Goal: Information Seeking & Learning: Check status

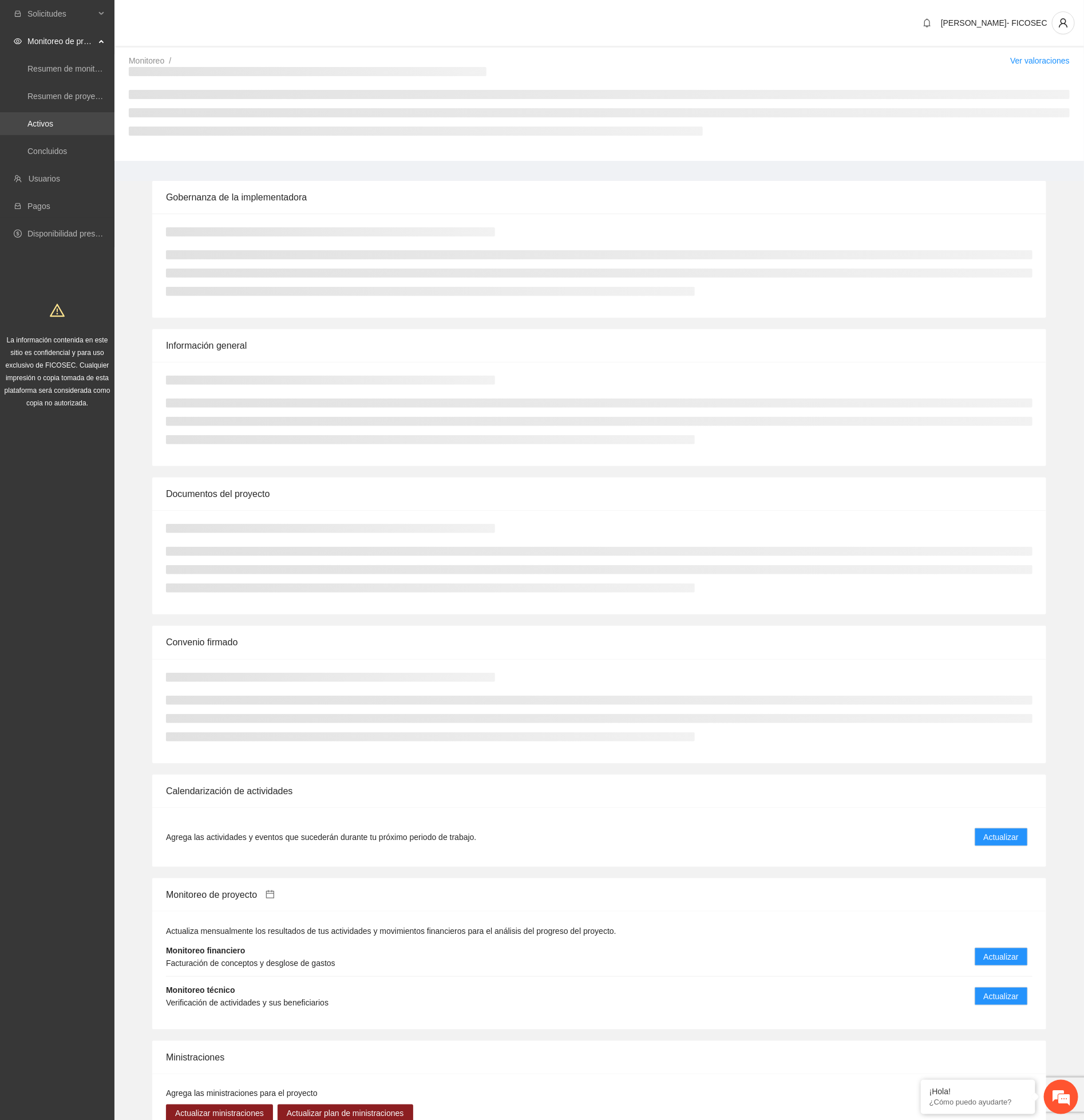
click at [53, 119] on link "Activos" at bounding box center [40, 124] width 26 height 9
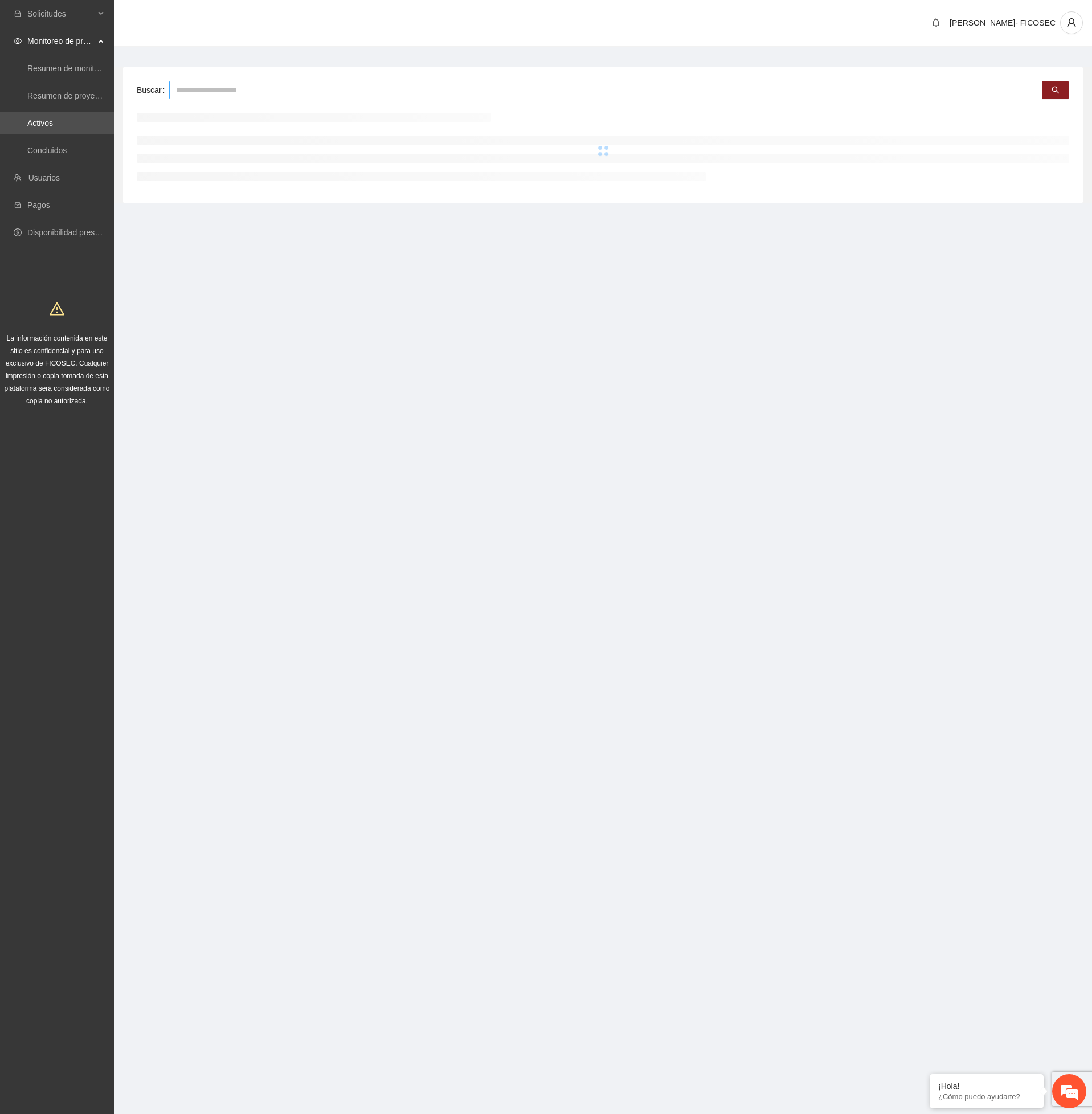
click at [267, 90] on input "text" at bounding box center [606, 90] width 874 height 18
type input "******"
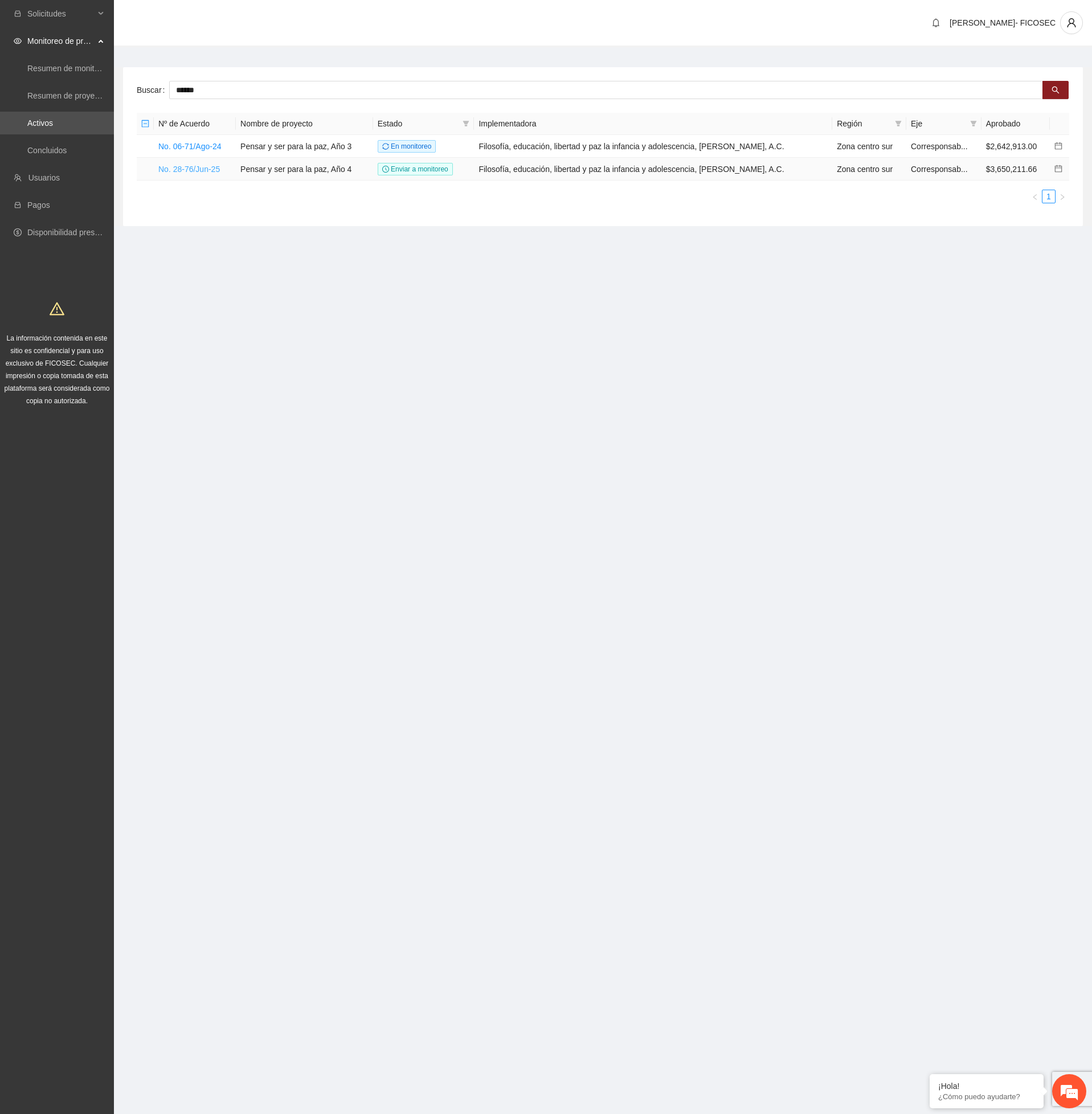
drag, startPoint x: 202, startPoint y: 159, endPoint x: 198, endPoint y: 169, distance: 10.8
click at [200, 166] on td "No. 28-76/Jun-25" at bounding box center [194, 169] width 82 height 23
click at [198, 169] on link "No. 28-76/Jun-25" at bounding box center [189, 169] width 61 height 9
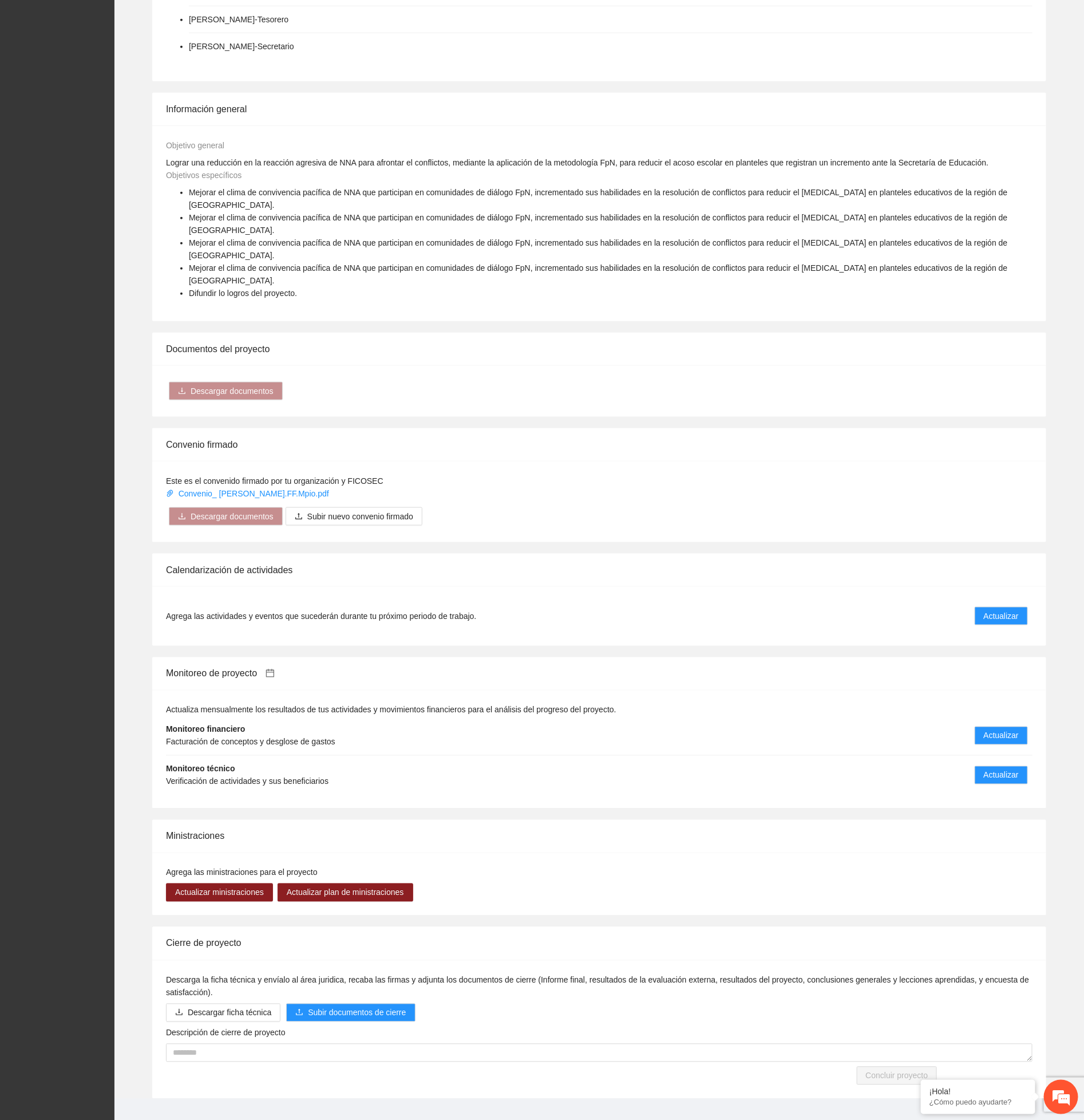
scroll to position [454, 0]
drag, startPoint x: 1020, startPoint y: 593, endPoint x: 1007, endPoint y: 586, distance: 14.8
click at [1015, 606] on button "Actualizar" at bounding box center [1002, 616] width 53 height 19
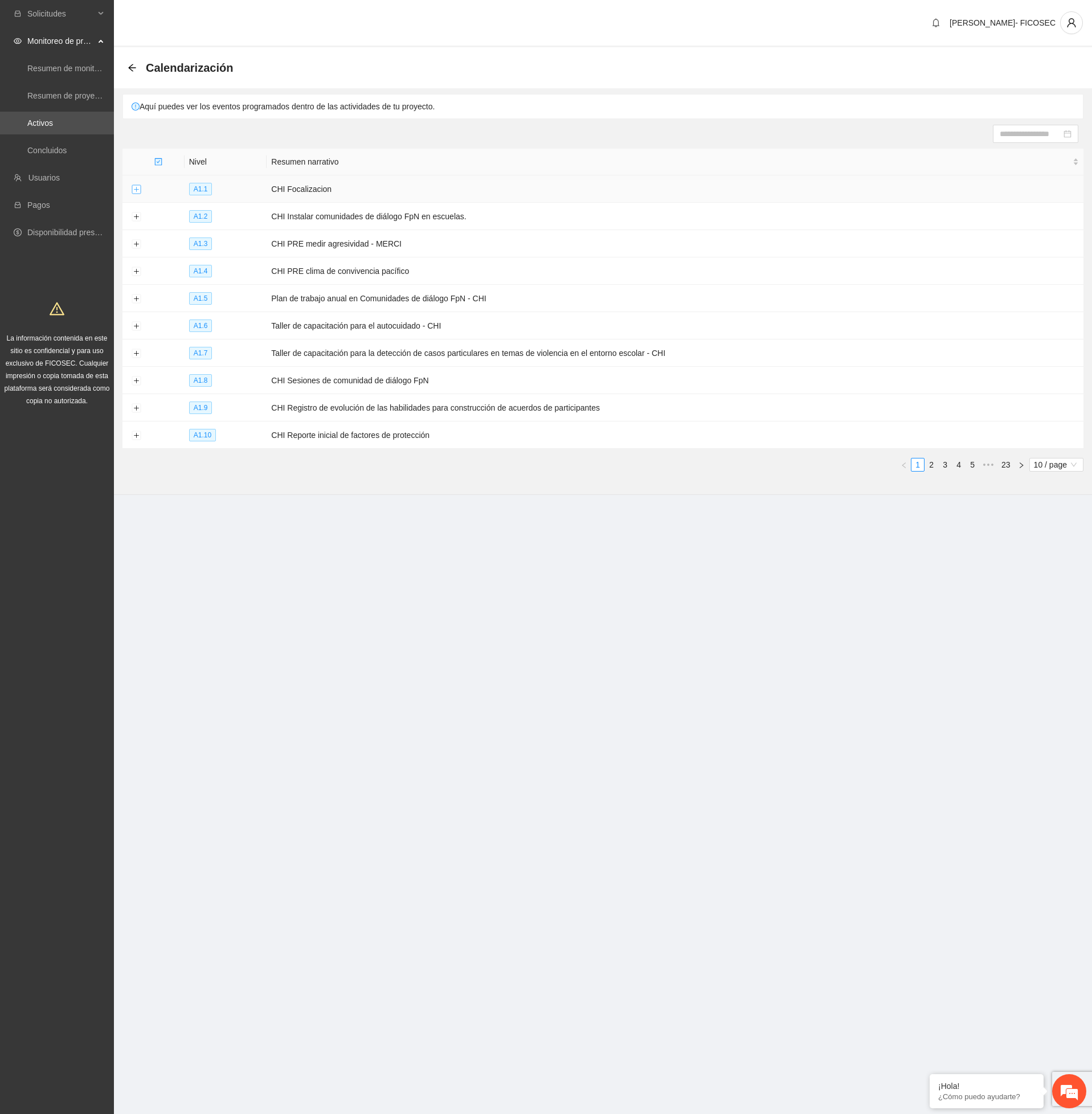
click at [133, 192] on button "Expand row" at bounding box center [136, 189] width 9 height 9
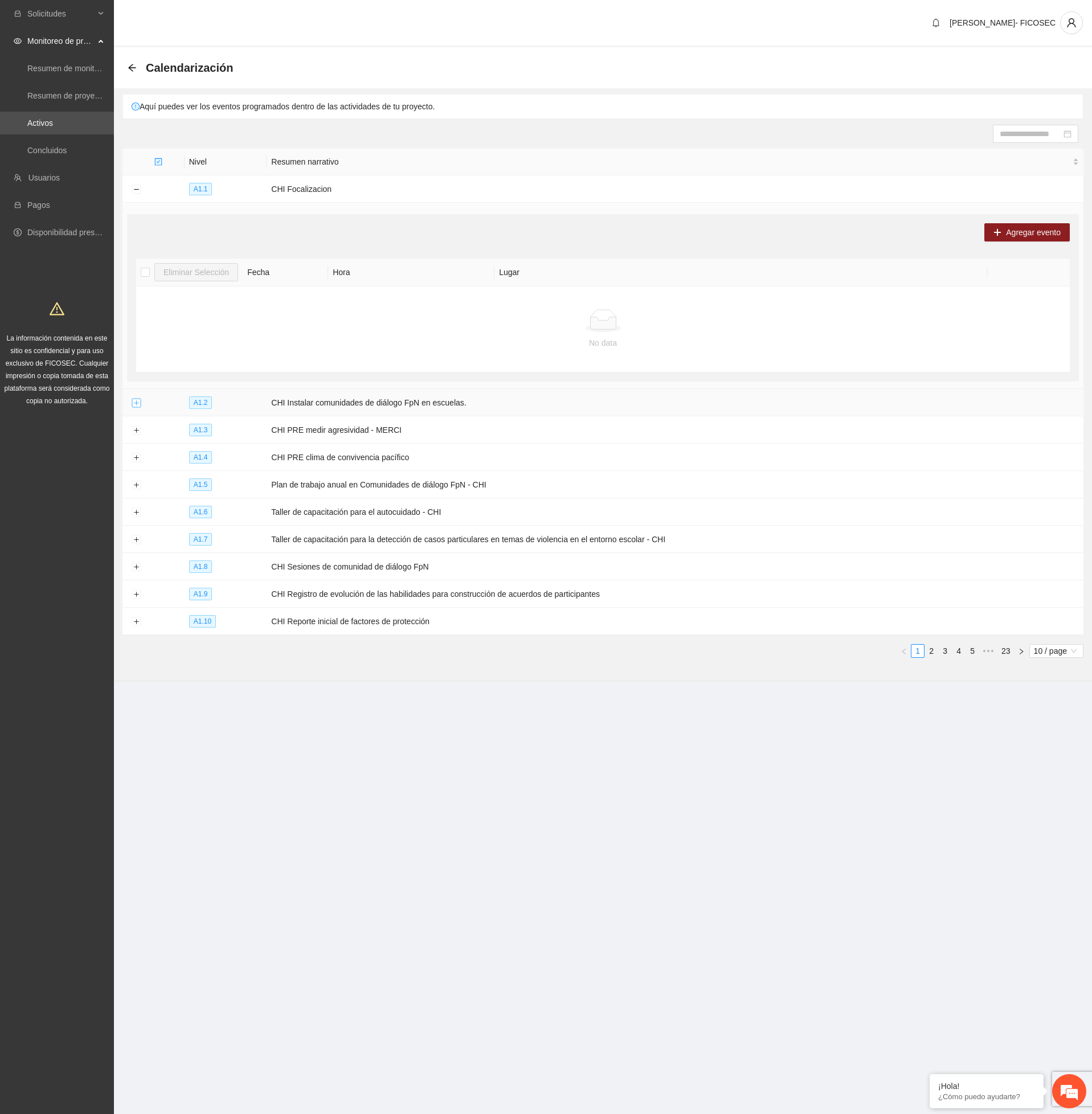
click at [135, 407] on button "Expand row" at bounding box center [136, 403] width 9 height 9
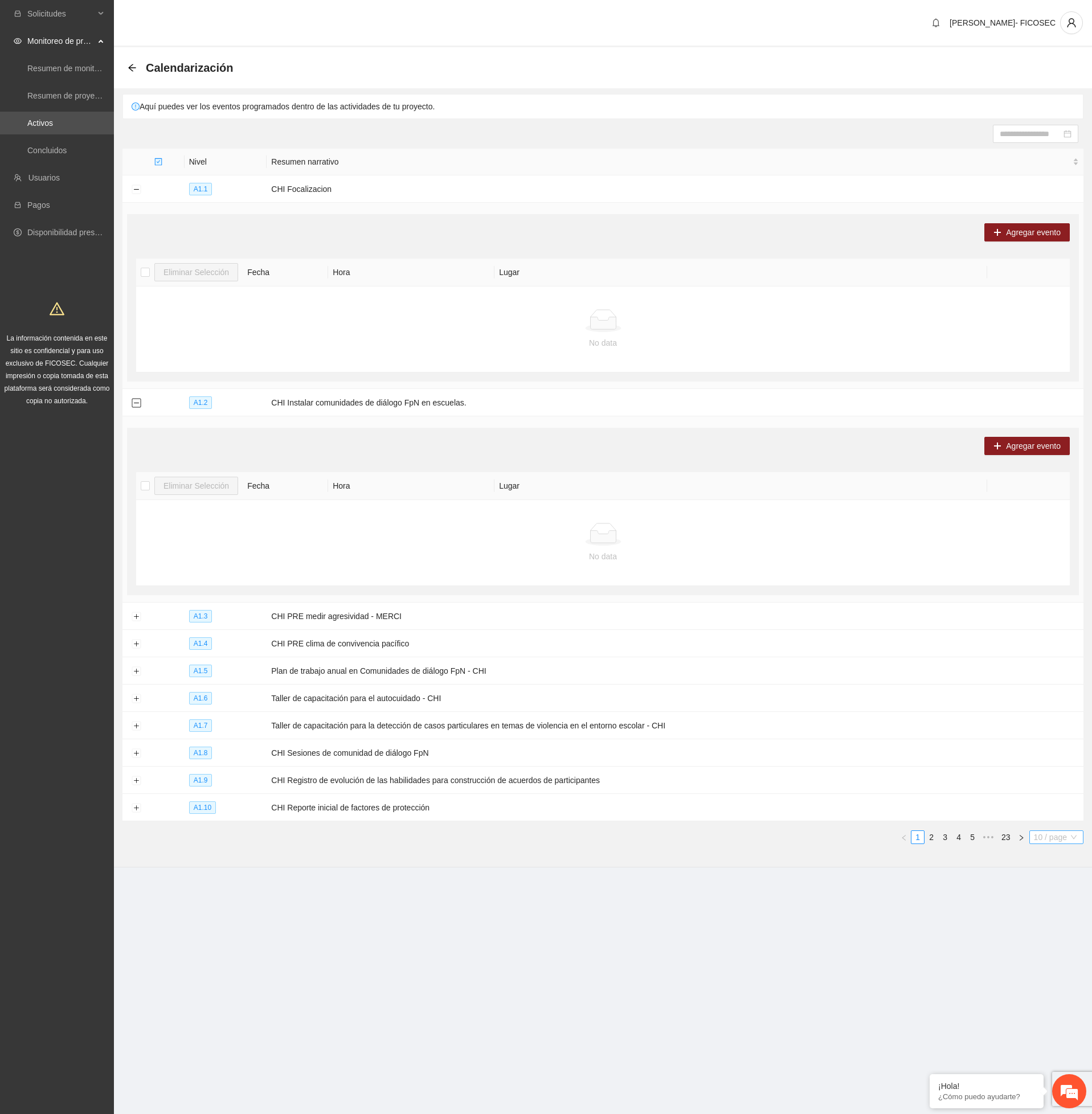
drag, startPoint x: 1043, startPoint y: 843, endPoint x: 1033, endPoint y: 870, distance: 28.8
click at [1043, 844] on span "10 / page" at bounding box center [1056, 837] width 45 height 13
click at [1051, 918] on div "100 / page" at bounding box center [1056, 913] width 41 height 13
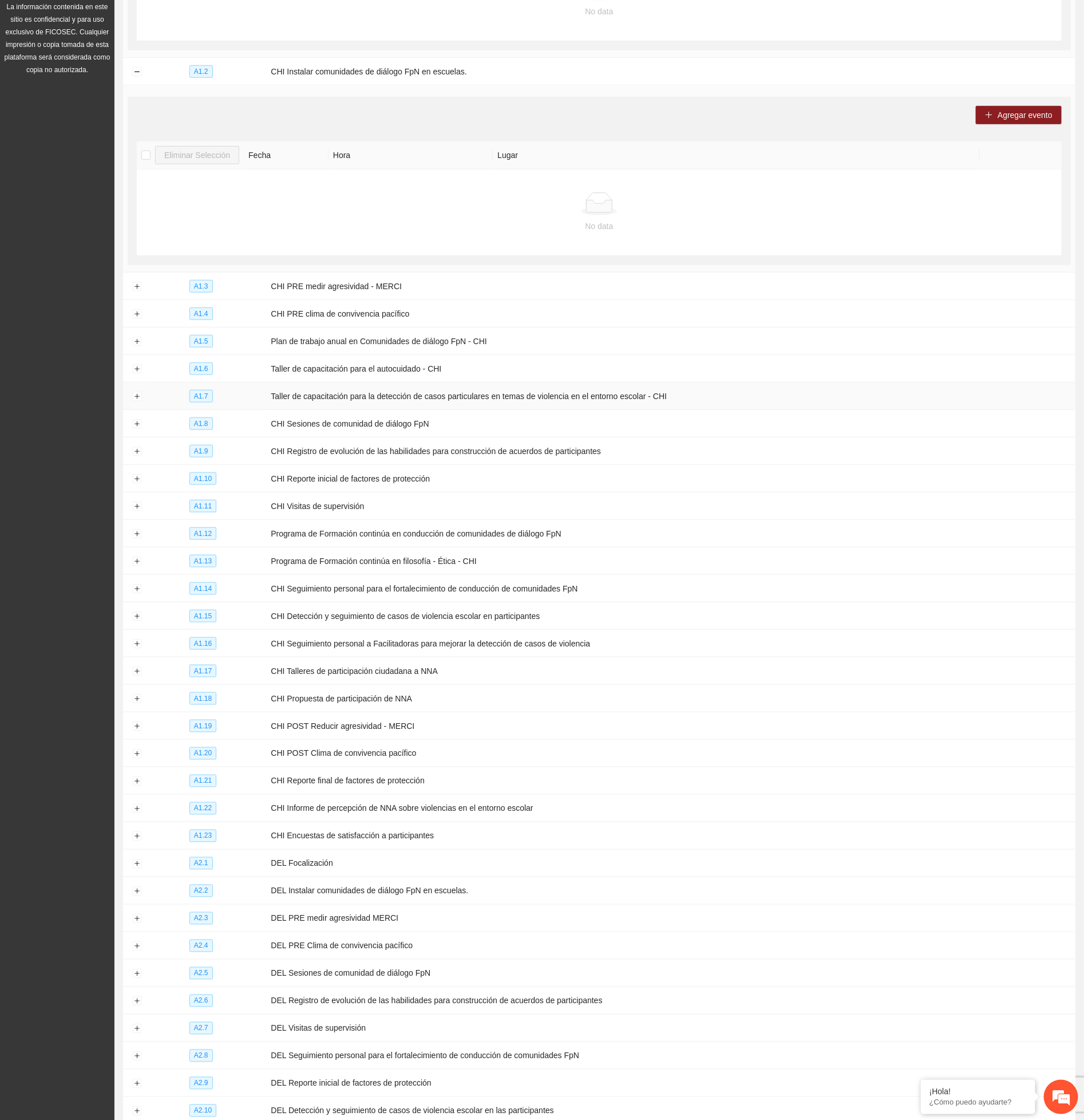
scroll to position [343, 0]
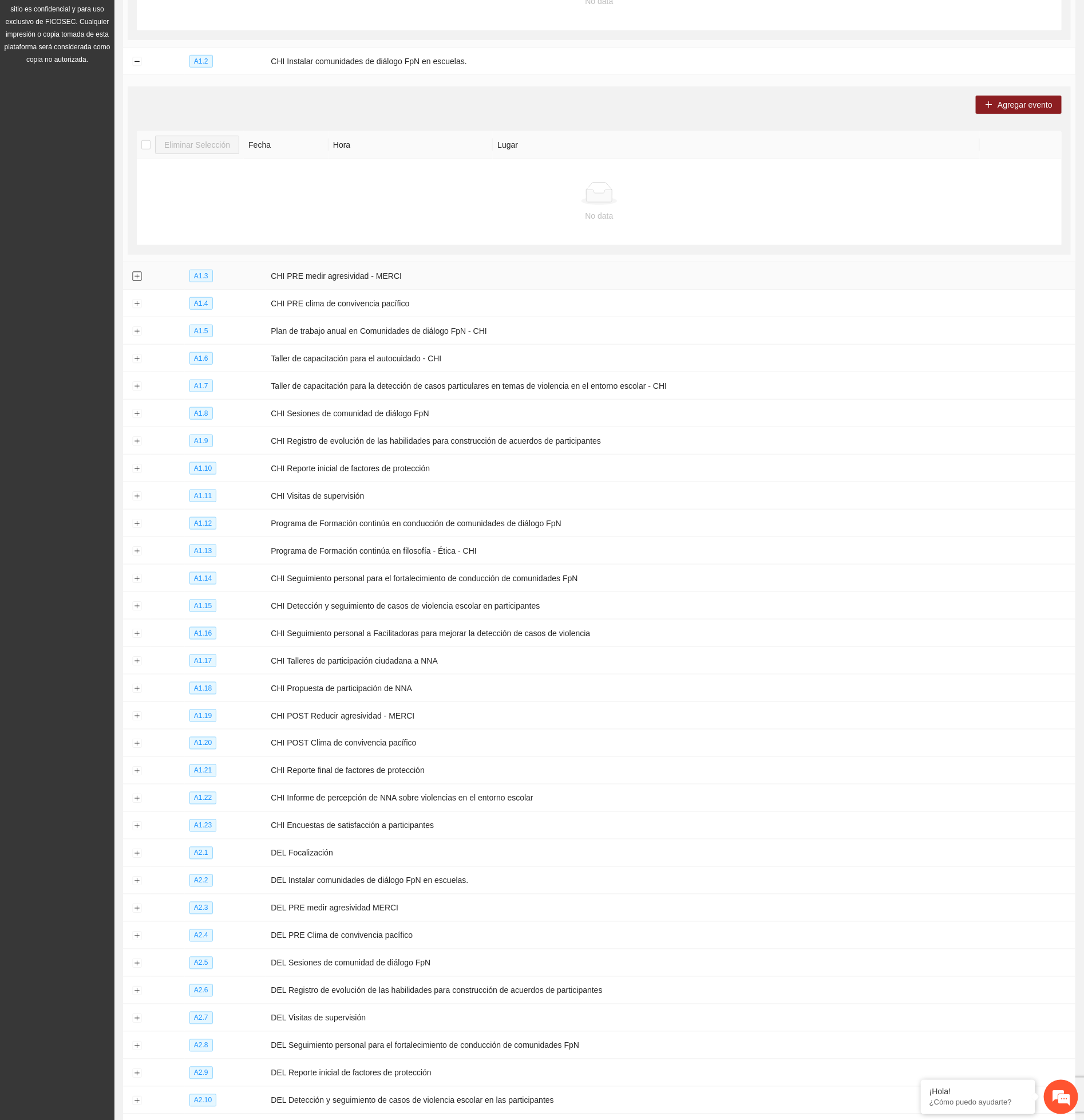
drag, startPoint x: 139, startPoint y: 278, endPoint x: 146, endPoint y: 290, distance: 13.9
click at [139, 279] on button "Expand row" at bounding box center [137, 276] width 9 height 9
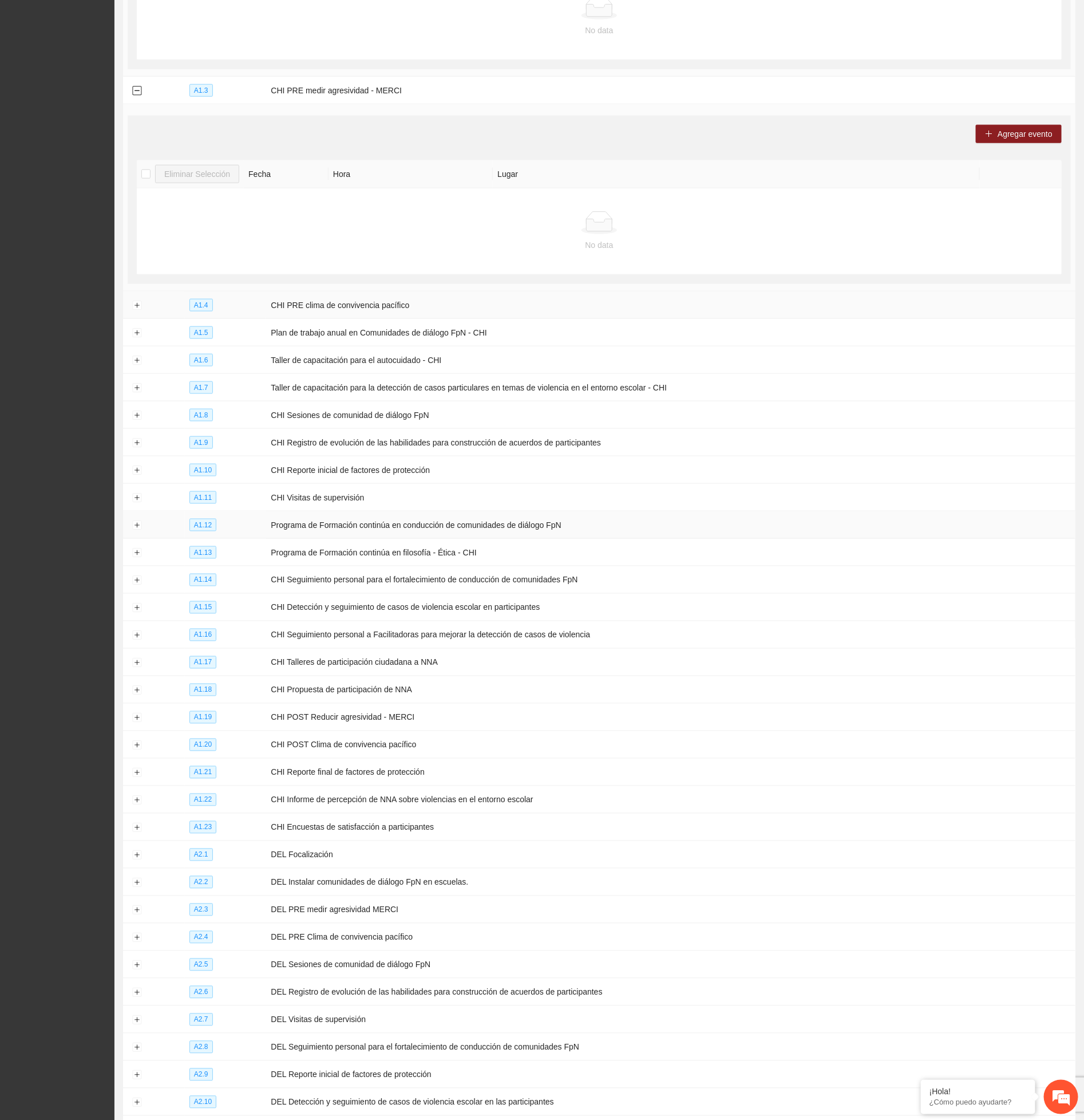
scroll to position [516, 0]
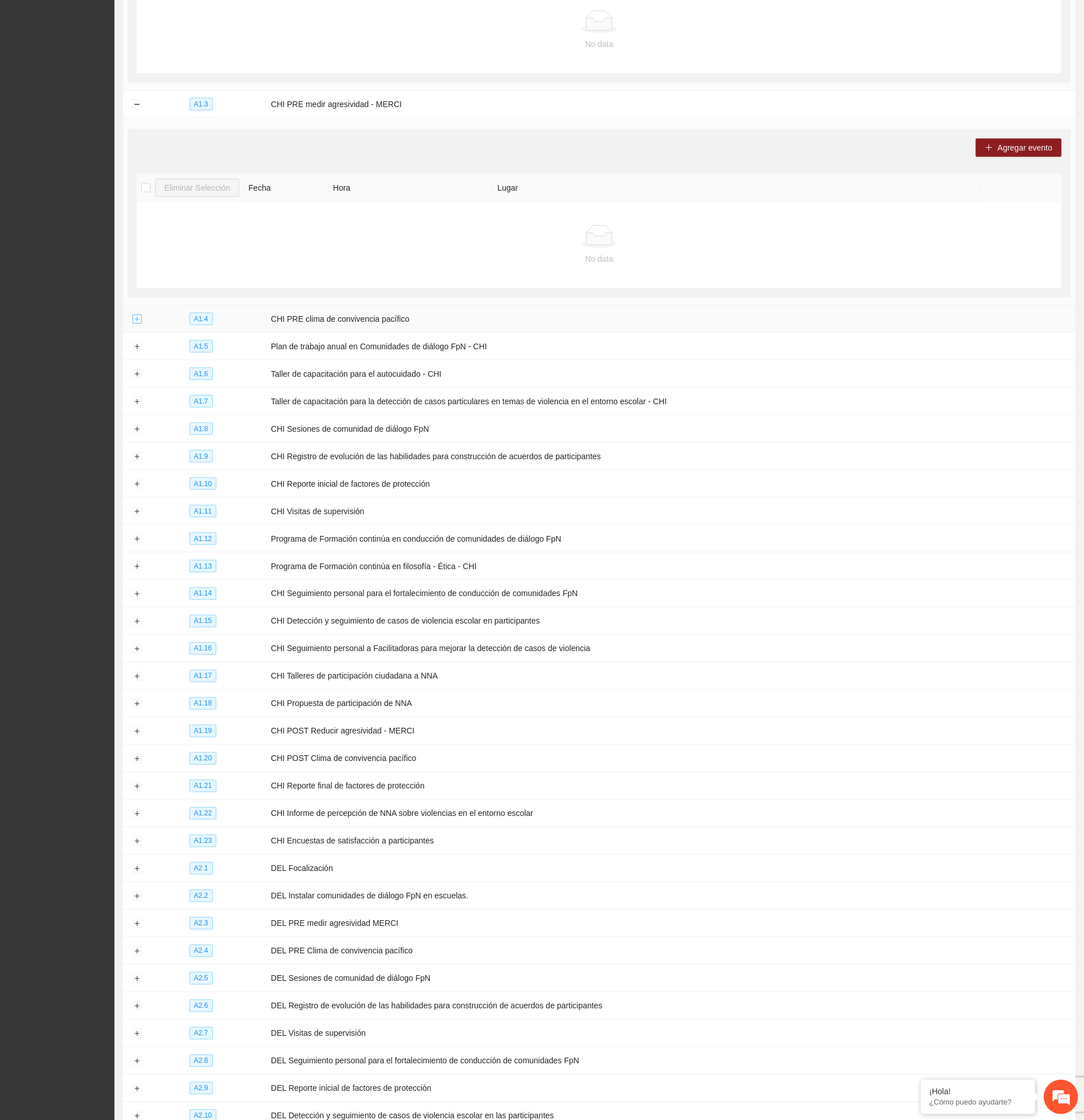
click at [138, 323] on button "Expand row" at bounding box center [137, 319] width 9 height 9
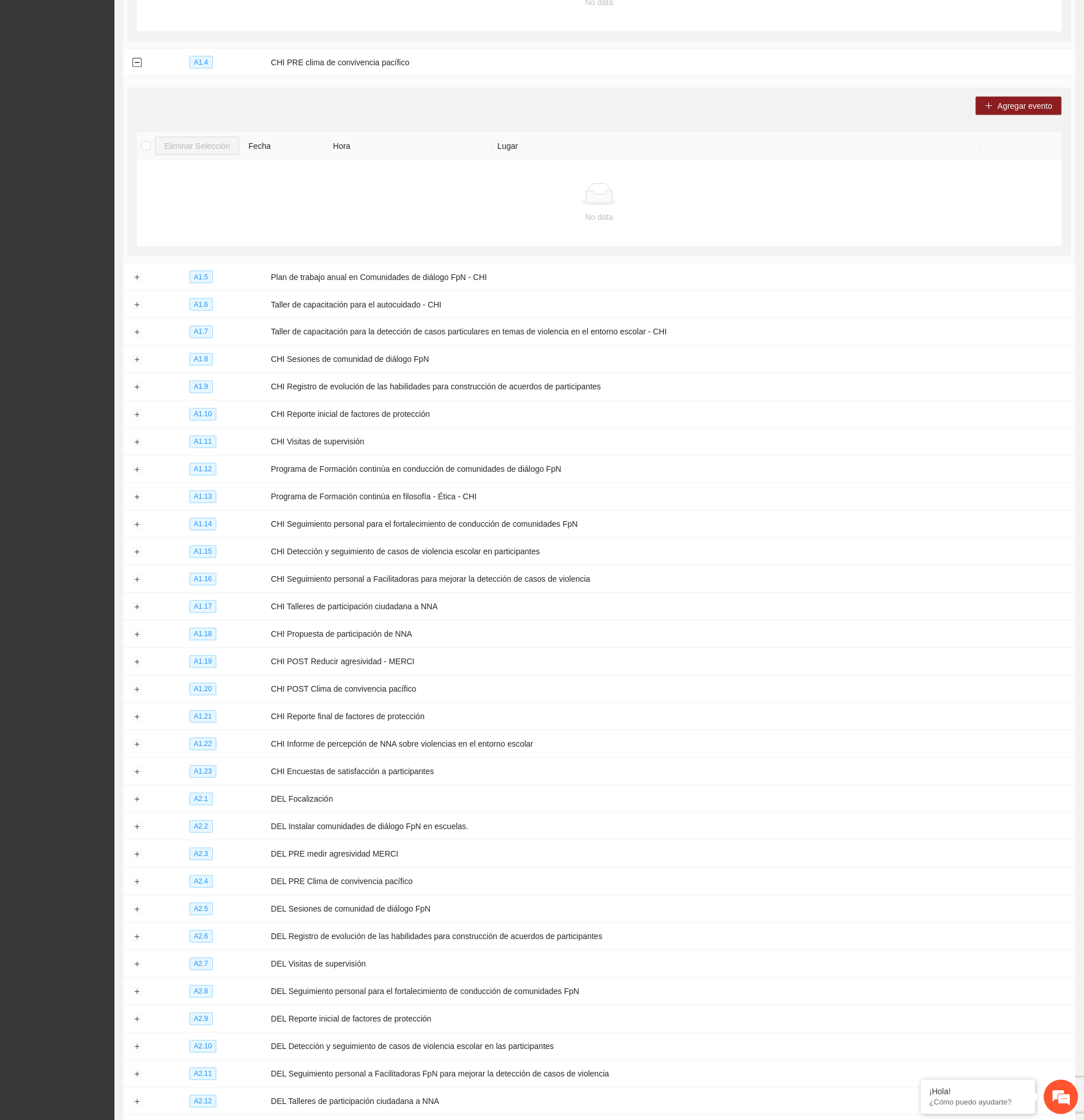
scroll to position [773, 0]
click at [134, 281] on button "Expand row" at bounding box center [137, 276] width 9 height 9
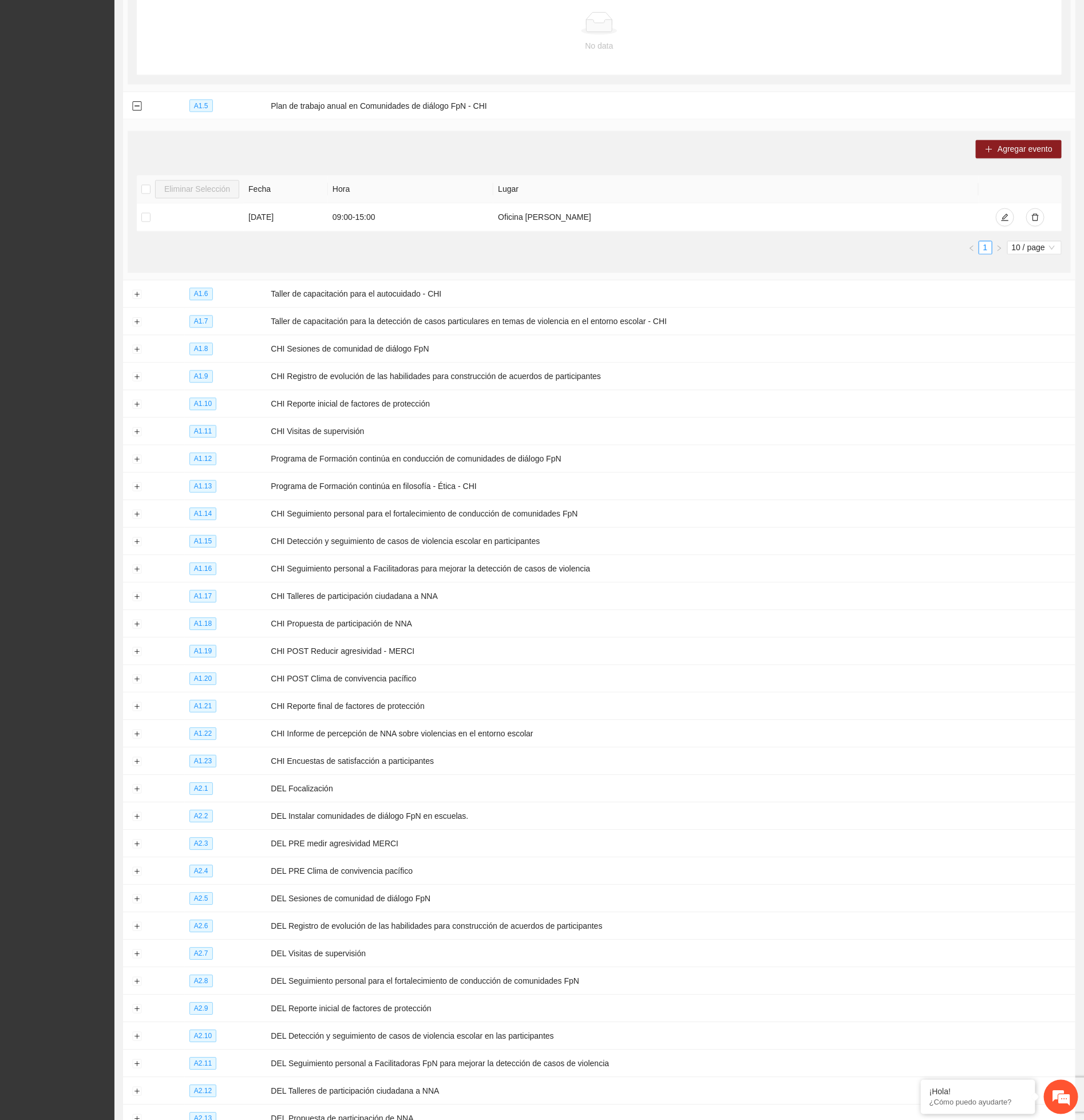
scroll to position [945, 0]
click at [137, 298] on button "Expand row" at bounding box center [137, 293] width 9 height 9
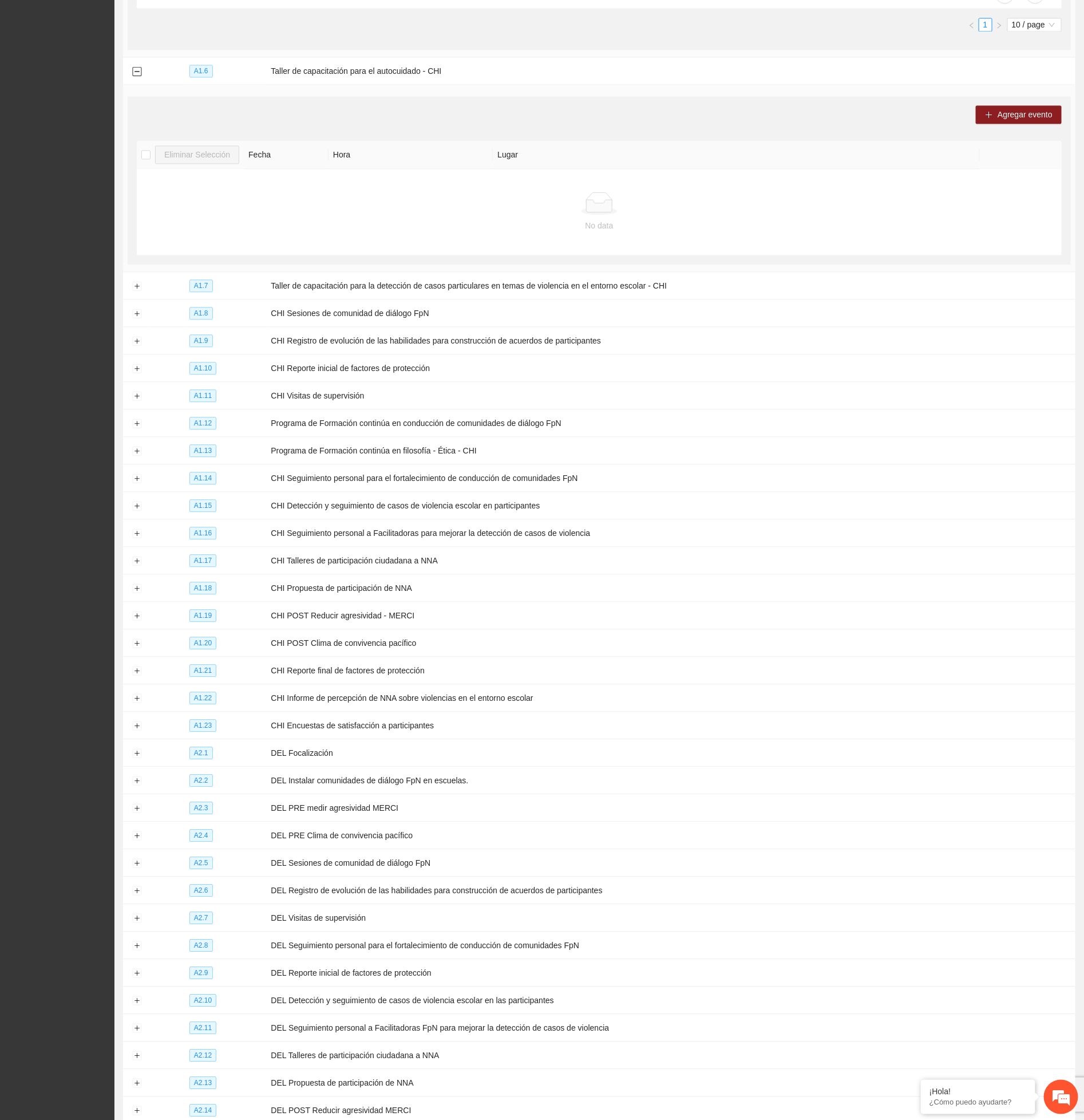
scroll to position [1202, 0]
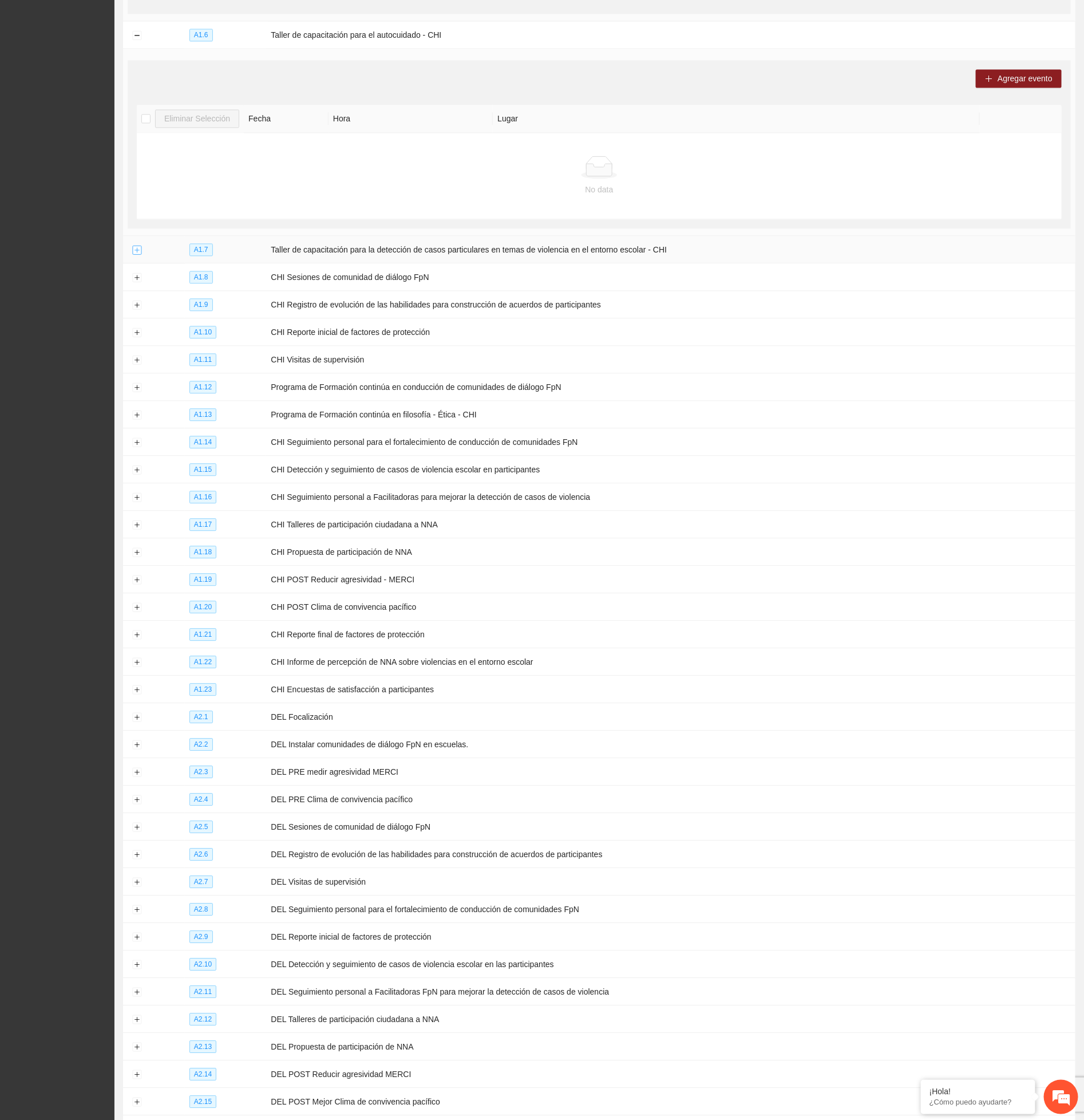
click at [136, 255] on button "Expand row" at bounding box center [137, 250] width 9 height 9
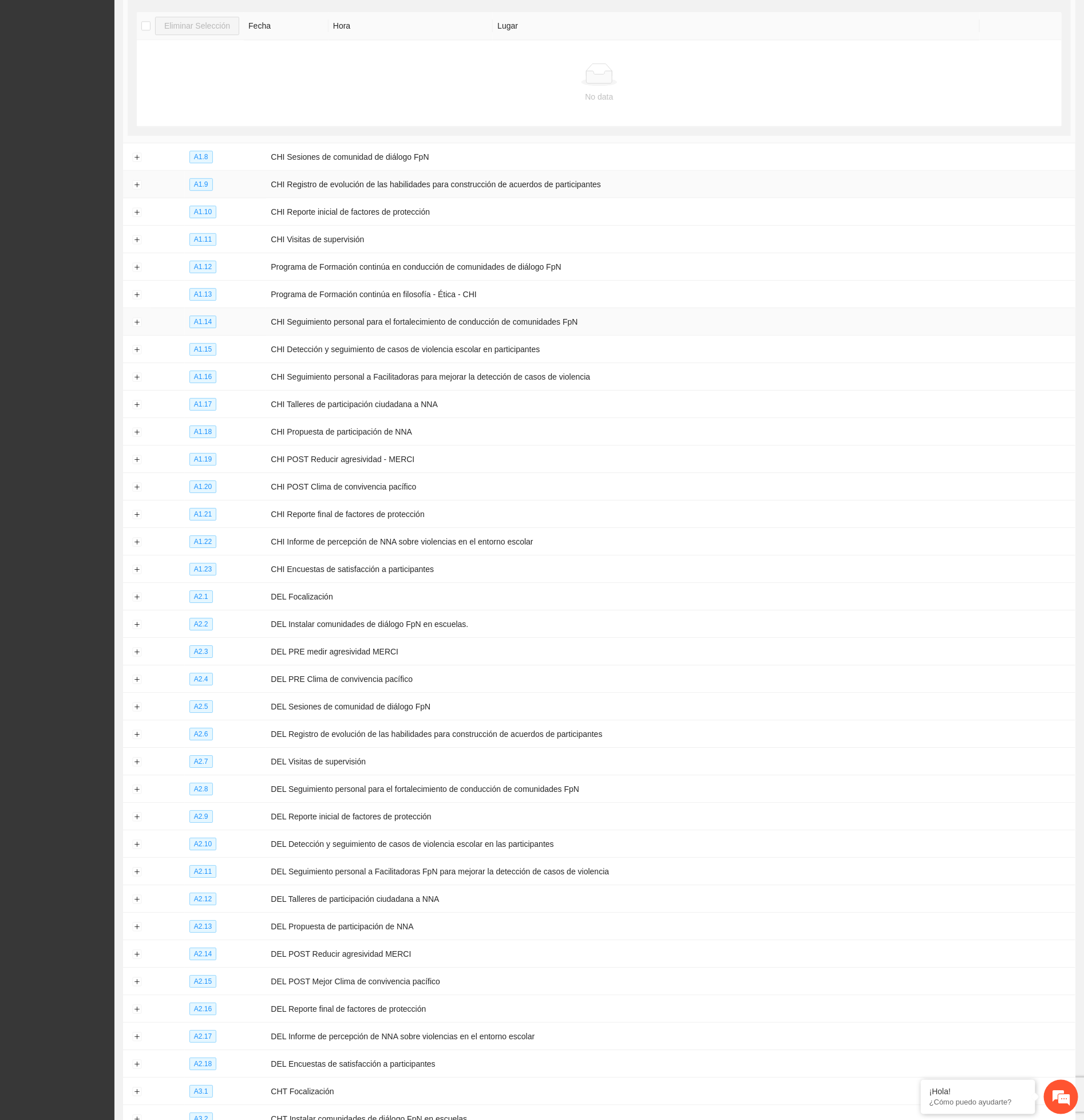
scroll to position [1546, 0]
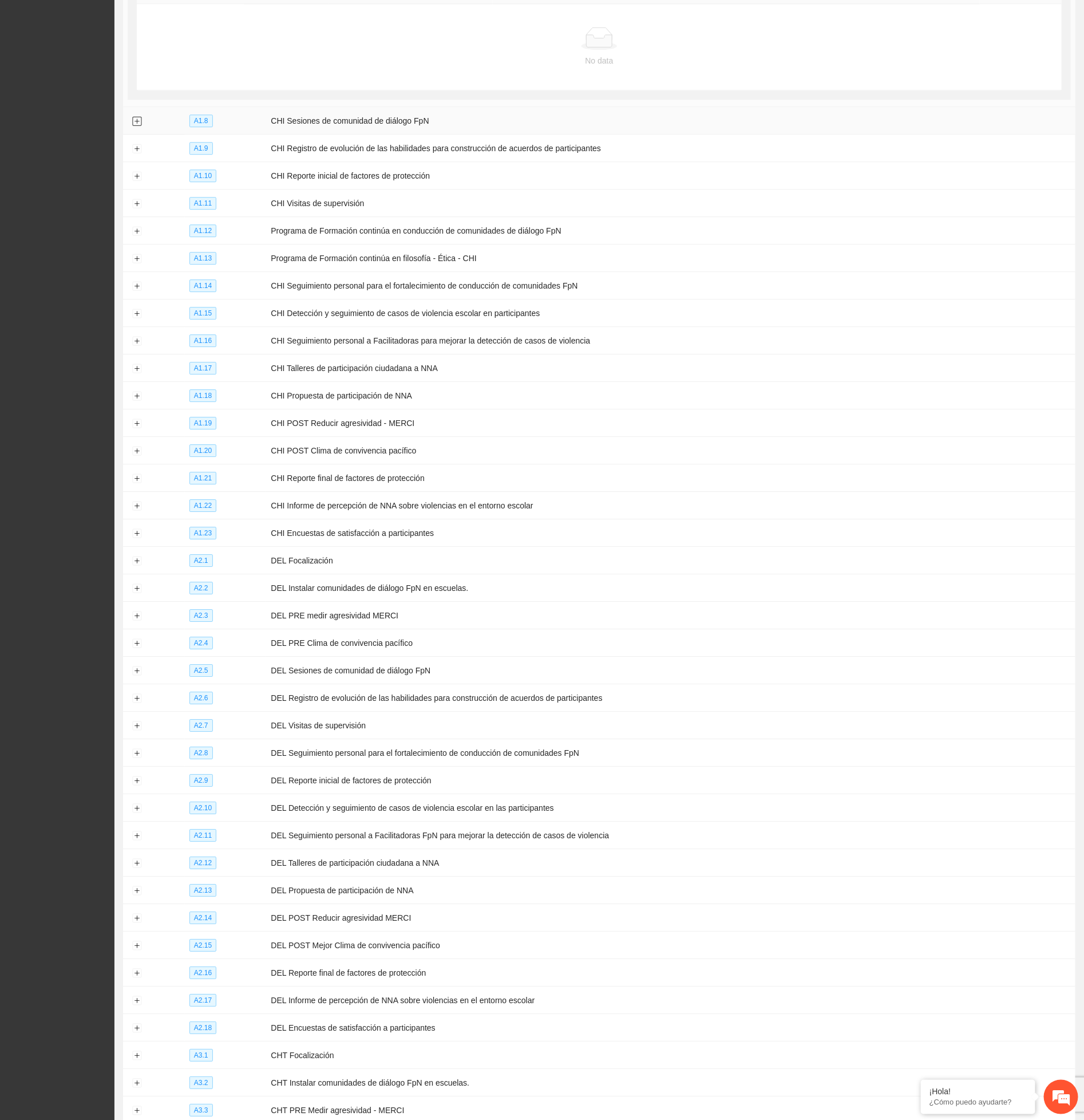
drag, startPoint x: 134, startPoint y: 127, endPoint x: 129, endPoint y: 133, distance: 7.8
click at [134, 126] on button "Expand row" at bounding box center [137, 121] width 9 height 9
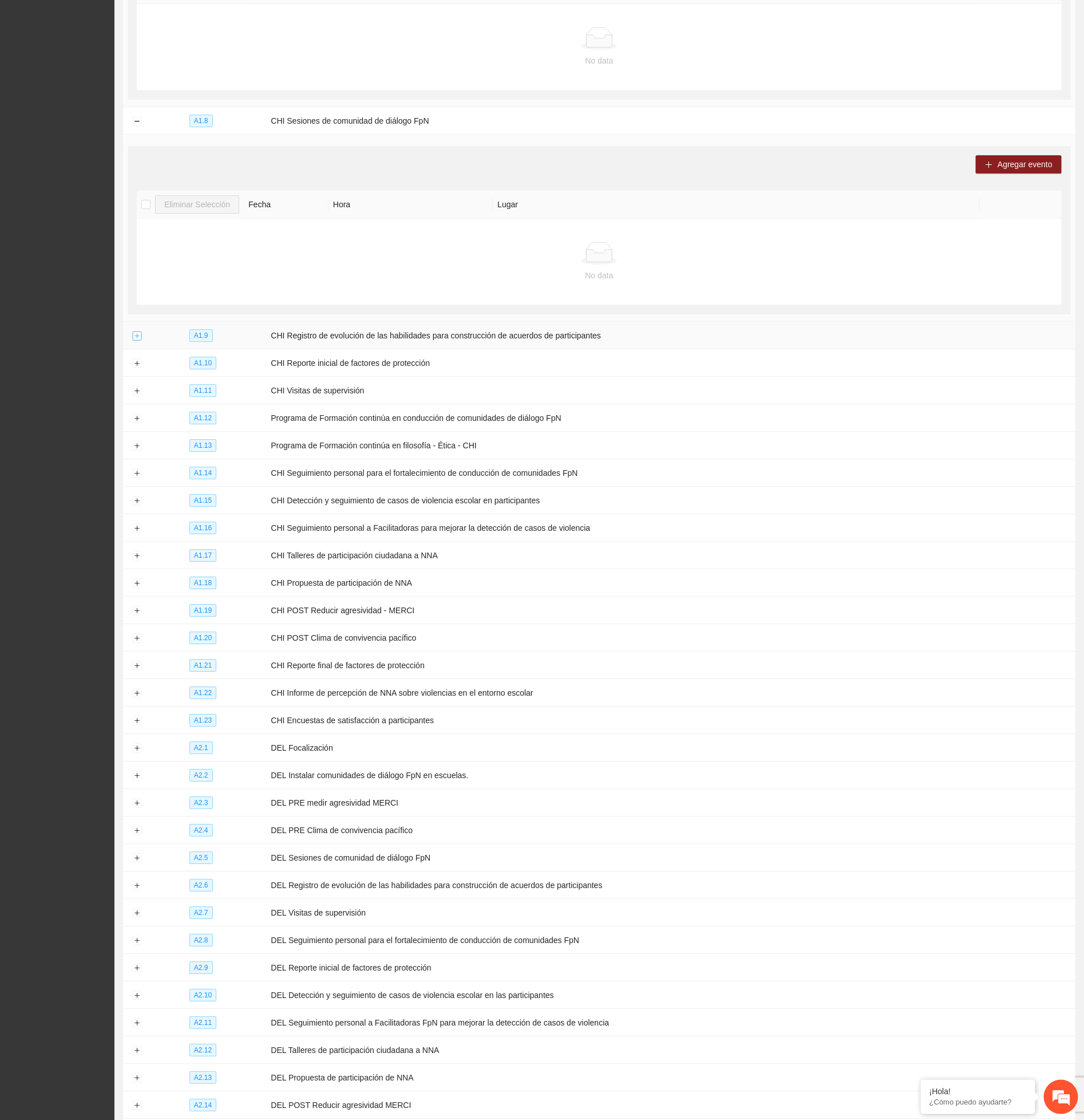
click at [138, 340] on button "Expand row" at bounding box center [137, 336] width 9 height 9
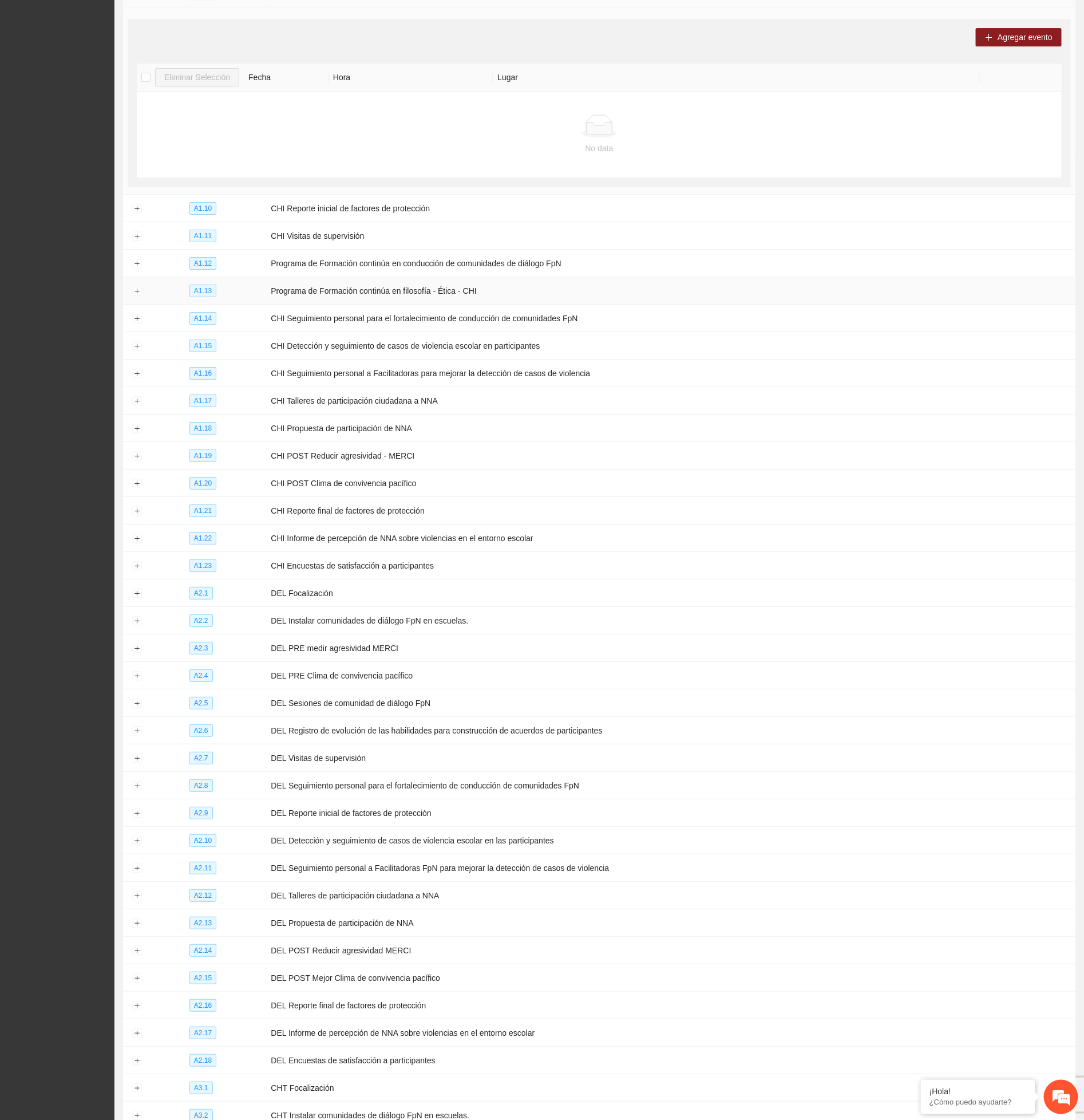
scroll to position [1890, 0]
click at [136, 212] on button "Expand row" at bounding box center [137, 207] width 9 height 9
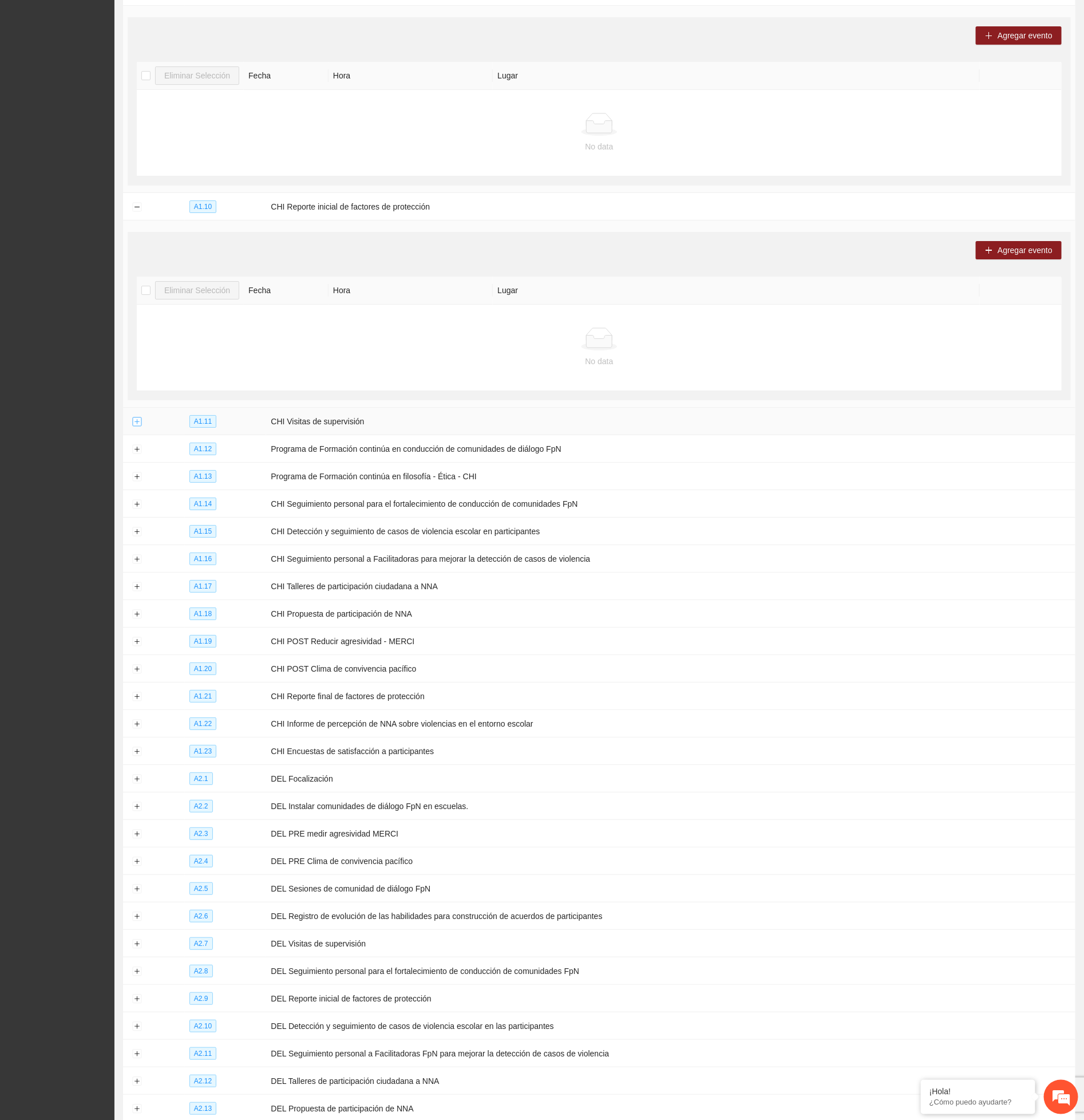
click at [138, 427] on button "Expand row" at bounding box center [137, 422] width 9 height 9
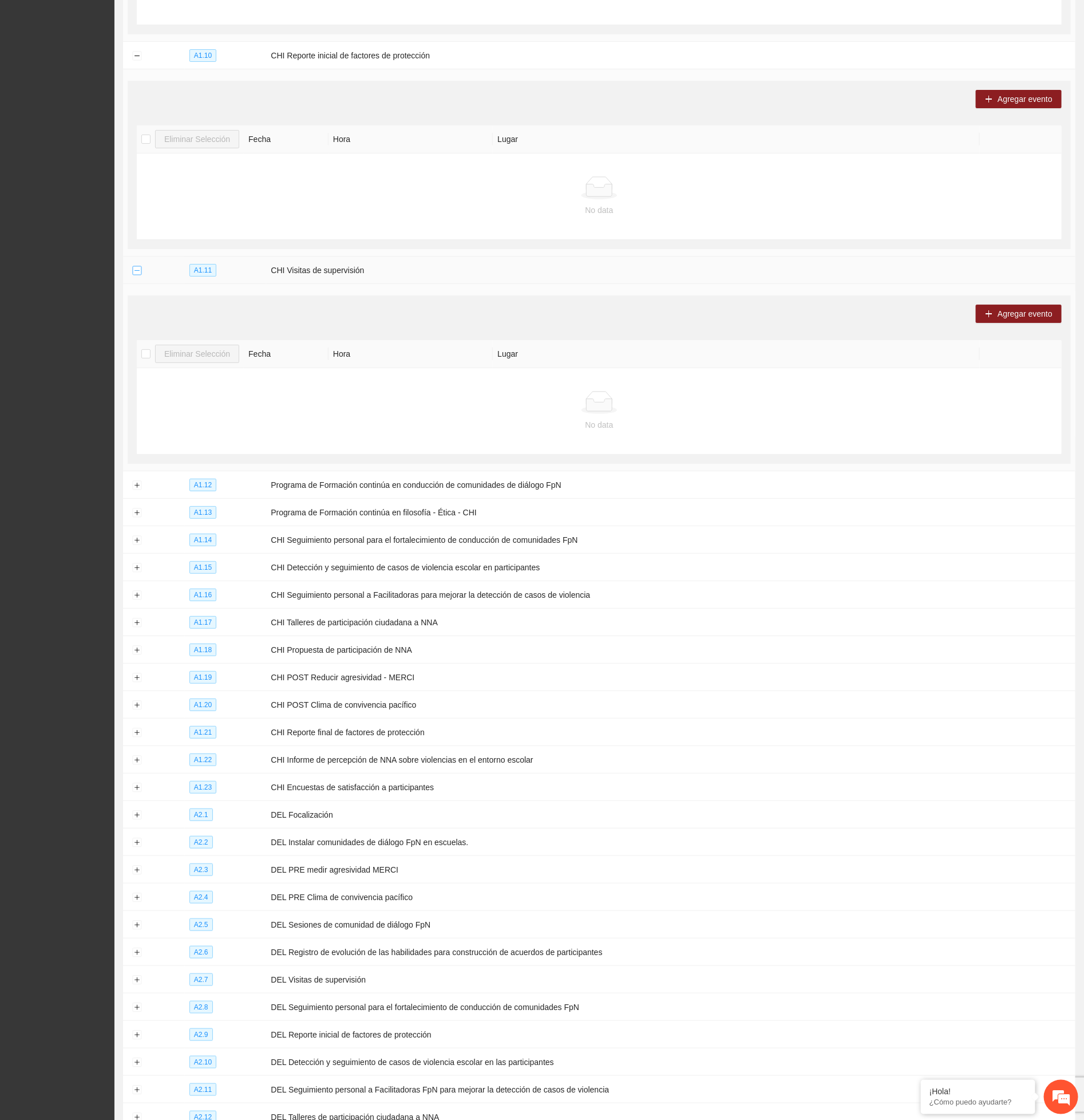
scroll to position [2234, 0]
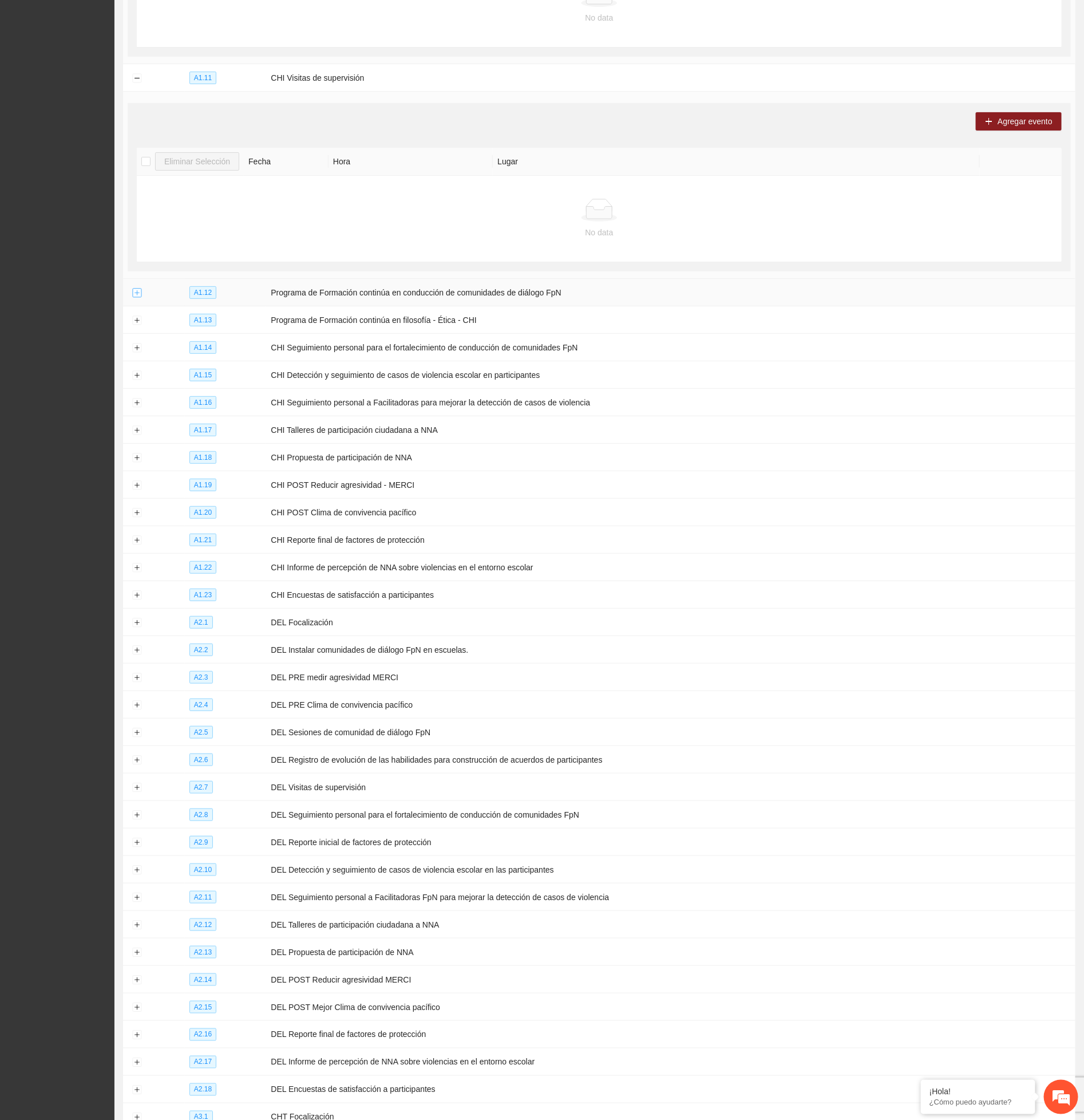
click at [134, 298] on button "Expand row" at bounding box center [137, 293] width 9 height 9
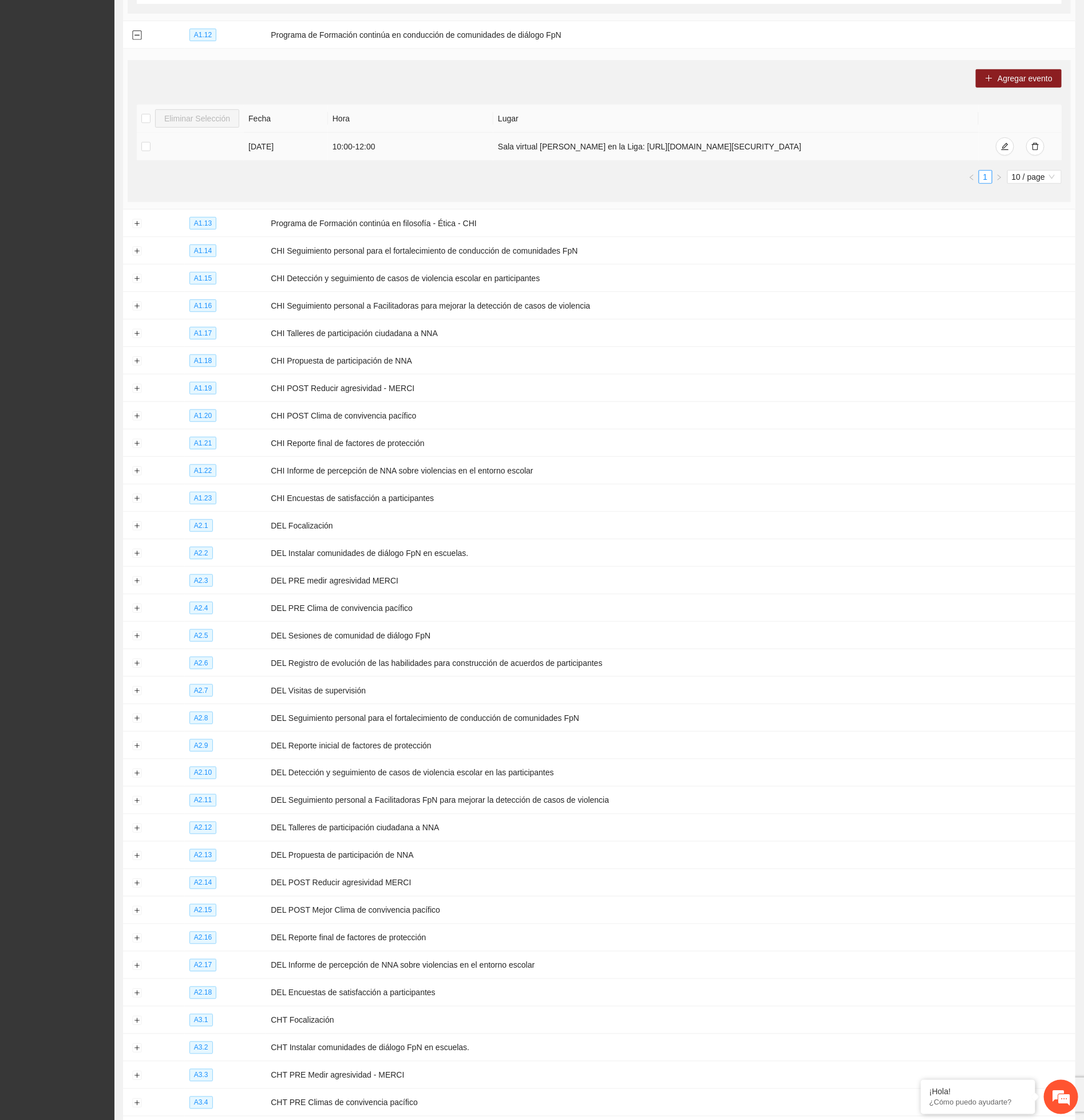
scroll to position [2405, 0]
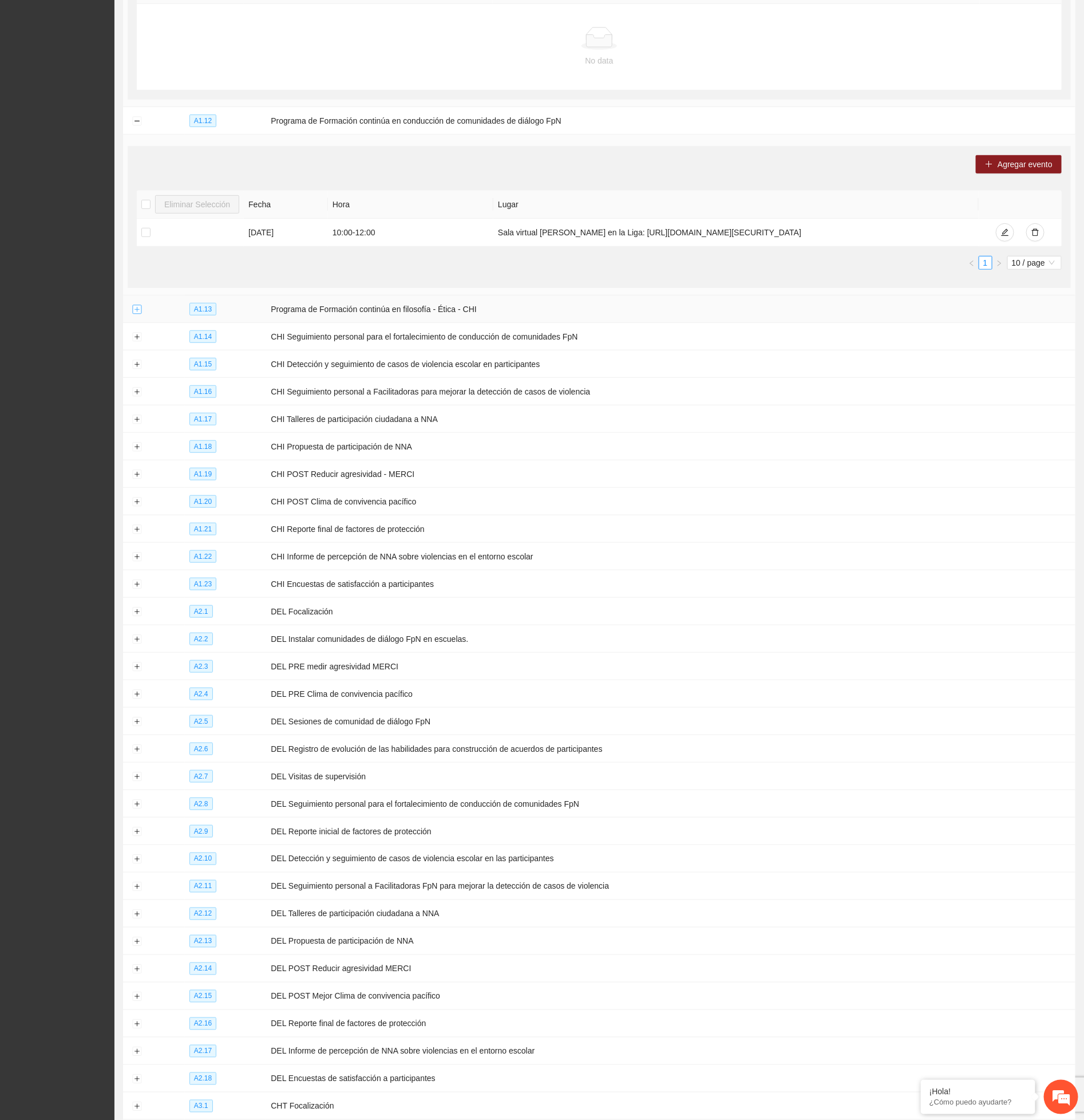
click at [133, 315] on button "Expand row" at bounding box center [137, 310] width 9 height 9
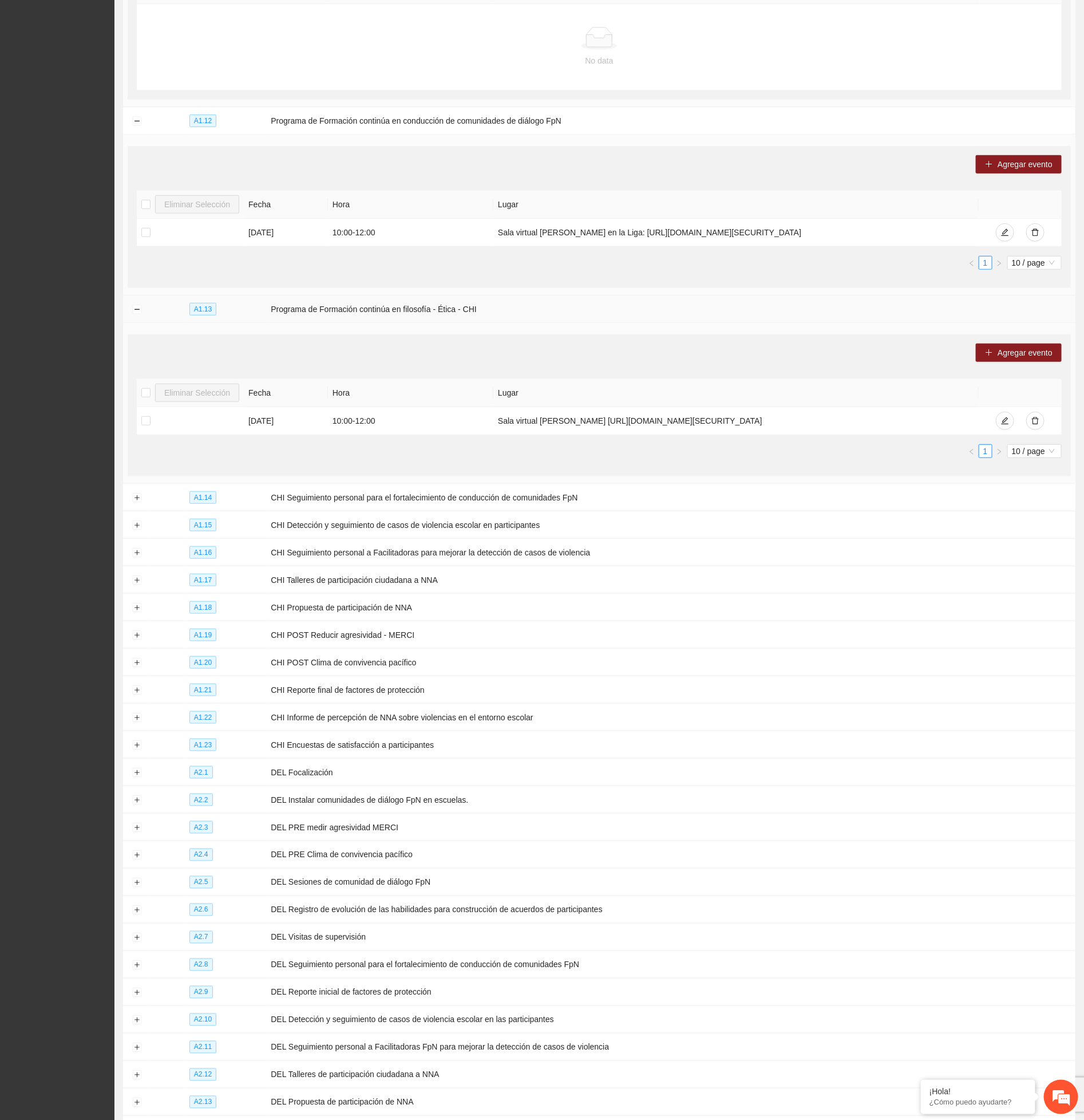
click at [128, 323] on td at bounding box center [137, 309] width 27 height 27
click at [136, 315] on button "Collapse row" at bounding box center [137, 310] width 9 height 9
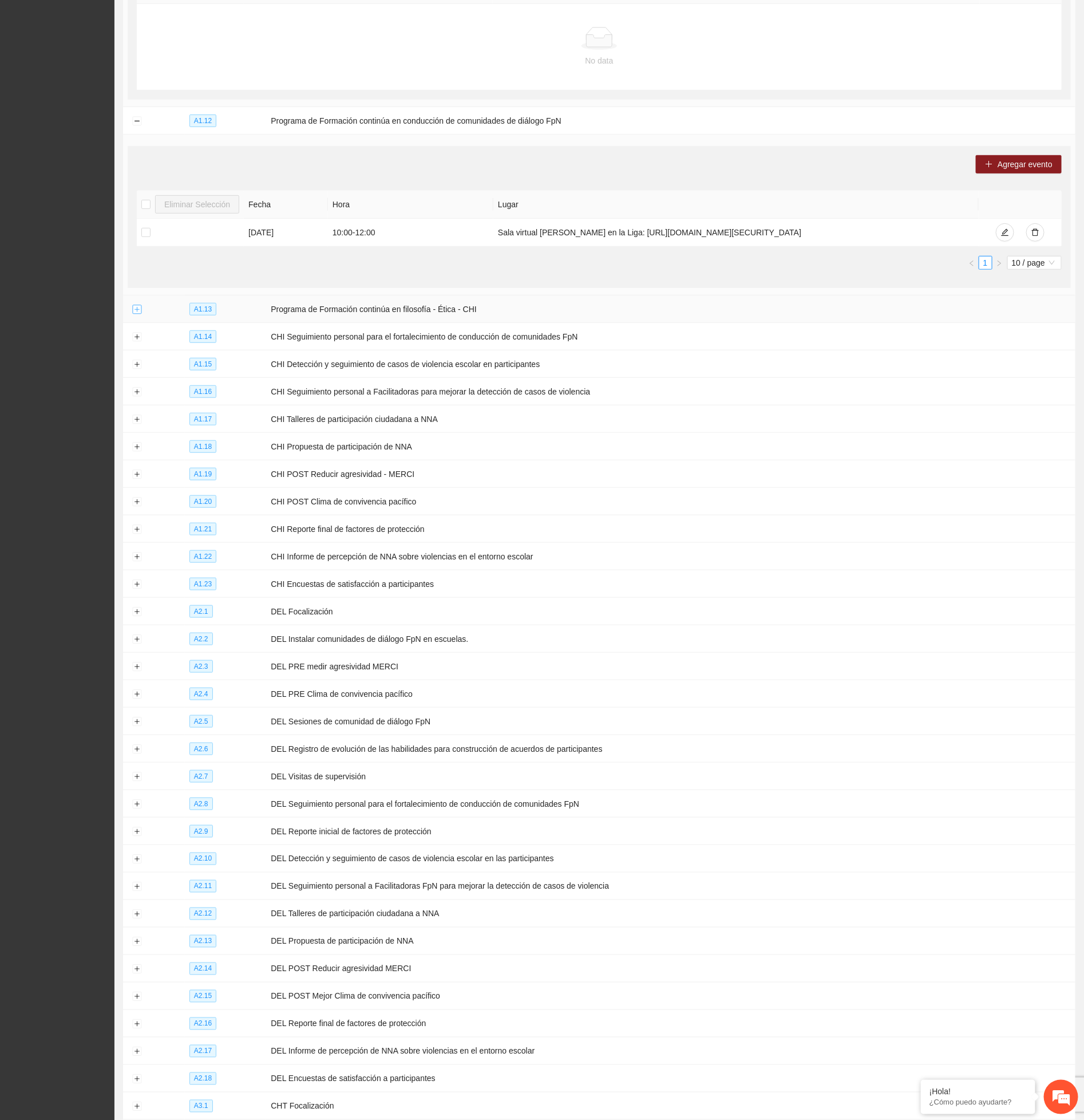
click at [139, 315] on button "Expand row" at bounding box center [137, 310] width 9 height 9
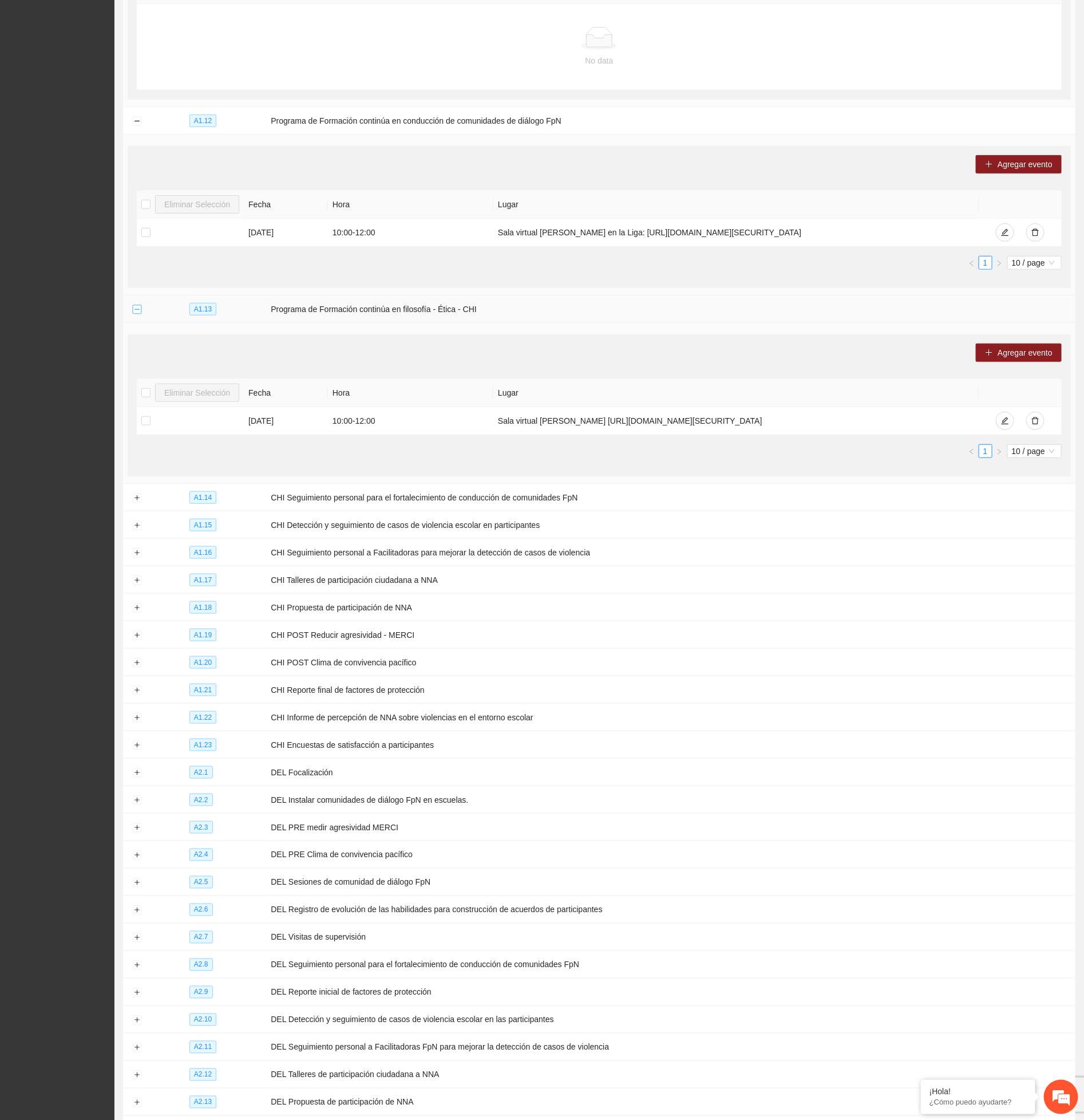
click at [139, 315] on button "Collapse row" at bounding box center [137, 310] width 9 height 9
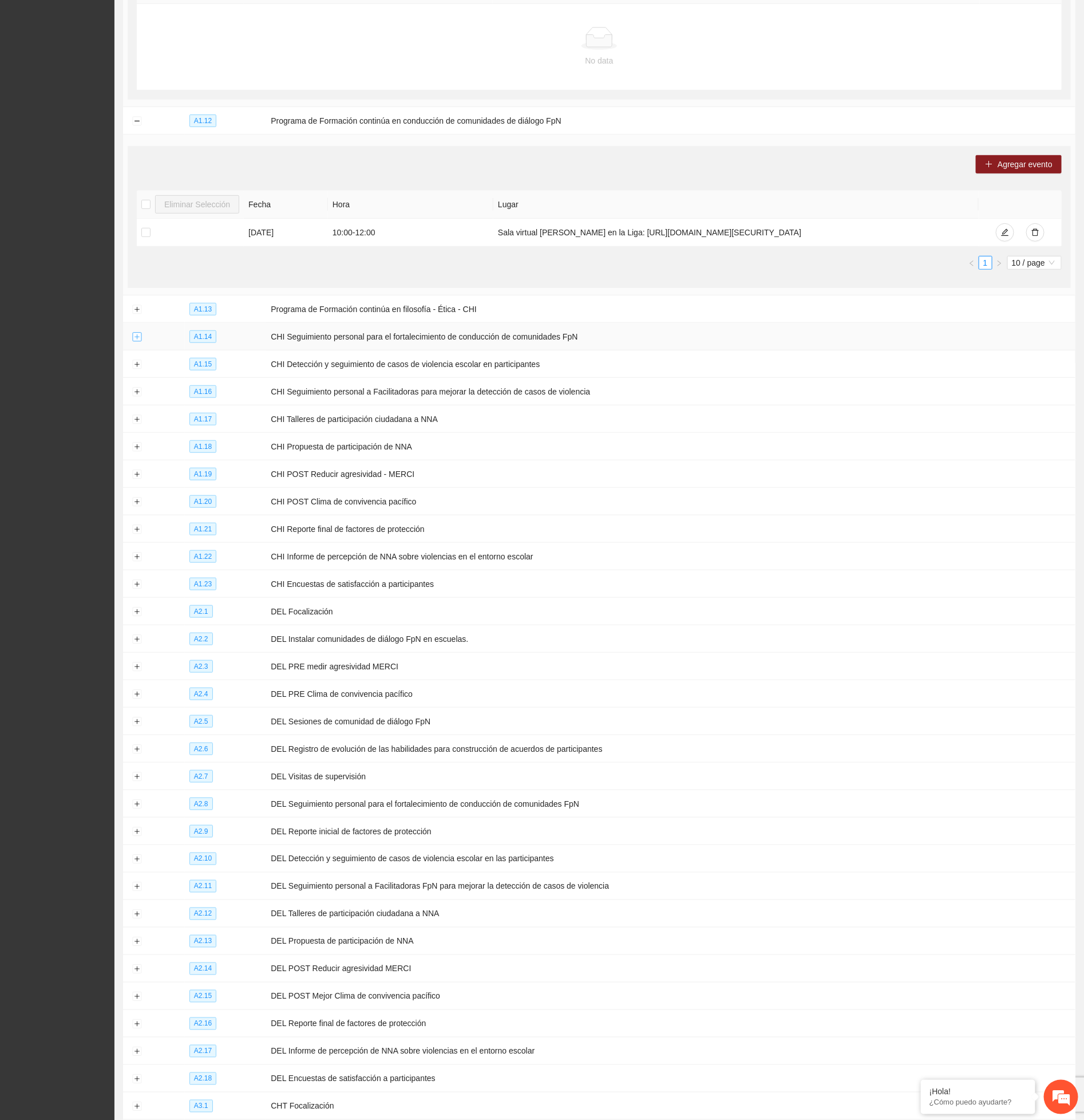
click at [138, 342] on button "Expand row" at bounding box center [137, 337] width 9 height 9
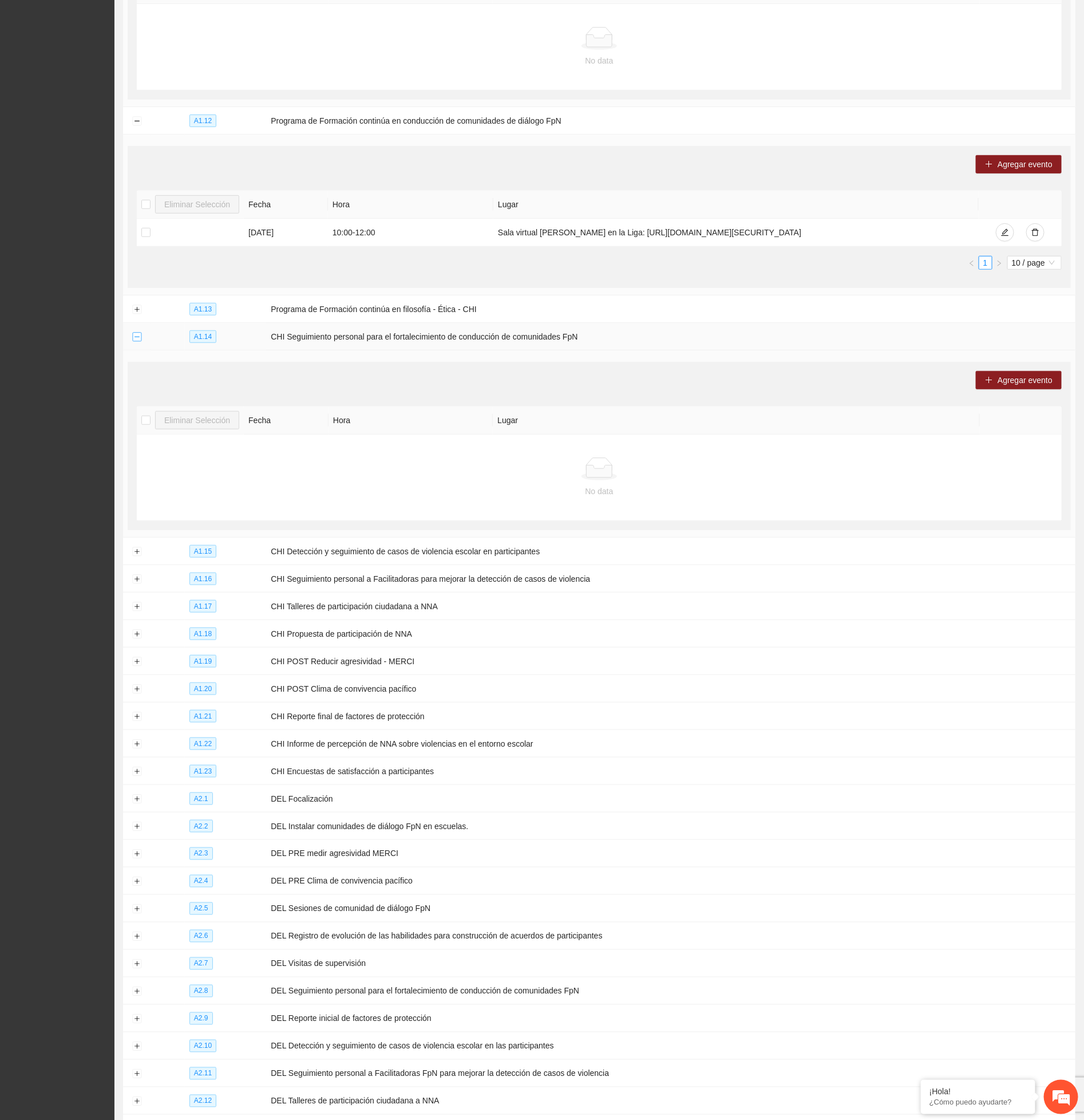
click at [138, 342] on button "Collapse row" at bounding box center [137, 337] width 9 height 9
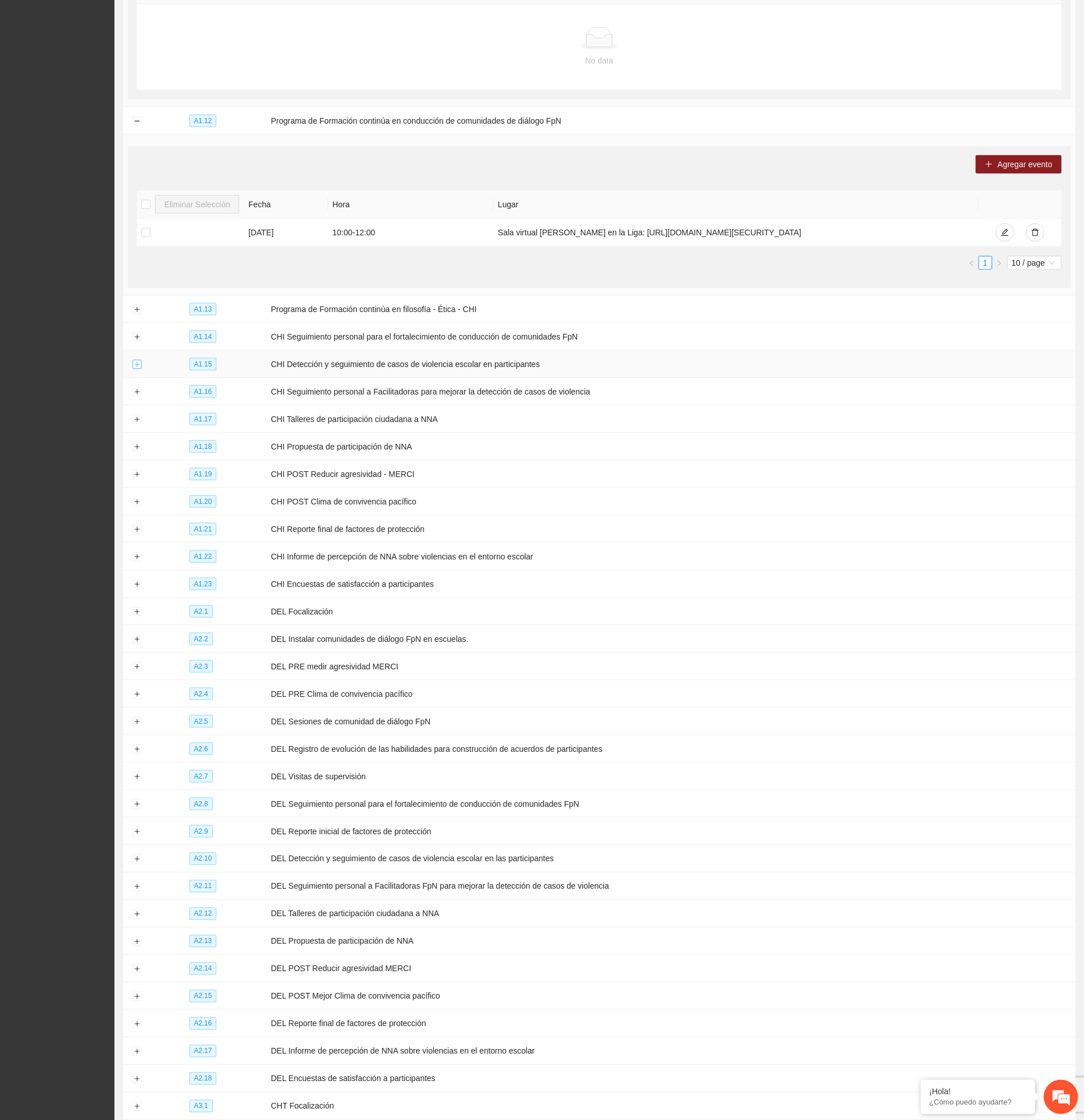
click at [138, 369] on button "Expand row" at bounding box center [137, 365] width 9 height 9
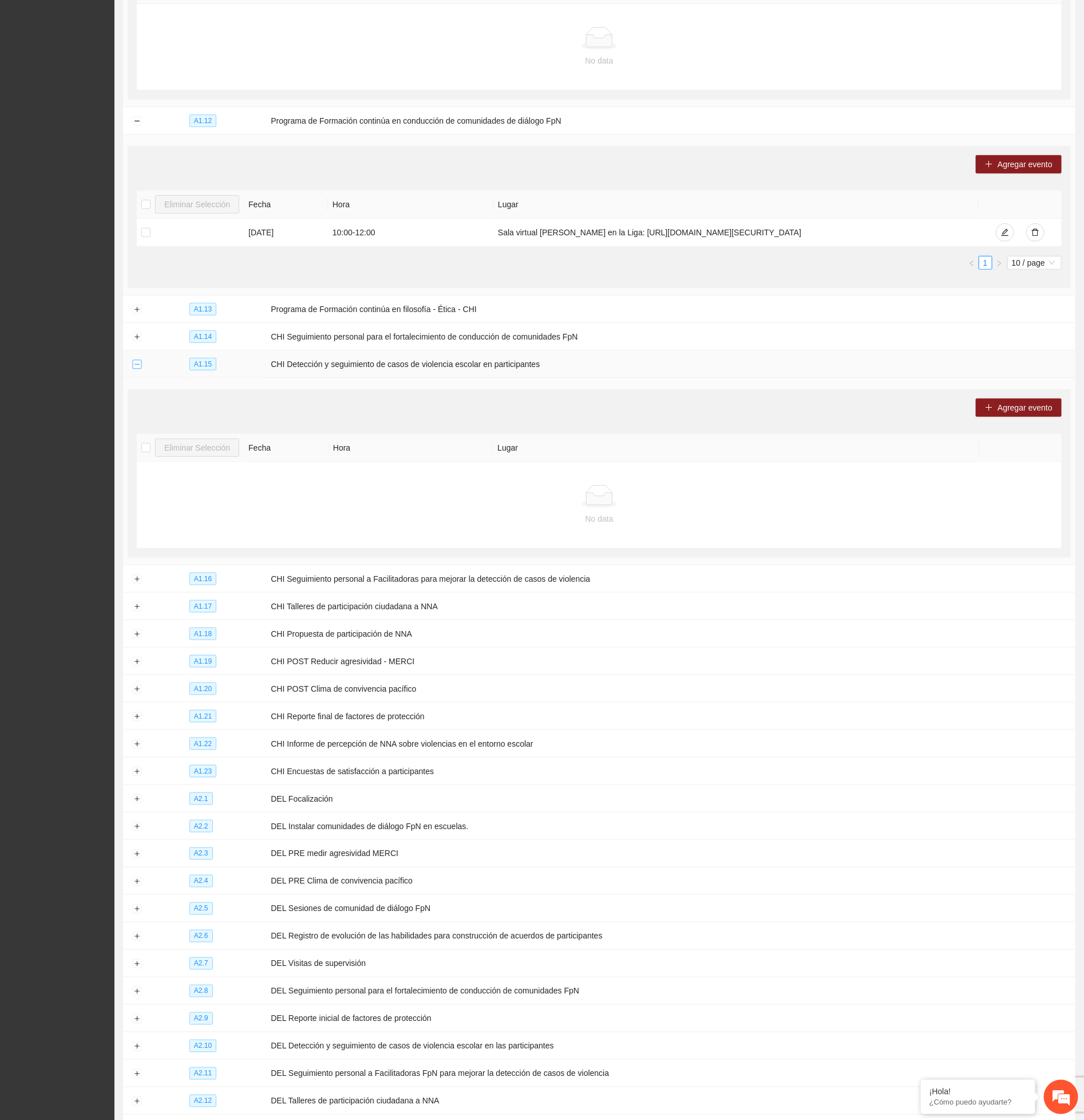
click at [138, 369] on button "Collapse row" at bounding box center [137, 365] width 9 height 9
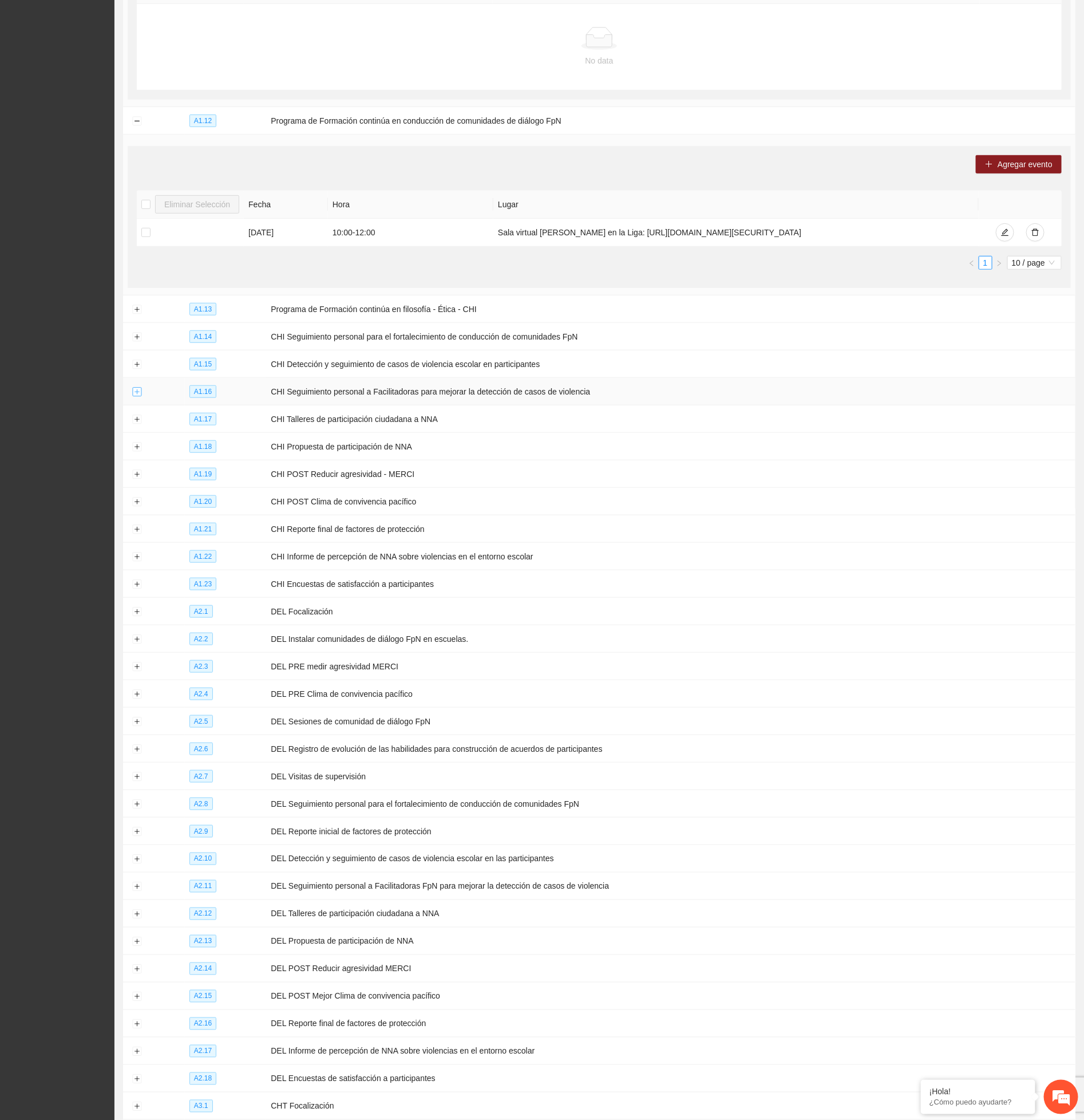
click at [137, 397] on button "Expand row" at bounding box center [137, 392] width 9 height 9
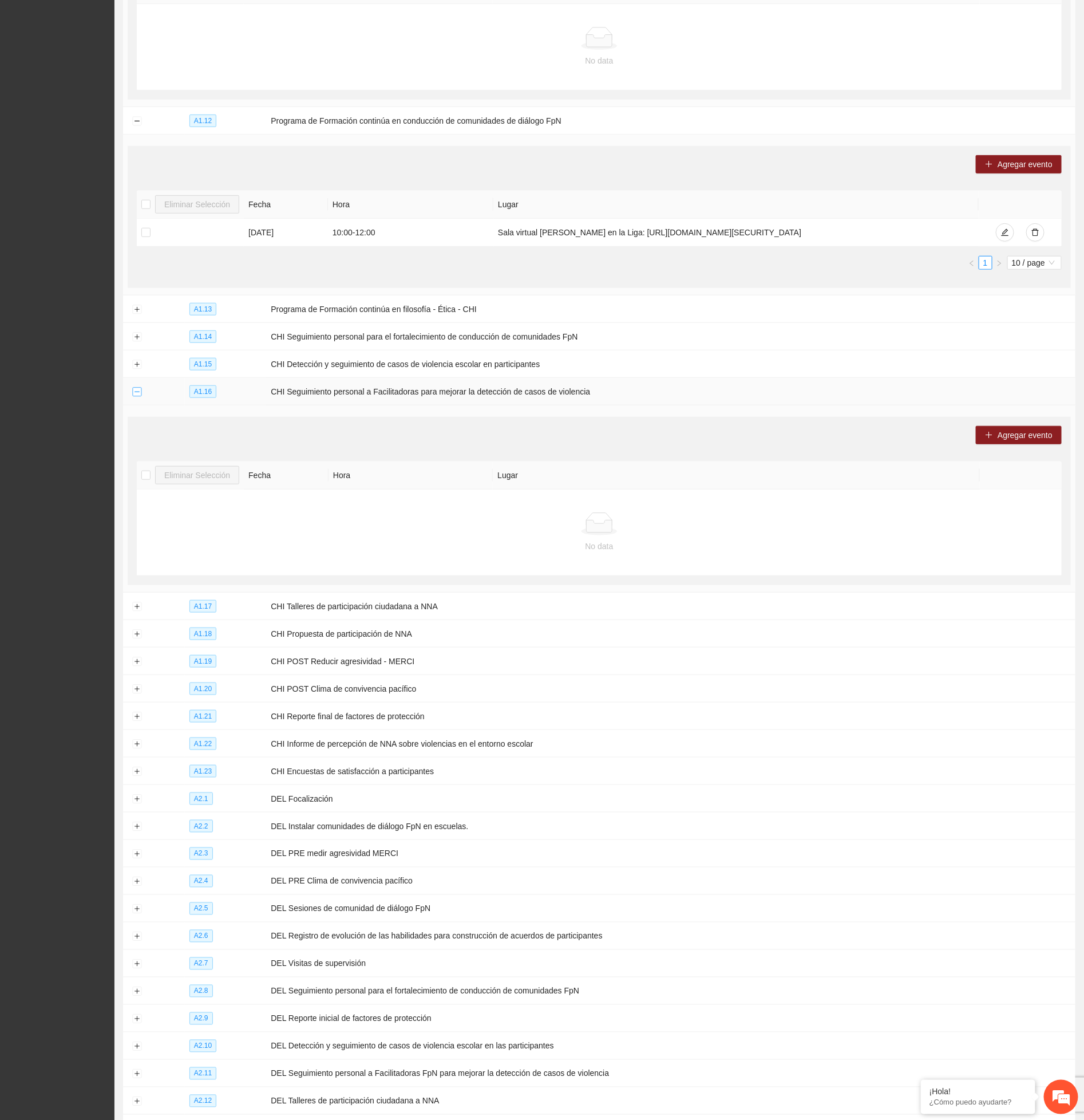
click at [137, 397] on button "Collapse row" at bounding box center [137, 392] width 9 height 9
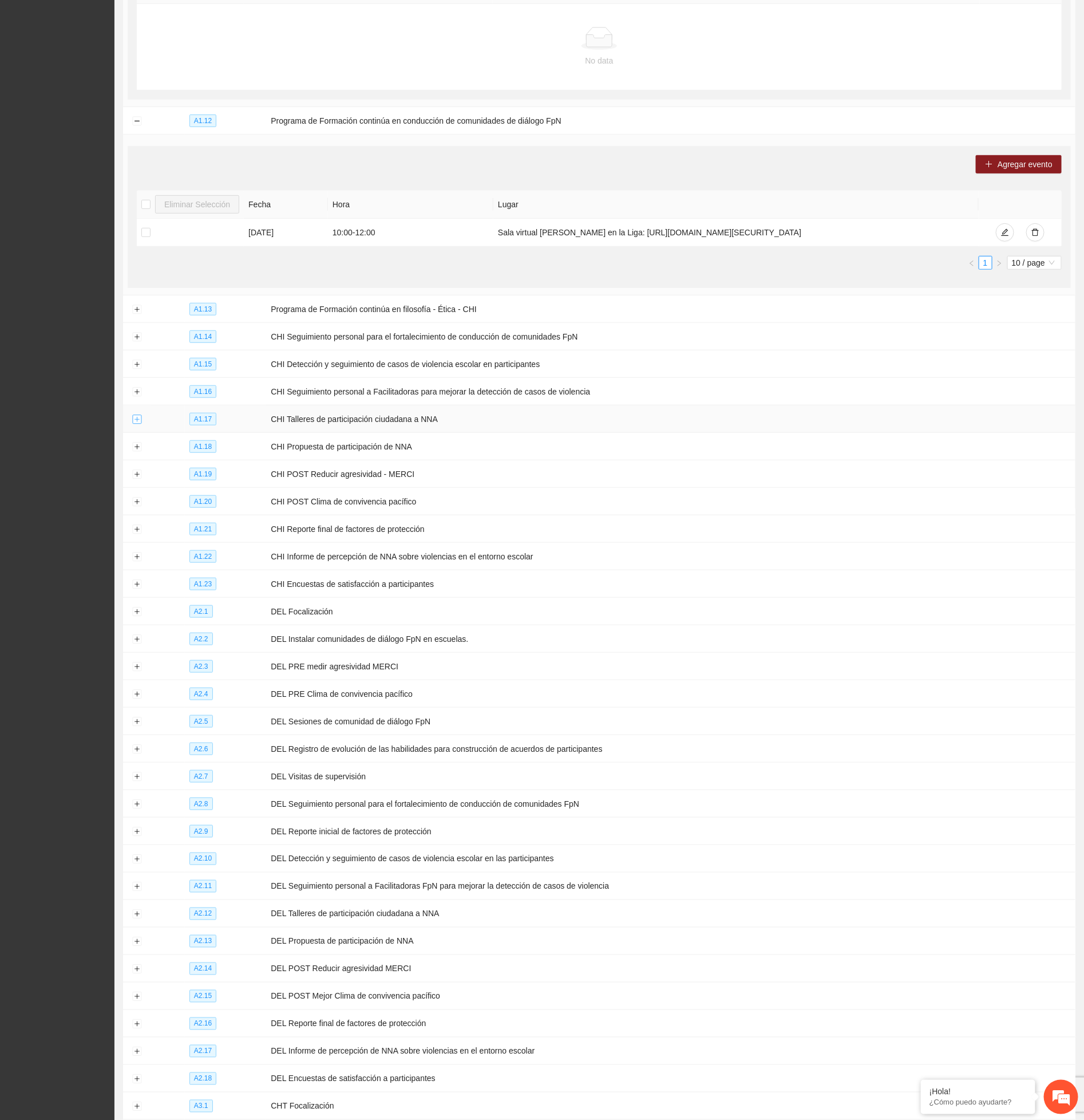
click at [138, 424] on button "Expand row" at bounding box center [137, 419] width 9 height 9
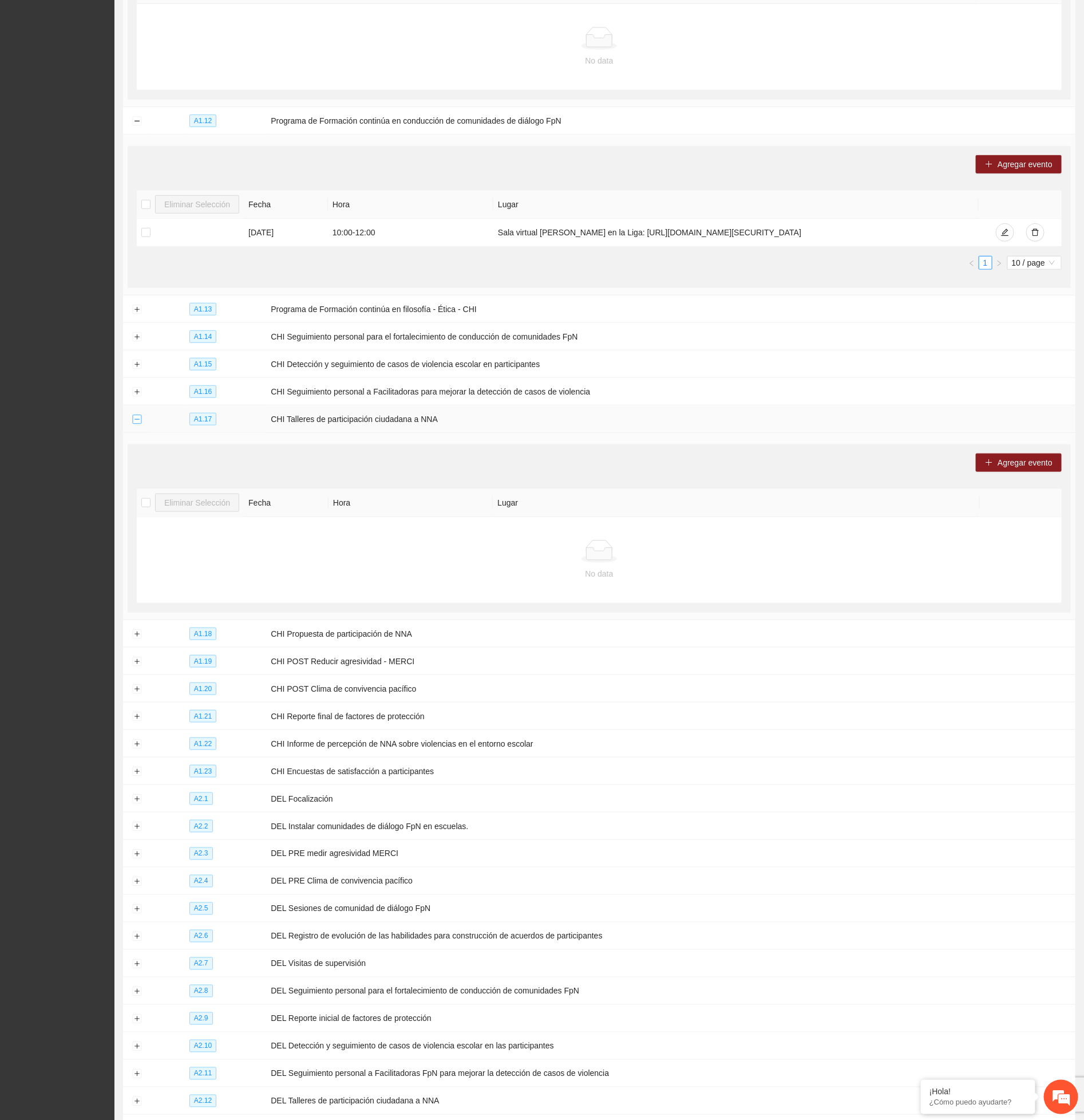
click at [138, 424] on button "Collapse row" at bounding box center [137, 419] width 9 height 9
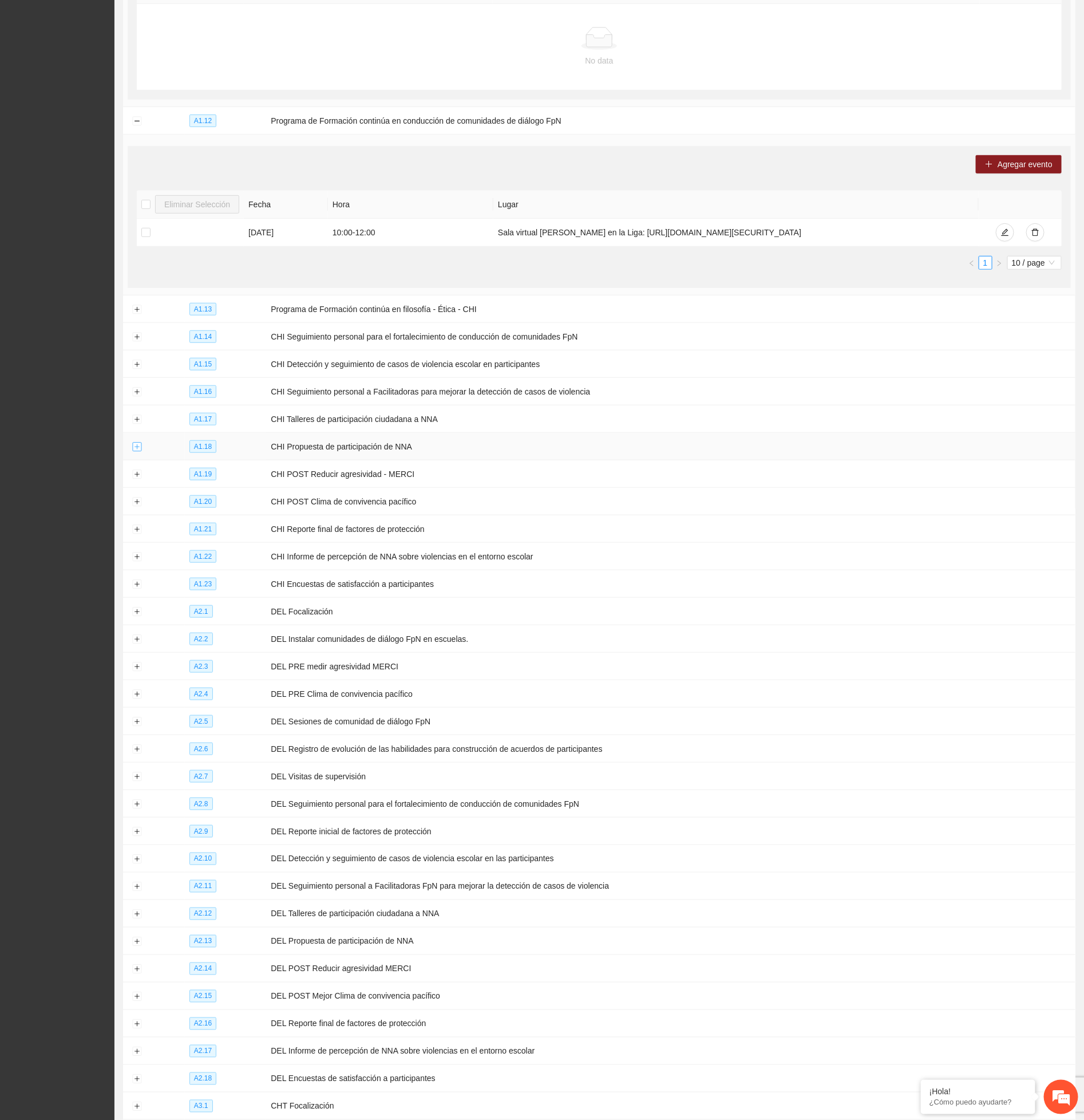
click at [137, 452] on button "Expand row" at bounding box center [137, 447] width 9 height 9
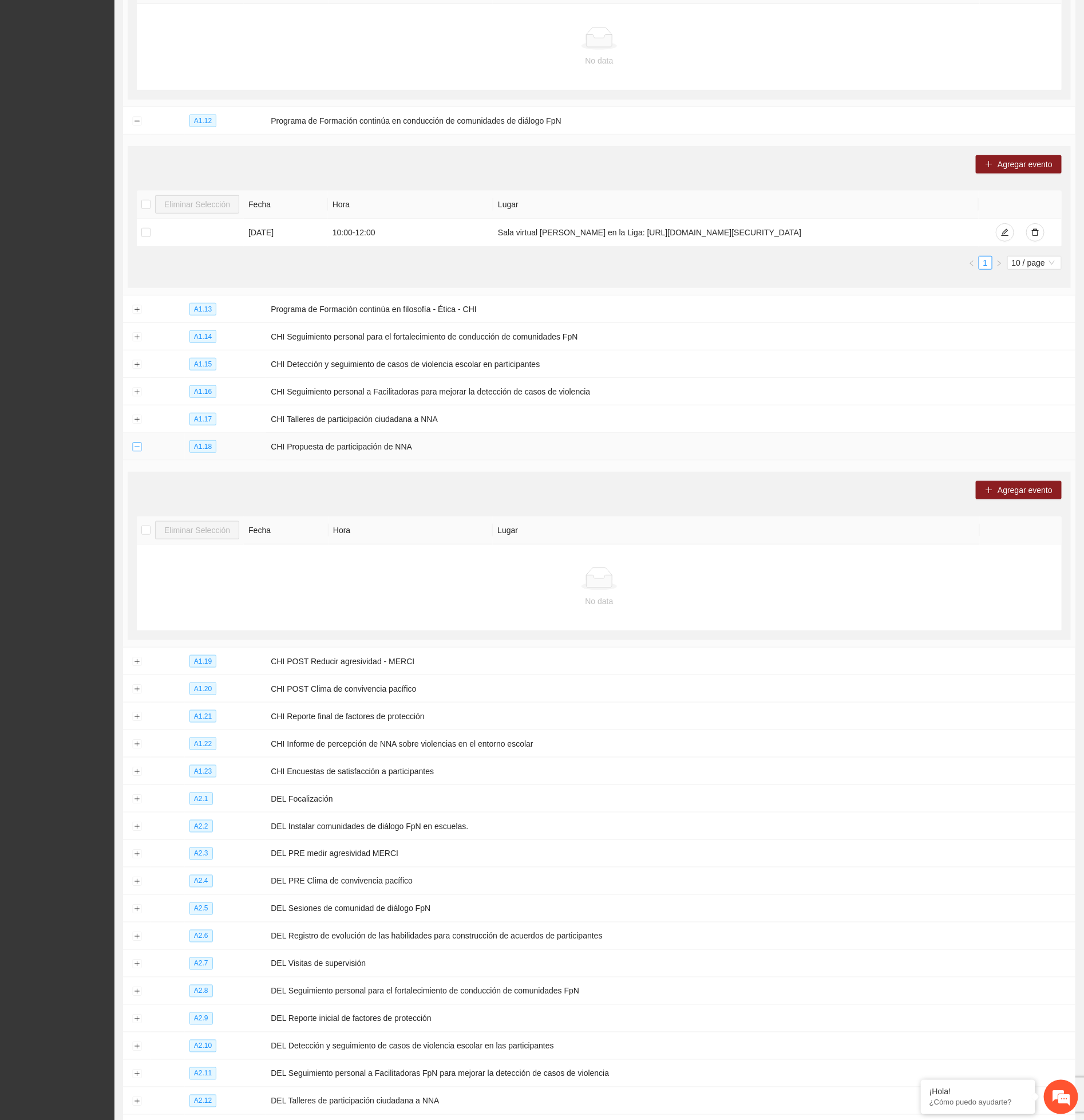
click at [137, 452] on button "Collapse row" at bounding box center [137, 447] width 9 height 9
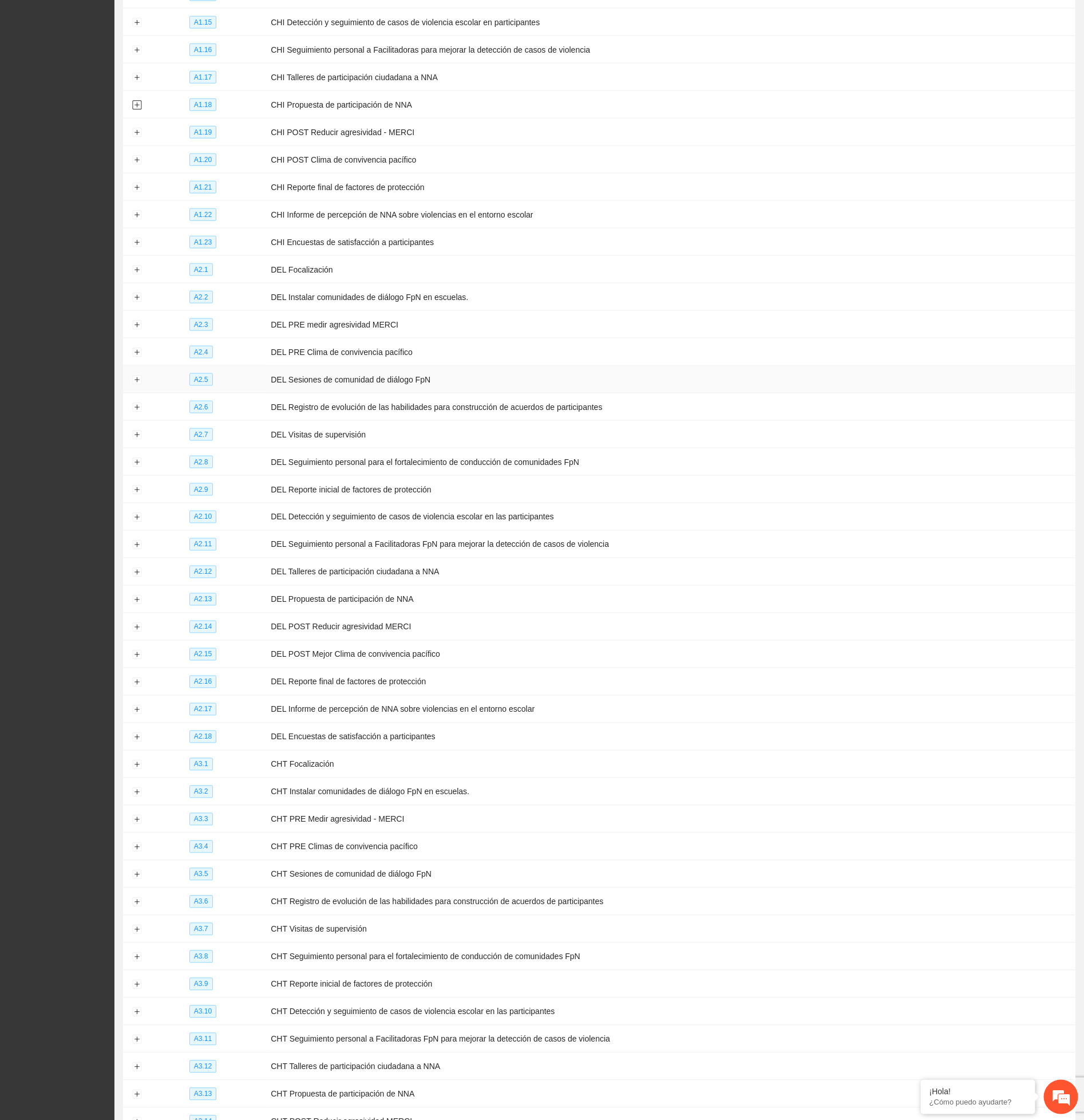
scroll to position [2749, 0]
click at [137, 273] on button "Expand row" at bounding box center [137, 268] width 9 height 9
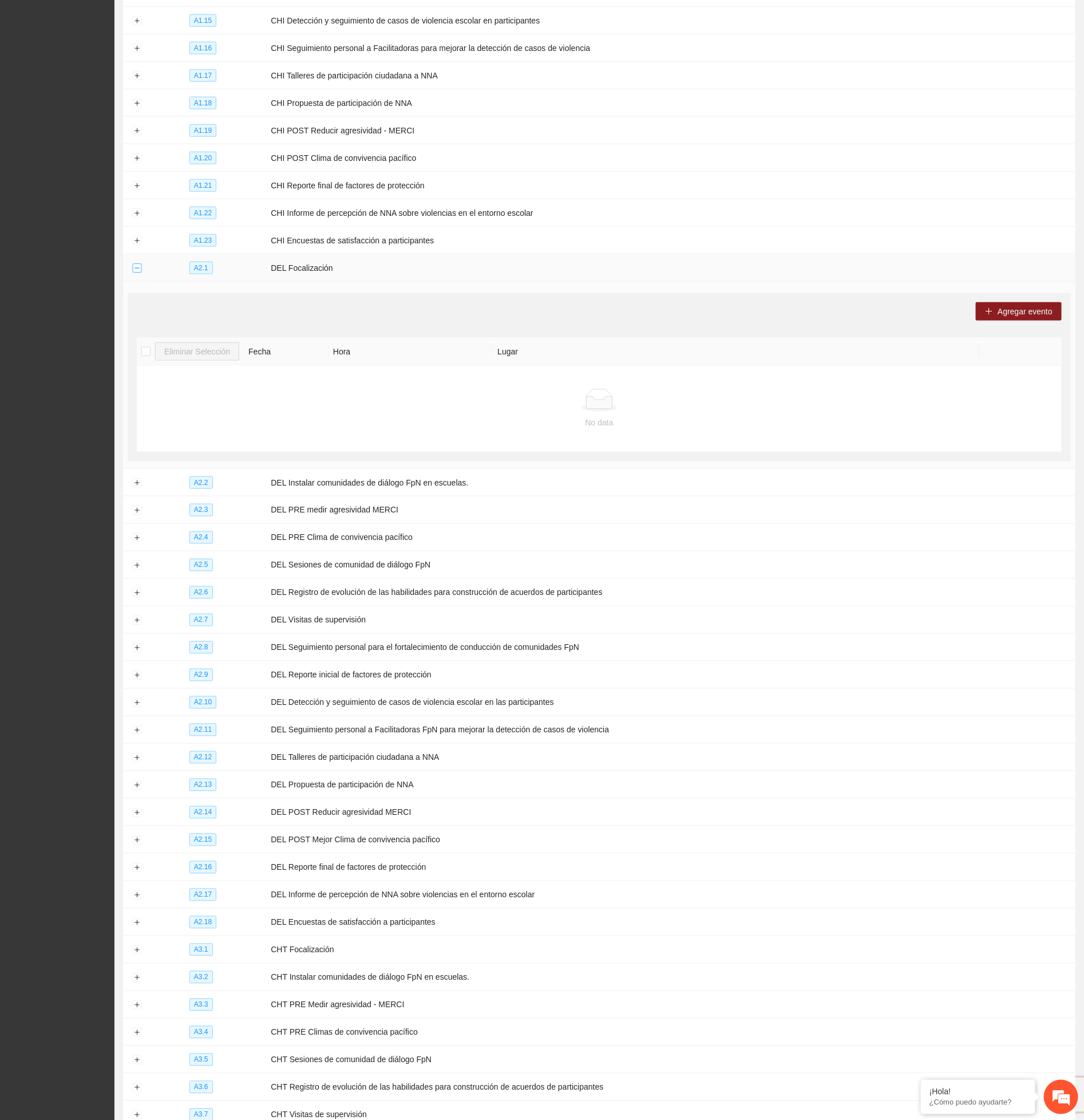
click at [137, 273] on button "Collapse row" at bounding box center [137, 268] width 9 height 9
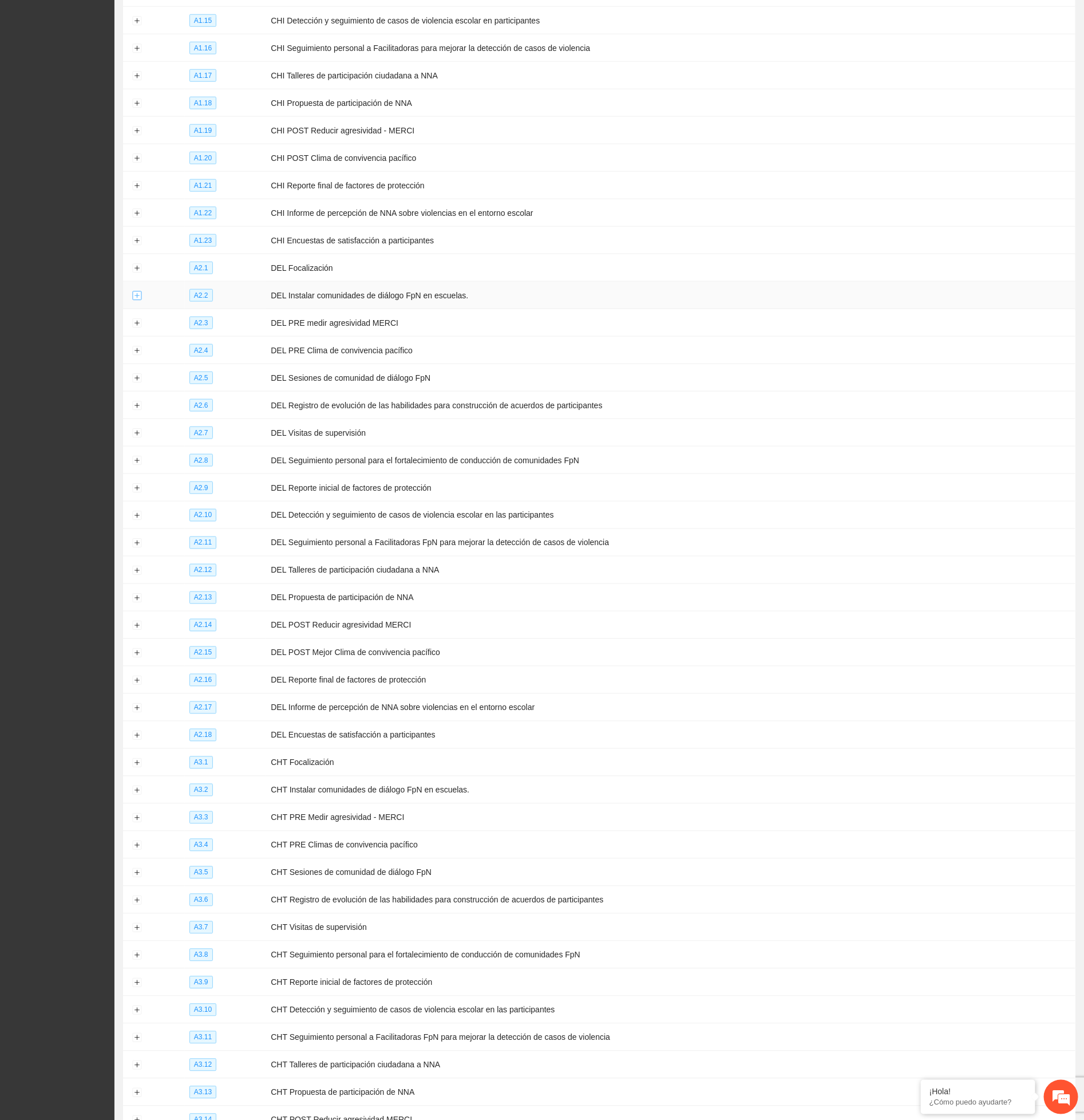
click at [138, 300] on button "Expand row" at bounding box center [137, 296] width 9 height 9
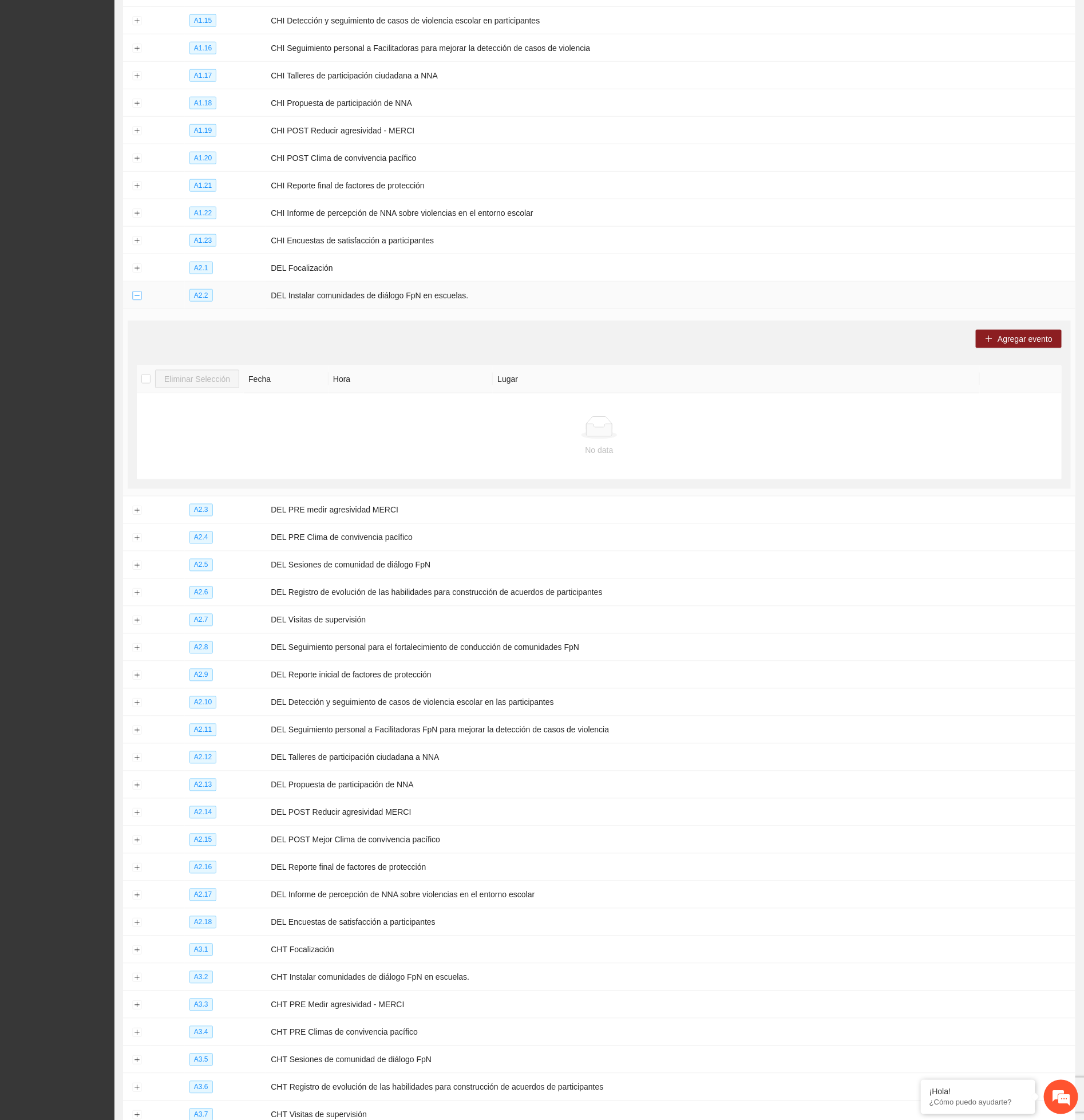
click at [138, 300] on button "Collapse row" at bounding box center [137, 296] width 9 height 9
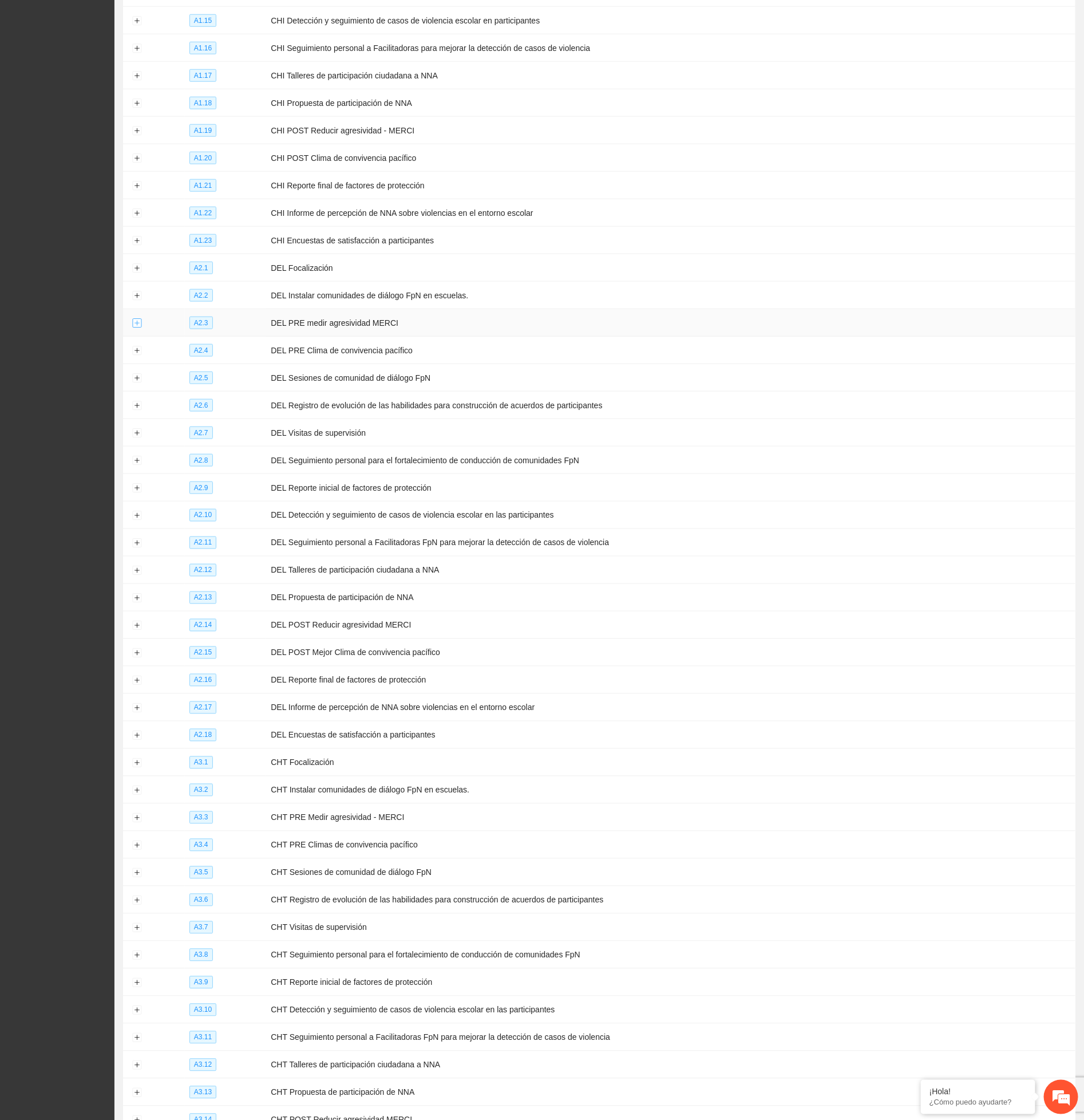
click at [136, 328] on button "Expand row" at bounding box center [137, 323] width 9 height 9
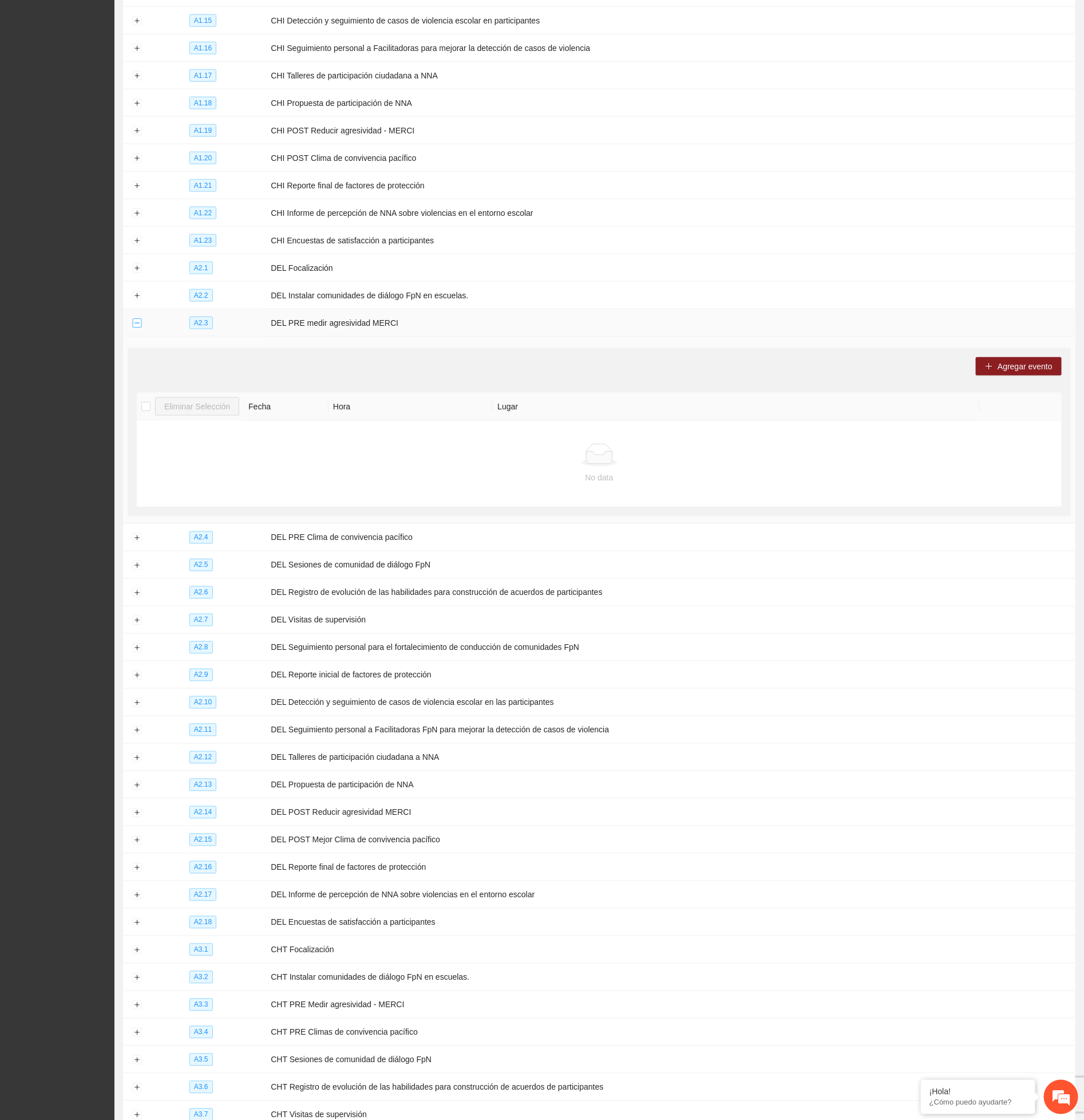
click at [136, 328] on button "Collapse row" at bounding box center [137, 323] width 9 height 9
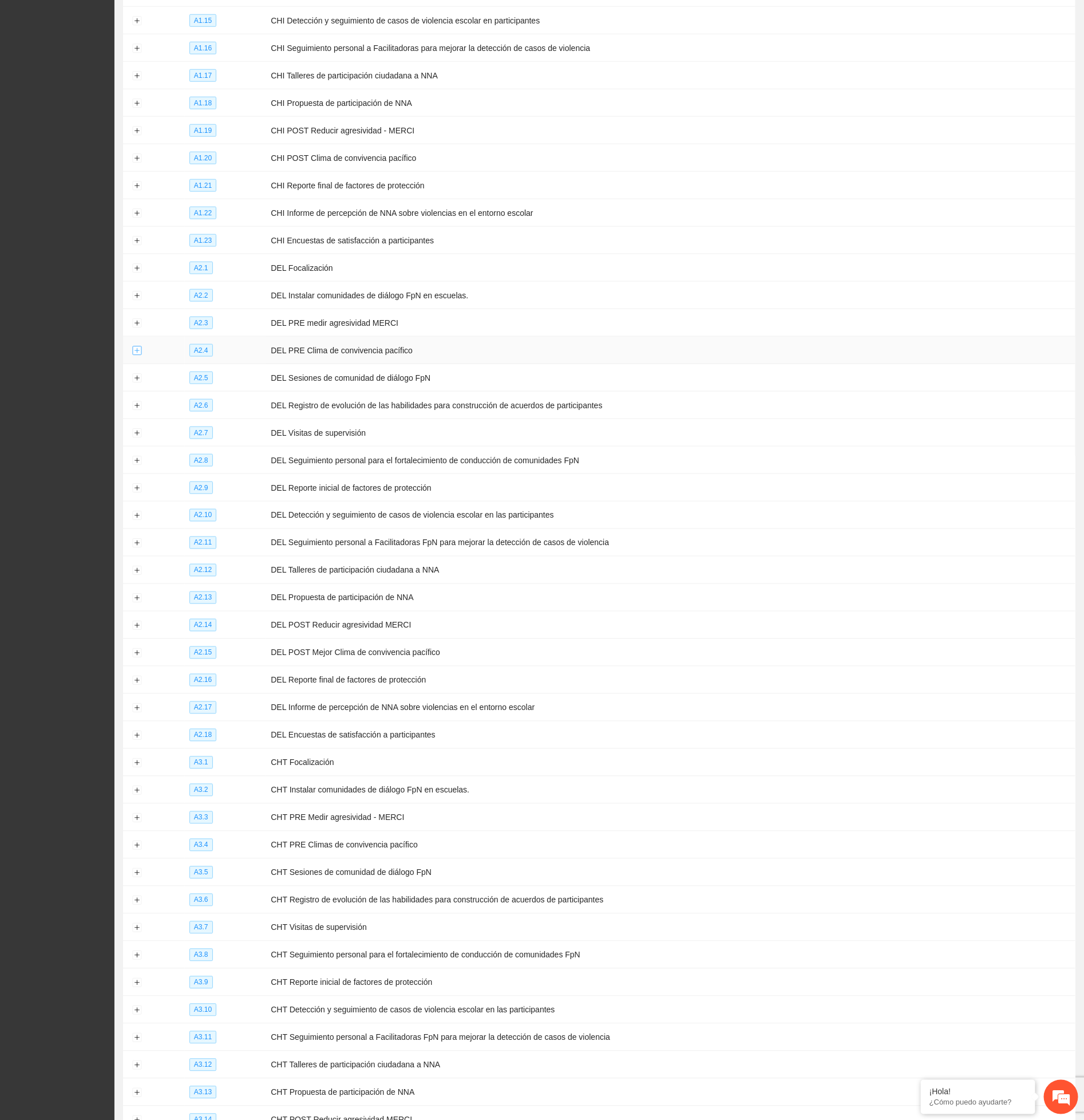
click at [137, 364] on td at bounding box center [137, 350] width 27 height 27
click at [137, 355] on button "Expand row" at bounding box center [137, 350] width 9 height 9
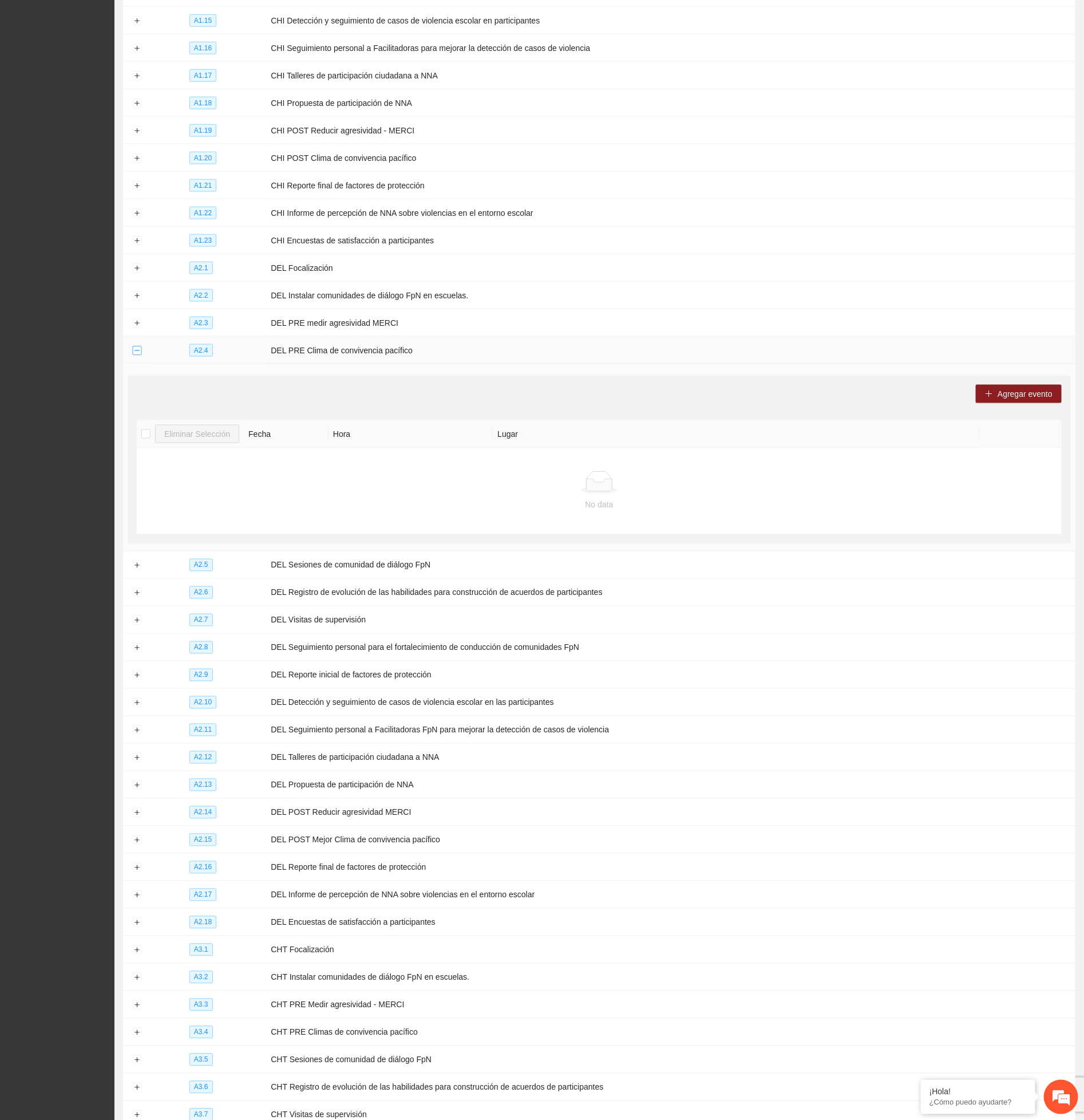
click at [137, 355] on button "Collapse row" at bounding box center [137, 350] width 9 height 9
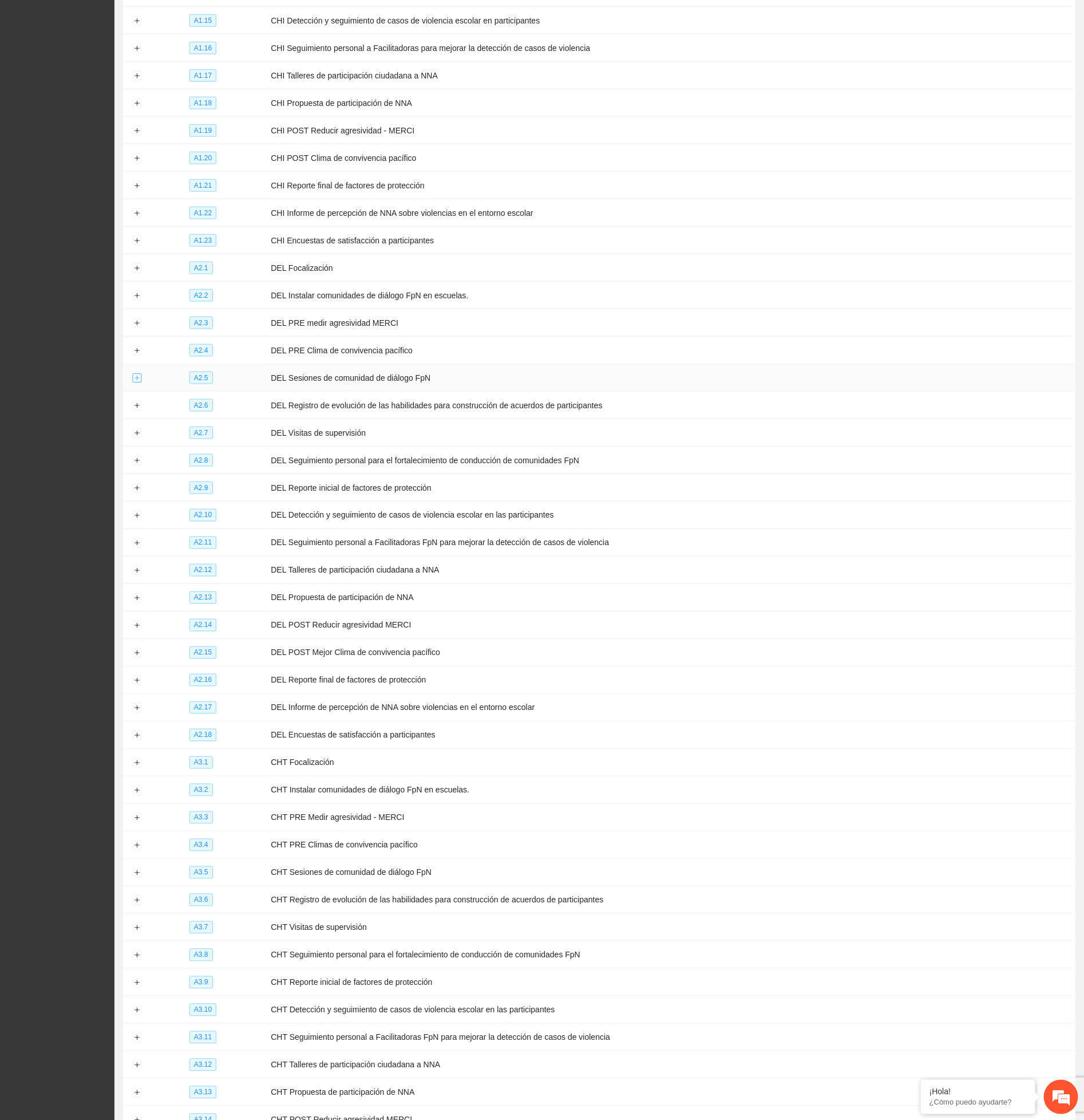
click at [134, 383] on button "Expand row" at bounding box center [137, 378] width 9 height 9
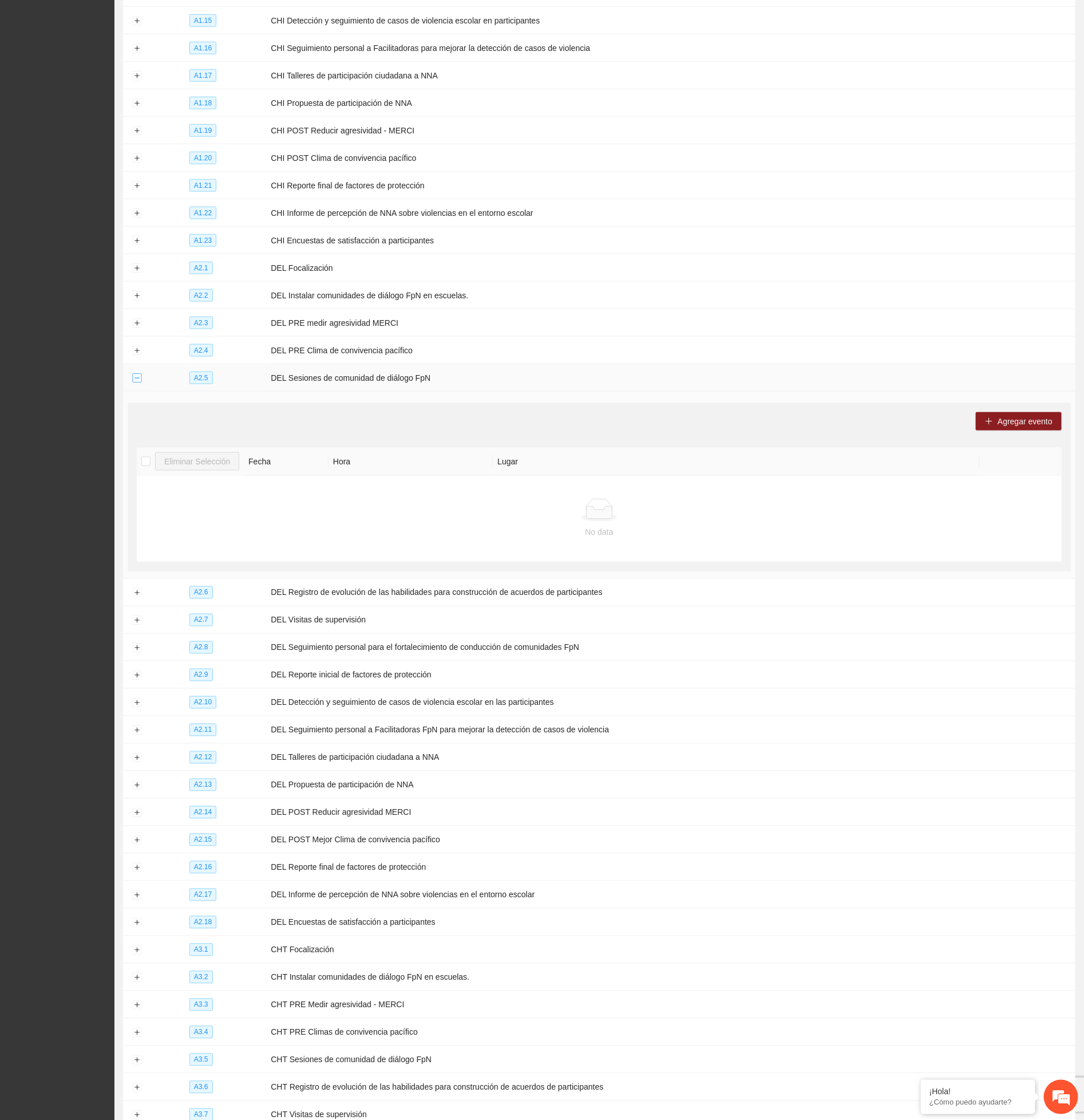
click at [134, 383] on button "Collapse row" at bounding box center [137, 378] width 9 height 9
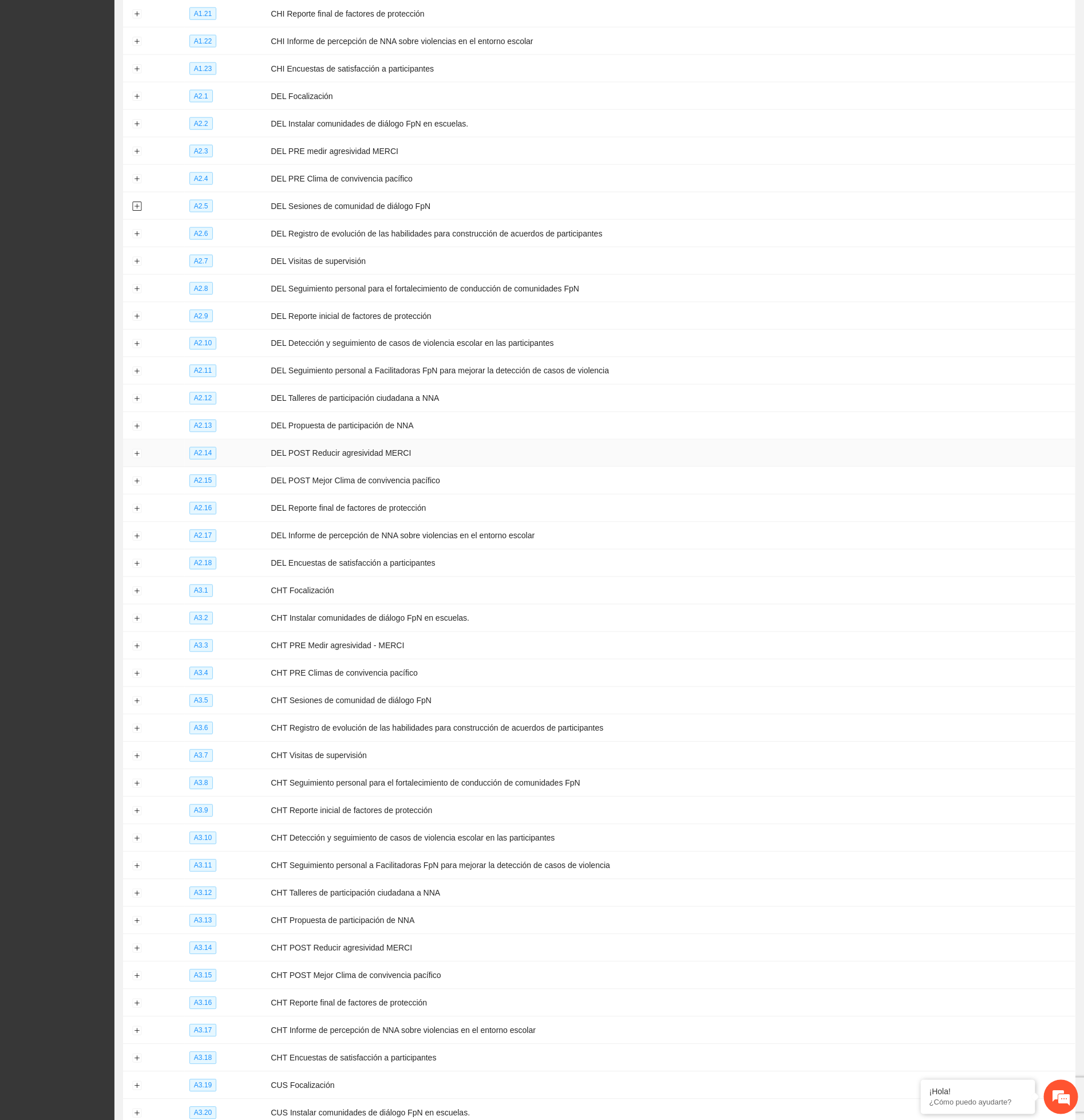
scroll to position [3007, 0]
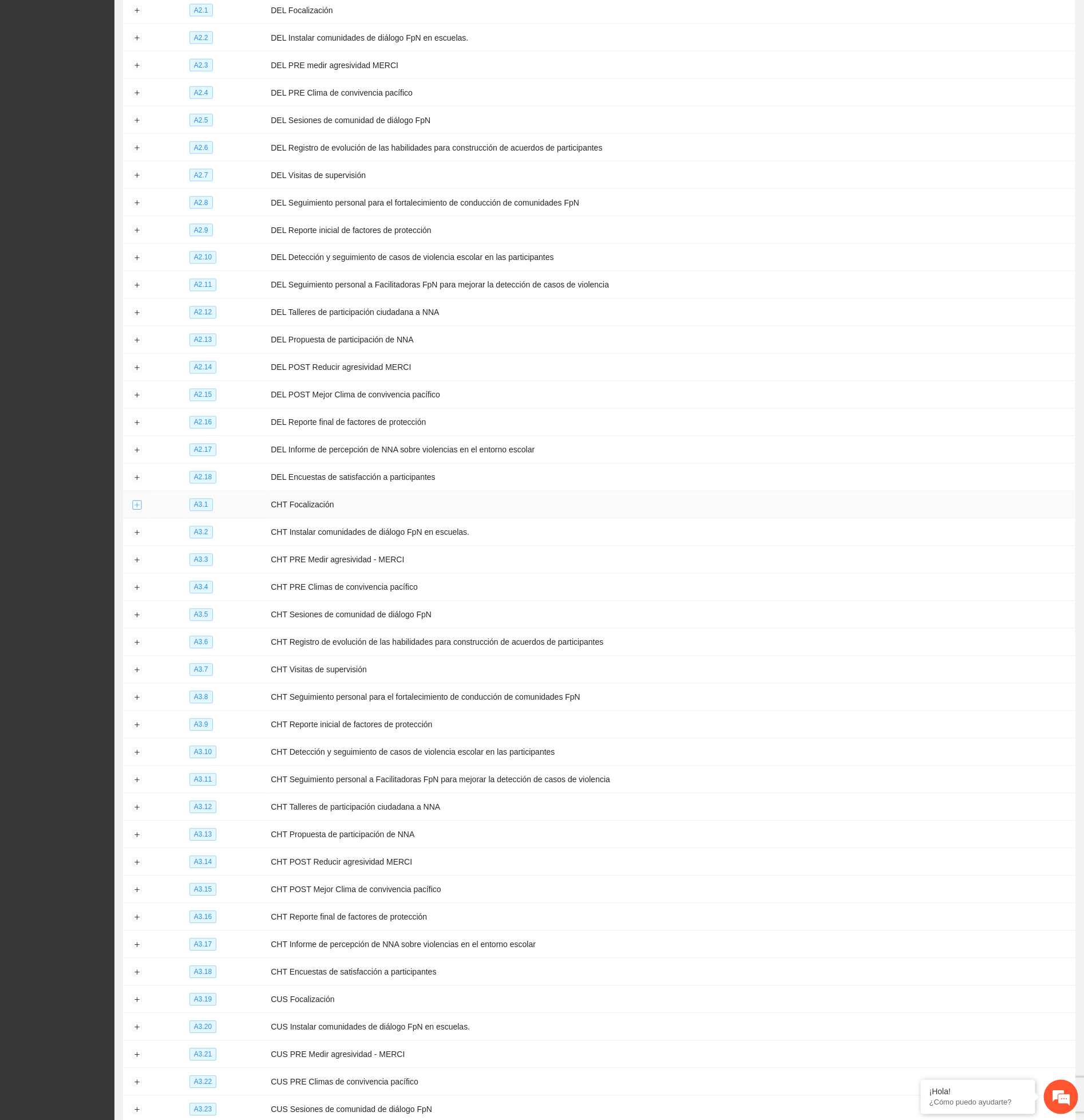
click at [137, 510] on button "Expand row" at bounding box center [137, 506] width 9 height 9
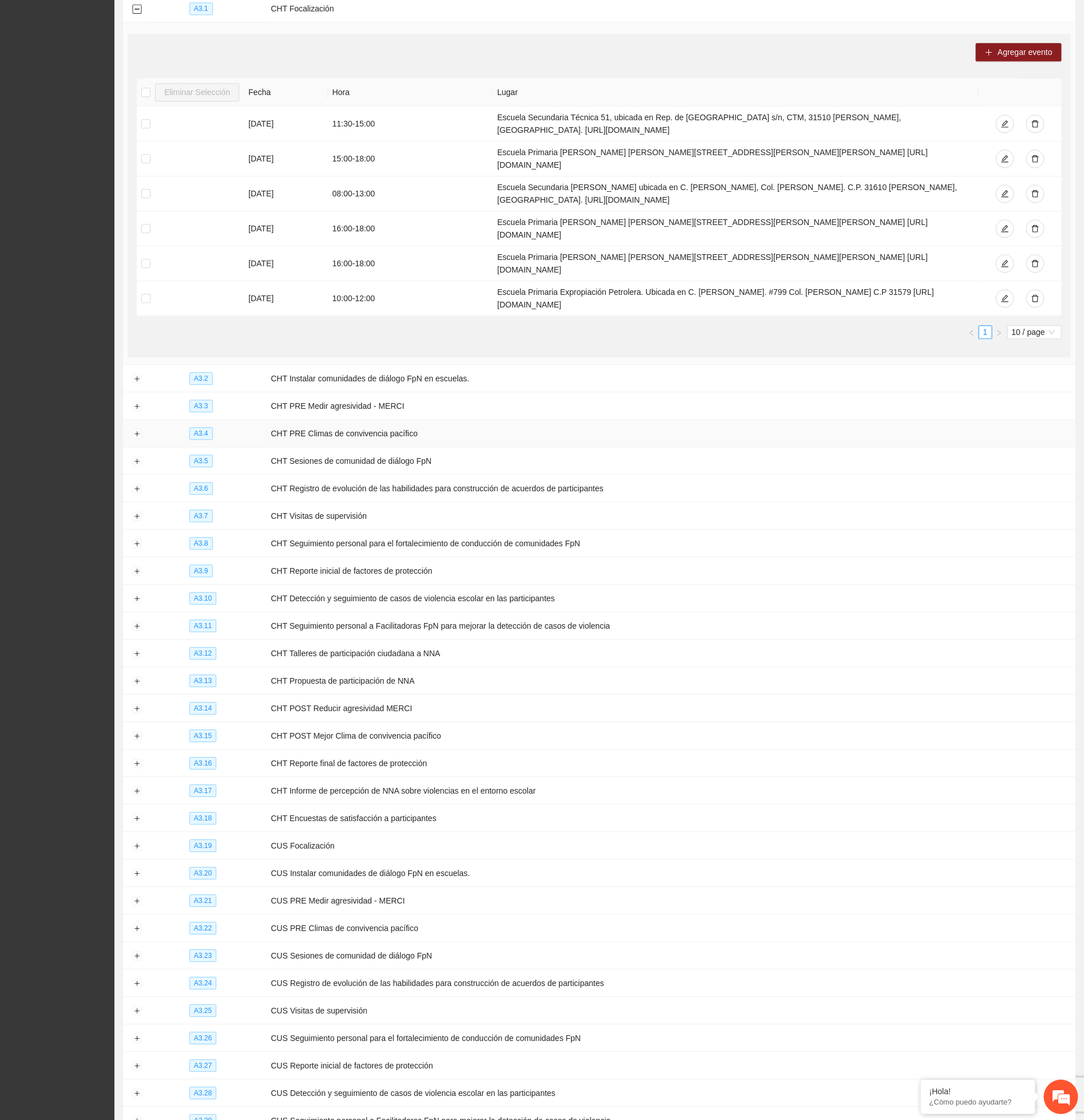
scroll to position [3522, 0]
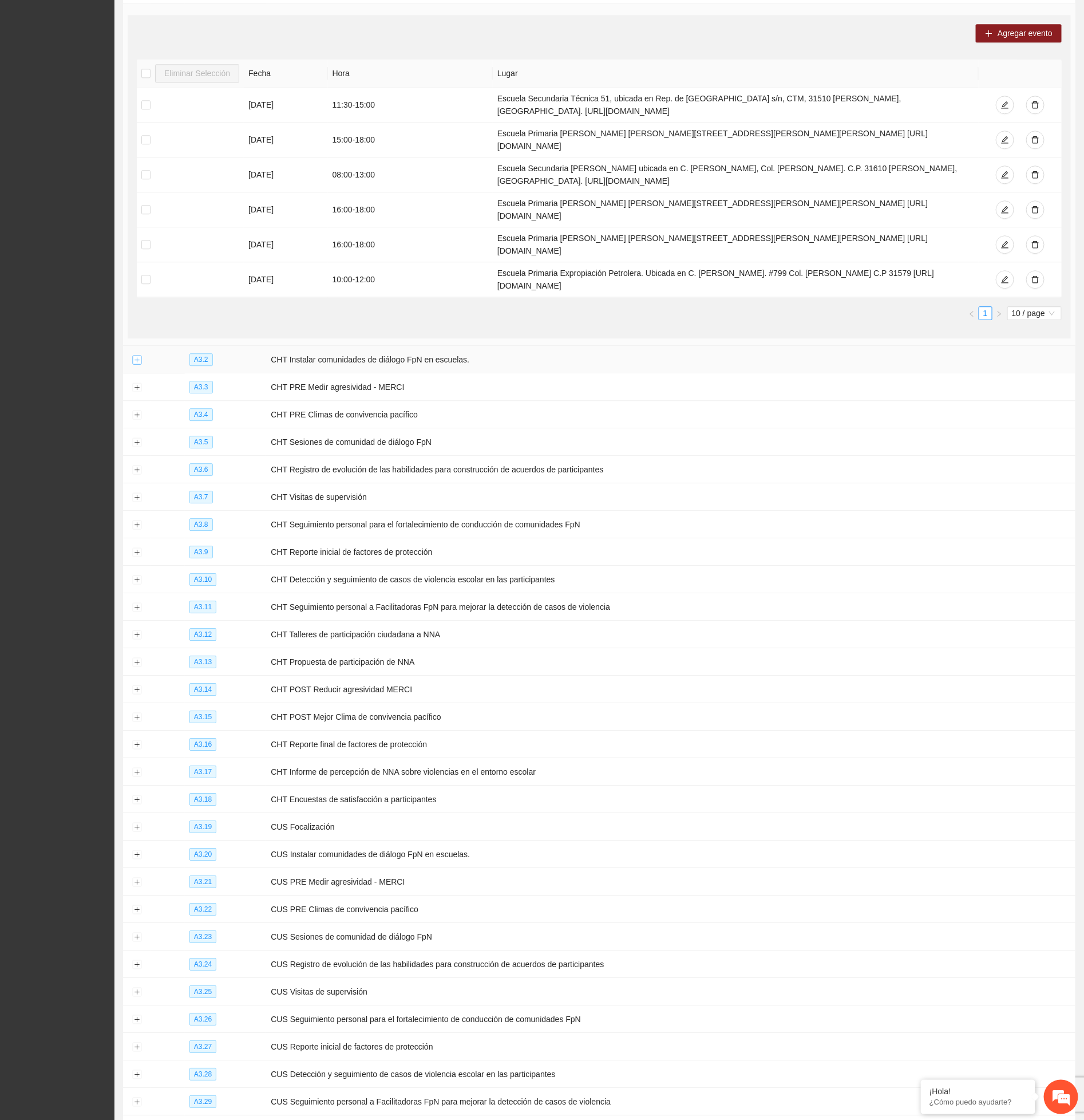
click at [137, 365] on button "Expand row" at bounding box center [137, 360] width 9 height 9
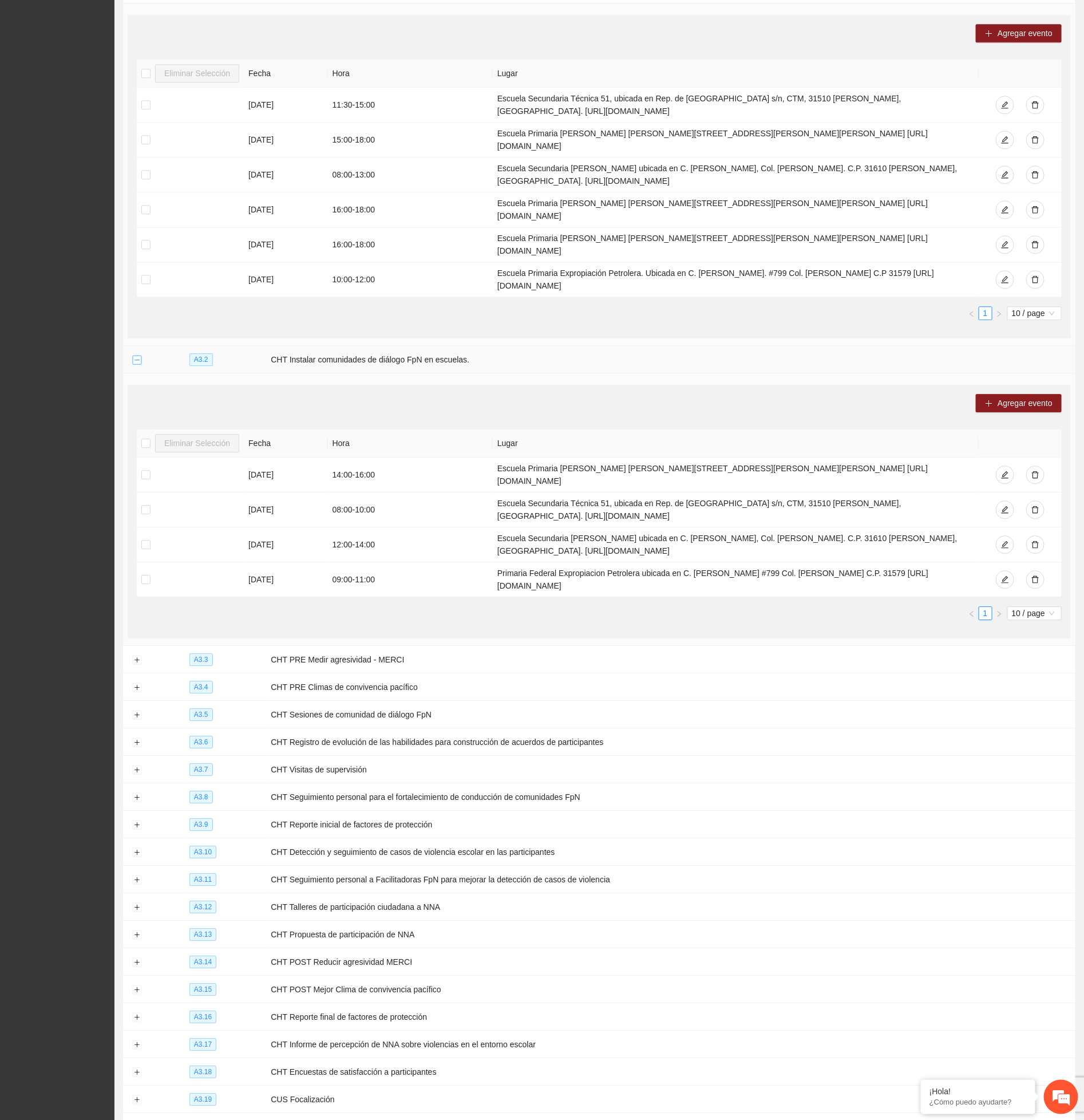
click at [138, 365] on button "Collapse row" at bounding box center [137, 360] width 9 height 9
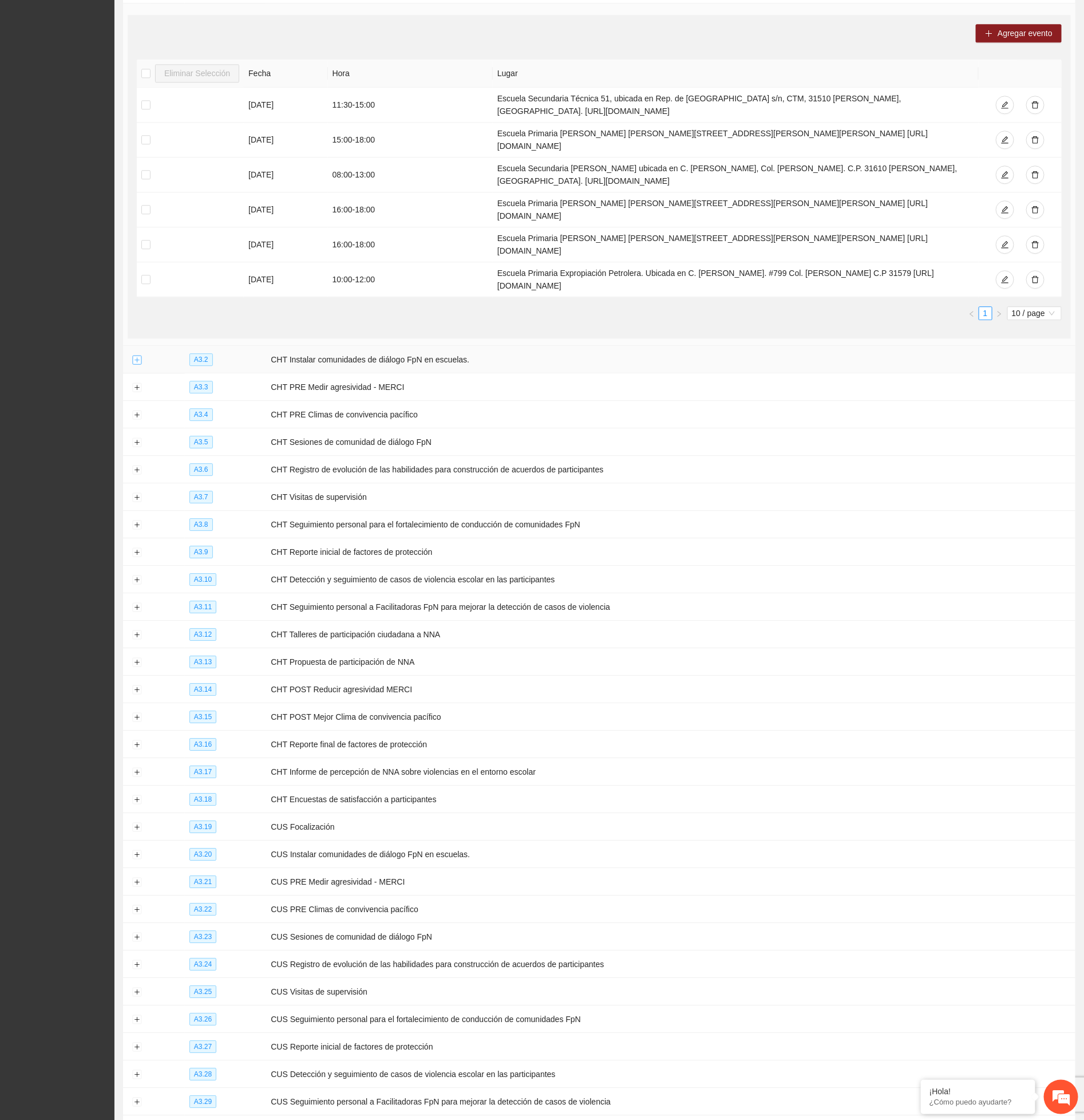
click at [138, 365] on button "Expand row" at bounding box center [137, 360] width 9 height 9
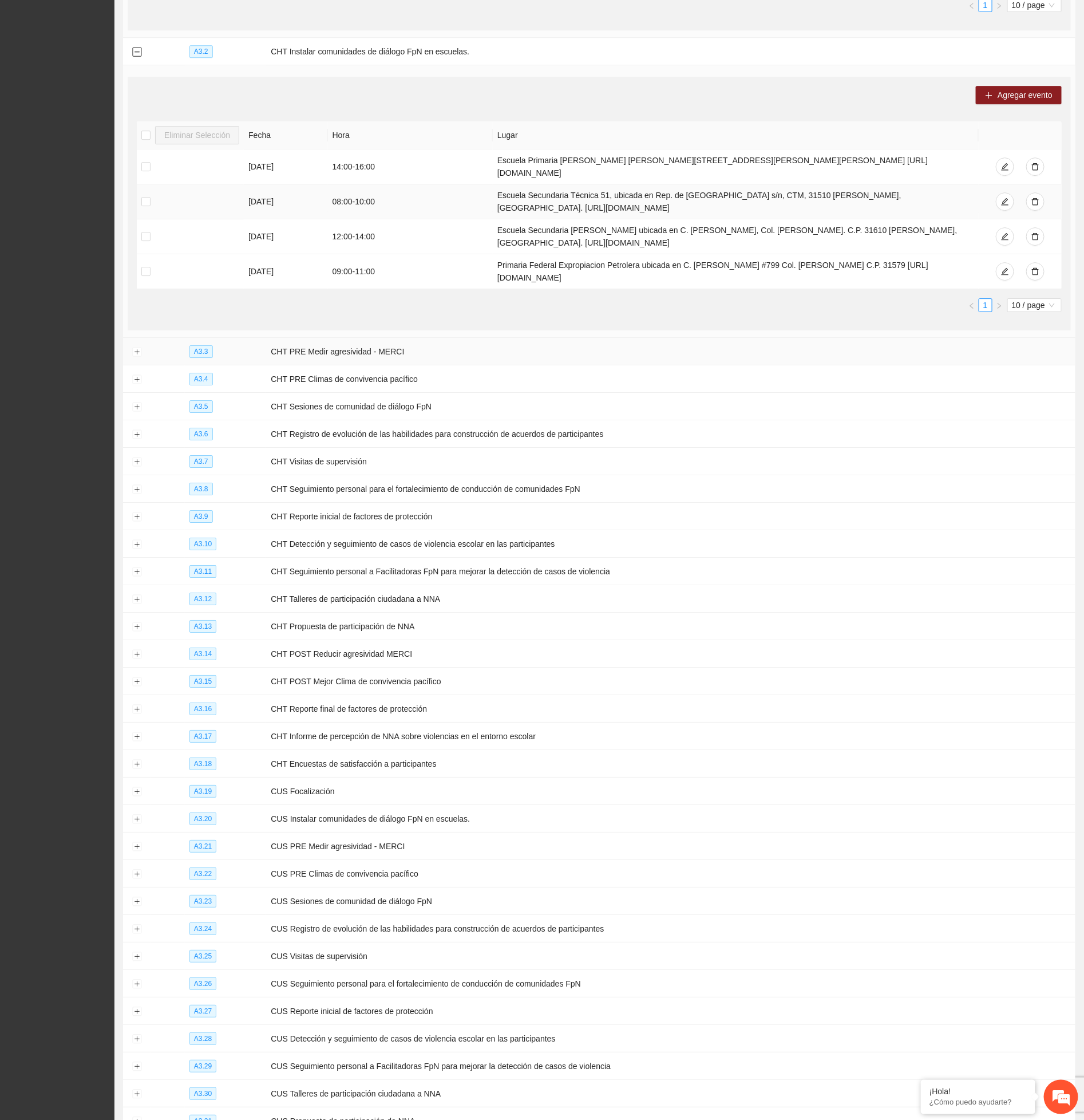
scroll to position [3866, 0]
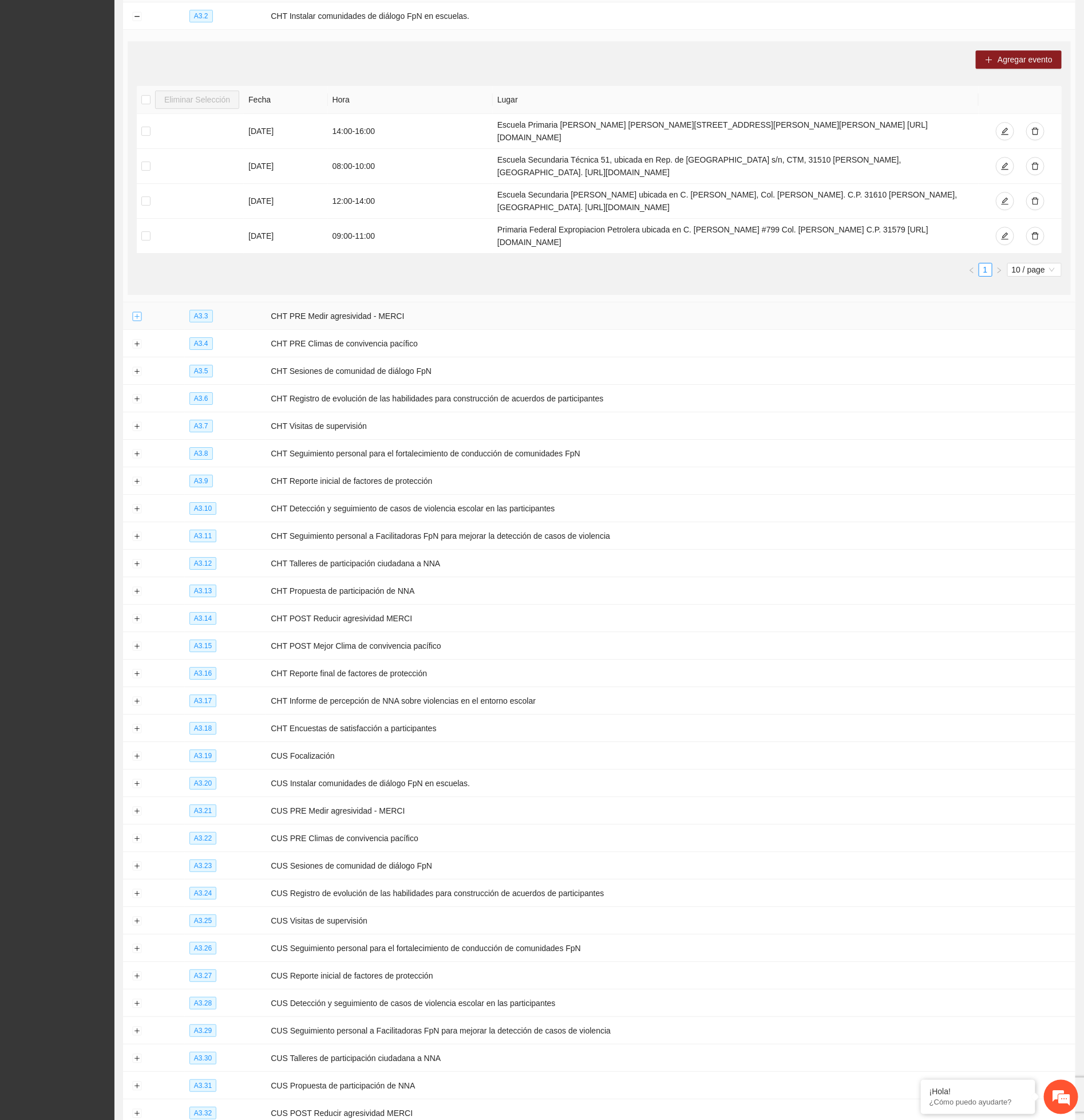
click at [137, 321] on button "Expand row" at bounding box center [137, 316] width 9 height 9
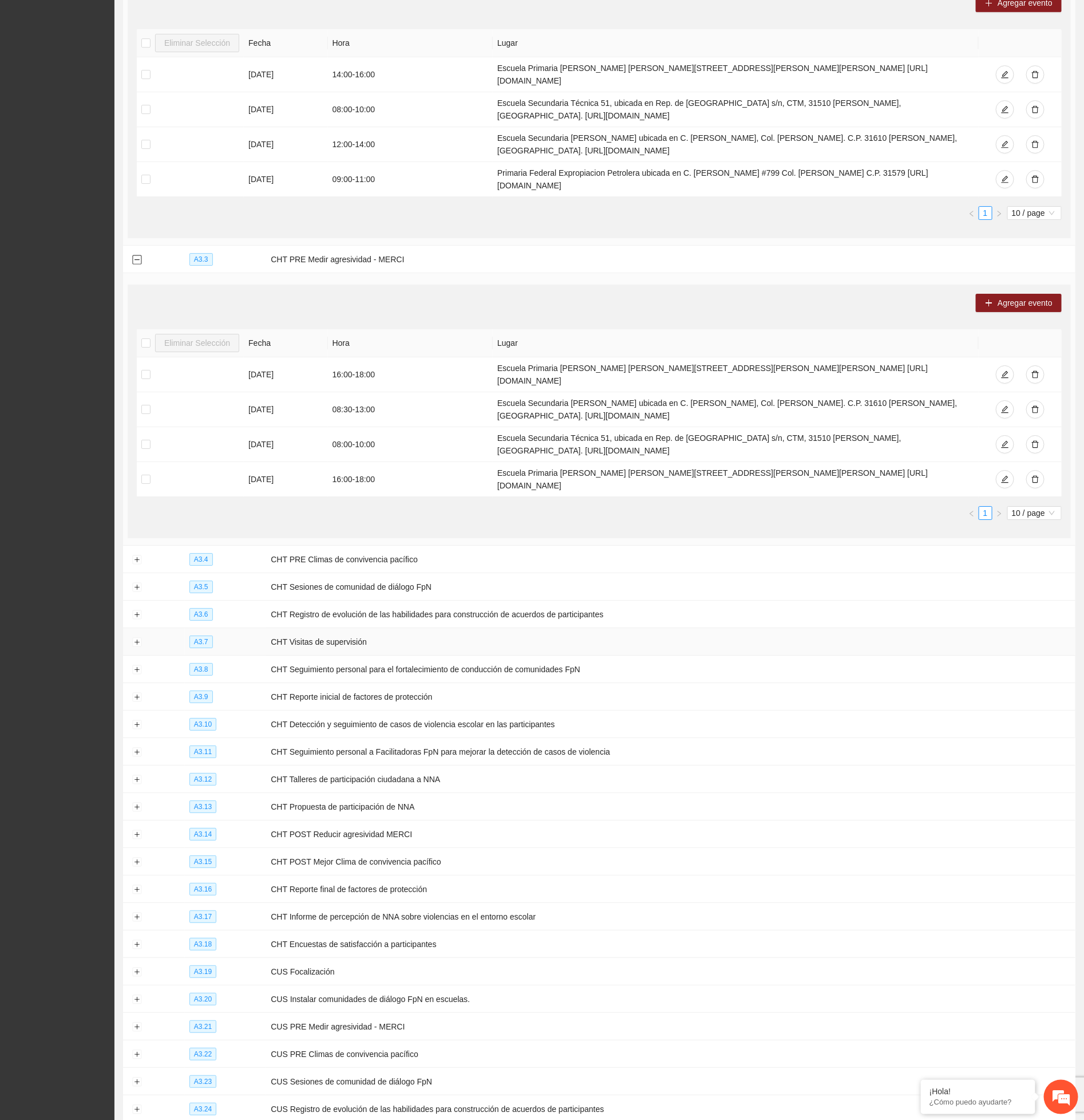
scroll to position [4037, 0]
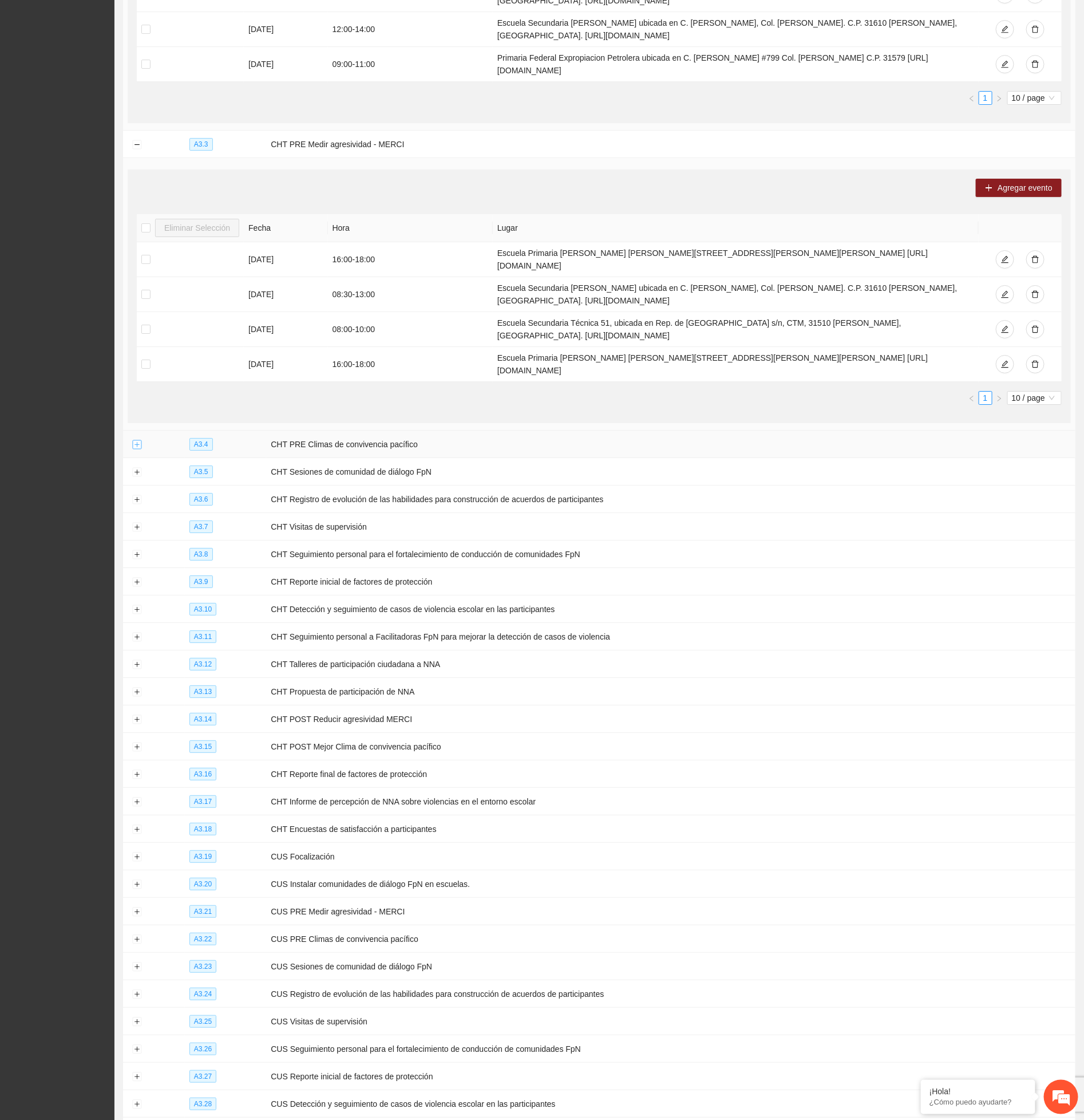
click at [137, 450] on button "Expand row" at bounding box center [137, 445] width 9 height 9
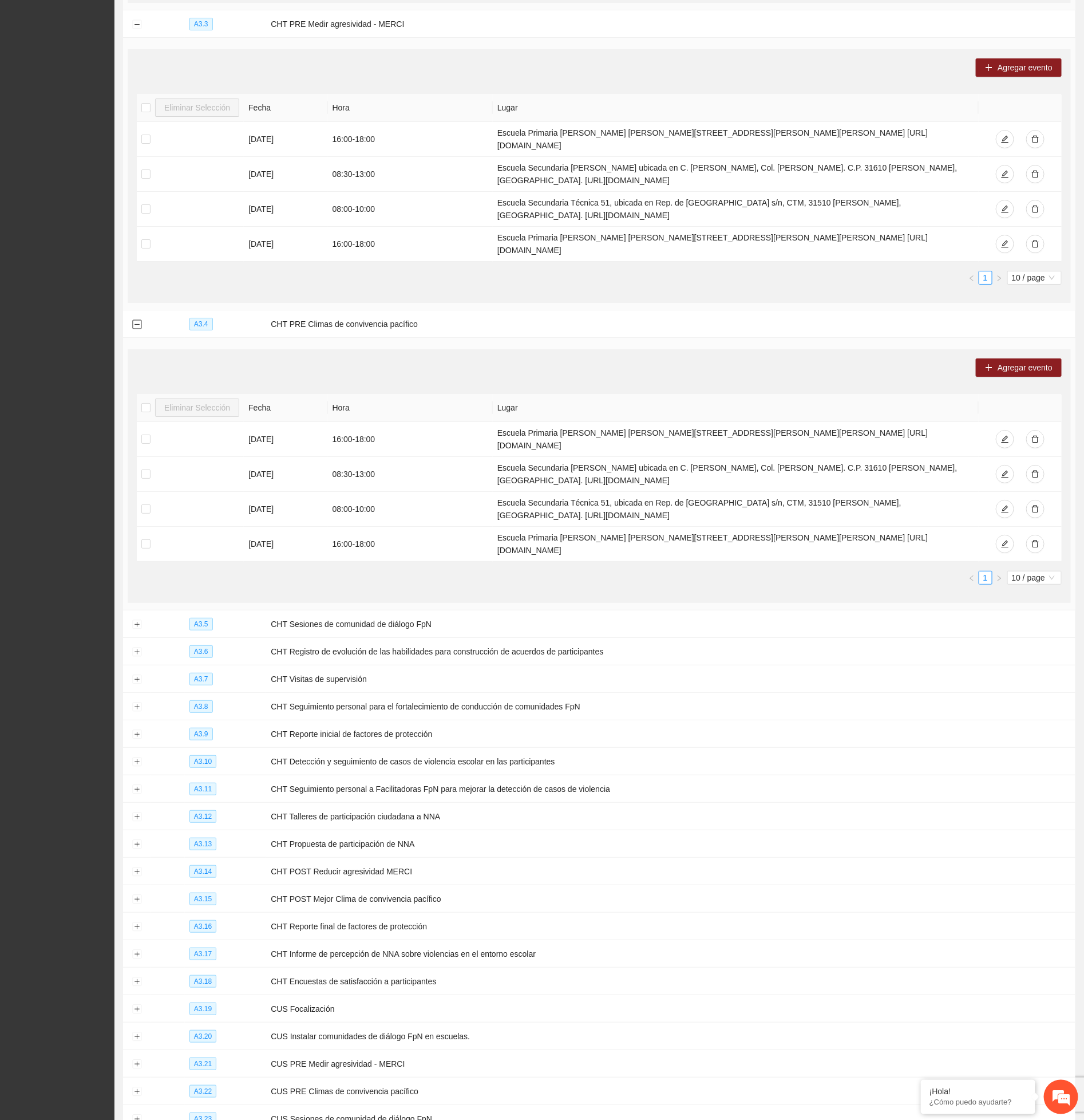
scroll to position [4381, 0]
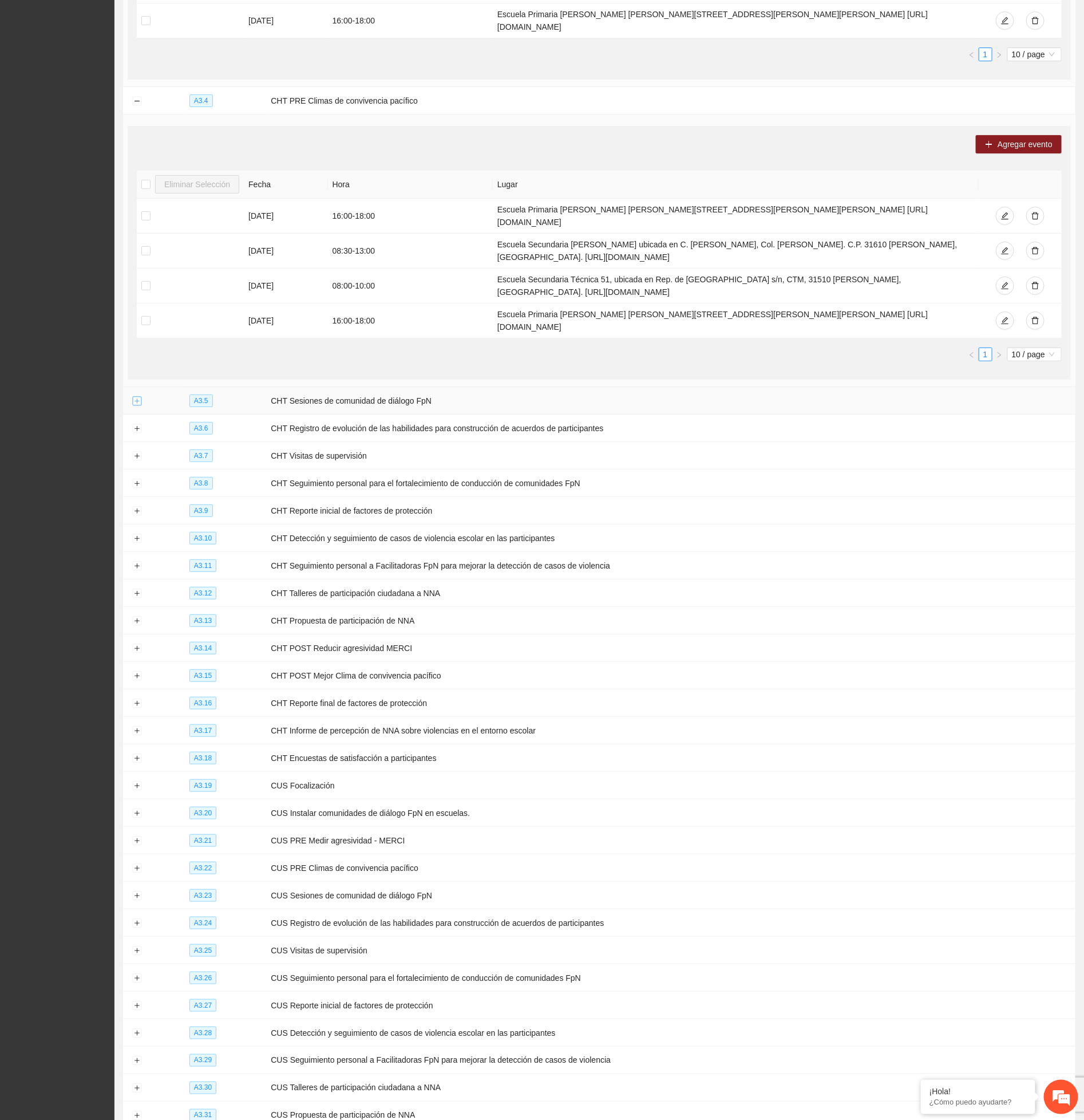
click at [134, 406] on button "Expand row" at bounding box center [137, 401] width 9 height 9
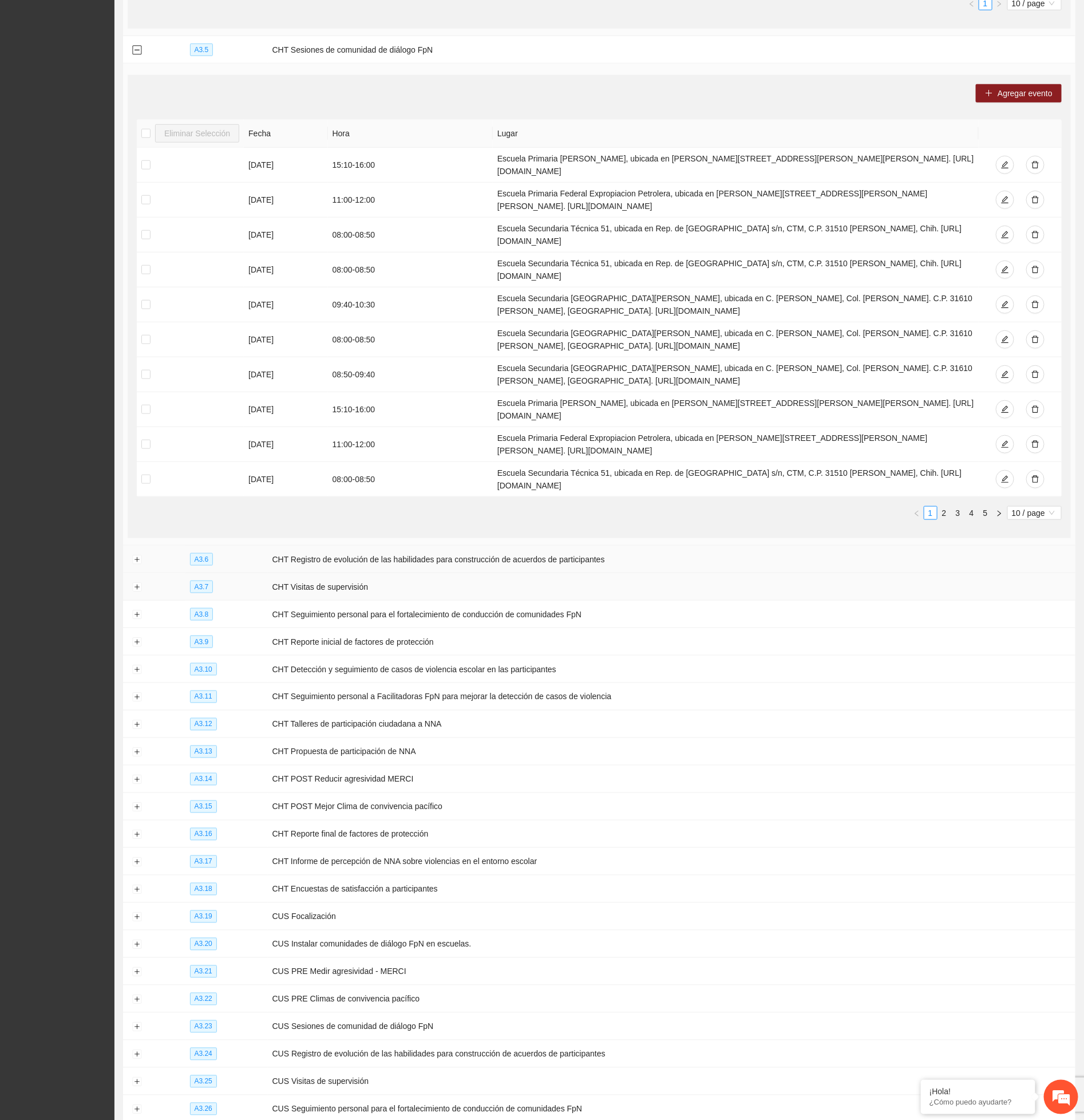
scroll to position [4810, 0]
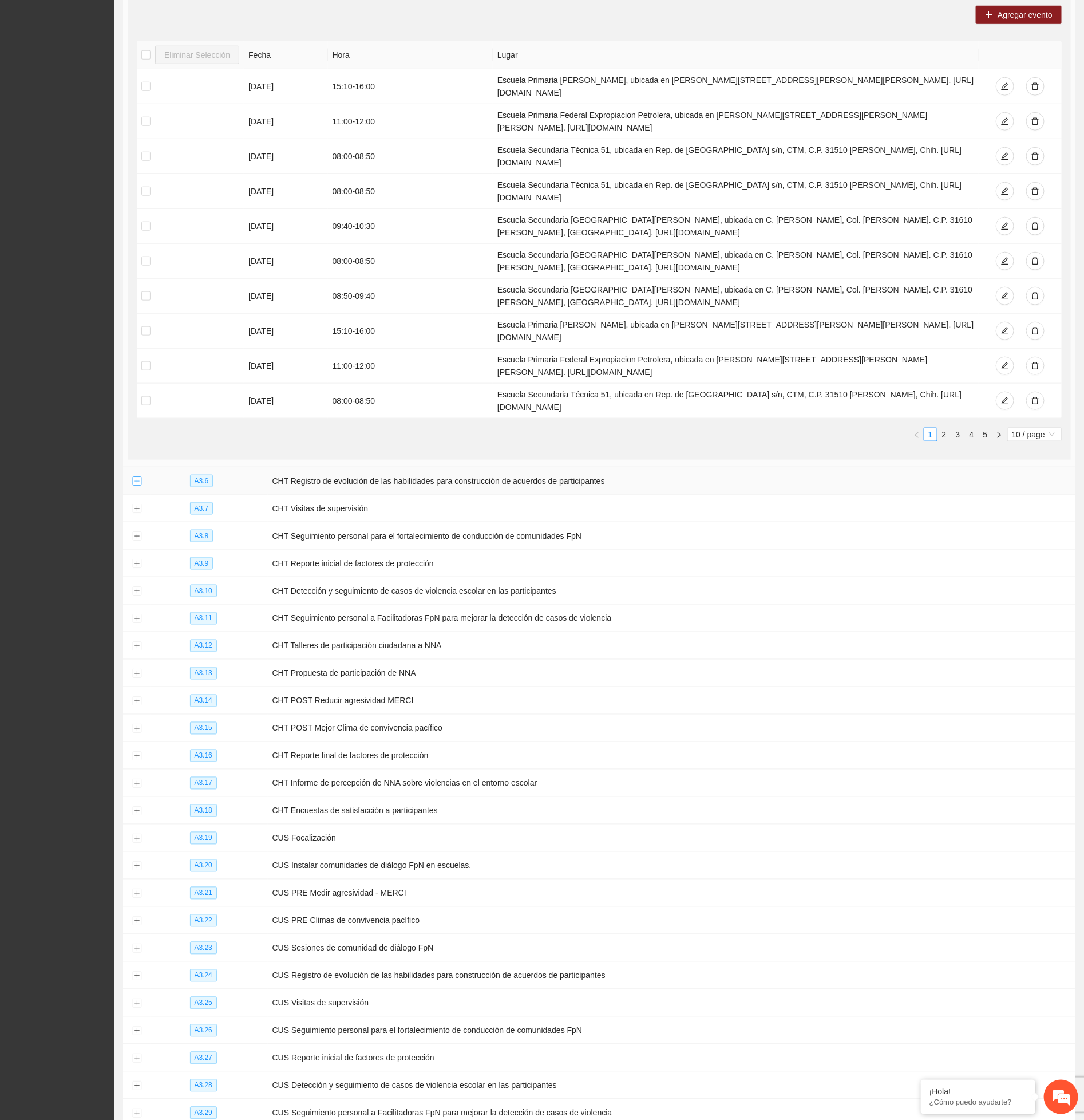
click at [134, 486] on button "Expand row" at bounding box center [137, 481] width 9 height 9
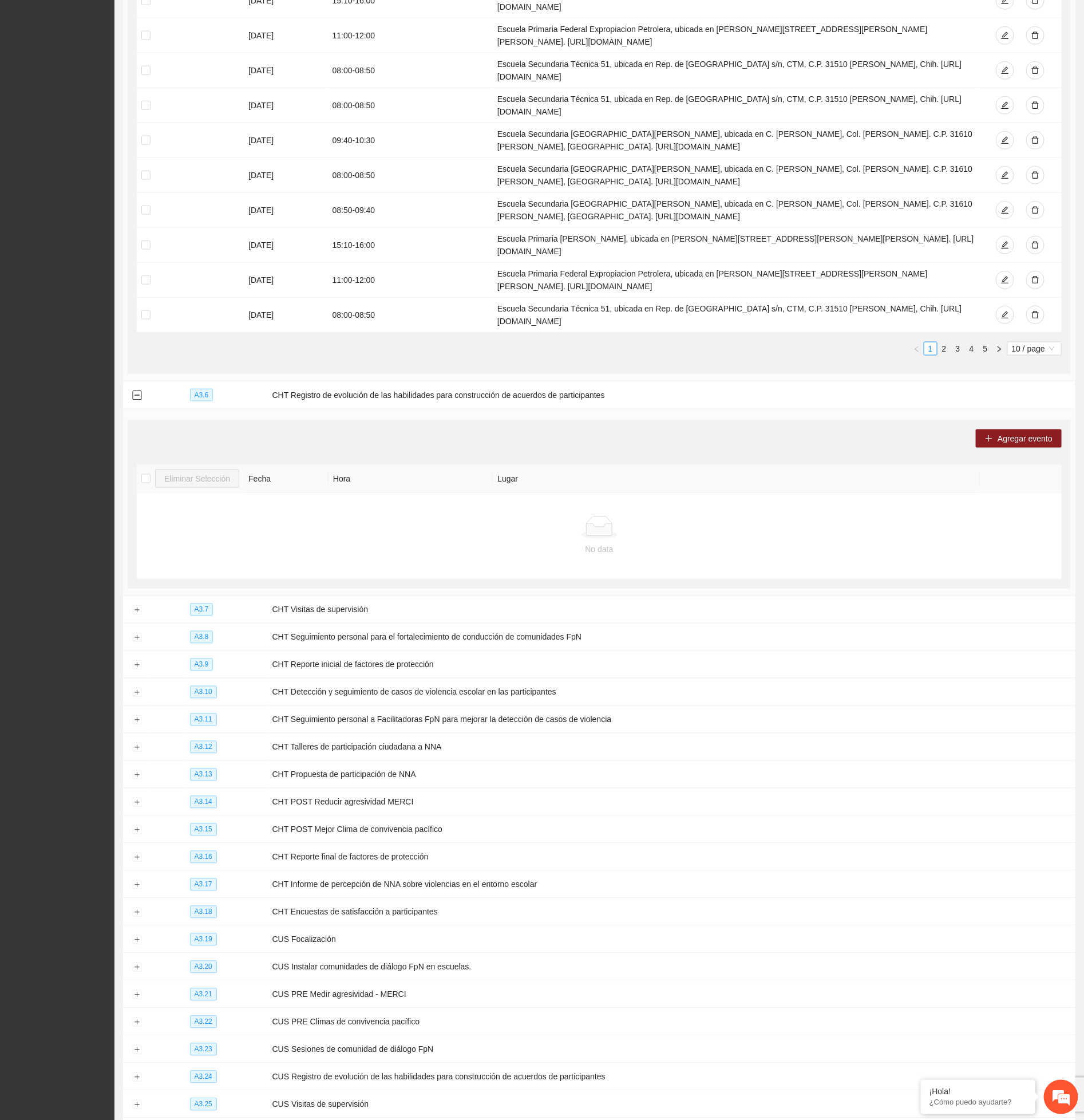
scroll to position [4982, 0]
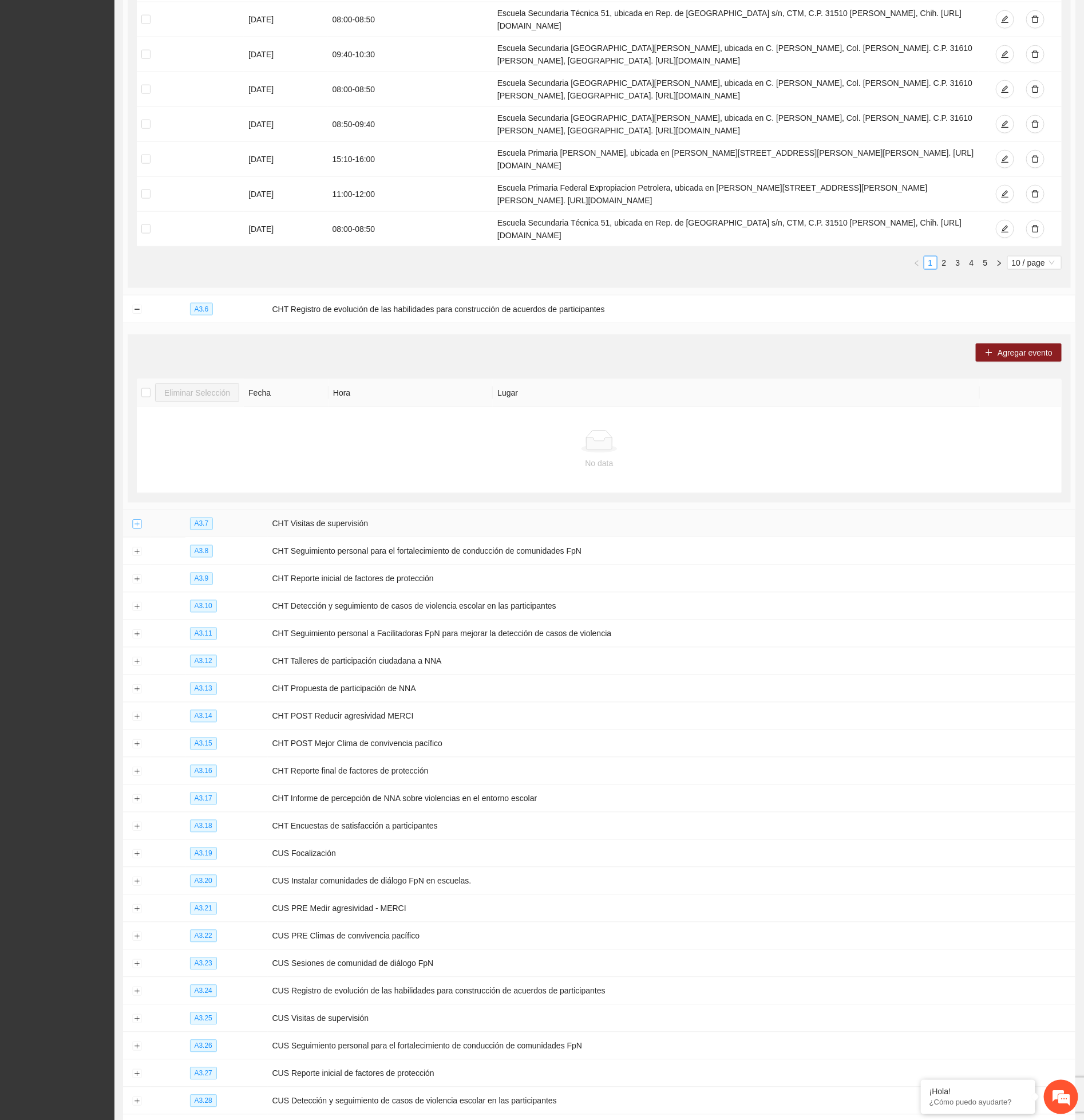
click at [137, 529] on button "Expand row" at bounding box center [137, 524] width 9 height 9
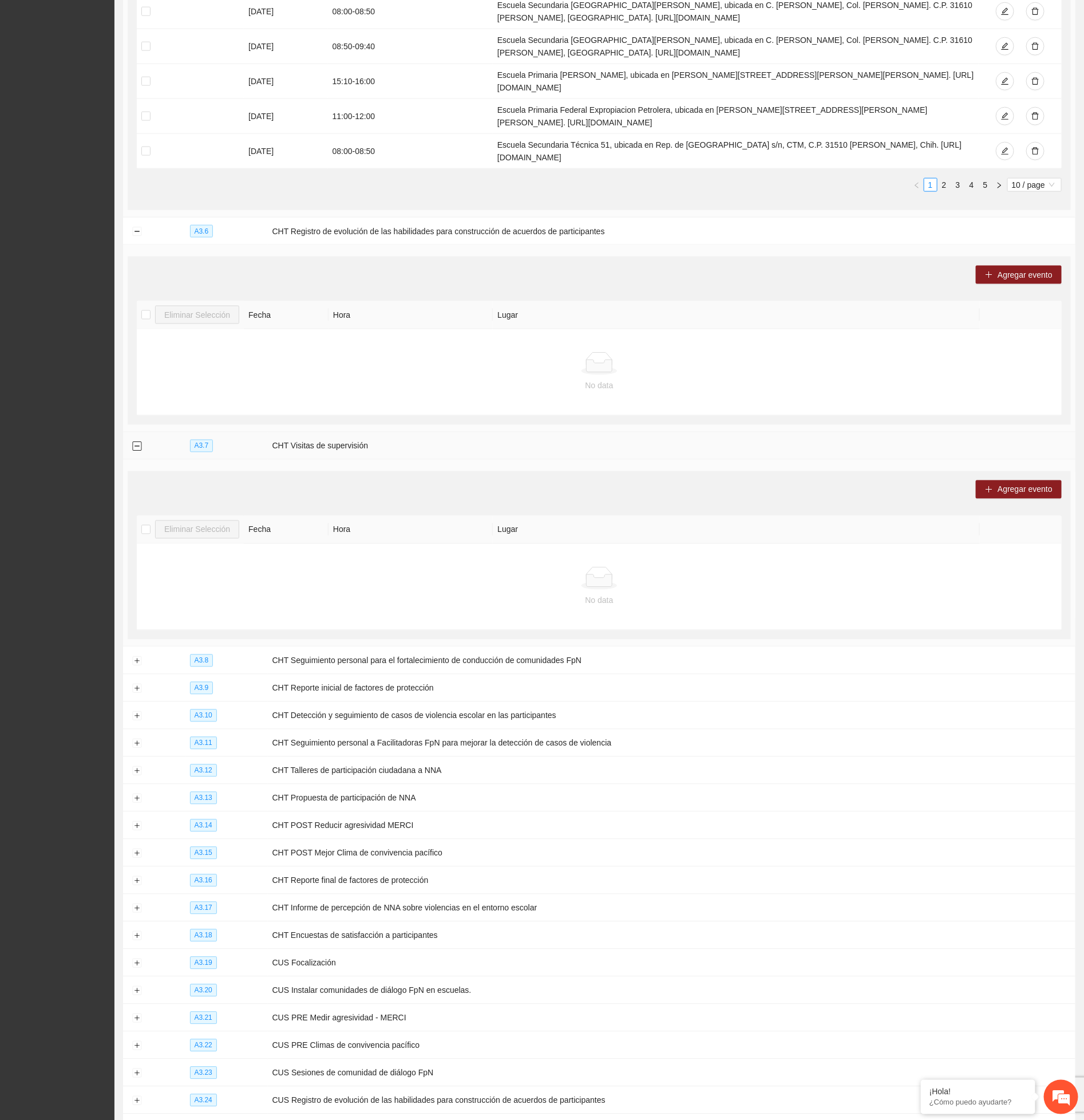
scroll to position [5240, 0]
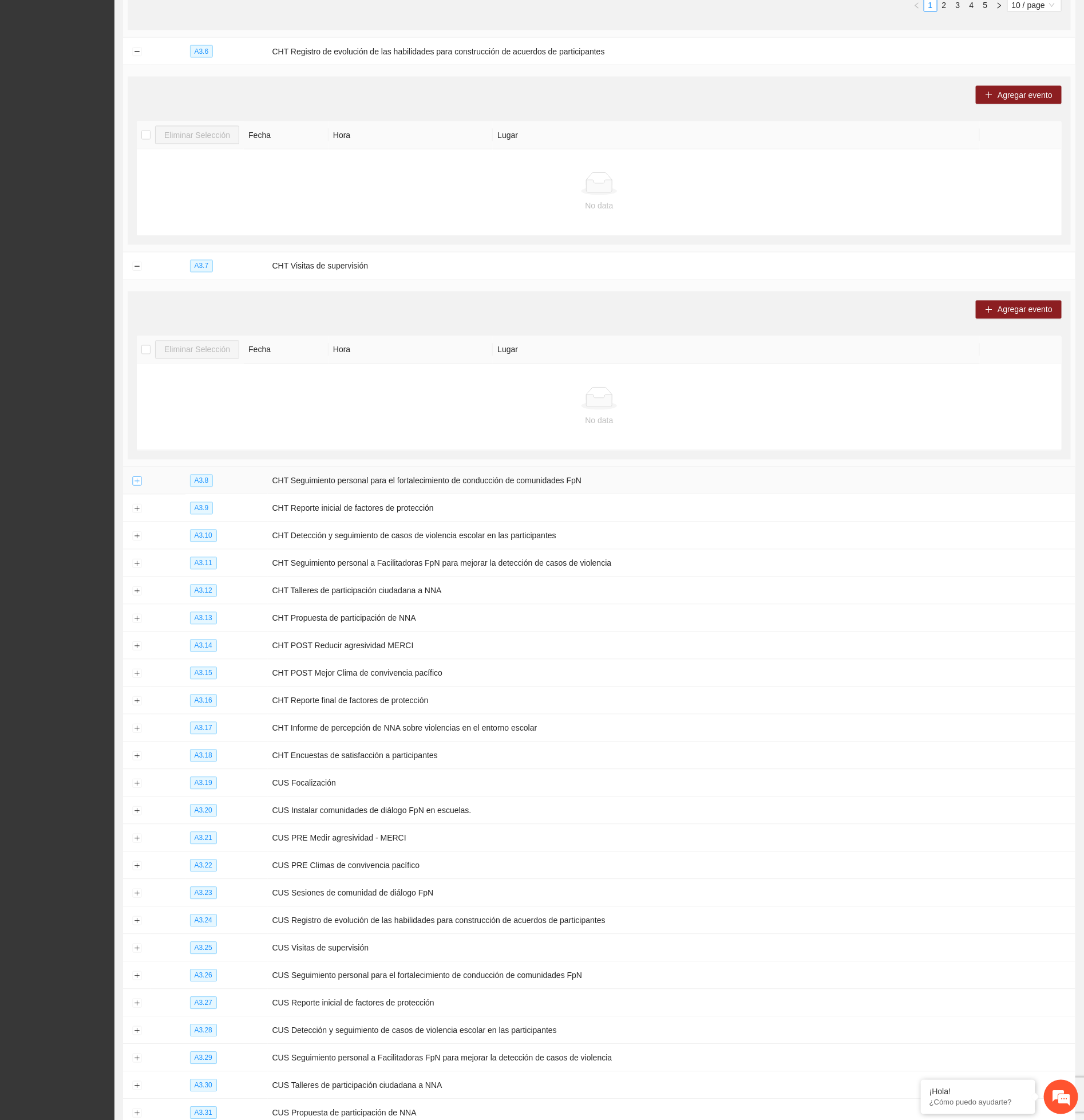
click at [137, 486] on button "Expand row" at bounding box center [137, 481] width 9 height 9
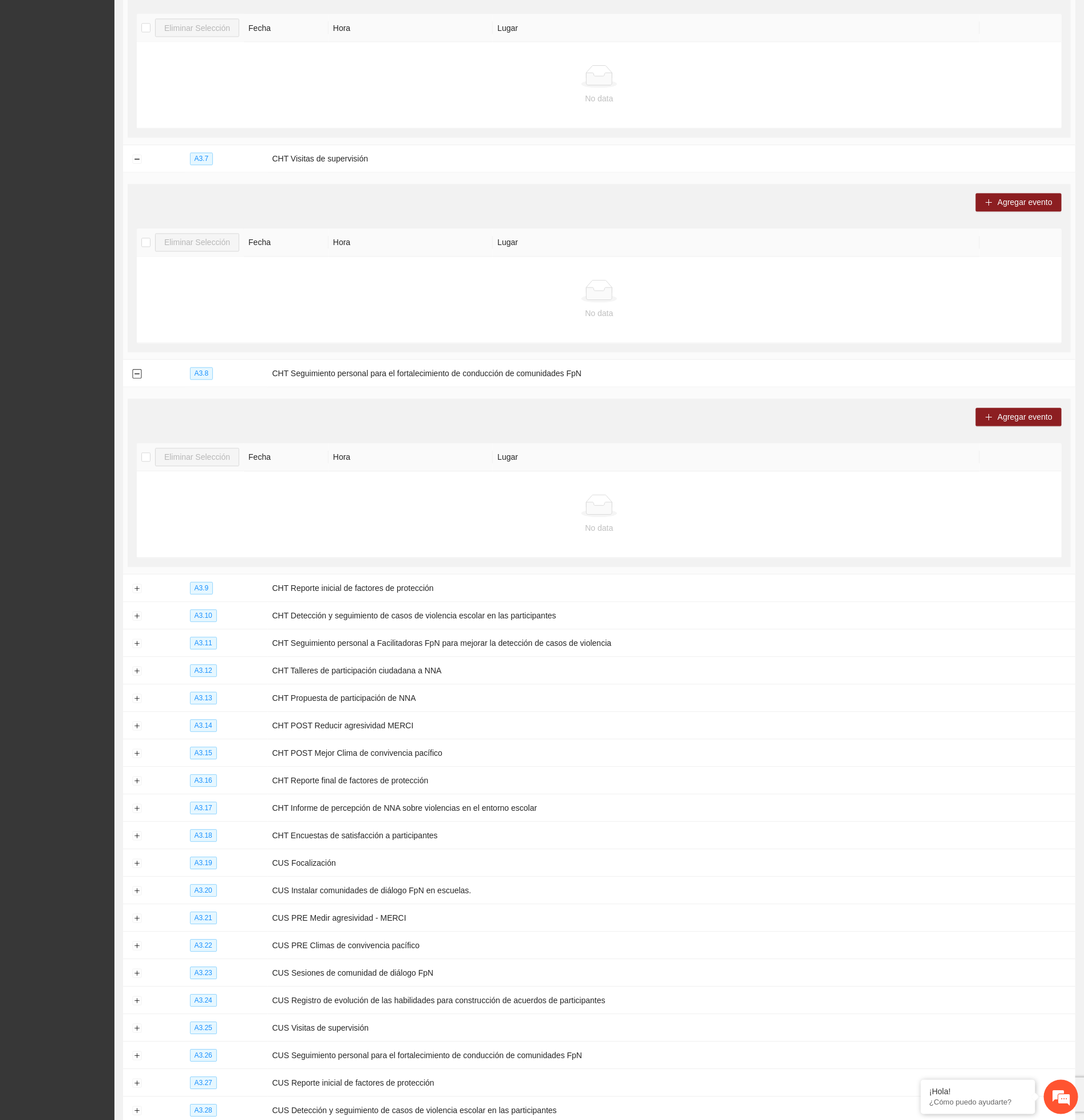
scroll to position [5411, 0]
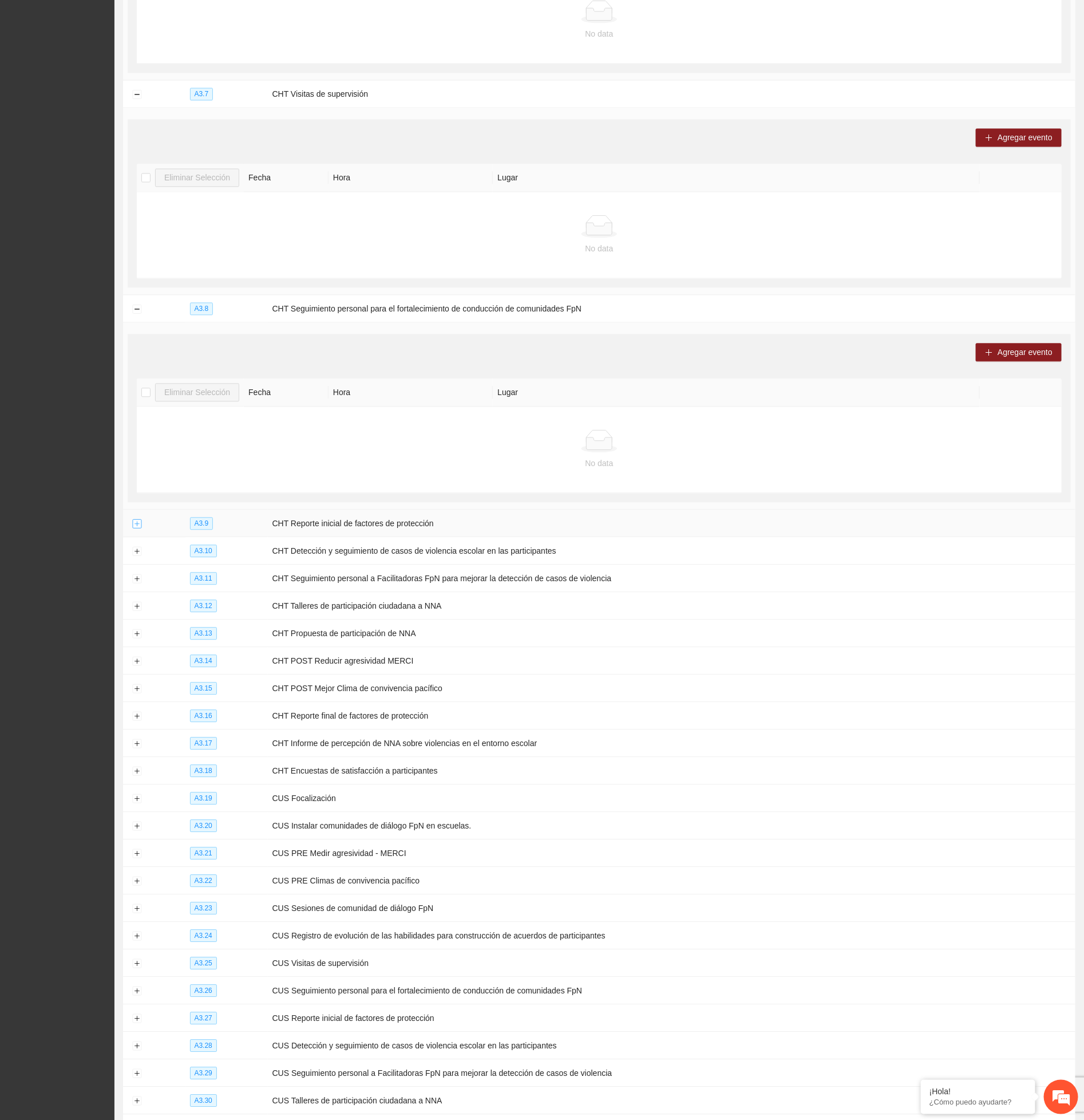
click at [137, 529] on button "Expand row" at bounding box center [137, 524] width 9 height 9
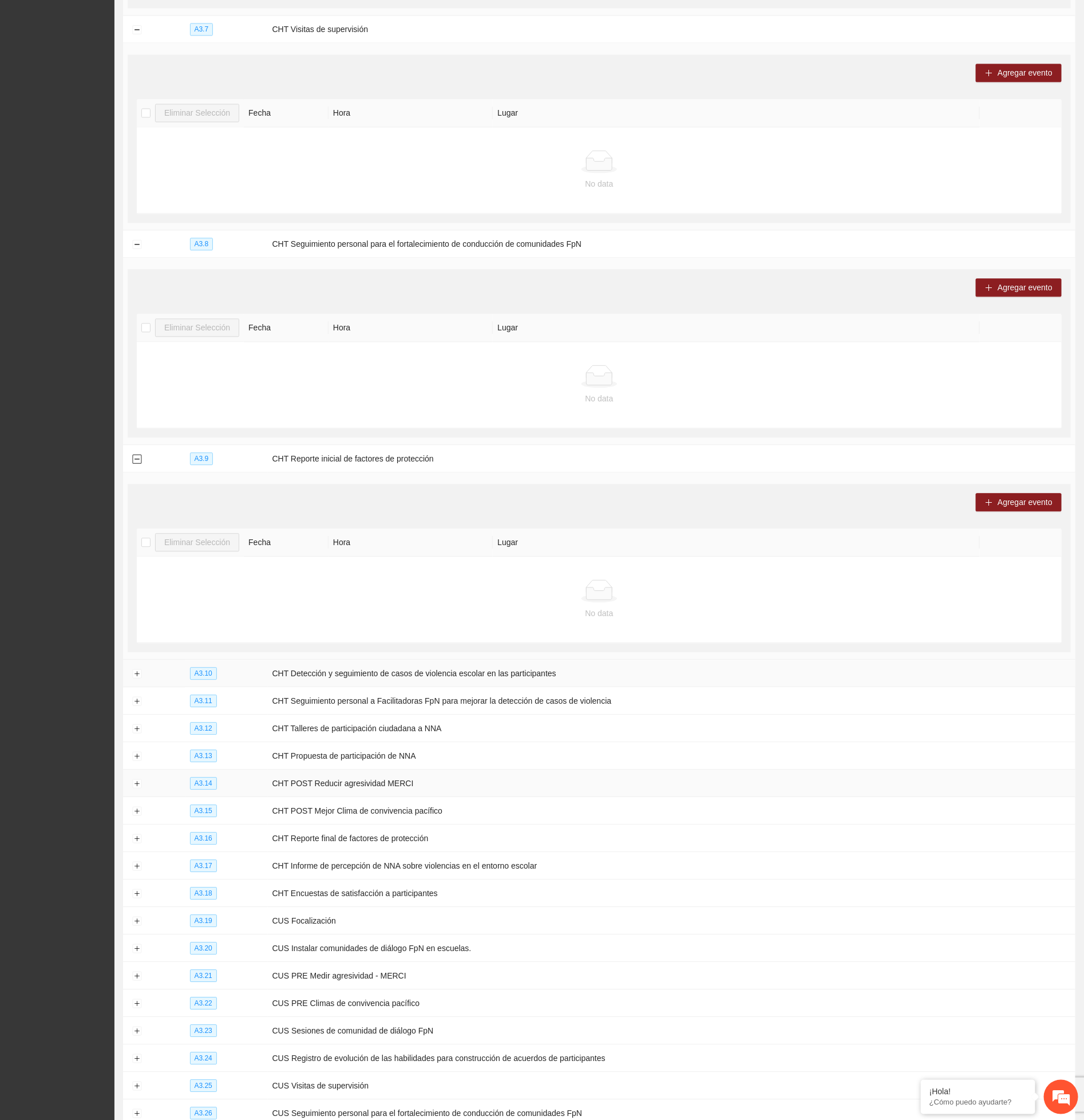
scroll to position [5669, 0]
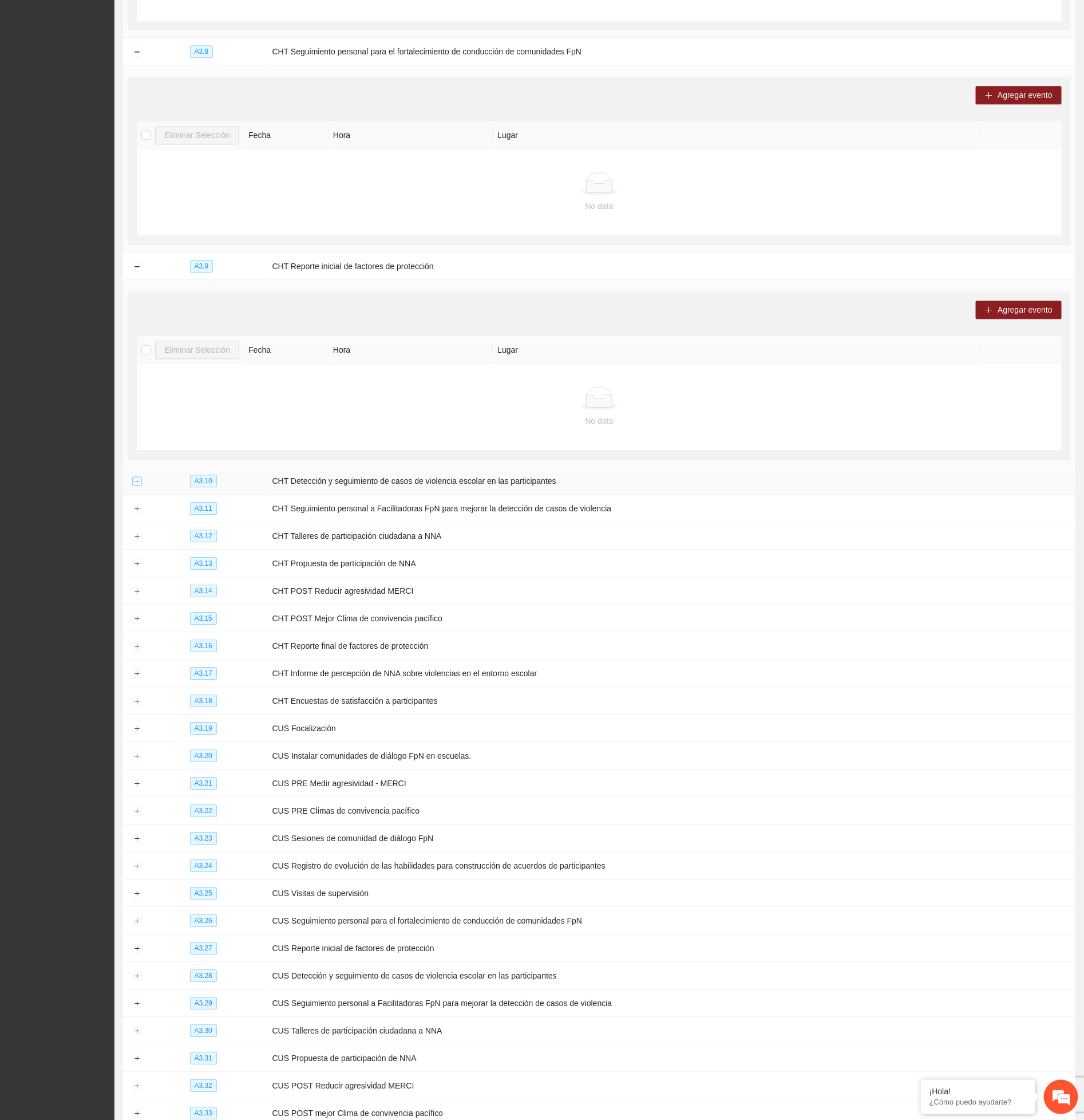
click at [133, 486] on button "Expand row" at bounding box center [137, 481] width 9 height 9
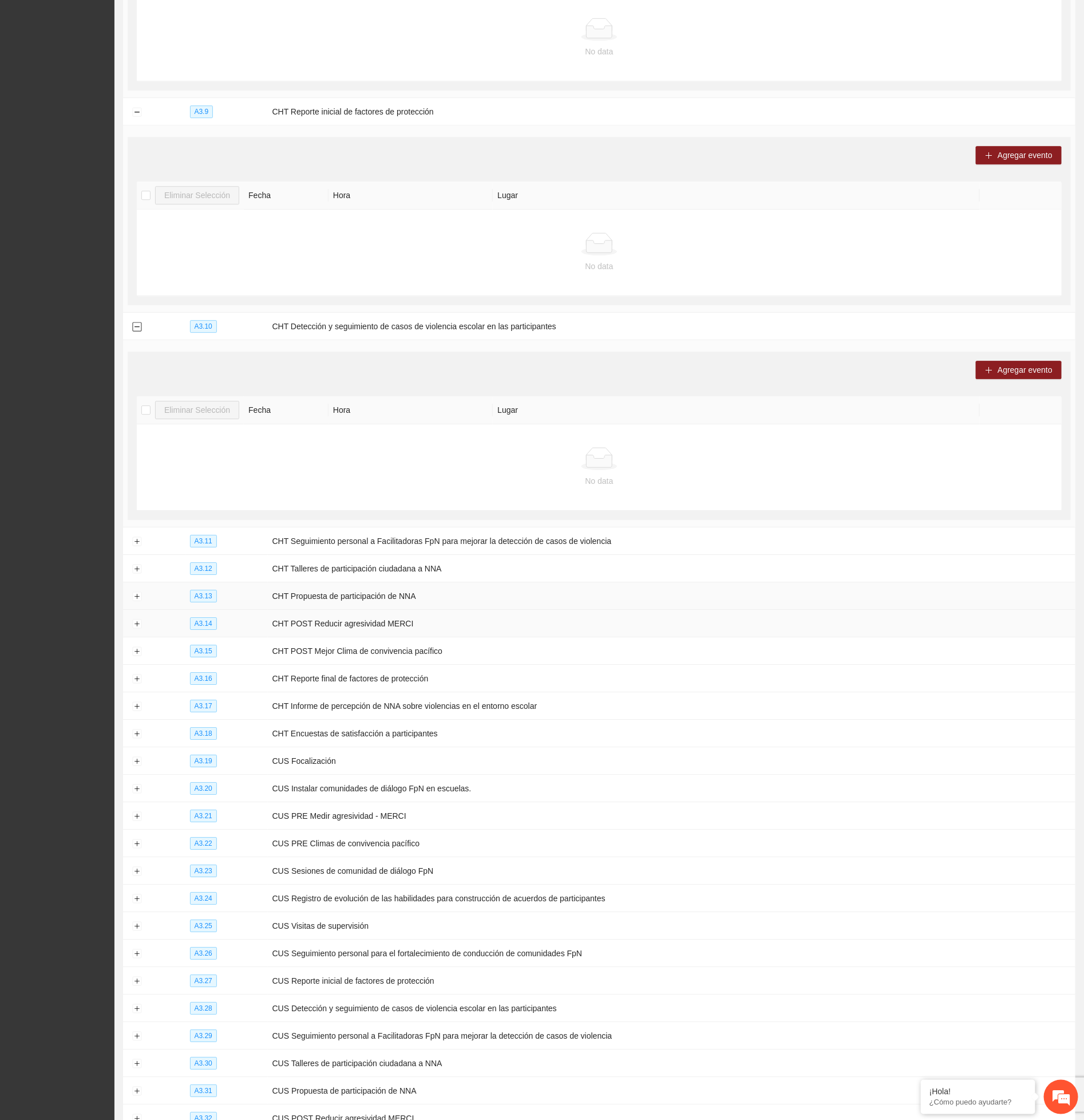
scroll to position [5841, 0]
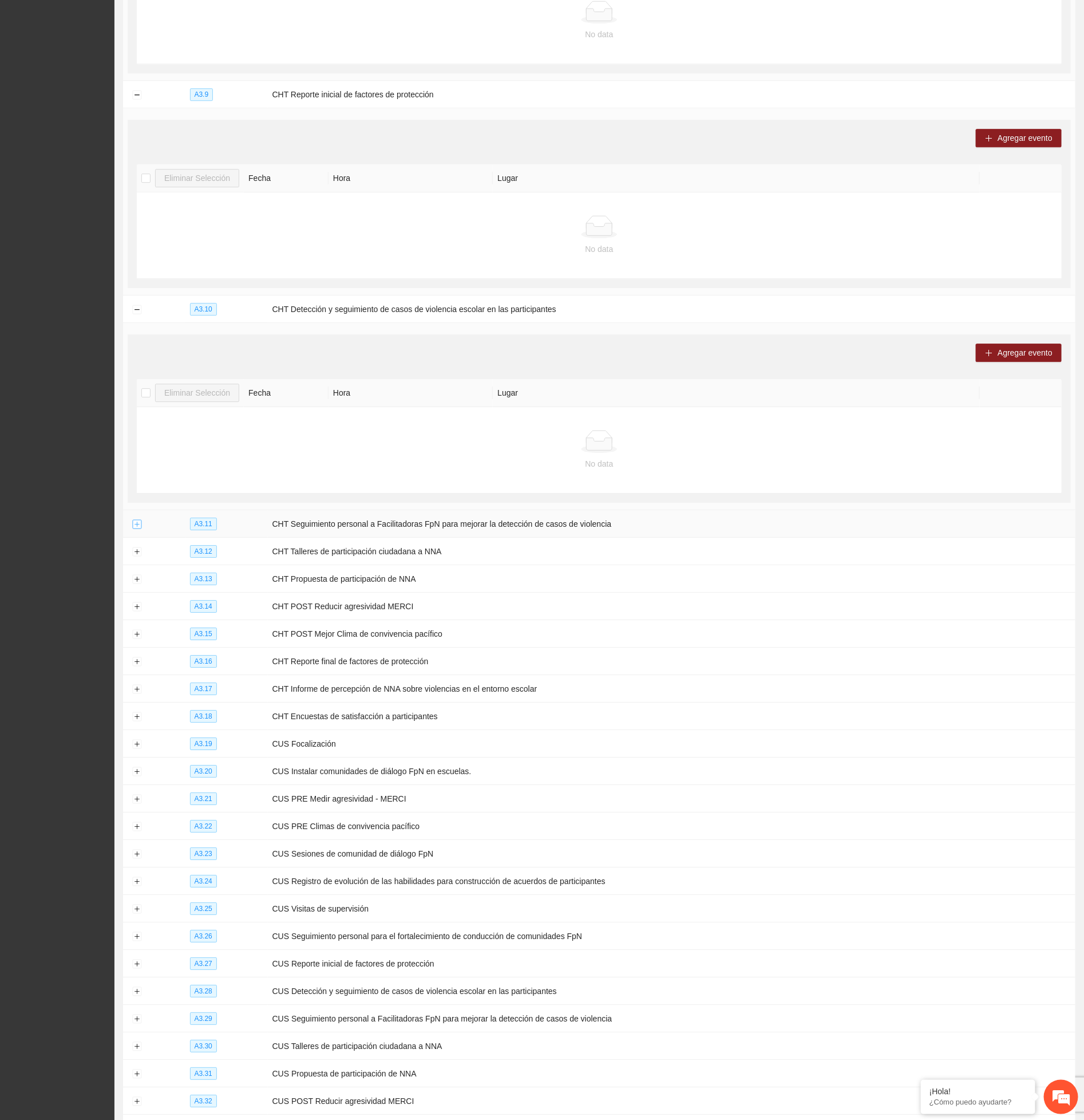
click at [137, 529] on button "Expand row" at bounding box center [137, 524] width 9 height 9
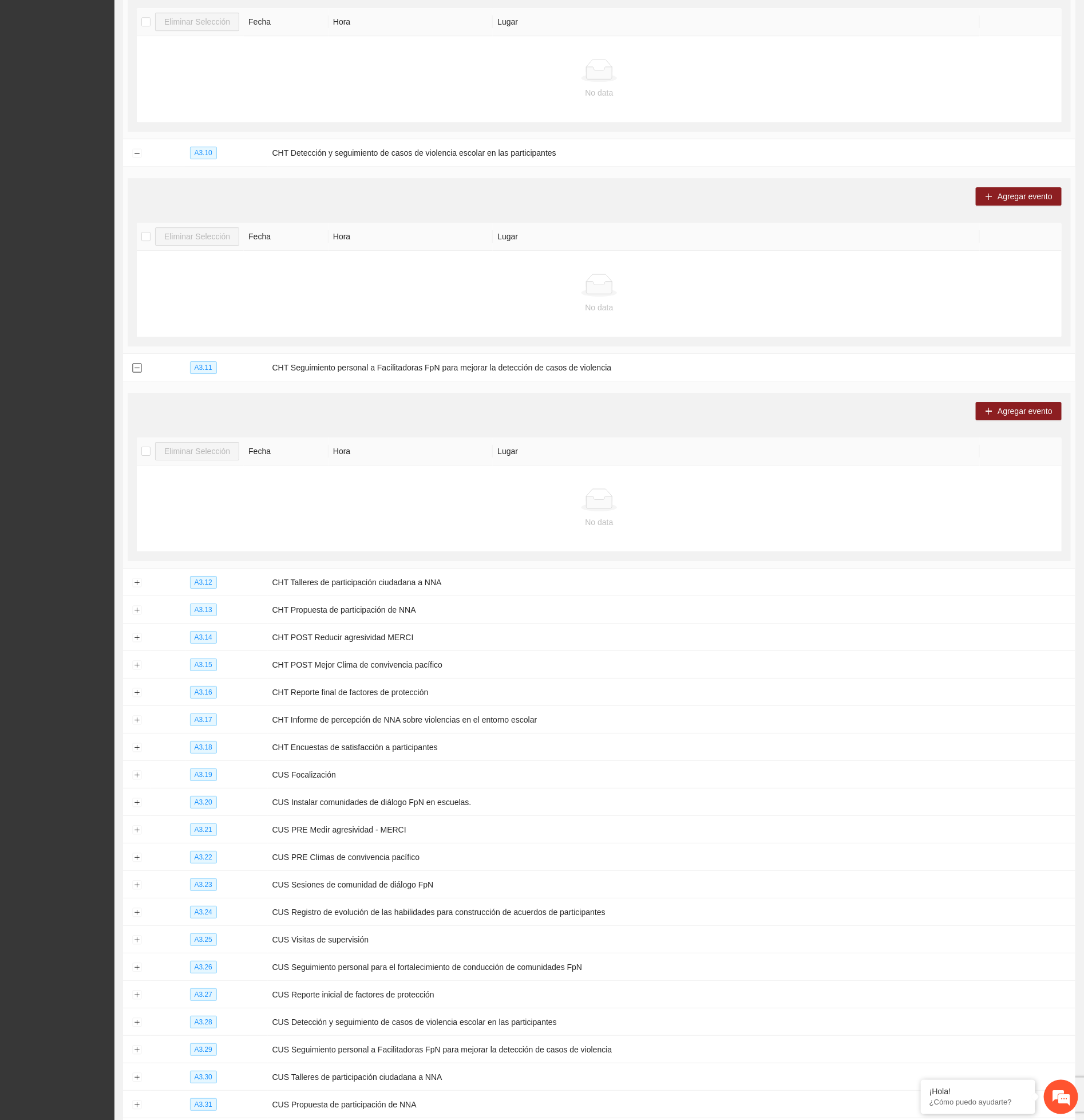
scroll to position [6098, 0]
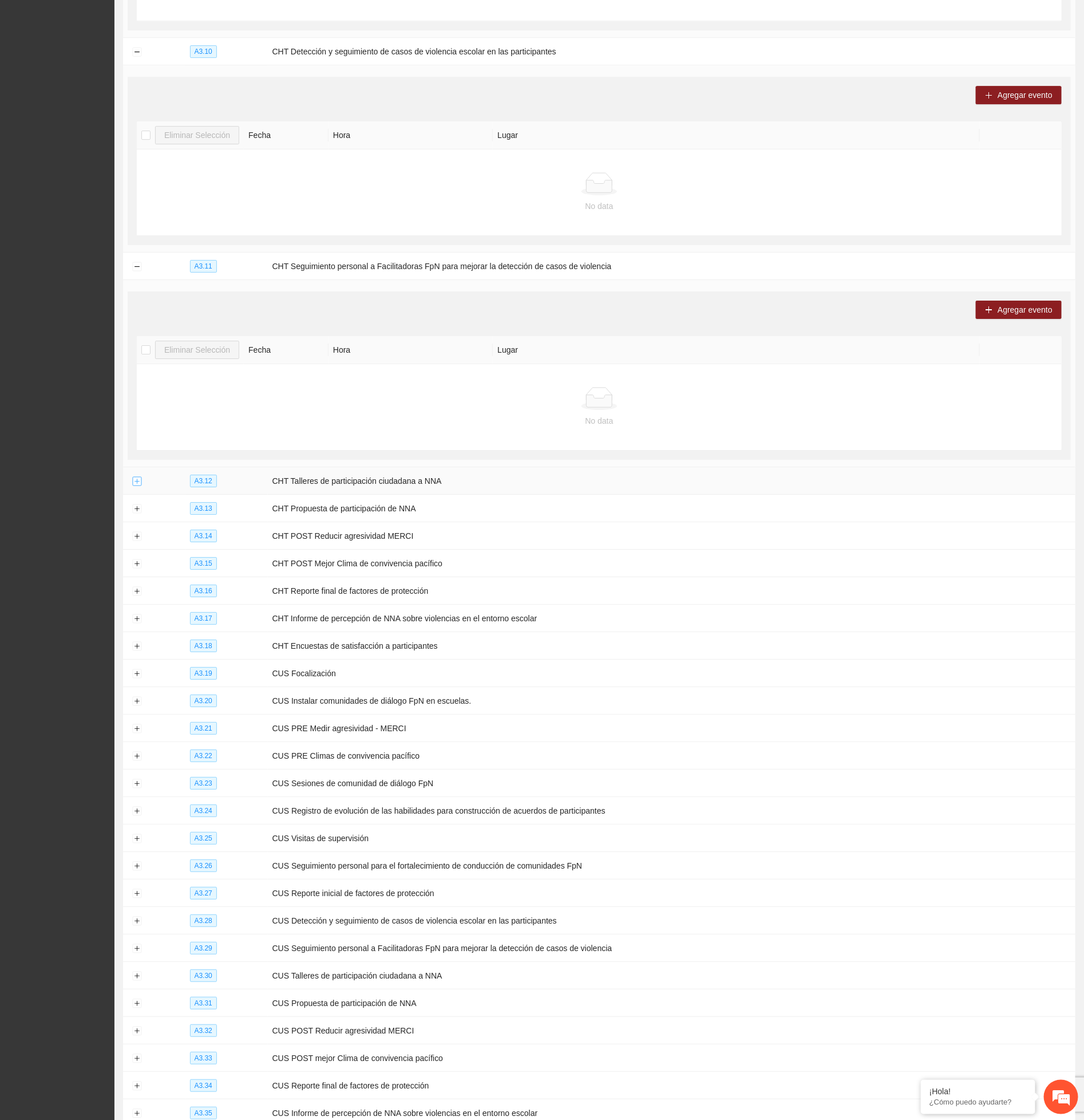
drag, startPoint x: 134, startPoint y: 523, endPoint x: 128, endPoint y: 528, distance: 7.8
click at [133, 486] on button "Expand row" at bounding box center [137, 481] width 9 height 9
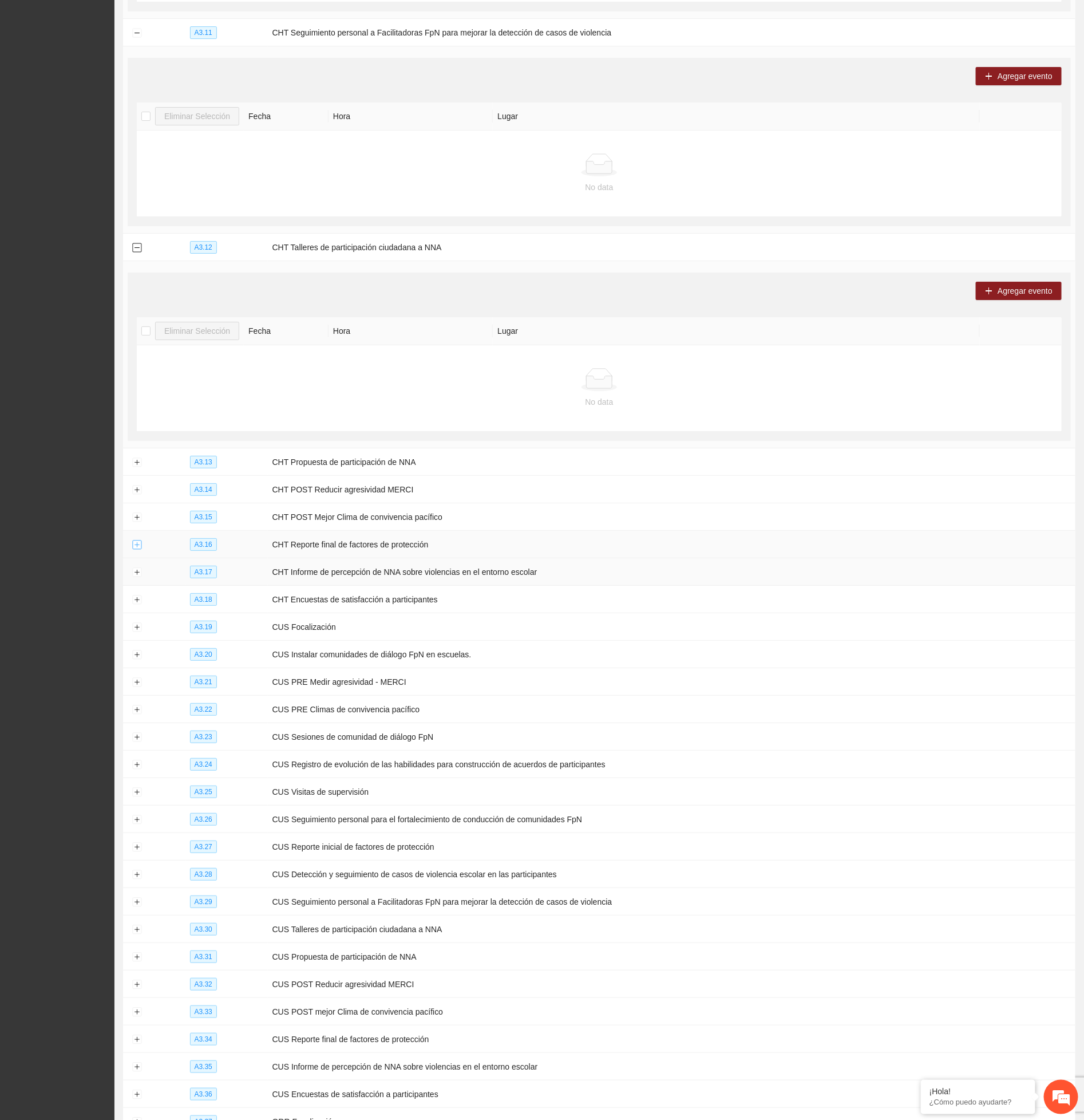
scroll to position [6356, 0]
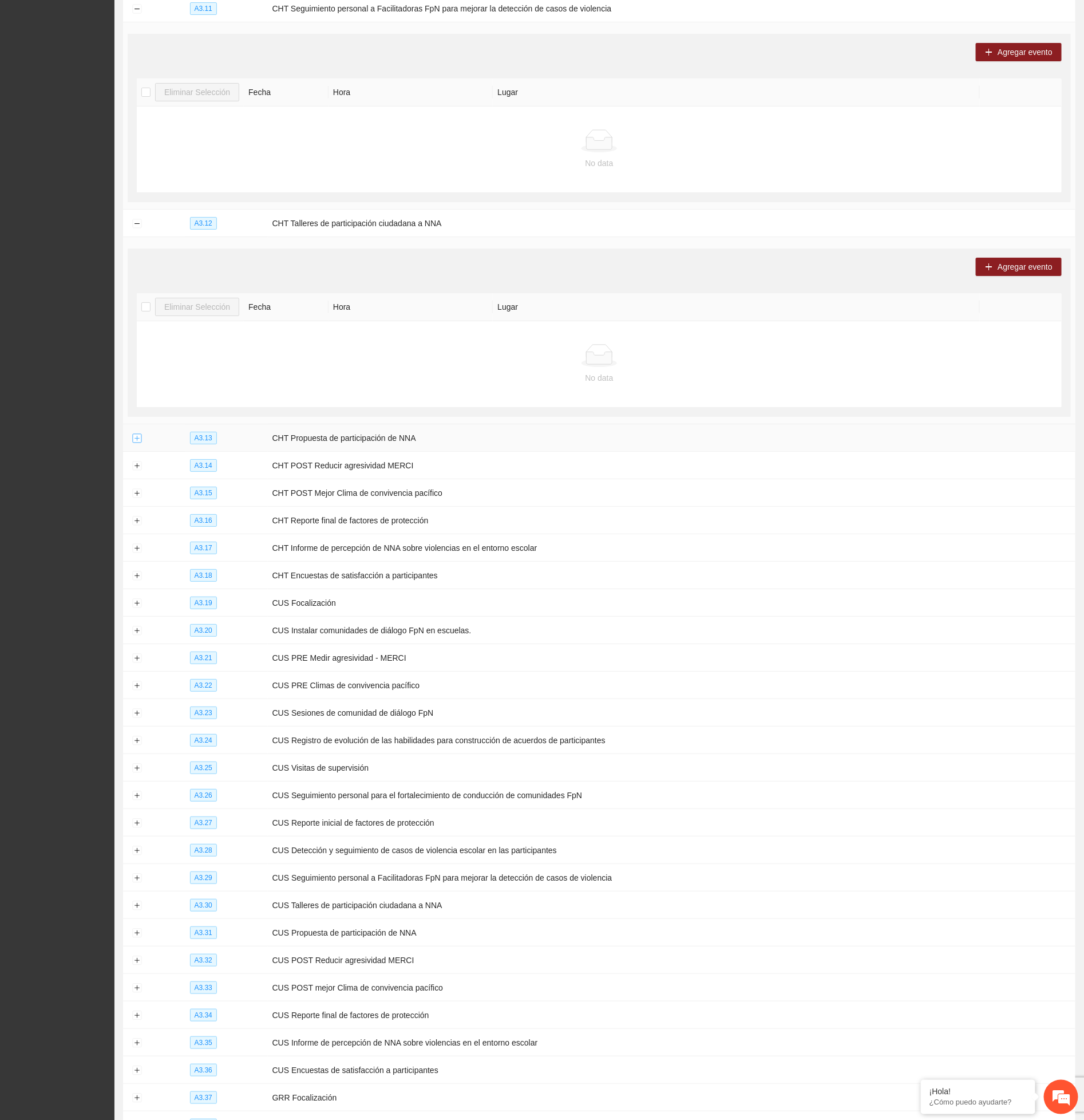
click at [138, 443] on button "Expand row" at bounding box center [137, 438] width 9 height 9
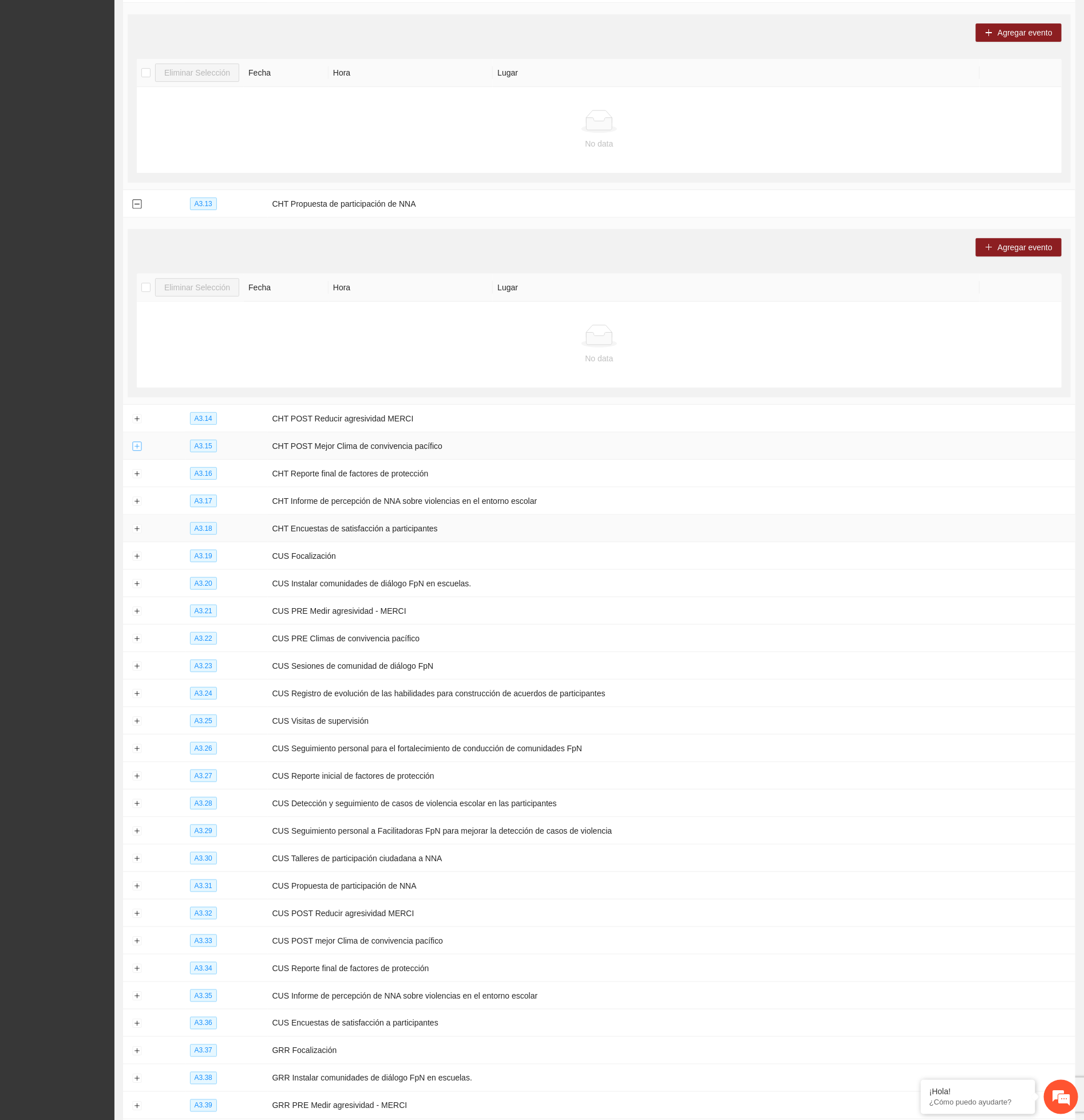
scroll to position [6614, 0]
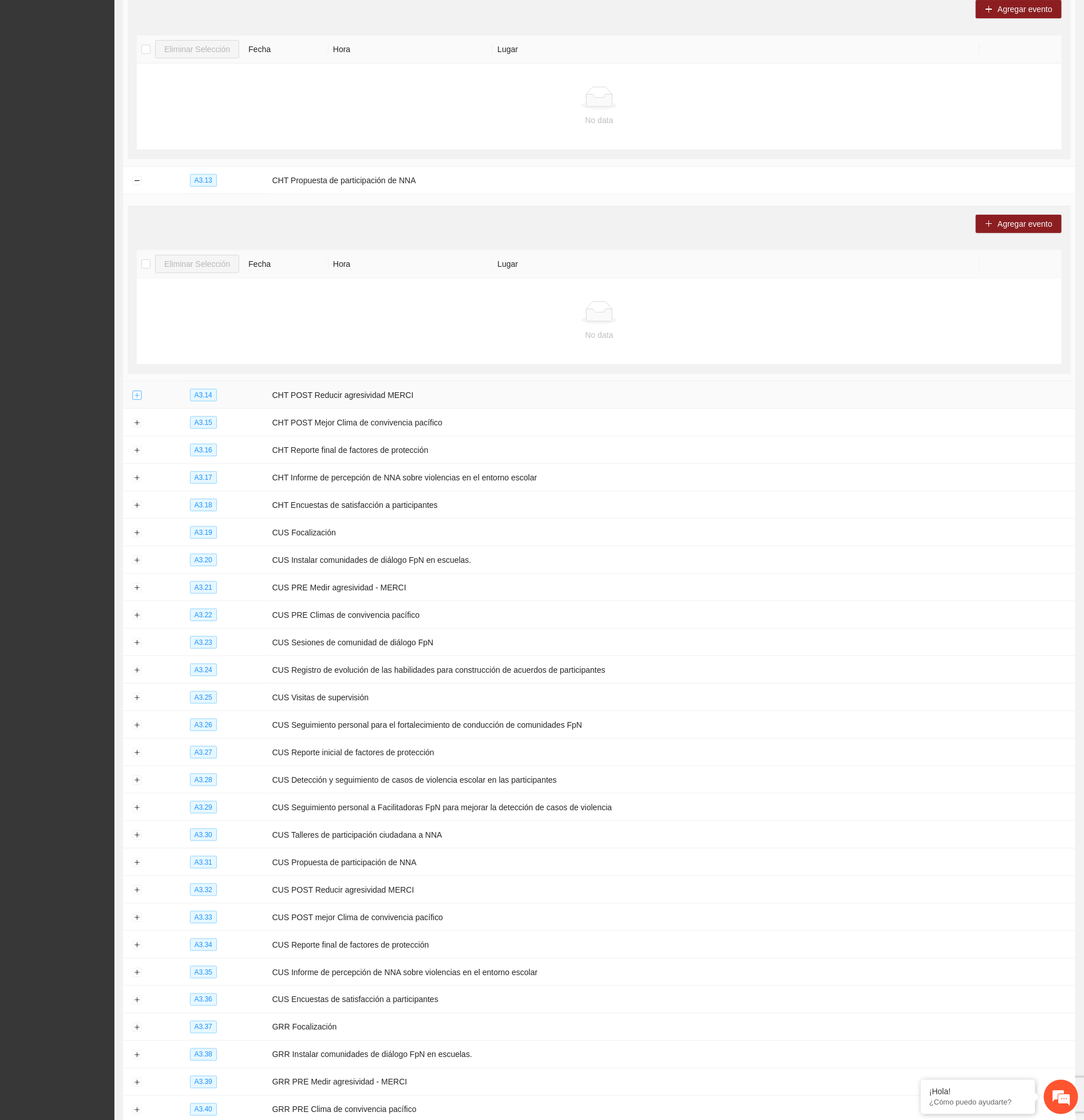
click at [137, 401] on button "Expand row" at bounding box center [137, 396] width 9 height 9
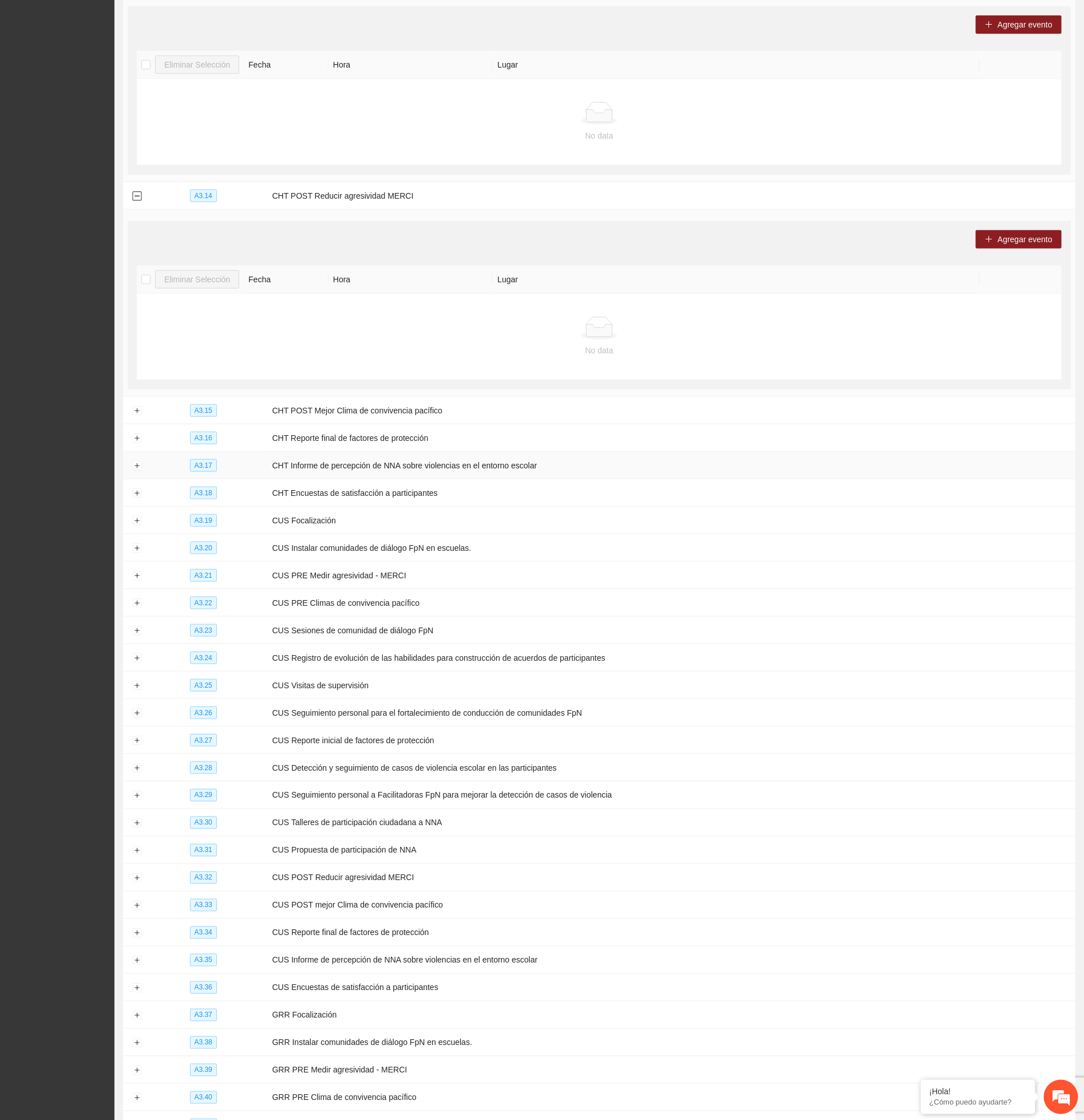
scroll to position [6872, 0]
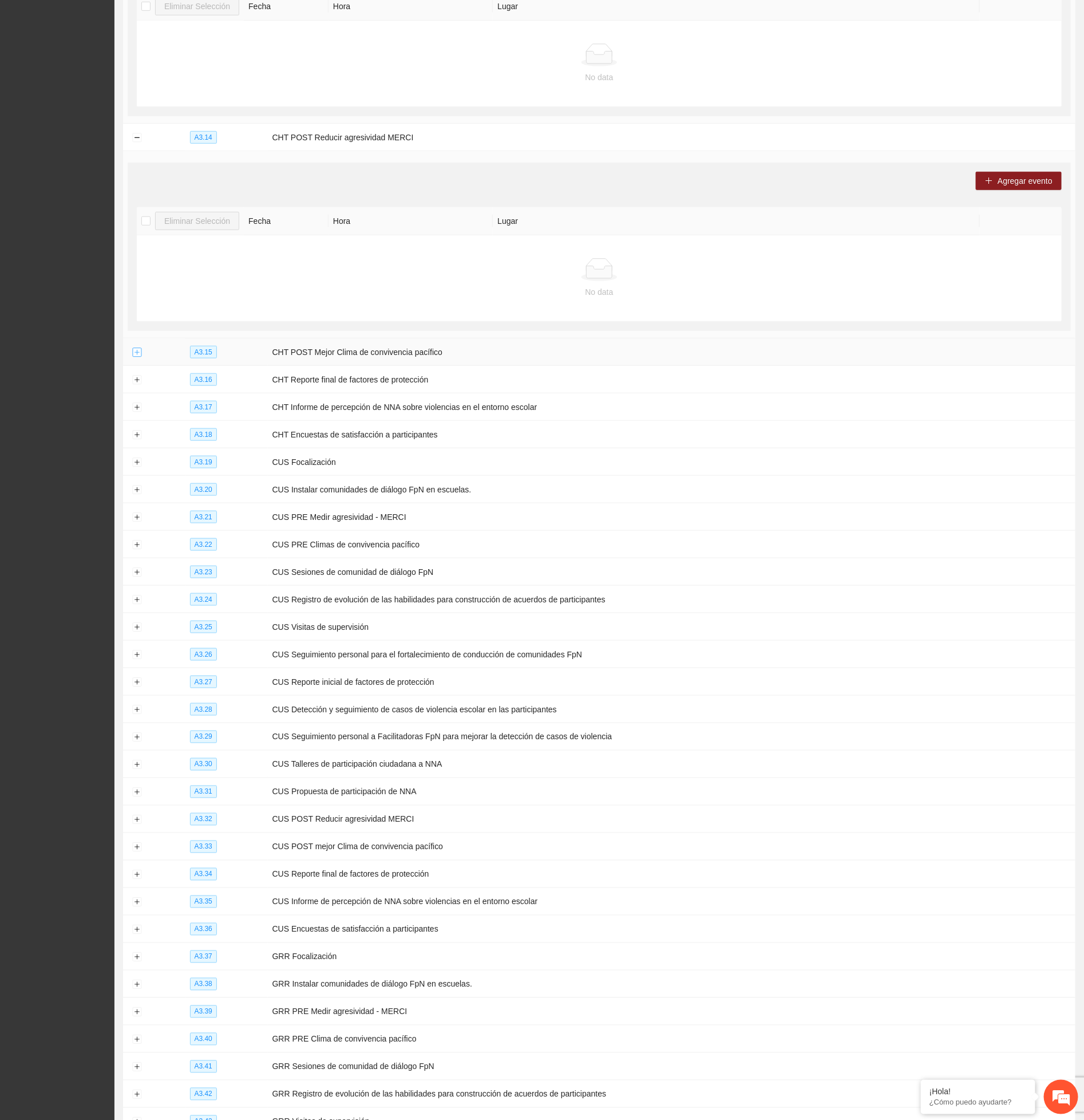
click at [138, 358] on button "Expand row" at bounding box center [137, 353] width 9 height 9
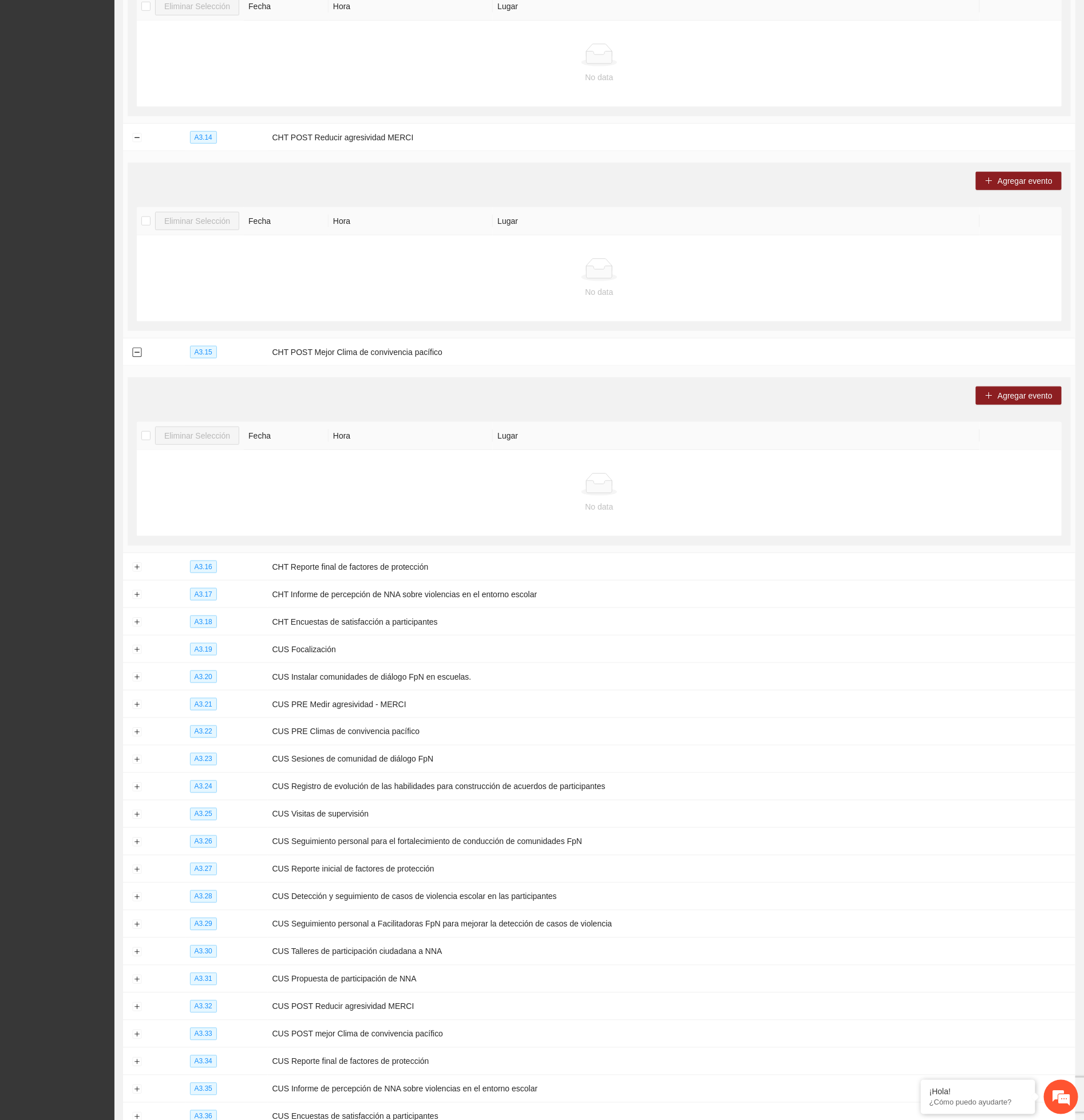
scroll to position [7129, 0]
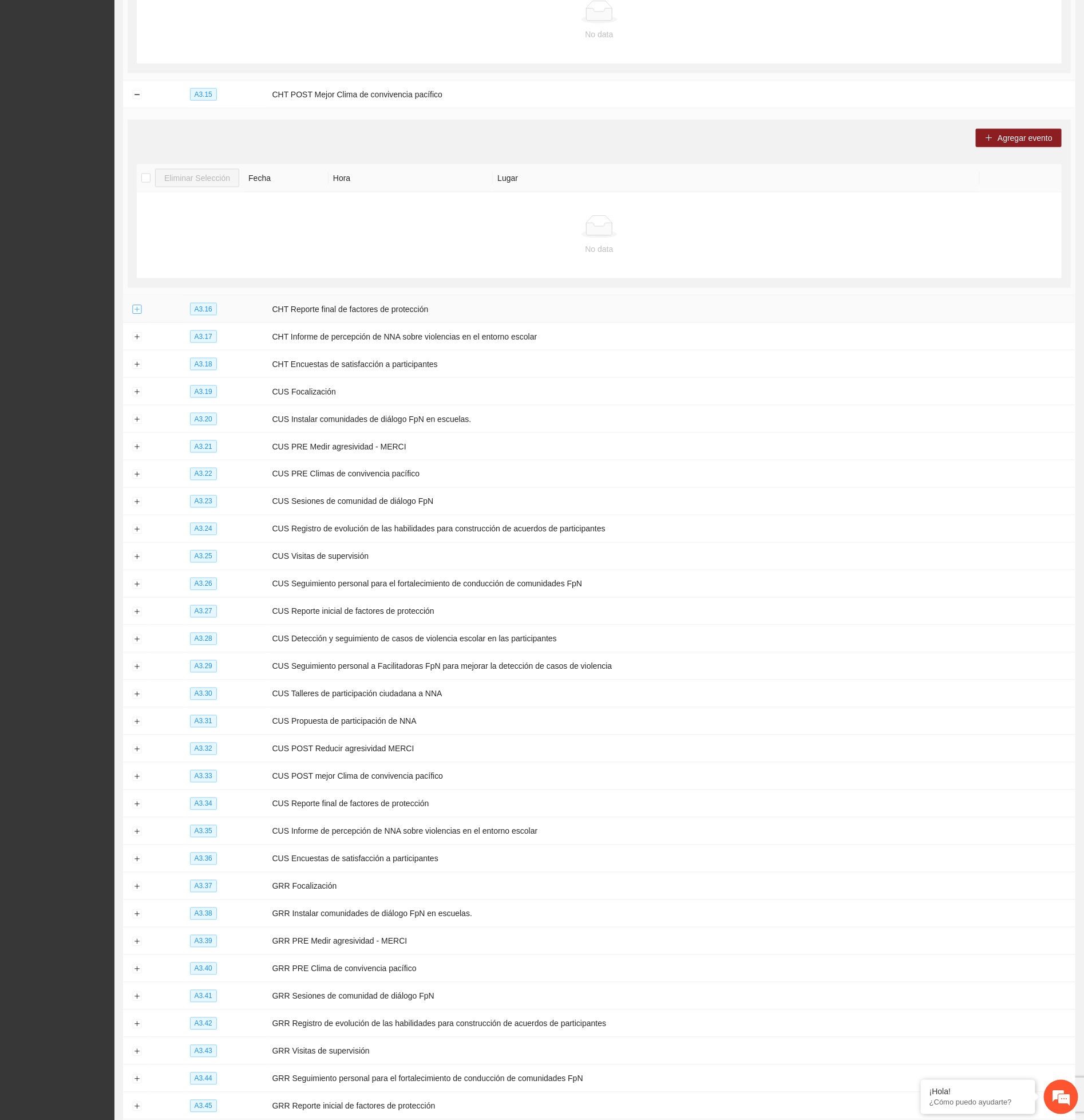
click at [134, 315] on button "Expand row" at bounding box center [137, 310] width 9 height 9
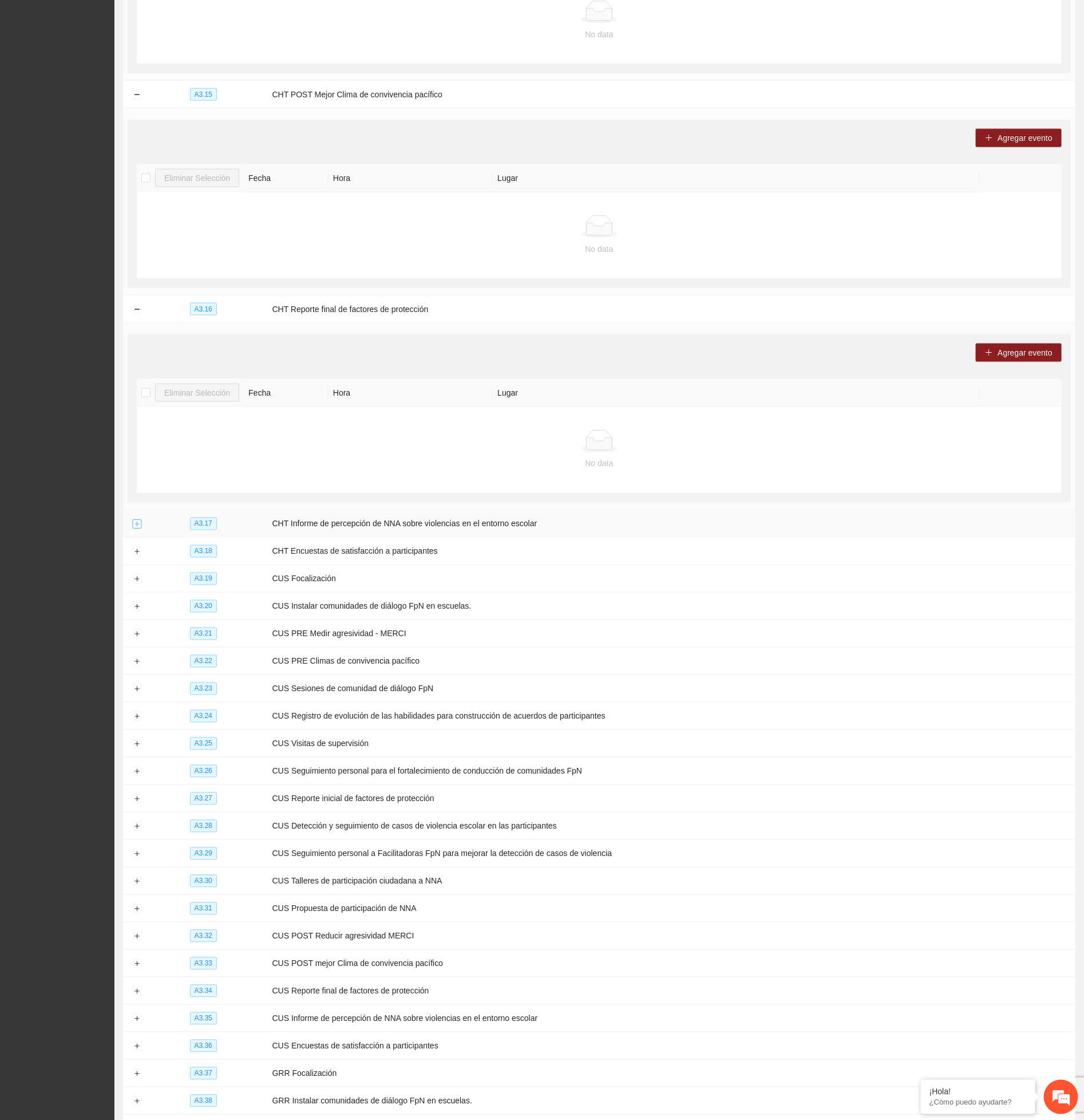
click at [137, 529] on button "Expand row" at bounding box center [137, 524] width 9 height 9
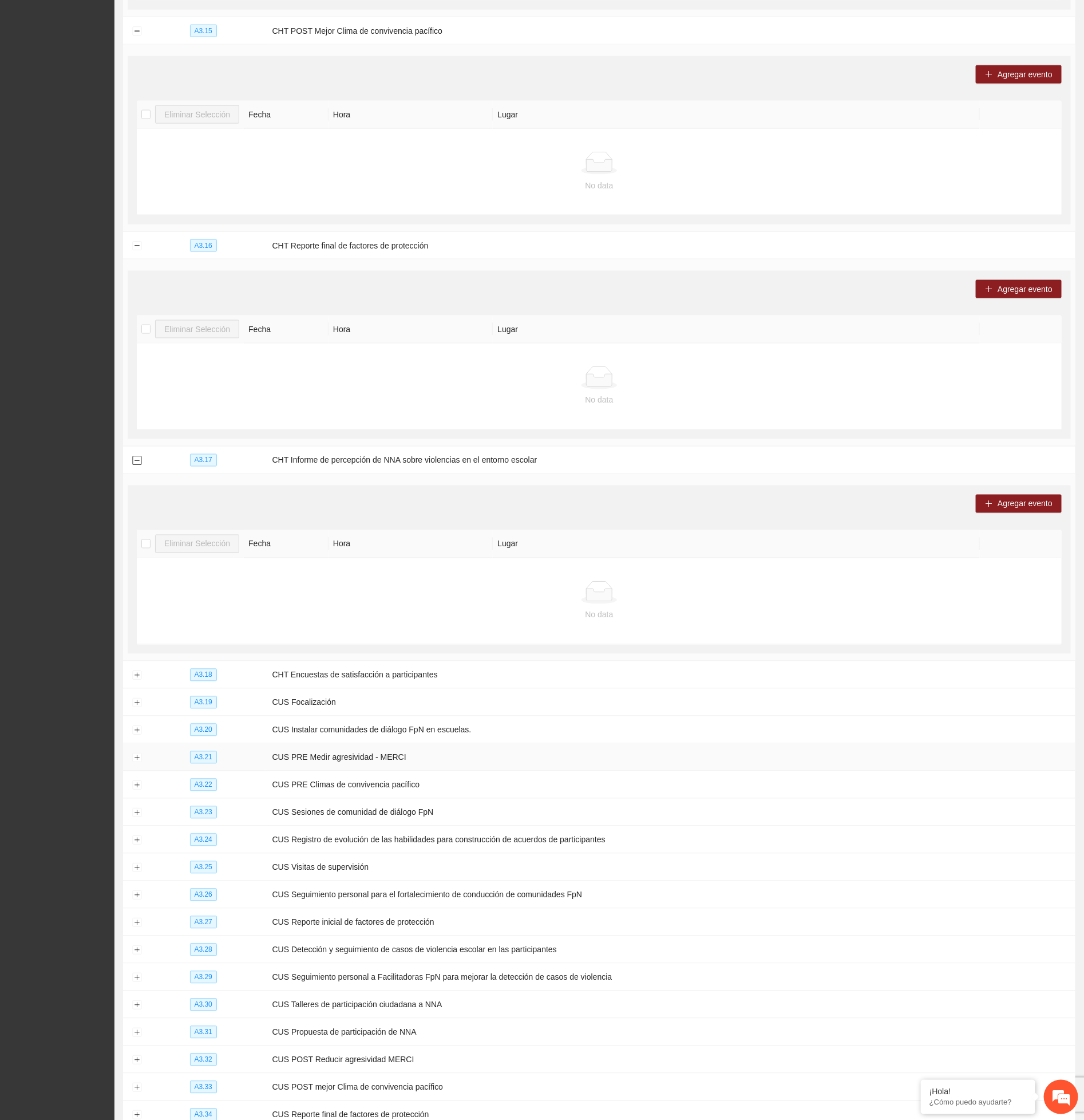
scroll to position [7473, 0]
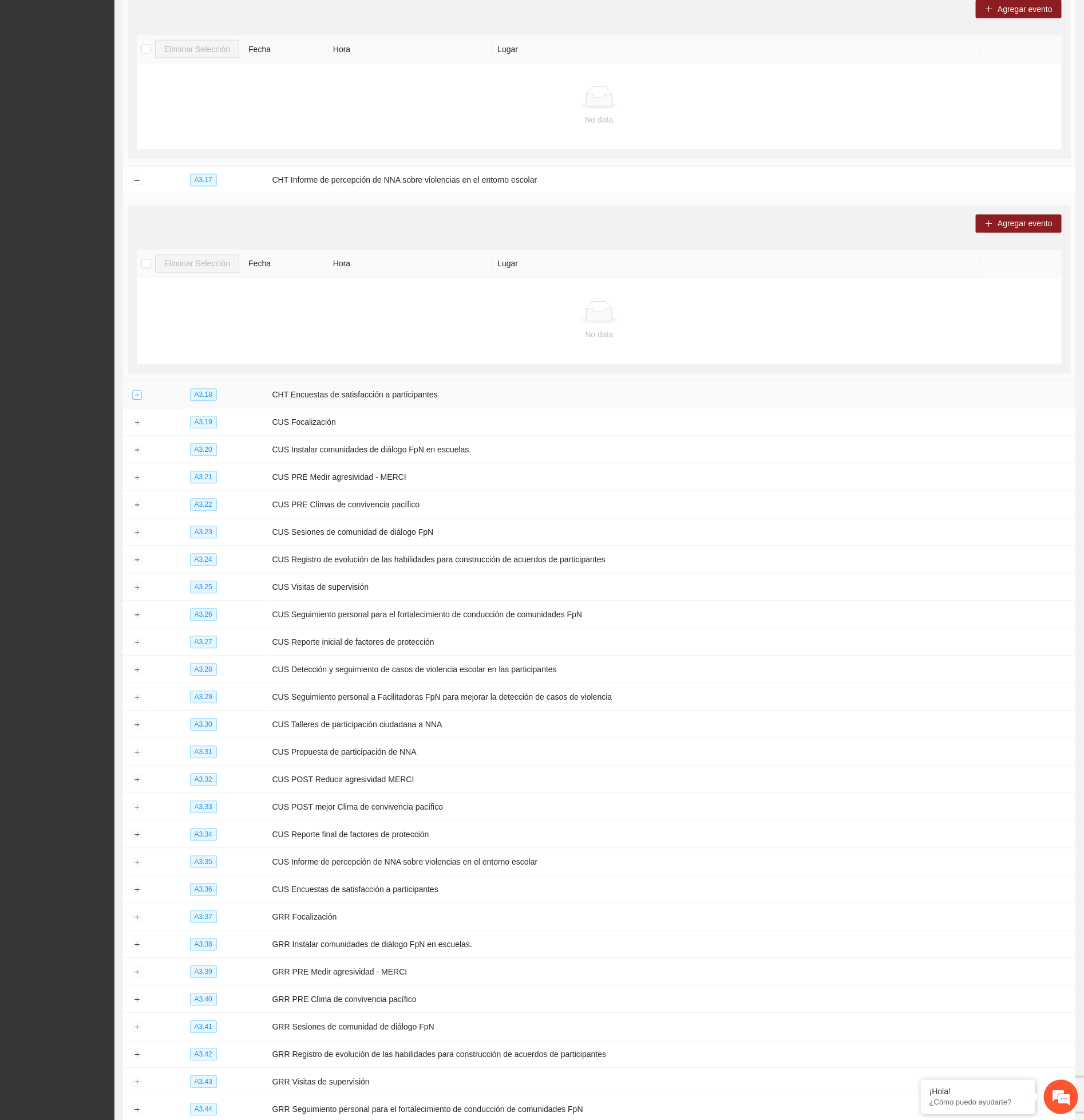
click at [137, 401] on button "Expand row" at bounding box center [137, 396] width 9 height 9
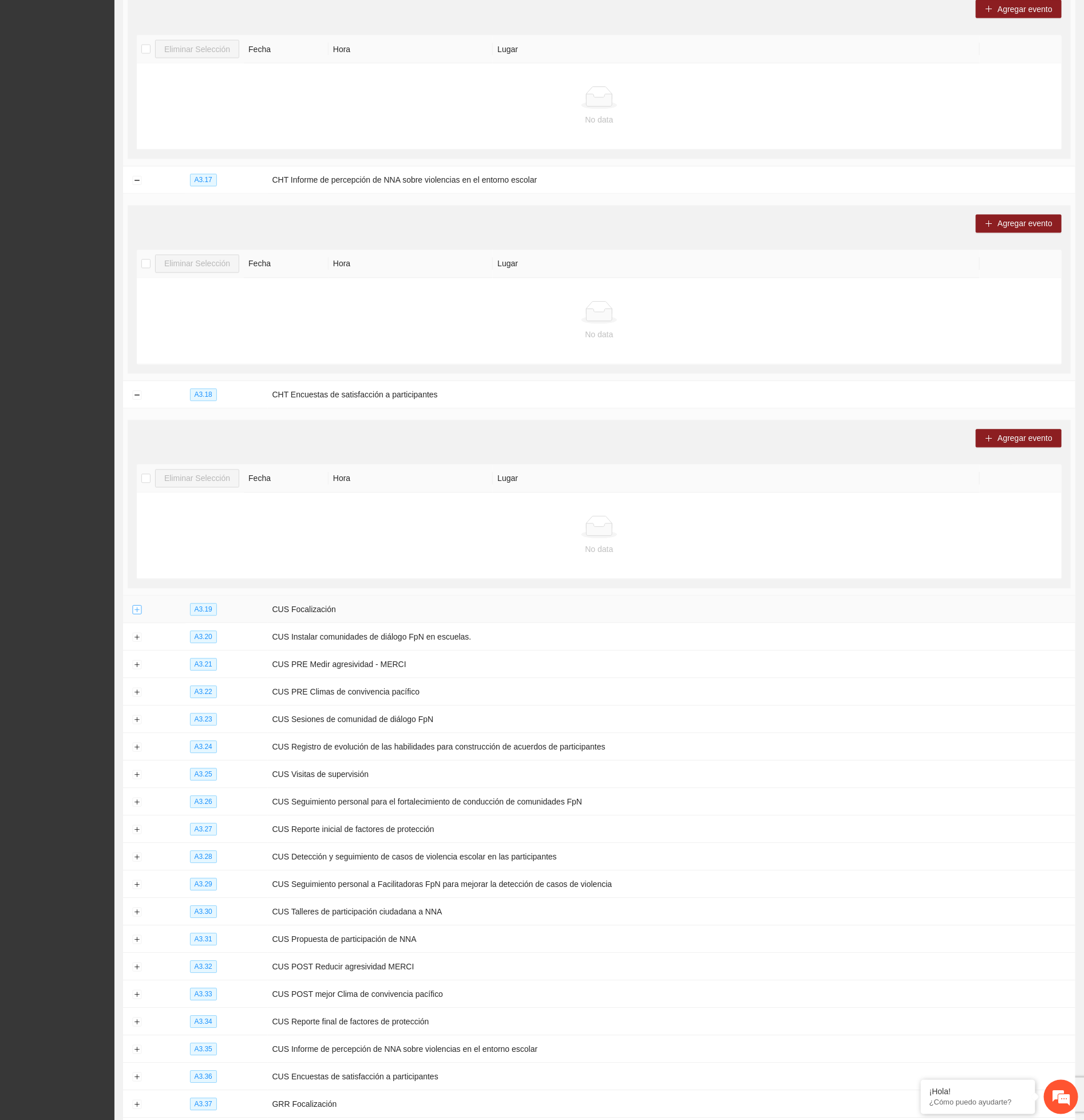
click at [134, 615] on button "Expand row" at bounding box center [137, 610] width 9 height 9
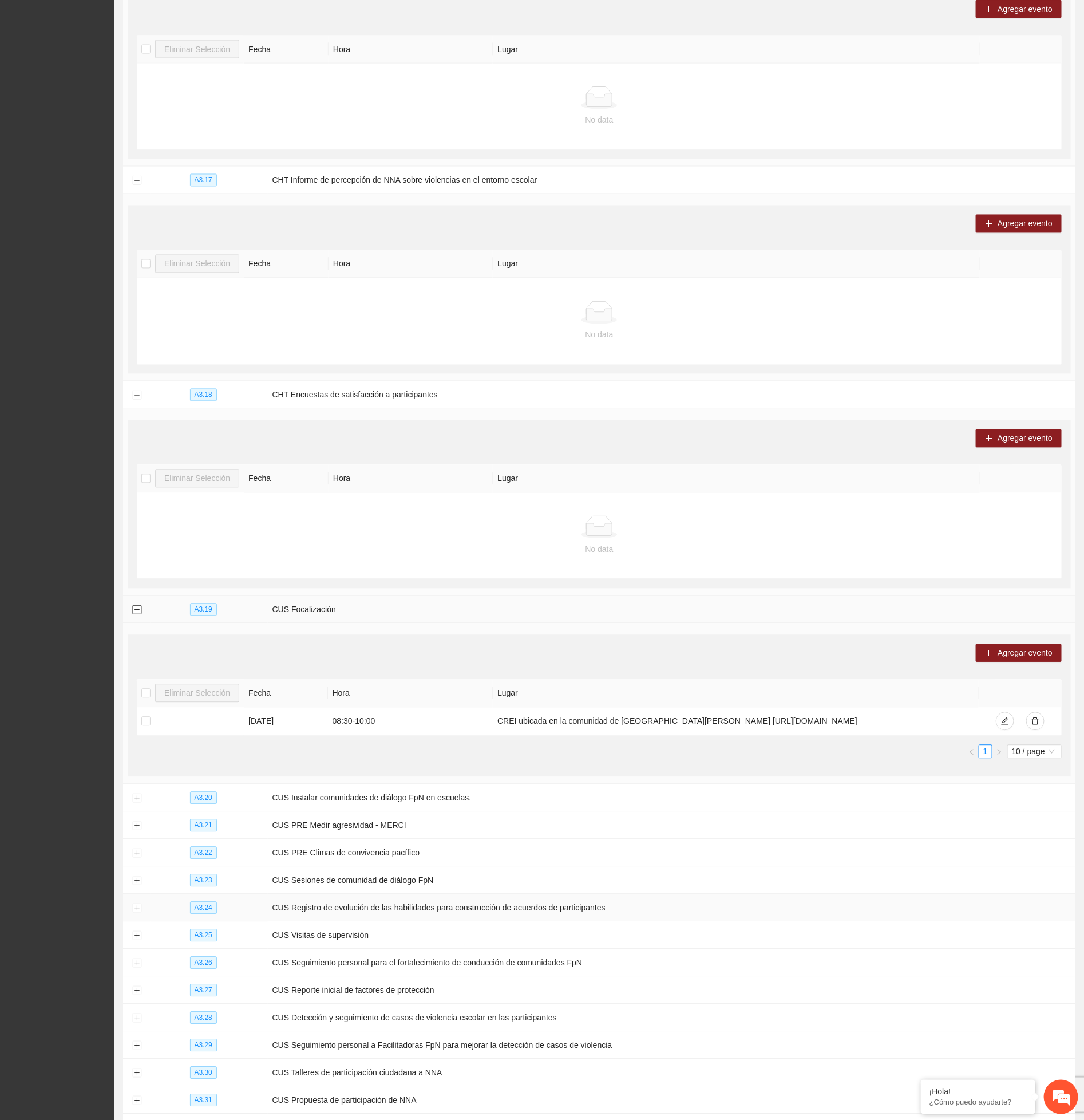
scroll to position [7816, 0]
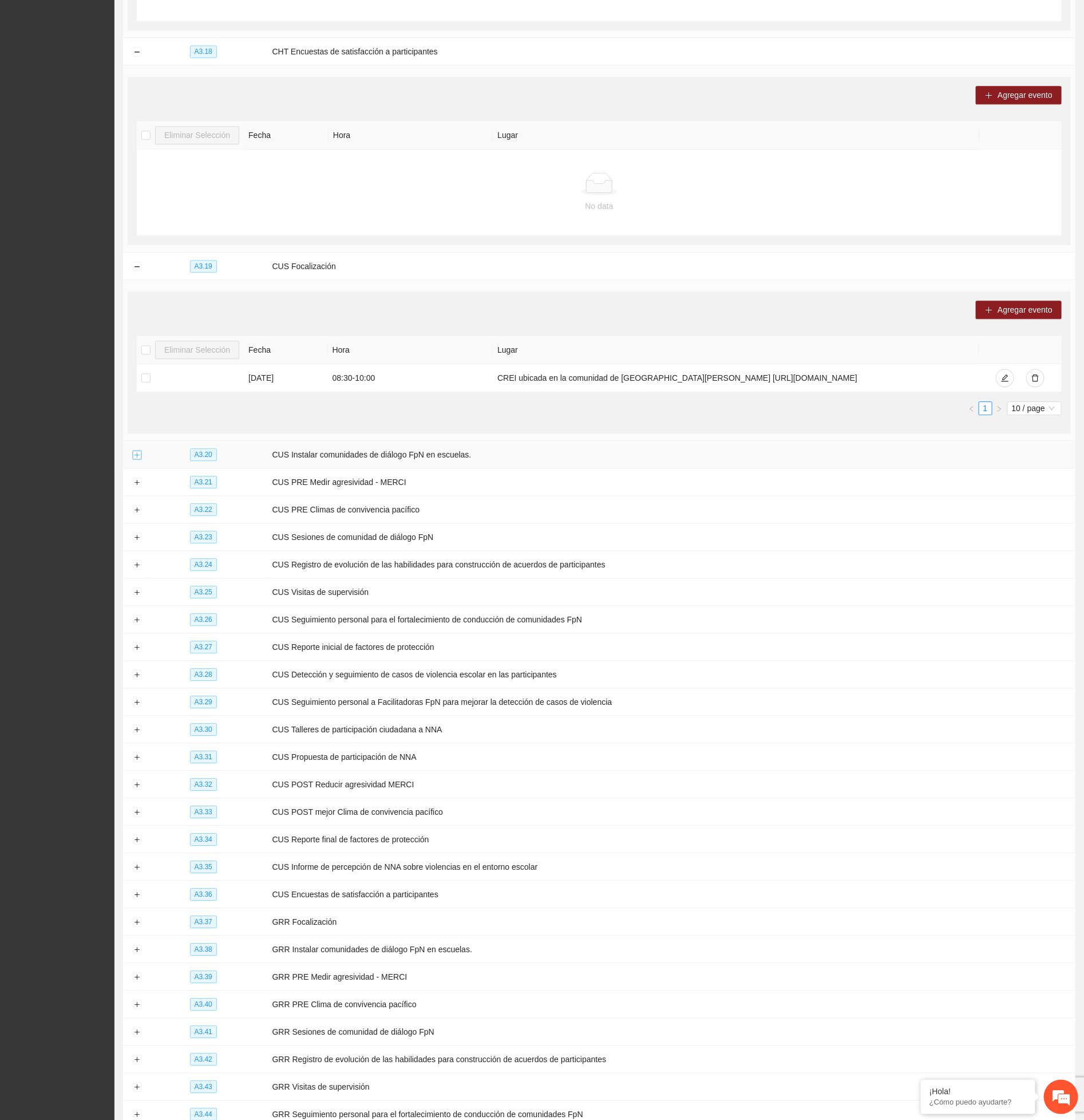
click at [139, 460] on button "Expand row" at bounding box center [137, 455] width 9 height 9
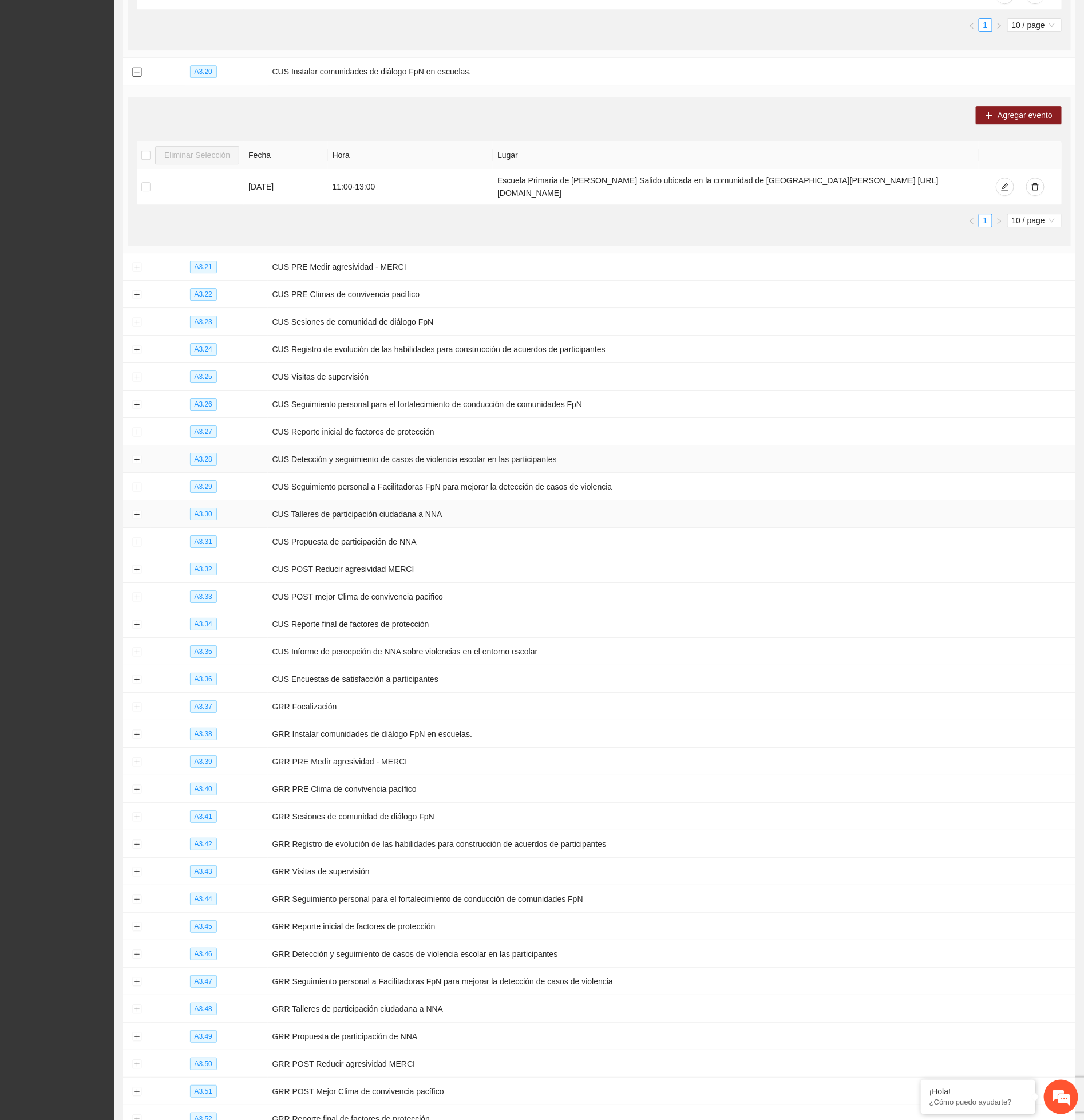
scroll to position [8246, 0]
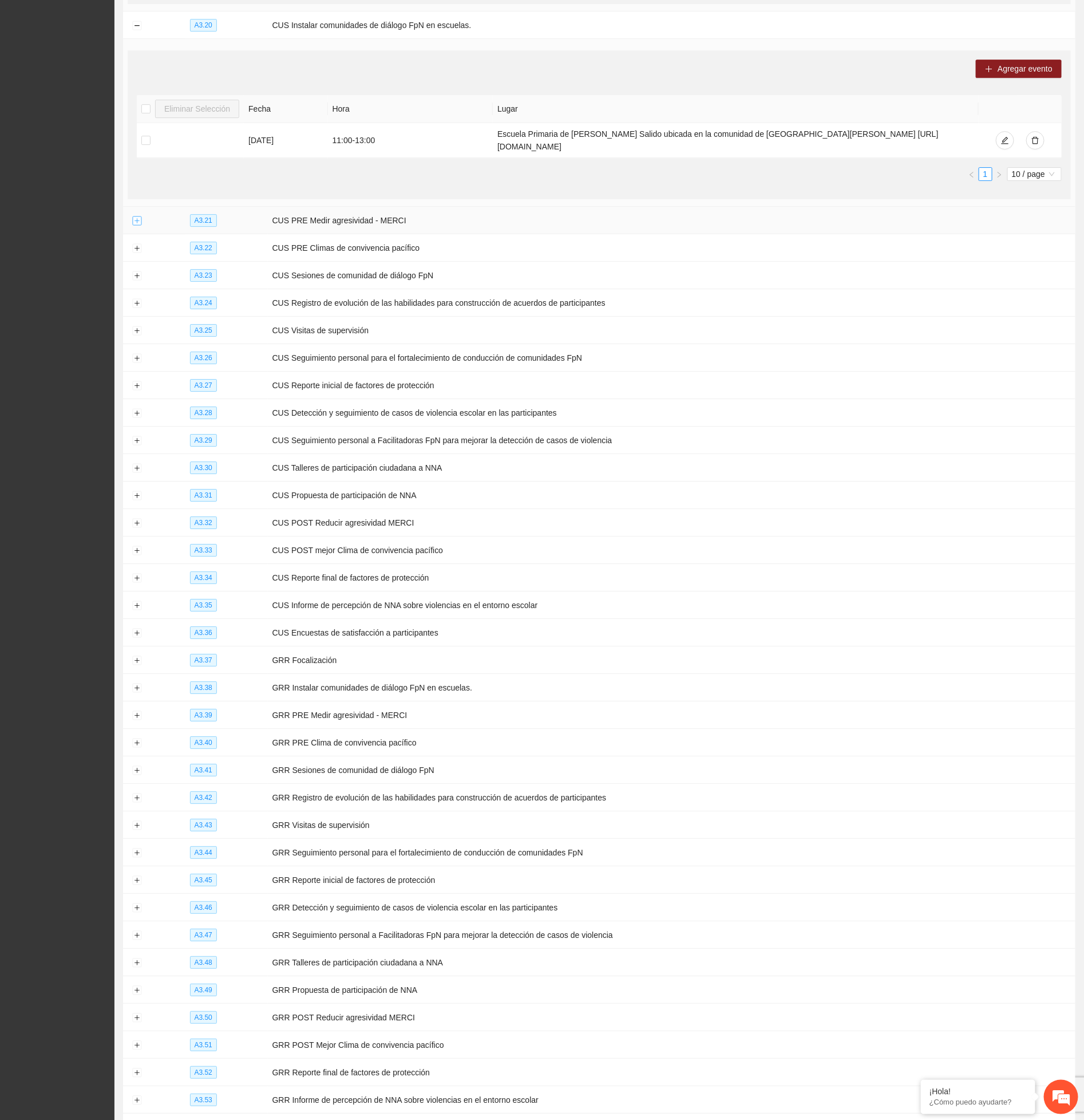
click at [137, 225] on button "Expand row" at bounding box center [137, 221] width 9 height 9
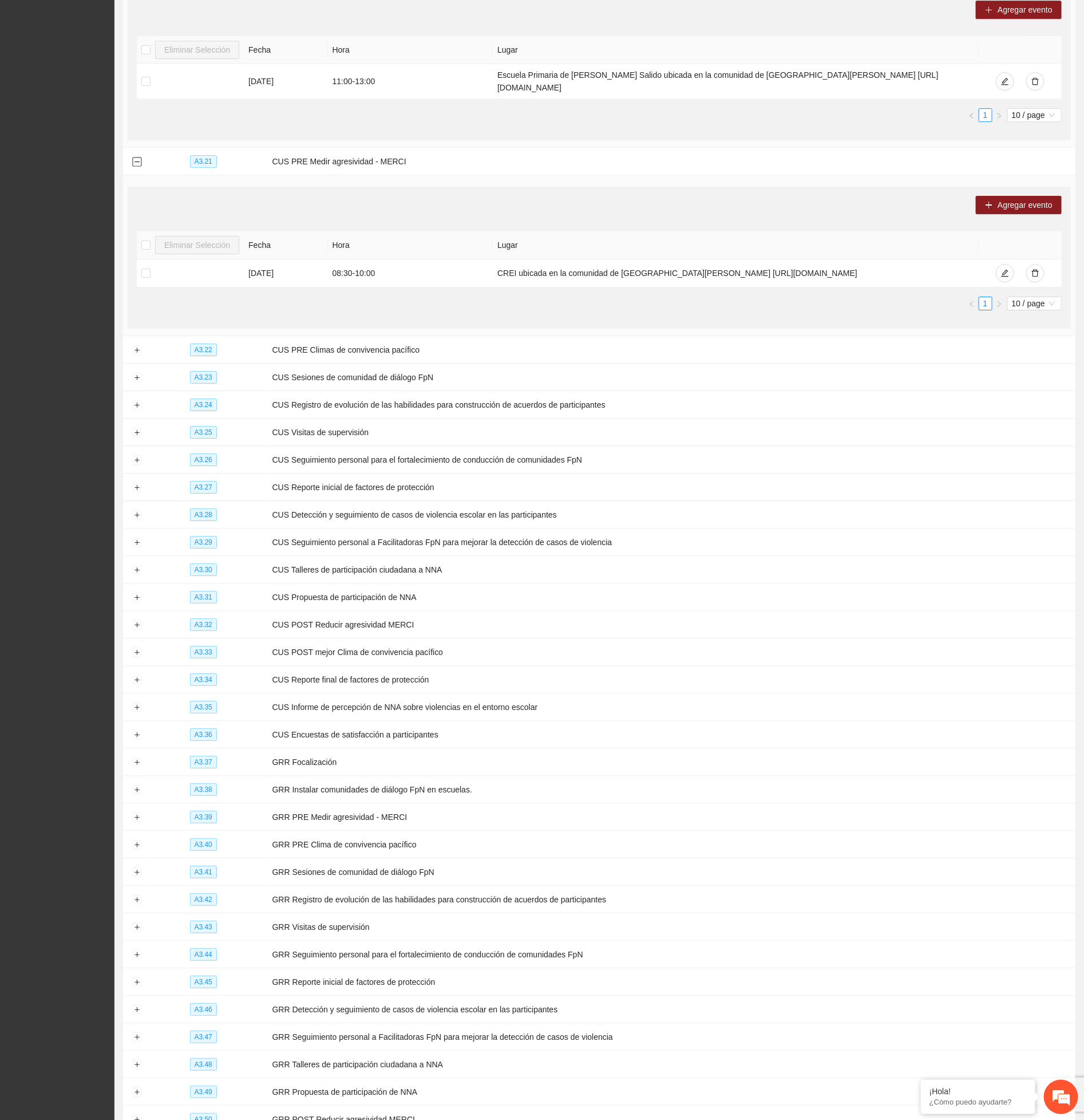
scroll to position [8418, 0]
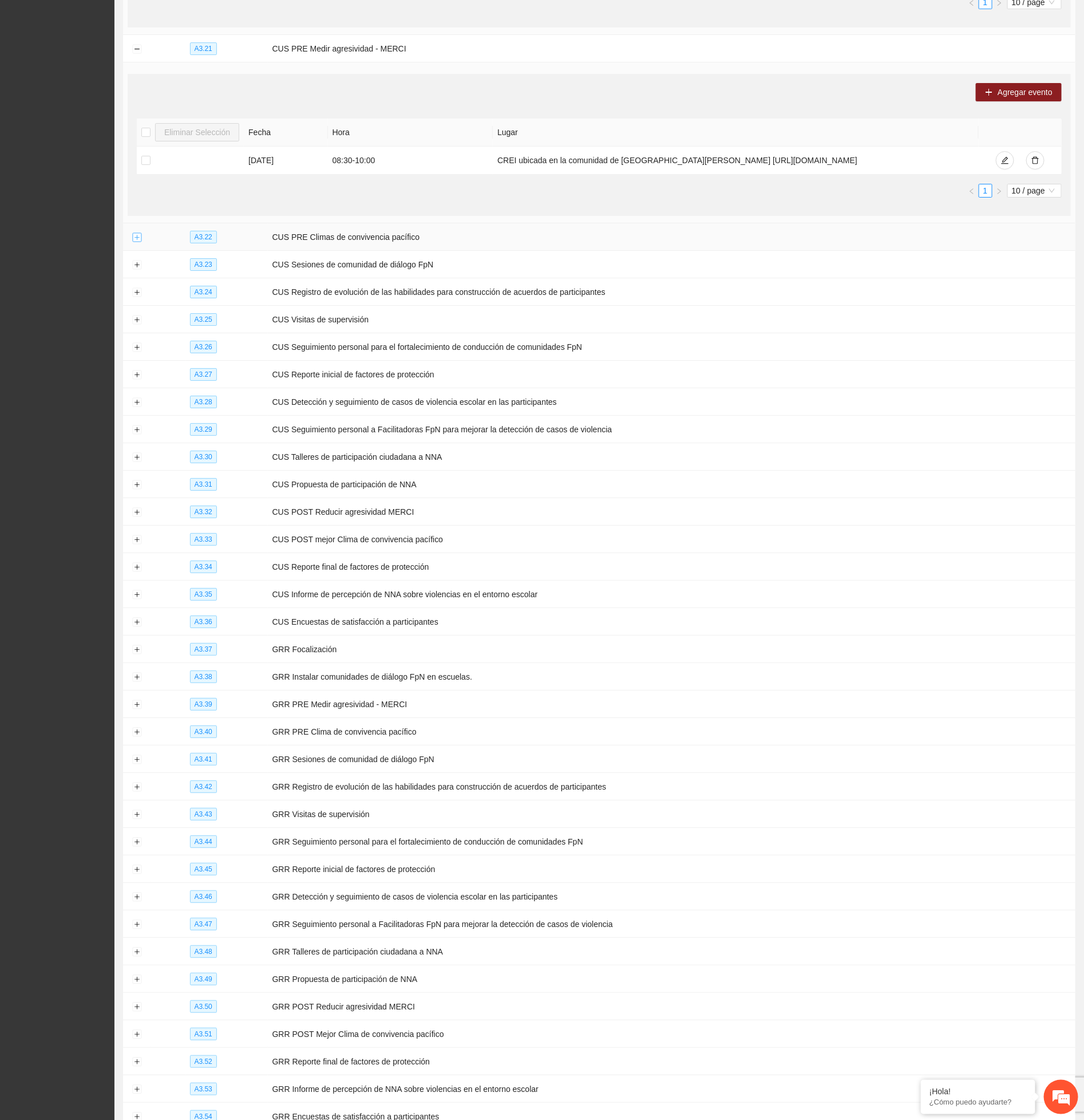
click at [132, 242] on button "Expand row" at bounding box center [137, 237] width 9 height 9
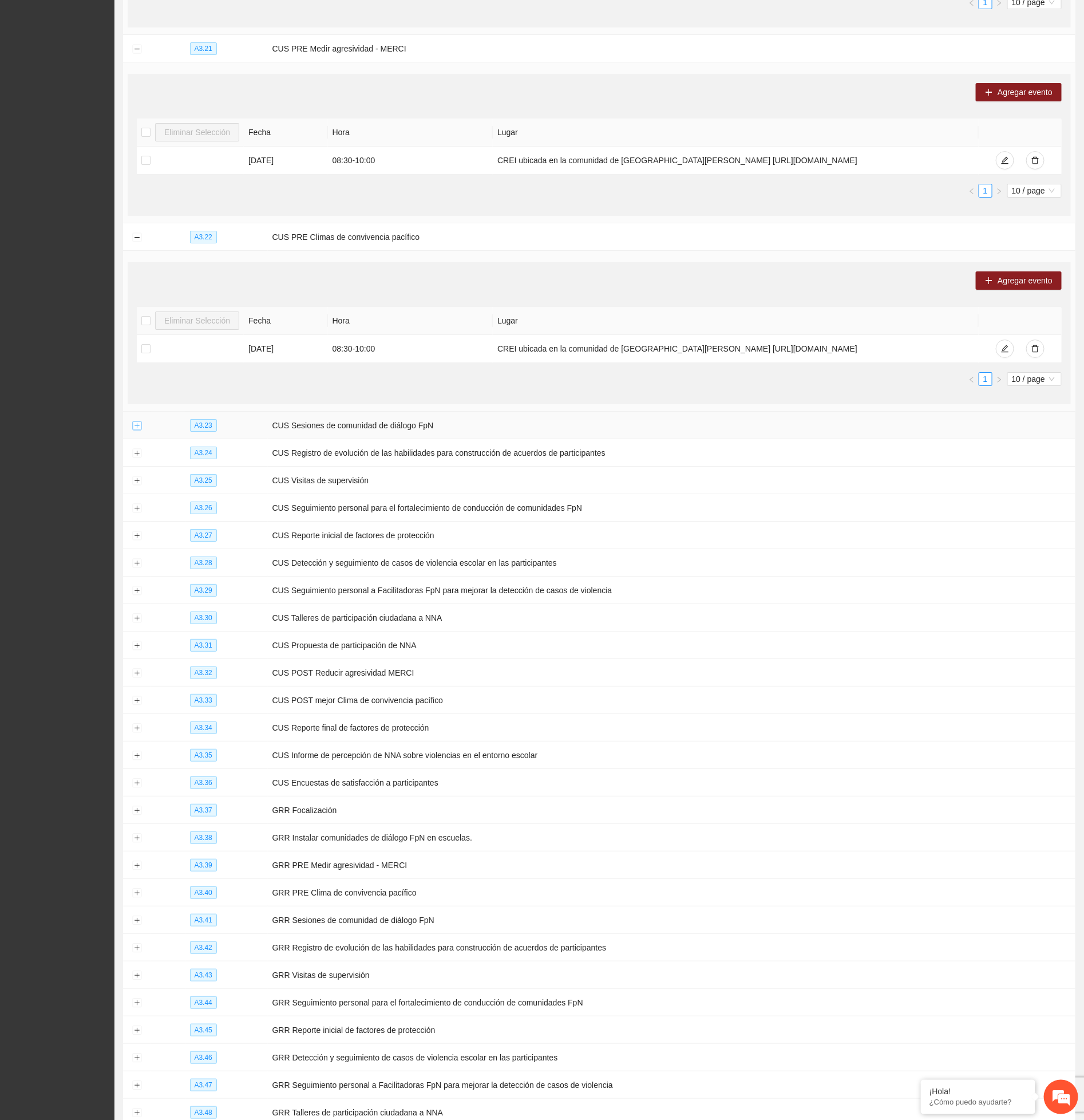
click at [138, 431] on button "Expand row" at bounding box center [137, 426] width 9 height 9
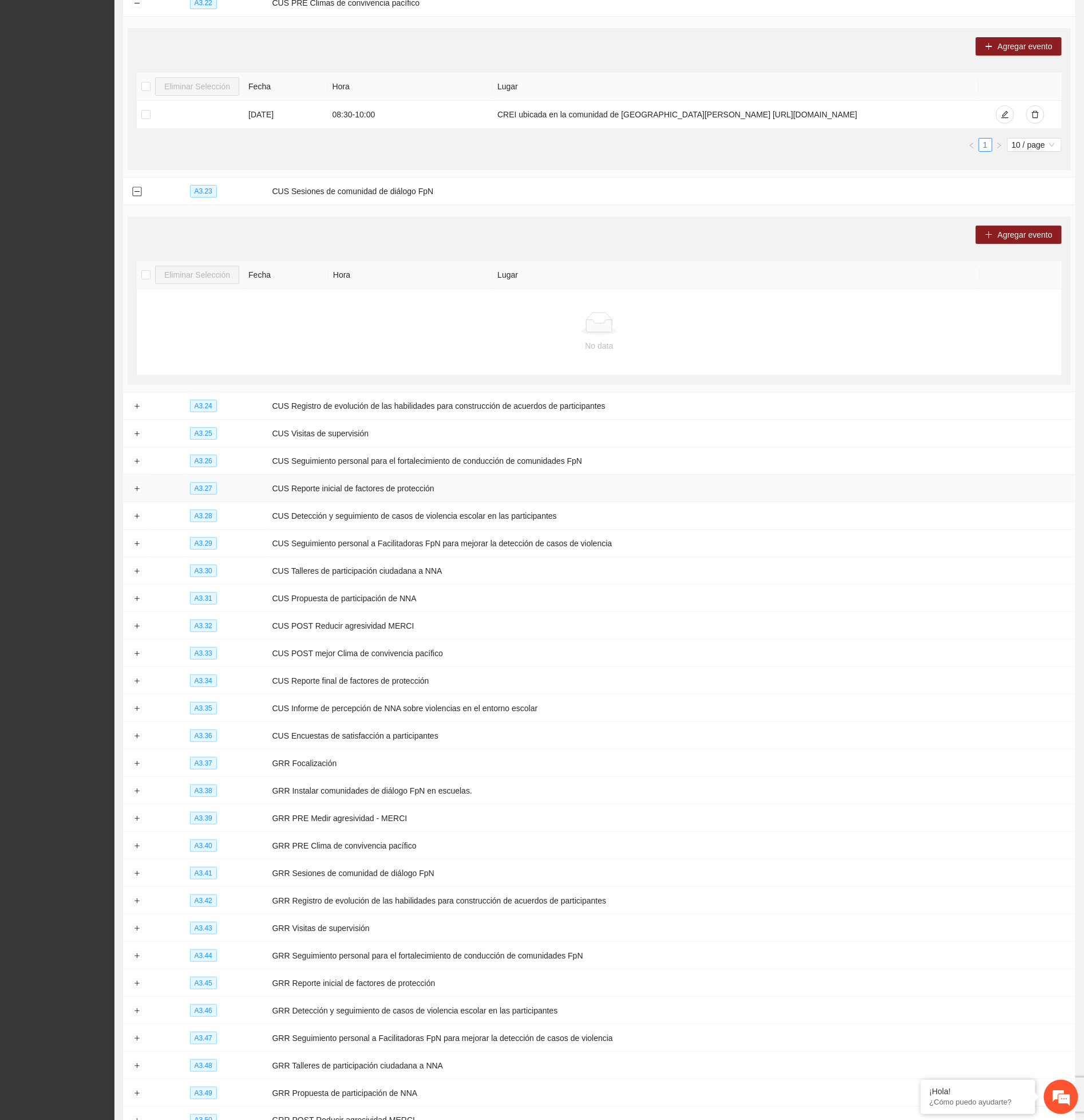
scroll to position [8761, 0]
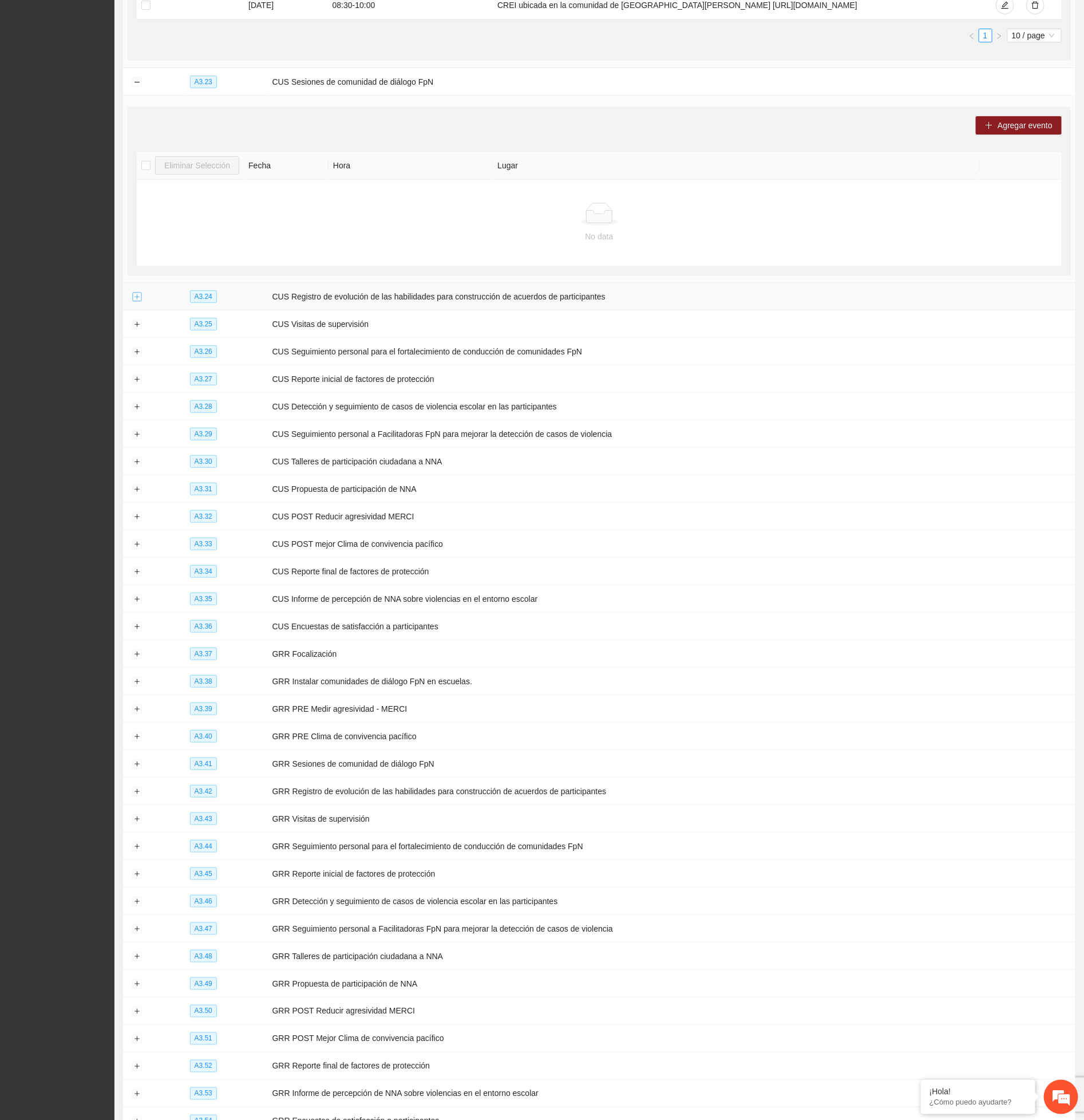
click at [138, 302] on button "Expand row" at bounding box center [137, 297] width 9 height 9
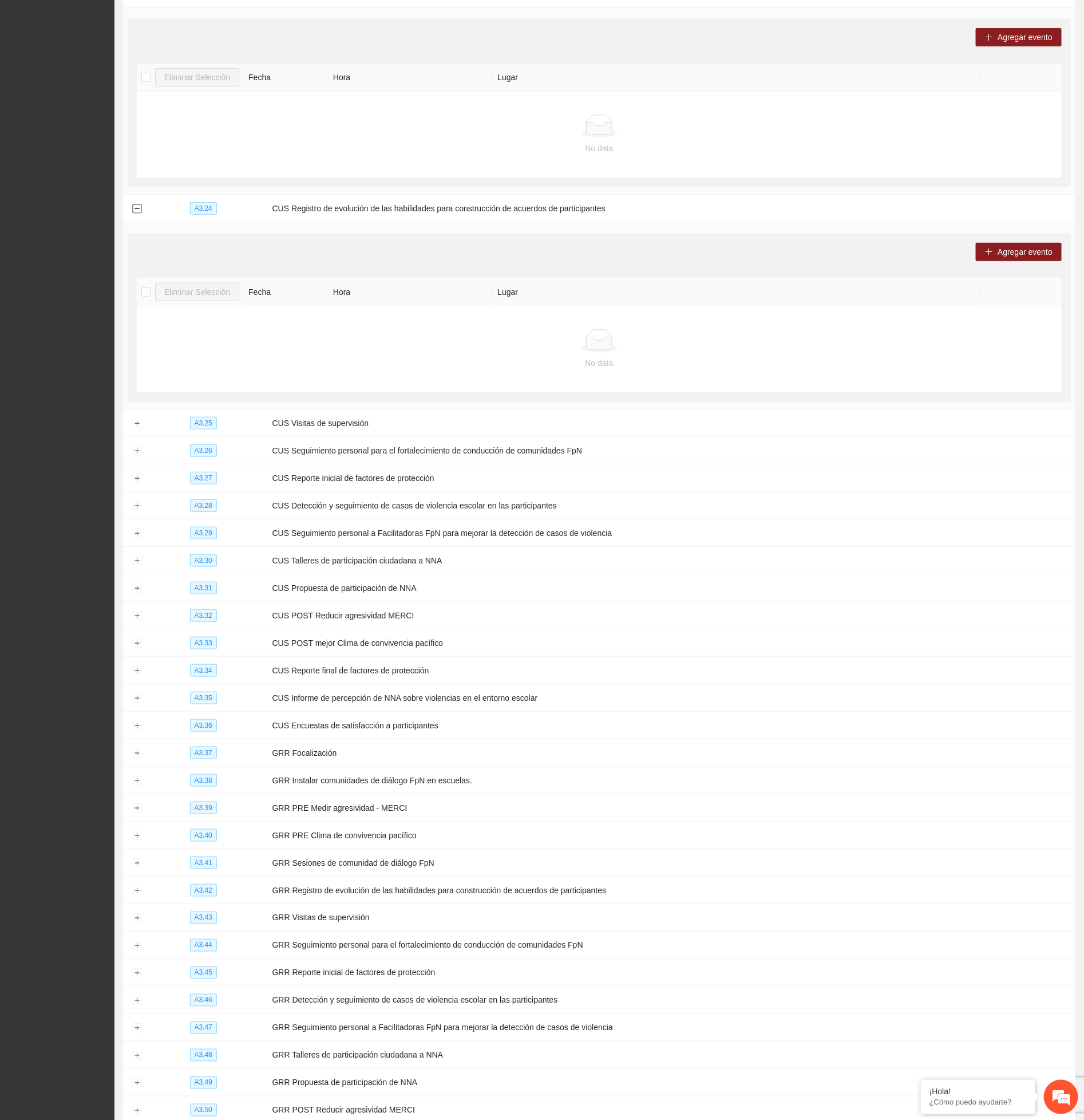
scroll to position [9105, 0]
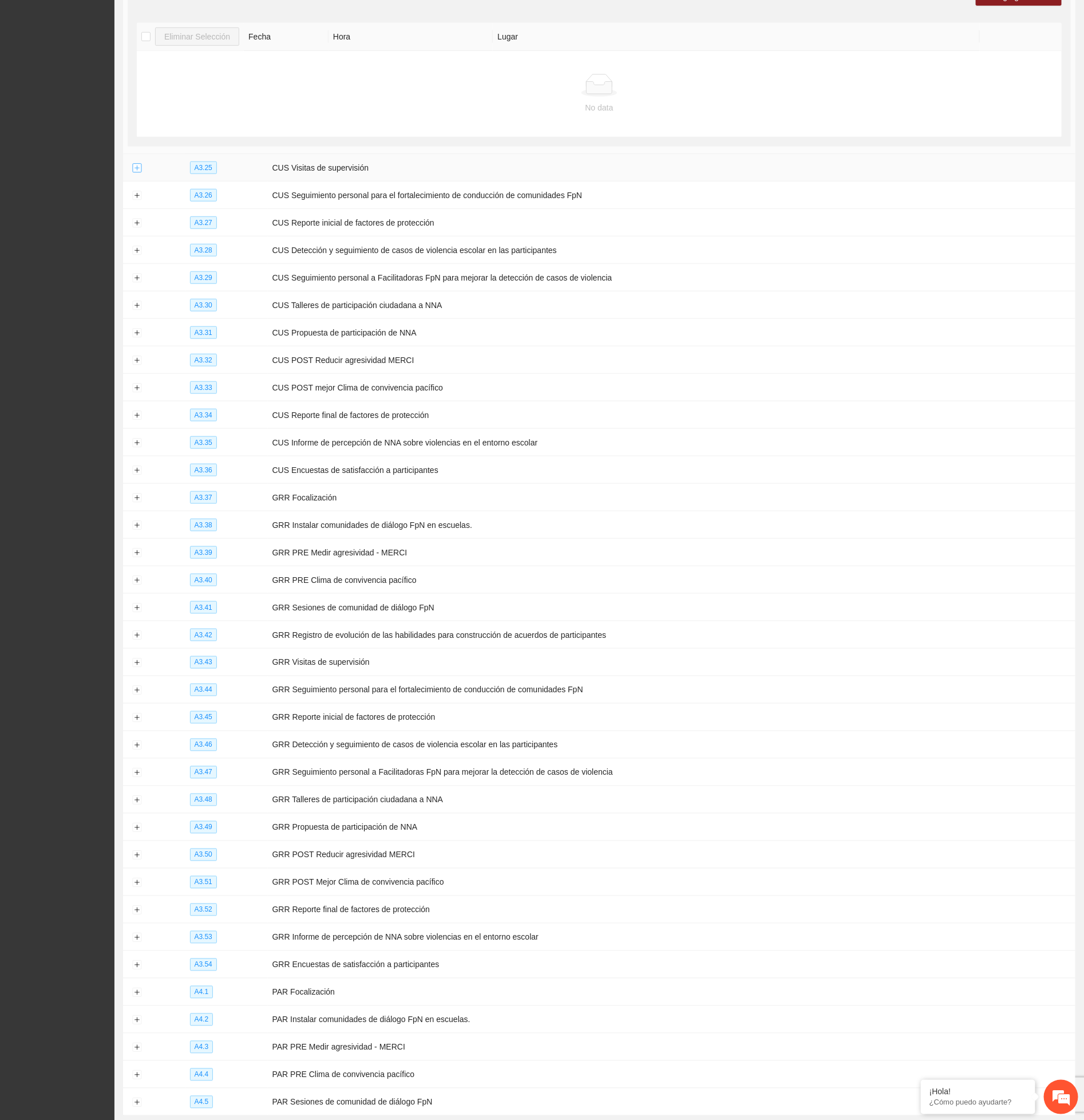
click at [137, 173] on button "Expand row" at bounding box center [137, 168] width 9 height 9
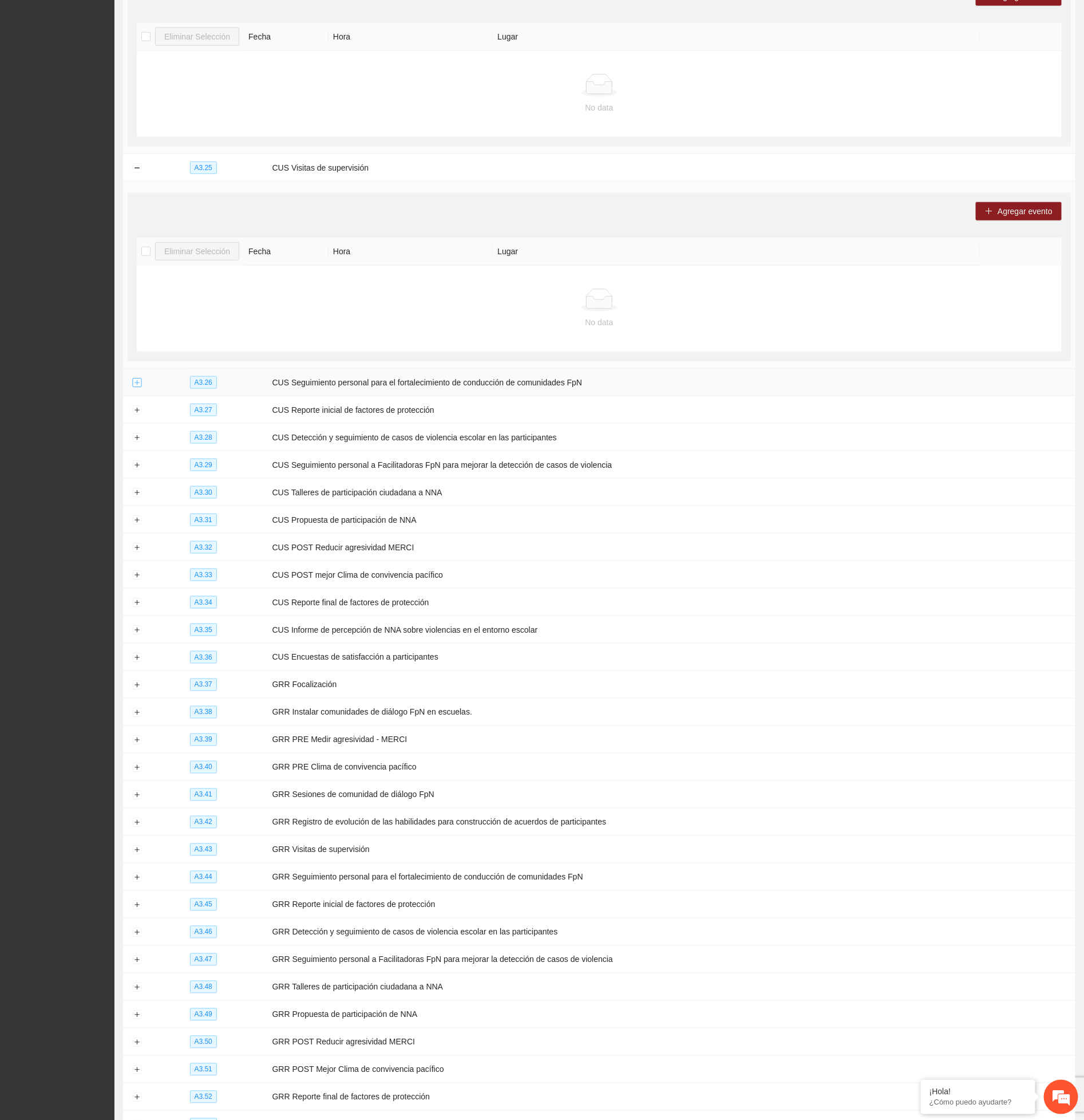
click at [139, 388] on button "Expand row" at bounding box center [137, 383] width 9 height 9
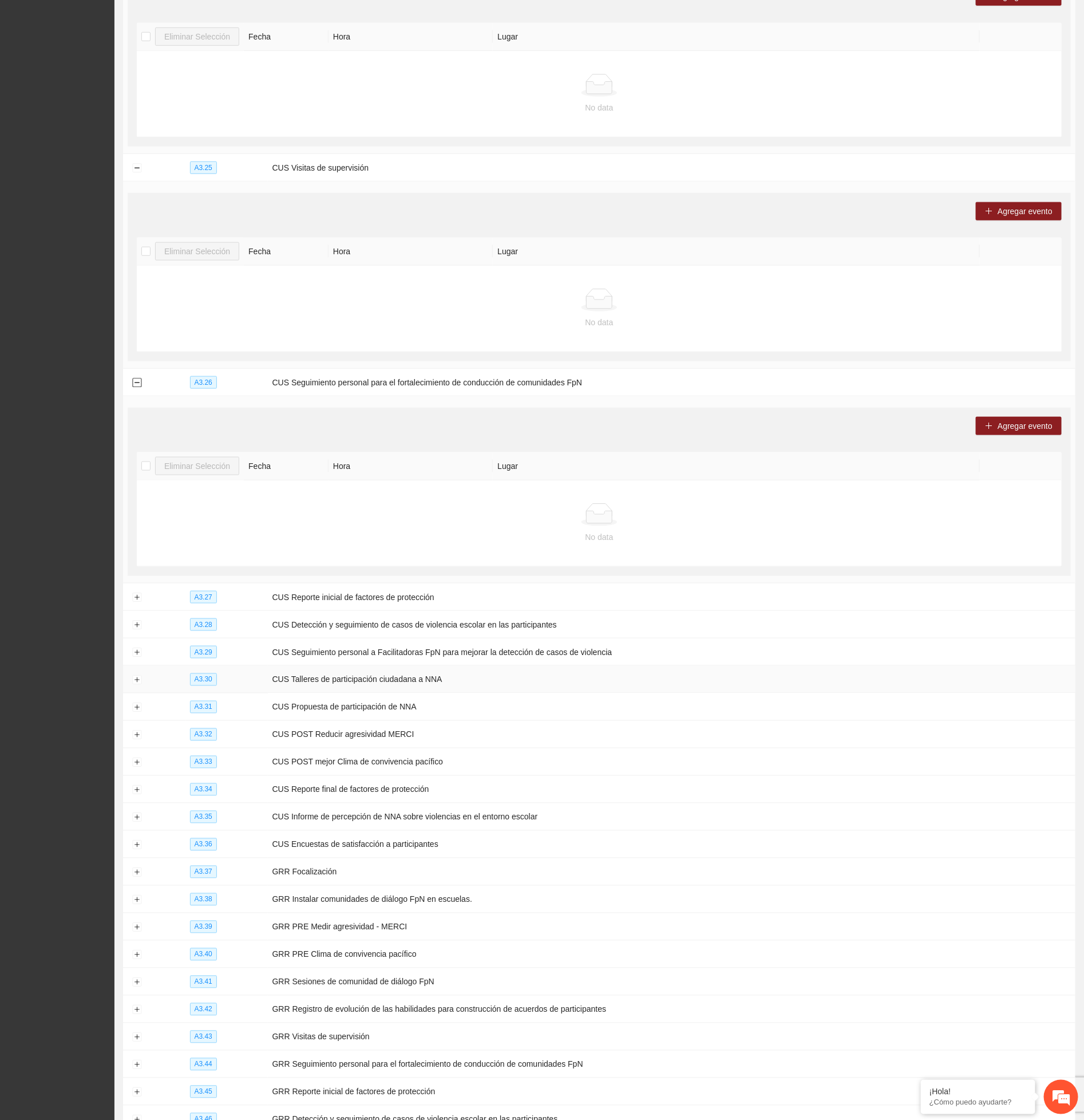
scroll to position [9448, 0]
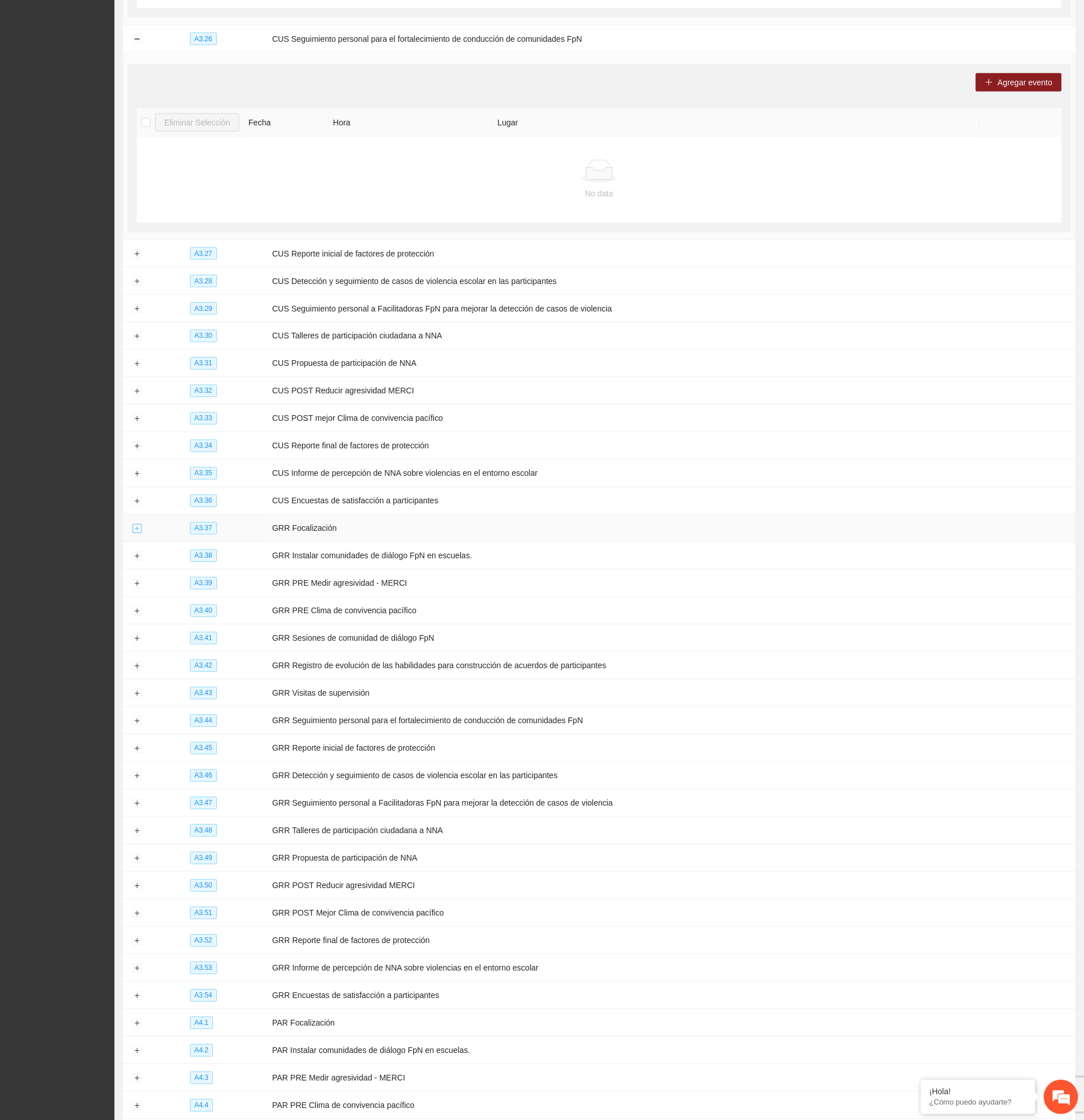
click at [132, 534] on button "Expand row" at bounding box center [137, 529] width 9 height 9
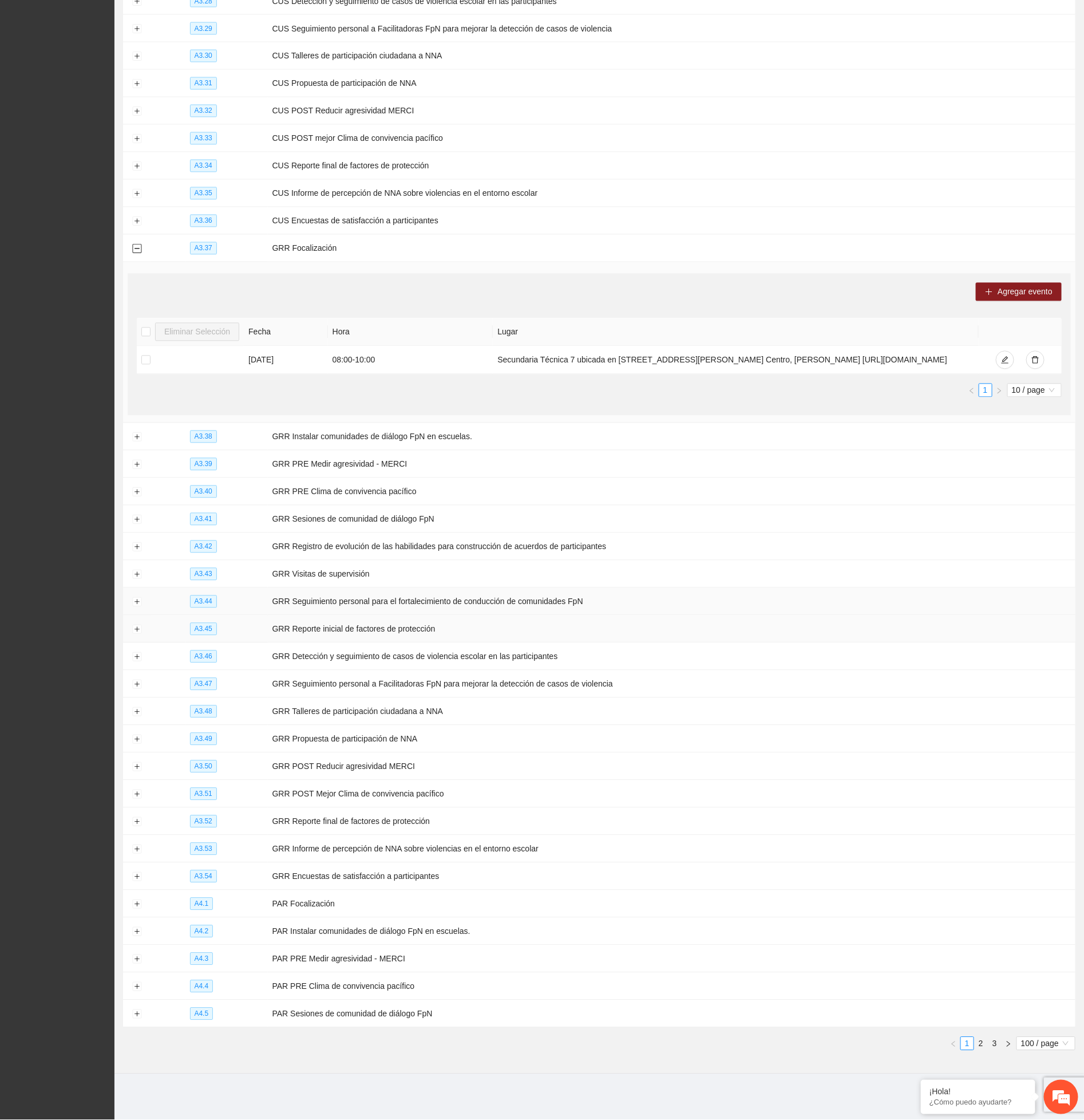
scroll to position [9787, 0]
click at [137, 433] on button "Expand row" at bounding box center [137, 437] width 9 height 9
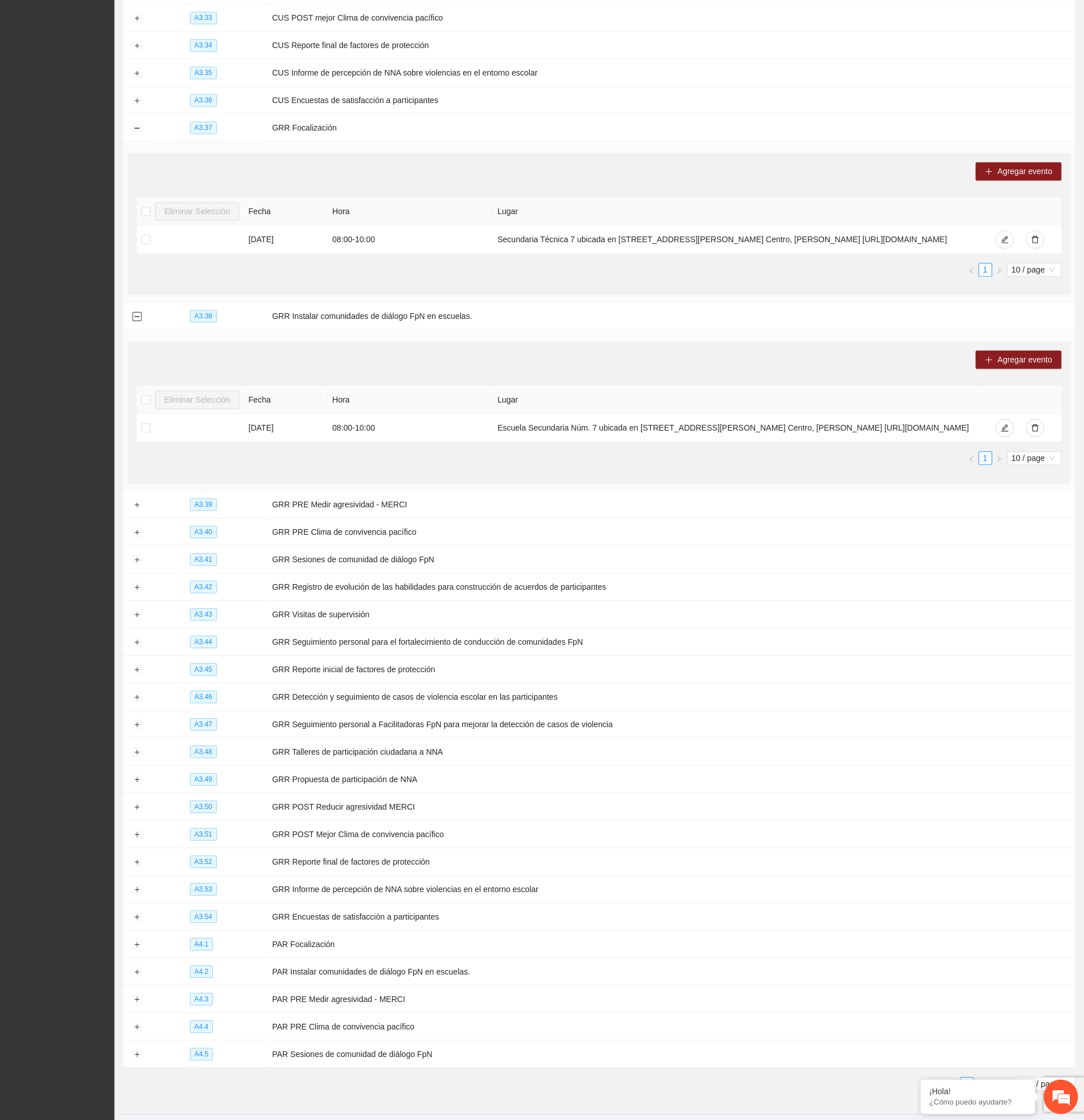
scroll to position [9949, 0]
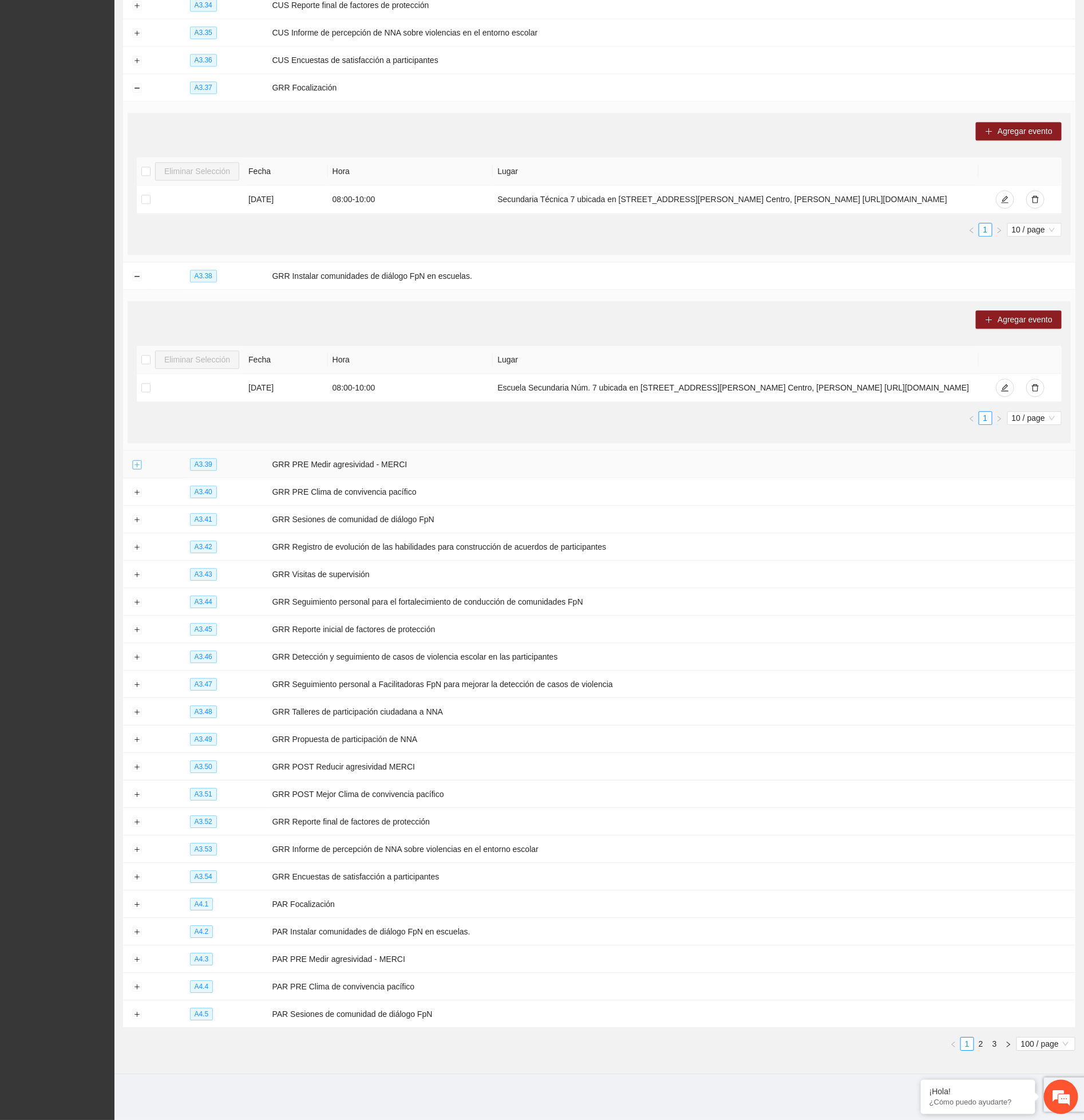
click at [133, 461] on button "Expand row" at bounding box center [137, 465] width 9 height 9
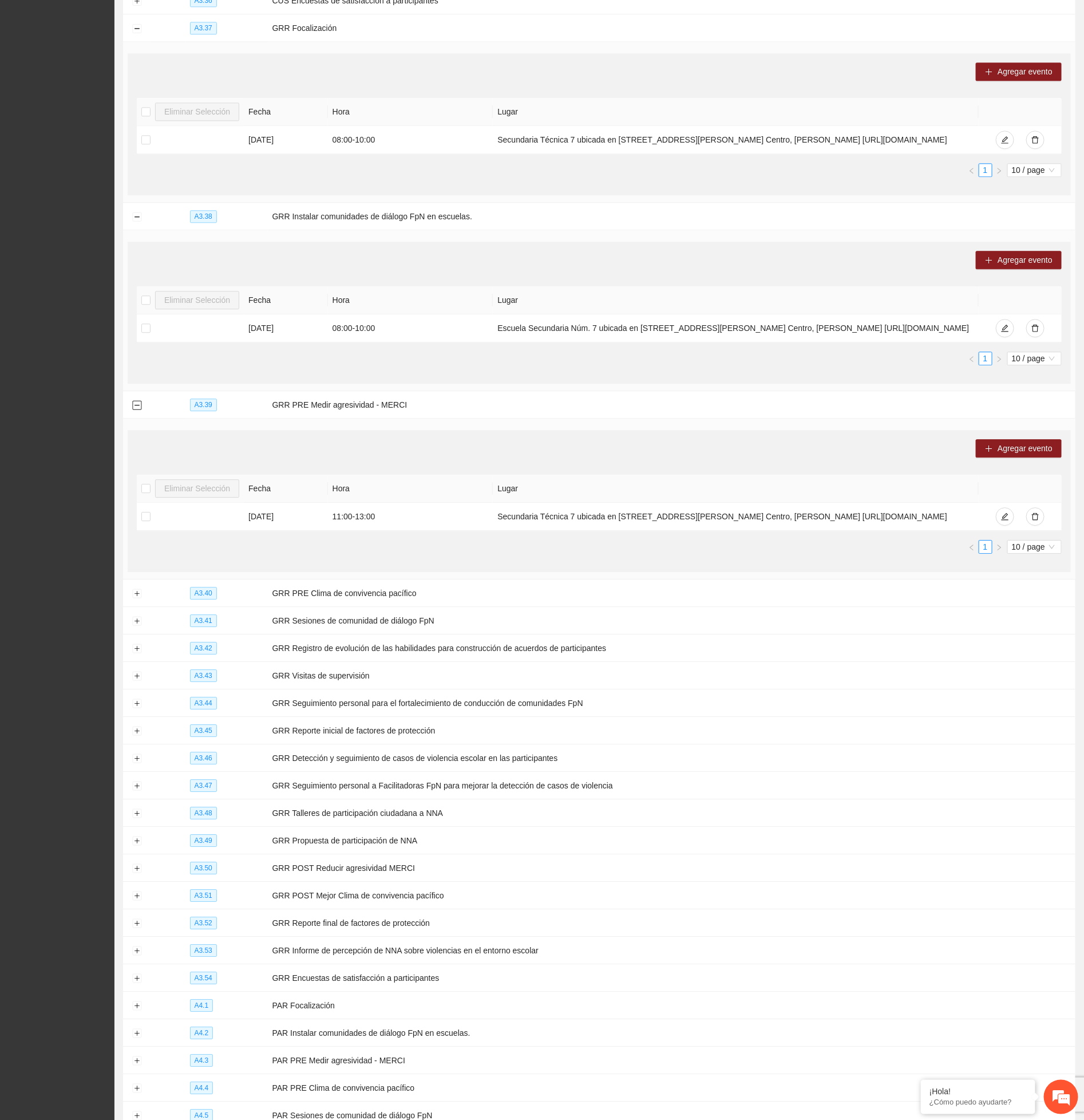
scroll to position [10111, 0]
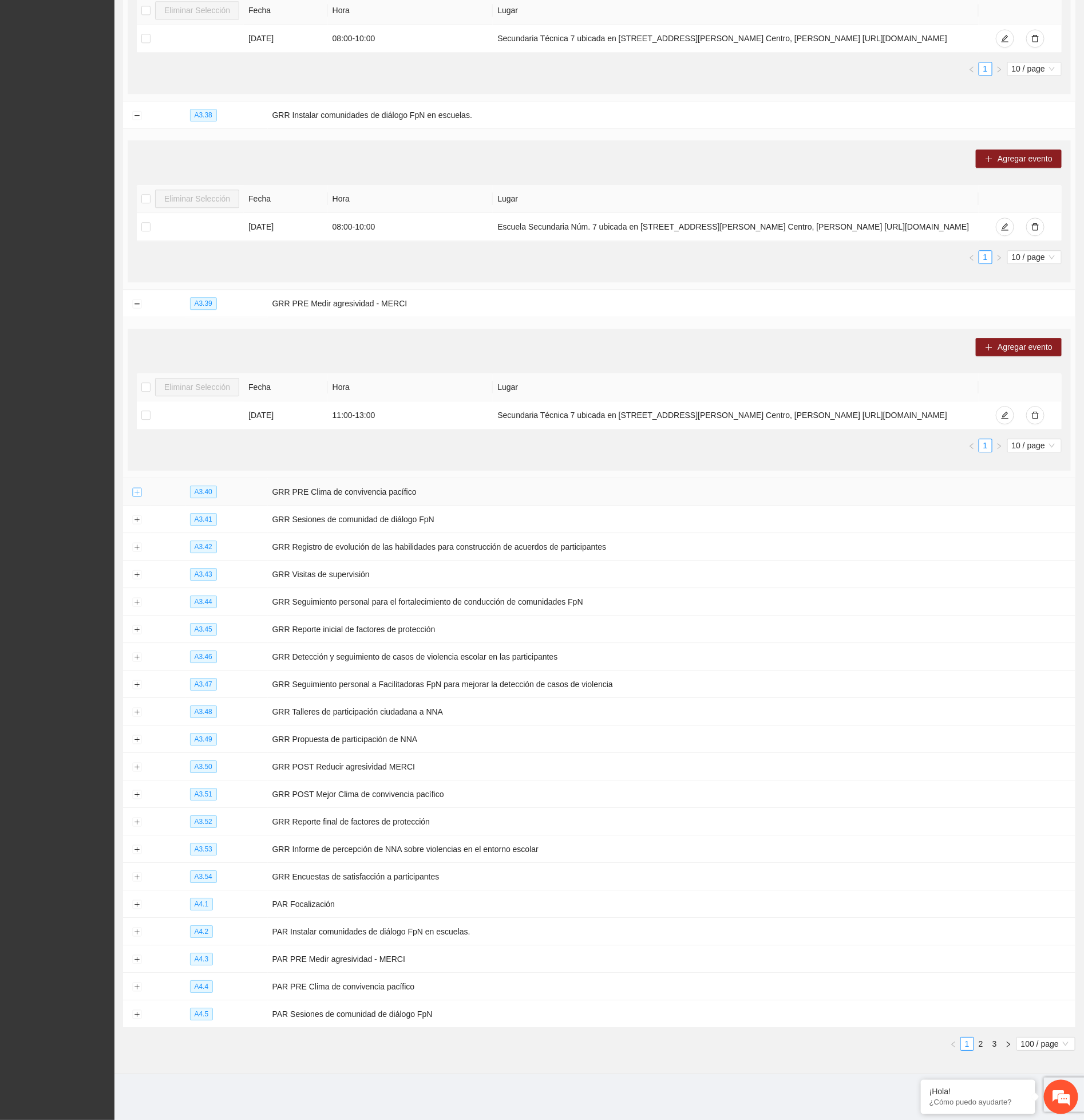
click at [134, 488] on button "Expand row" at bounding box center [137, 492] width 9 height 9
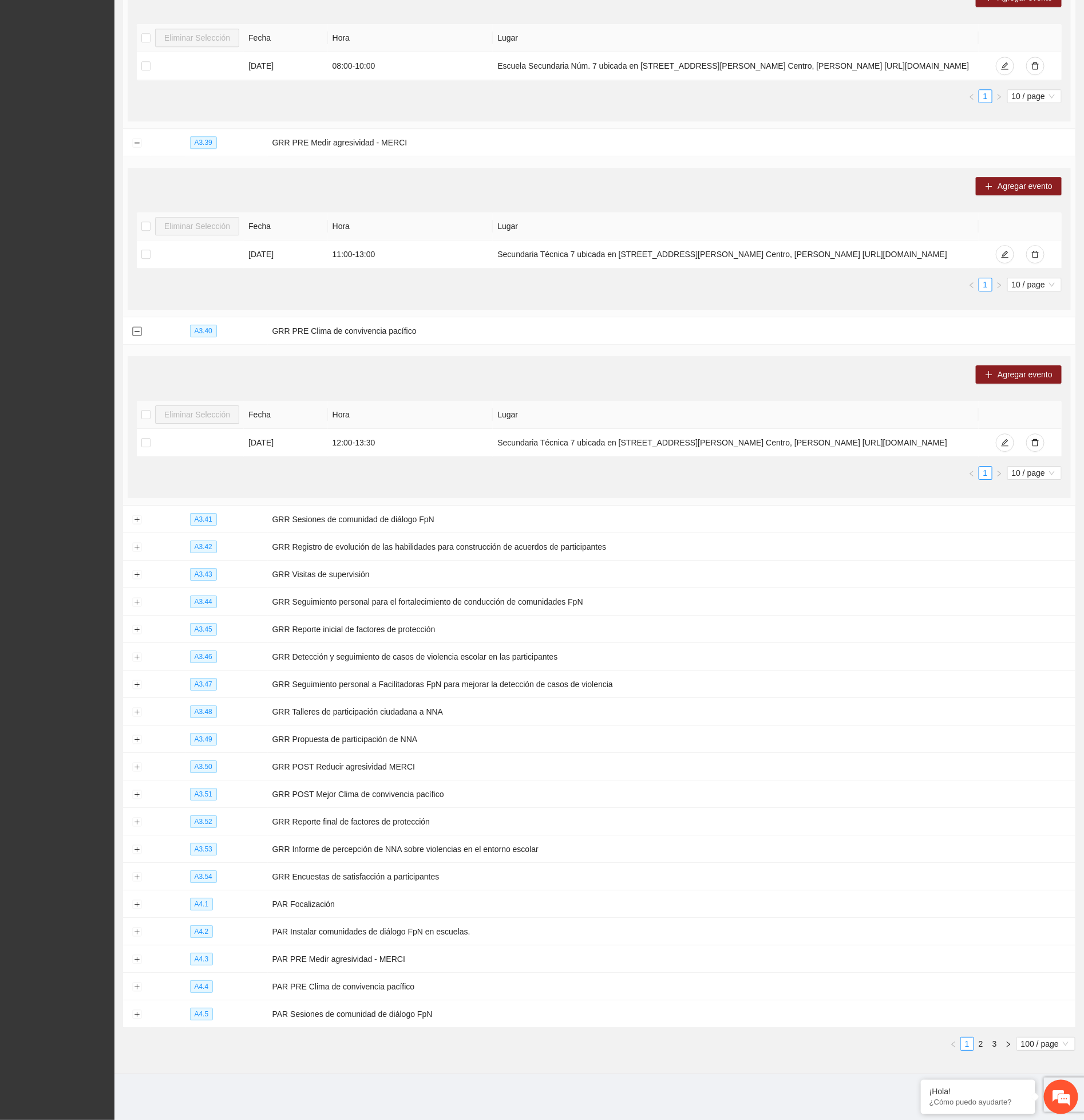
scroll to position [10273, 0]
click at [137, 516] on button "Expand row" at bounding box center [137, 520] width 9 height 9
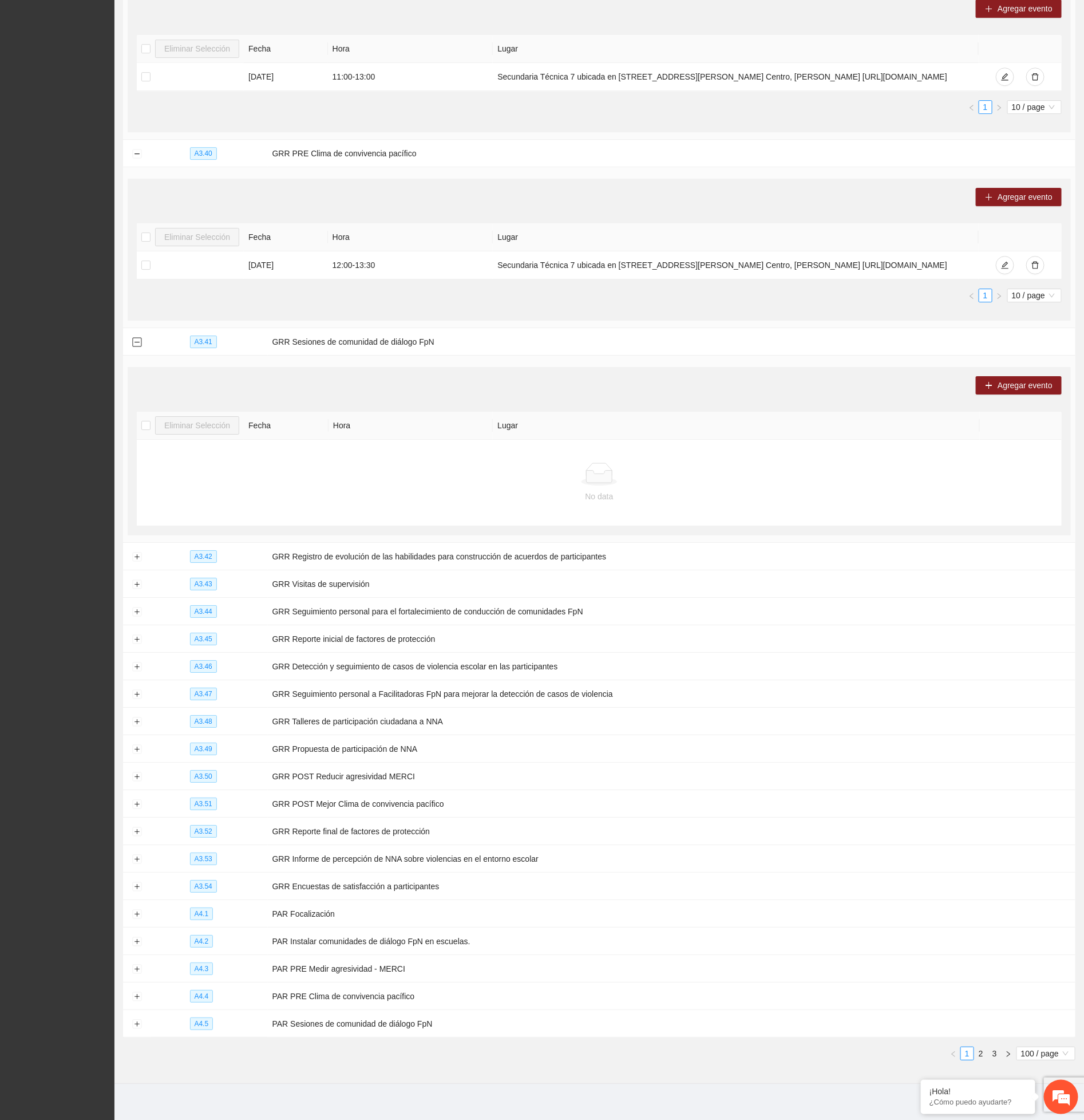
scroll to position [10461, 0]
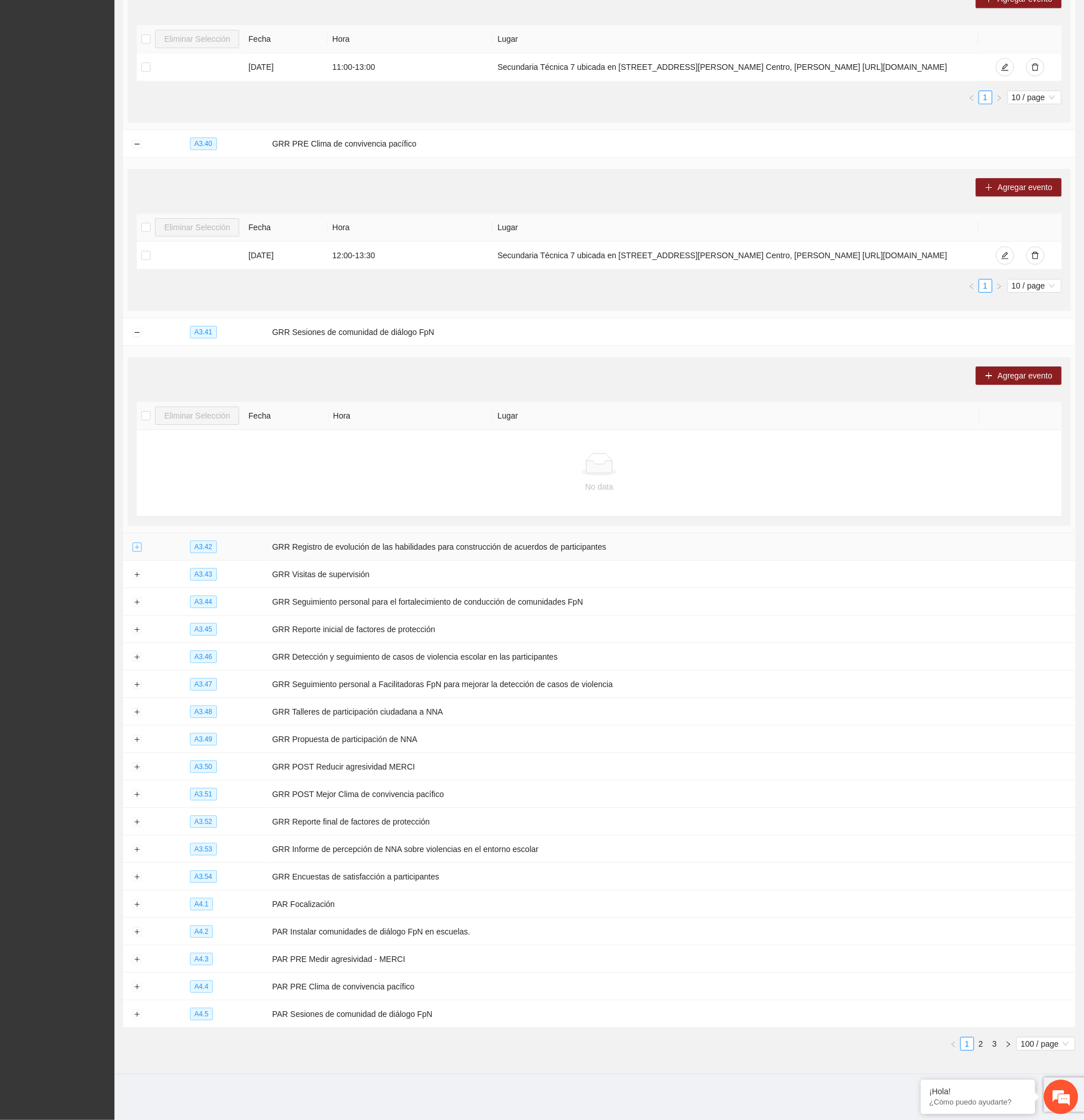
click at [136, 543] on button "Expand row" at bounding box center [137, 547] width 9 height 9
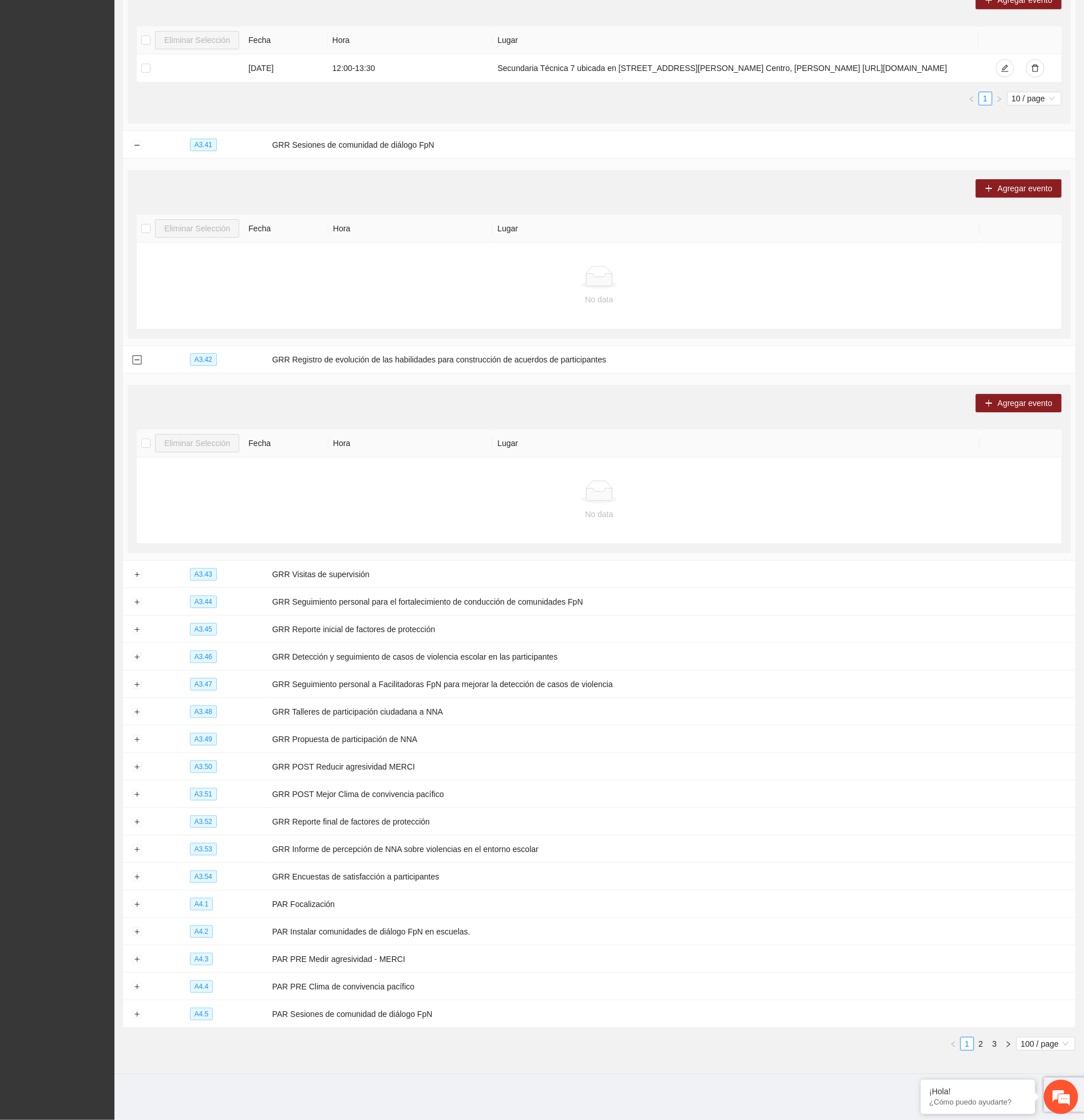
scroll to position [10648, 0]
click at [136, 903] on button "Expand row" at bounding box center [137, 905] width 9 height 9
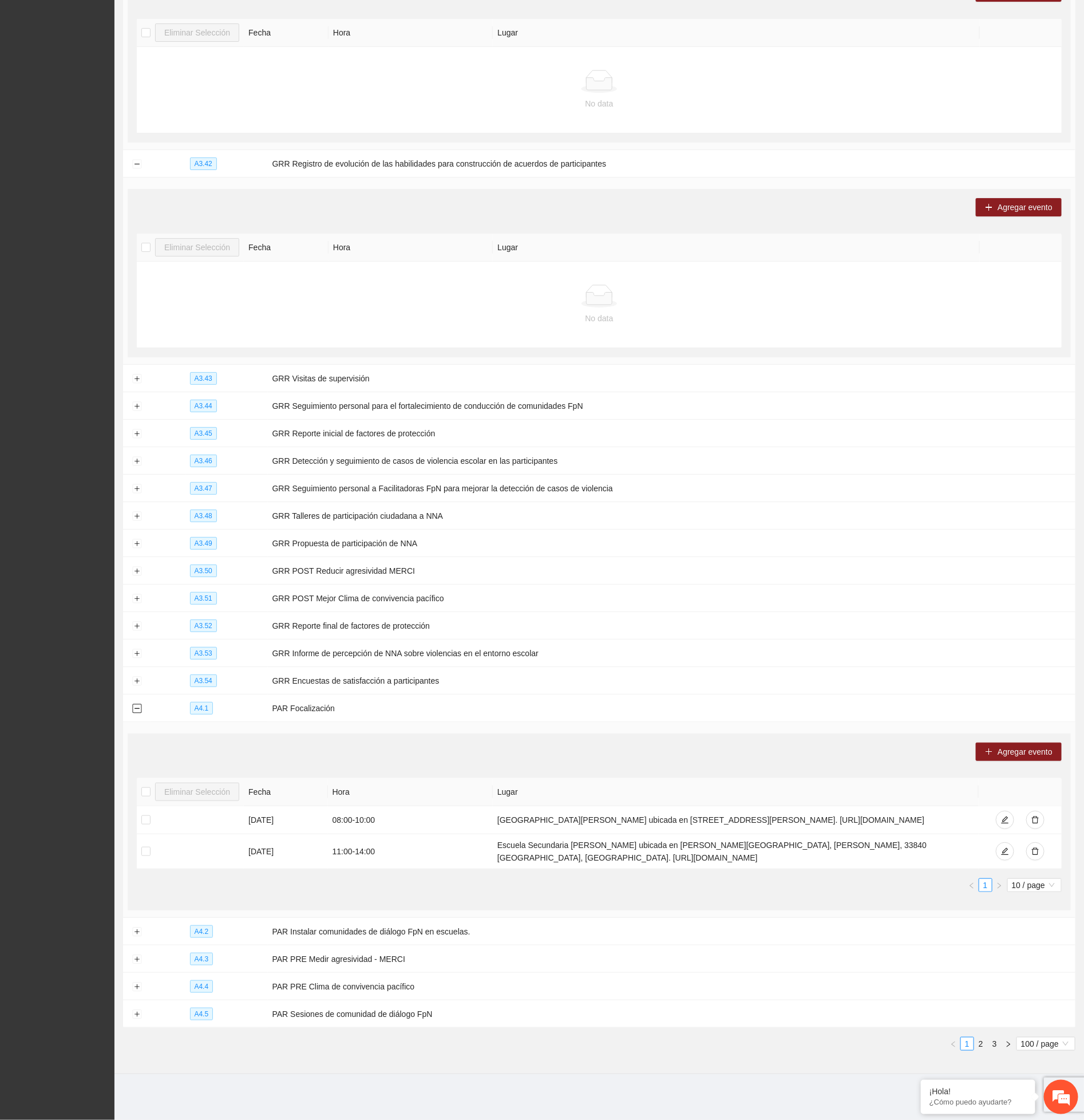
scroll to position [10852, 0]
click at [136, 928] on button "Expand row" at bounding box center [137, 932] width 9 height 9
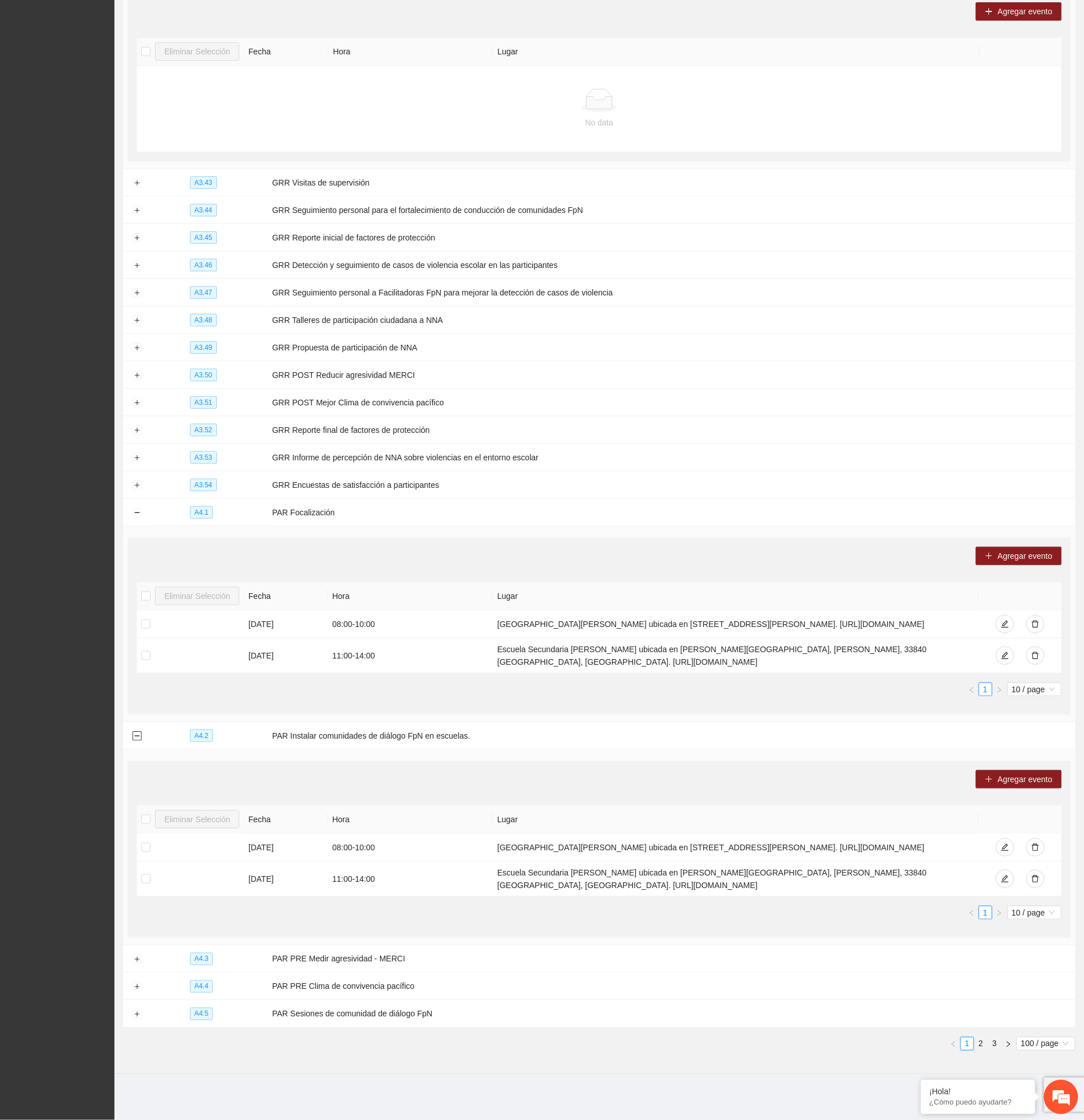
scroll to position [11056, 0]
click at [134, 961] on button "Expand row" at bounding box center [137, 960] width 9 height 9
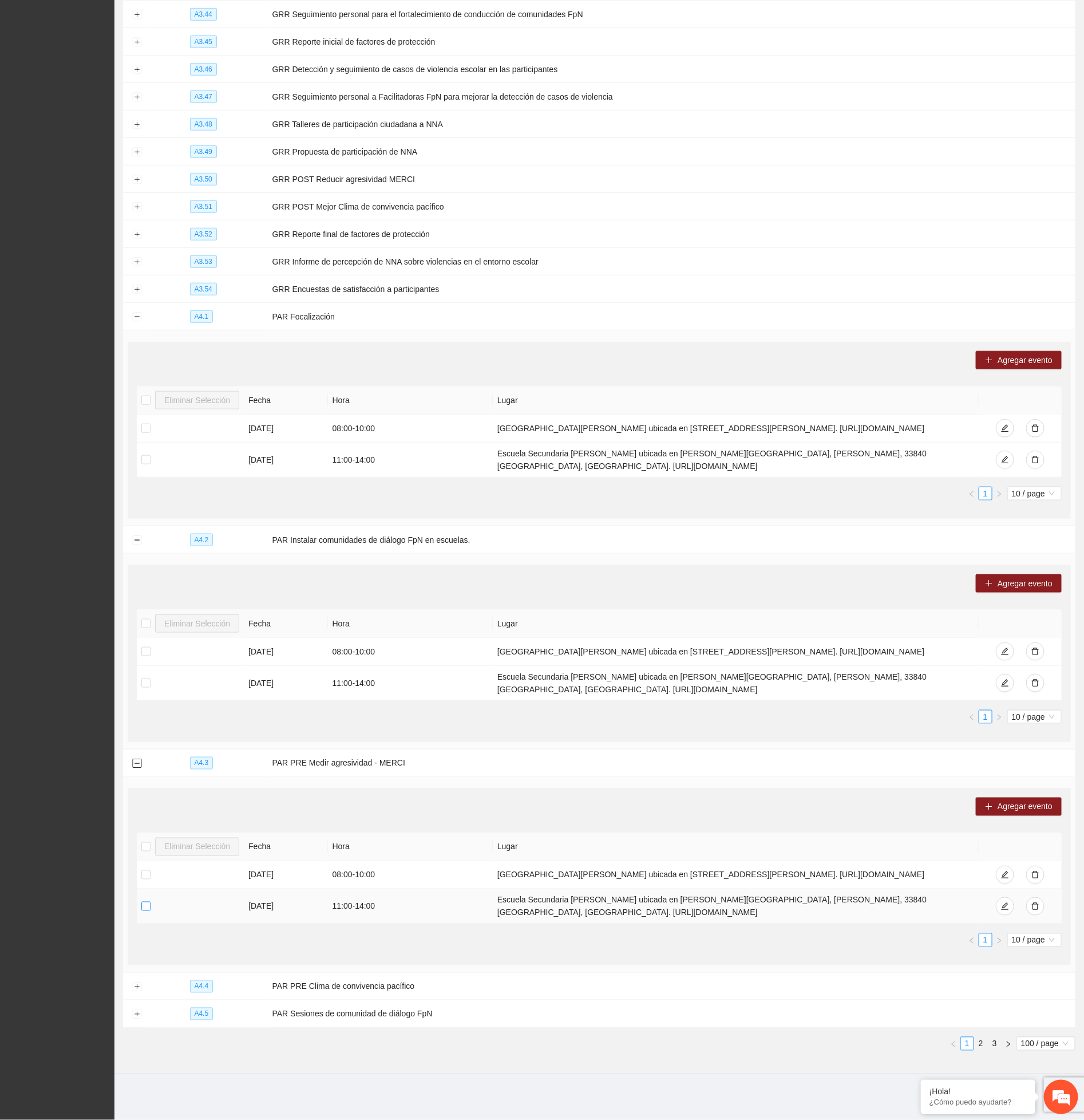
scroll to position [11260, 0]
click at [132, 988] on button "Expand row" at bounding box center [137, 987] width 9 height 9
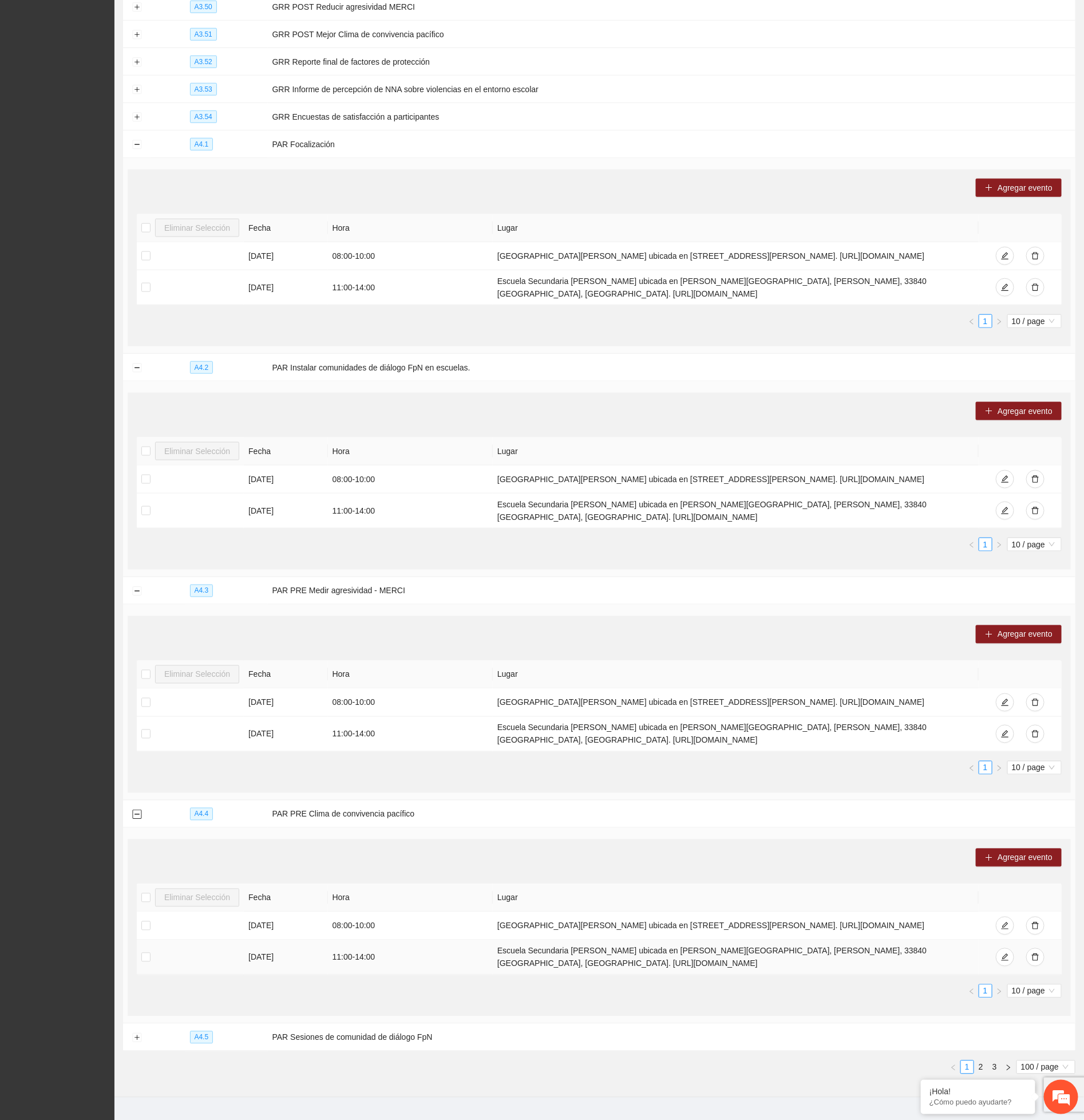
scroll to position [11464, 0]
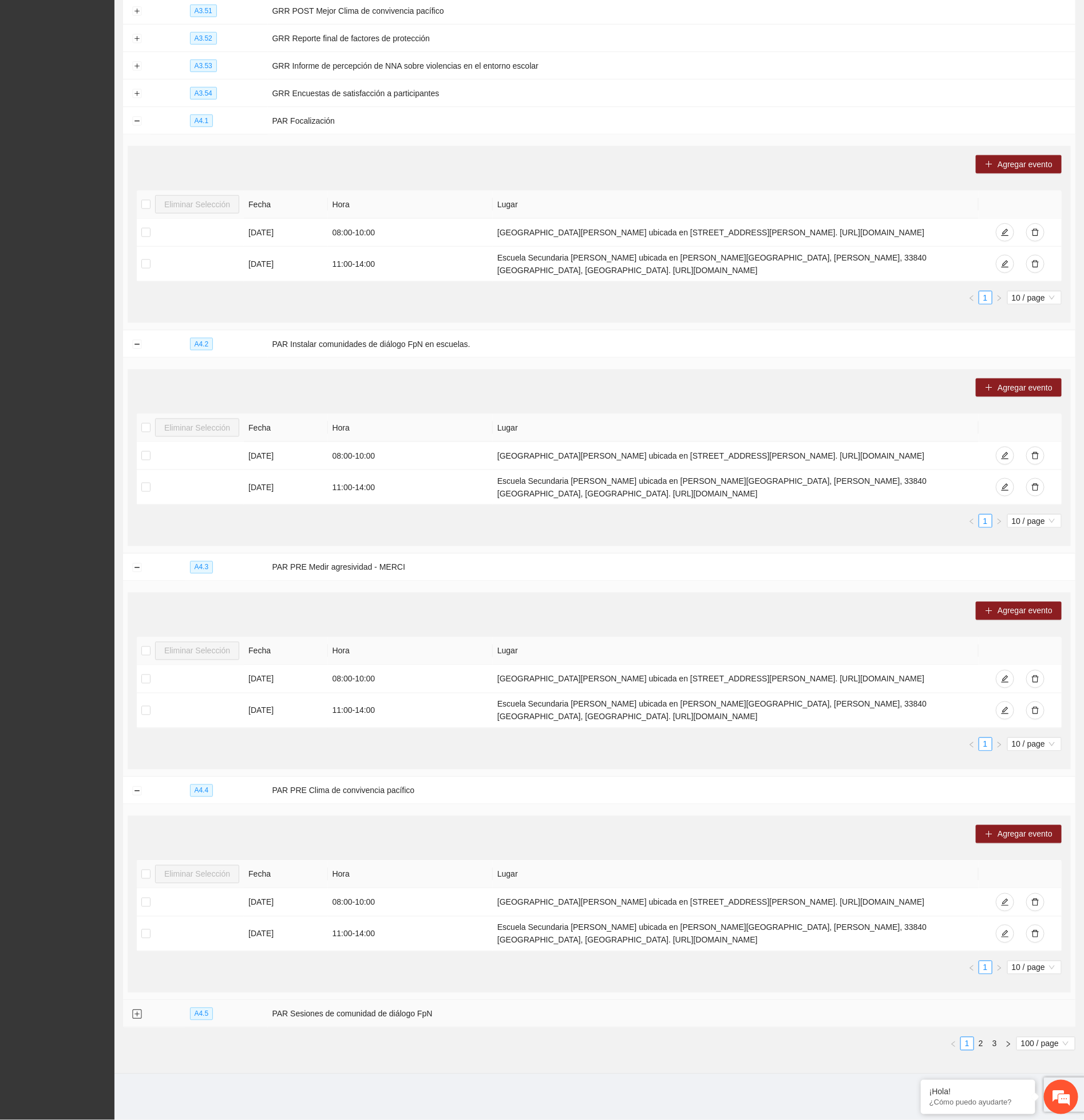
click at [137, 1019] on td at bounding box center [137, 1014] width 27 height 27
click at [136, 1013] on button "Expand row" at bounding box center [137, 1014] width 9 height 9
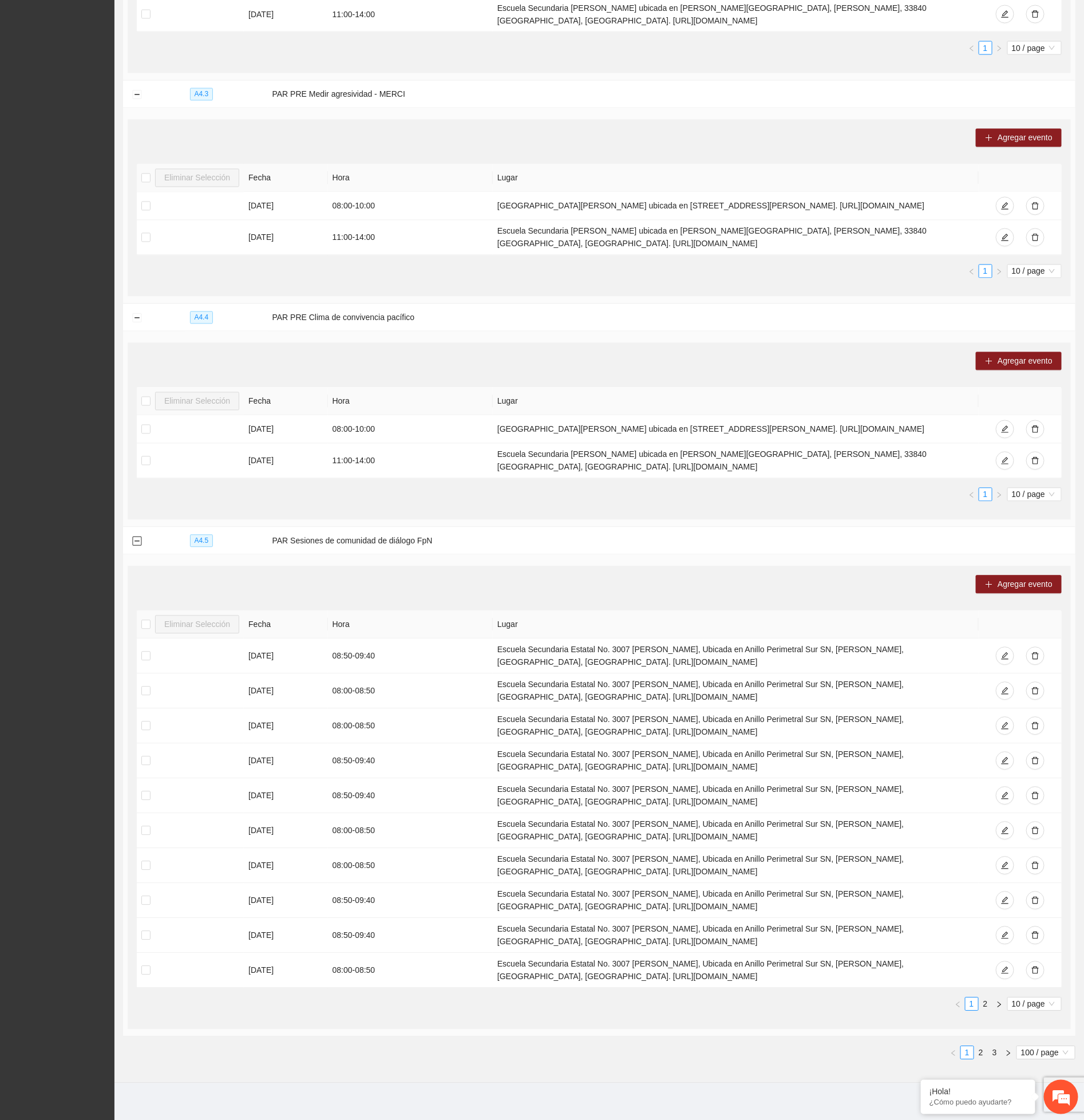
scroll to position [11949, 0]
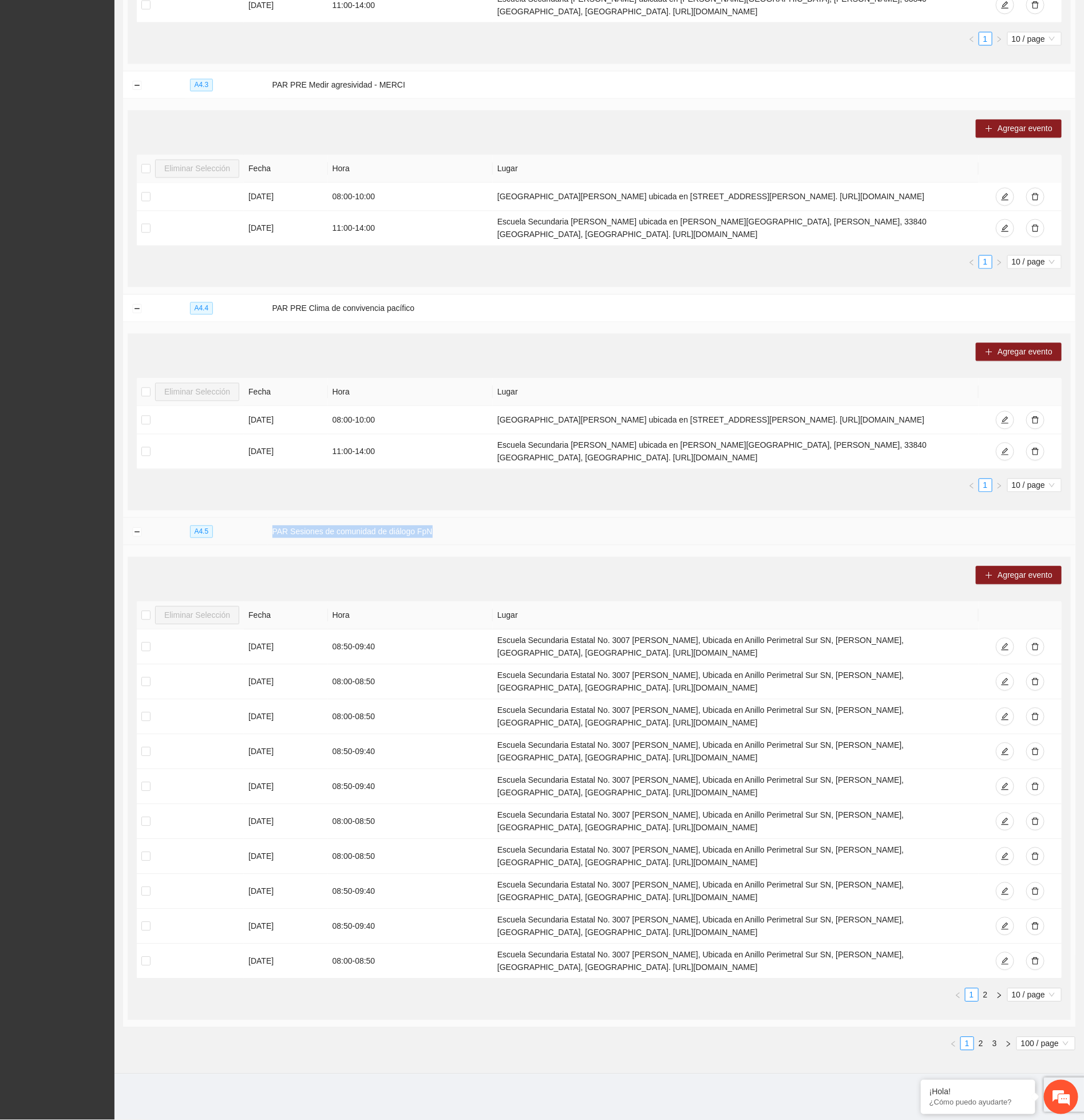
drag, startPoint x: 430, startPoint y: 531, endPoint x: 268, endPoint y: 529, distance: 162.0
click at [268, 529] on td "PAR Sesiones de comunidad de diálogo FpN" at bounding box center [672, 532] width 808 height 27
copy td "PAR Sesiones de comunidad de diálogo FpN"
drag, startPoint x: 492, startPoint y: 639, endPoint x: 689, endPoint y: 650, distance: 197.3
click at [689, 650] on td "Escuela Secundaria Estatal No. 3007 Valentín Gómez Farías, Ubicada en Anillo Pe…" at bounding box center [736, 647] width 486 height 35
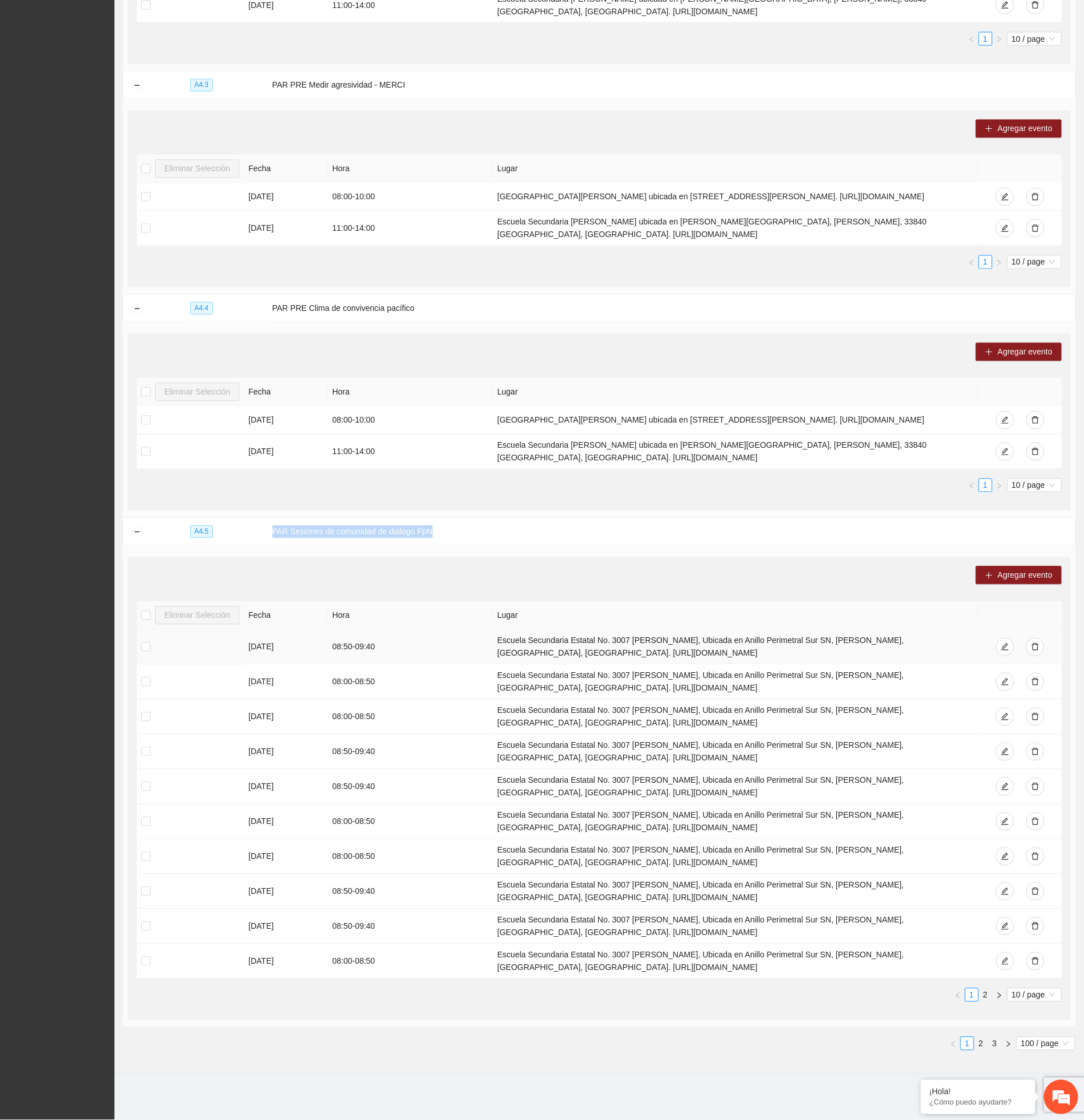
copy td "Escuela Secundaria Estatal No. 3007 Valentín Gómez Farías, Ubicada en Anillo Pe…"
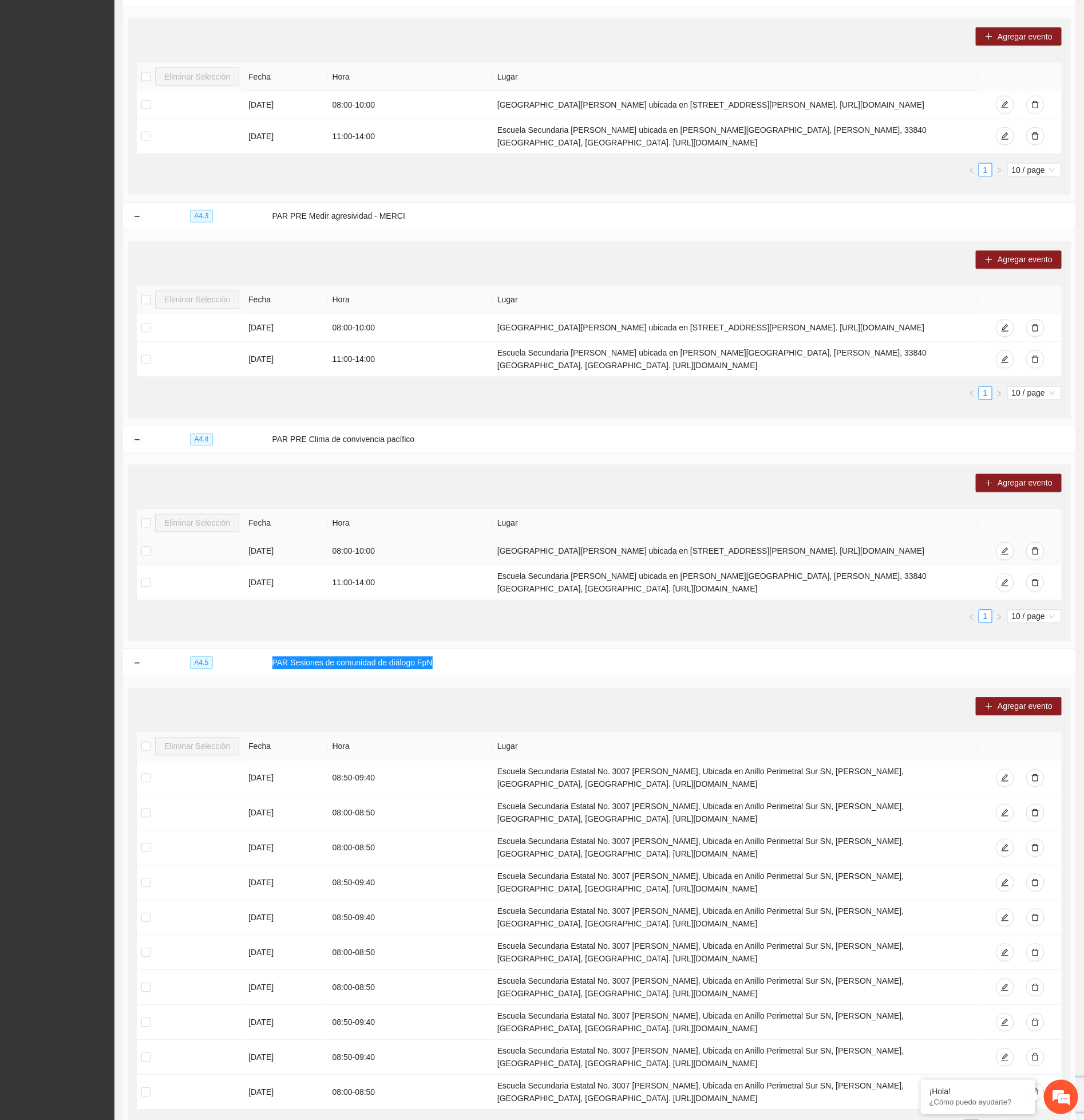
scroll to position [11691, 0]
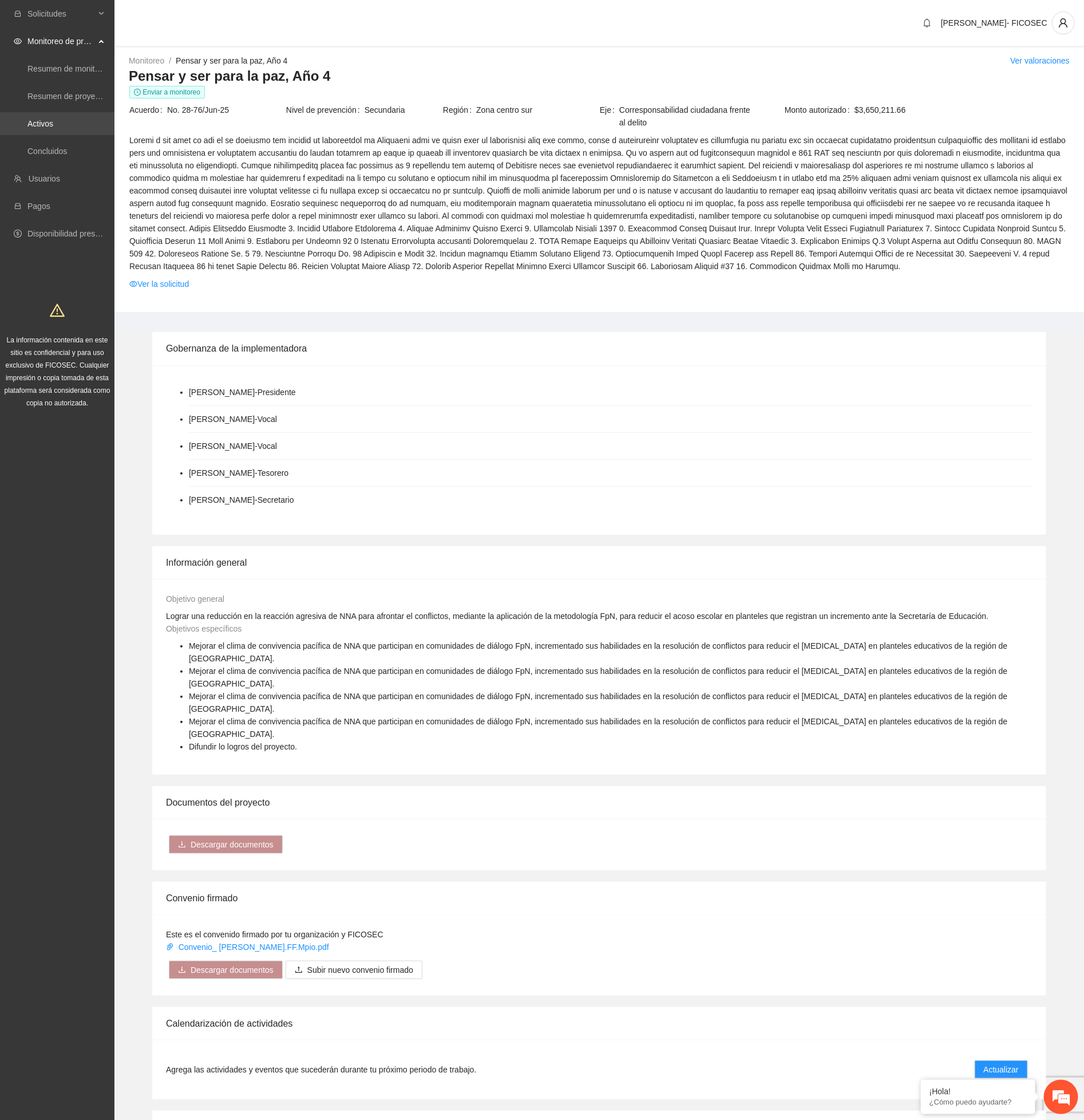
click at [53, 119] on link "Activos" at bounding box center [40, 124] width 26 height 9
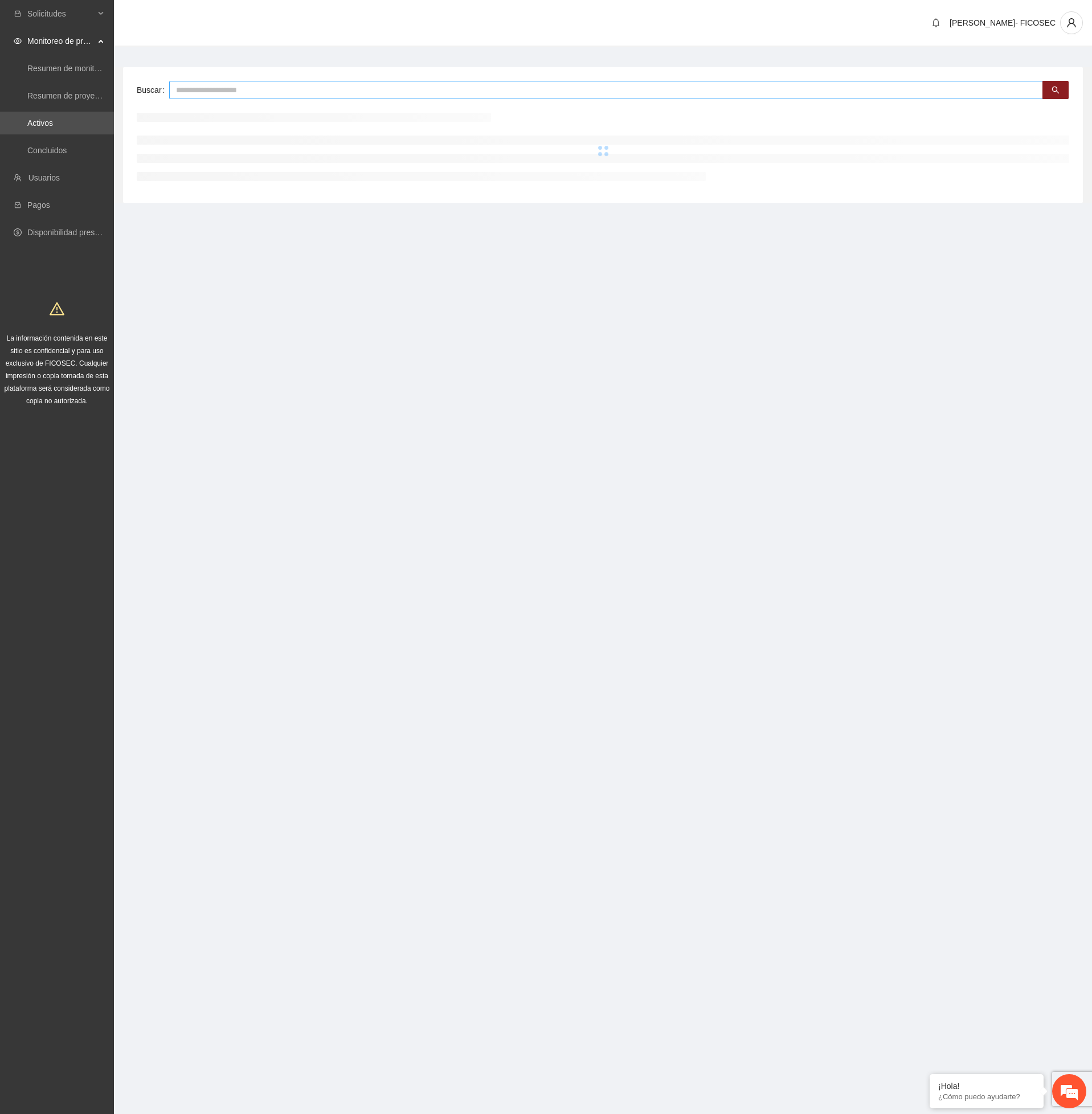
click at [295, 90] on input "text" at bounding box center [606, 90] width 874 height 18
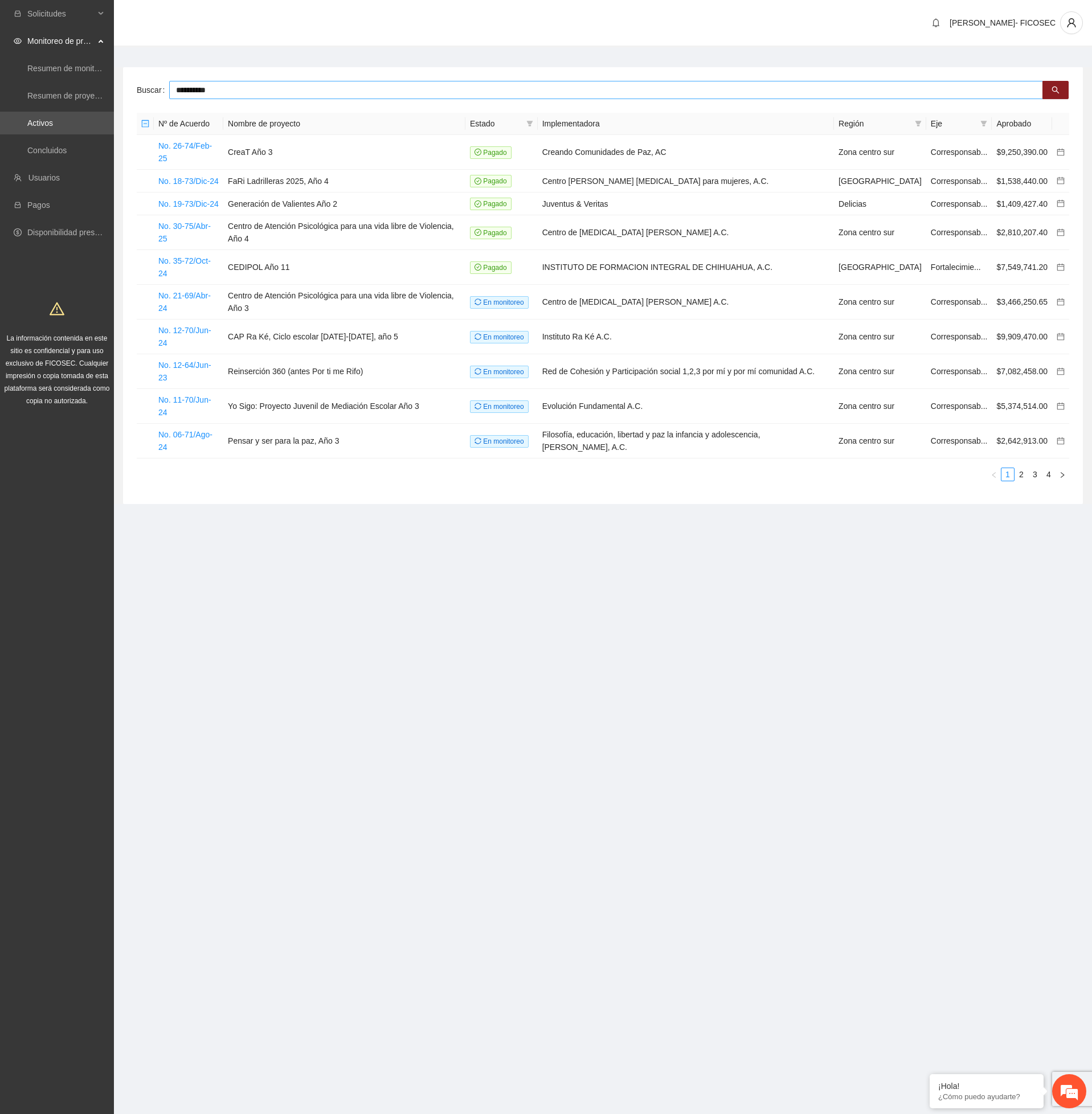
type input "**********"
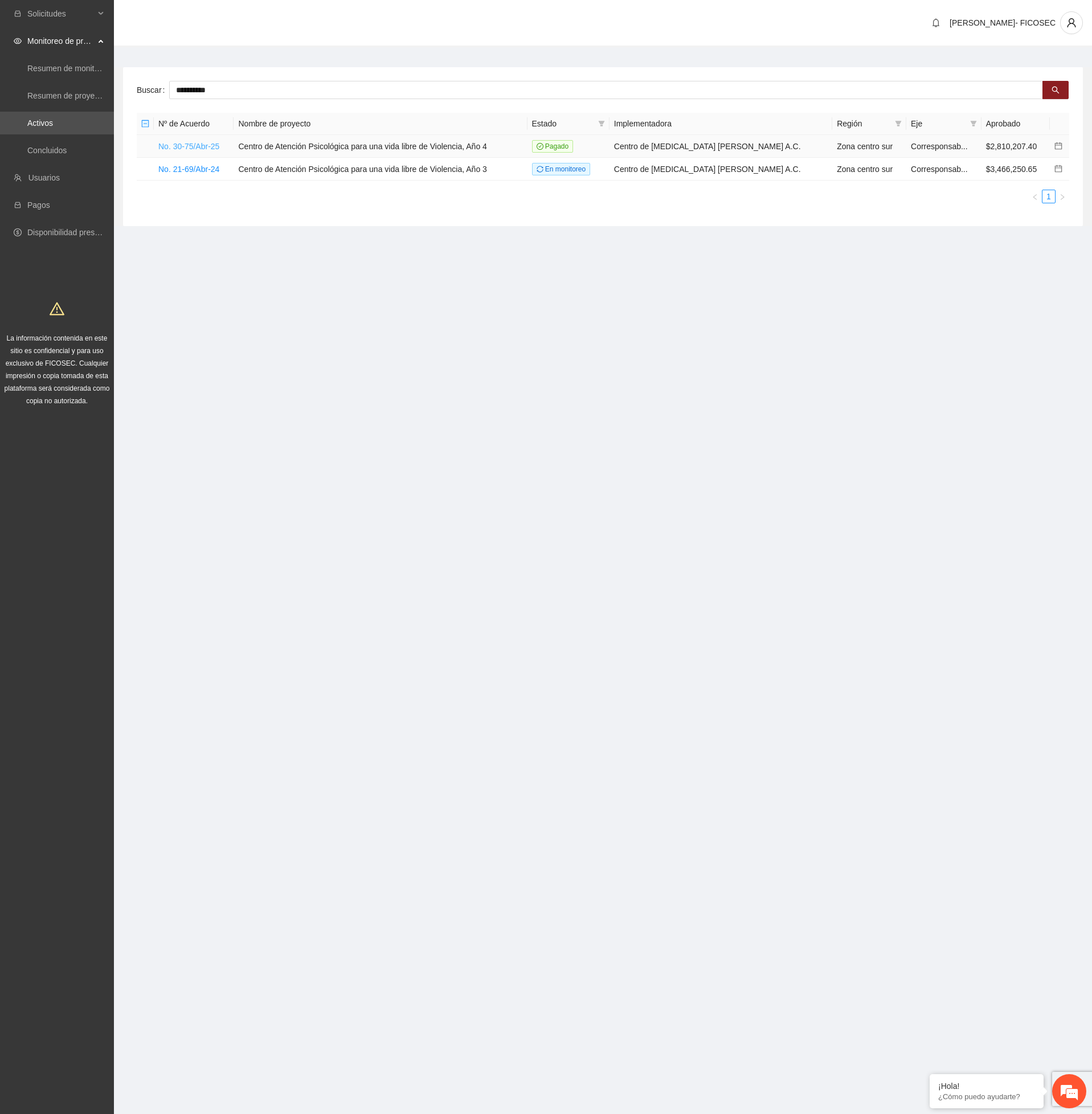
click at [208, 142] on link "No. 30-75/Abr-25" at bounding box center [189, 146] width 61 height 9
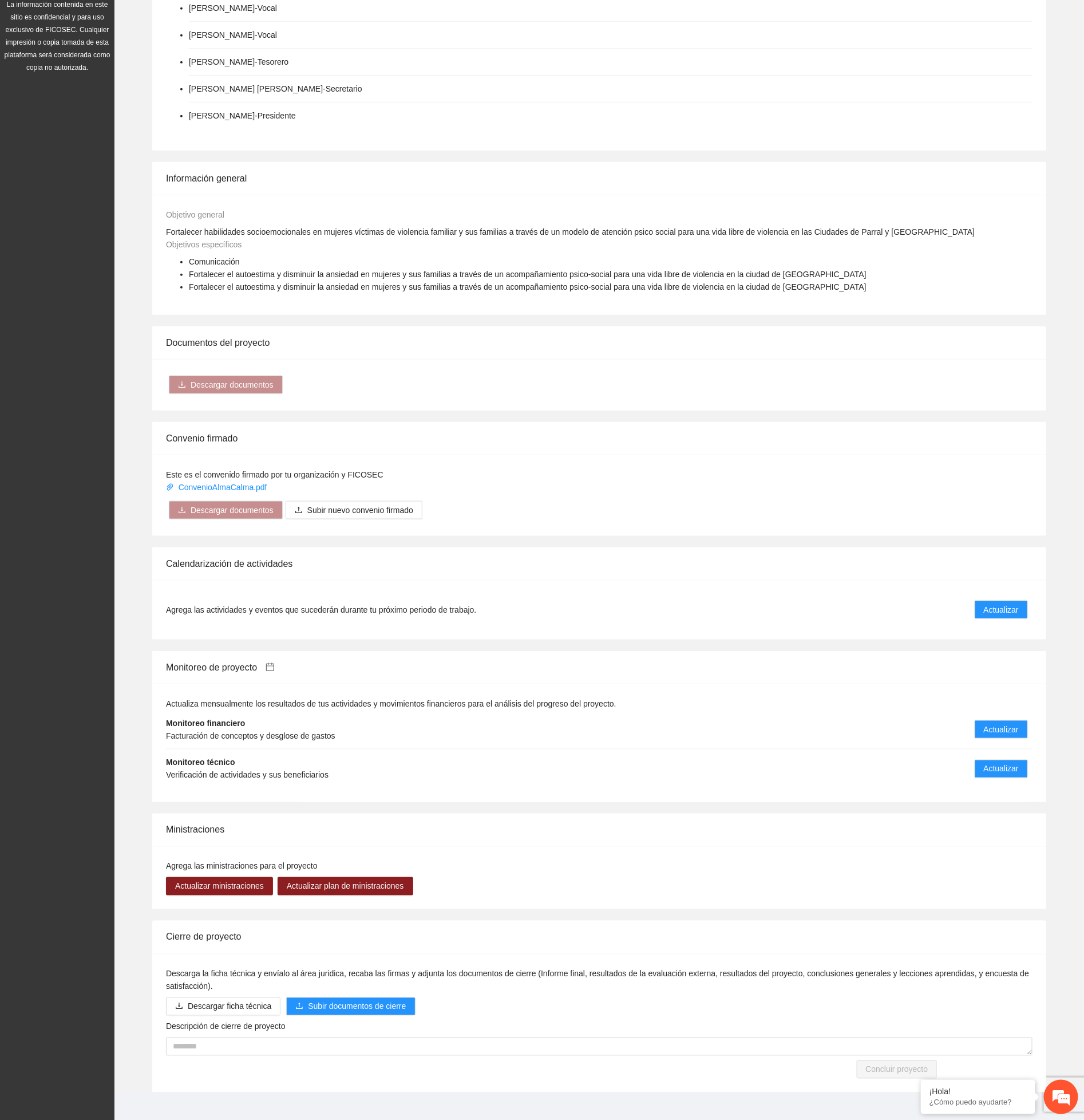
scroll to position [355, 0]
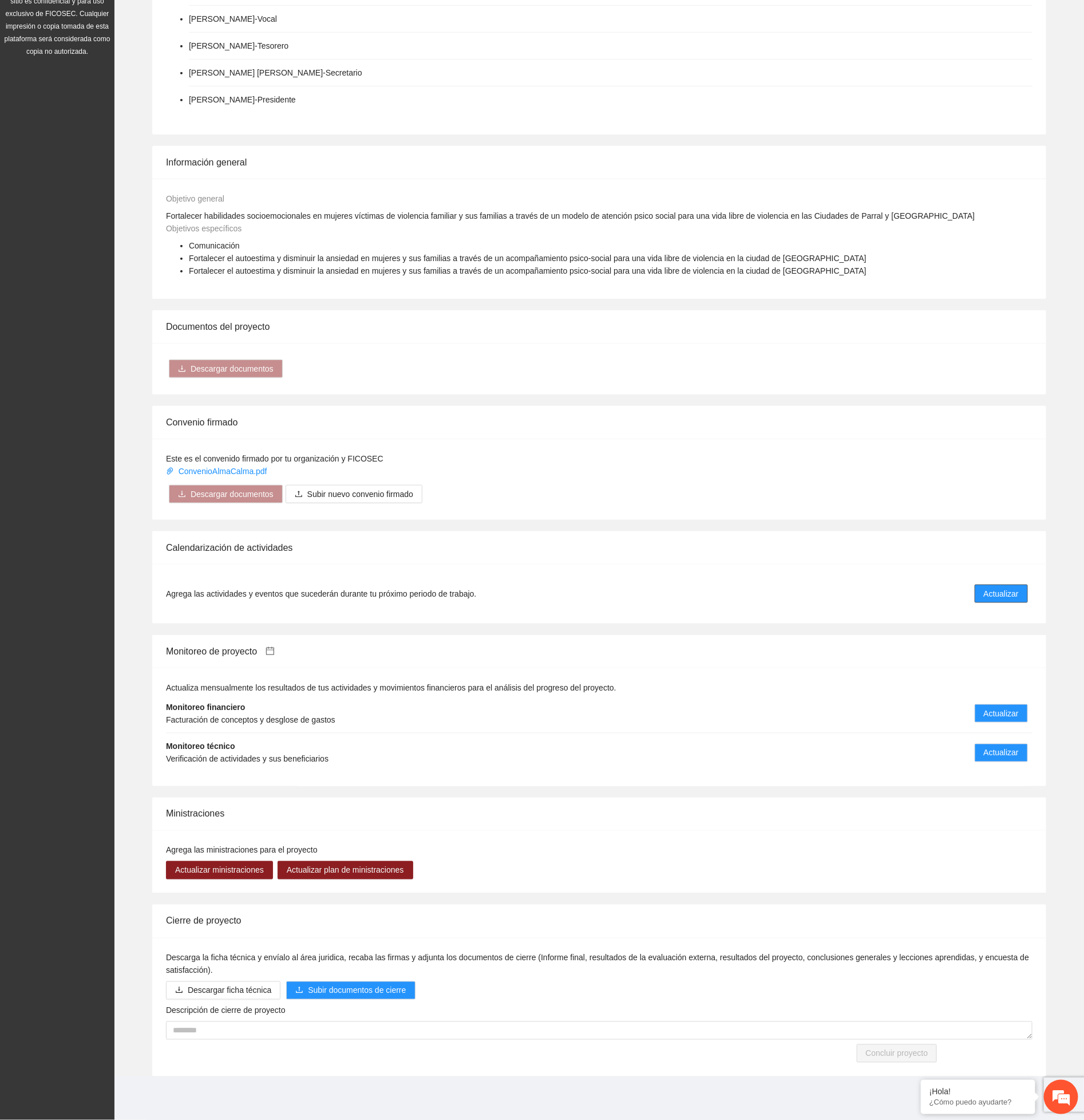
click at [1009, 588] on span "Actualizar" at bounding box center [1001, 594] width 35 height 13
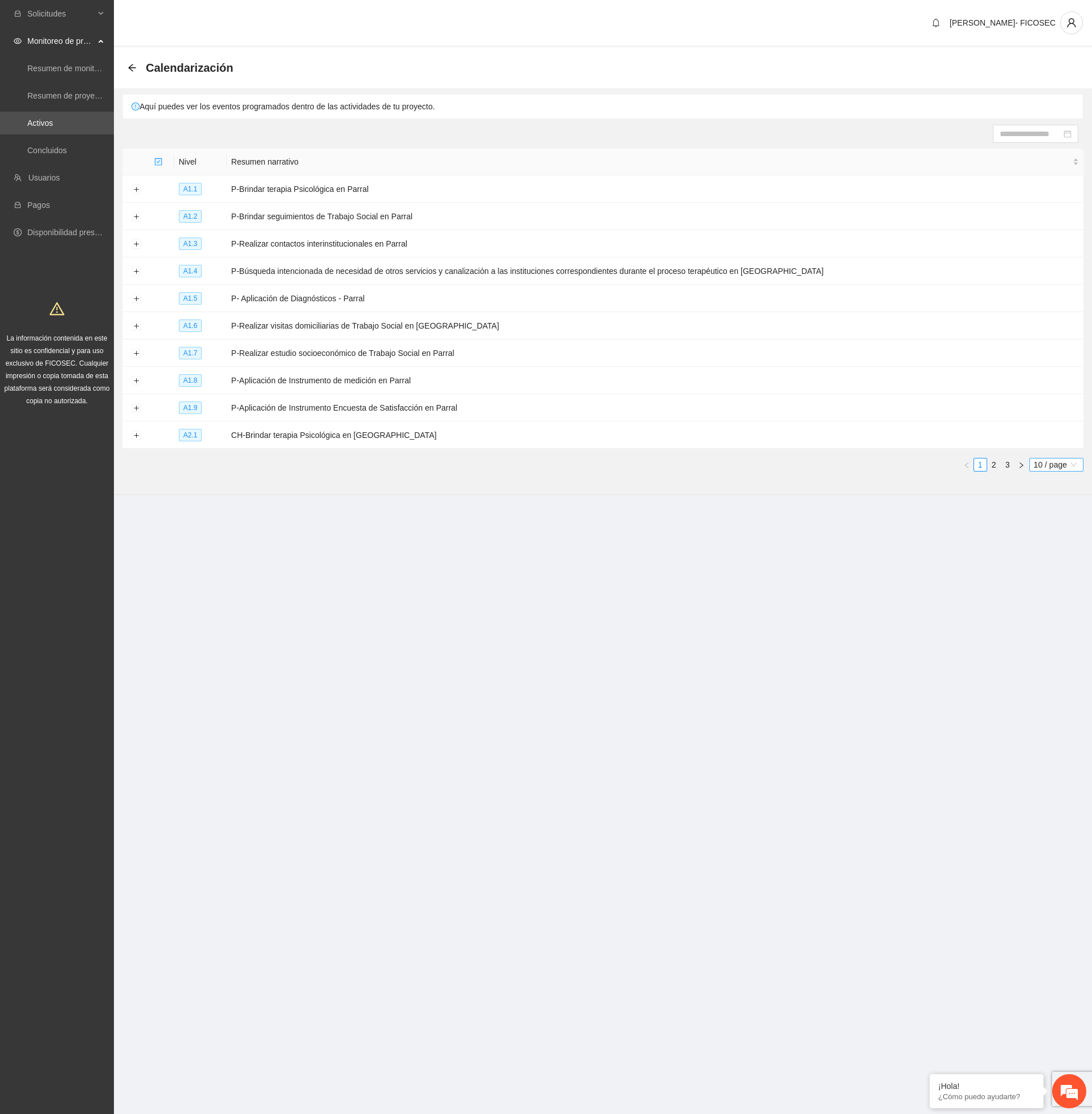
click at [1049, 465] on span "10 / page" at bounding box center [1056, 465] width 45 height 13
click at [1039, 546] on div "100 / page" at bounding box center [1056, 540] width 41 height 13
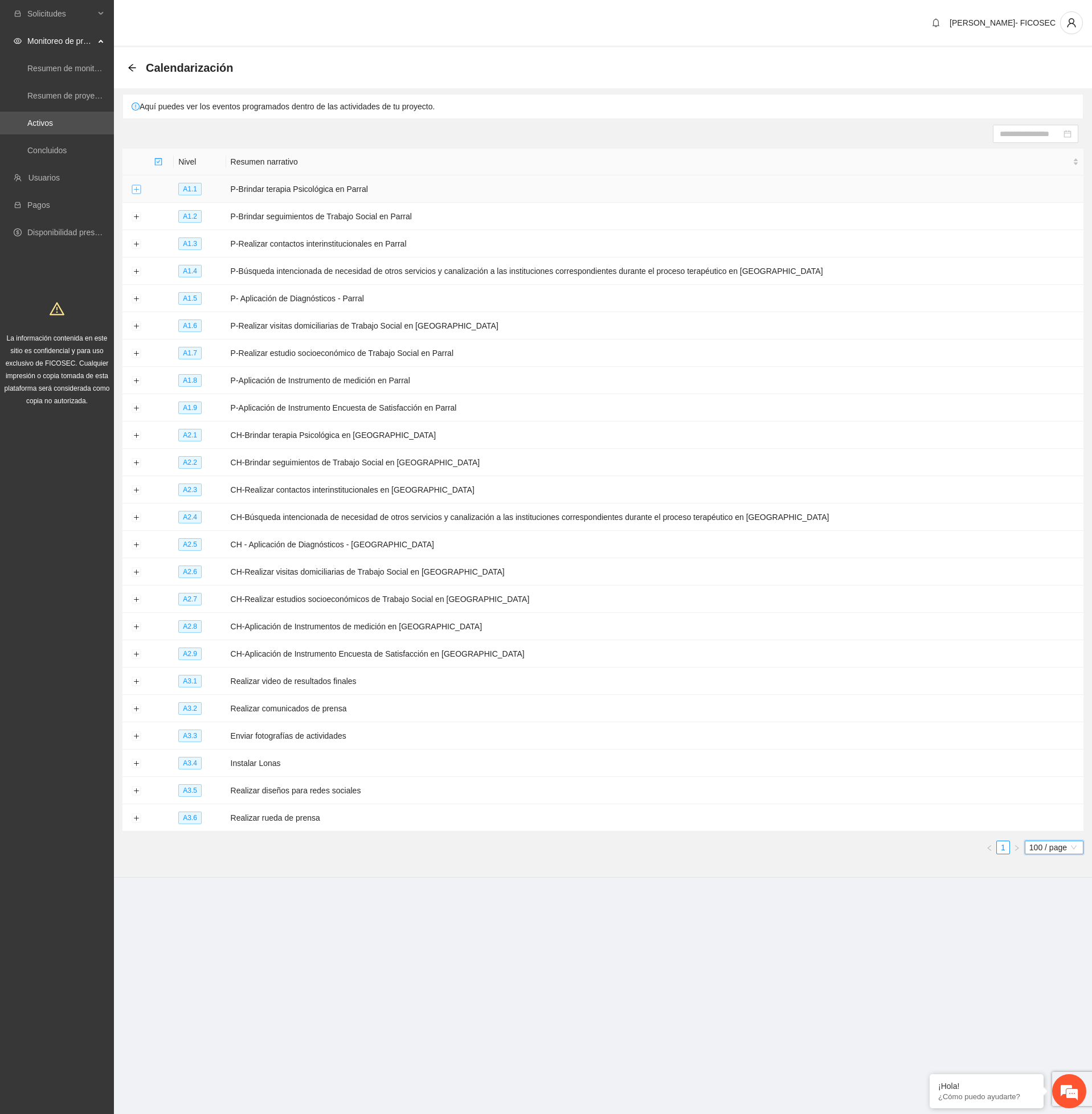
click at [137, 190] on button "Expand row" at bounding box center [136, 189] width 9 height 9
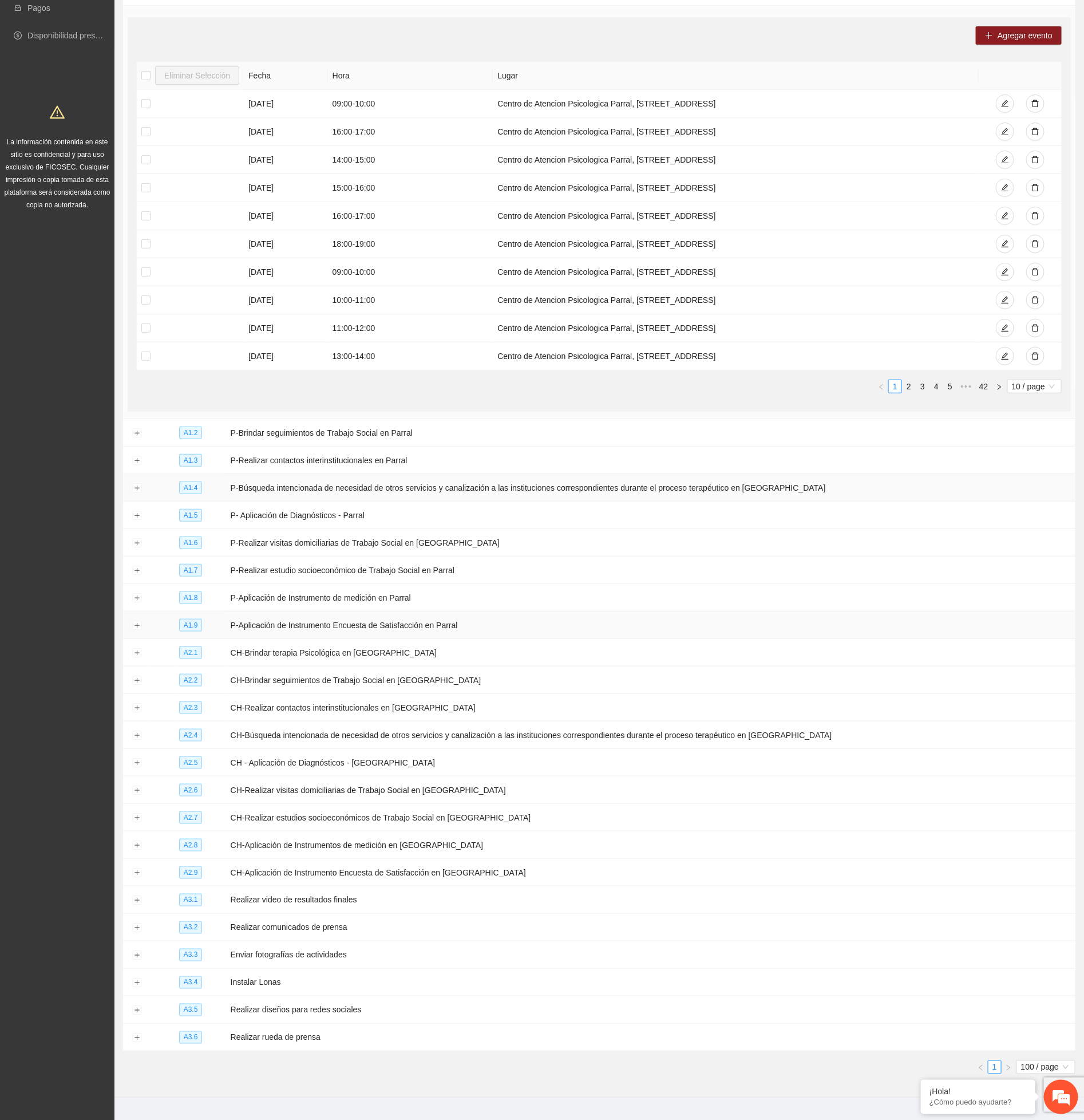
scroll to position [232, 0]
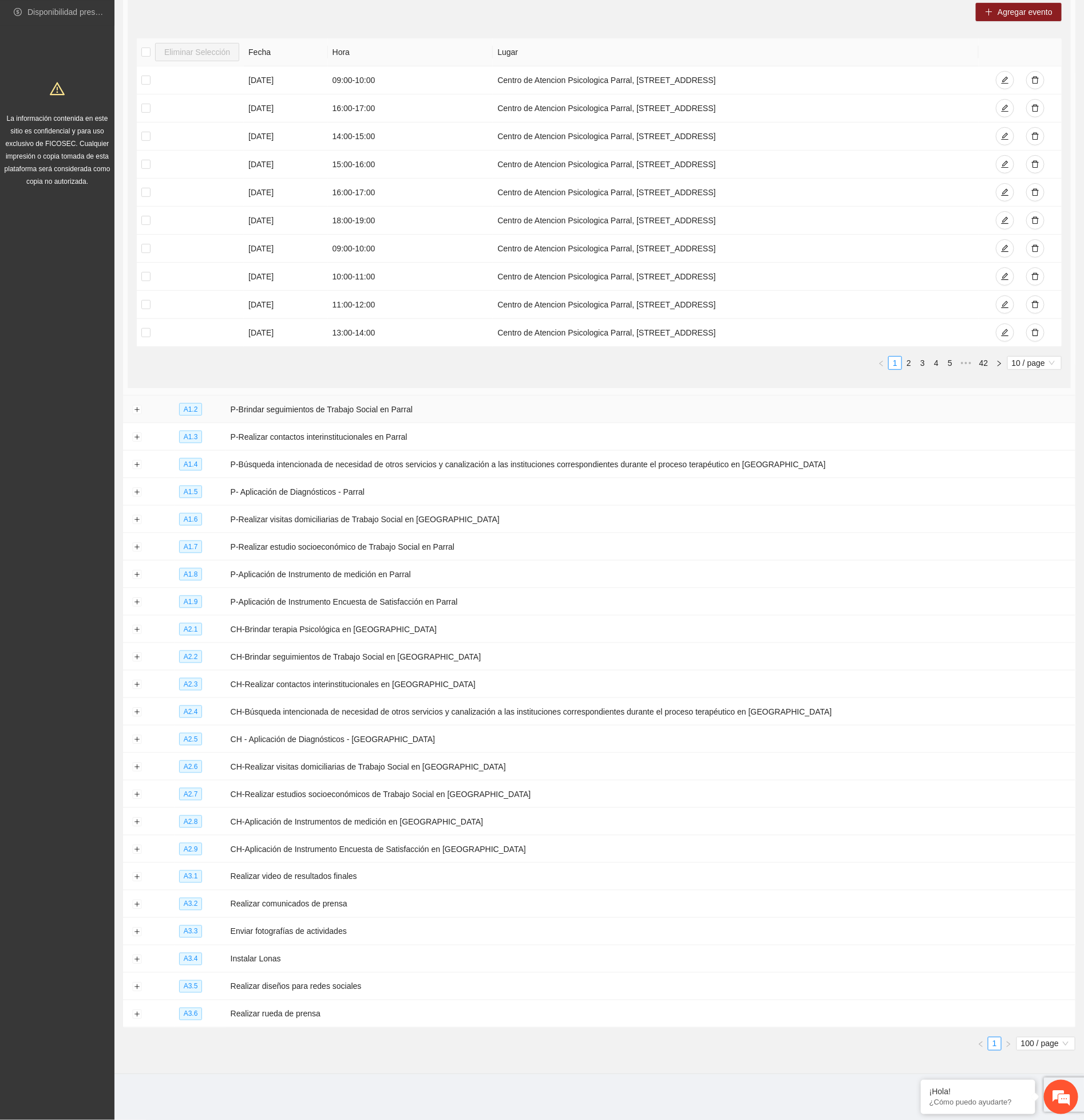
click at [280, 403] on td "P-Brindar seguimientos de Trabajo Social en Parral" at bounding box center [651, 409] width 849 height 27
click at [132, 406] on button "Expand row" at bounding box center [137, 410] width 9 height 9
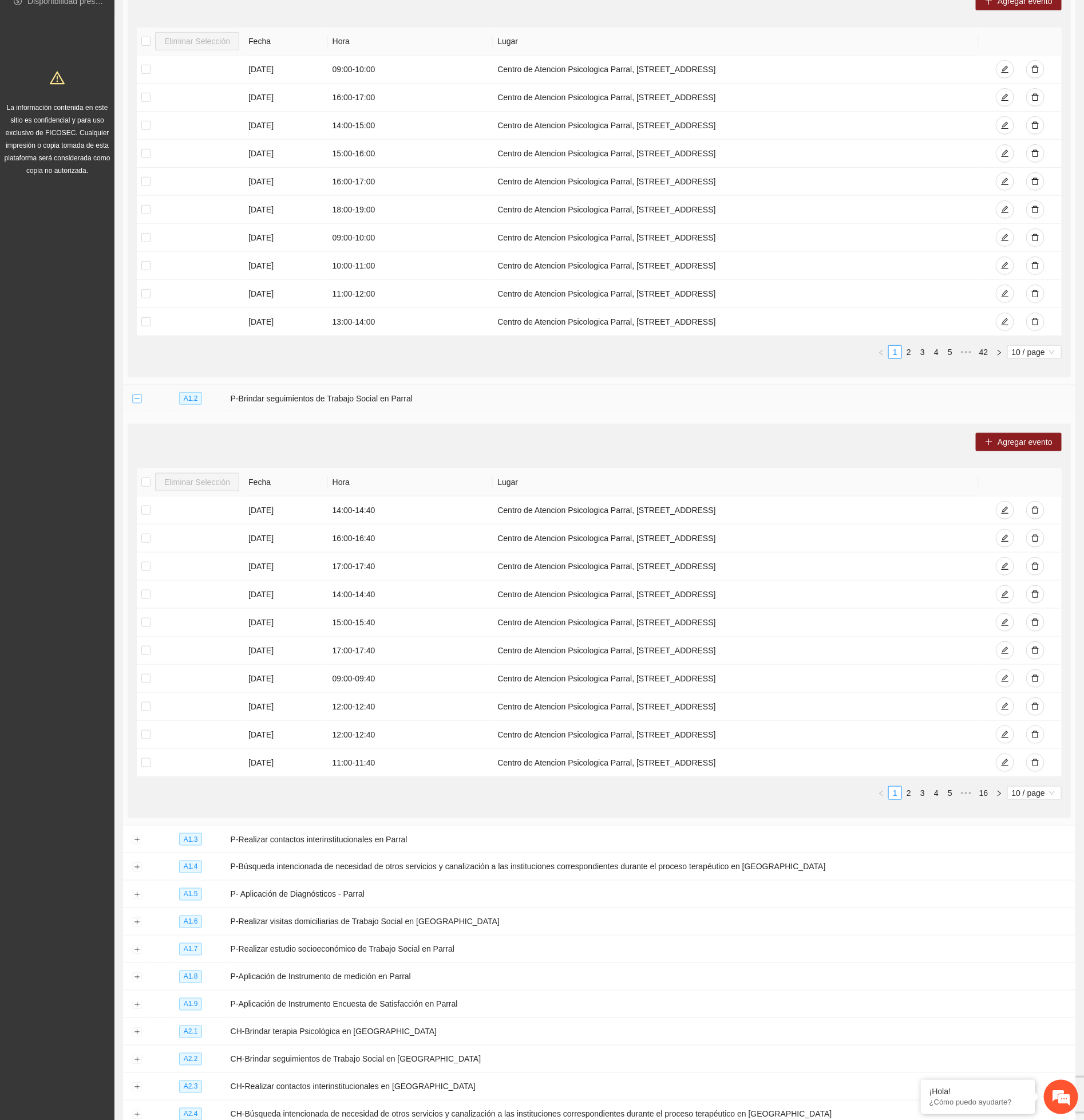
click at [132, 403] on button "Collapse row" at bounding box center [137, 399] width 9 height 9
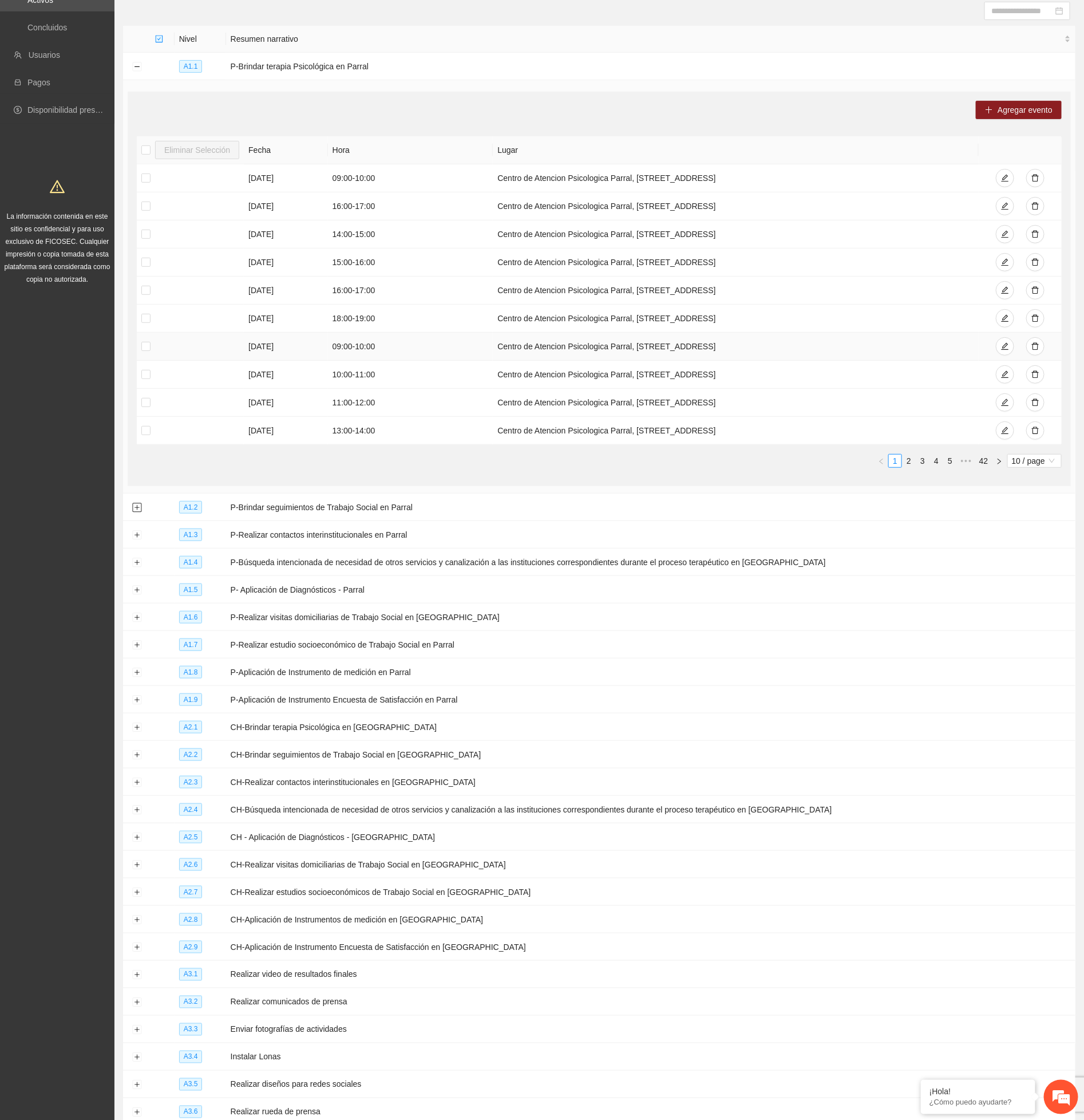
scroll to position [0, 0]
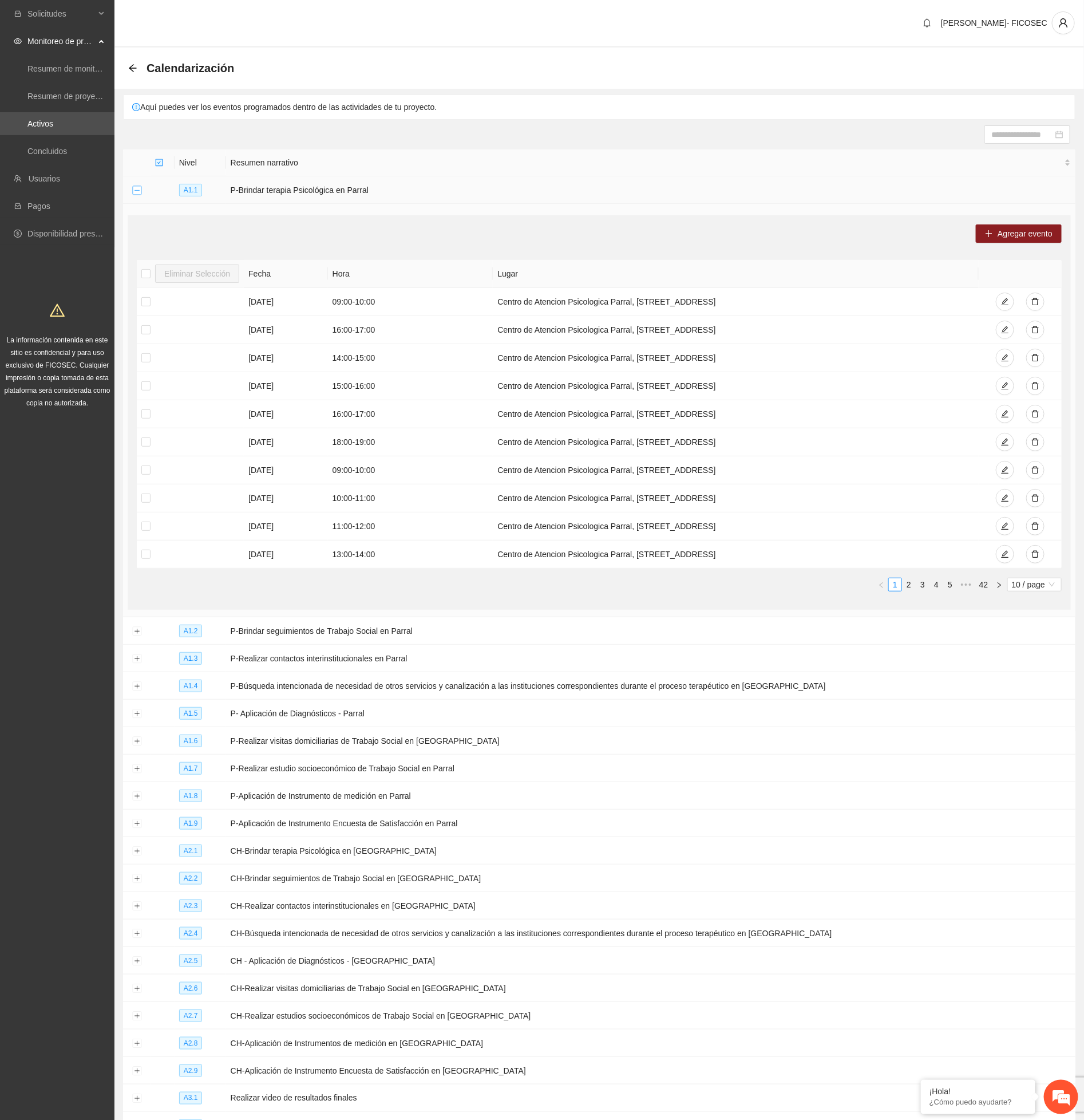
click at [133, 192] on button "Collapse row" at bounding box center [137, 190] width 9 height 9
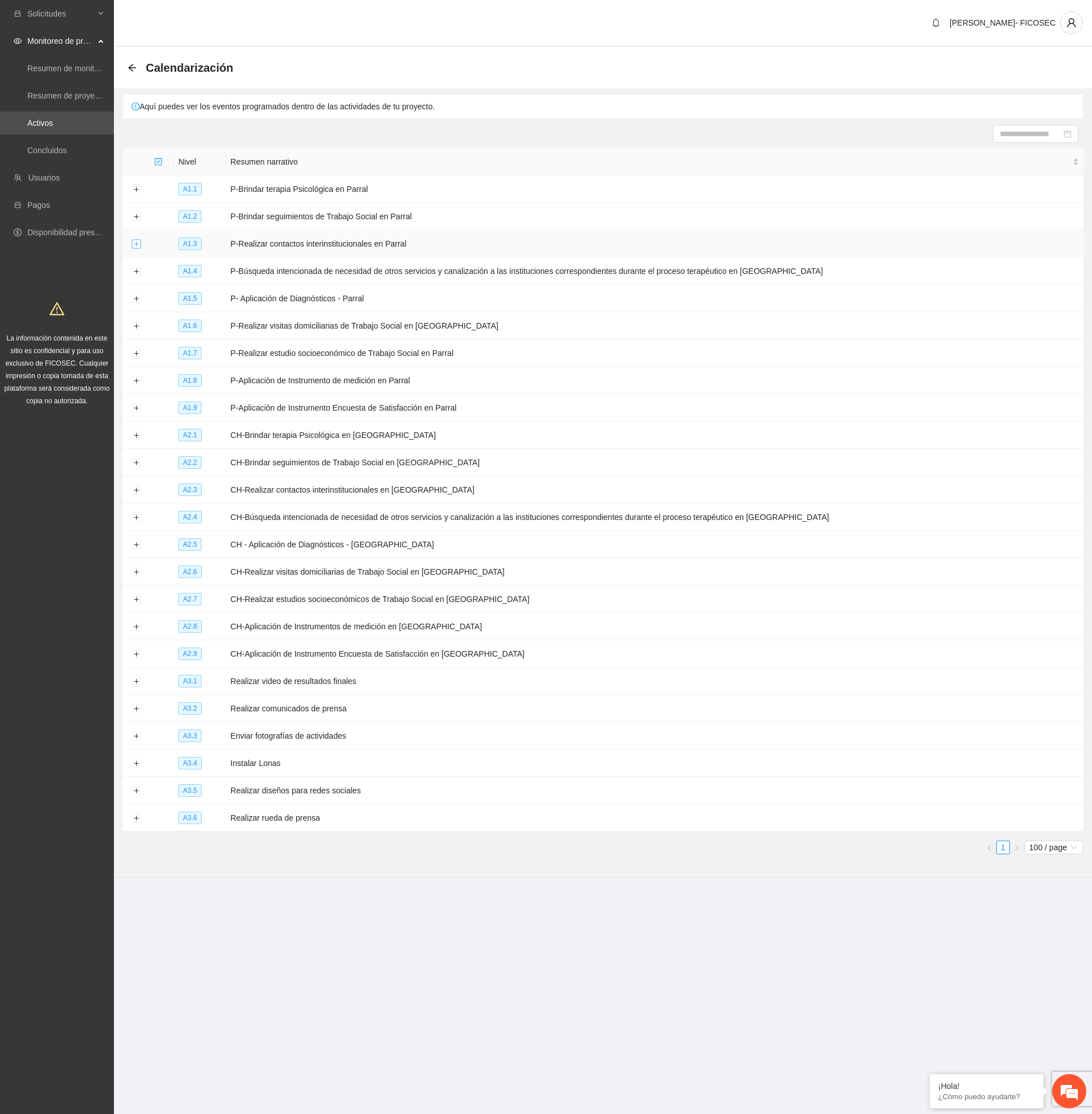
click at [137, 246] on button "Expand row" at bounding box center [136, 244] width 9 height 9
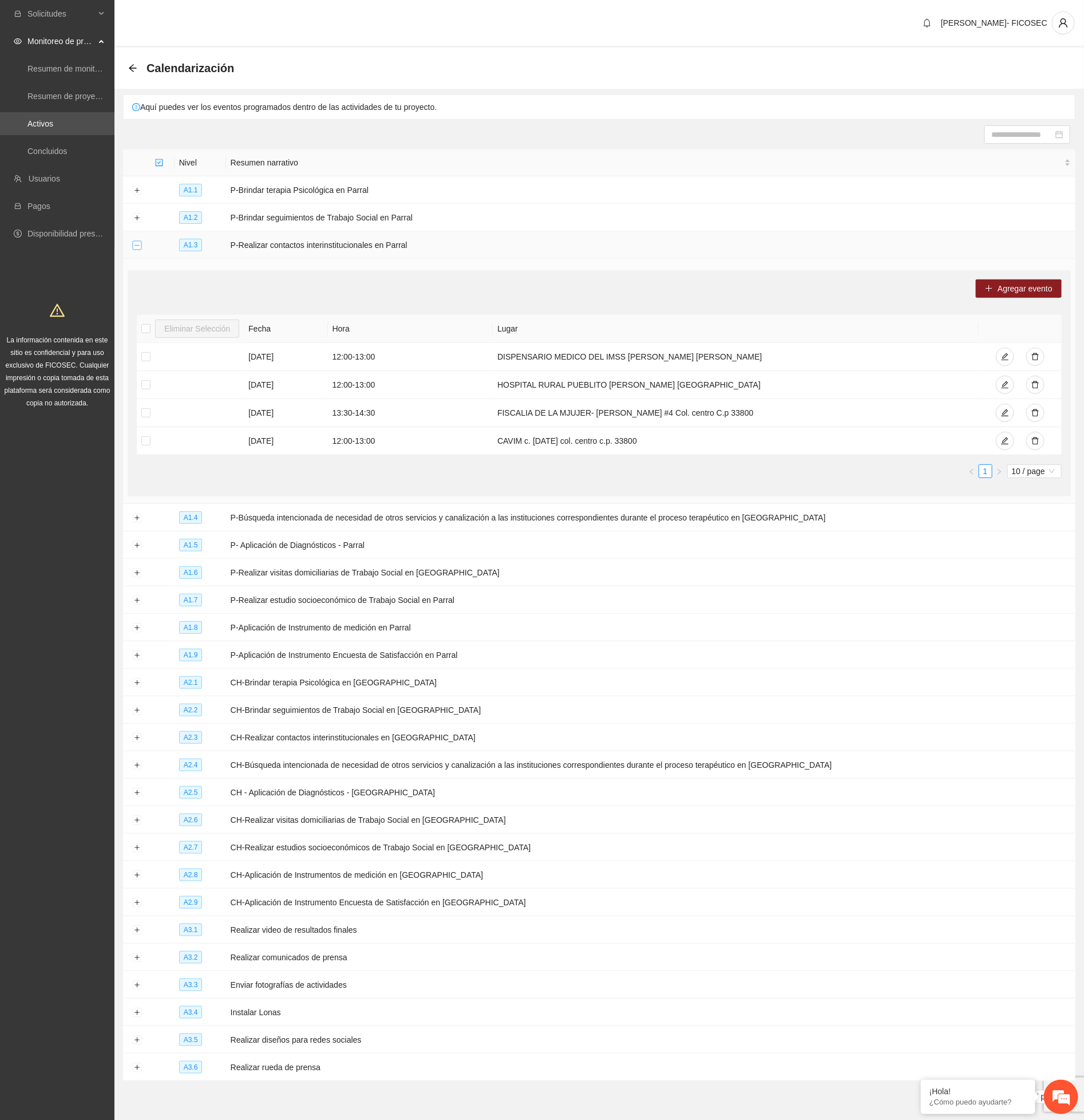
click at [137, 247] on button "Collapse row" at bounding box center [137, 245] width 9 height 9
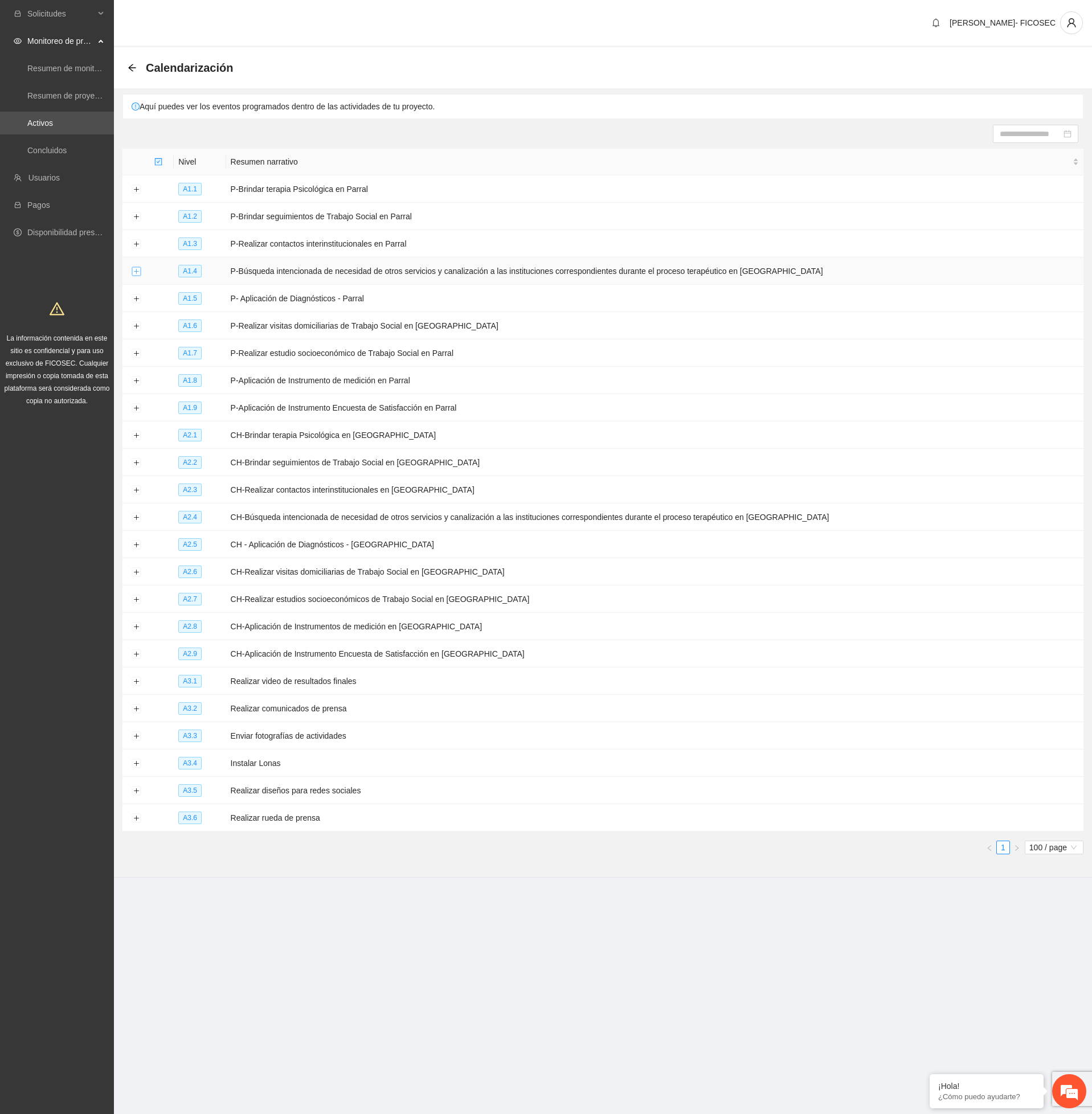
click at [137, 274] on button "Expand row" at bounding box center [136, 272] width 9 height 9
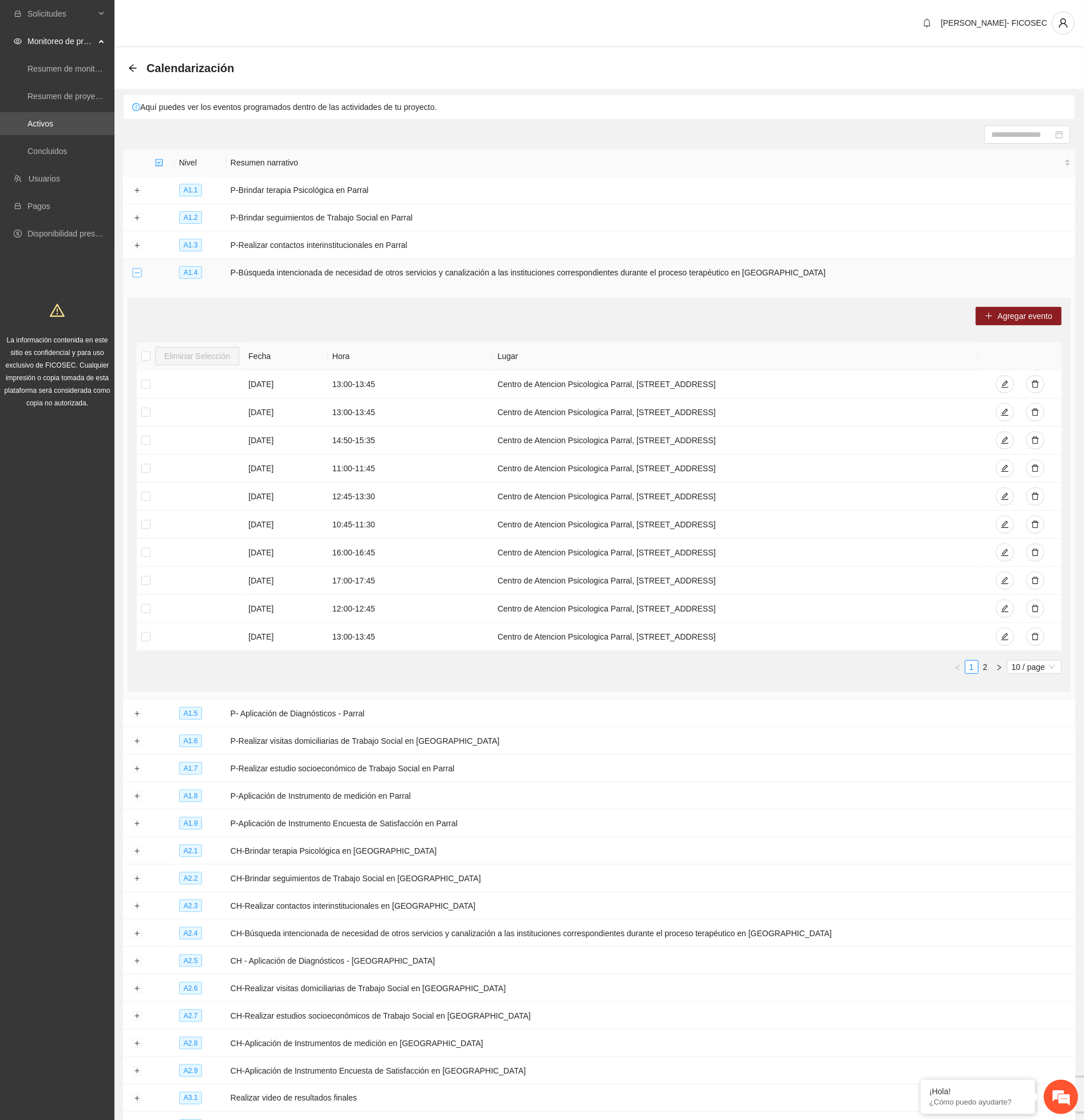
click at [137, 275] on button "Collapse row" at bounding box center [137, 273] width 9 height 9
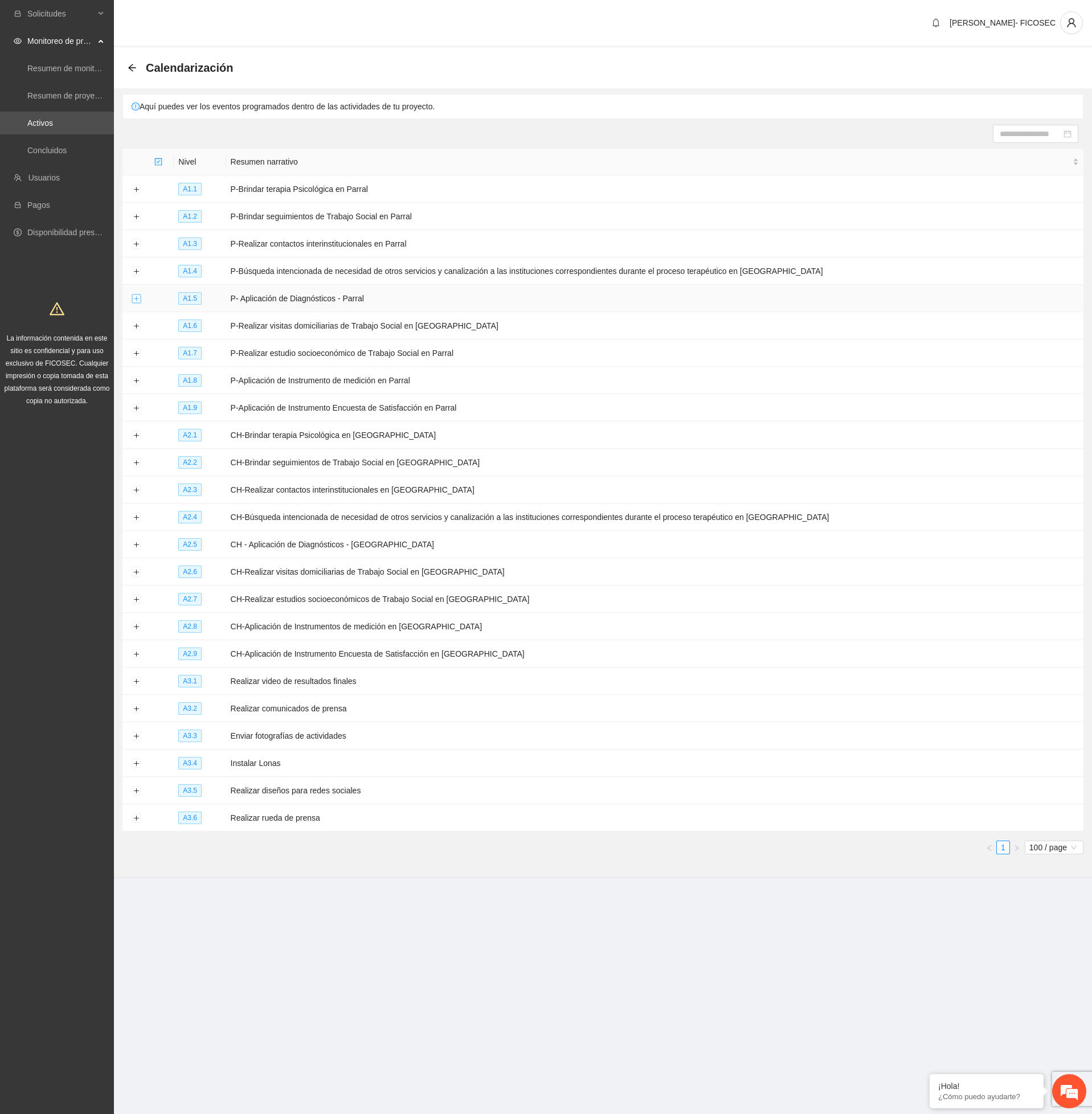
click at [137, 302] on button "Expand row" at bounding box center [136, 299] width 9 height 9
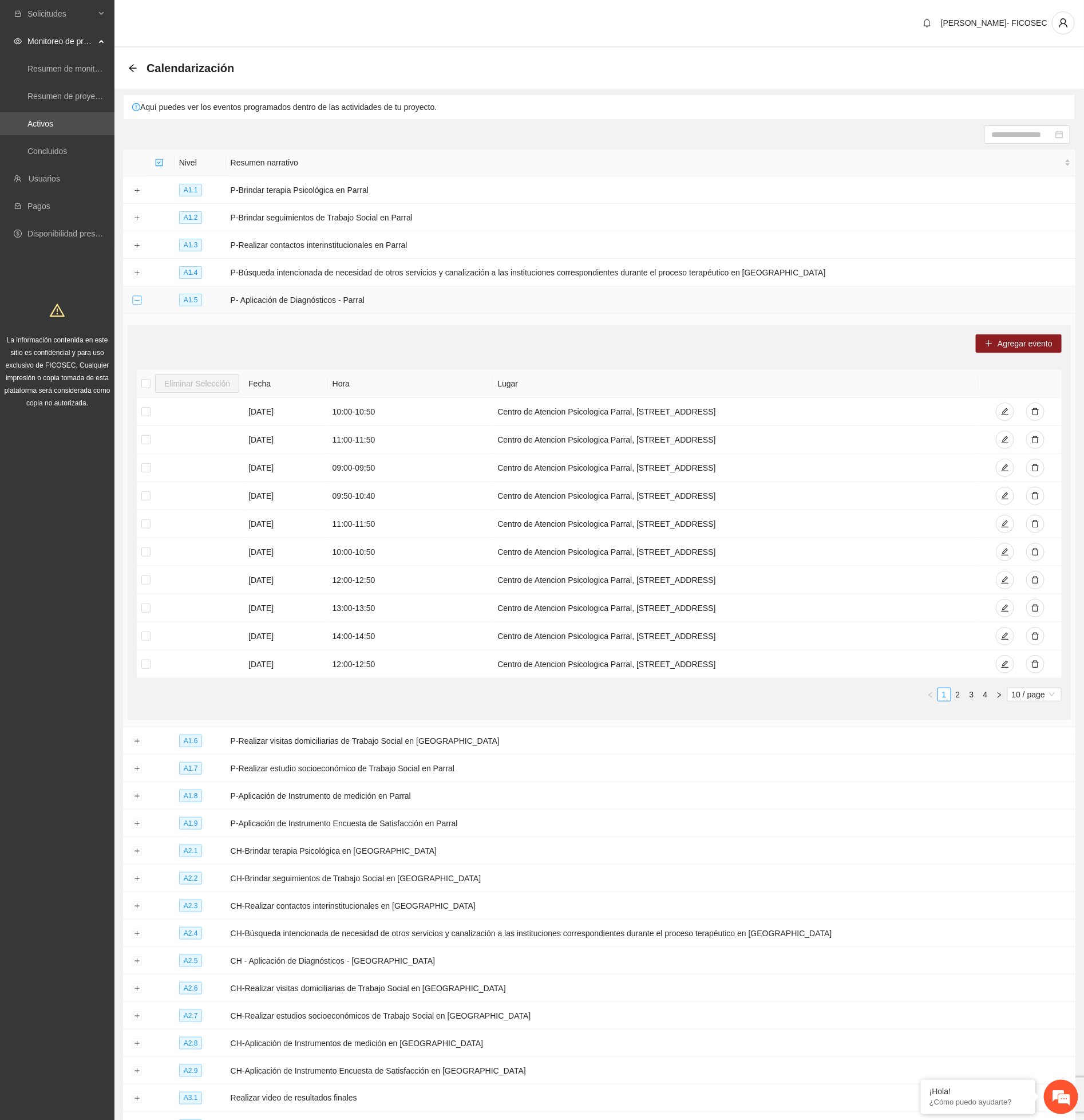
click at [137, 303] on button "Collapse row" at bounding box center [137, 300] width 9 height 9
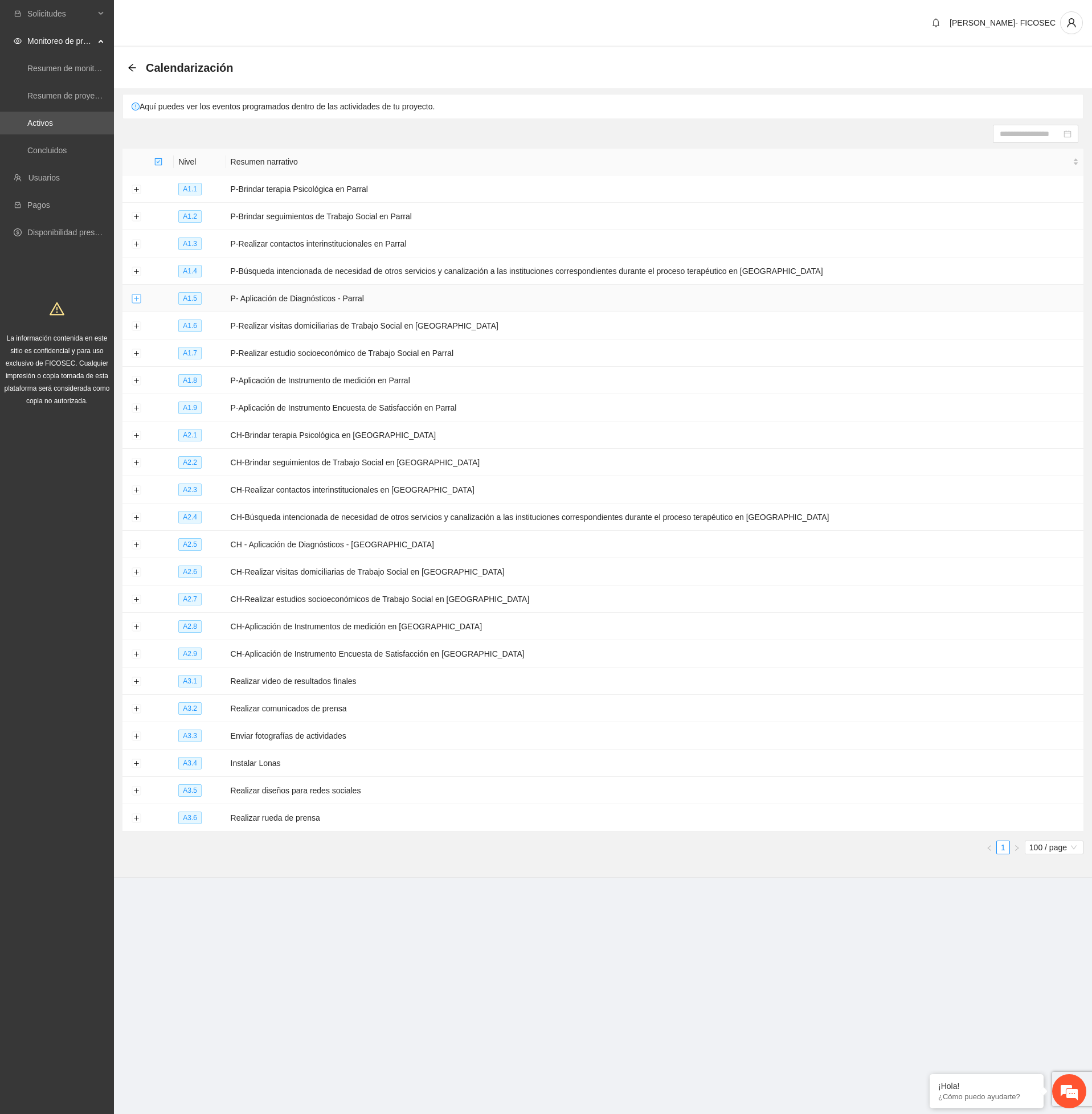
click at [137, 302] on button "Expand row" at bounding box center [136, 299] width 9 height 9
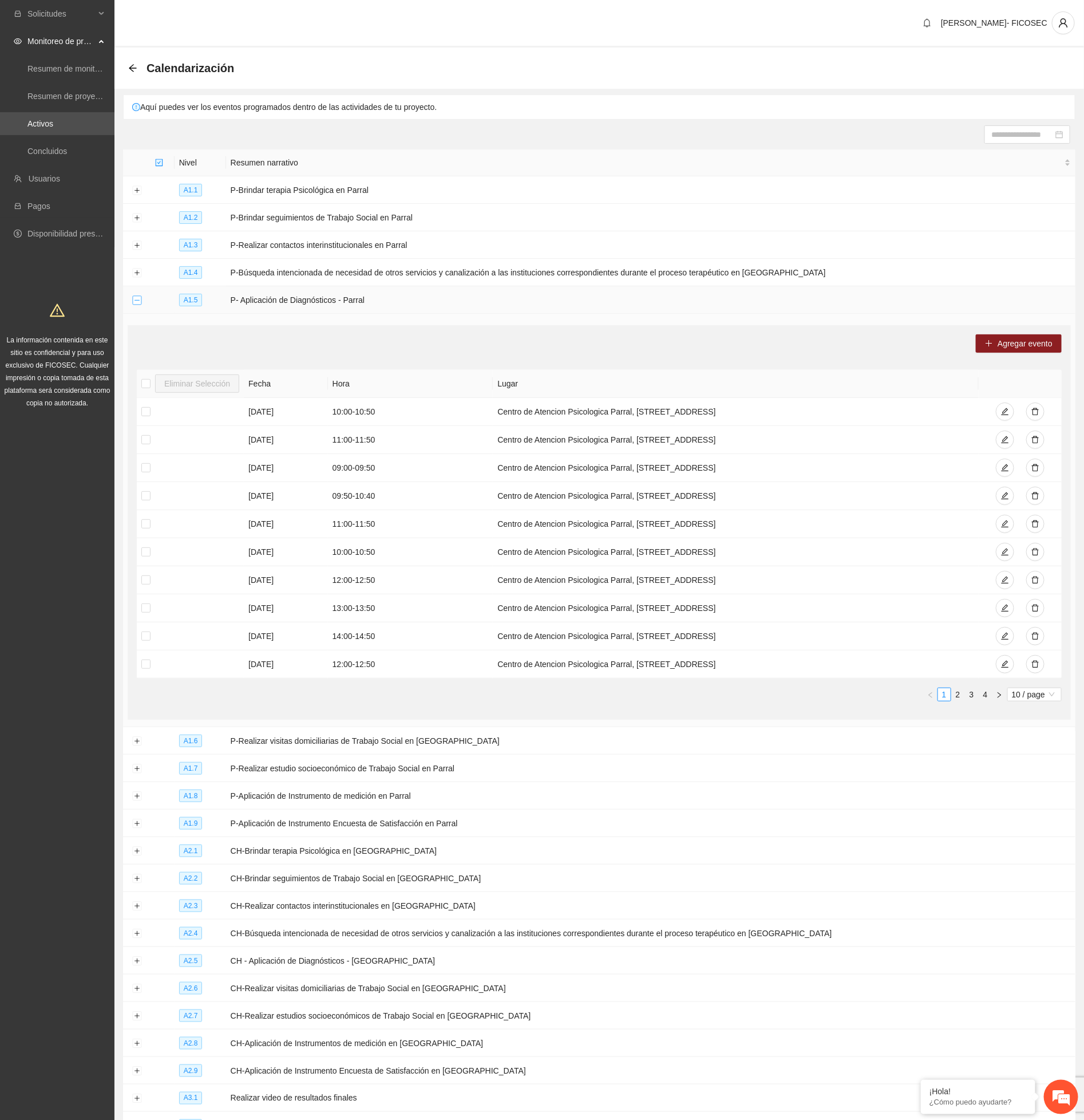
click at [137, 303] on button "Collapse row" at bounding box center [137, 300] width 9 height 9
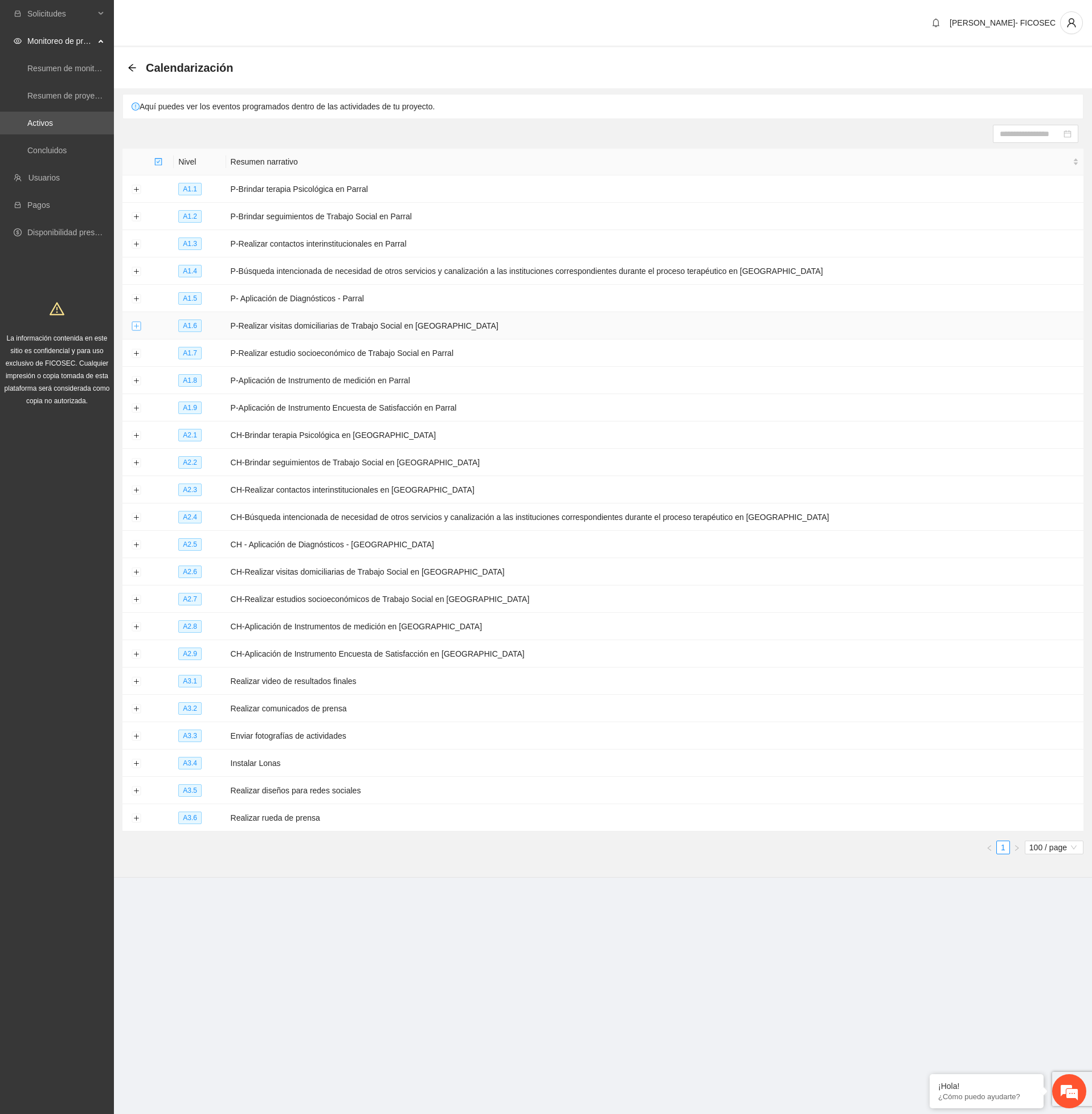
click at [132, 330] on button "Expand row" at bounding box center [136, 326] width 9 height 9
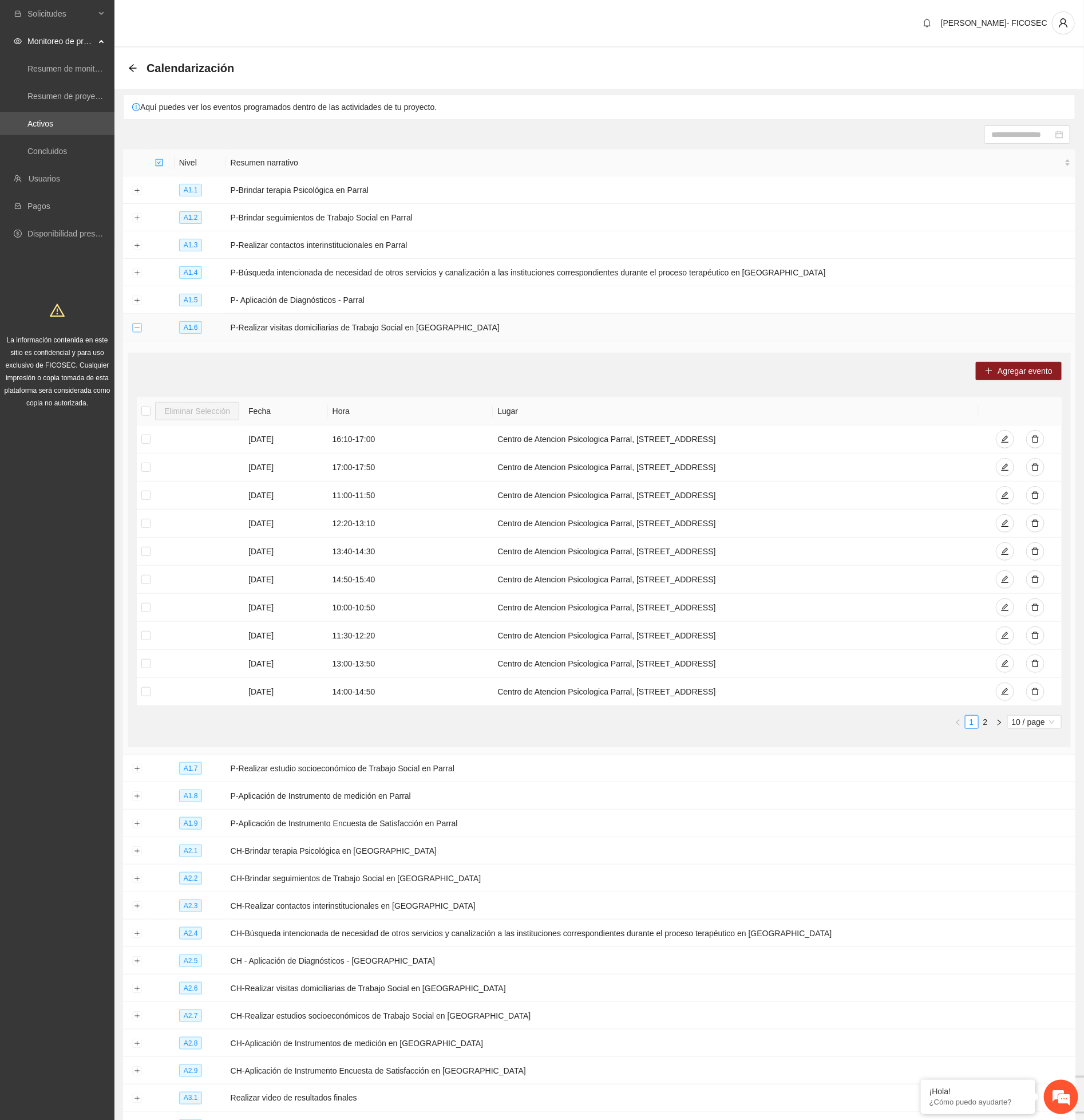
click at [133, 332] on button "Collapse row" at bounding box center [137, 328] width 9 height 9
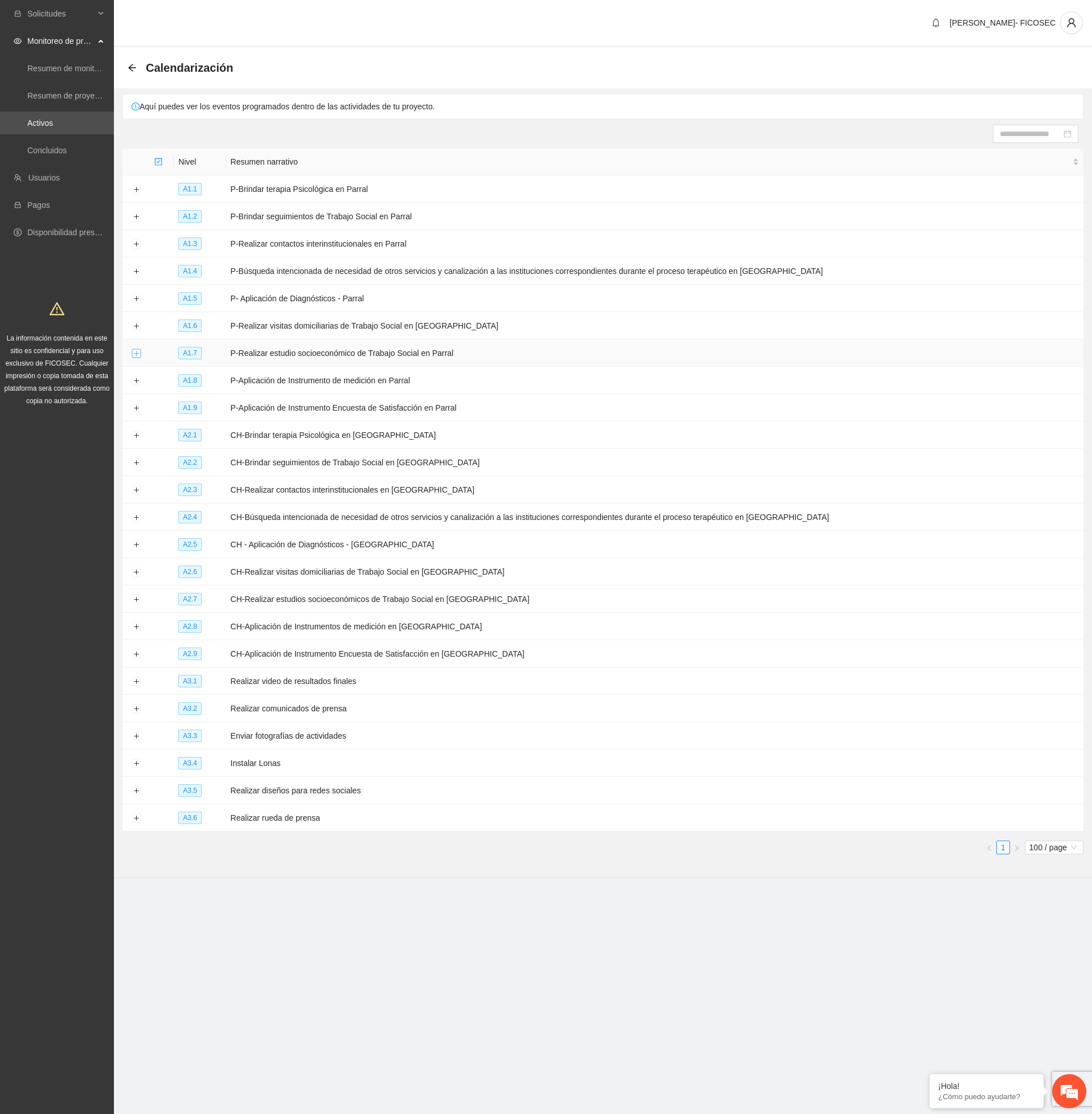
click at [135, 354] on button "Expand row" at bounding box center [136, 354] width 9 height 9
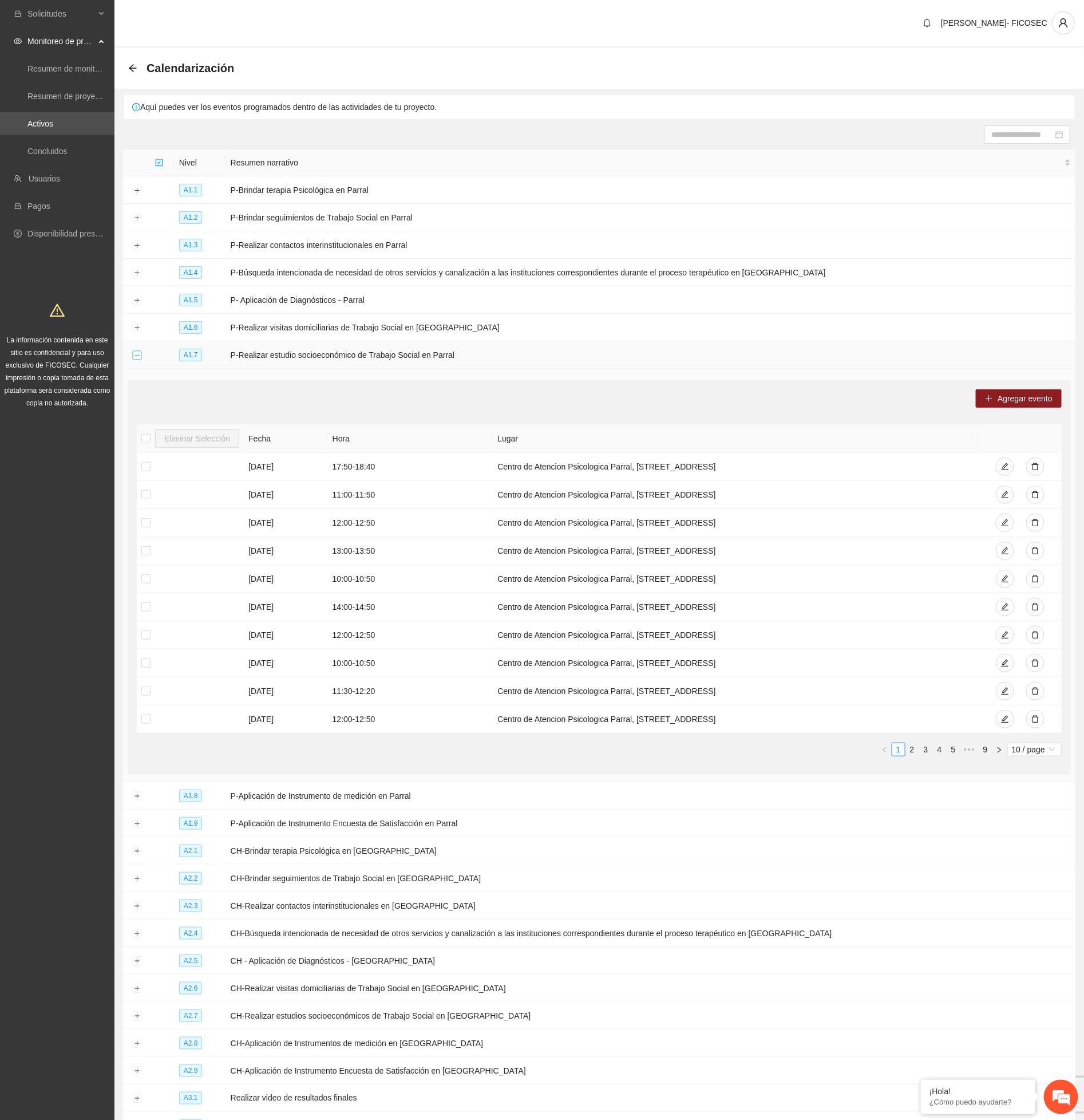
click at [136, 355] on button "Collapse row" at bounding box center [137, 355] width 9 height 9
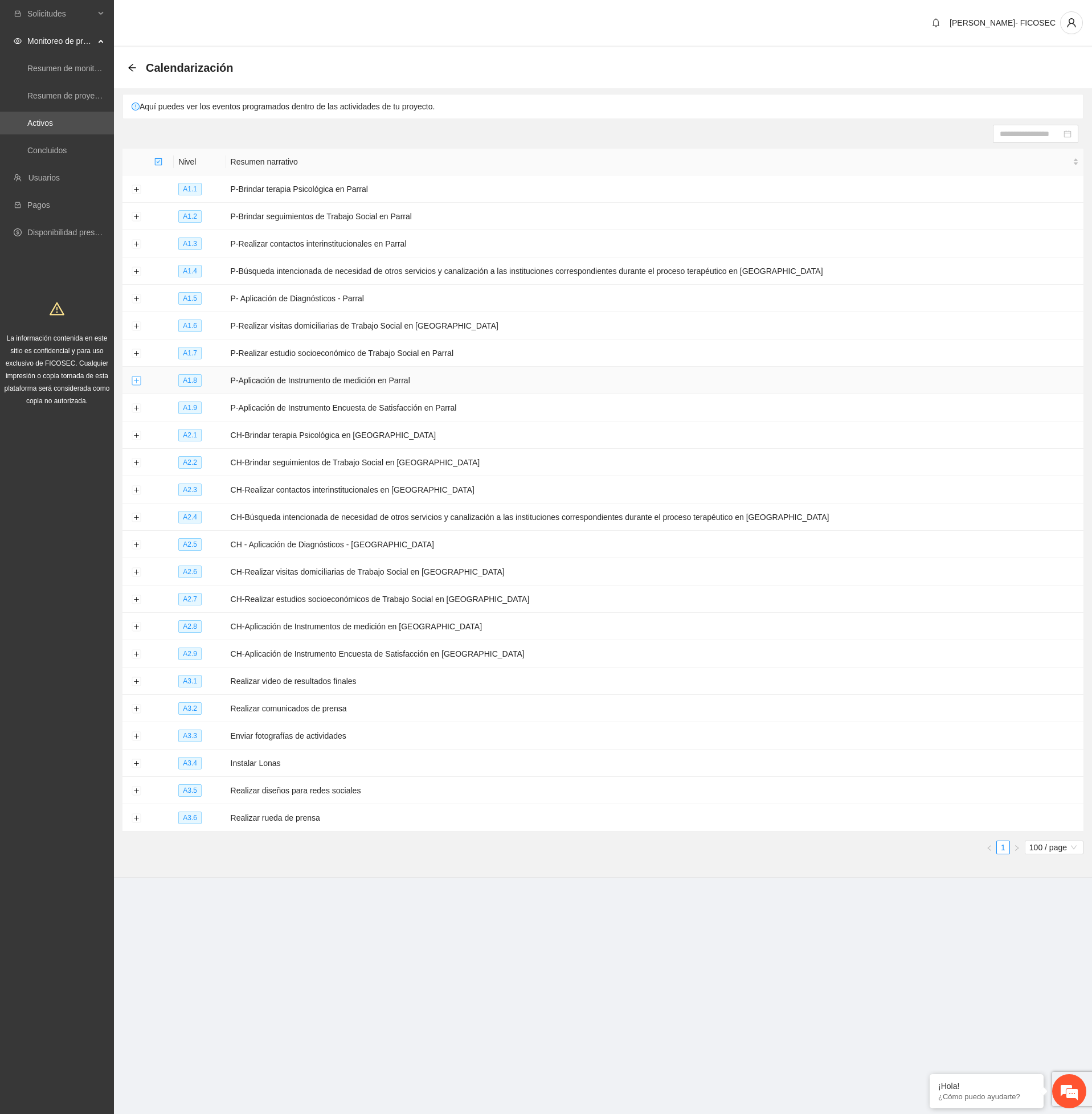
click at [136, 385] on button "Expand row" at bounding box center [136, 381] width 9 height 9
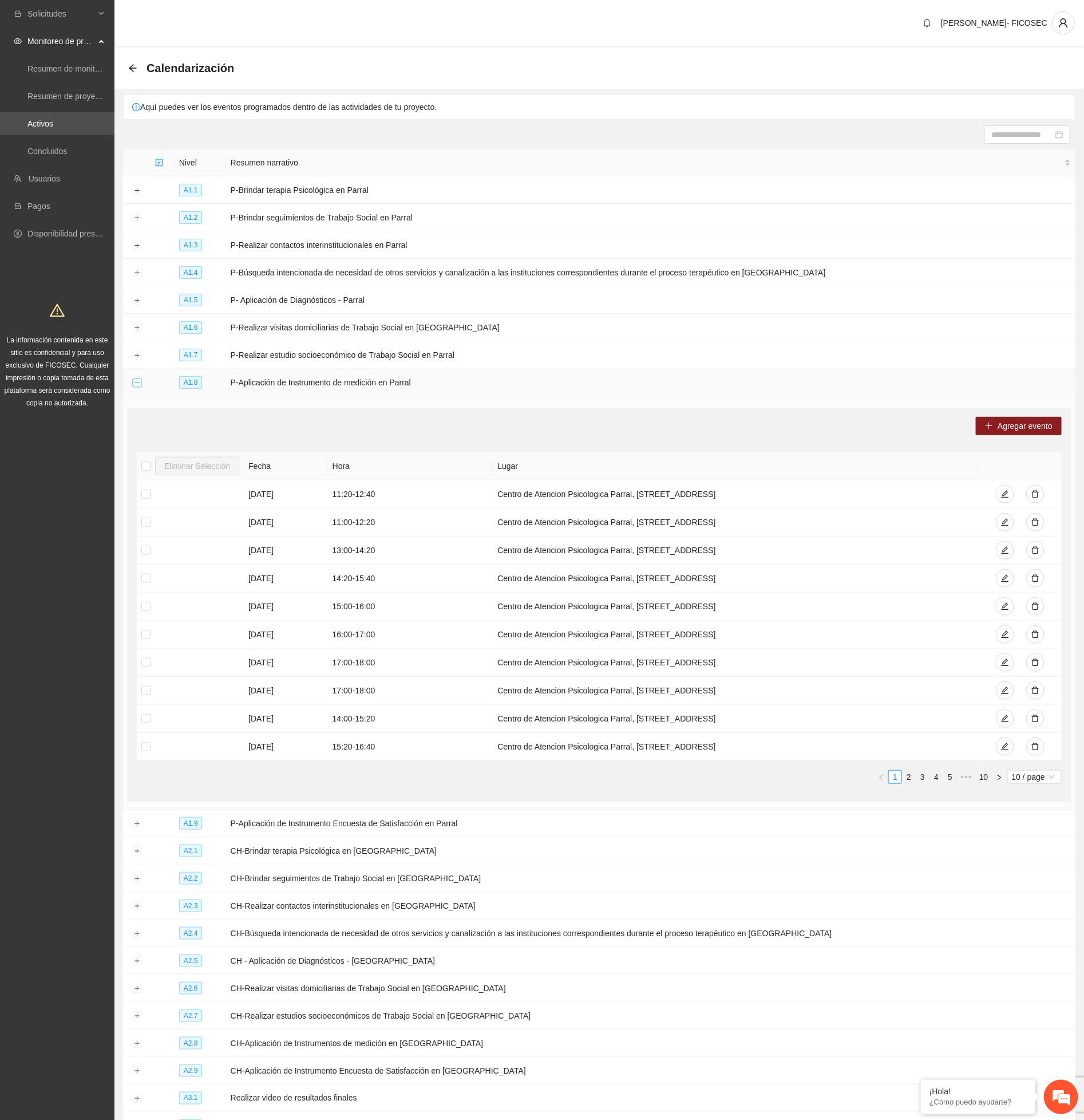
click at [137, 387] on button "Collapse row" at bounding box center [137, 383] width 9 height 9
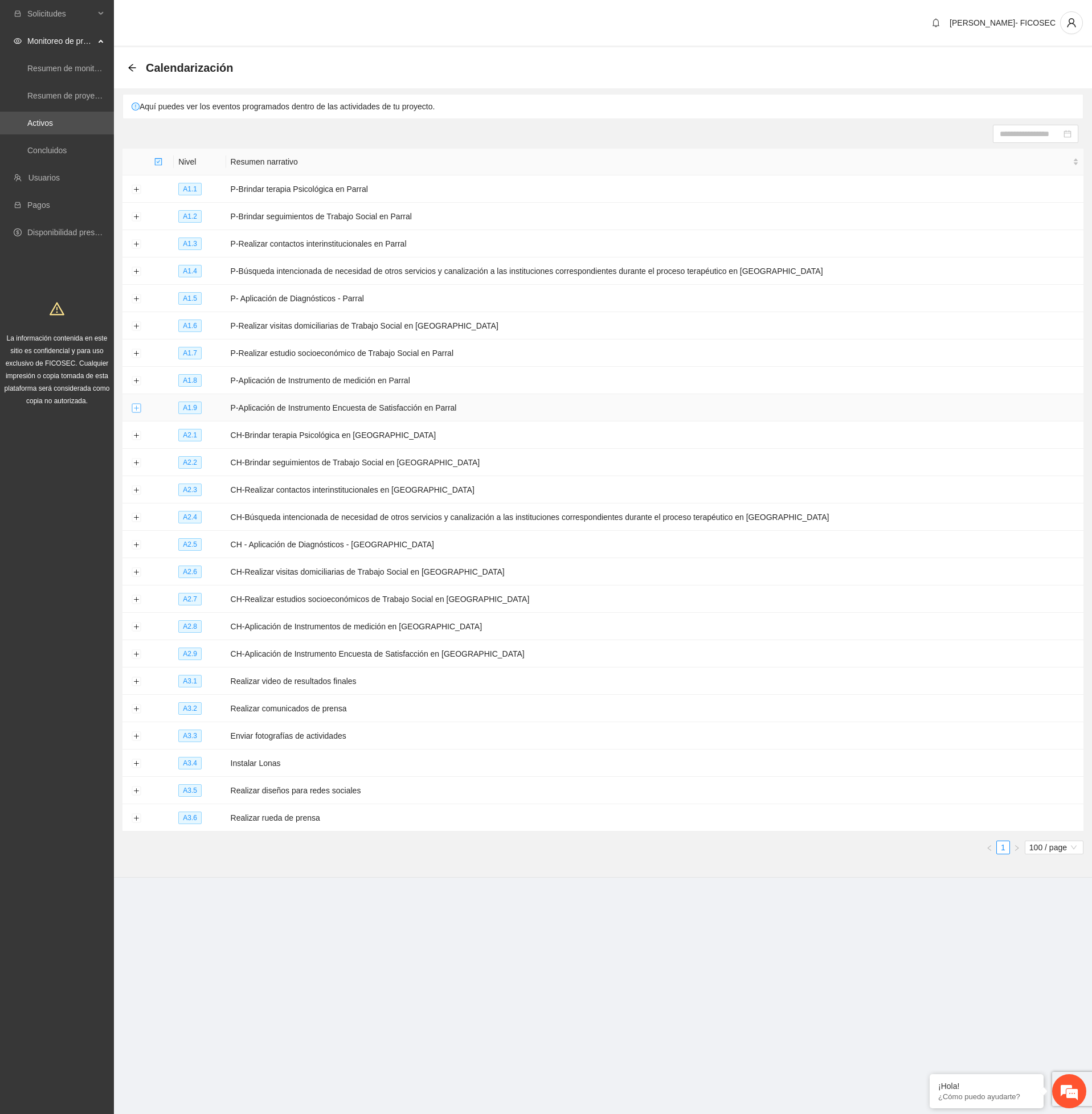
click at [136, 410] on button "Expand row" at bounding box center [136, 408] width 9 height 9
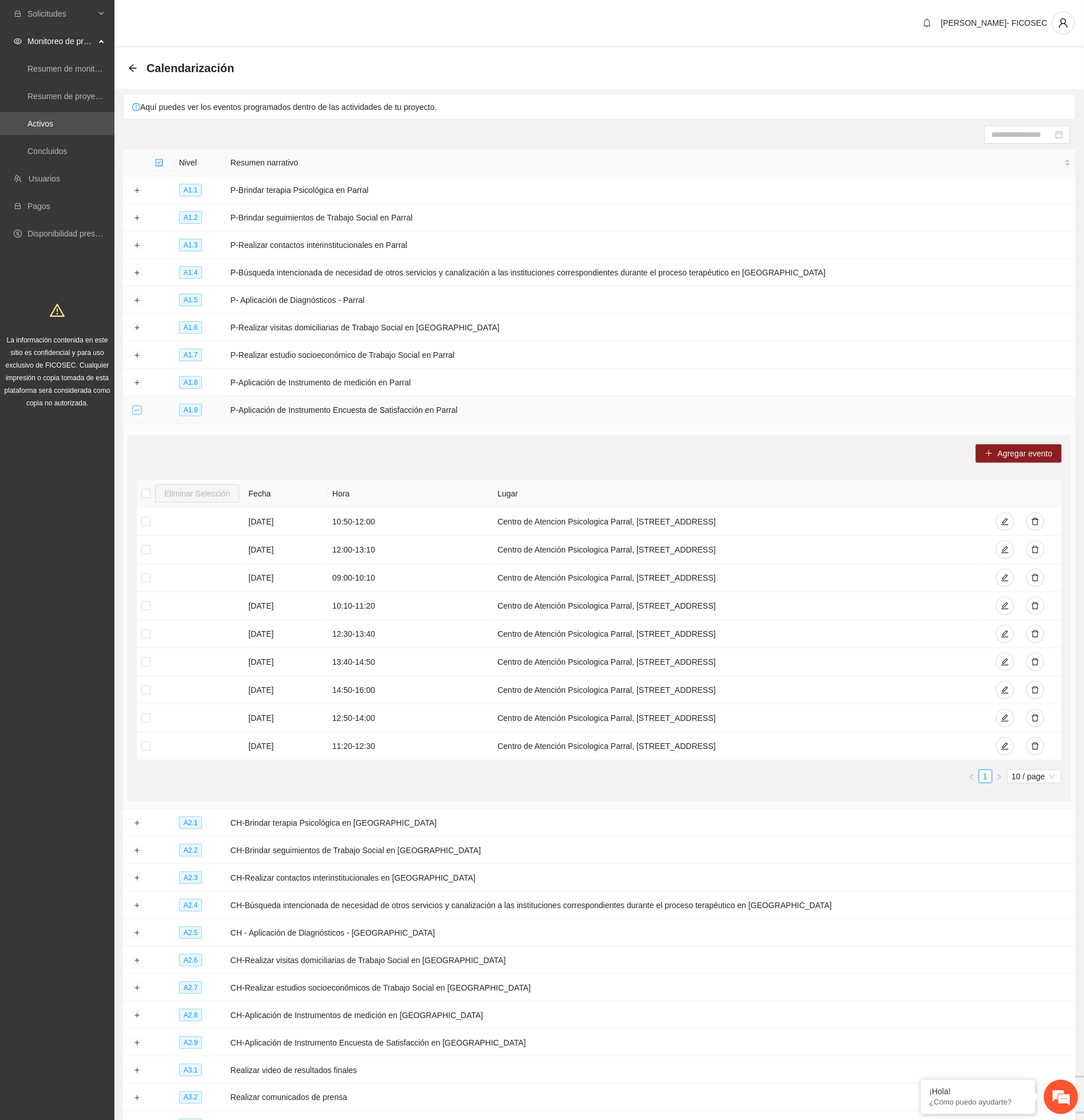
click at [137, 413] on button "Collapse row" at bounding box center [137, 411] width 9 height 9
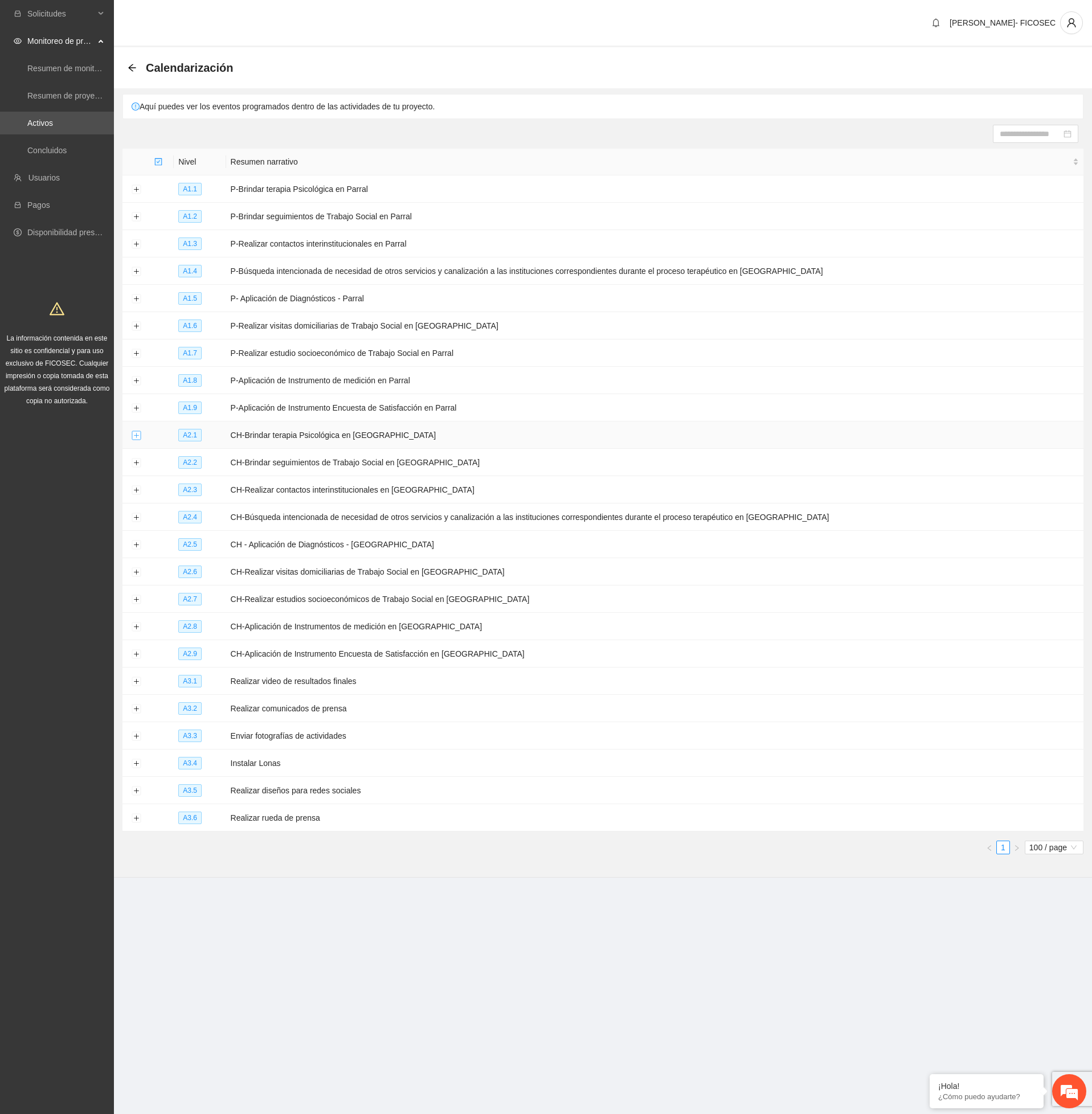
click at [134, 438] on button "Expand row" at bounding box center [136, 435] width 9 height 9
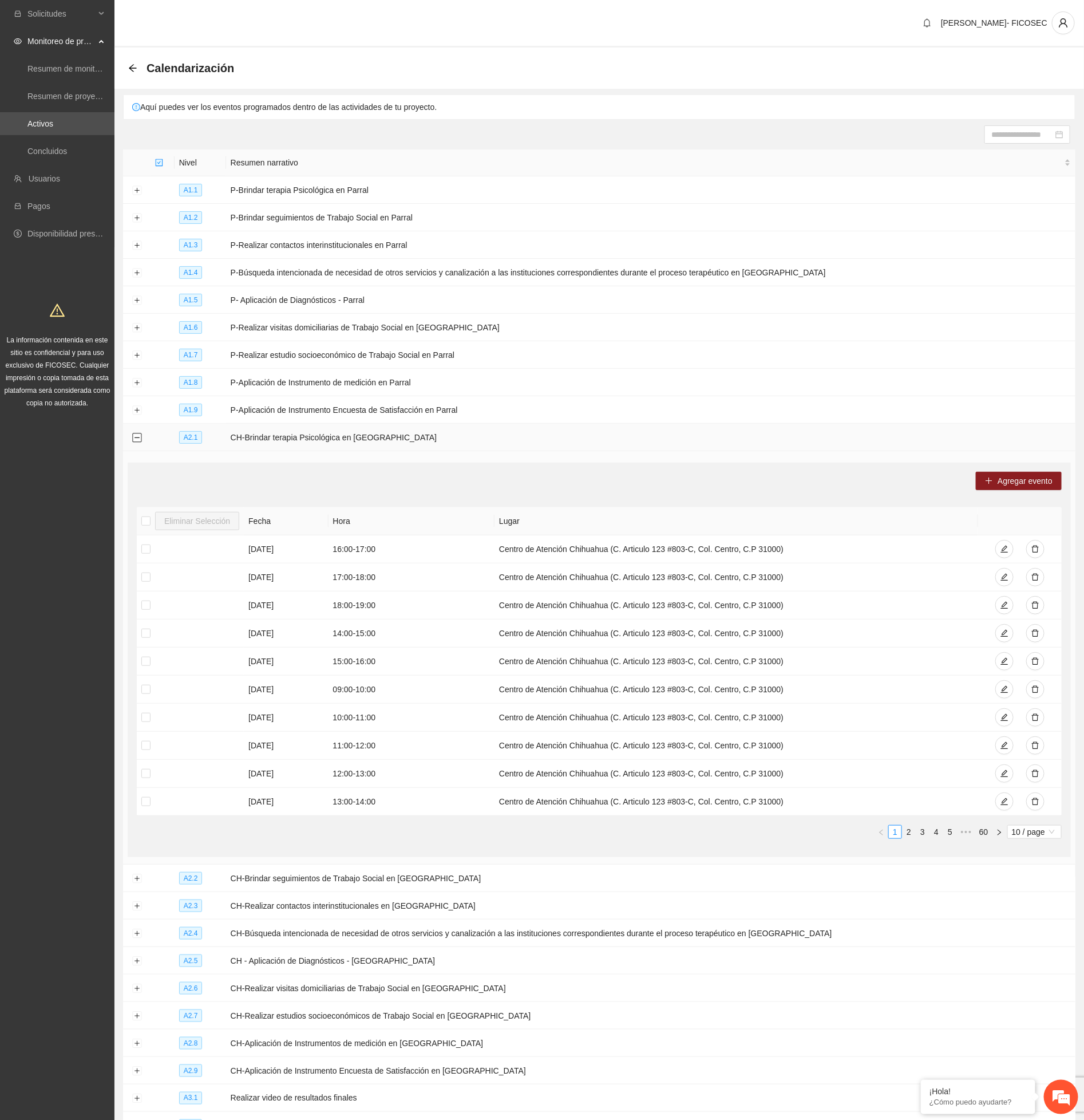
drag, startPoint x: 134, startPoint y: 441, endPoint x: 129, endPoint y: 436, distance: 7.1
click at [129, 436] on td at bounding box center [137, 437] width 27 height 27
click at [136, 442] on button "Collapse row" at bounding box center [137, 438] width 9 height 9
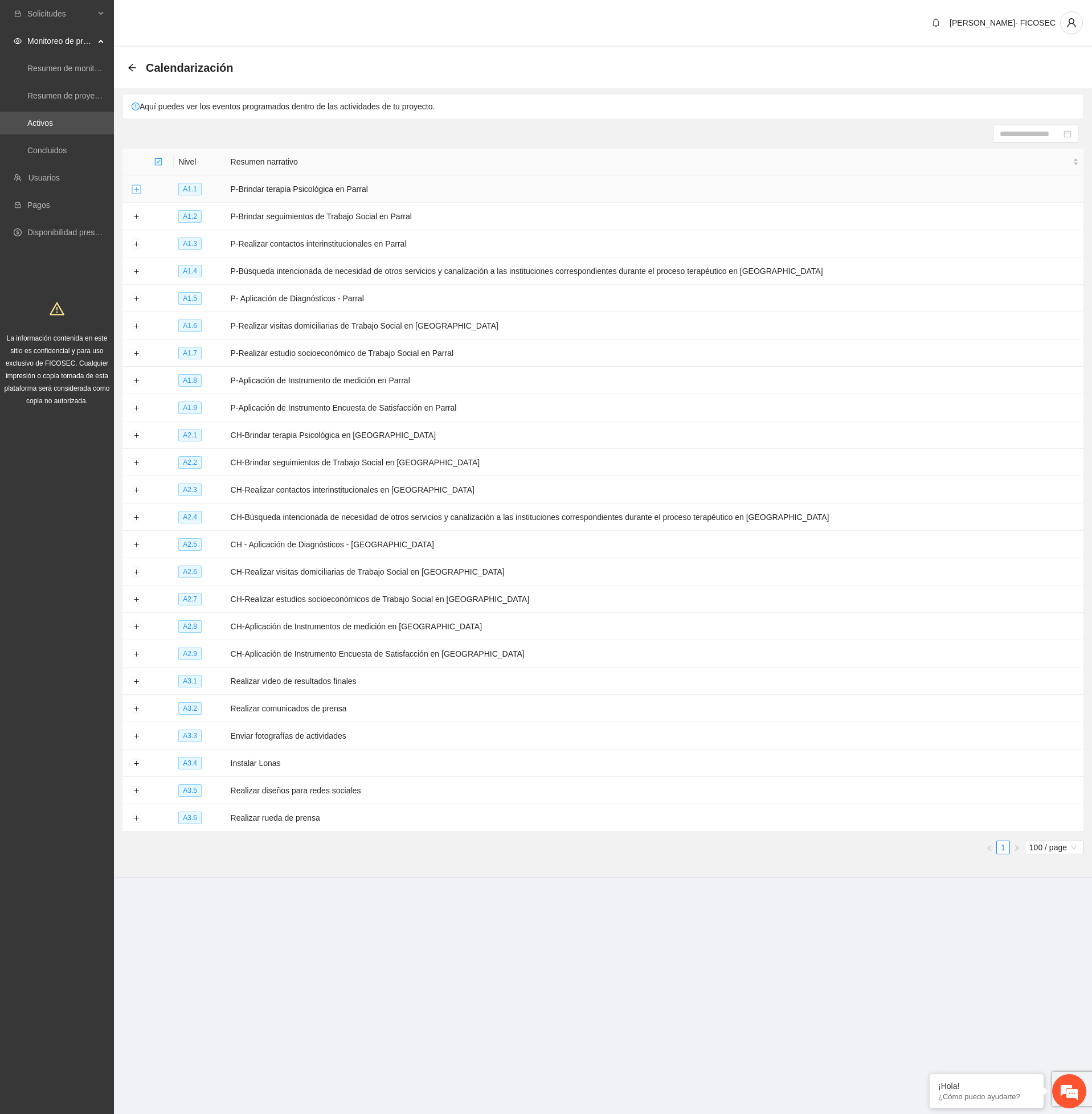
click at [134, 187] on button "Expand row" at bounding box center [136, 189] width 9 height 9
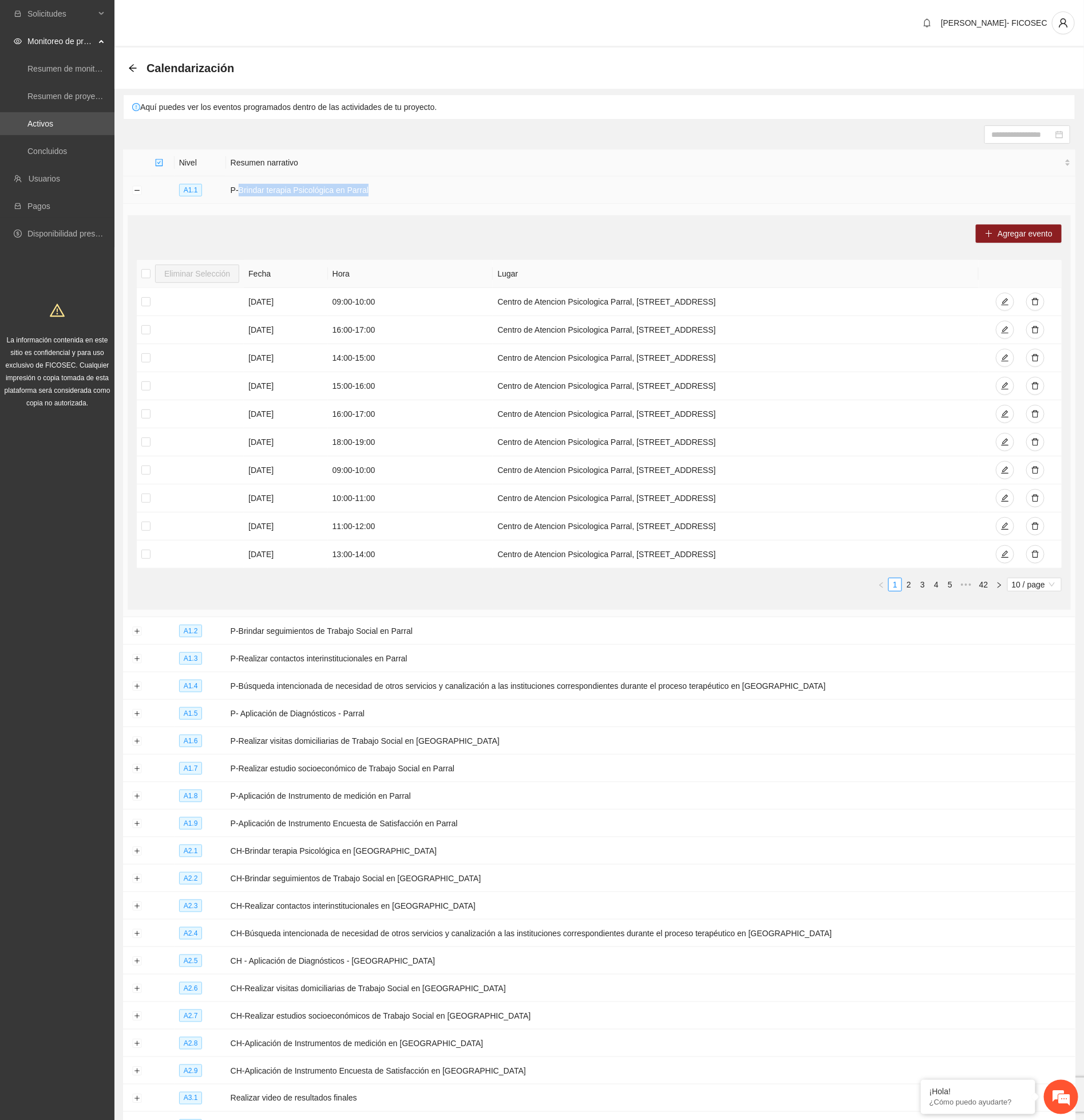
drag, startPoint x: 242, startPoint y: 194, endPoint x: 409, endPoint y: 185, distance: 167.2
click at [409, 185] on td "P-Brindar terapia Psicológica en Parral" at bounding box center [651, 190] width 849 height 27
copy td "Brindar terapia Psicológica en Parral"
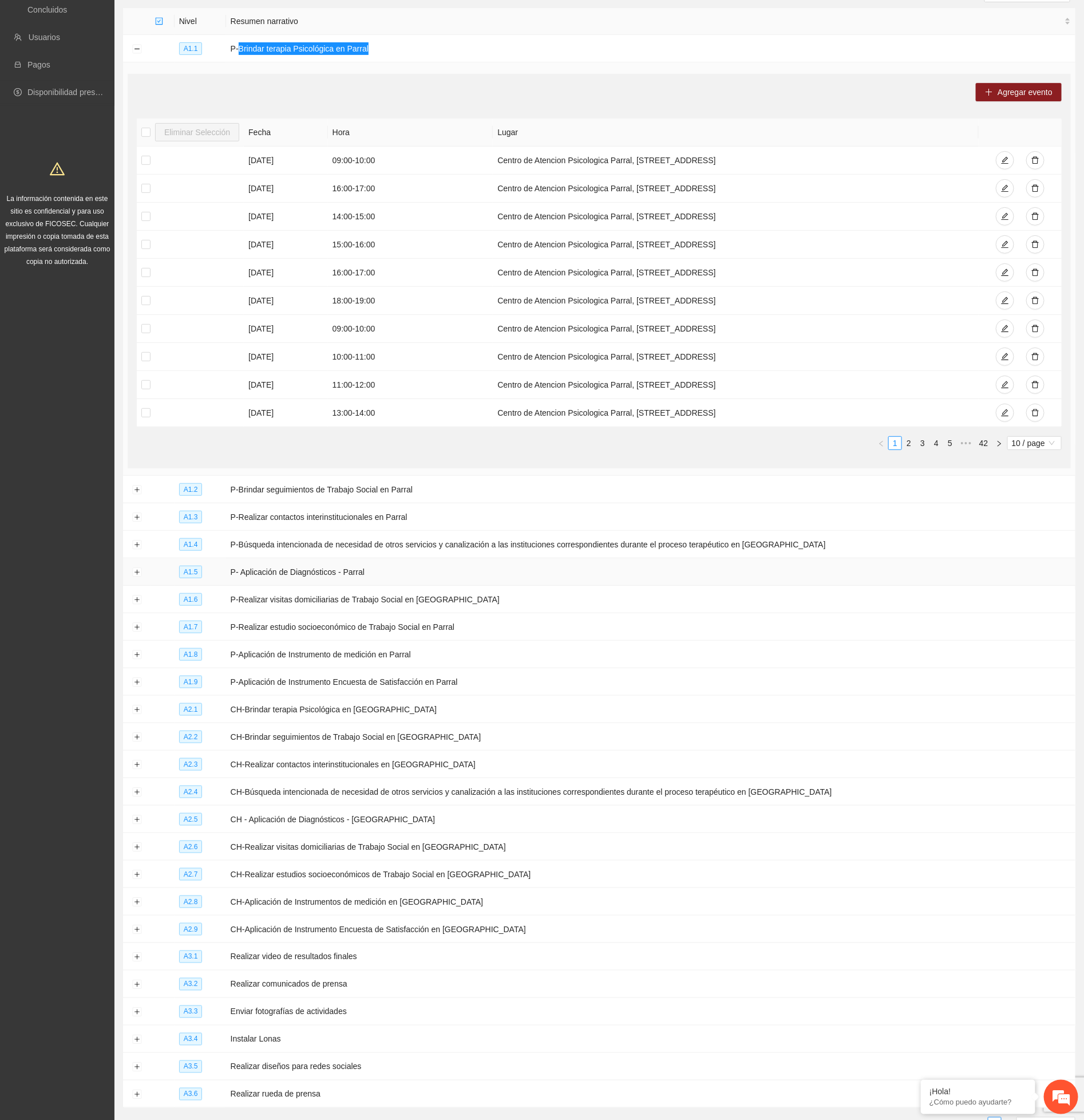
scroll to position [172, 0]
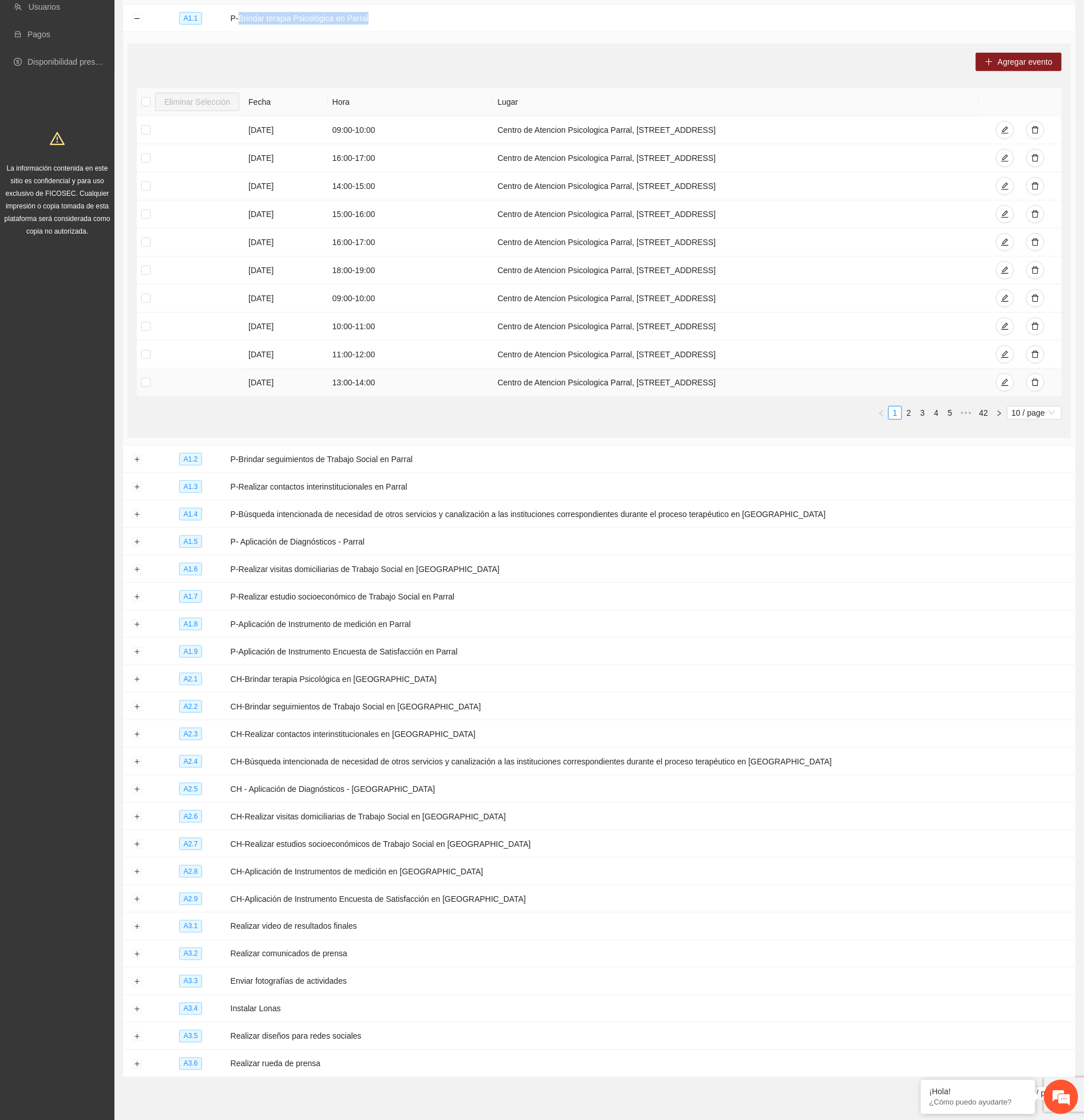
drag, startPoint x: 500, startPoint y: 383, endPoint x: 731, endPoint y: 373, distance: 231.2
click at [731, 373] on td "Centro de Atencion Psicologica Parral, calle stalfoth#2 col.centro" at bounding box center [736, 383] width 486 height 28
copy td "Centro de Atencion Psicologica Parral, calle stalfoth#2 col.centro"
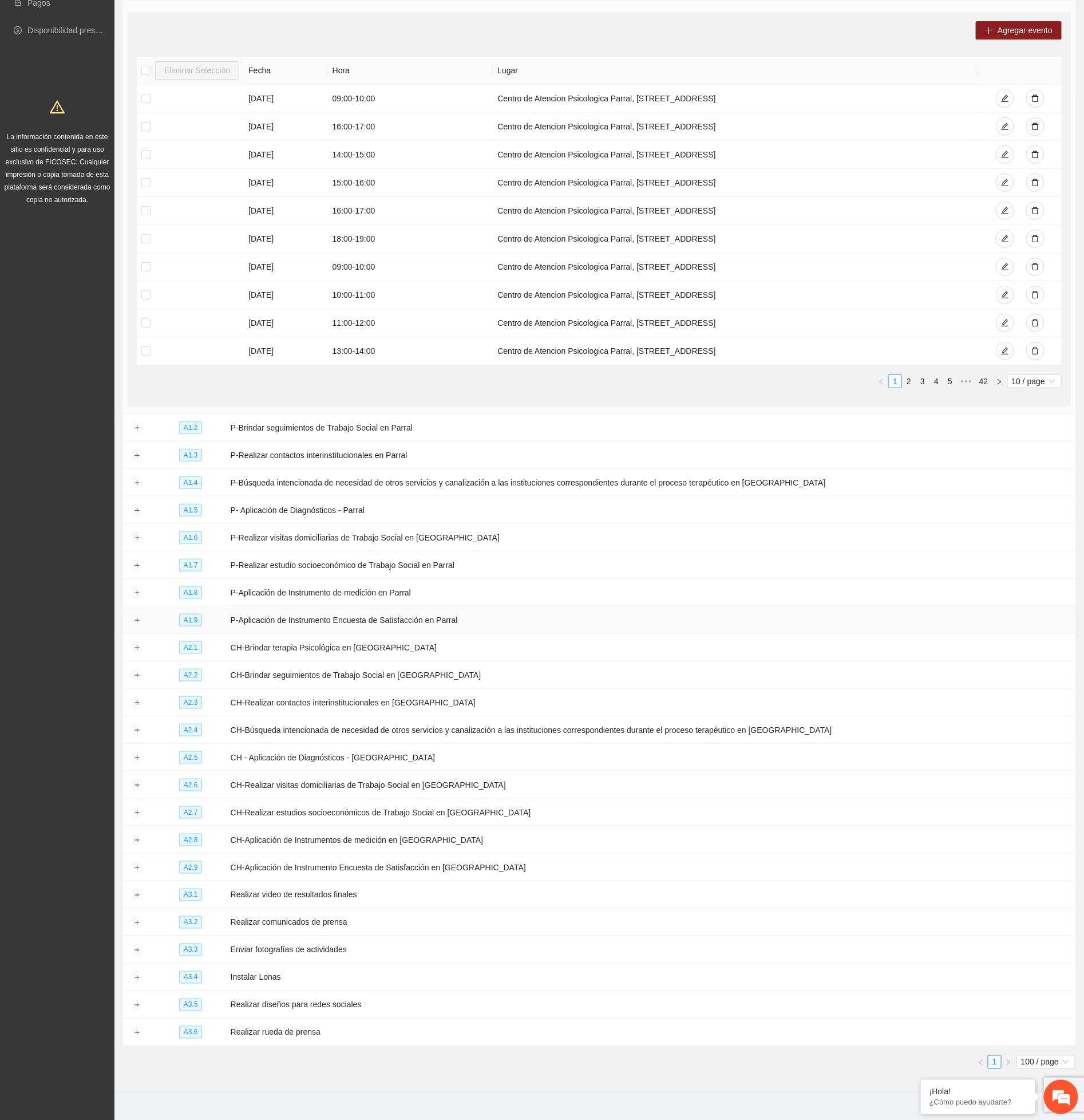
scroll to position [232, 0]
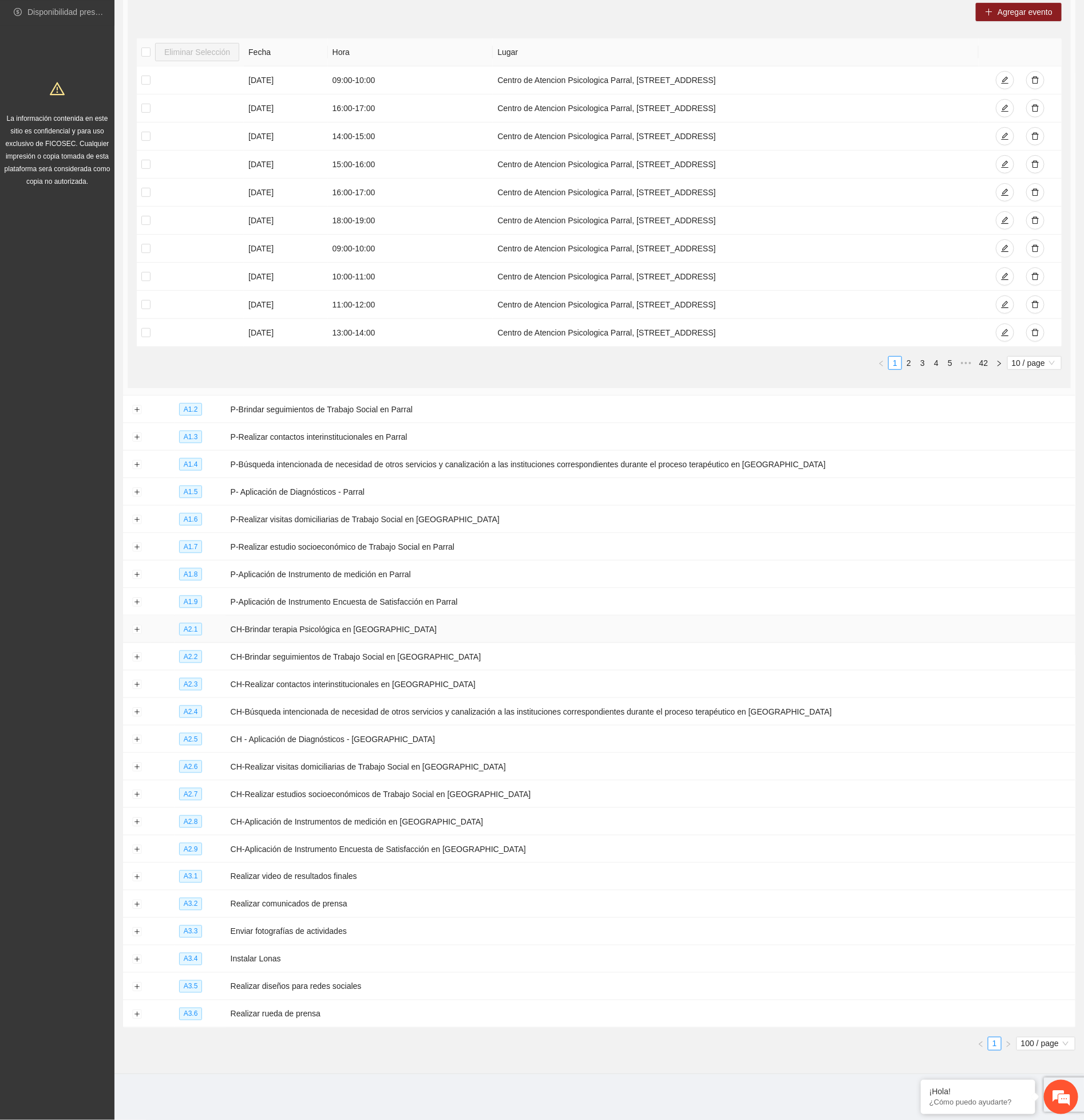
click at [137, 631] on td at bounding box center [137, 629] width 27 height 27
click at [137, 626] on button "Expand row" at bounding box center [137, 629] width 9 height 9
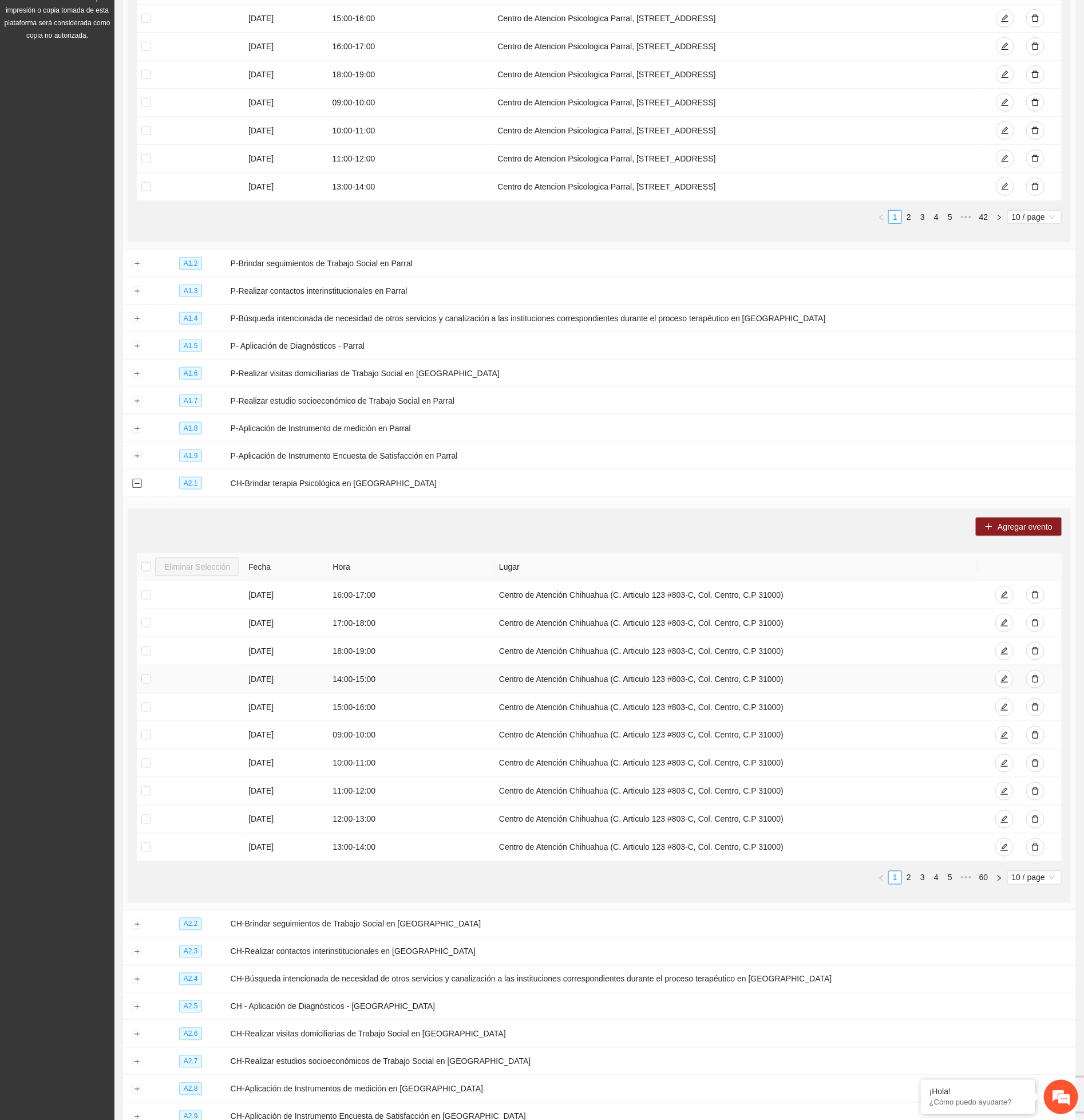
scroll to position [404, 0]
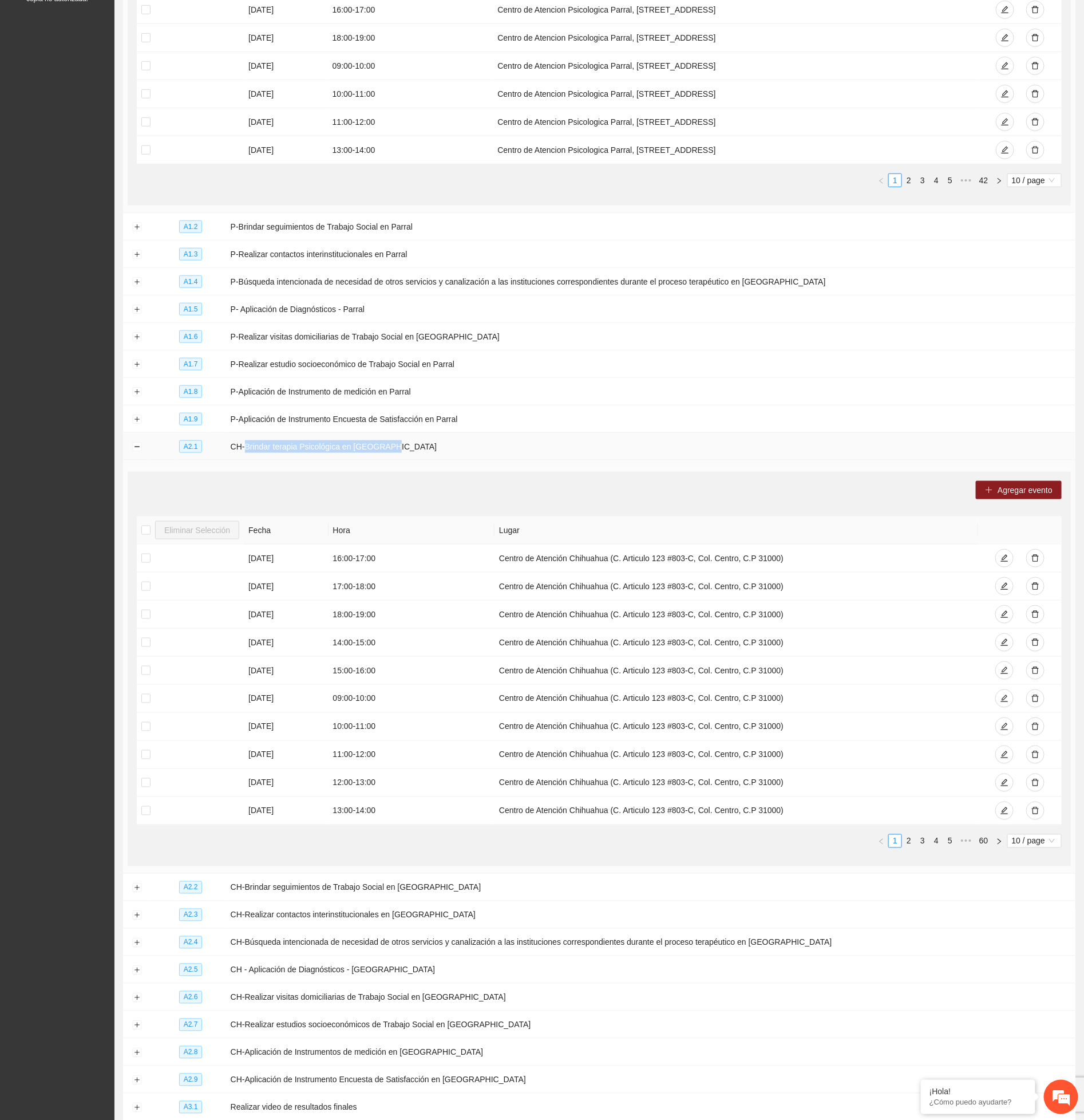
drag, startPoint x: 250, startPoint y: 453, endPoint x: 440, endPoint y: 453, distance: 190.0
click at [440, 453] on td "CH-Brindar terapia Psicológica en Chihuahua" at bounding box center [651, 446] width 849 height 27
copy td "Brindar terapia Psicológica en Chihuahua"
click at [504, 564] on td "Centro de Atención Chihuahua (C. Articulo 123 #803-C, Col. Centro, C.P 31000)" at bounding box center [736, 558] width 484 height 28
drag, startPoint x: 498, startPoint y: 567, endPoint x: 787, endPoint y: 559, distance: 289.1
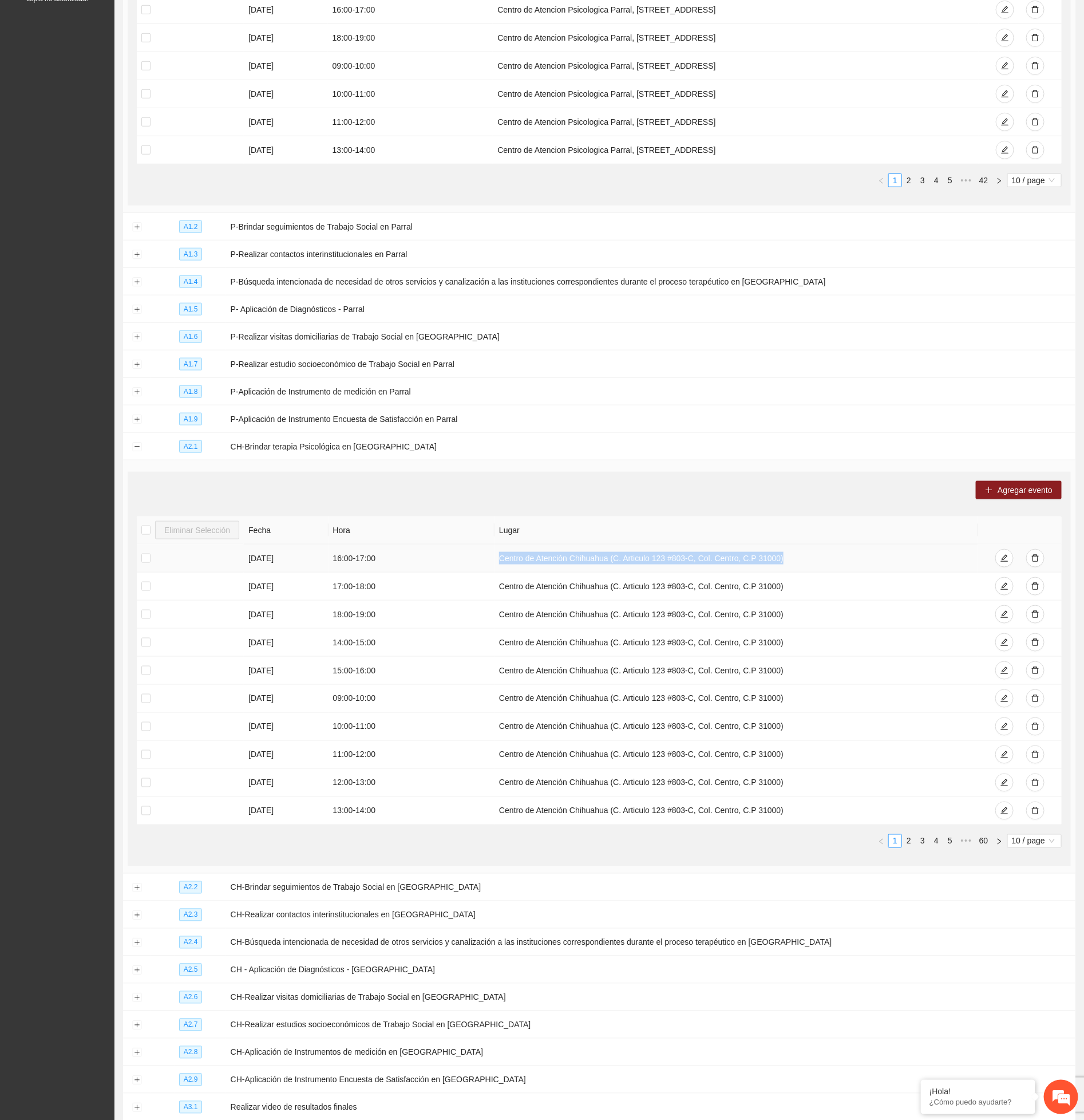
click at [789, 560] on td "Centro de Atención Chihuahua (C. Articulo 123 #803-C, Col. Centro, C.P 31000)" at bounding box center [736, 558] width 484 height 28
copy td "Centro de Atención Chihuahua (C. Articulo 123 #803-C, Col. Centro, C.P 31000)"
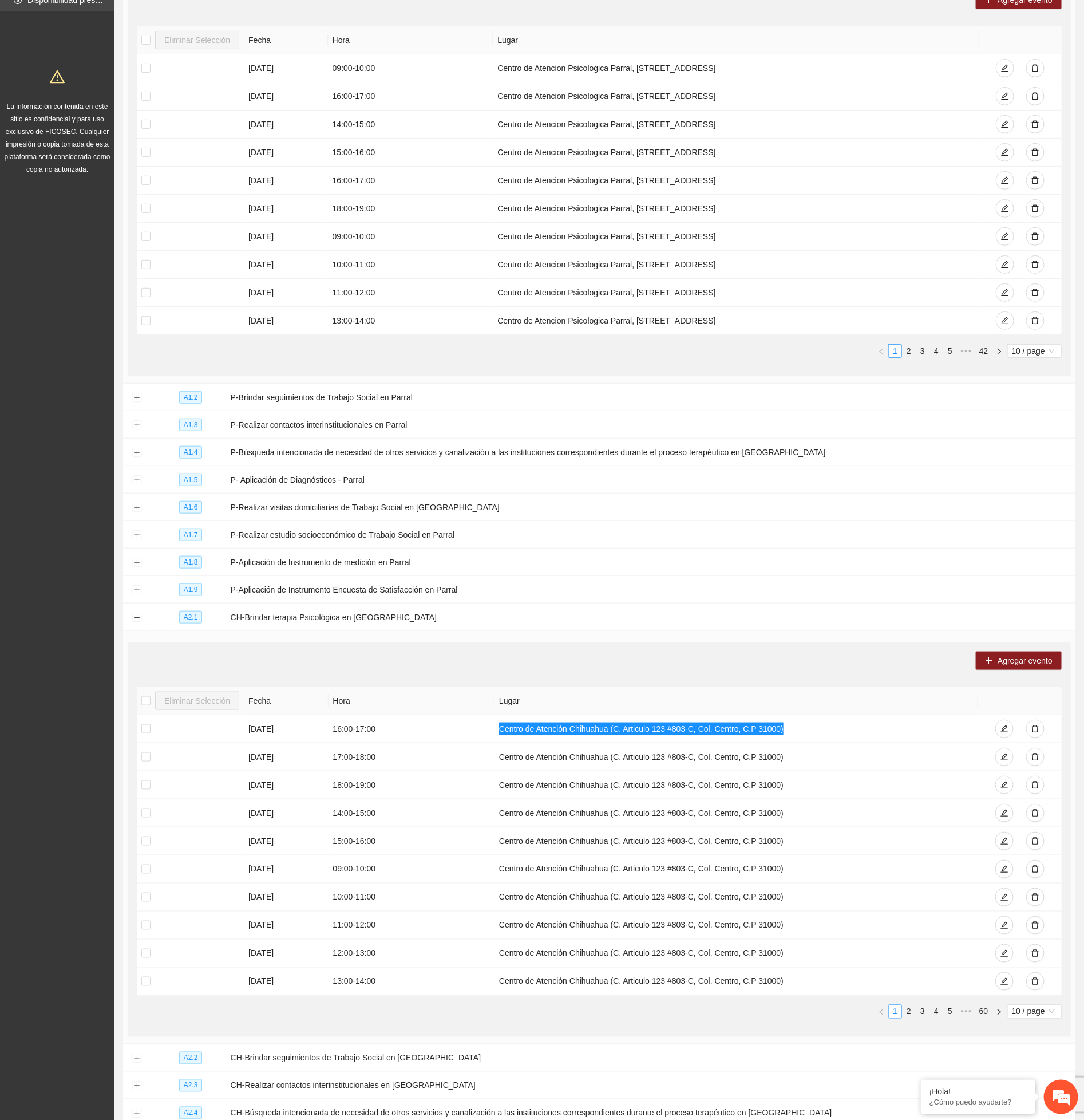
scroll to position [0, 0]
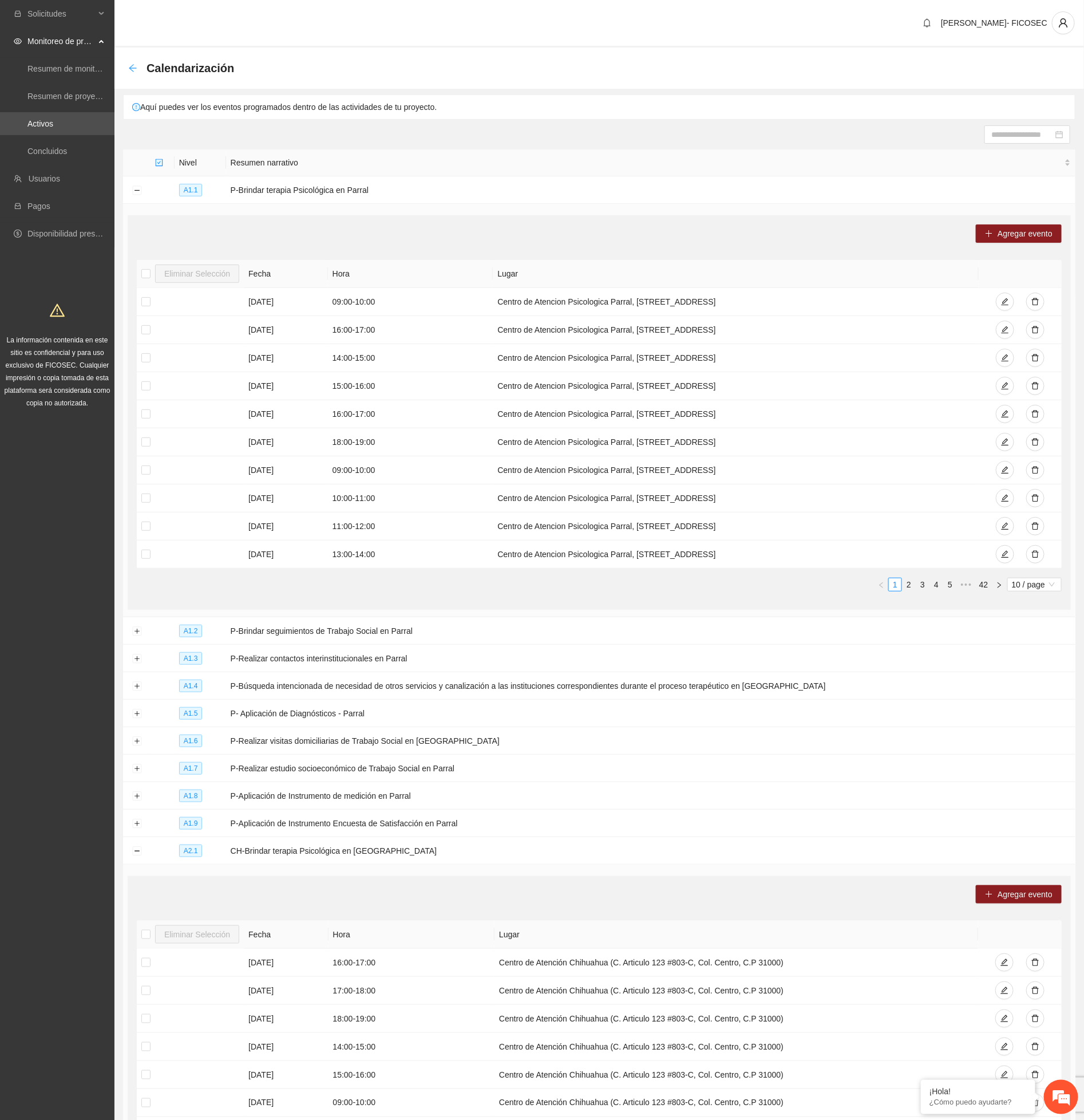
click at [133, 64] on icon "arrow-left" at bounding box center [132, 68] width 7 height 7
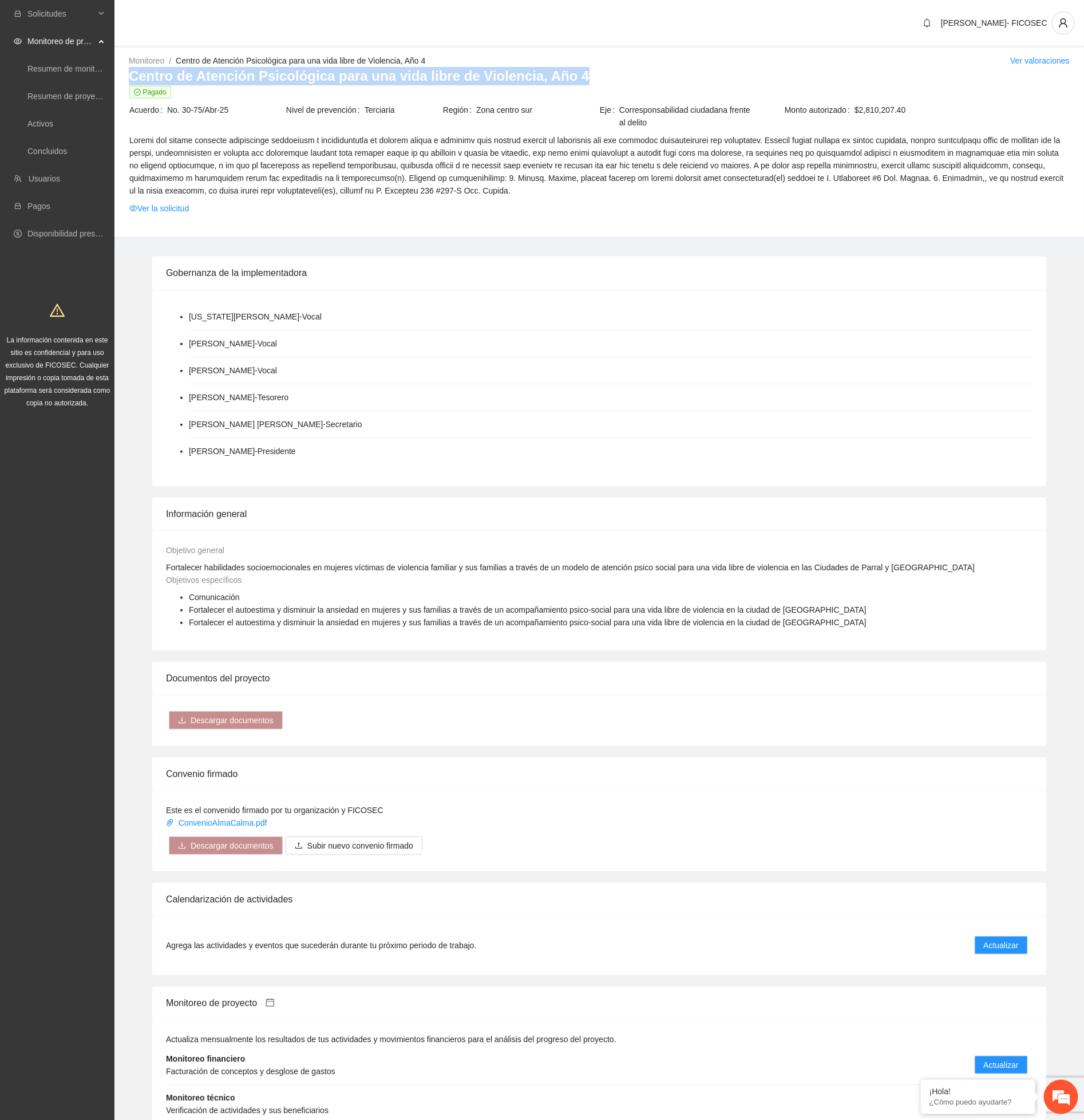
drag, startPoint x: 573, startPoint y: 69, endPoint x: 116, endPoint y: 79, distance: 457.1
click at [120, 77] on div "Monitoreo / Centro de Atención Psicológica para una vida libre de Violencia, Añ…" at bounding box center [599, 145] width 970 height 182
copy h3 "Centro de Atención Psicológica para una vida libre de Violencia, Año 4"
click at [53, 122] on link "Activos" at bounding box center [40, 124] width 26 height 9
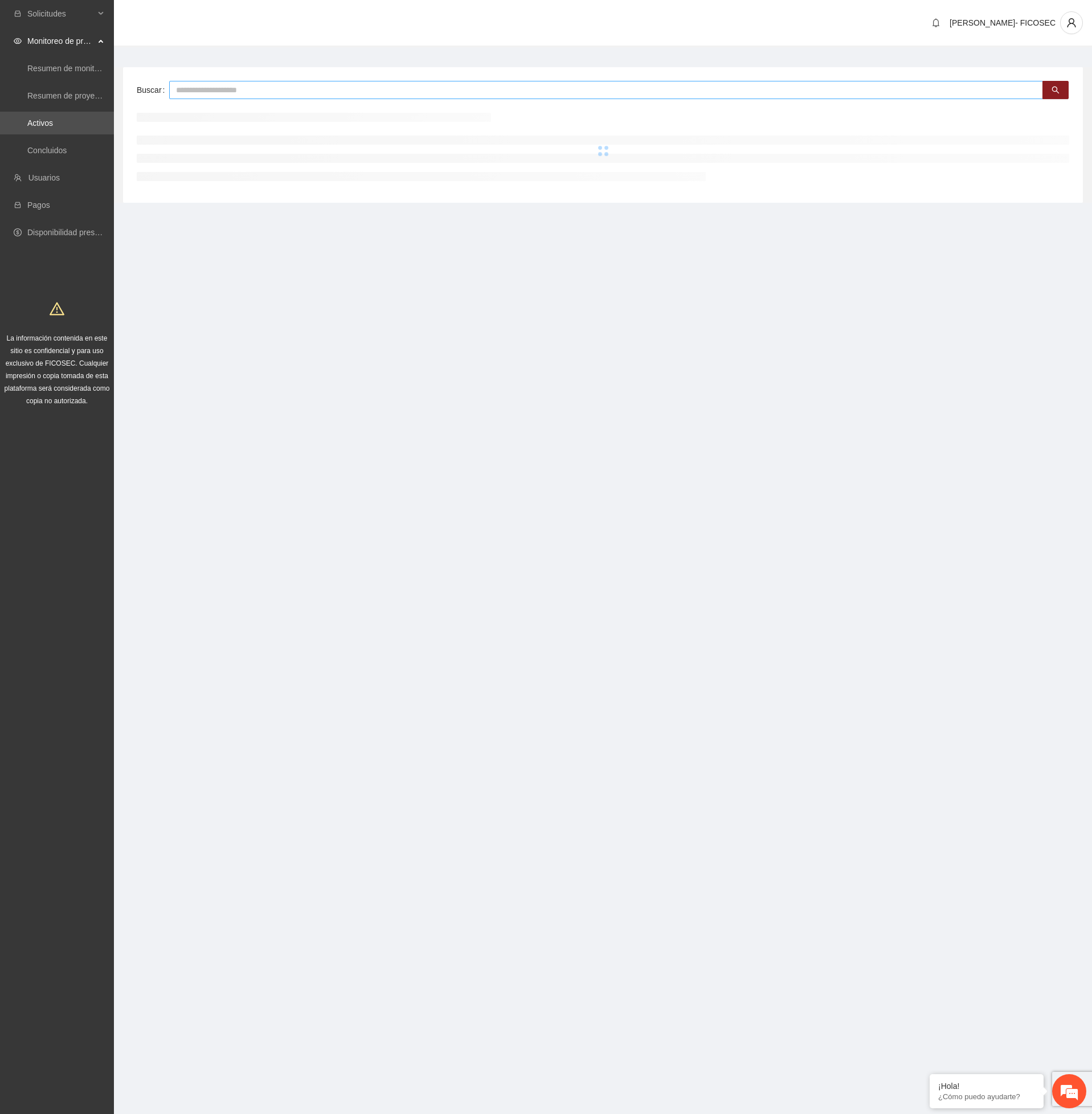
click at [276, 89] on input "text" at bounding box center [606, 90] width 874 height 18
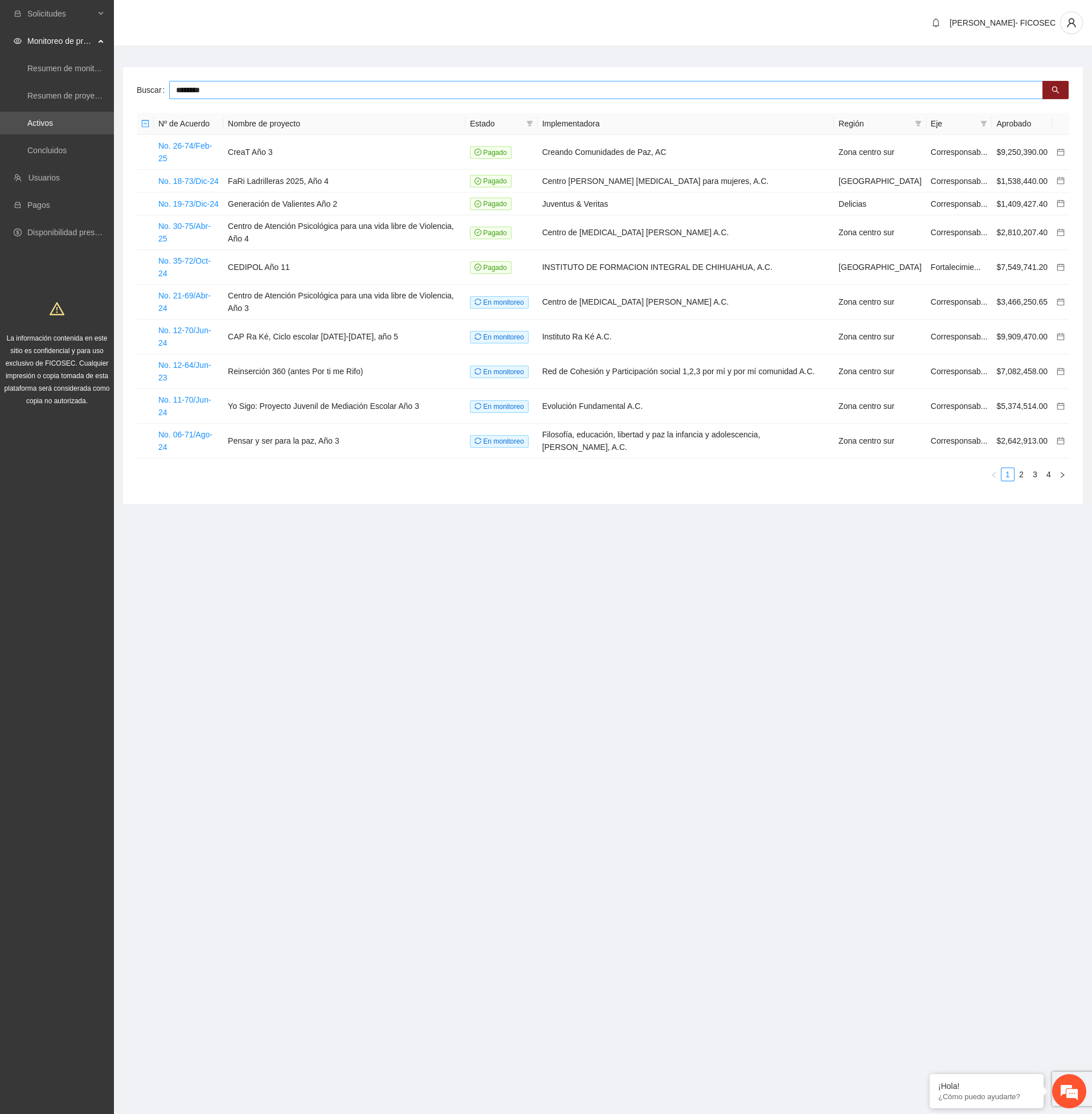
type input "********"
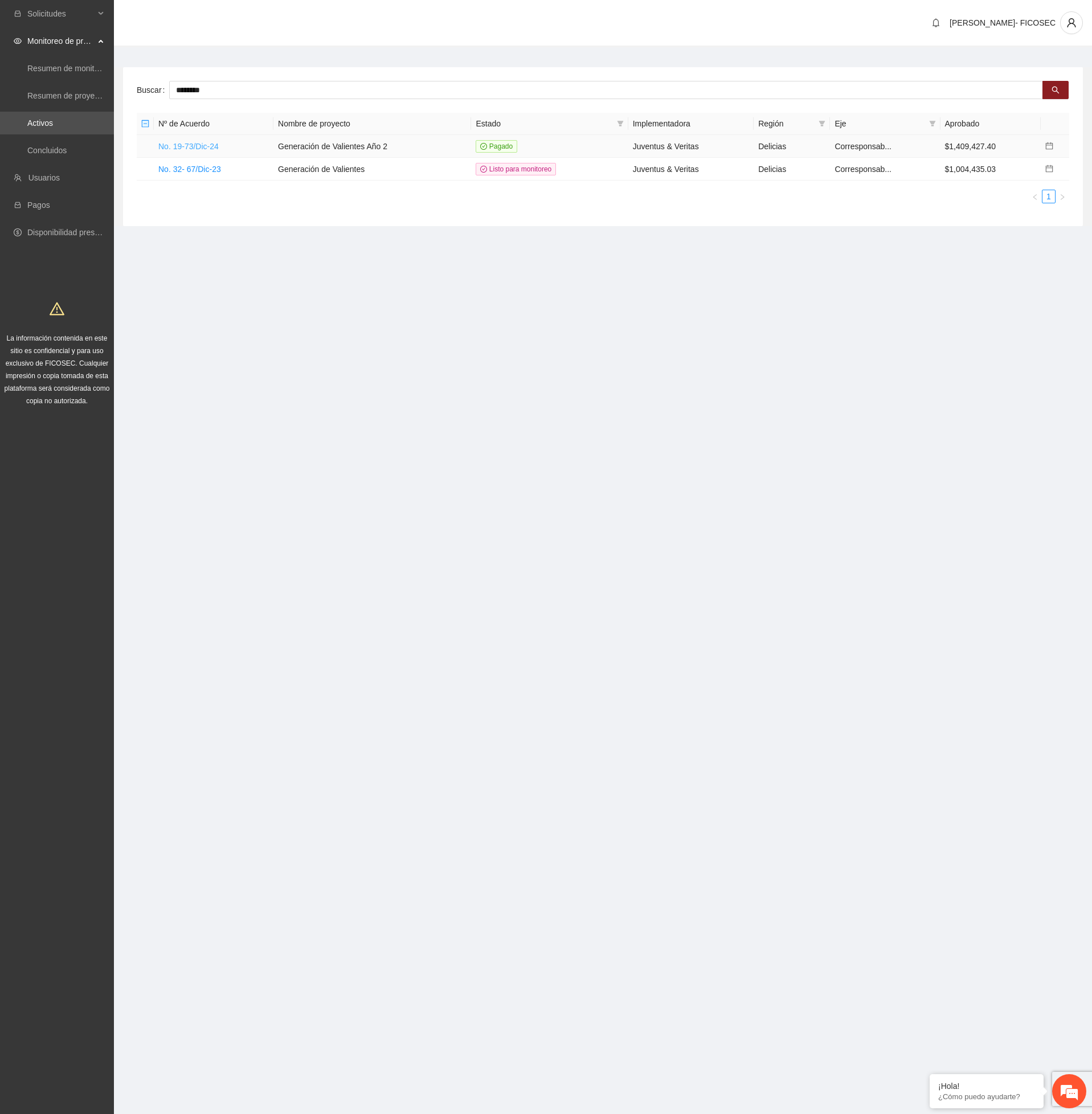
click at [198, 144] on link "No. 19-73/Dic-24" at bounding box center [189, 146] width 60 height 9
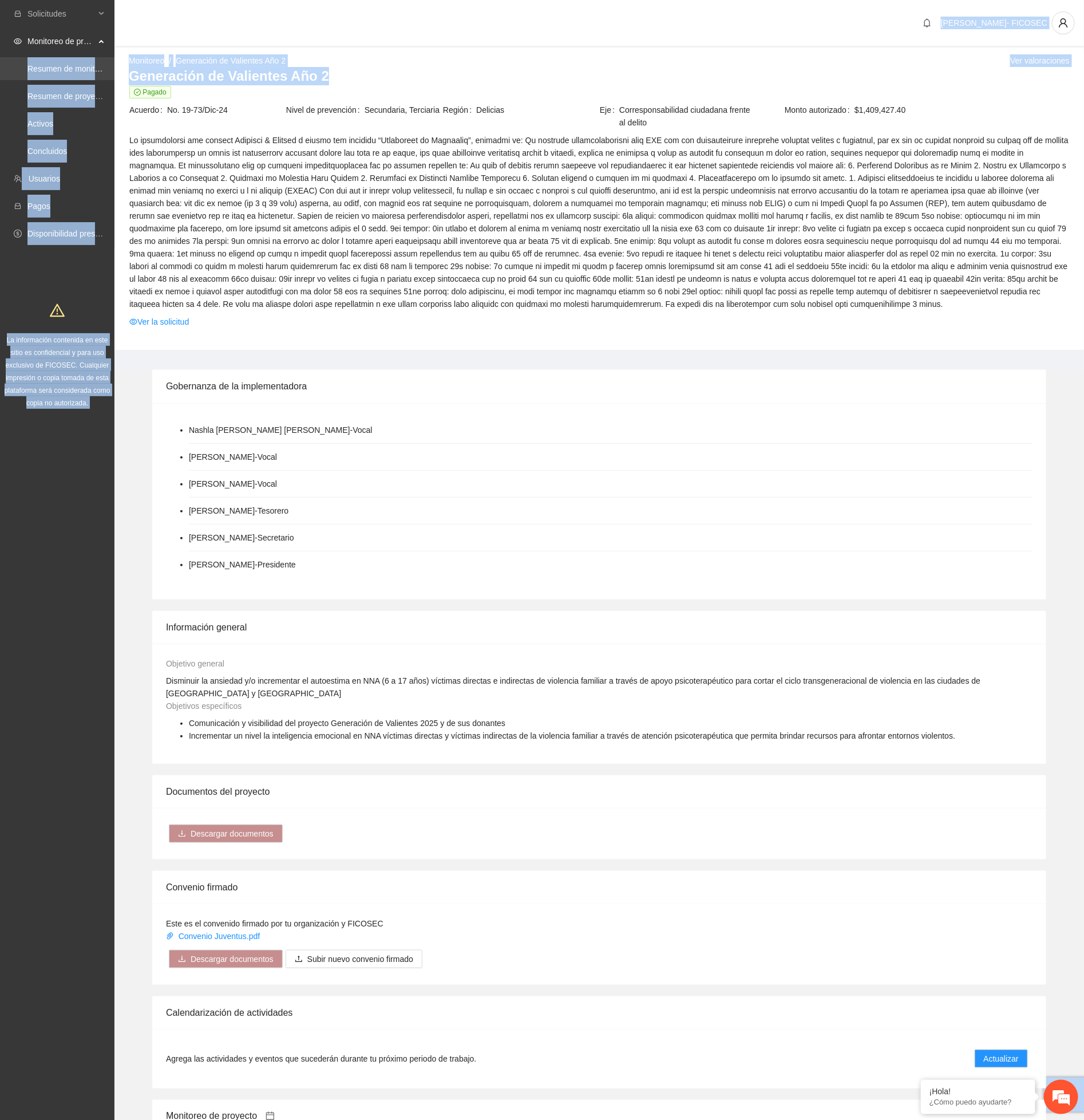
drag, startPoint x: 342, startPoint y: 69, endPoint x: 110, endPoint y: 73, distance: 232.0
click at [110, 73] on section "Solicitudes Monitoreo de proyectos Resumen de monitoreo Resumen de proyectos ap…" at bounding box center [542, 792] width 1084 height 1585
click at [136, 76] on h3 "Generación de Valientes Año 2" at bounding box center [599, 77] width 941 height 19
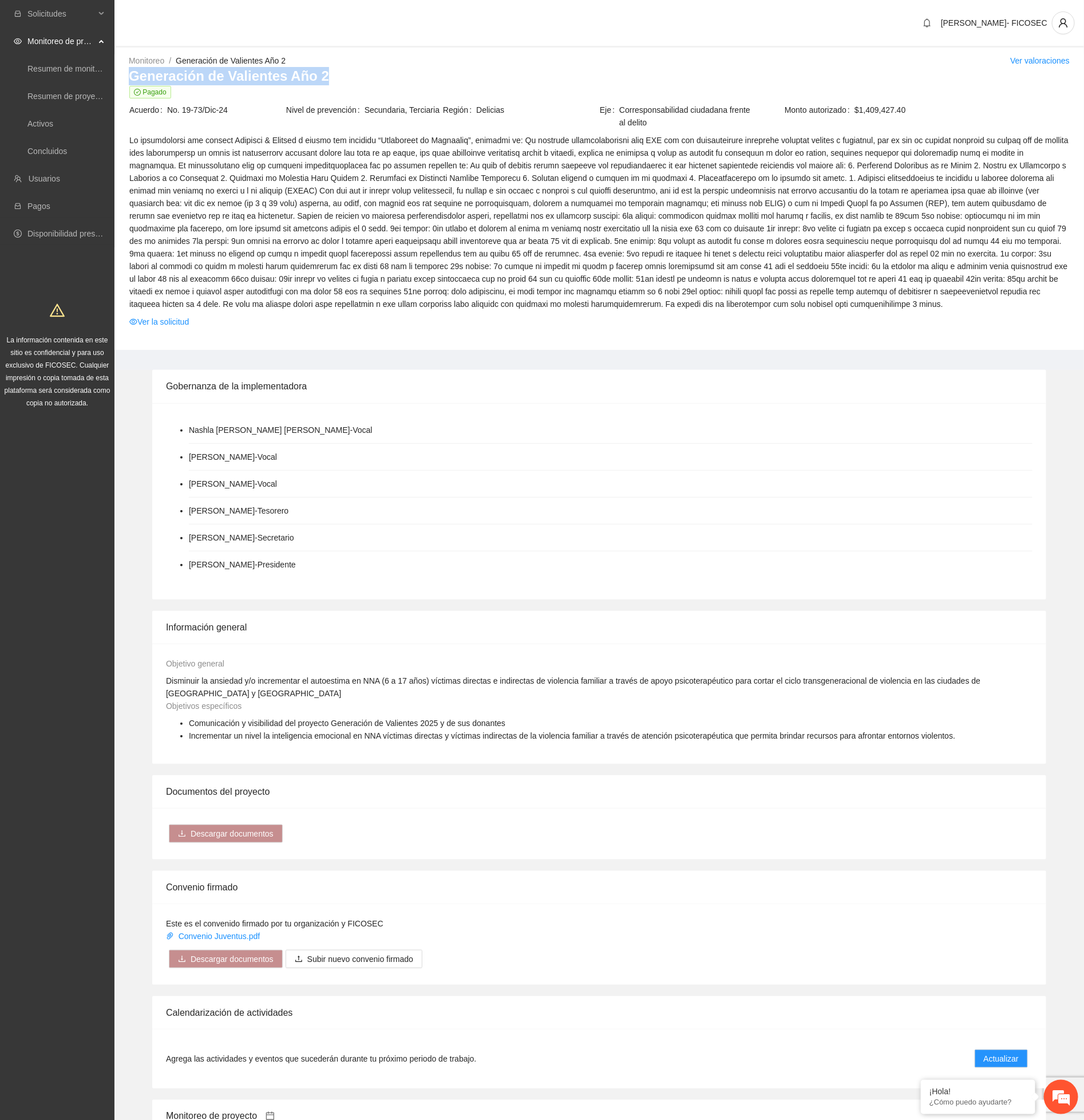
drag, startPoint x: 139, startPoint y: 79, endPoint x: 326, endPoint y: 74, distance: 187.1
click at [326, 74] on h3 "Generación de Valientes Año 2" at bounding box center [599, 77] width 941 height 19
copy h3 "Generación de Valientes Año 2"
click at [40, 128] on link "Activos" at bounding box center [40, 124] width 26 height 9
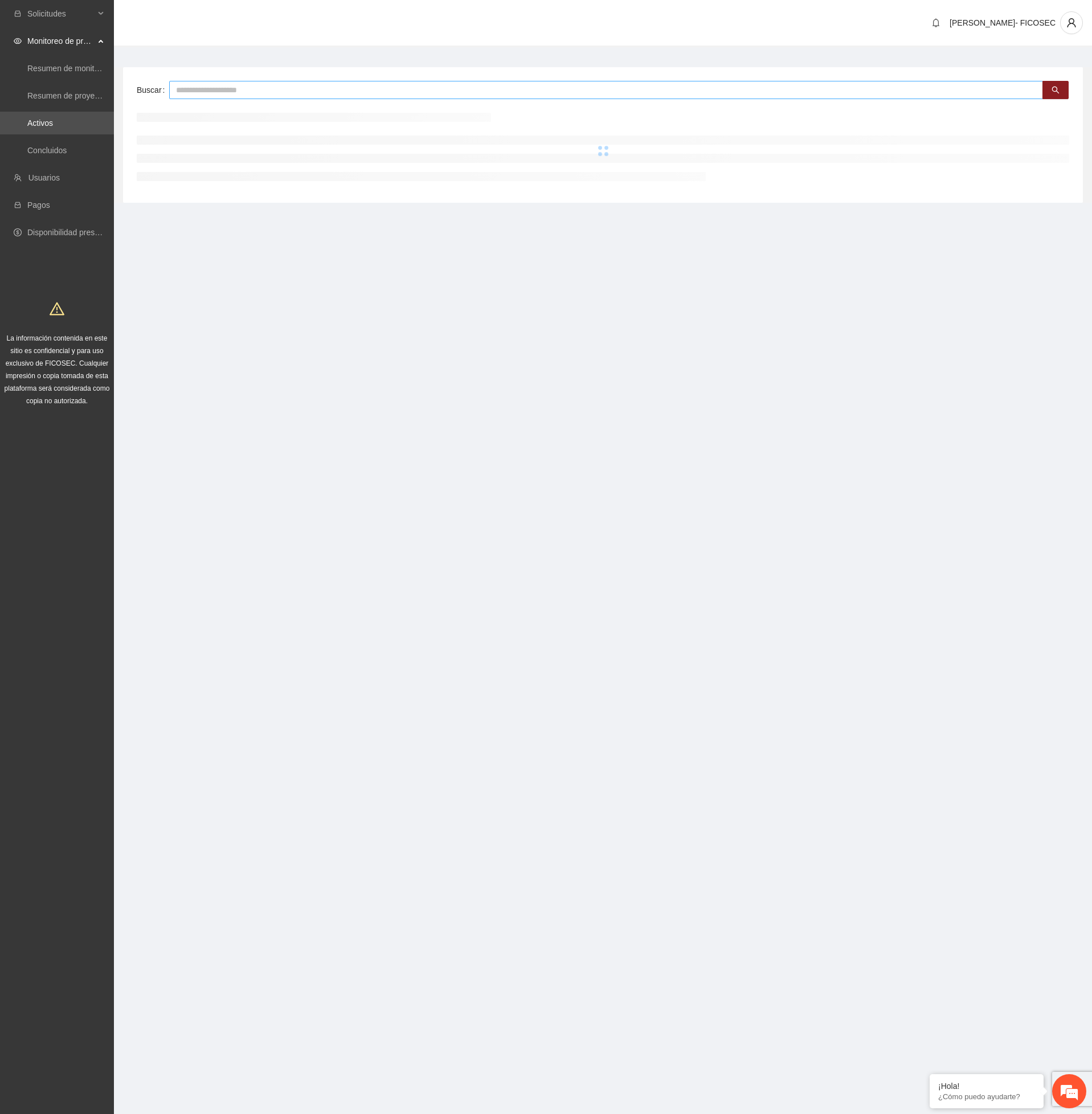
click at [217, 81] on input "text" at bounding box center [606, 90] width 874 height 18
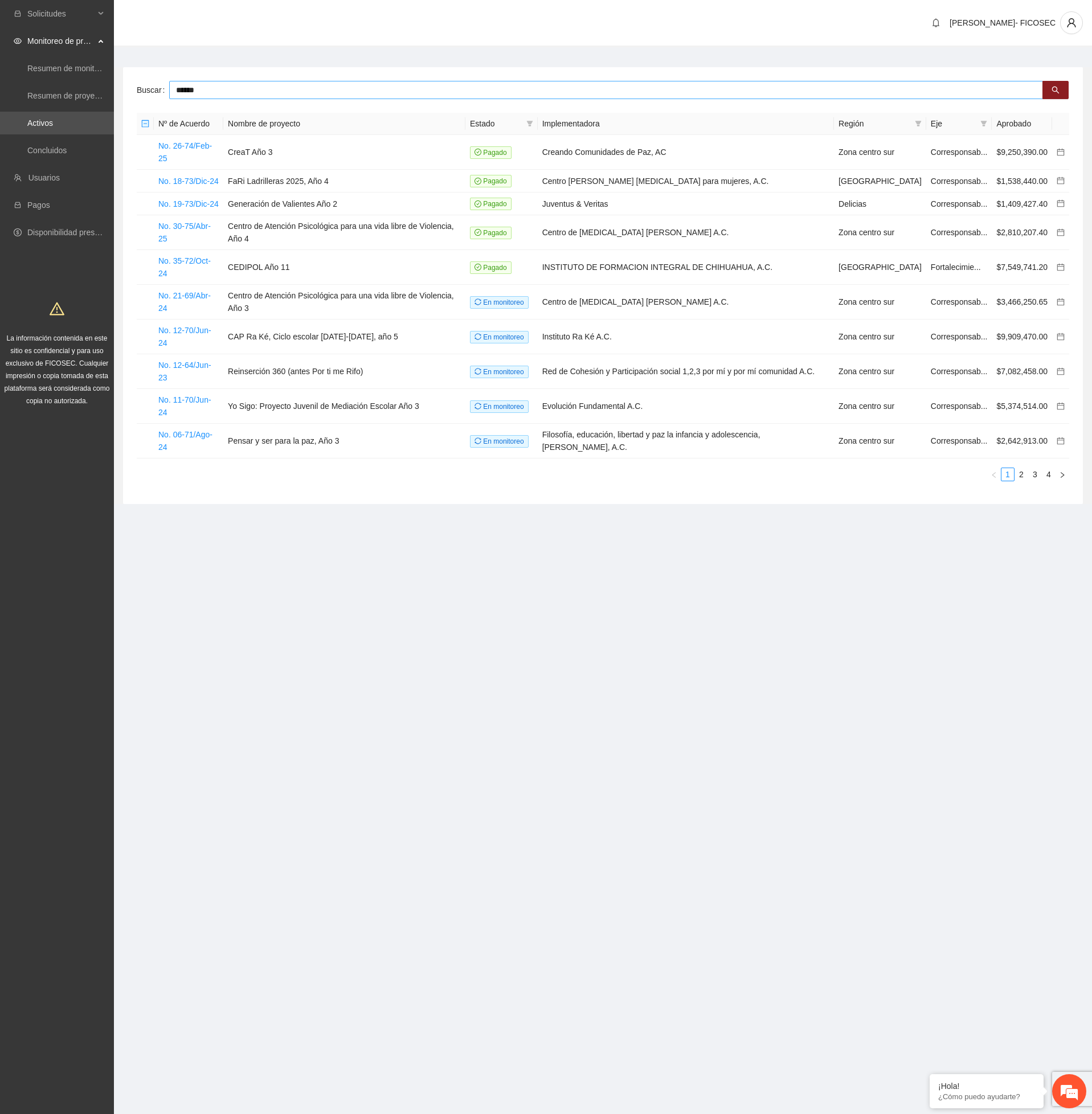
type input "******"
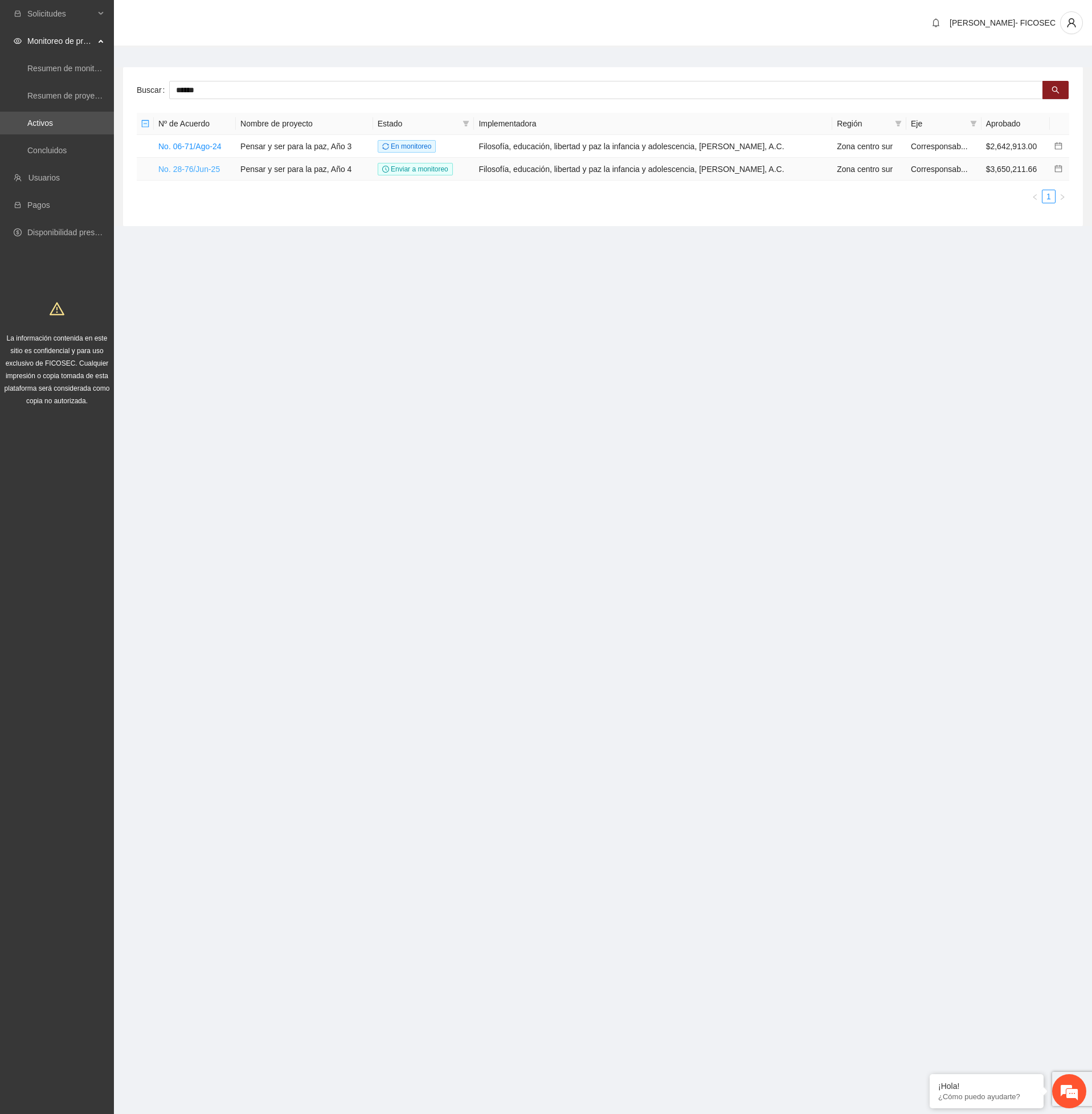
click at [198, 169] on link "No. 28-76/Jun-25" at bounding box center [189, 169] width 61 height 9
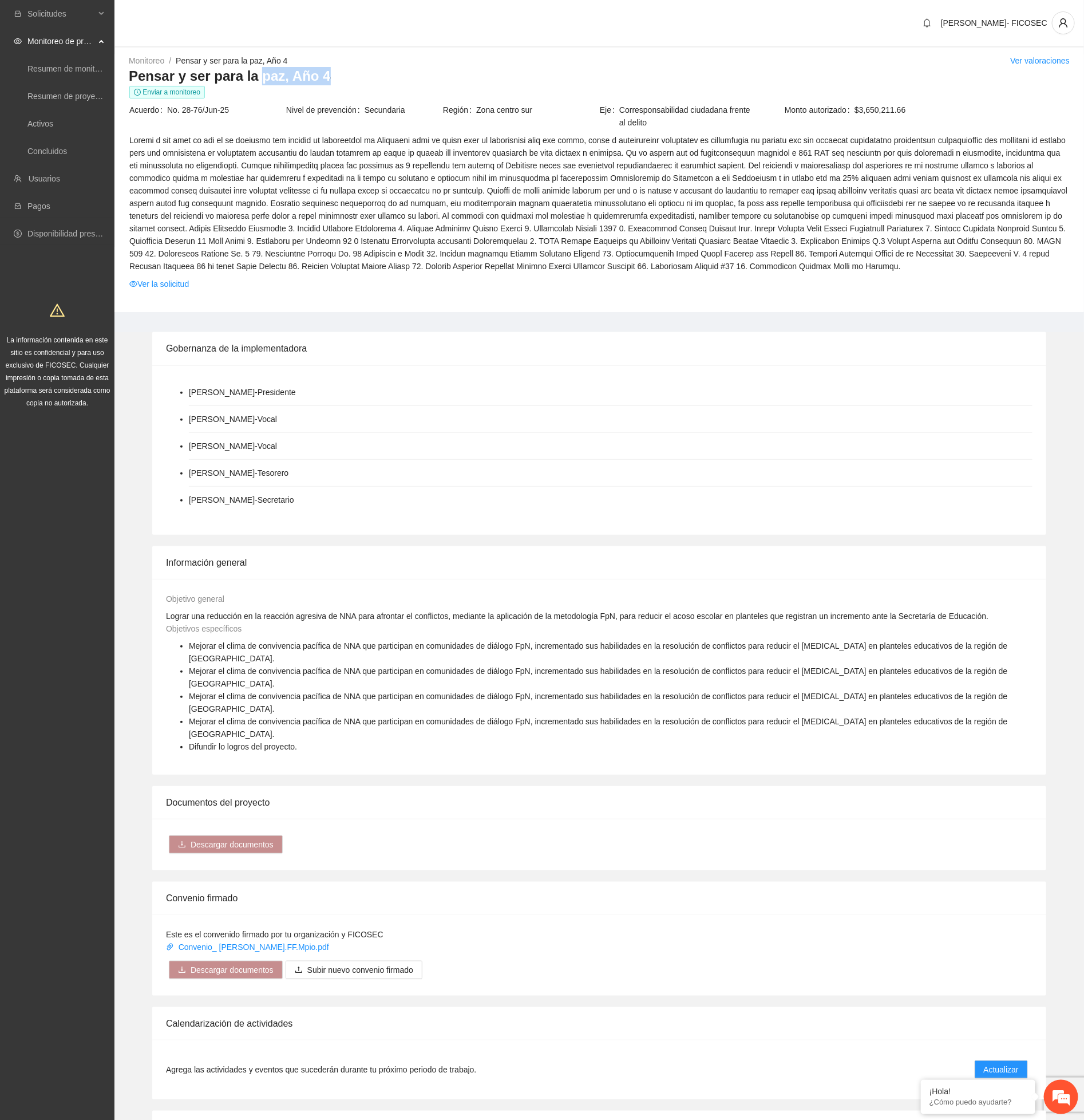
drag, startPoint x: 320, startPoint y: 76, endPoint x: 227, endPoint y: 86, distance: 93.5
click at [250, 79] on h3 "Pensar y ser para la paz, Año 4" at bounding box center [599, 77] width 941 height 19
drag, startPoint x: 125, startPoint y: 76, endPoint x: 320, endPoint y: 79, distance: 195.0
click at [320, 79] on div "Monitoreo / Pensar y ser para la paz, Año 4 / Ver valoraciones Pensar y ser par…" at bounding box center [599, 183] width 970 height 257
copy h3 "Pensar y ser para la paz, Año 4"
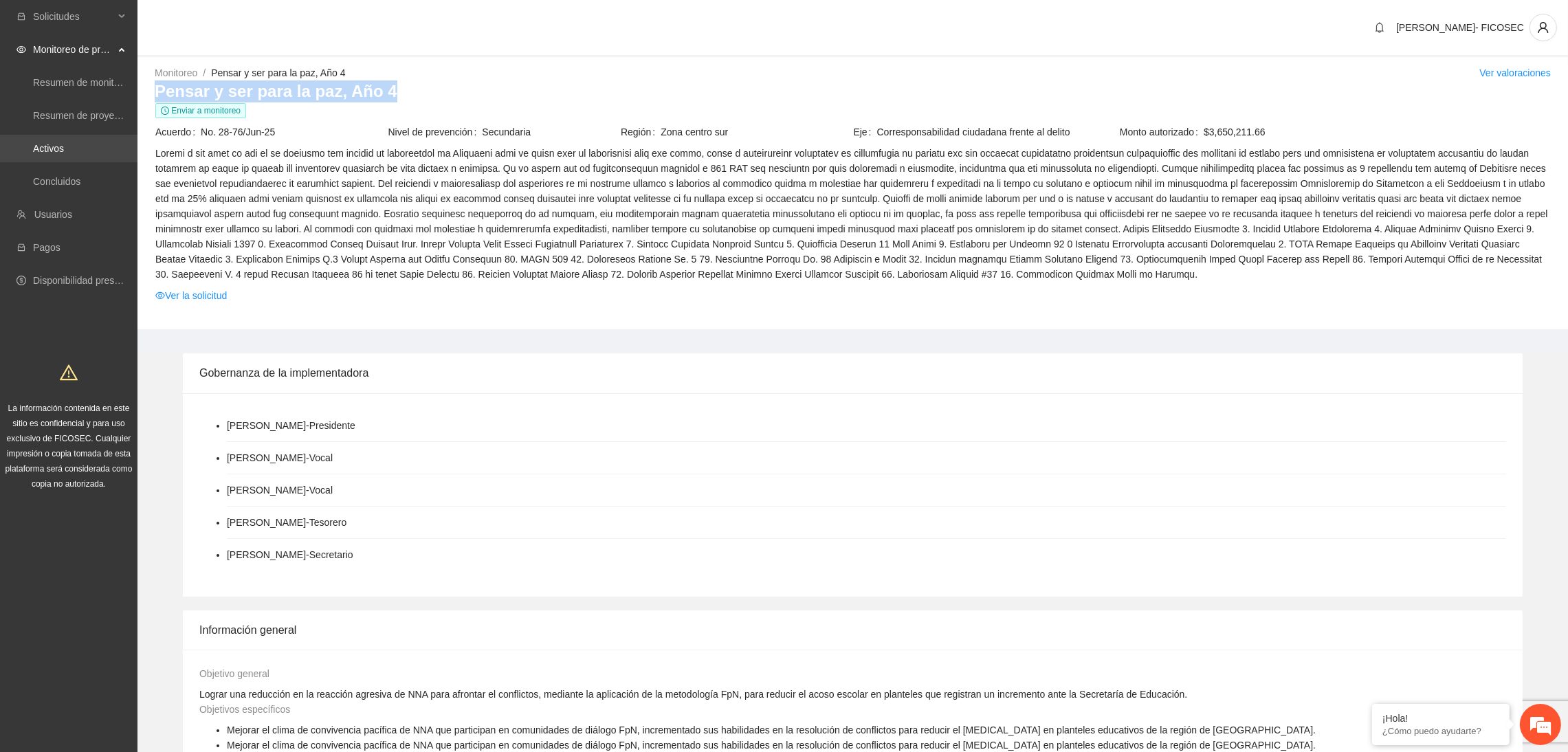
click at [64, 154] on link "Activos" at bounding box center [48, 149] width 31 height 11
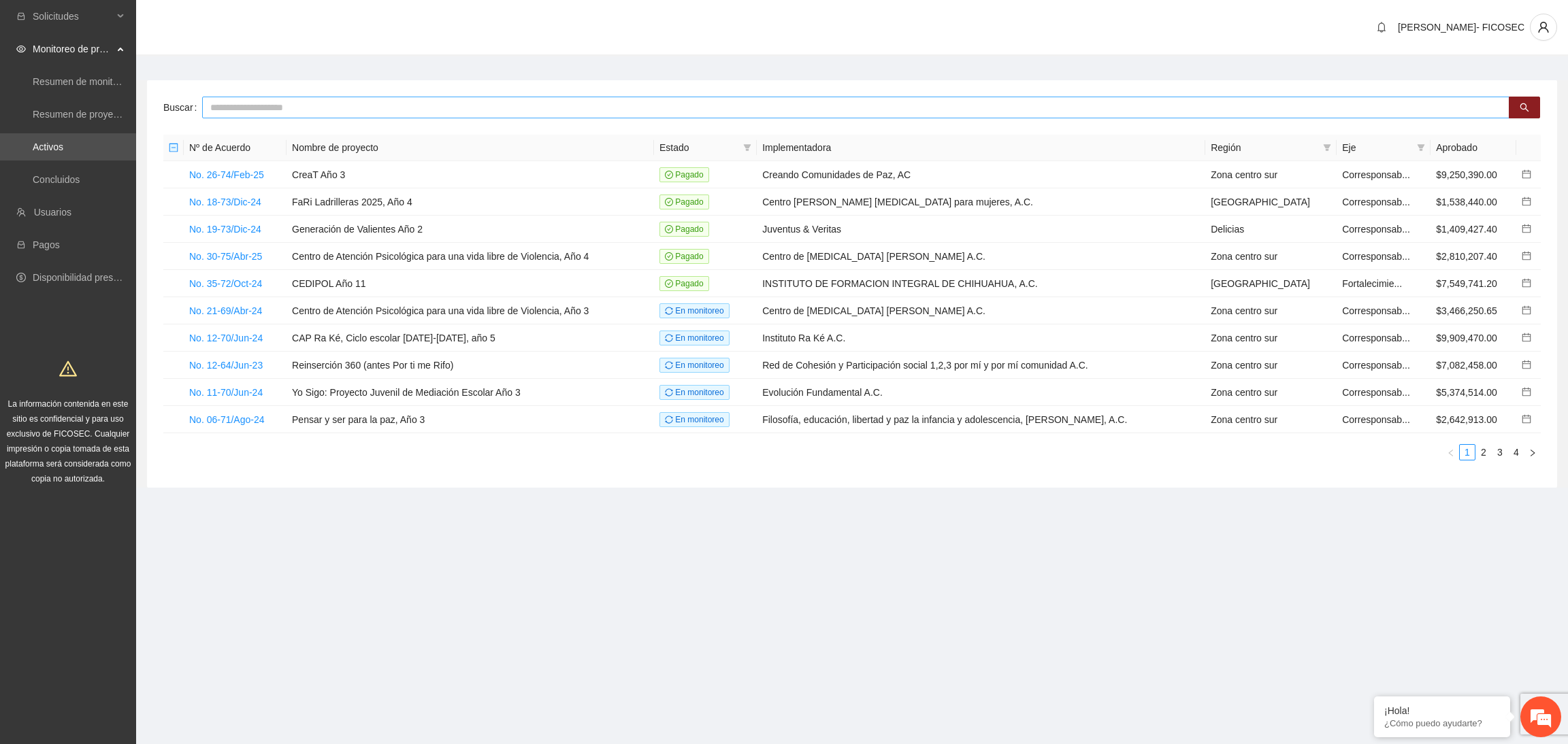
click at [456, 105] on input "text" at bounding box center [856, 108] width 1307 height 22
type input "**********"
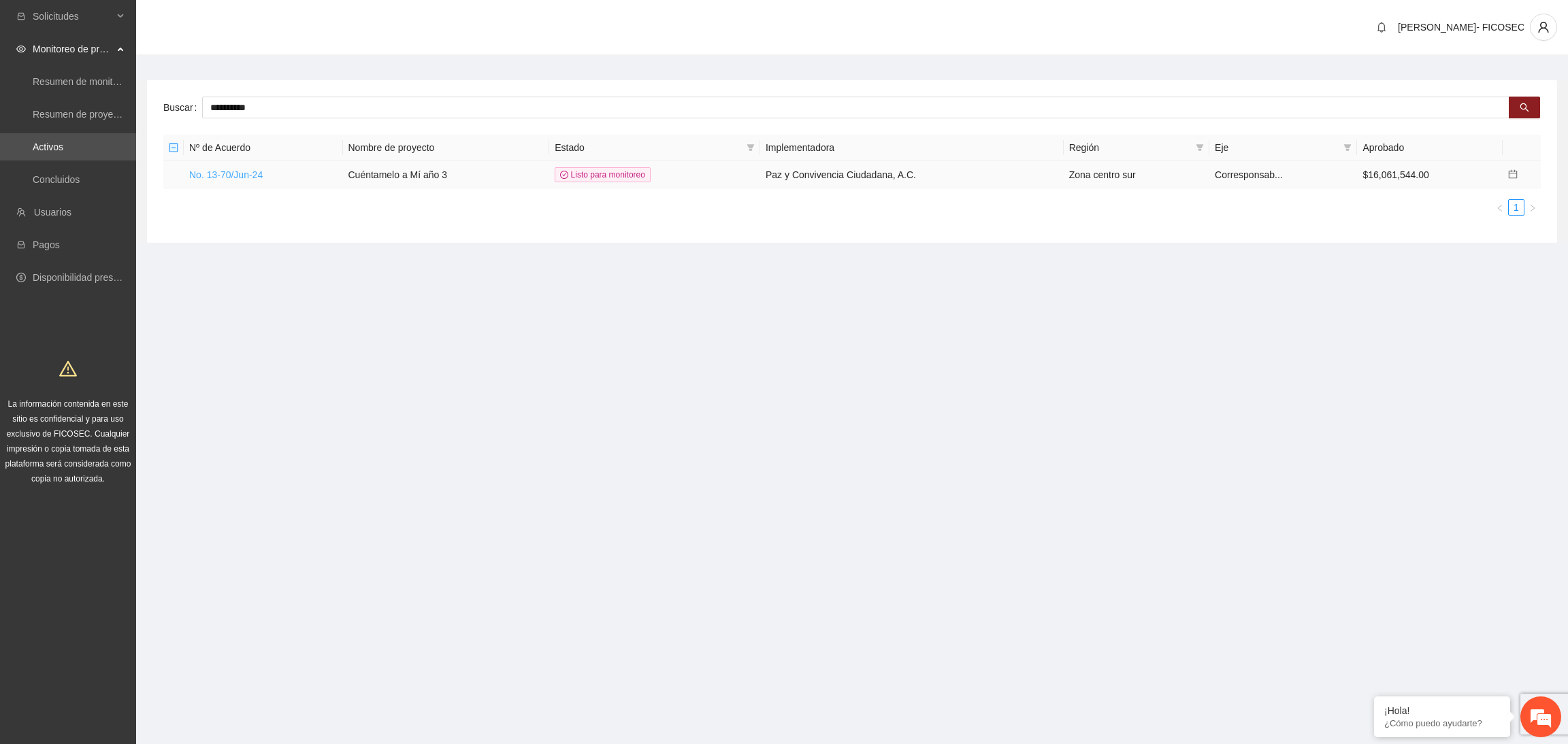
click at [200, 179] on td "No. 13-70/Jun-24" at bounding box center [263, 175] width 159 height 27
click at [201, 169] on link "No. 13-70/Jun-24" at bounding box center [226, 174] width 73 height 11
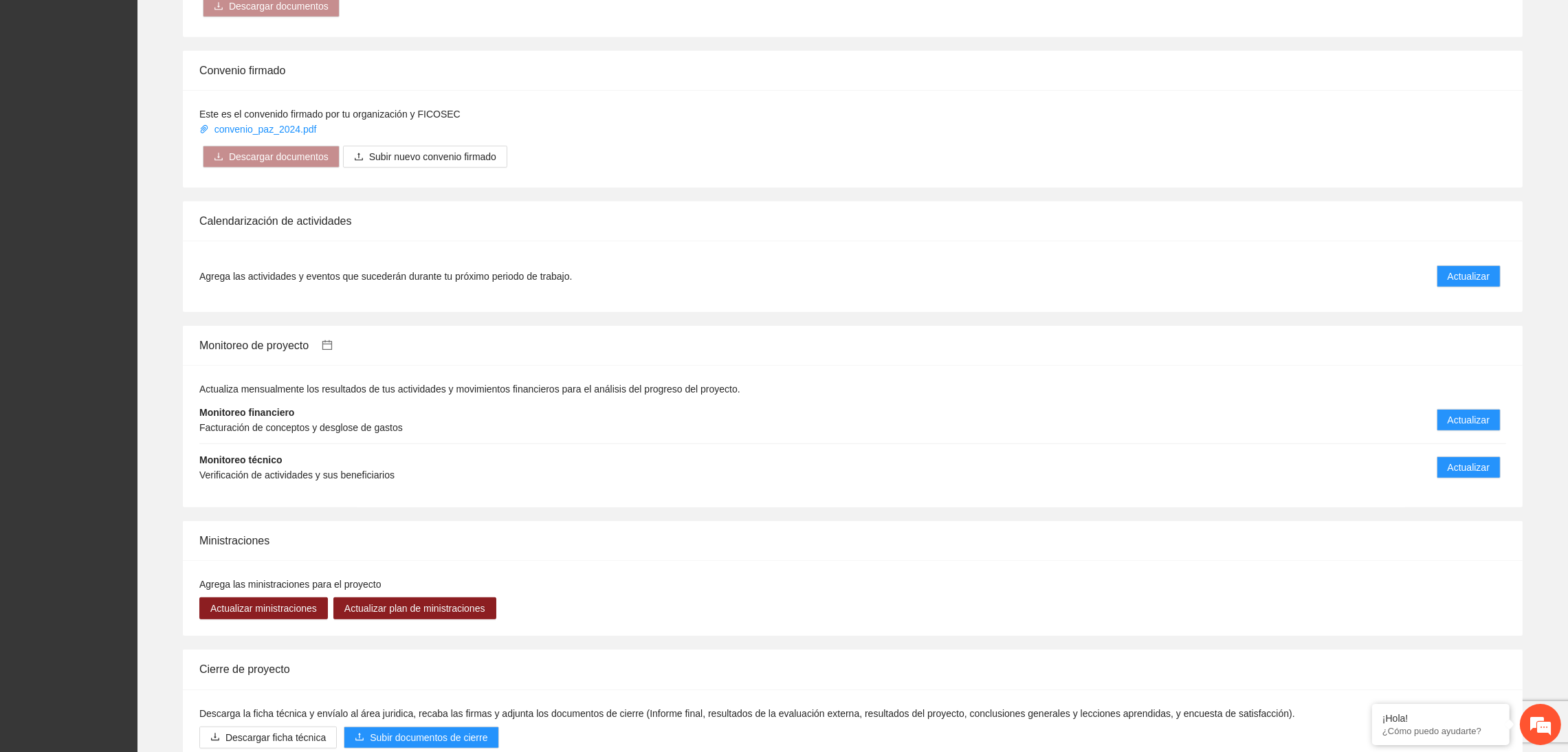
scroll to position [1030, 0]
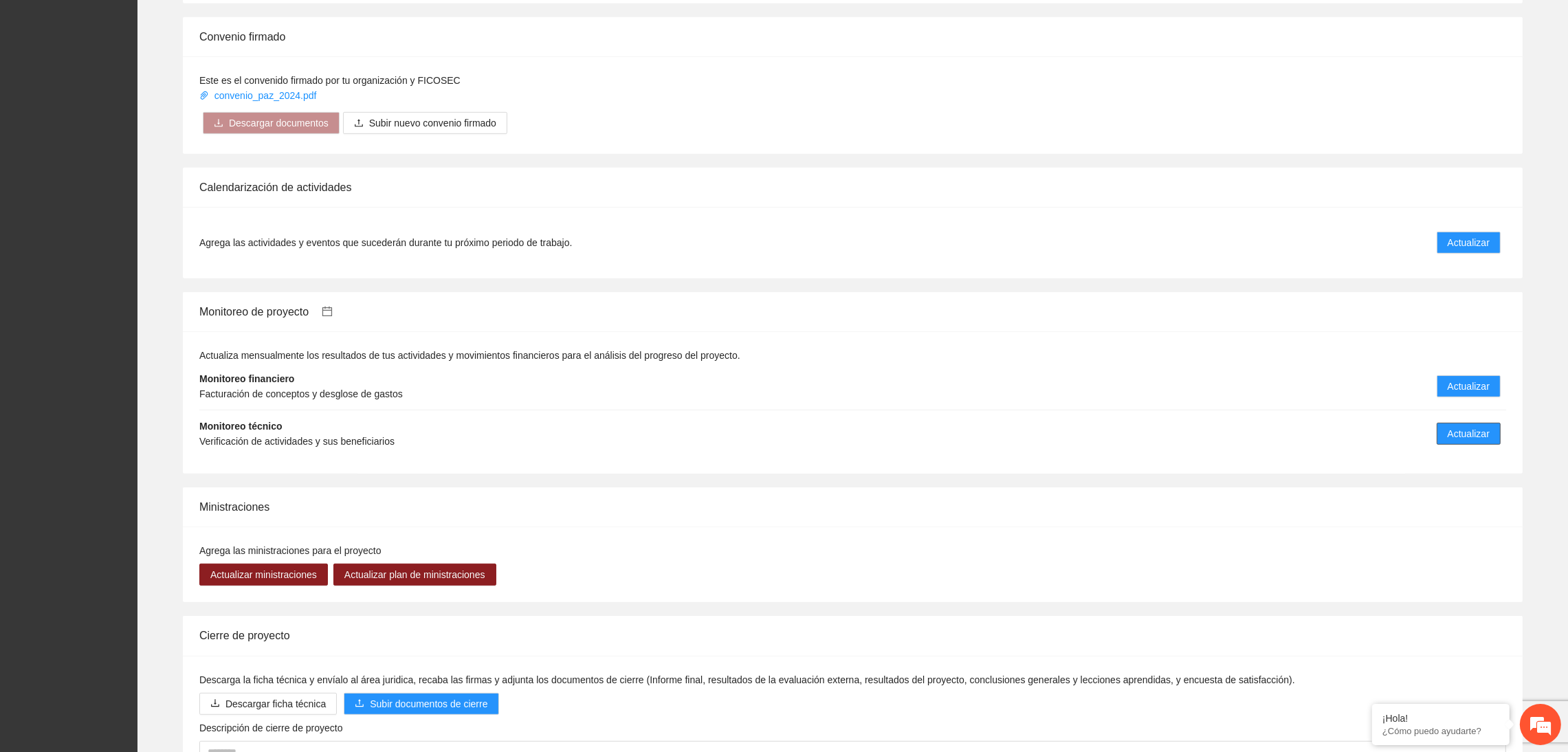
click at [1302, 436] on span "Actualizar" at bounding box center [1468, 434] width 42 height 15
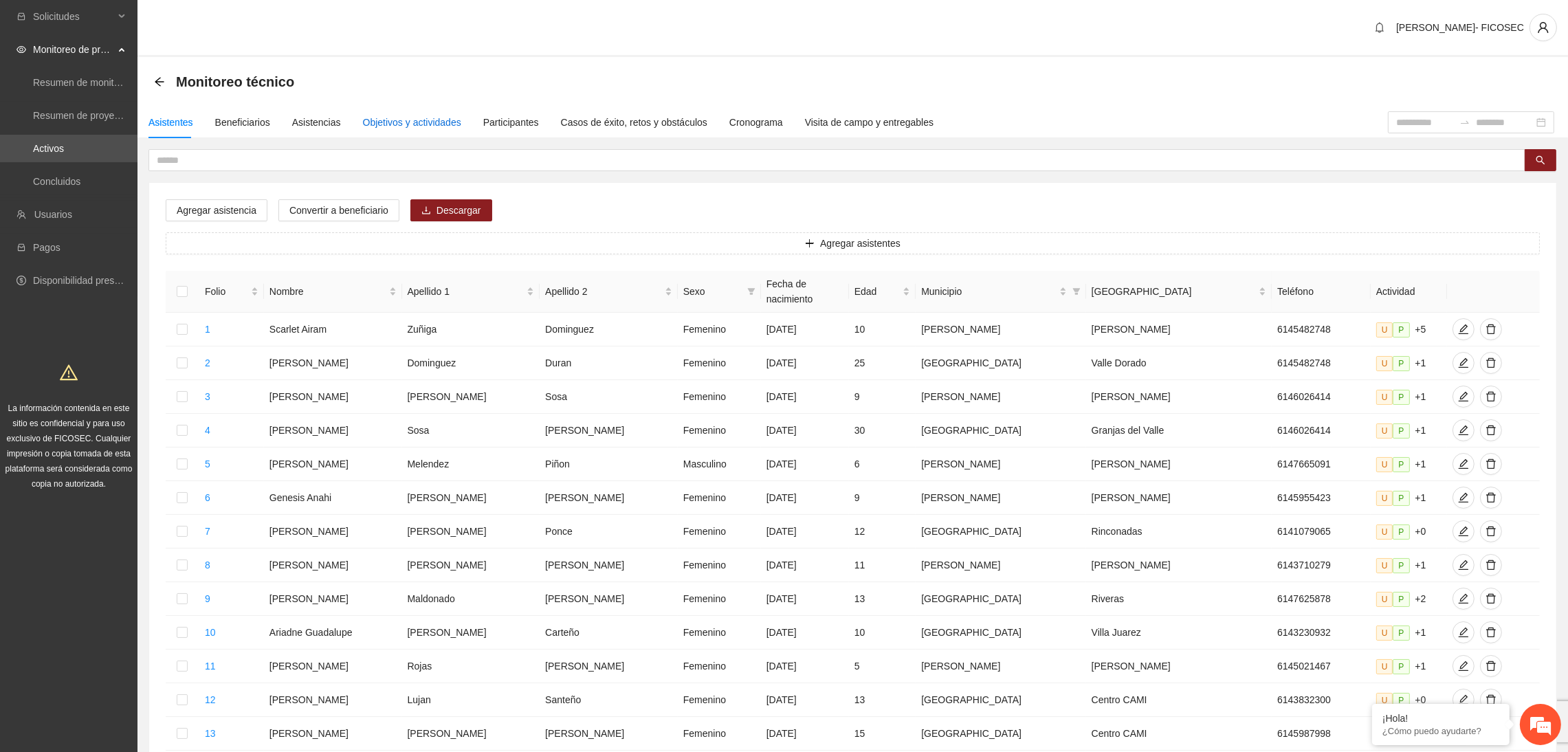
click at [373, 122] on div "Objetivos y actividades" at bounding box center [412, 123] width 98 height 15
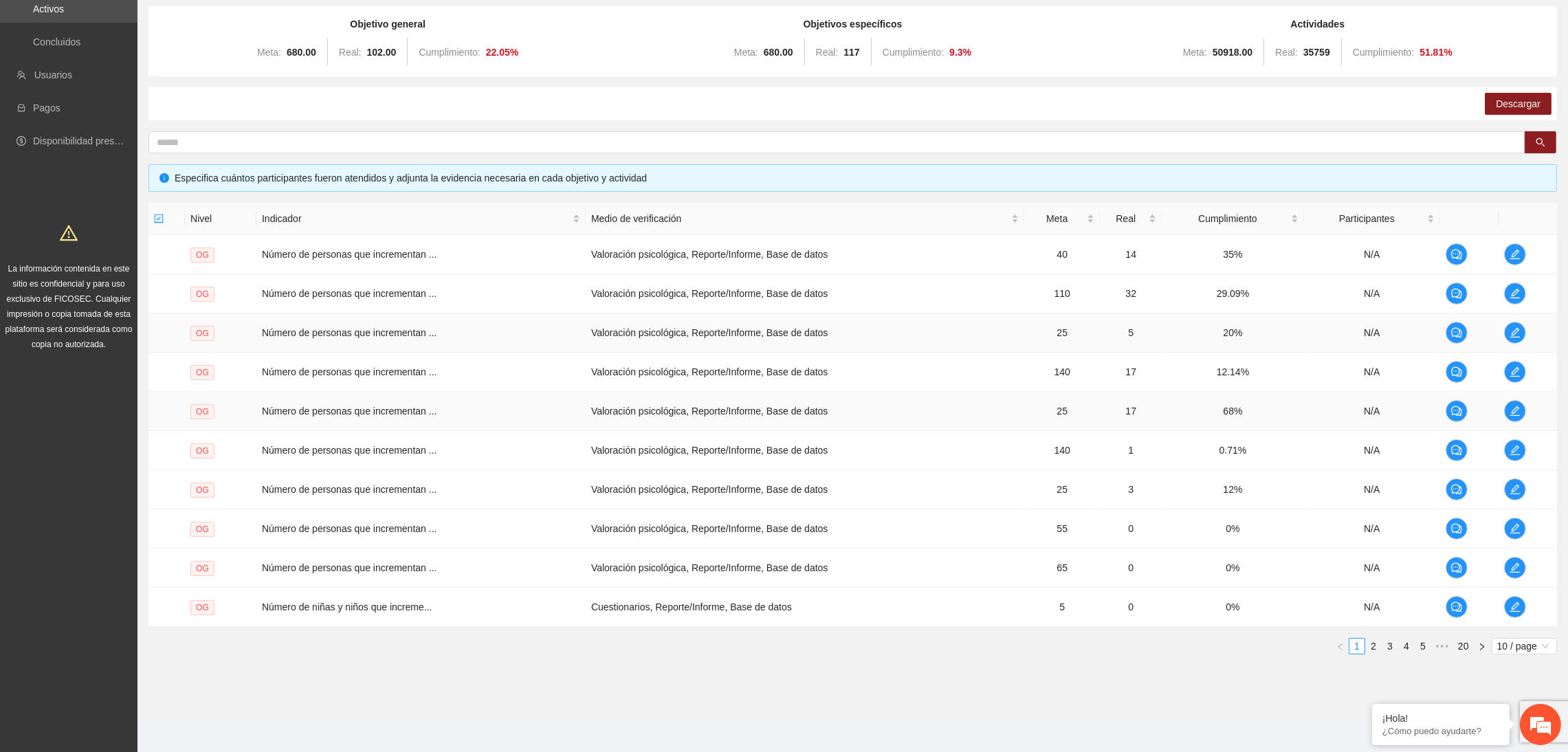
scroll to position [147, 0]
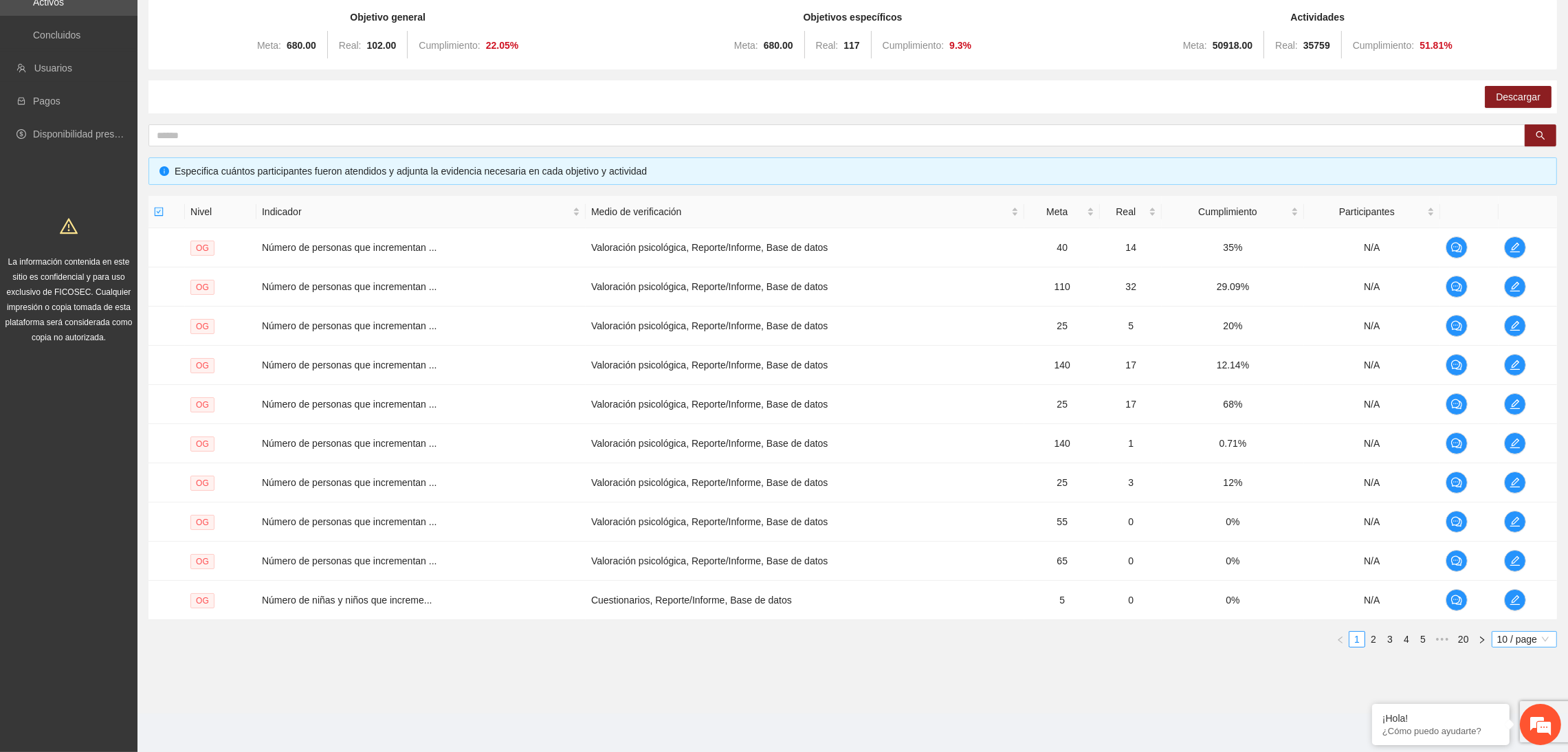
click at [1302, 633] on span "10 / page" at bounding box center [1524, 640] width 54 height 15
click at [1302, 737] on div "100 / page" at bounding box center [1525, 730] width 67 height 22
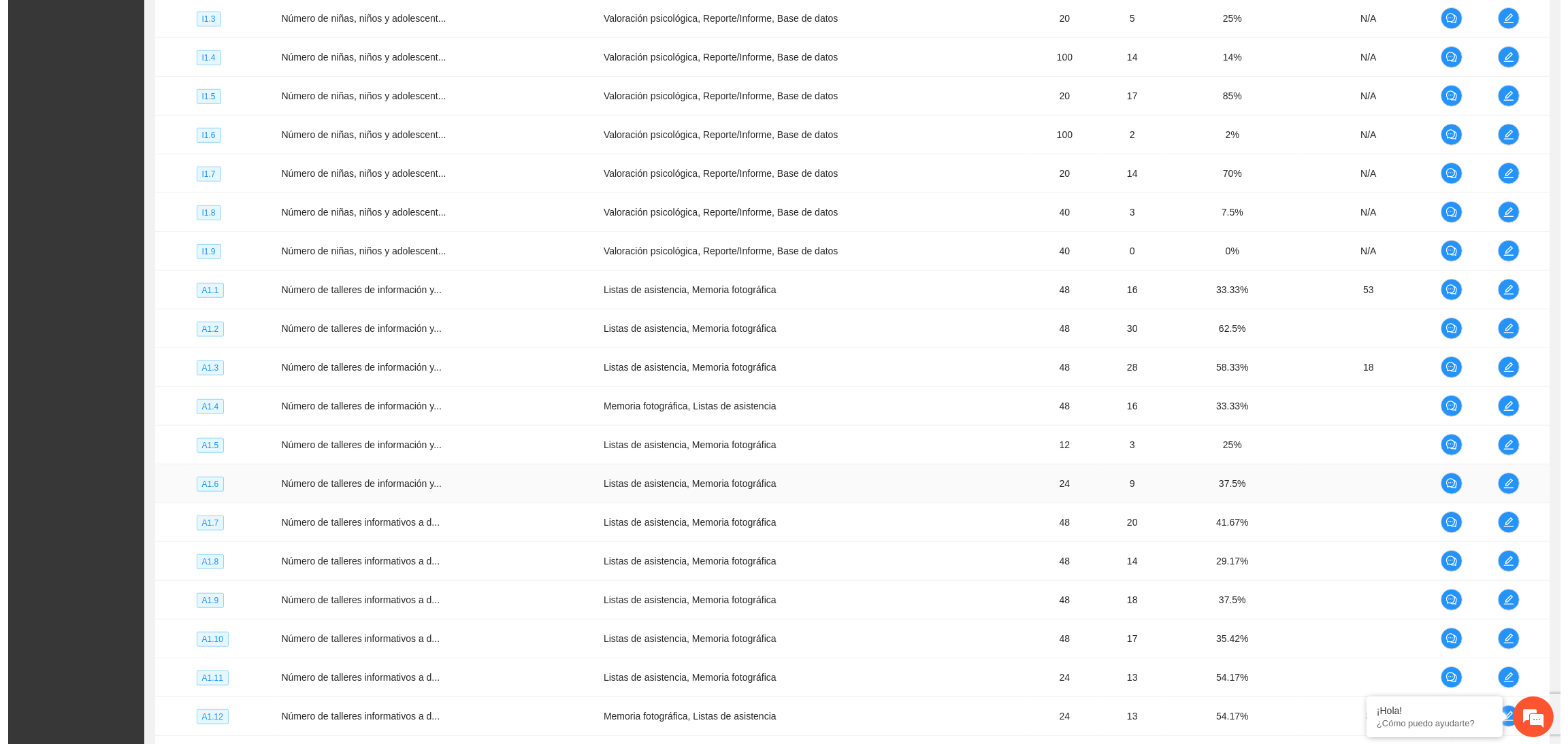
scroll to position [1574, 0]
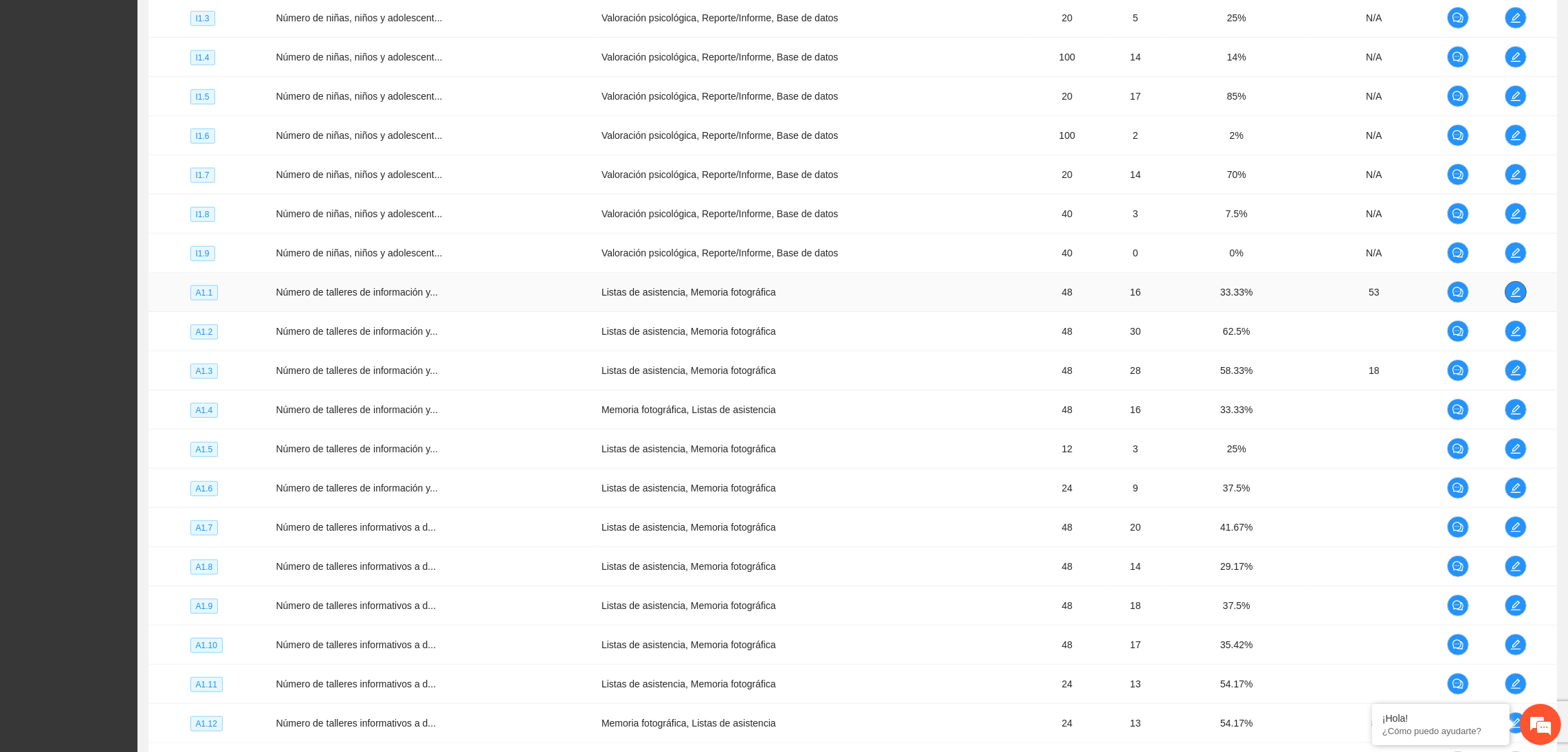
click at [1302, 298] on icon "edit" at bounding box center [1516, 292] width 11 height 11
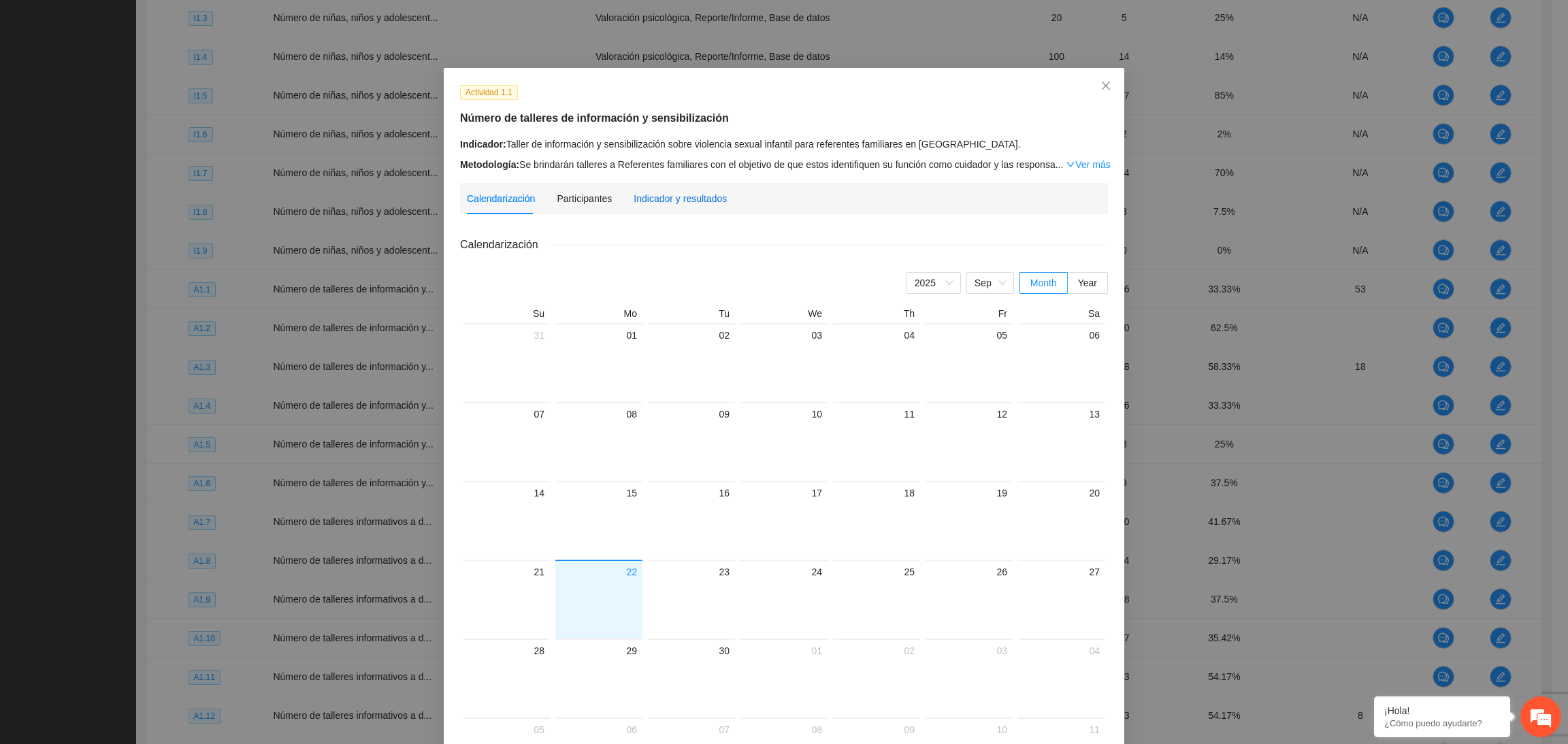
click at [653, 197] on div "Indicador y resultados" at bounding box center [680, 199] width 93 height 15
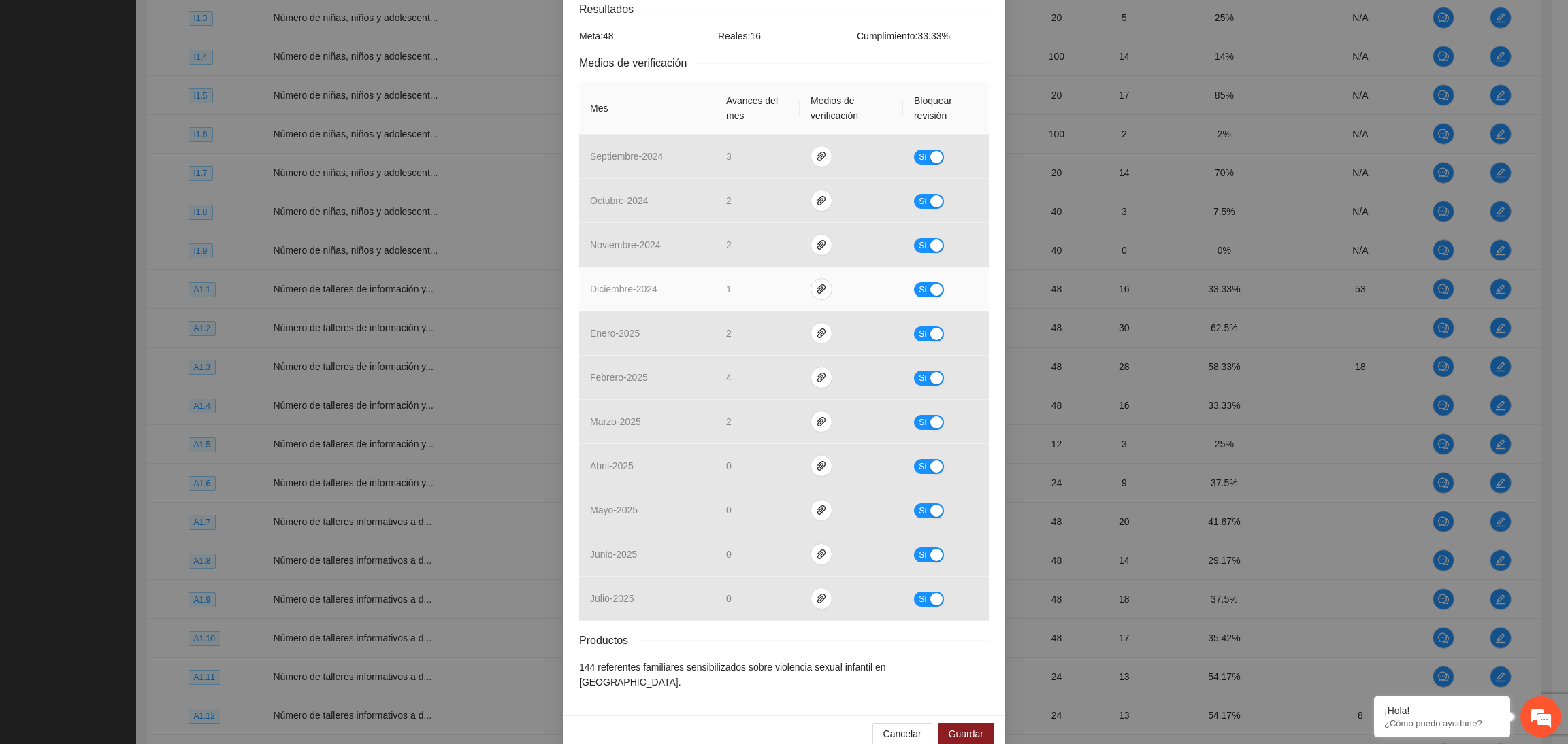
scroll to position [261, 0]
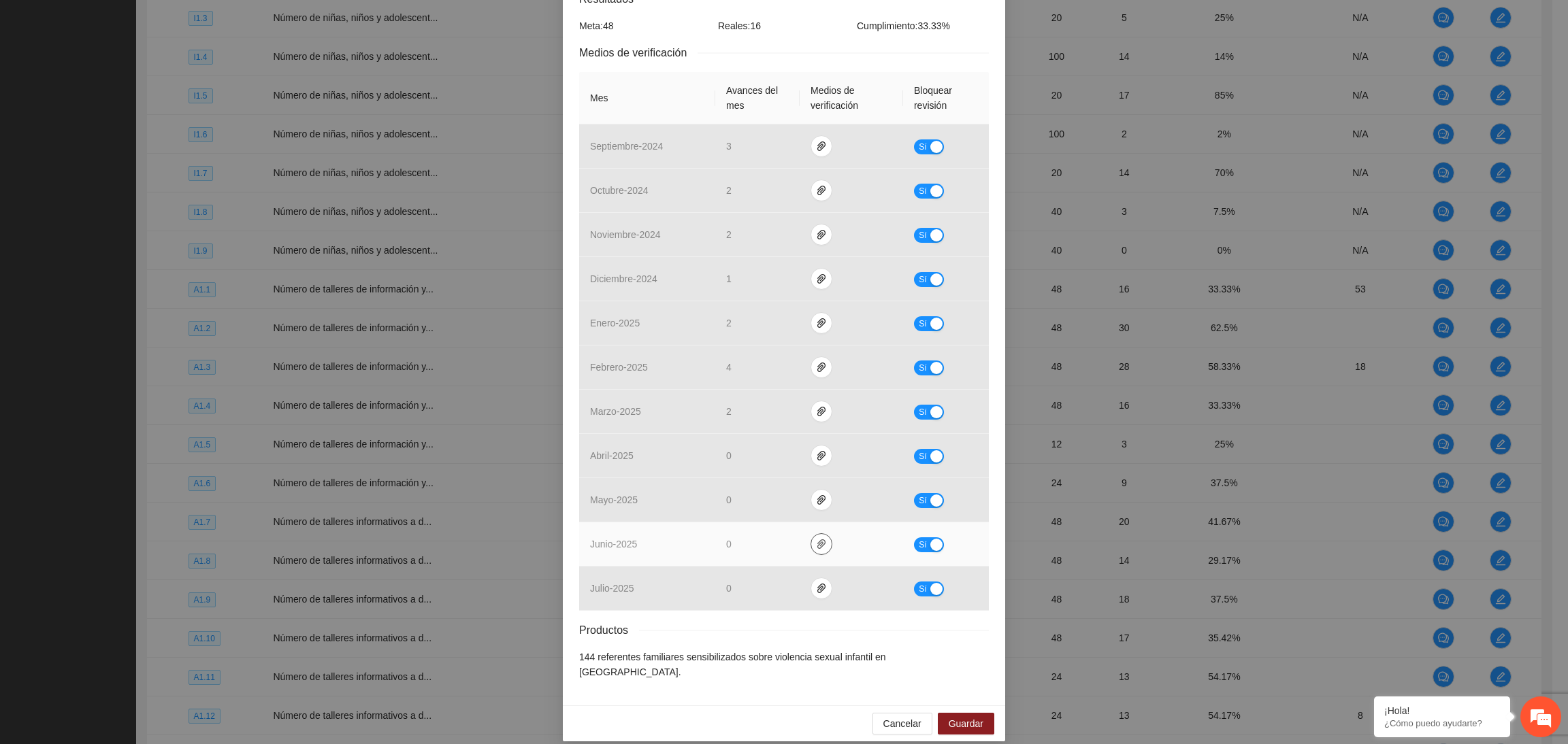
drag, startPoint x: 814, startPoint y: 544, endPoint x: 813, endPoint y: 551, distance: 7.1
click at [816, 544] on icon "paper-clip" at bounding box center [821, 544] width 11 height 11
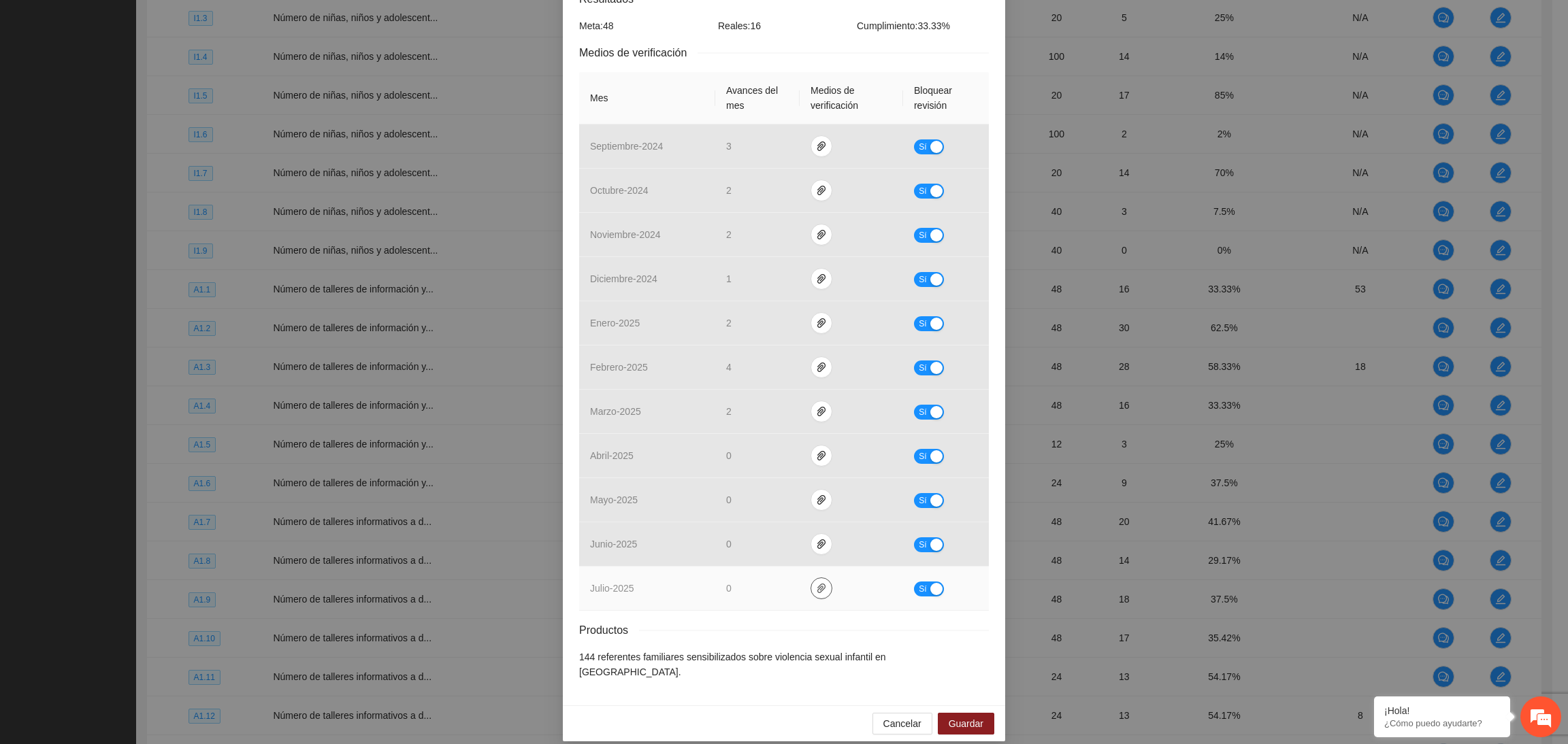
click at [818, 588] on icon "paper-clip" at bounding box center [822, 588] width 8 height 9
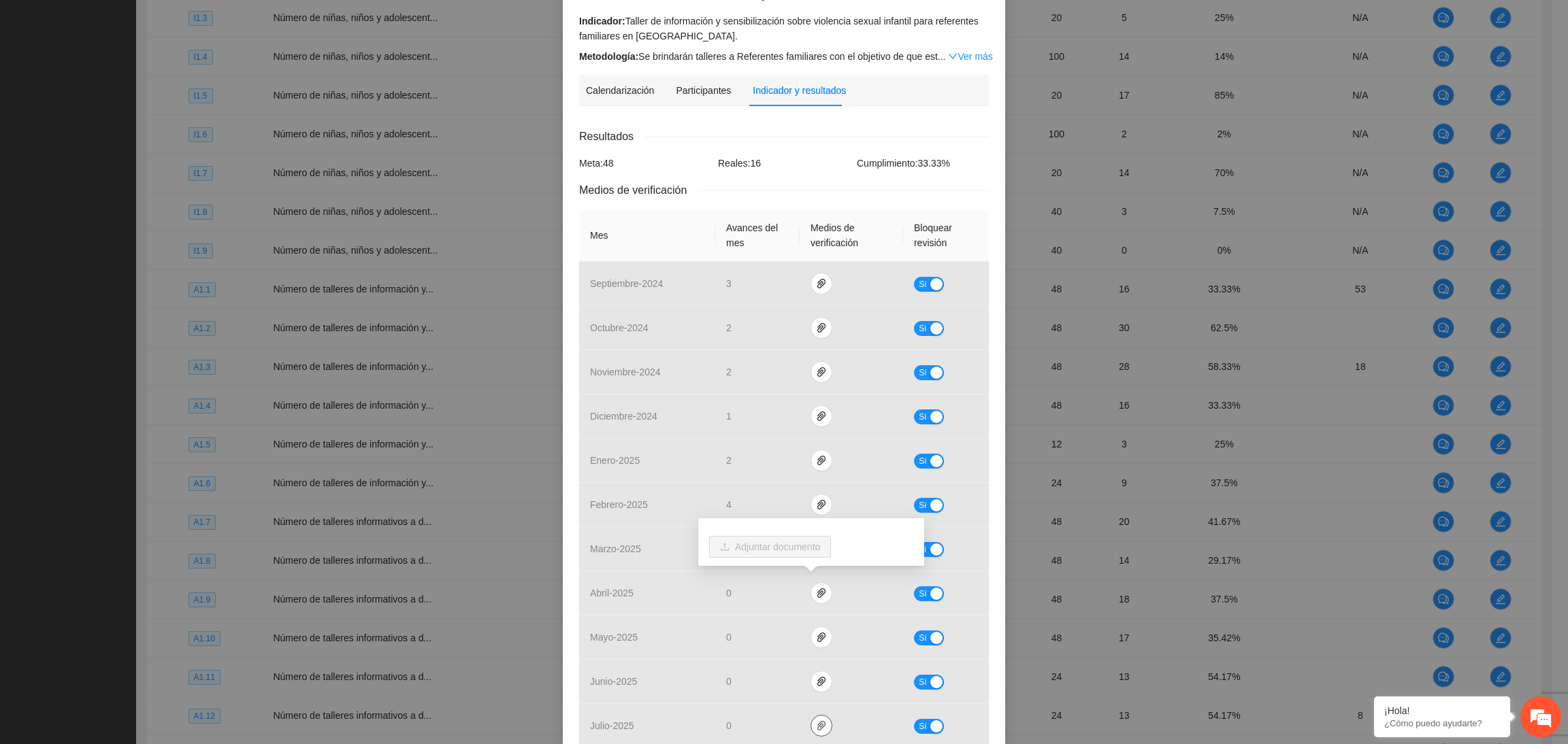
scroll to position [0, 0]
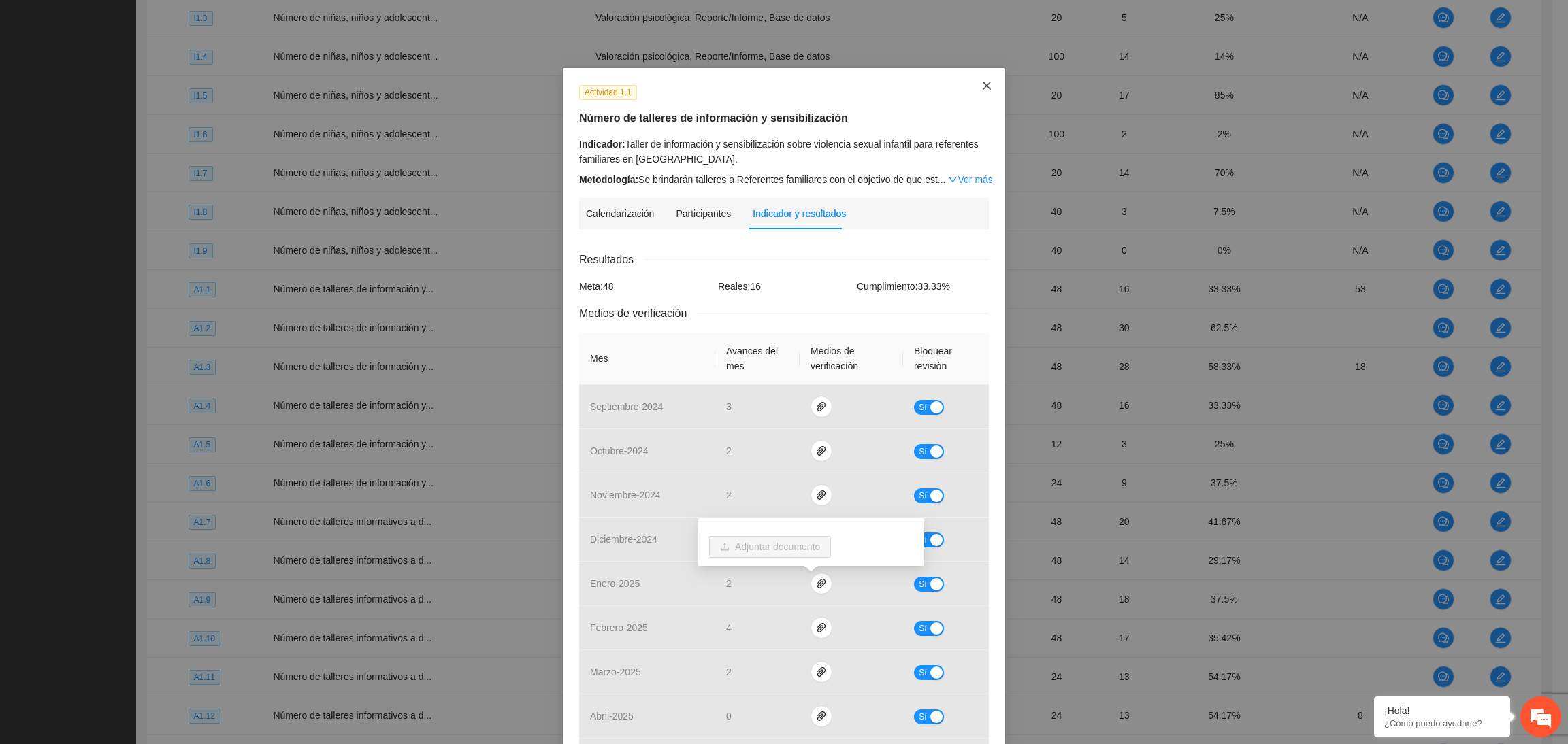
click at [971, 87] on span "Close" at bounding box center [986, 86] width 37 height 37
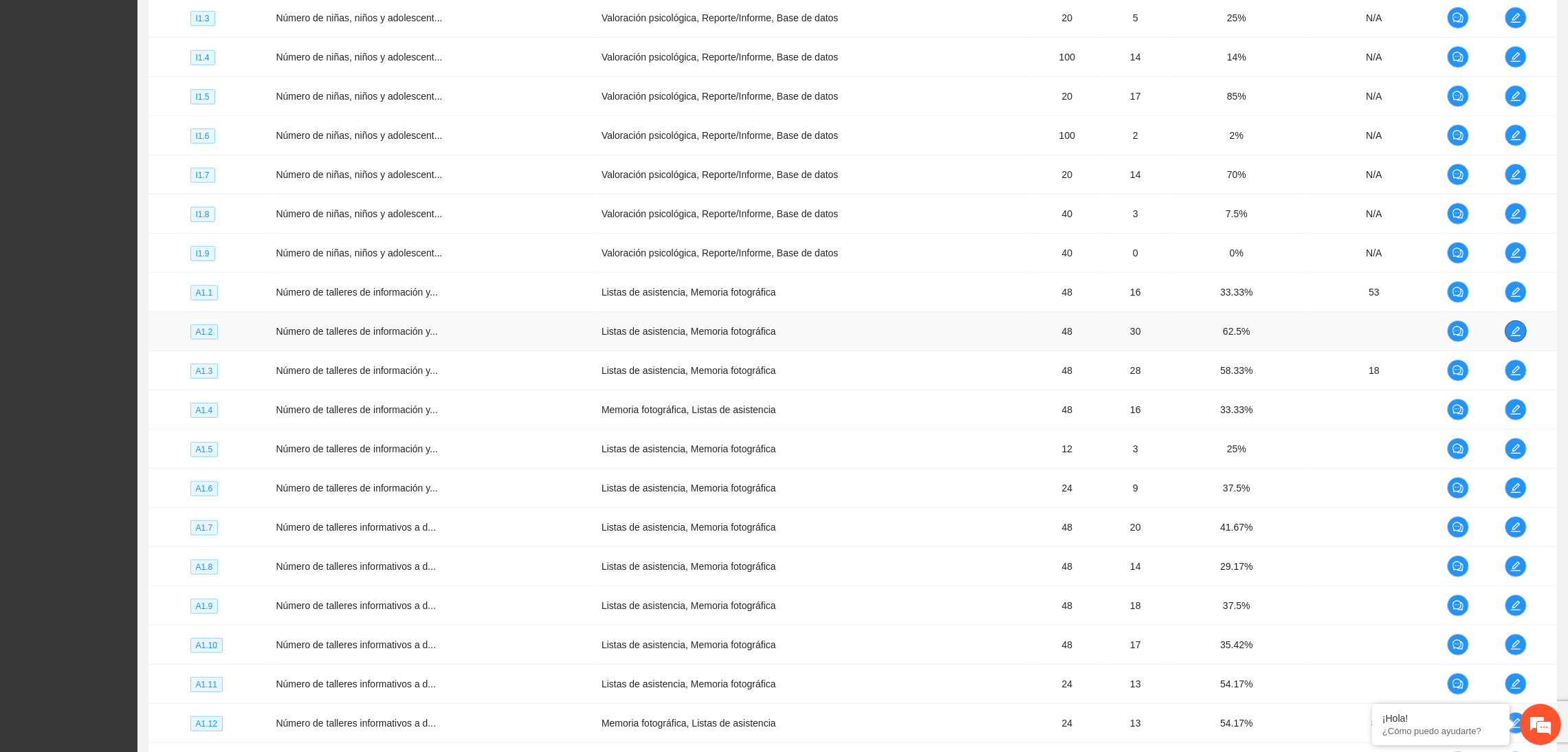
click at [1302, 336] on icon "edit" at bounding box center [1516, 331] width 11 height 11
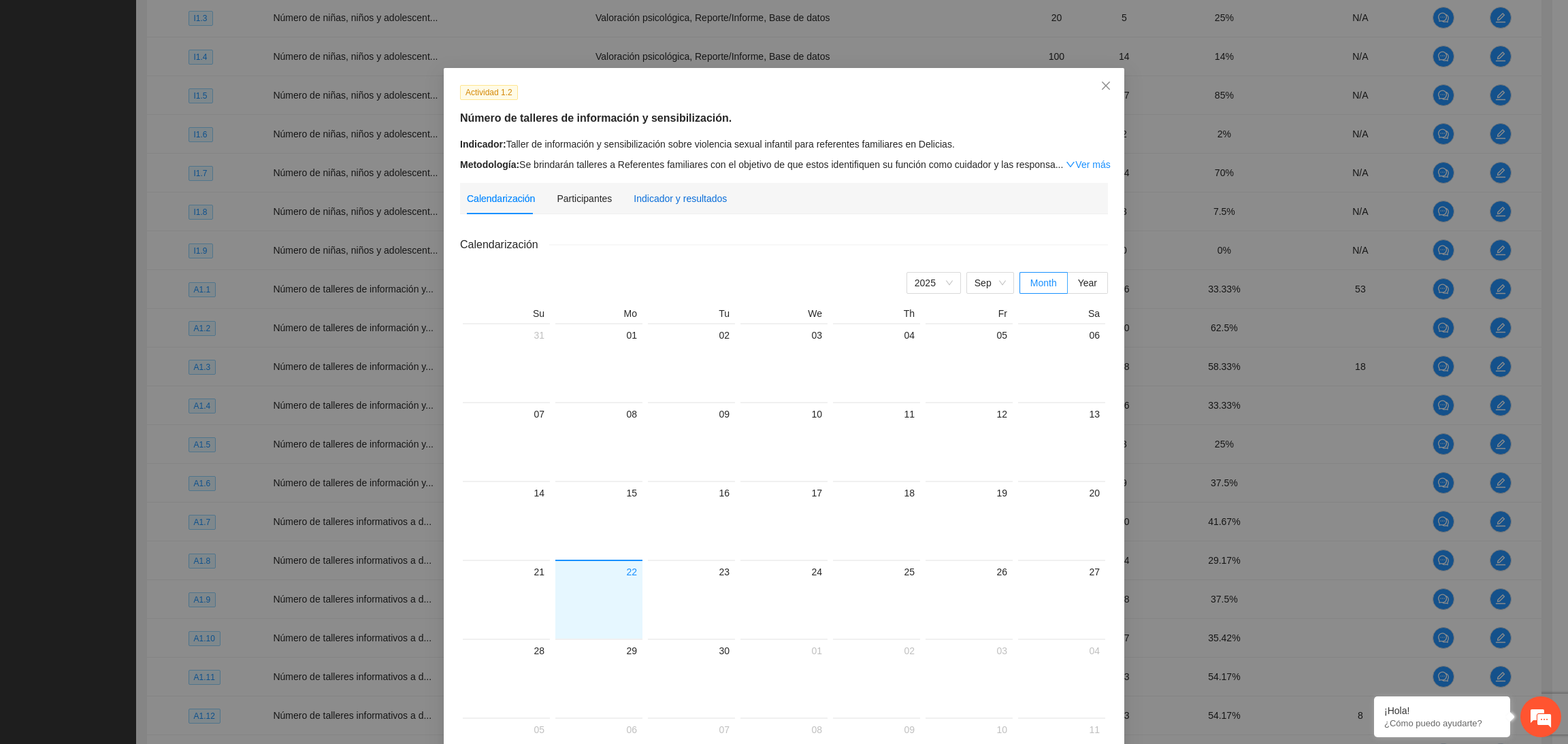
click at [691, 196] on div "Indicador y resultados" at bounding box center [680, 199] width 93 height 15
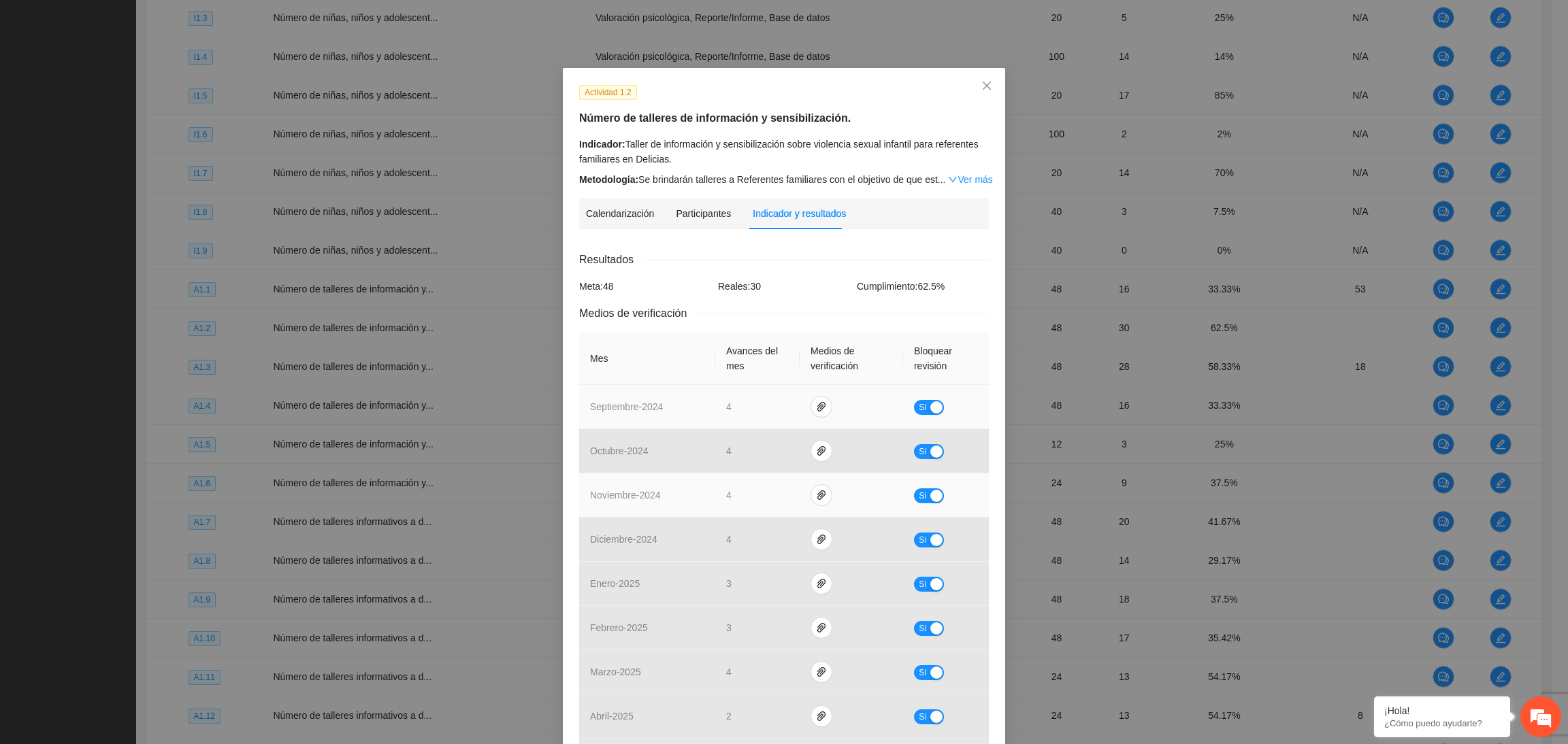
scroll to position [261, 0]
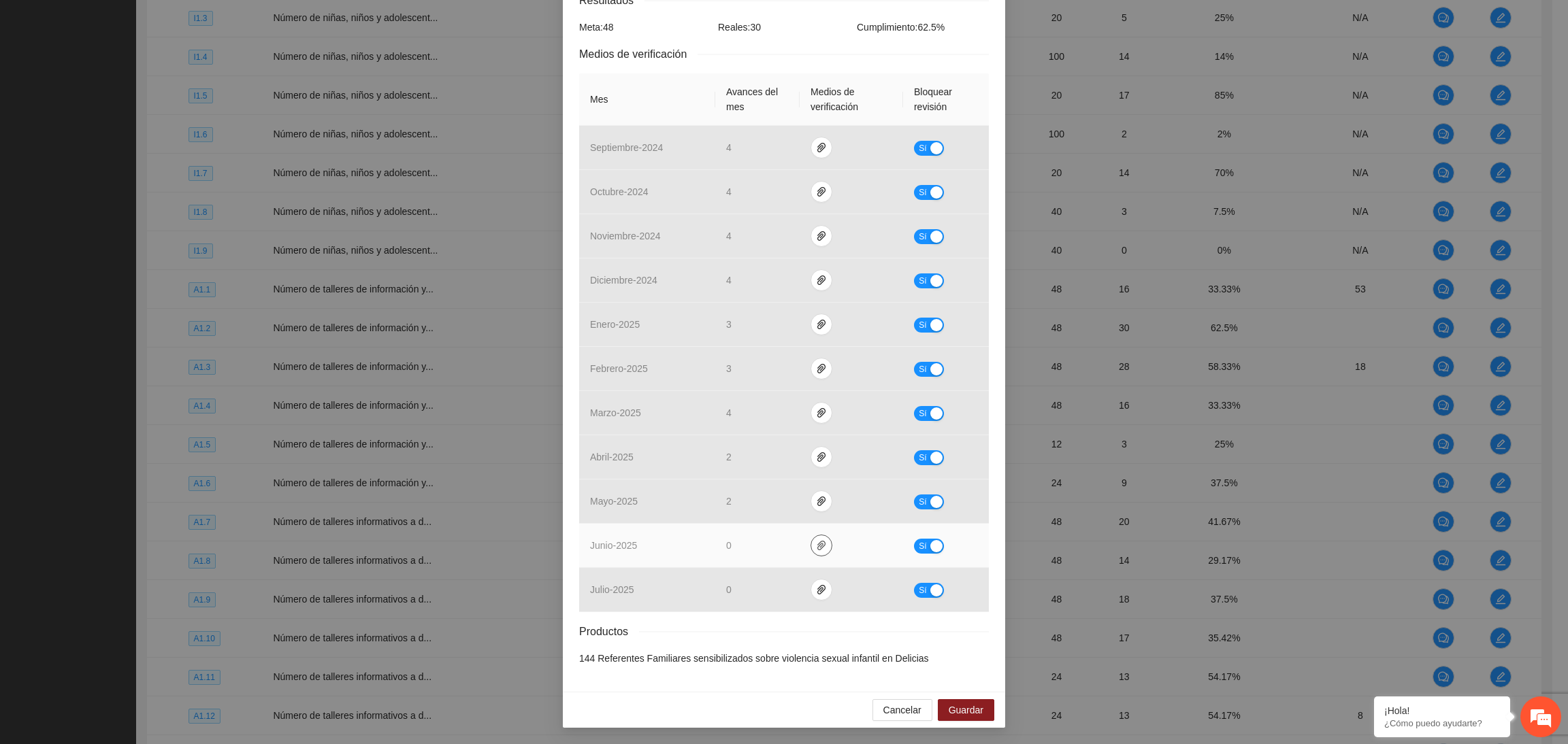
click at [811, 547] on span "paper-clip" at bounding box center [821, 545] width 20 height 11
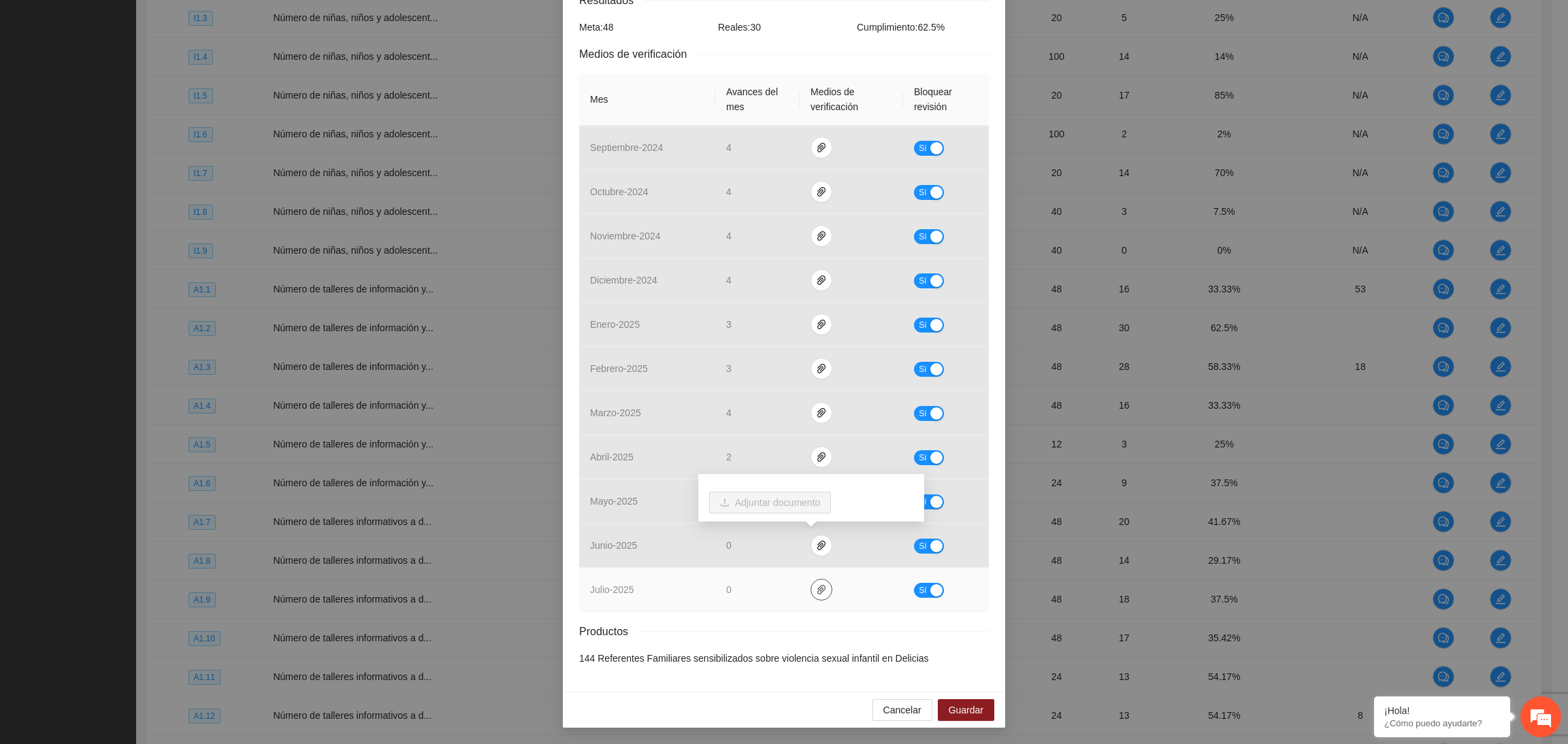
click at [816, 588] on icon "paper-clip" at bounding box center [821, 589] width 11 height 11
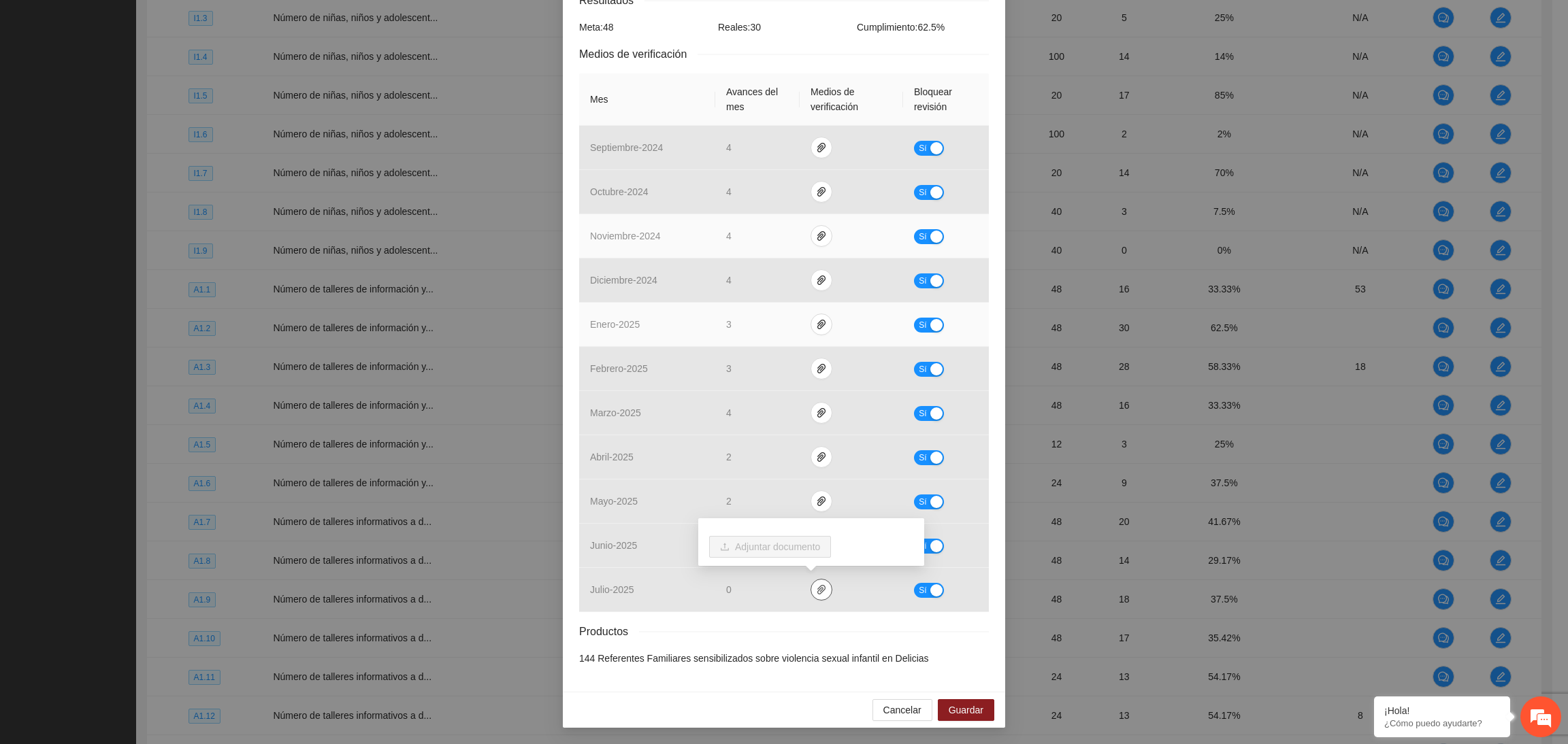
scroll to position [0, 0]
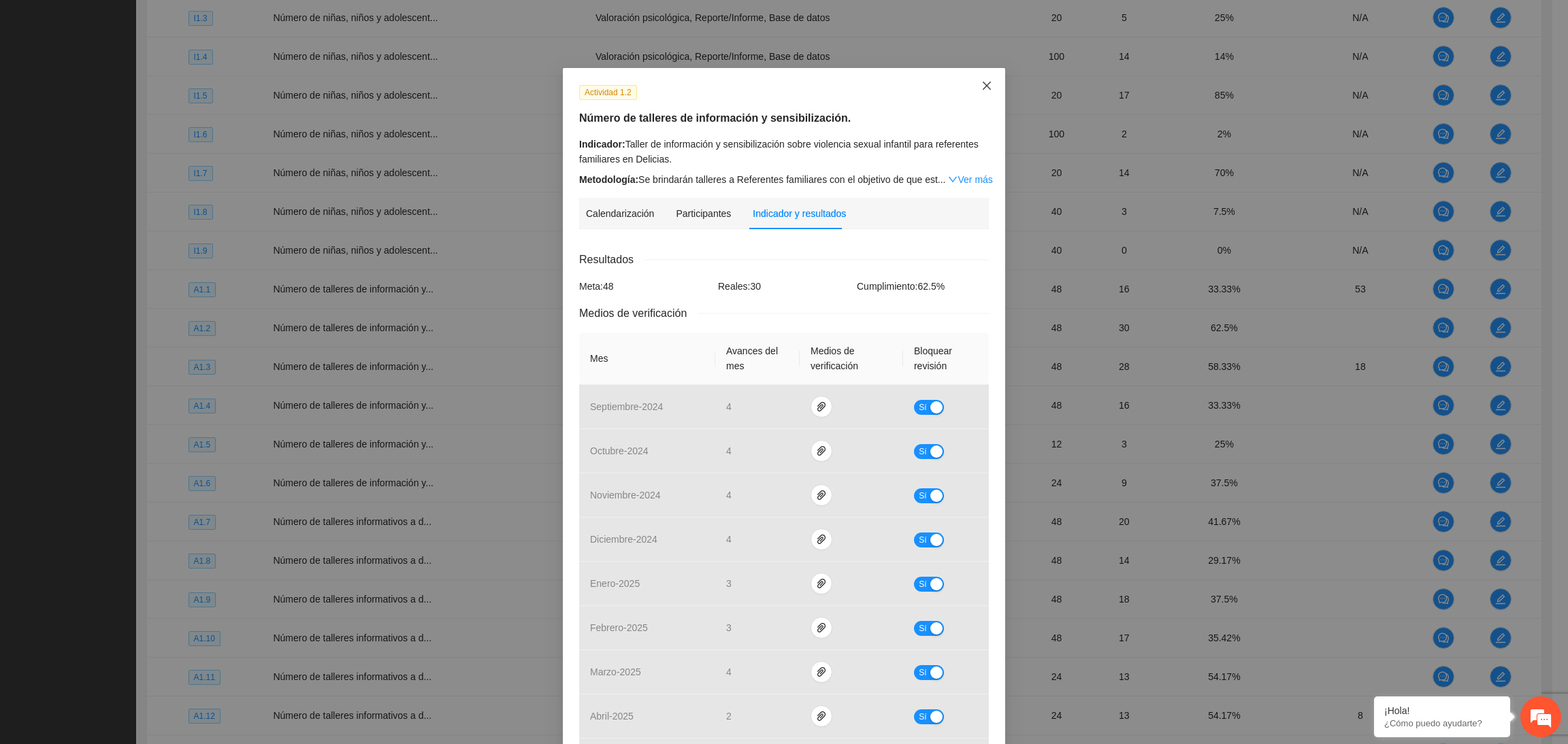
click at [969, 87] on span "Close" at bounding box center [986, 86] width 37 height 37
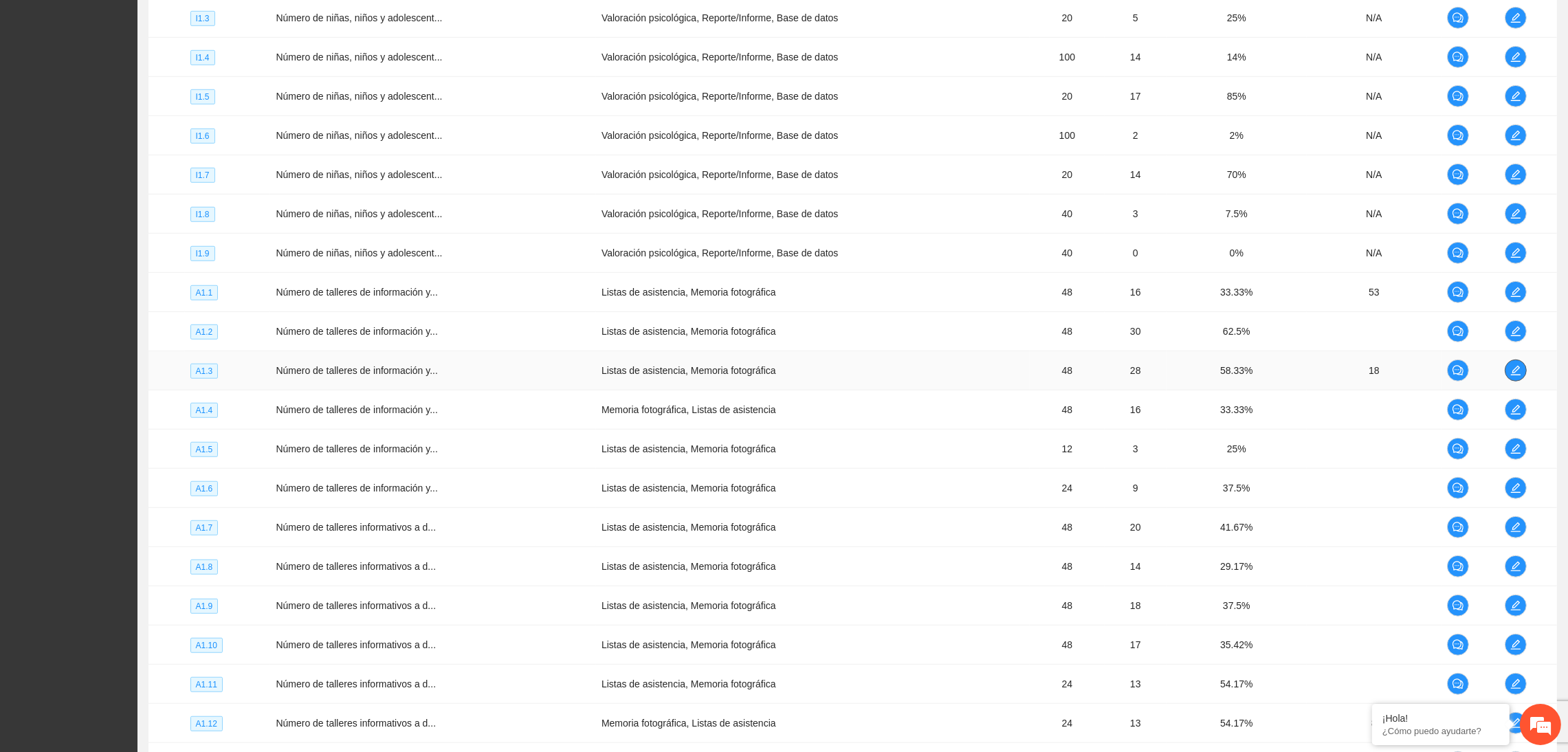
click at [1302, 373] on icon "edit" at bounding box center [1516, 370] width 11 height 11
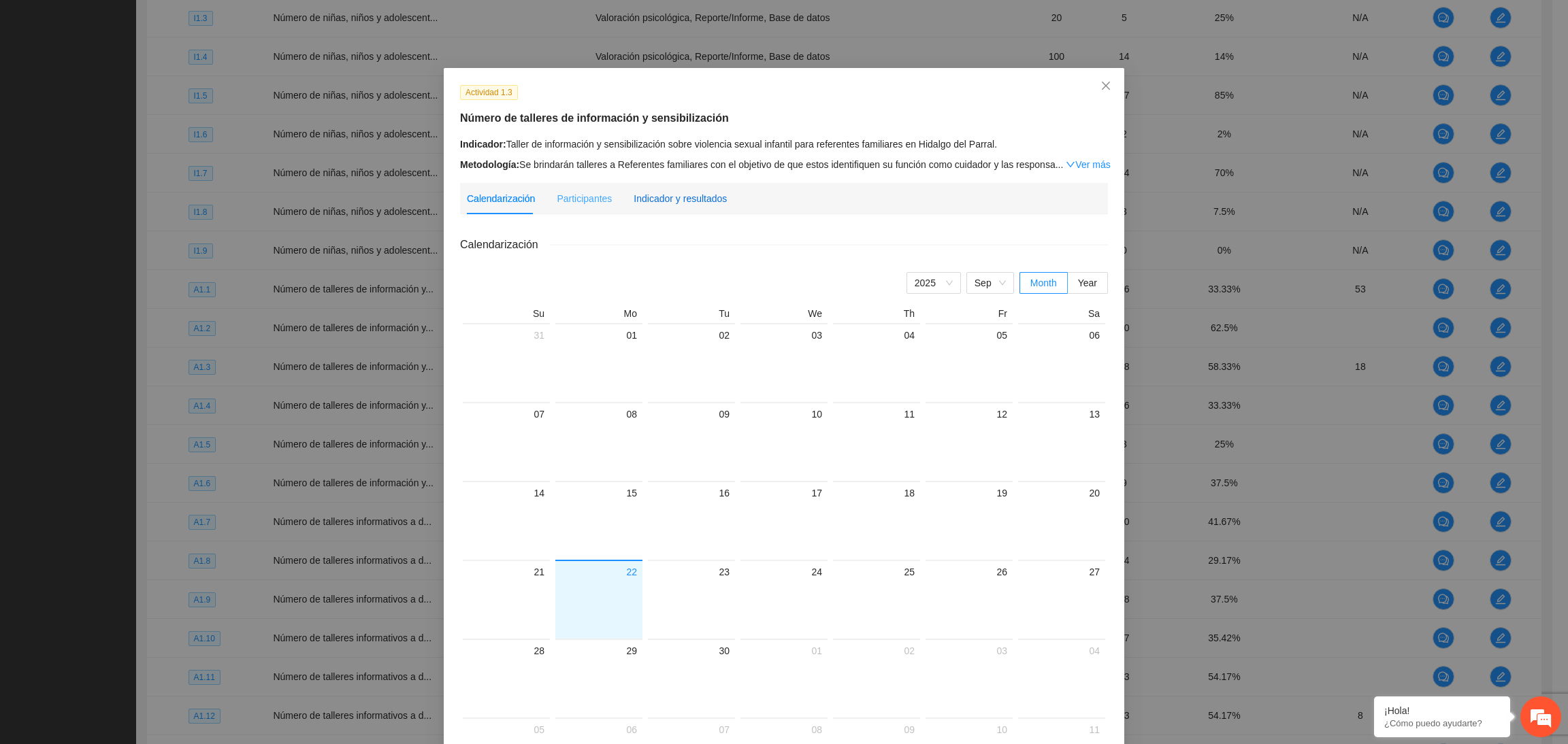
drag, startPoint x: 691, startPoint y: 198, endPoint x: 683, endPoint y: 200, distance: 8.2
click at [688, 200] on div "Indicador y resultados" at bounding box center [680, 199] width 93 height 15
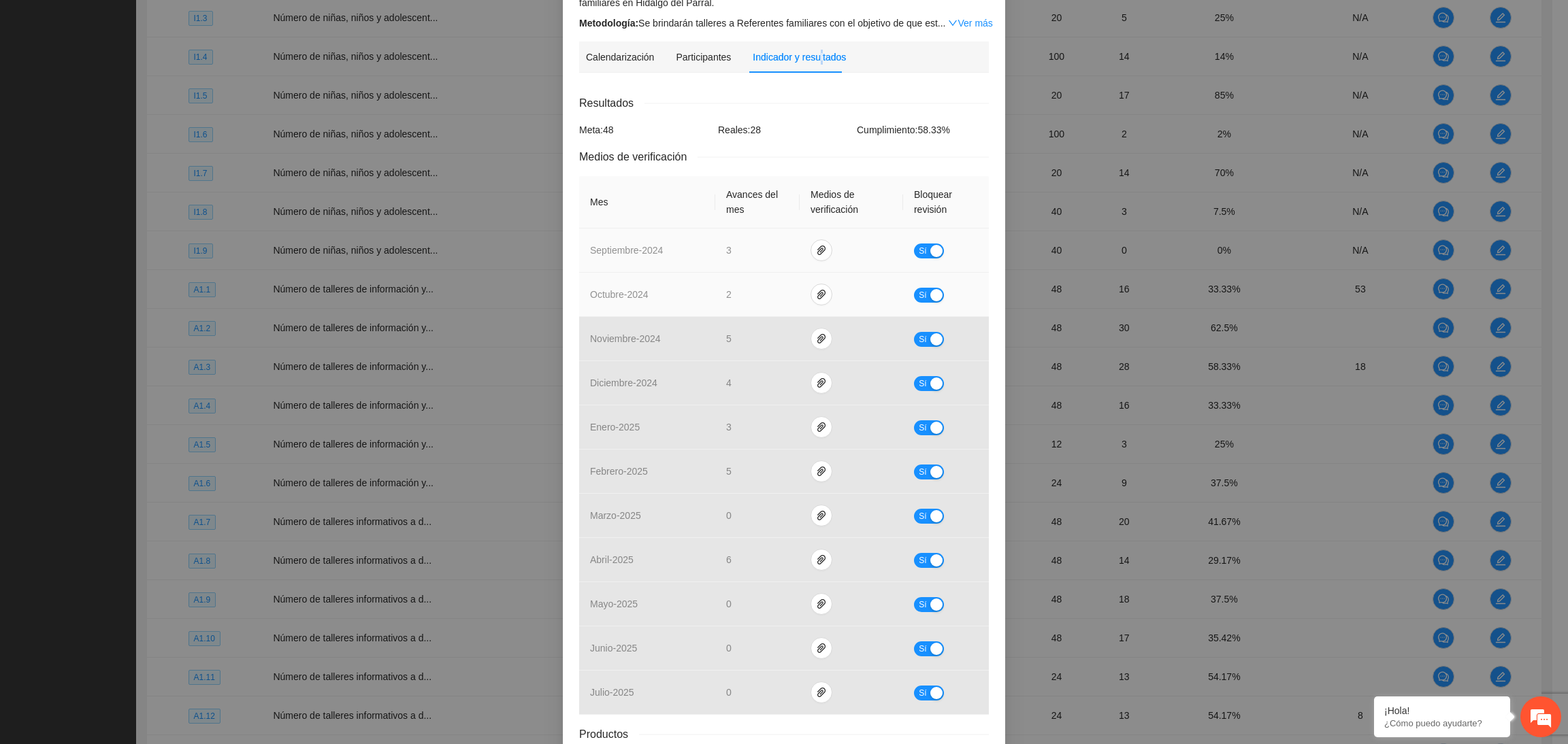
scroll to position [261, 0]
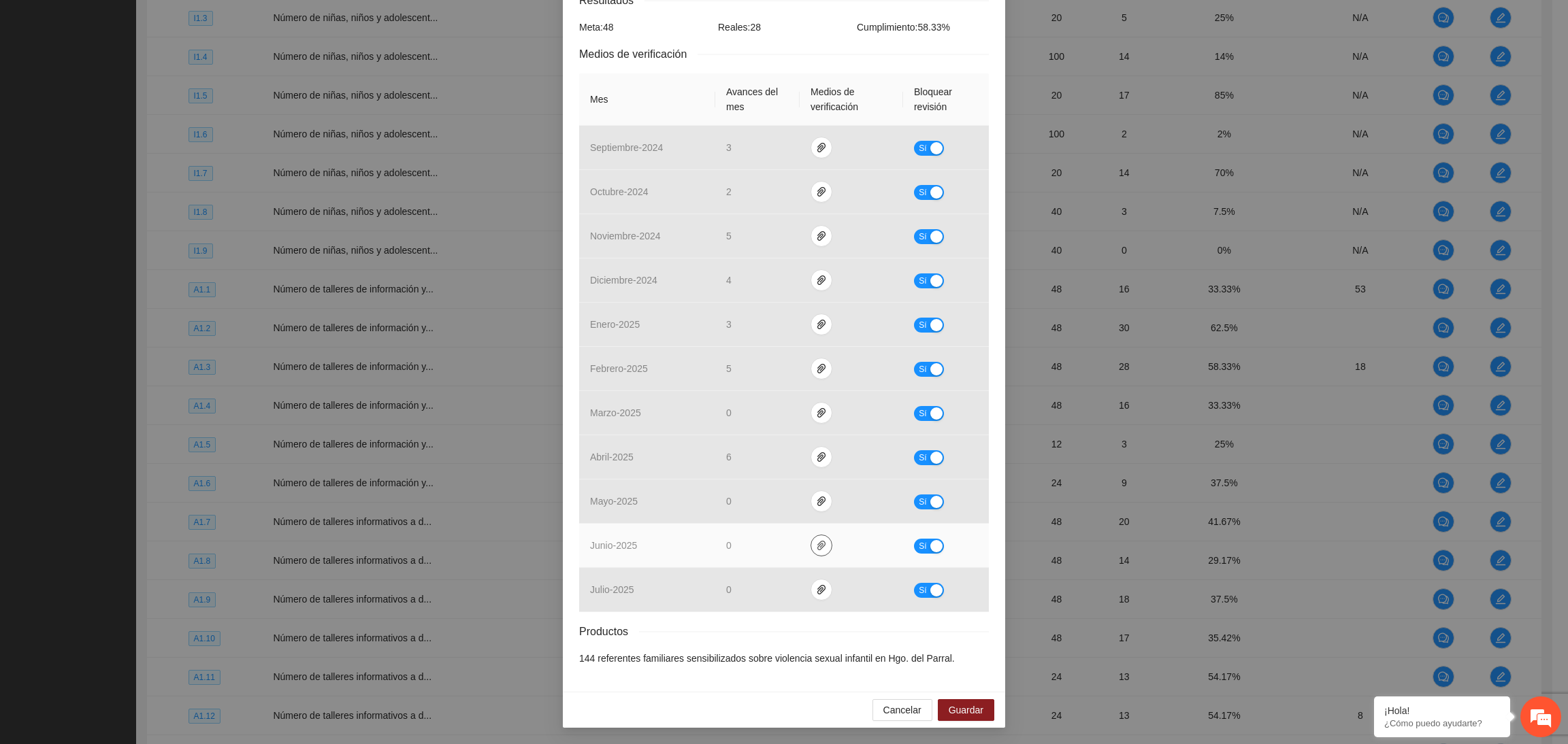
click at [818, 544] on icon "paper-clip" at bounding box center [822, 545] width 8 height 9
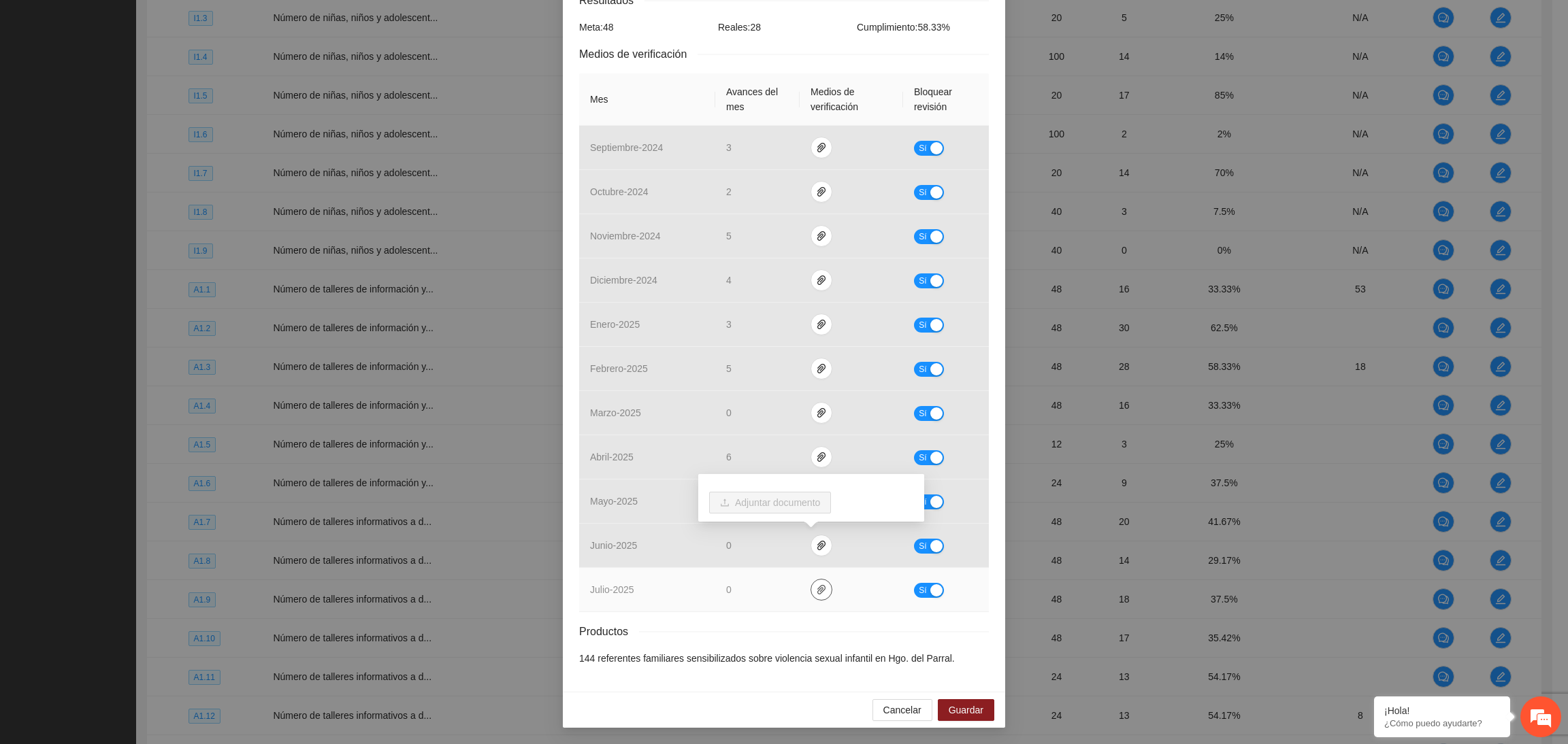
drag, startPoint x: 814, startPoint y: 598, endPoint x: 812, endPoint y: 575, distance: 23.1
click at [812, 597] on button "button" at bounding box center [822, 589] width 22 height 22
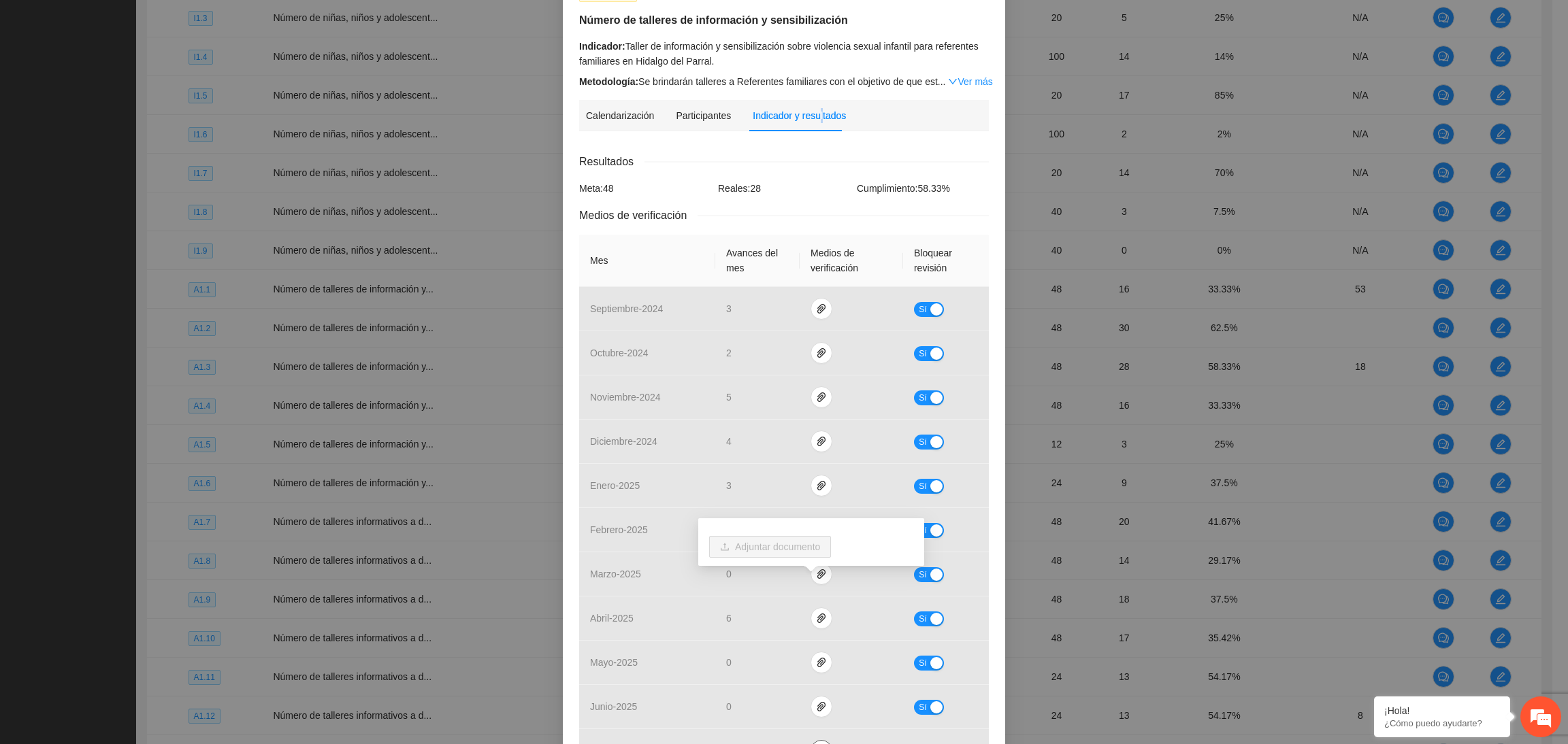
scroll to position [0, 0]
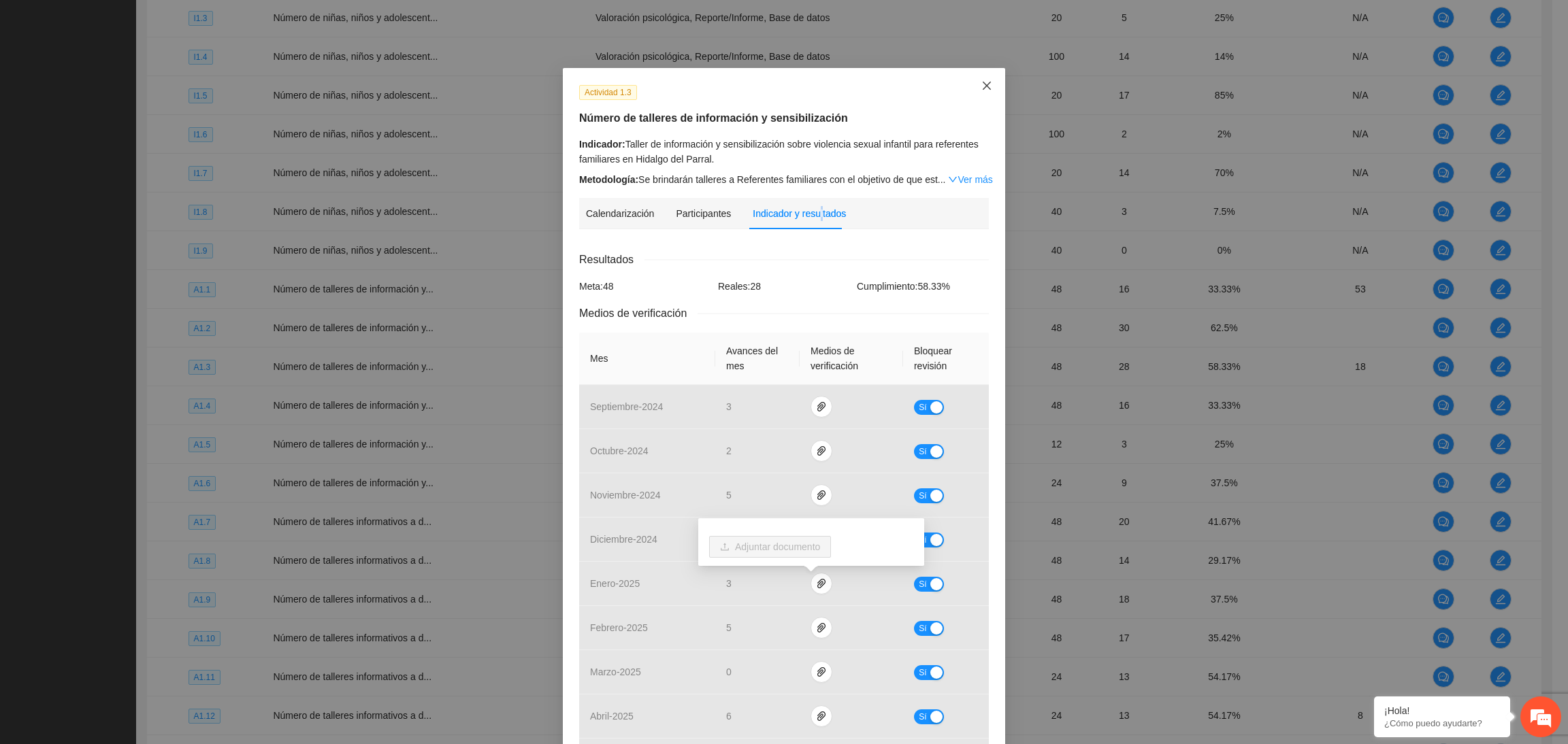
click at [982, 82] on icon "close" at bounding box center [987, 85] width 11 height 11
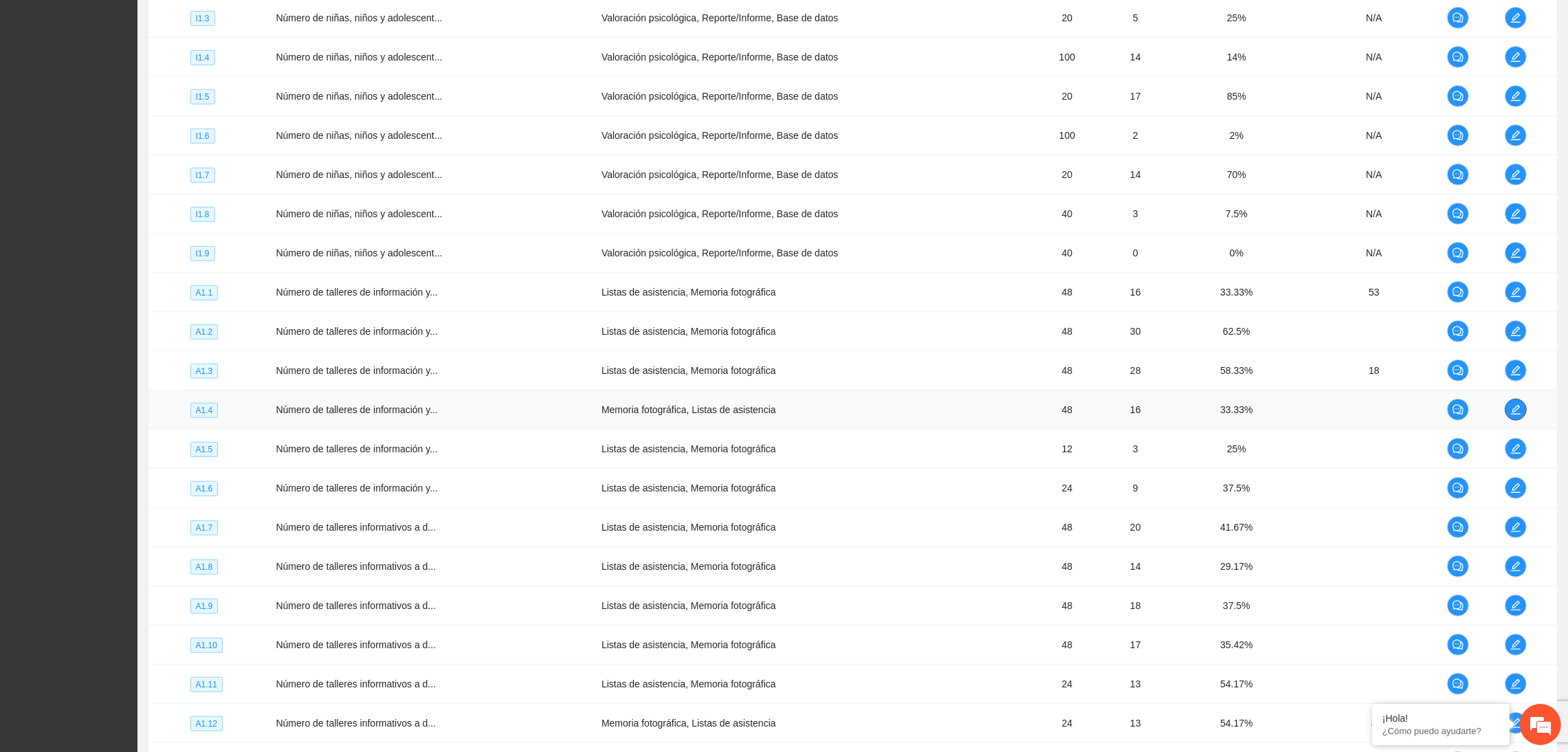
click at [1302, 415] on icon "edit" at bounding box center [1516, 409] width 11 height 11
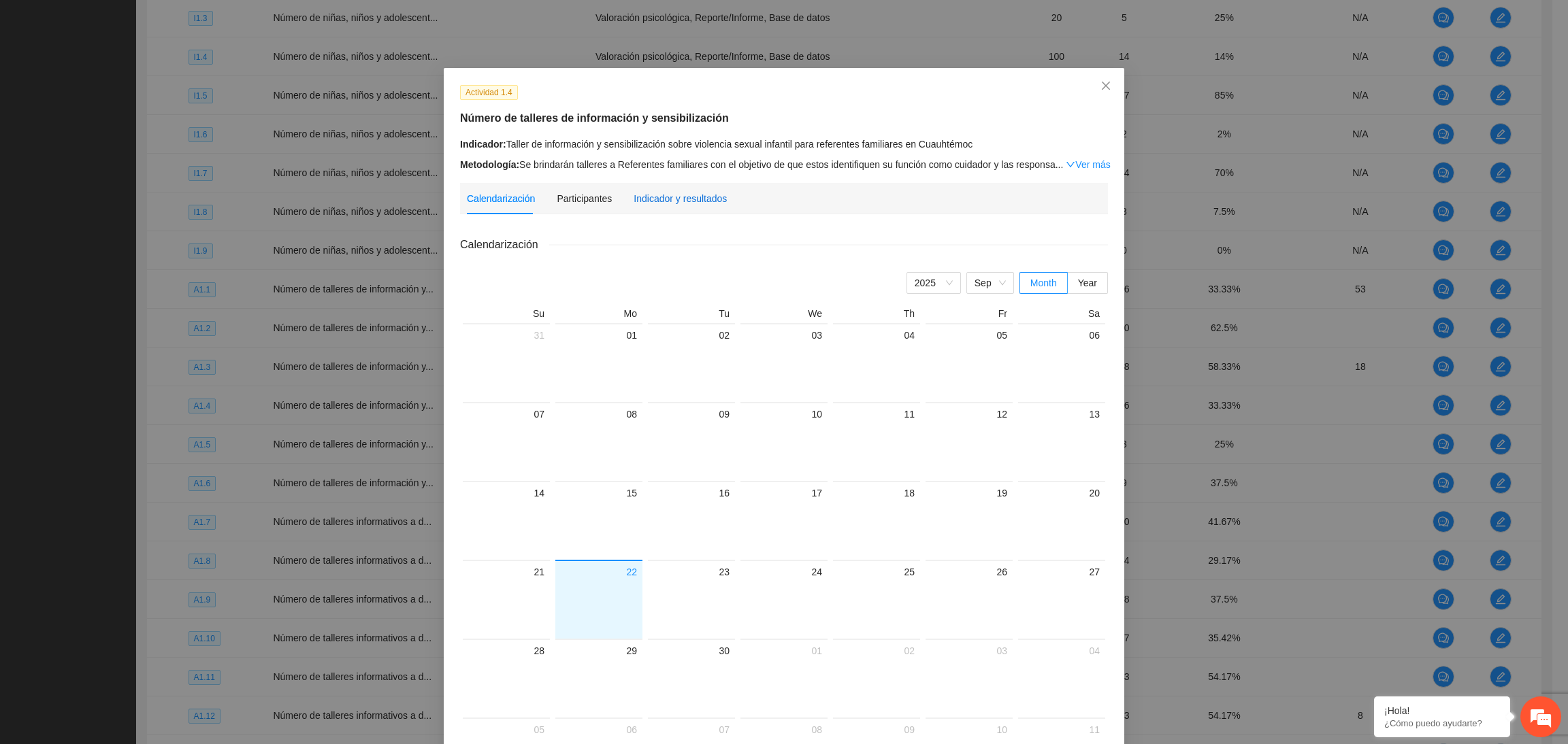
drag, startPoint x: 680, startPoint y: 196, endPoint x: 659, endPoint y: 237, distance: 46.1
click at [676, 200] on div "Indicador y resultados" at bounding box center [680, 199] width 93 height 15
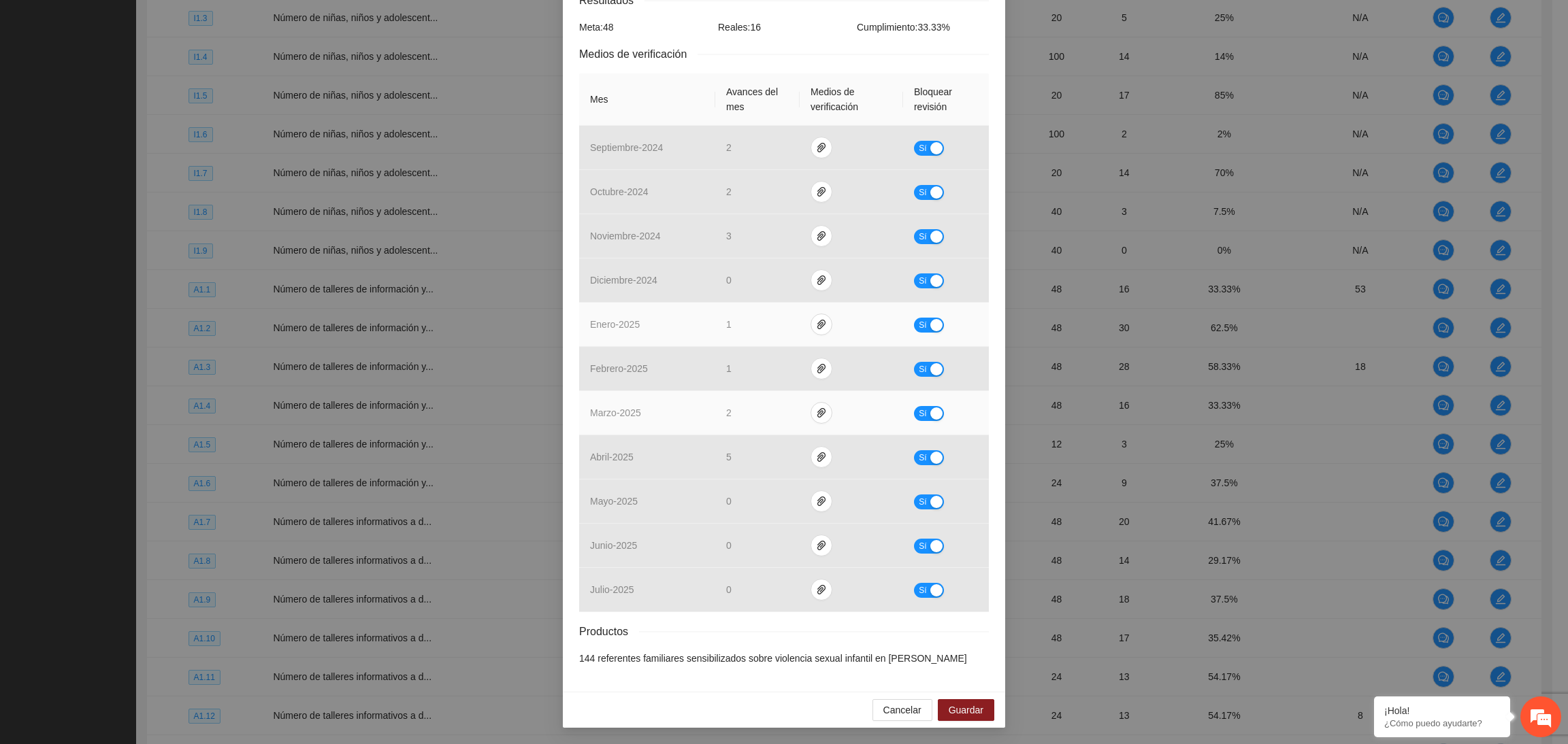
scroll to position [261, 0]
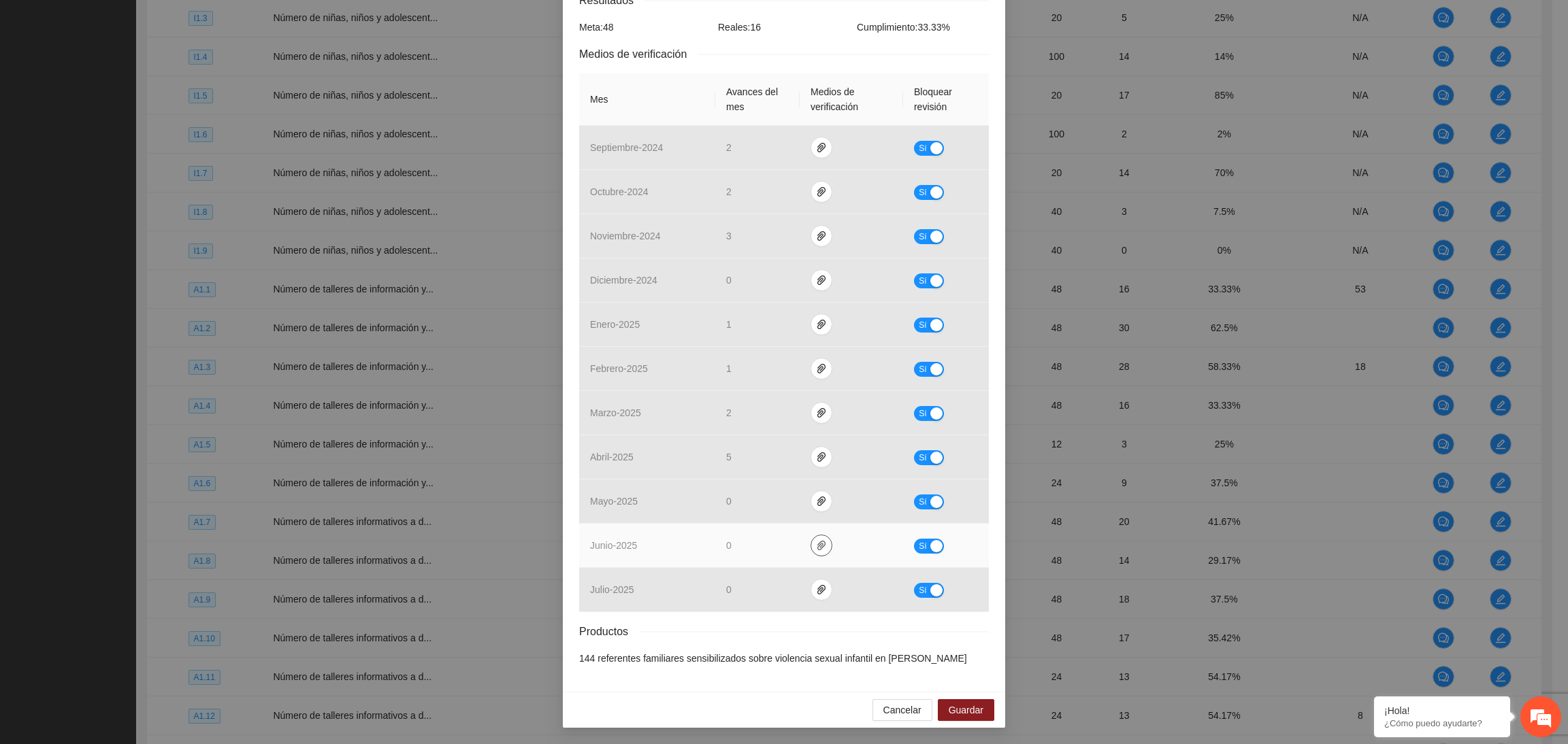
drag, startPoint x: 807, startPoint y: 544, endPoint x: 807, endPoint y: 555, distance: 11.0
click at [816, 548] on icon "paper-clip" at bounding box center [821, 545] width 11 height 11
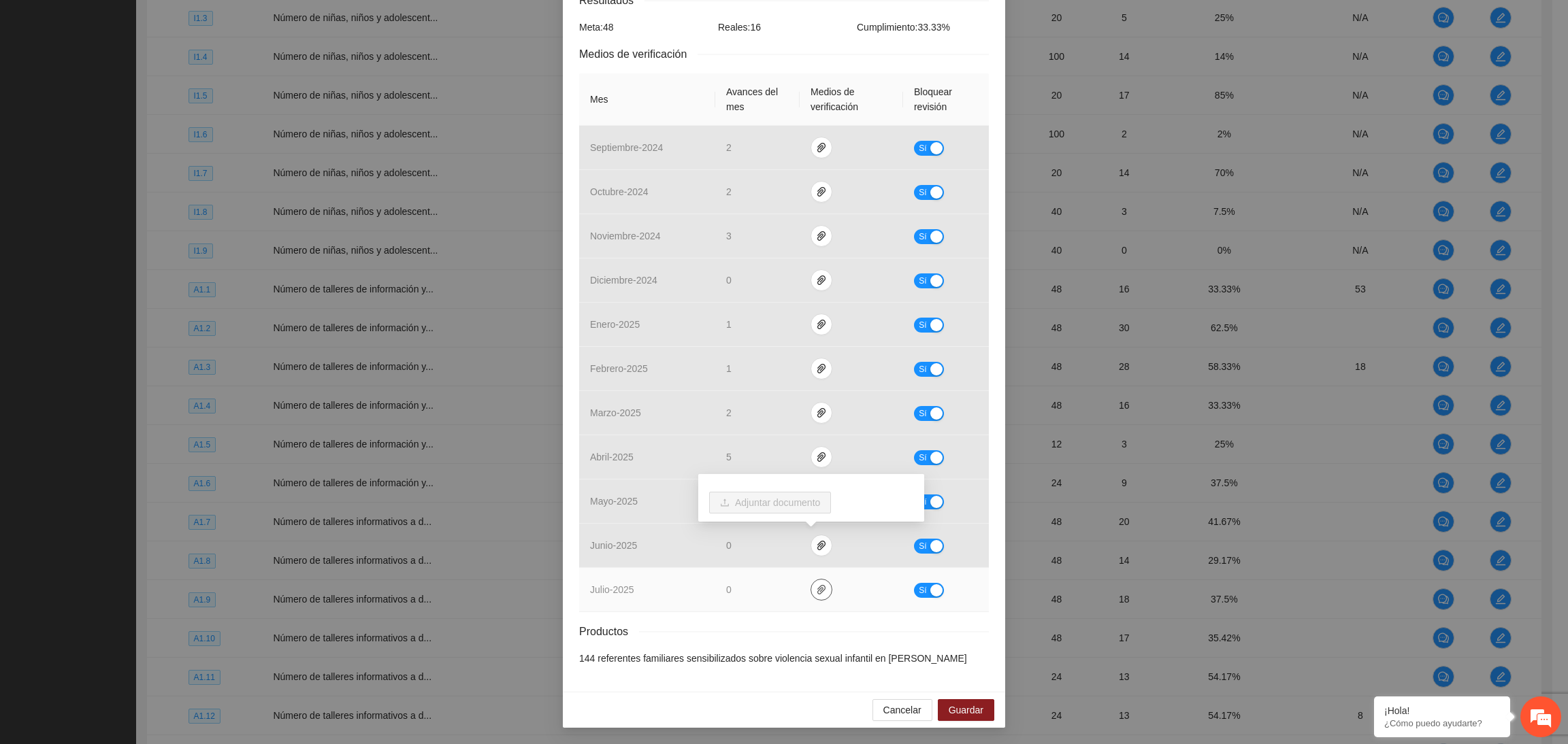
click at [816, 587] on icon "paper-clip" at bounding box center [821, 589] width 11 height 11
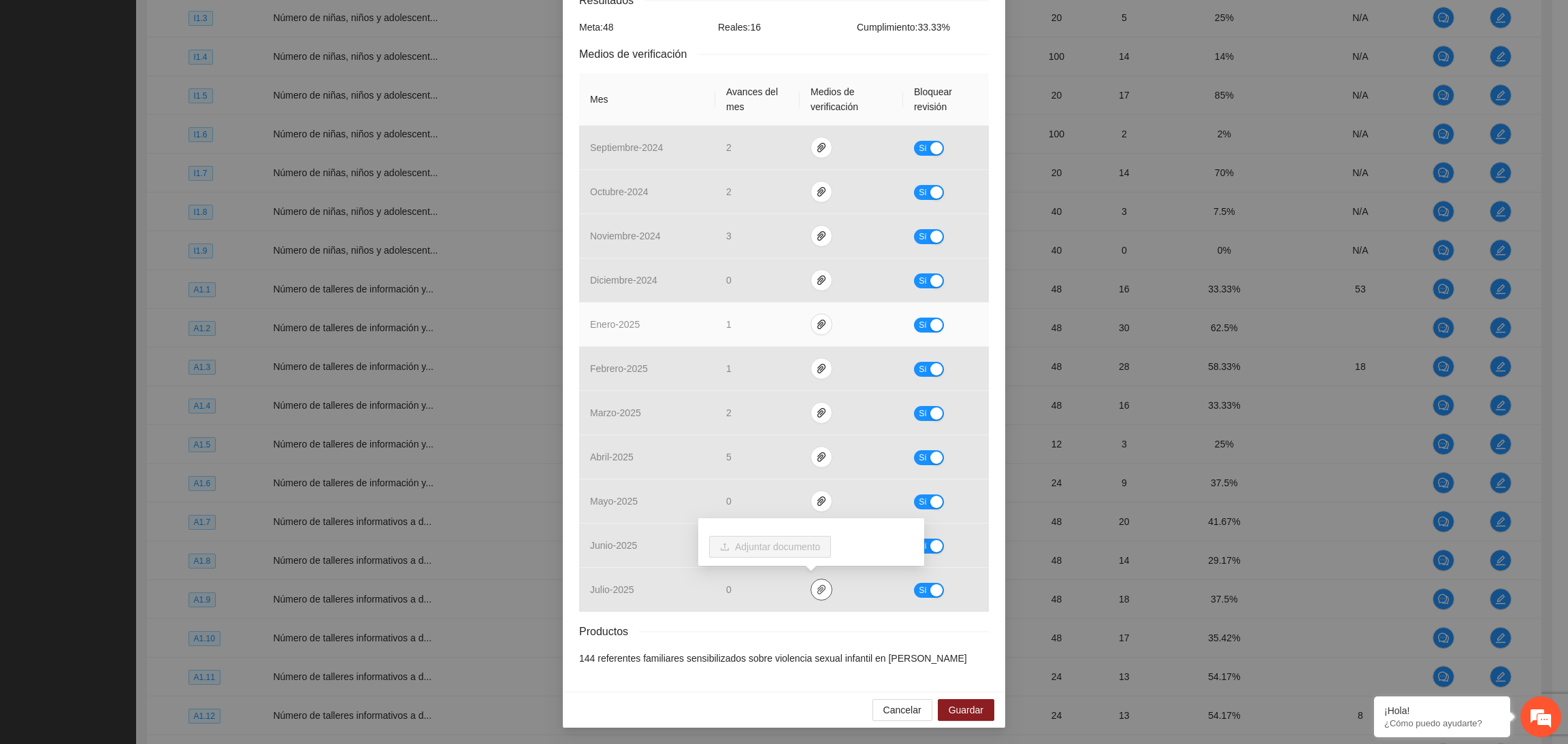
scroll to position [0, 0]
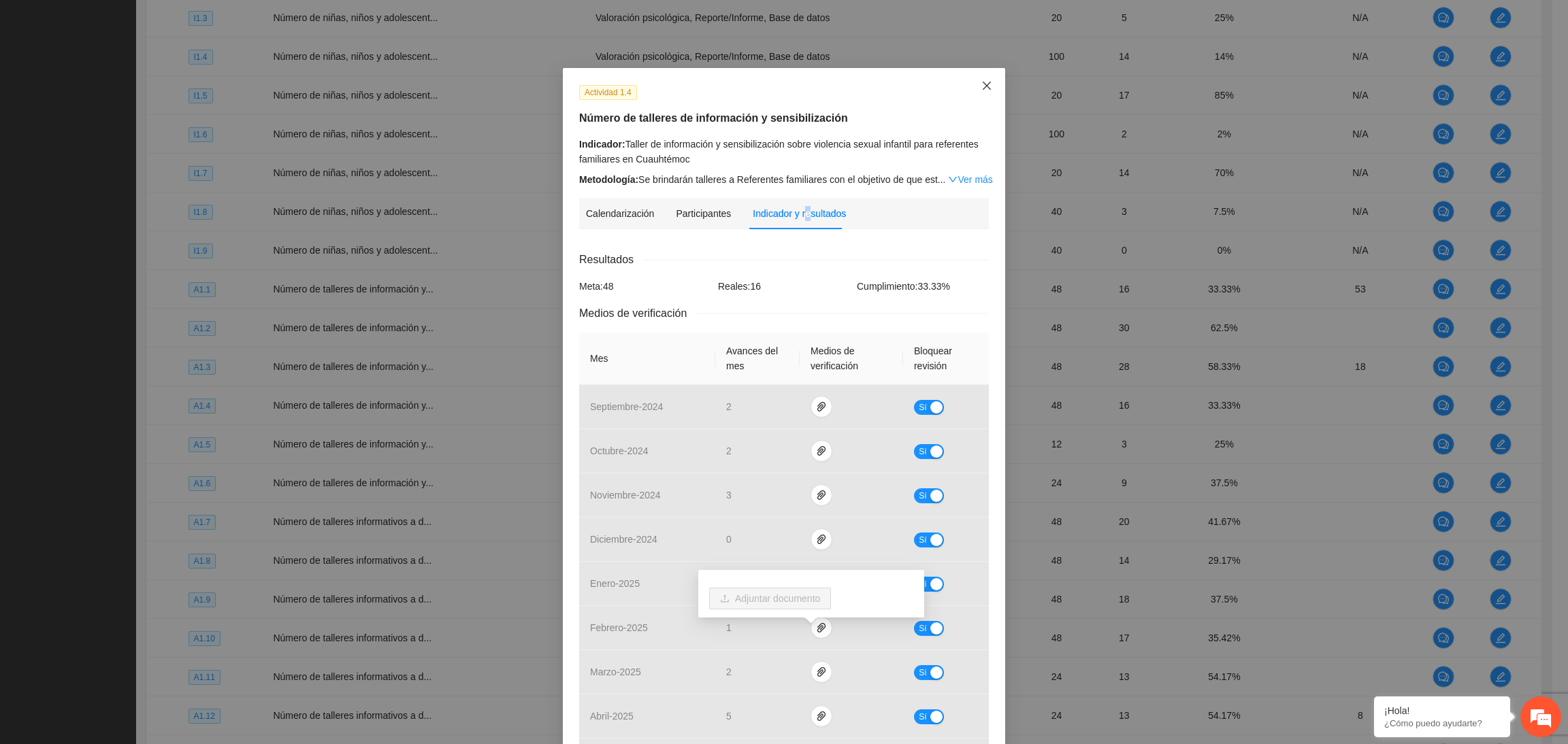
click at [982, 89] on icon "close" at bounding box center [987, 85] width 11 height 11
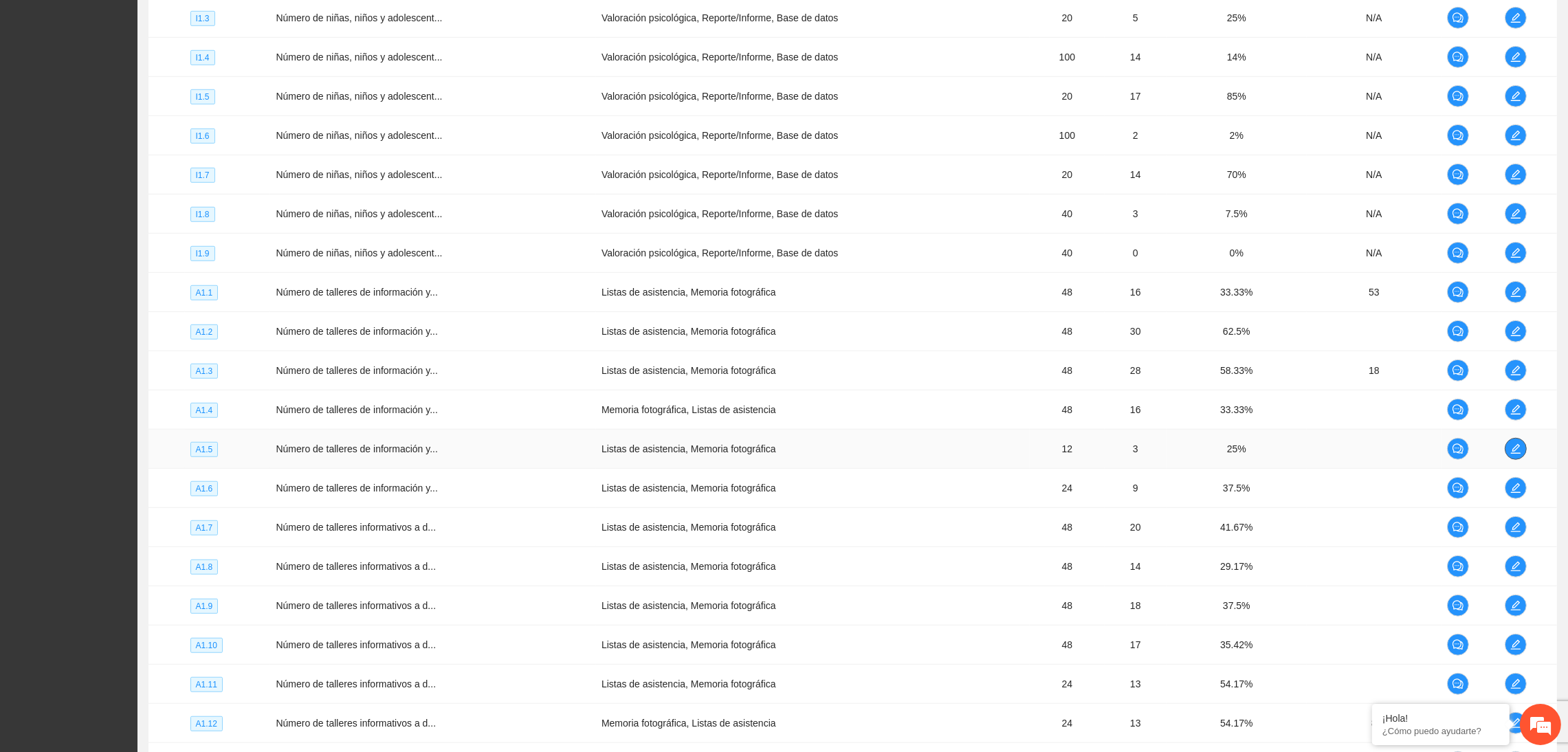
click at [1302, 454] on icon "edit" at bounding box center [1516, 448] width 11 height 11
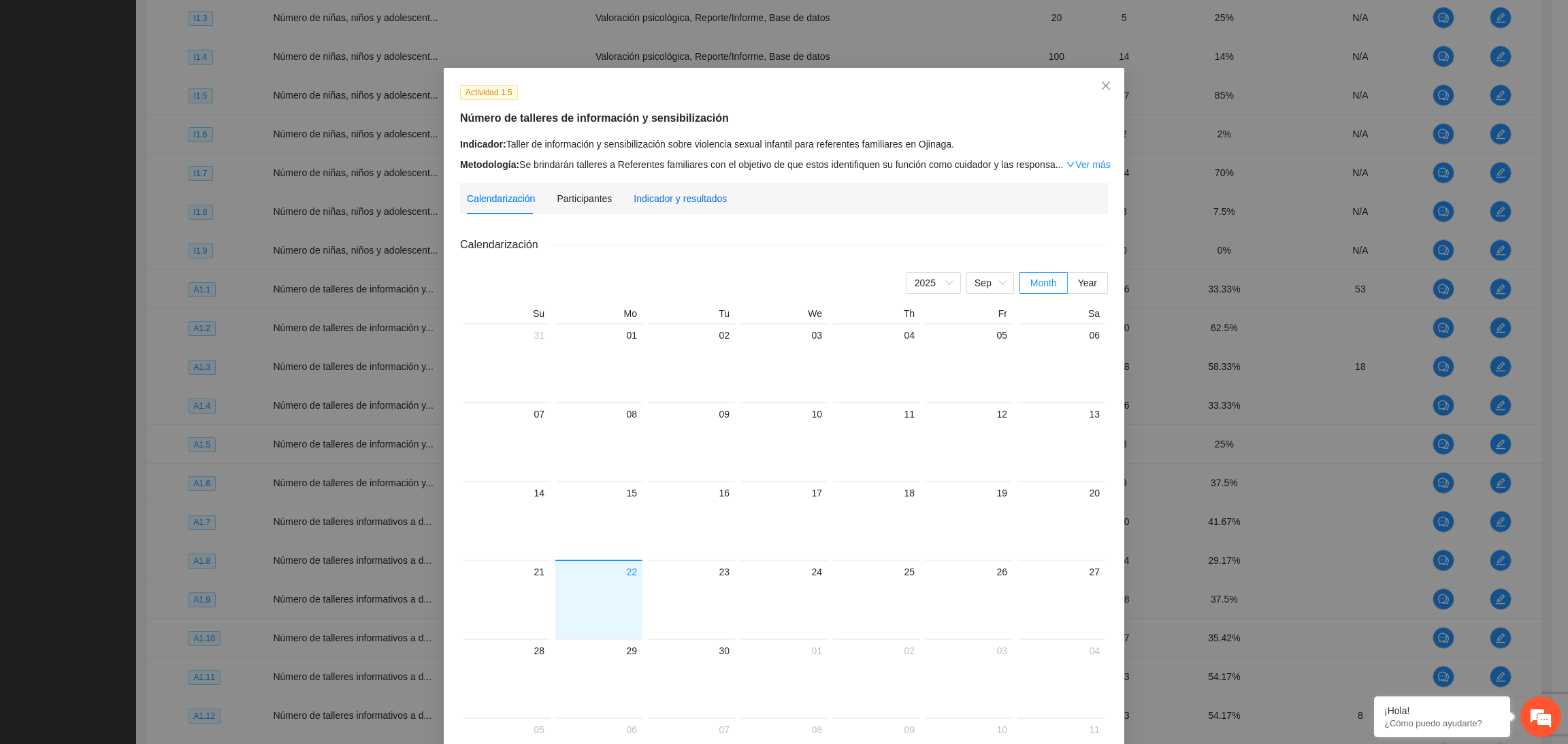
click at [681, 195] on div "Indicador y resultados" at bounding box center [680, 199] width 93 height 15
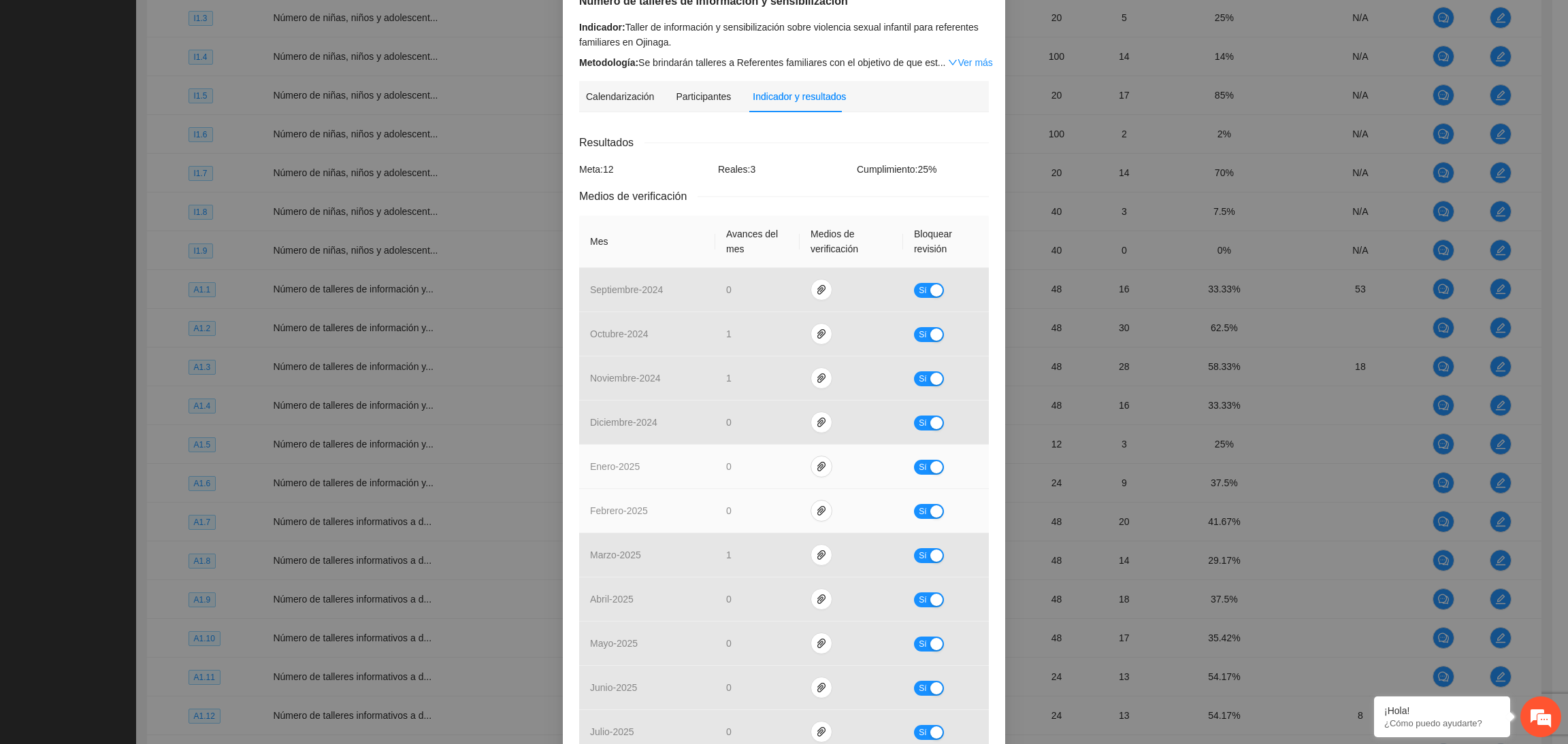
scroll to position [261, 0]
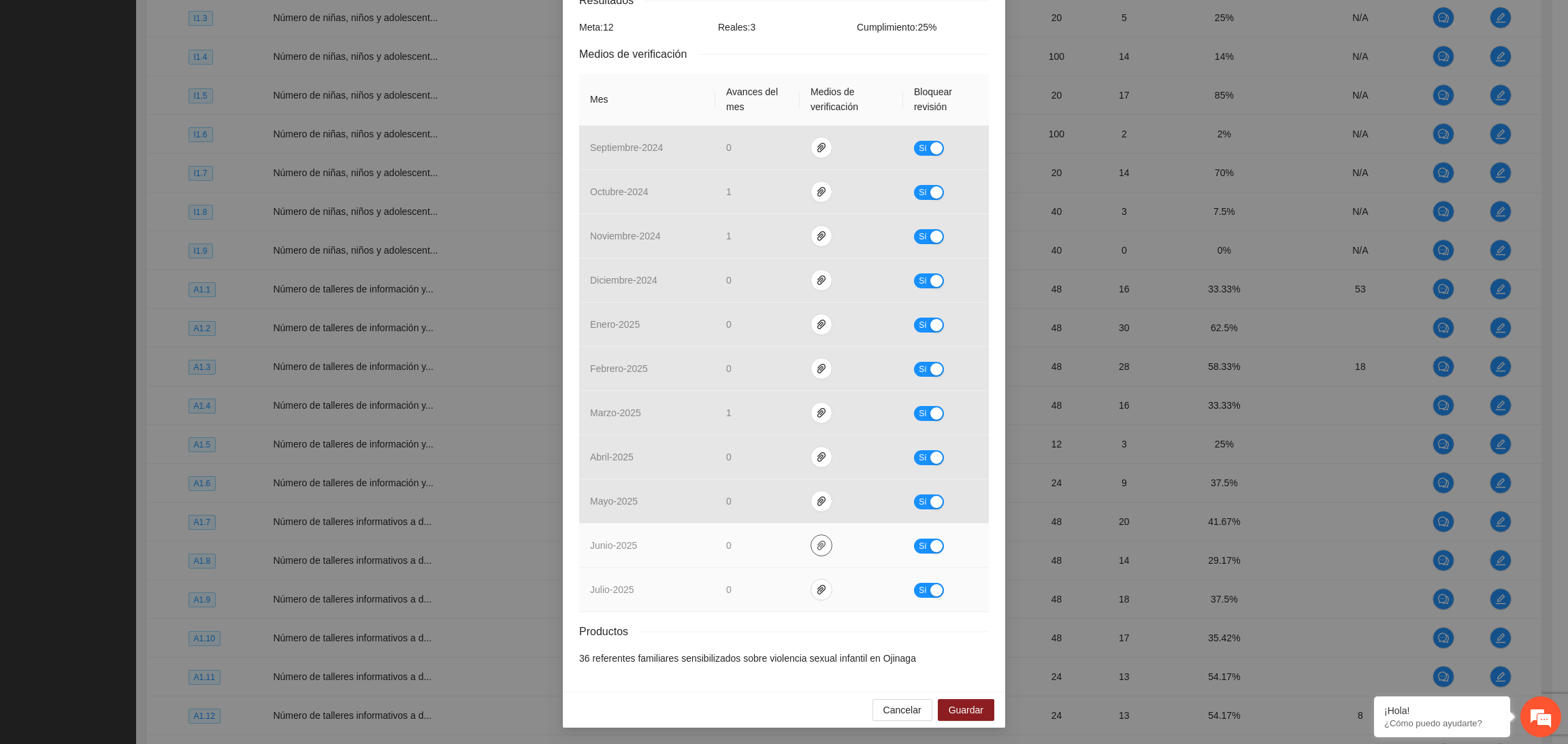
drag, startPoint x: 811, startPoint y: 544, endPoint x: 811, endPoint y: 572, distance: 28.0
click at [818, 548] on icon "paper-clip" at bounding box center [822, 545] width 8 height 9
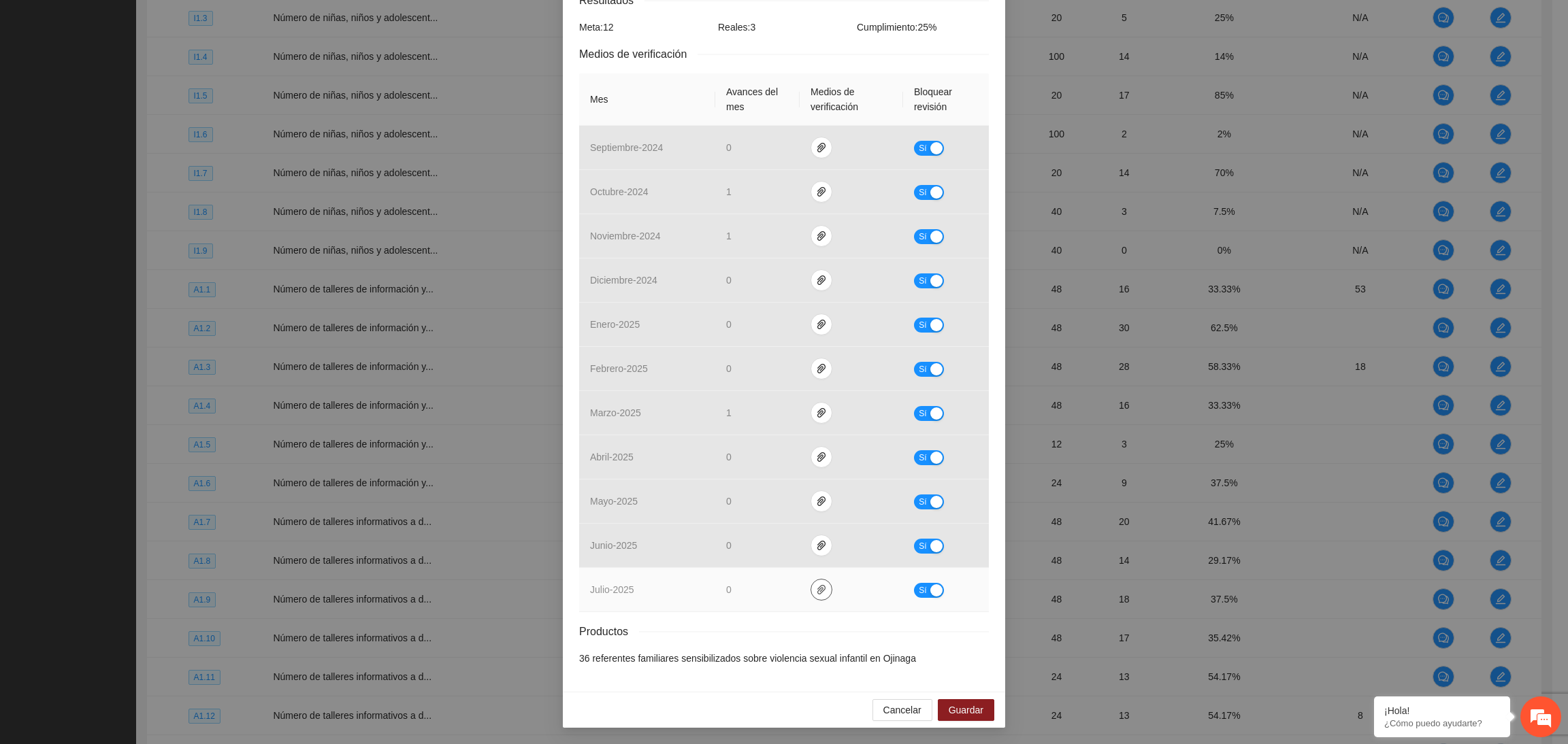
drag, startPoint x: 815, startPoint y: 587, endPoint x: 816, endPoint y: 573, distance: 14.0
click at [816, 587] on icon "paper-clip" at bounding box center [821, 589] width 11 height 11
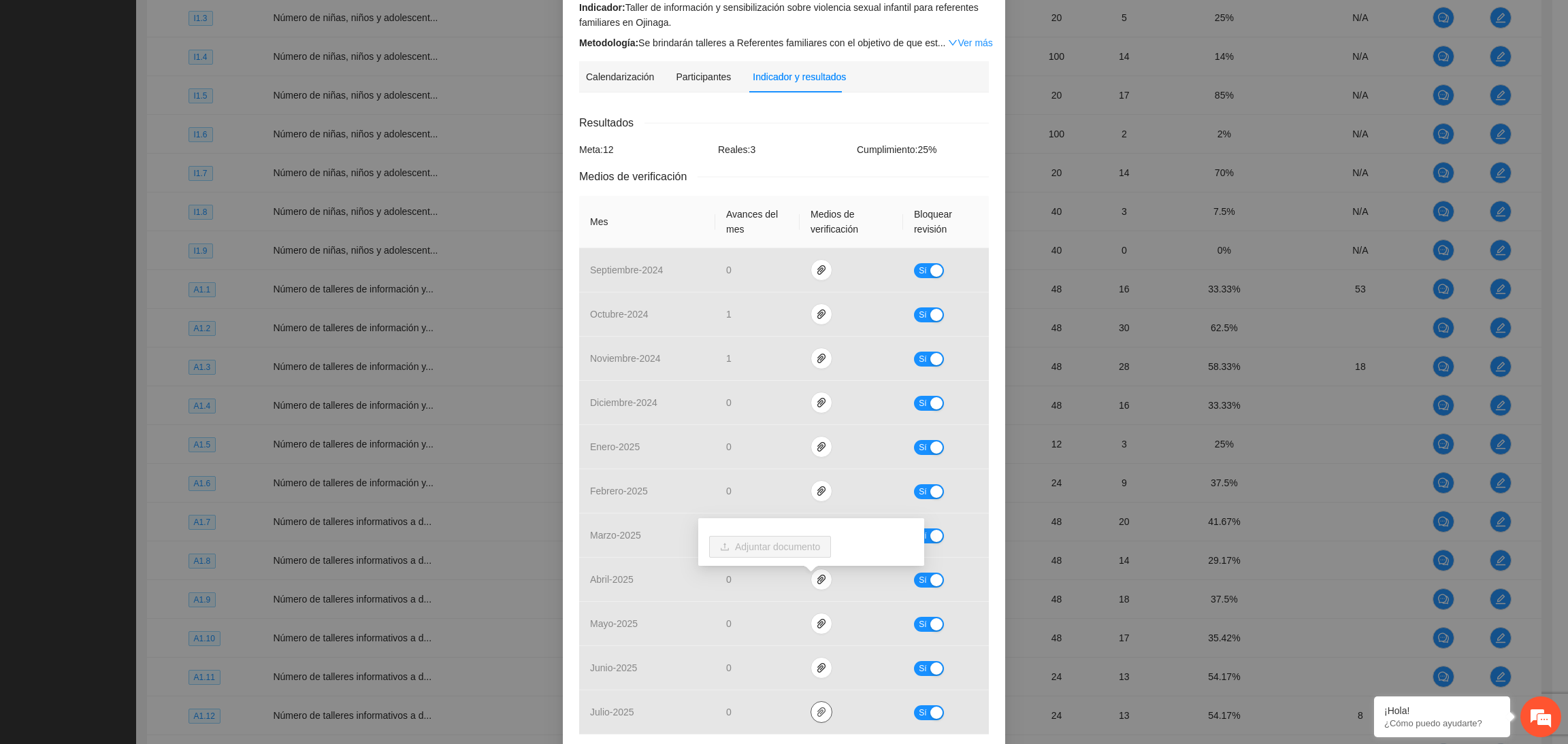
scroll to position [0, 0]
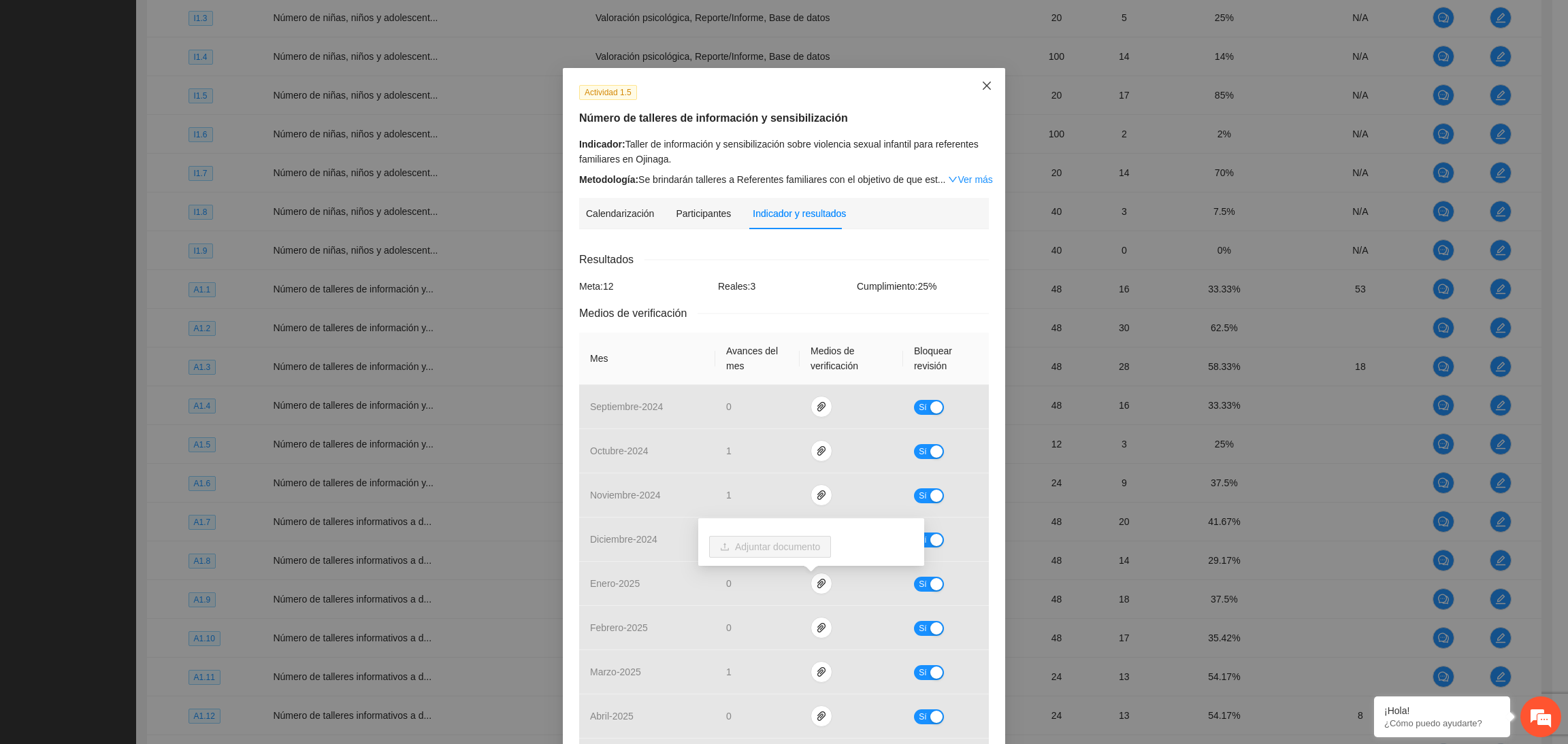
click at [985, 92] on span "Close" at bounding box center [986, 86] width 37 height 37
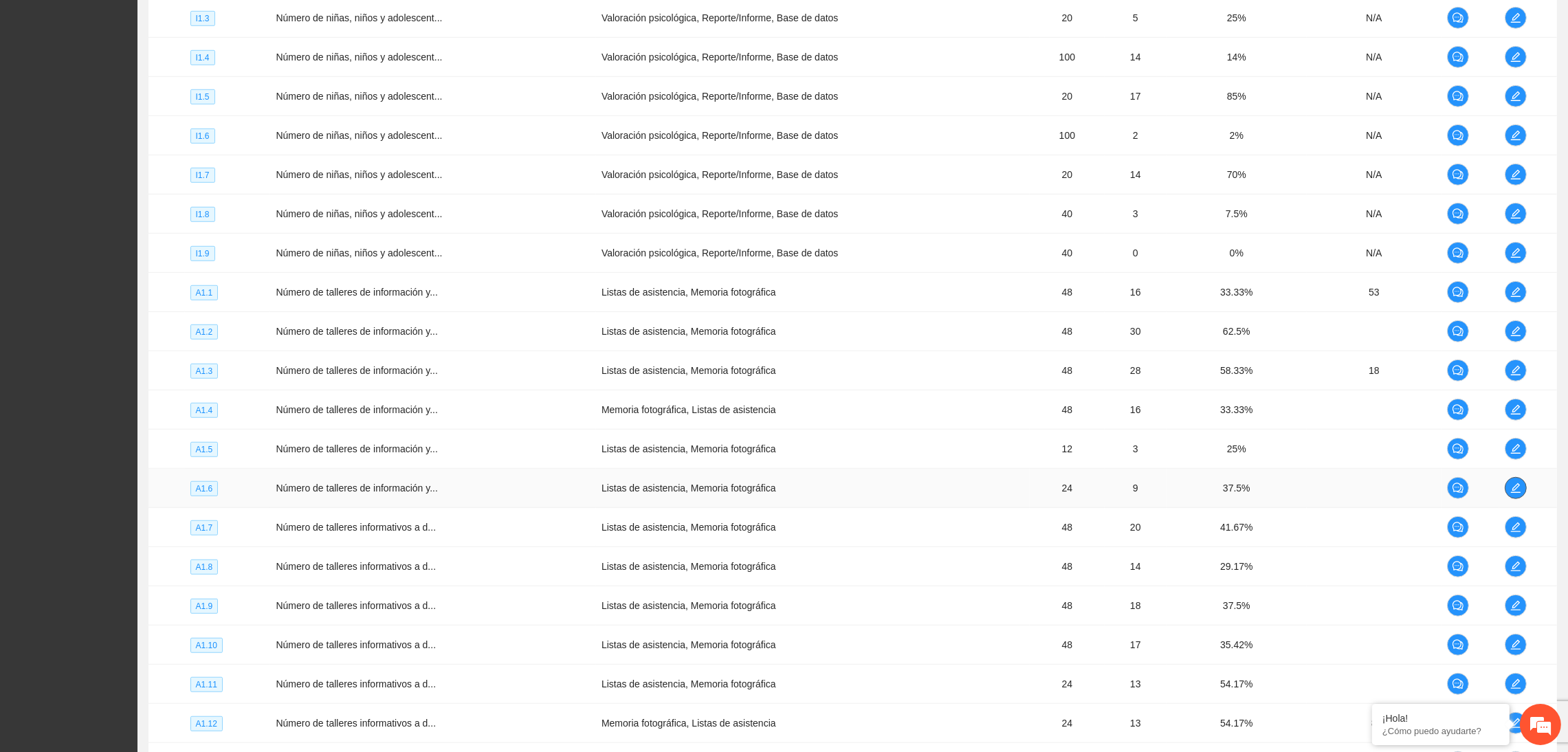
click at [1302, 499] on button "button" at bounding box center [1516, 488] width 22 height 22
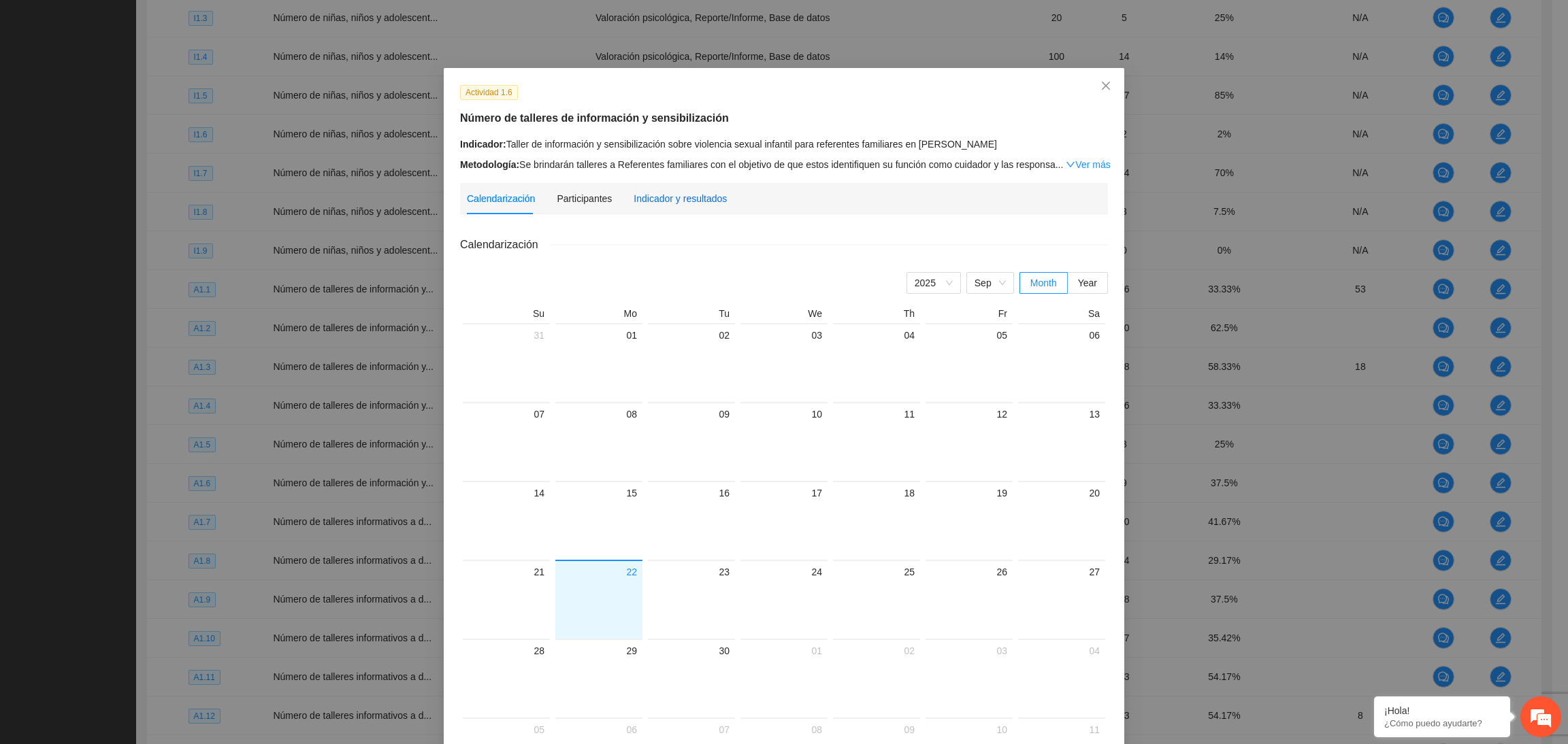
click at [638, 193] on div "Indicador y resultados" at bounding box center [680, 199] width 93 height 15
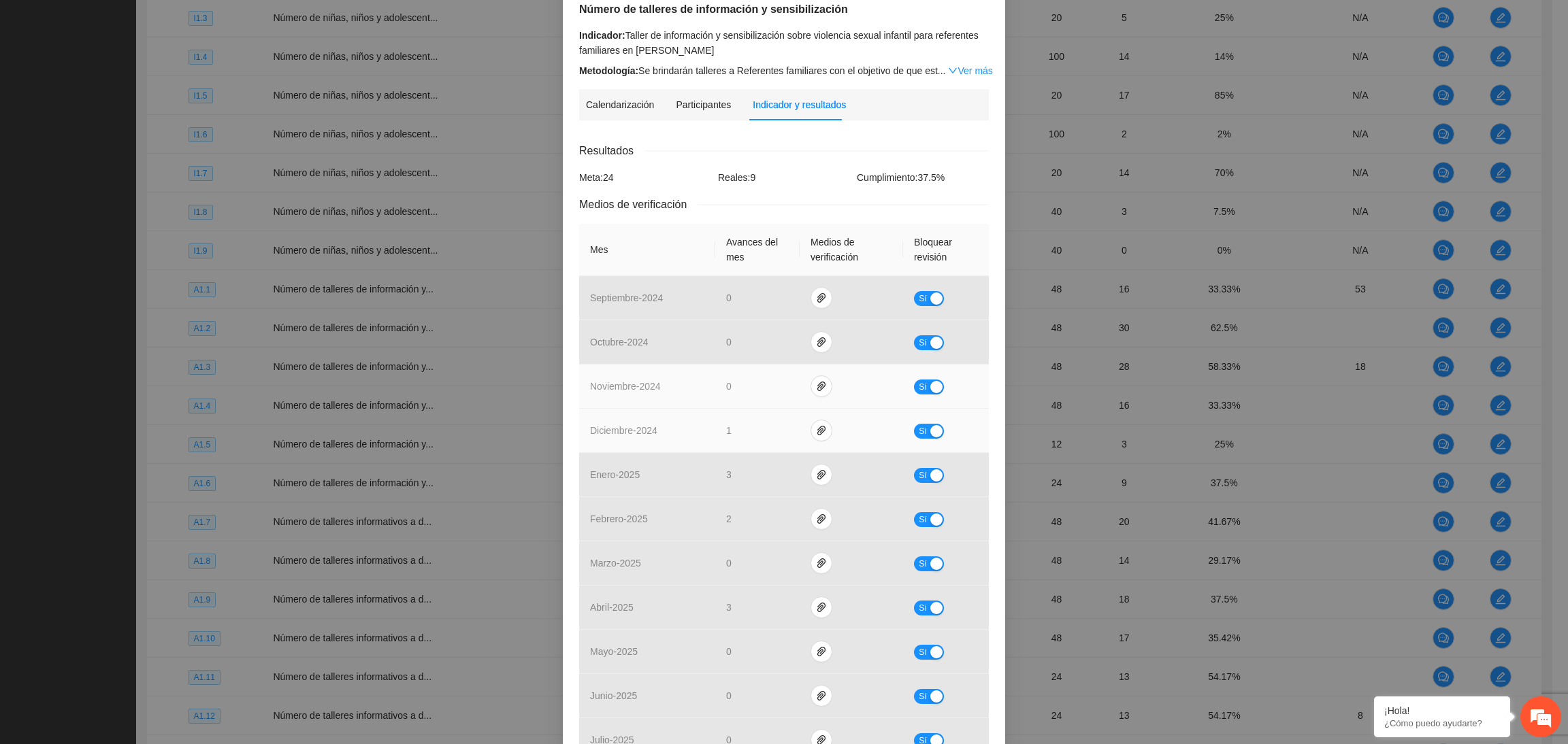
scroll to position [261, 0]
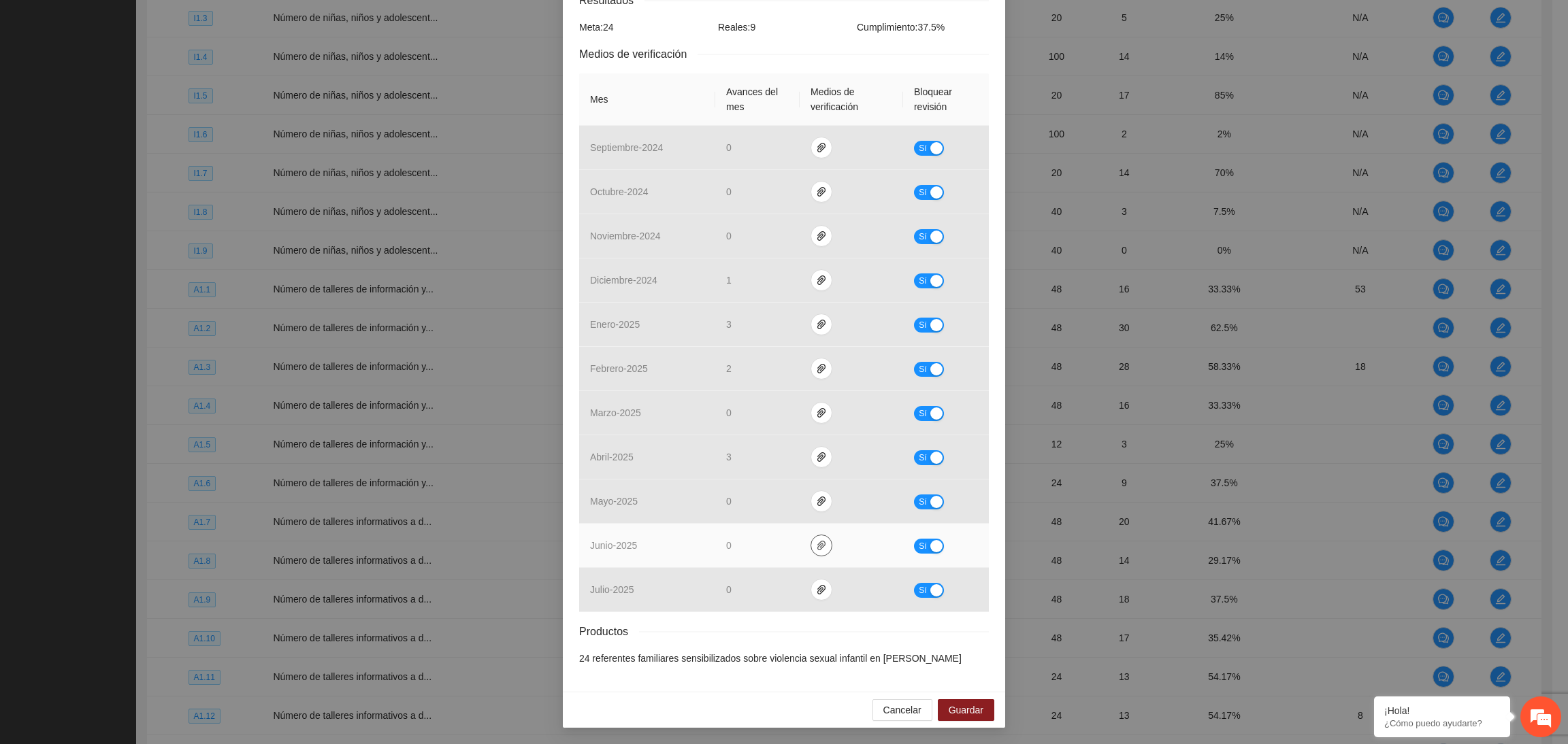
click at [816, 544] on icon "paper-clip" at bounding box center [821, 545] width 11 height 11
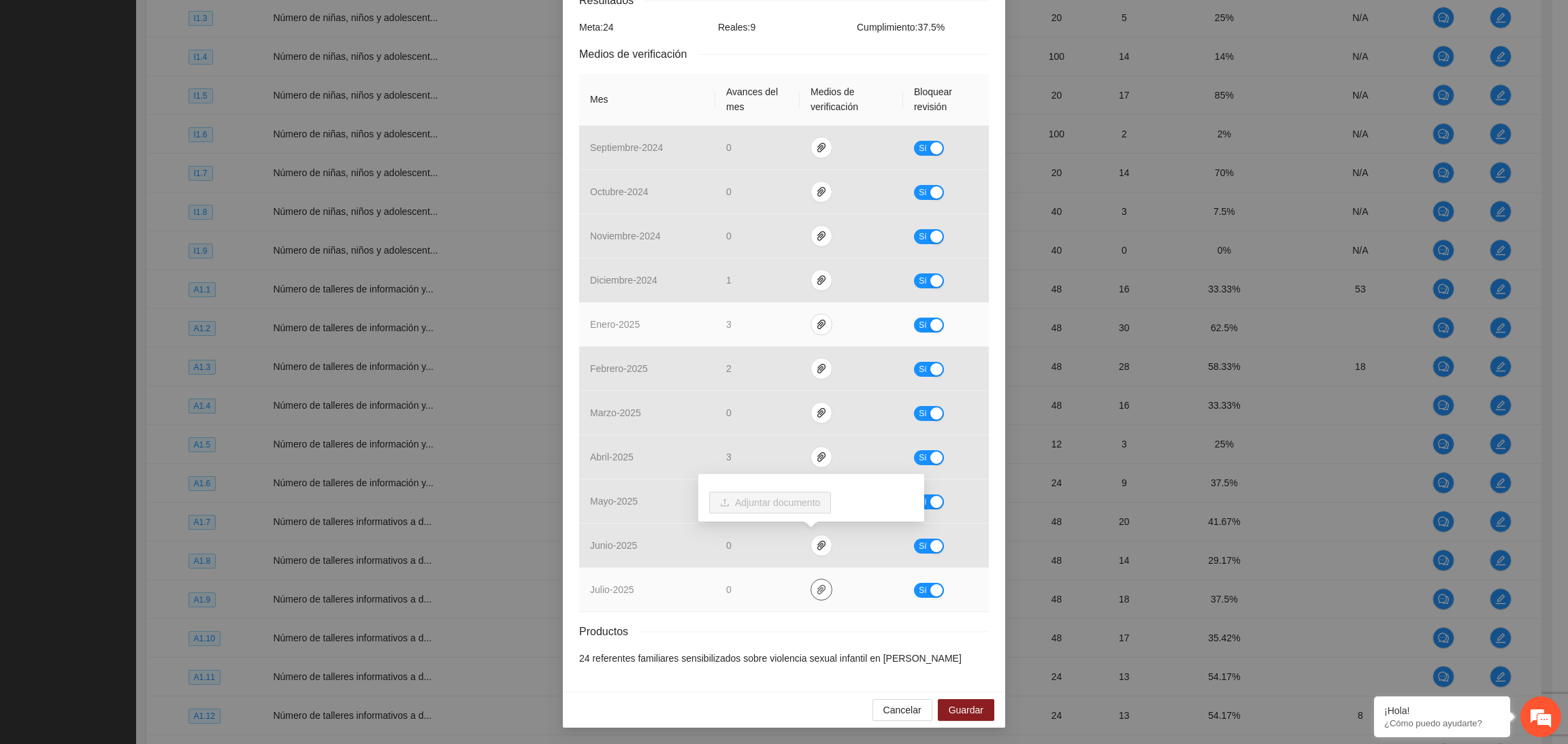
drag, startPoint x: 815, startPoint y: 591, endPoint x: 941, endPoint y: 306, distance: 311.6
click at [818, 583] on button "button" at bounding box center [822, 589] width 22 height 22
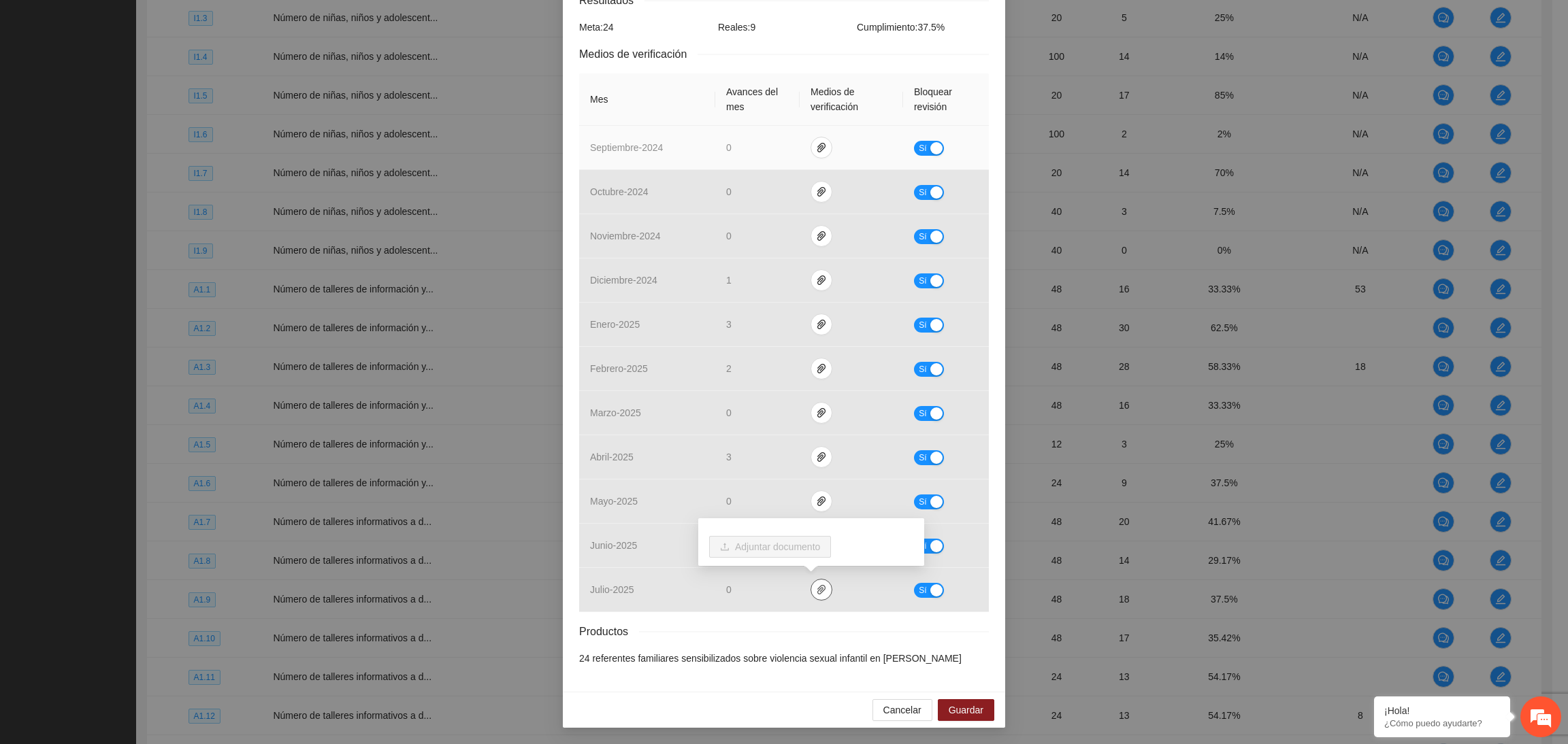
scroll to position [0, 0]
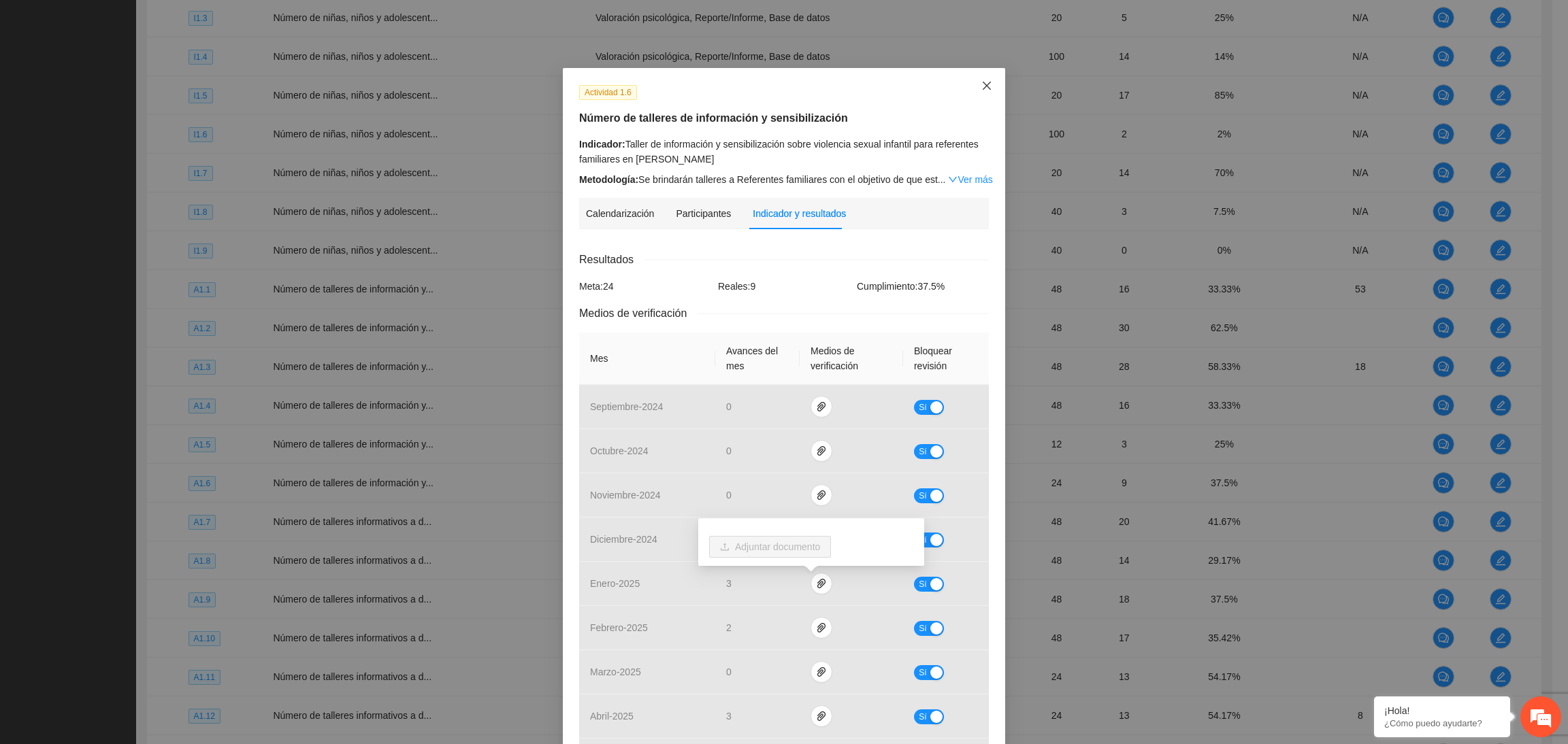
click at [972, 83] on span "Close" at bounding box center [986, 86] width 37 height 37
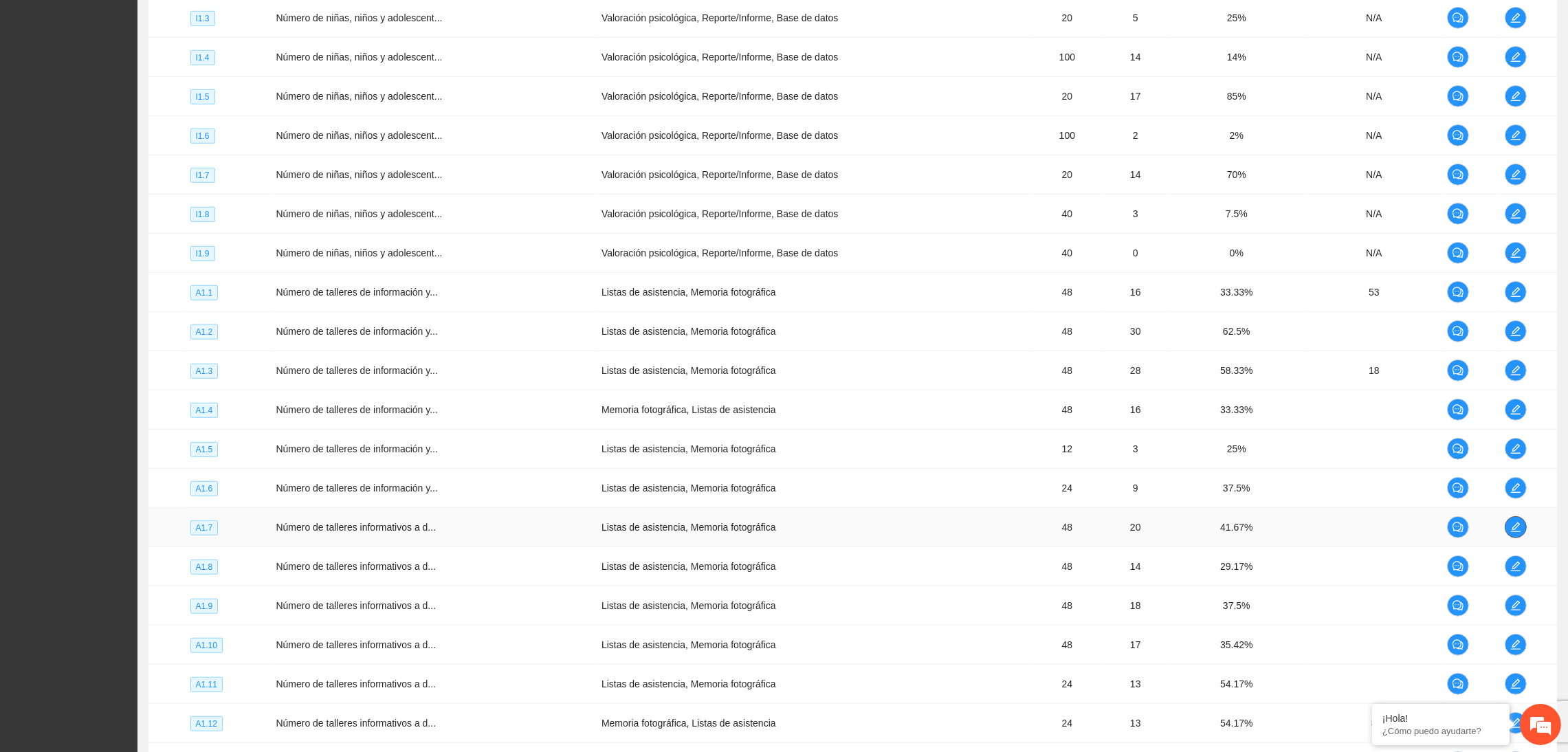
click at [1302, 533] on icon "edit" at bounding box center [1516, 527] width 11 height 11
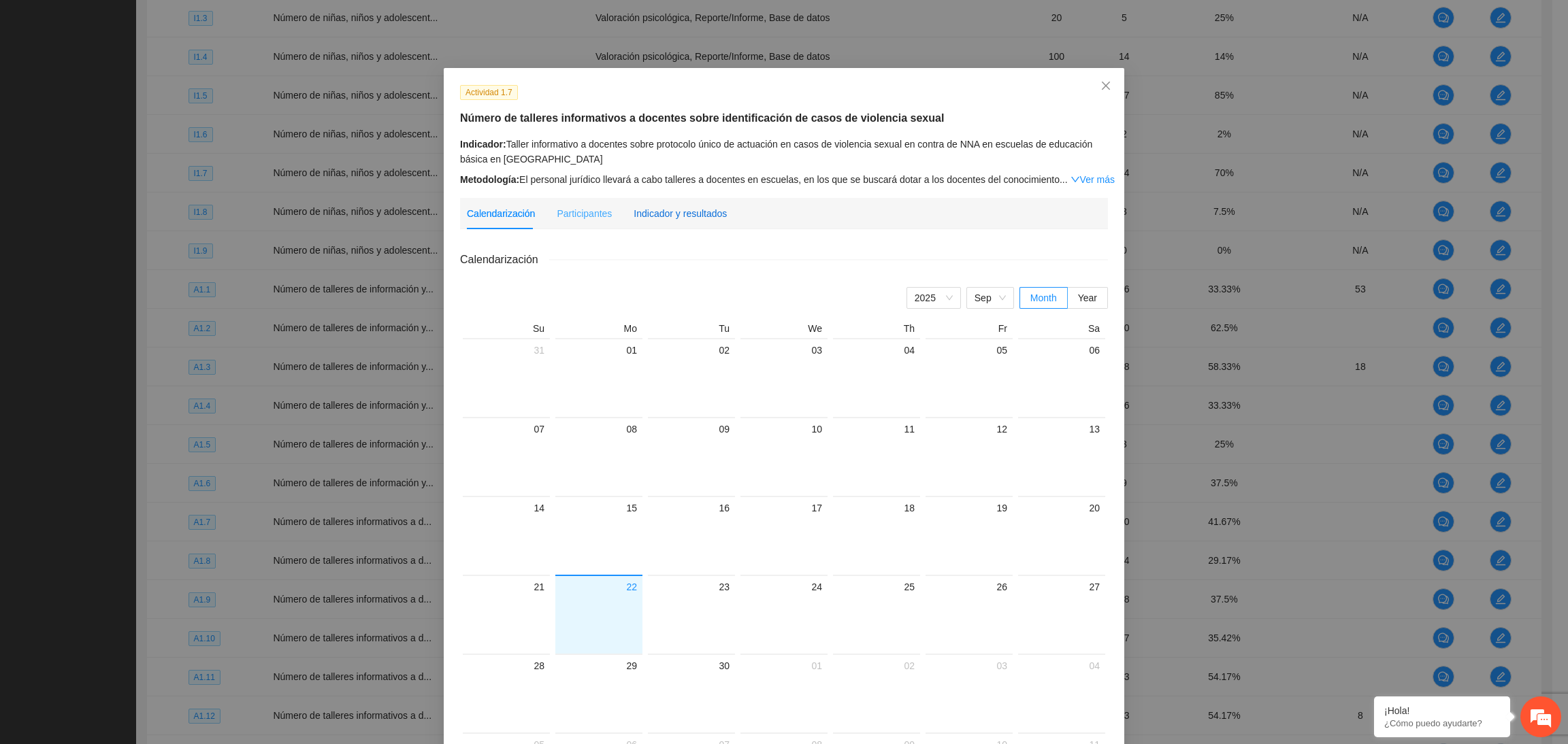
drag, startPoint x: 704, startPoint y: 217, endPoint x: 697, endPoint y: 223, distance: 9.2
click at [699, 218] on div "Indicador y resultados" at bounding box center [680, 214] width 93 height 15
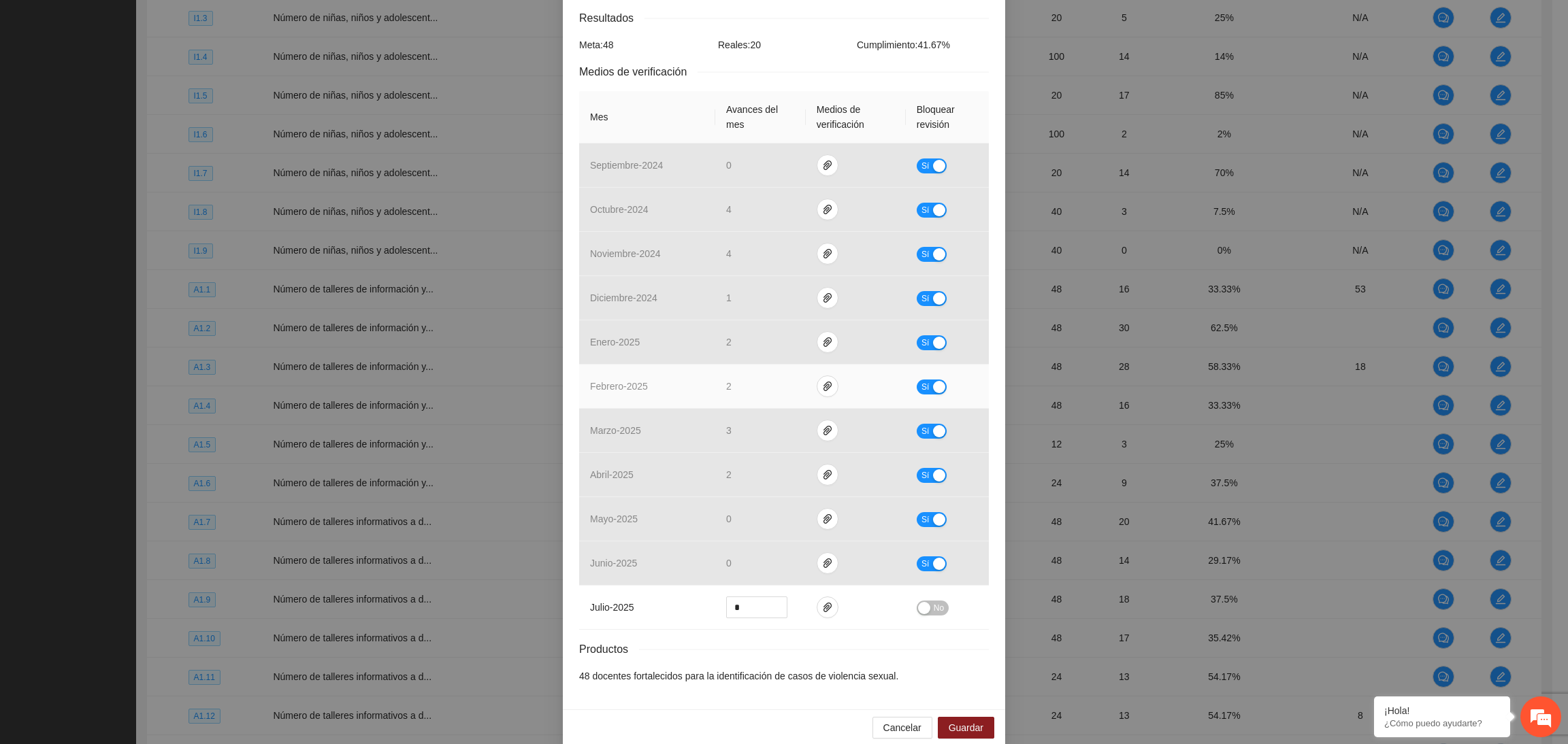
scroll to position [277, 0]
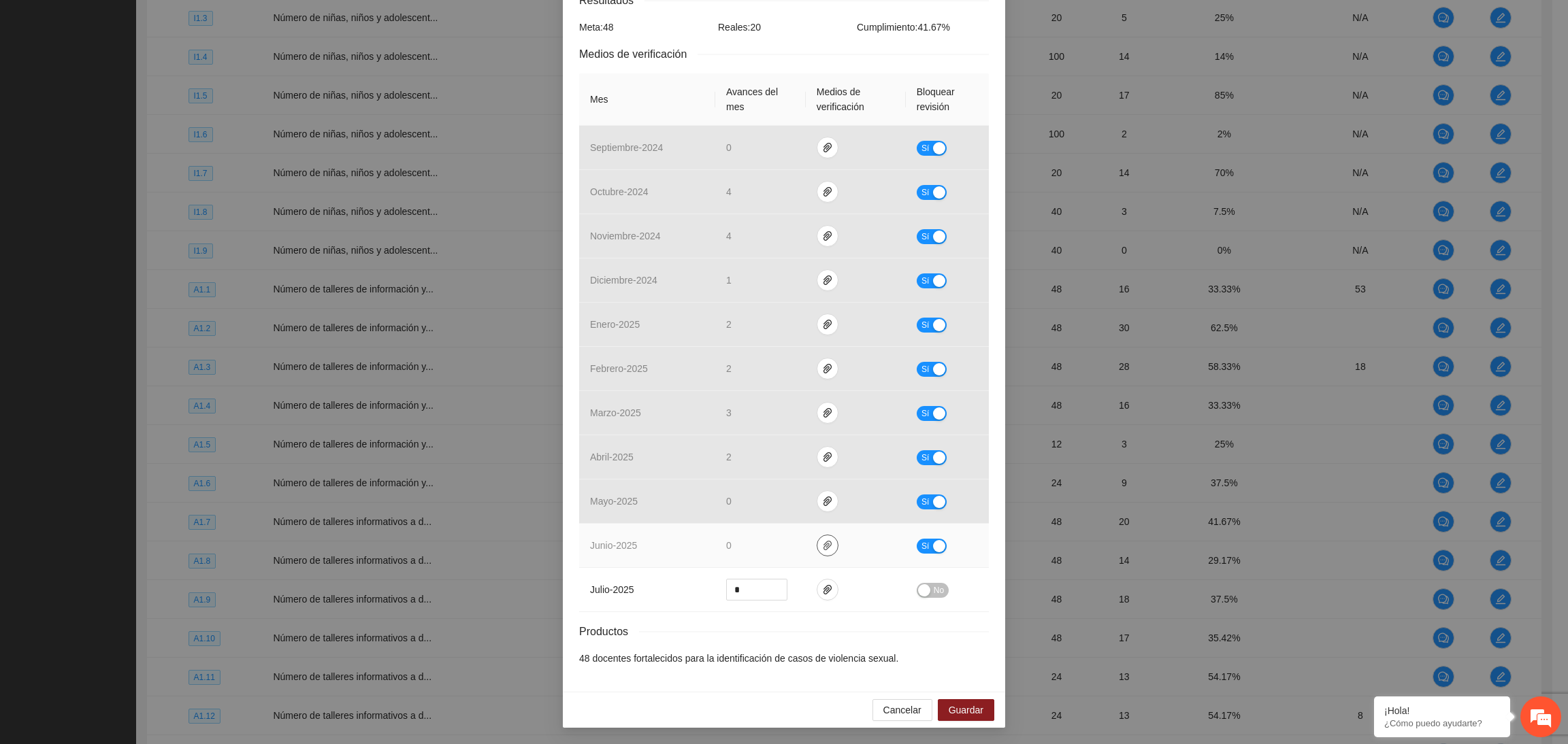
click at [817, 553] on button "button" at bounding box center [828, 545] width 22 height 22
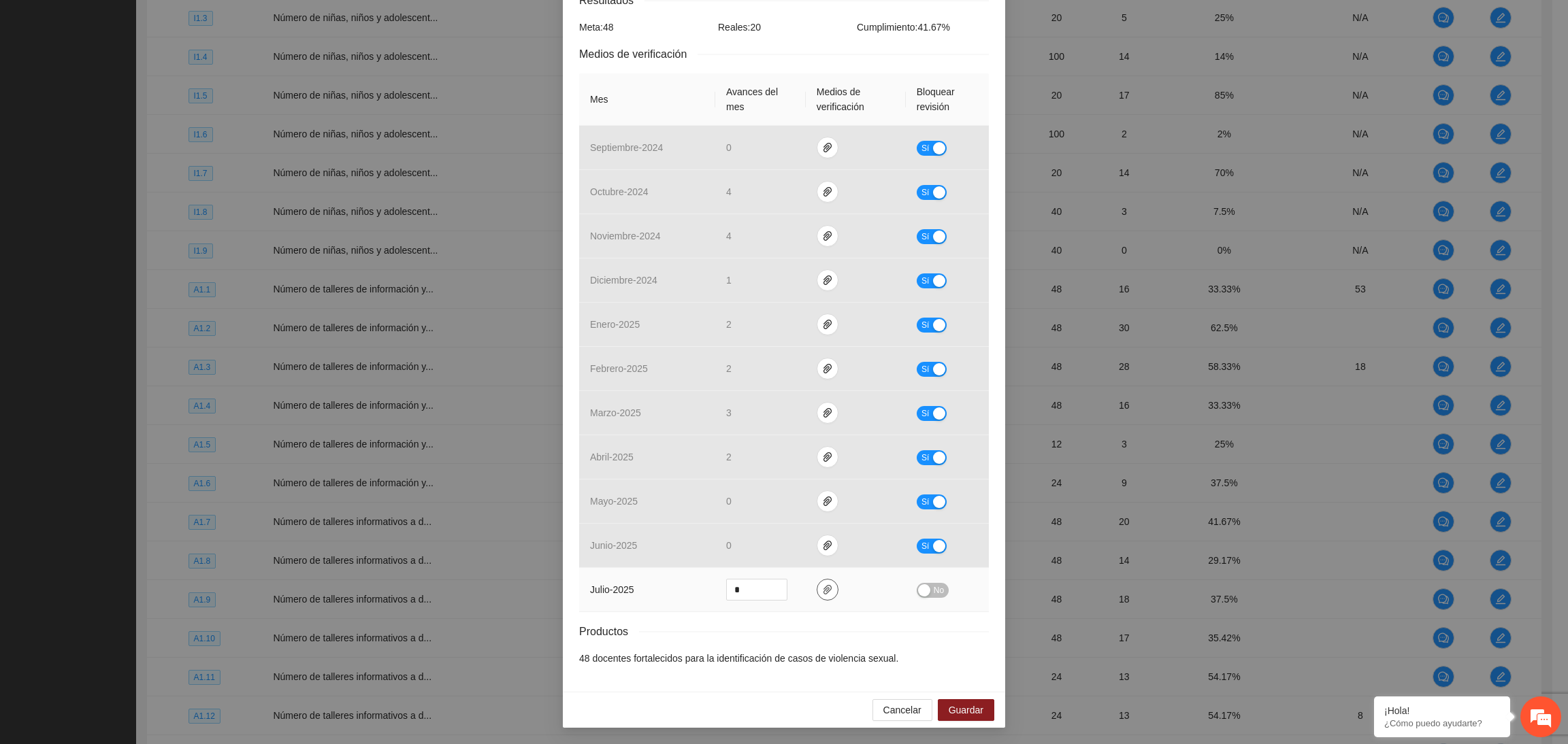
click at [820, 583] on button "button" at bounding box center [828, 589] width 22 height 22
click at [758, 552] on link "A1.7 AGO.zip" at bounding box center [815, 550] width 178 height 15
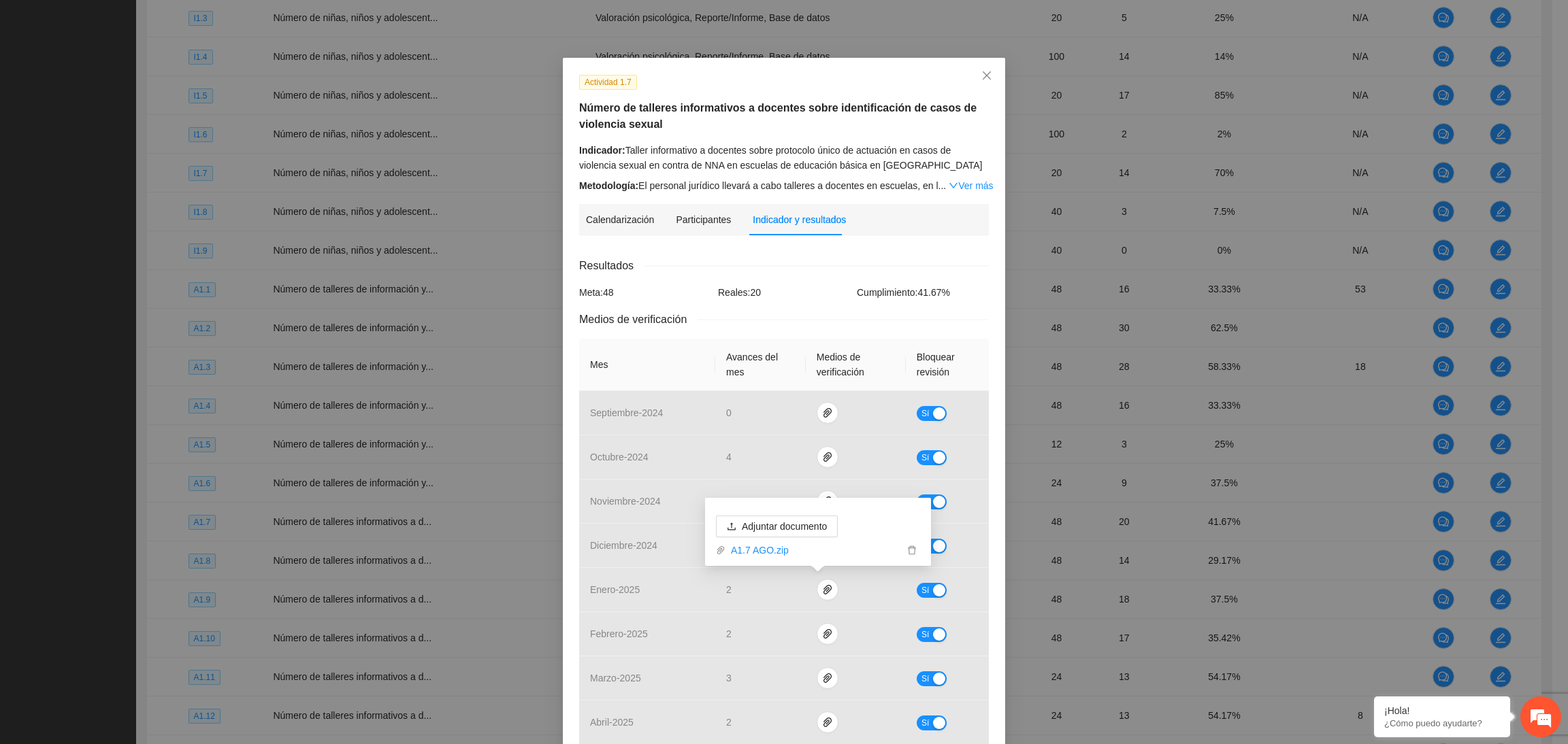
scroll to position [0, 0]
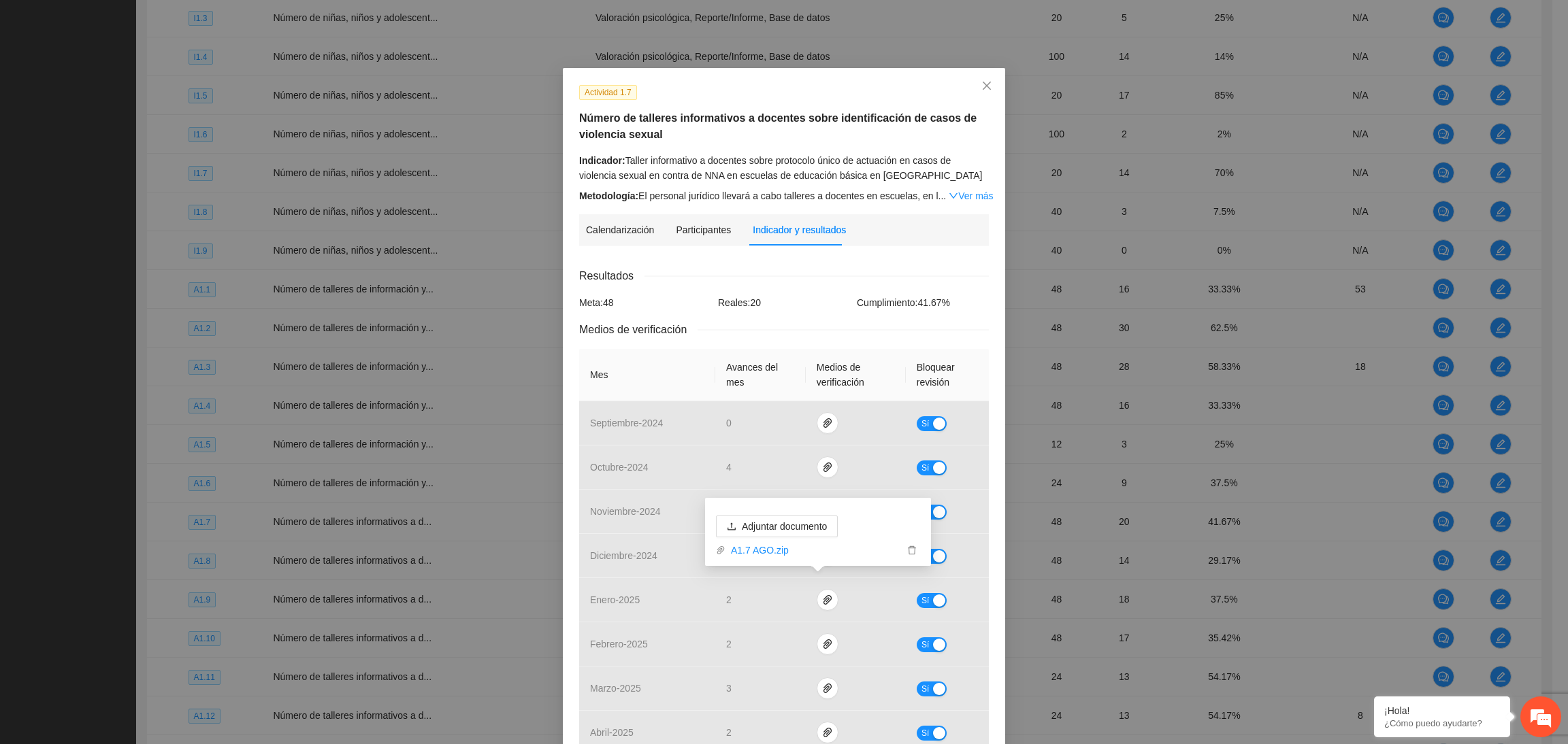
click at [785, 291] on div "Resultados Meta: 48 Reales: 20 Cumplimiento: 41.67 % Medios de verificación Mes…" at bounding box center [784, 604] width 410 height 674
click at [982, 81] on icon "close" at bounding box center [987, 85] width 11 height 11
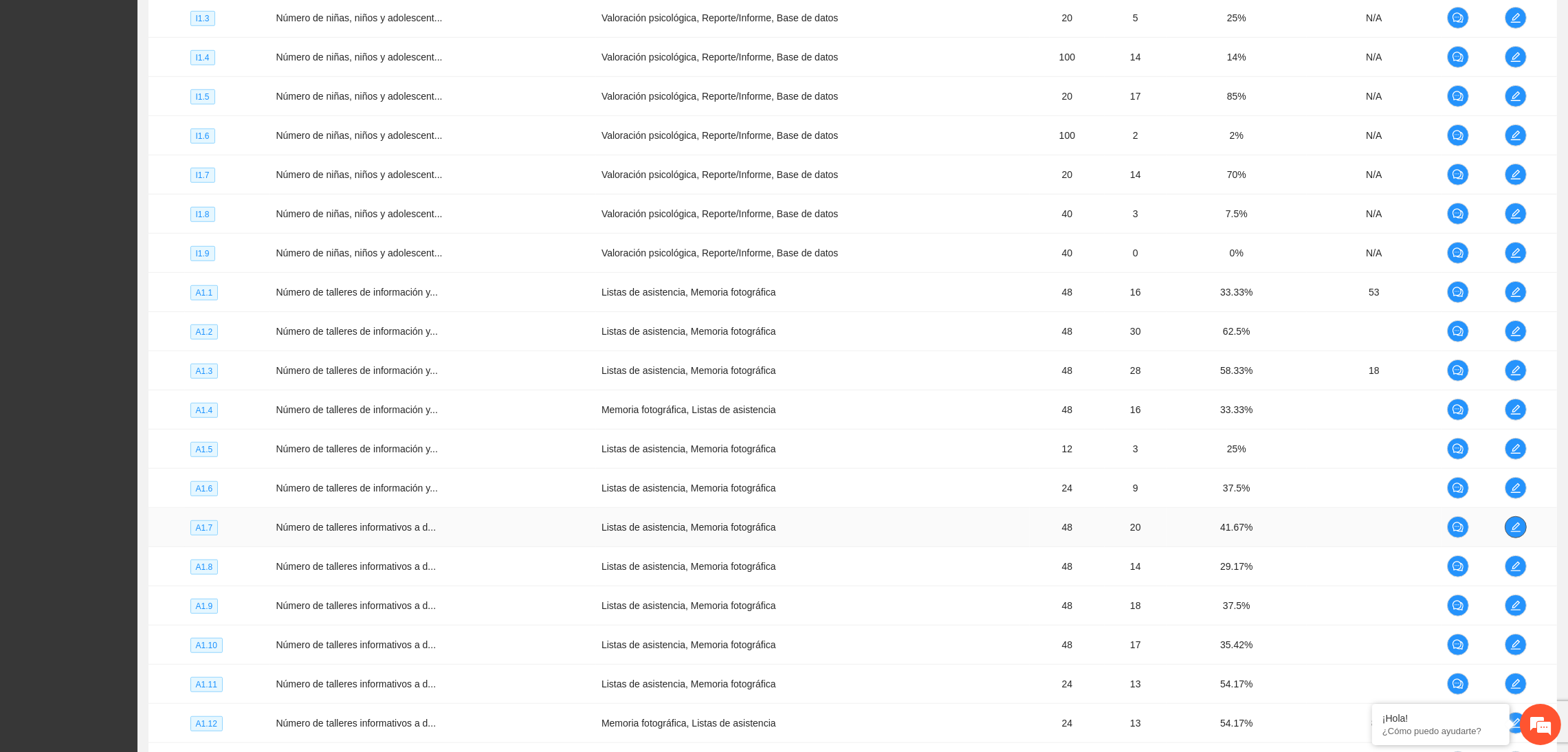
click at [1302, 527] on icon "edit" at bounding box center [1516, 527] width 11 height 11
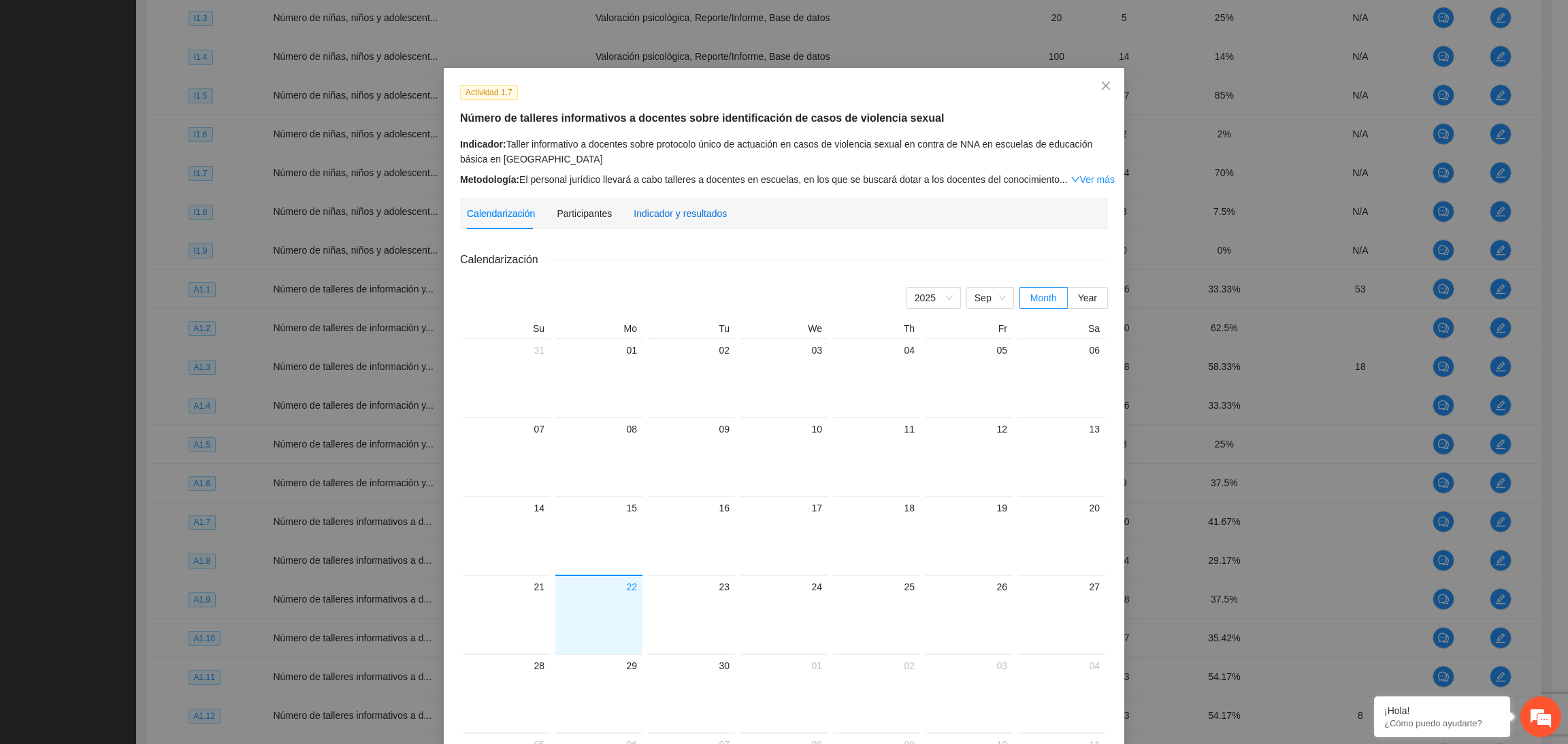
click at [684, 210] on div "Indicador y resultados" at bounding box center [680, 214] width 93 height 15
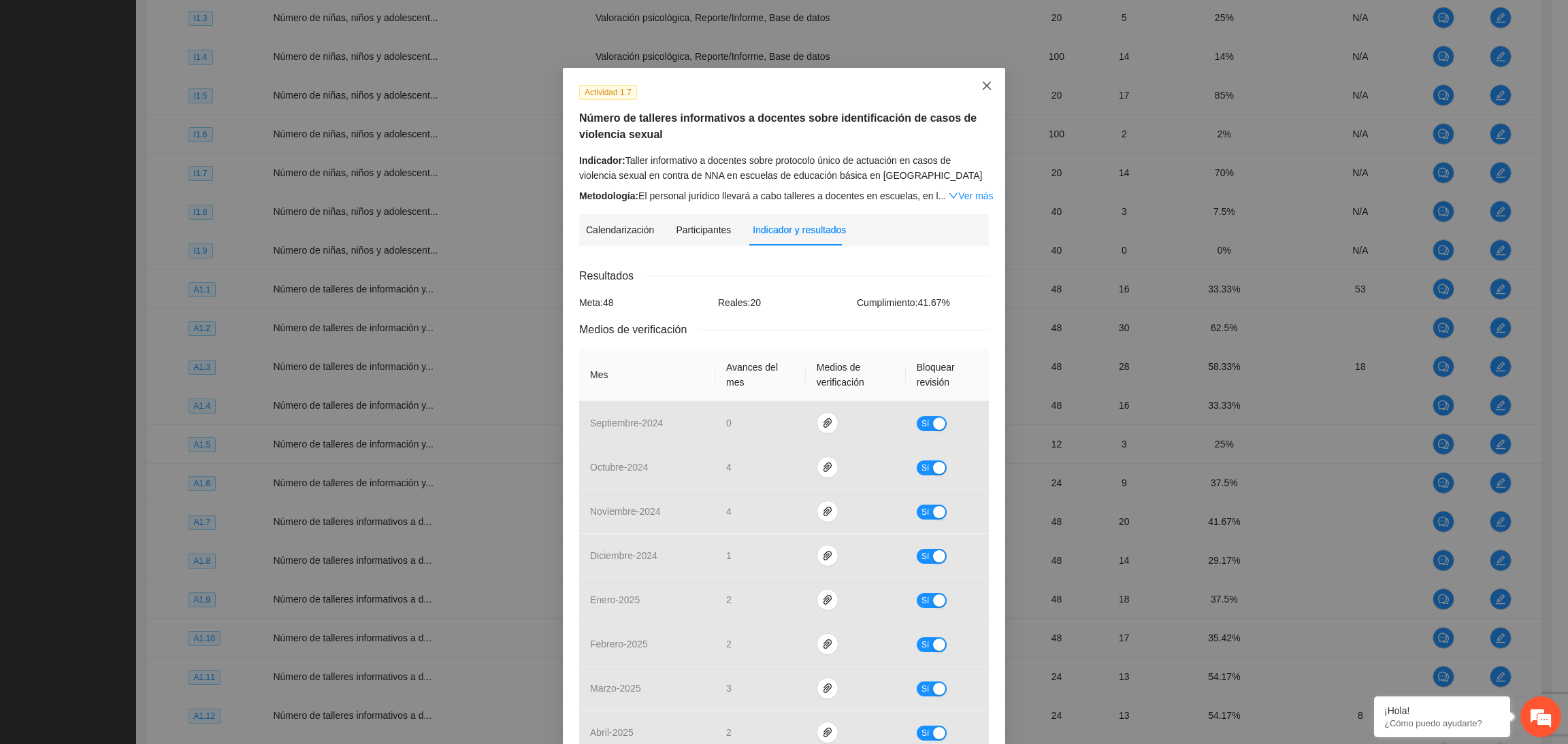
click at [972, 96] on span "Close" at bounding box center [986, 86] width 37 height 37
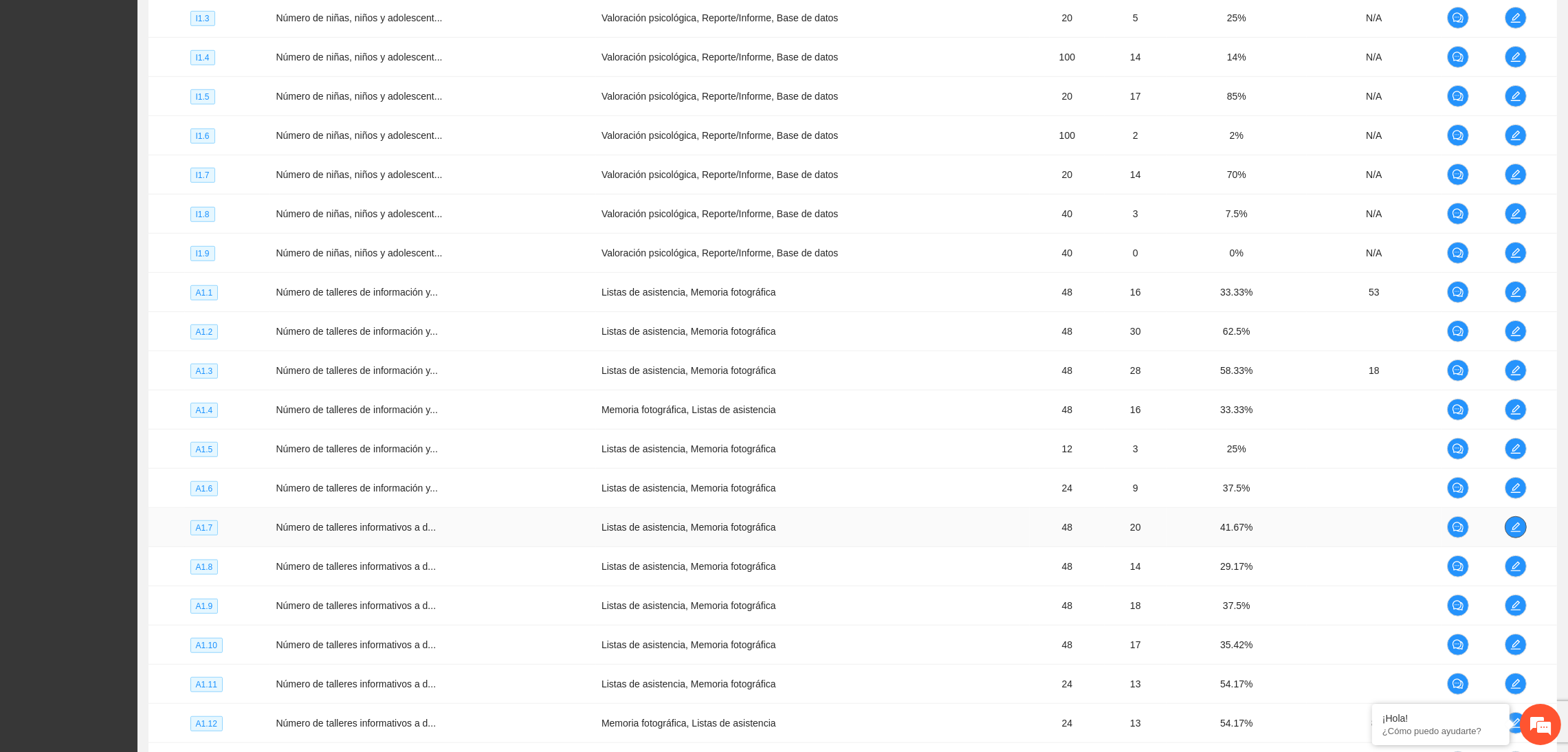
click at [1302, 525] on button "button" at bounding box center [1516, 527] width 22 height 22
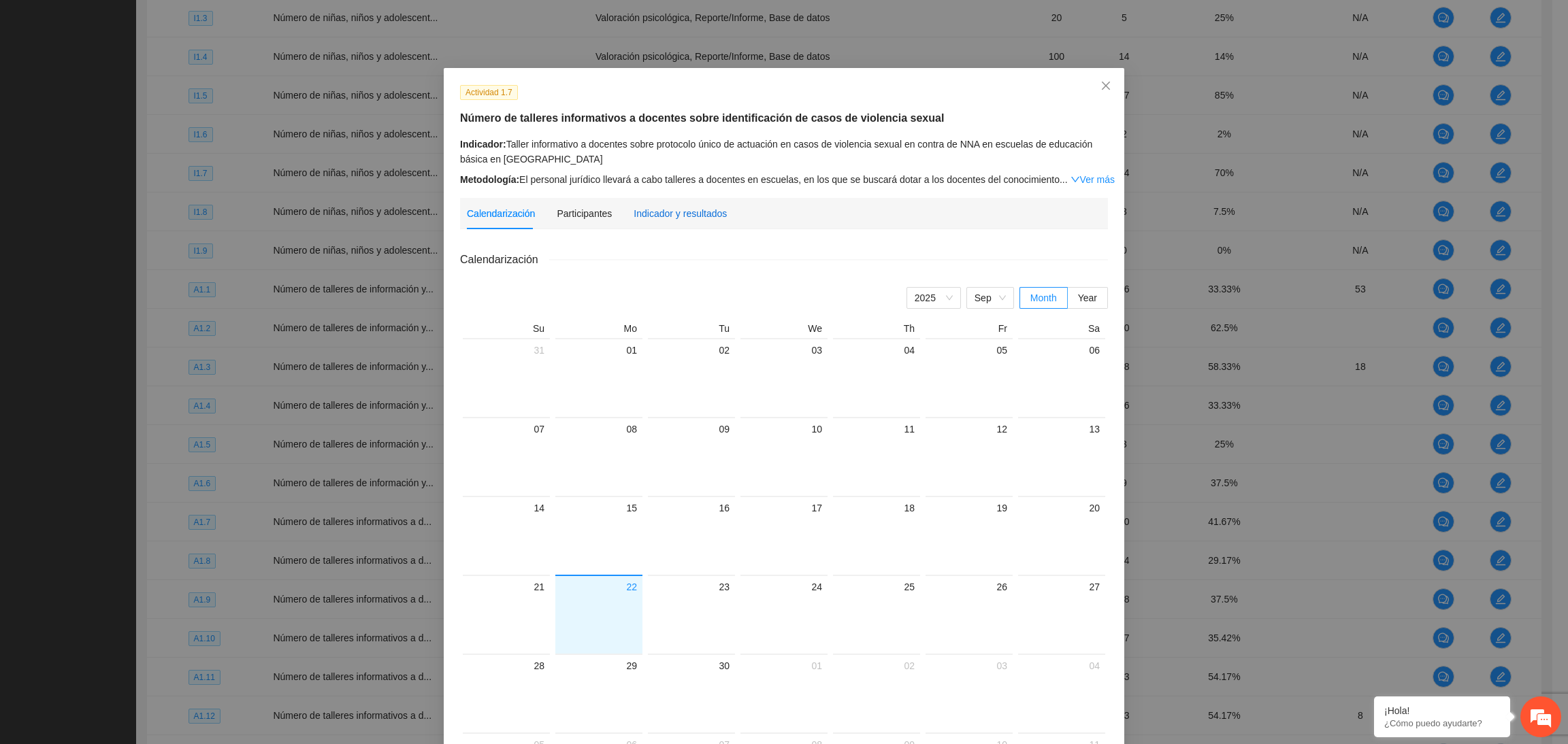
click at [675, 214] on div "Indicador y resultados" at bounding box center [680, 214] width 93 height 15
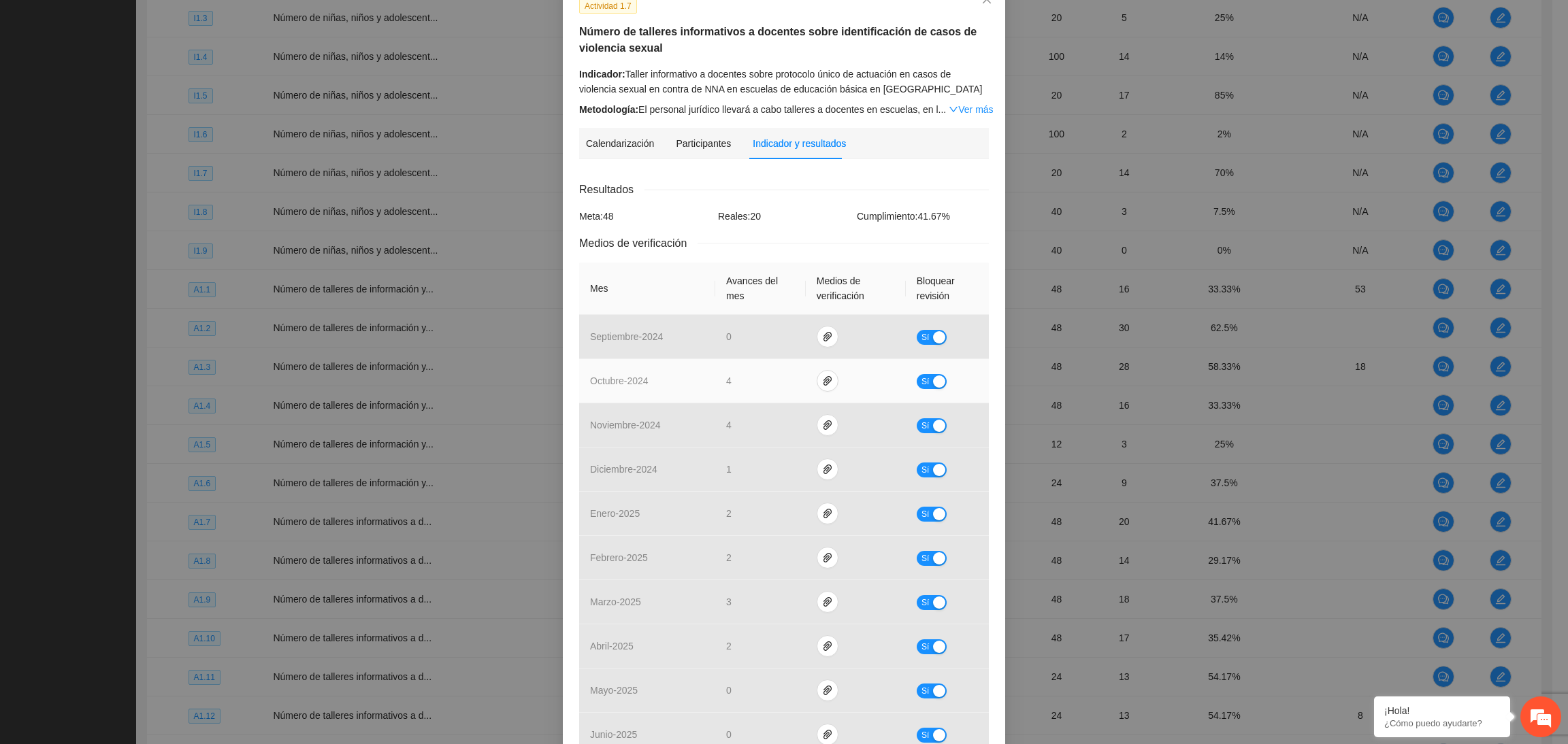
scroll to position [277, 0]
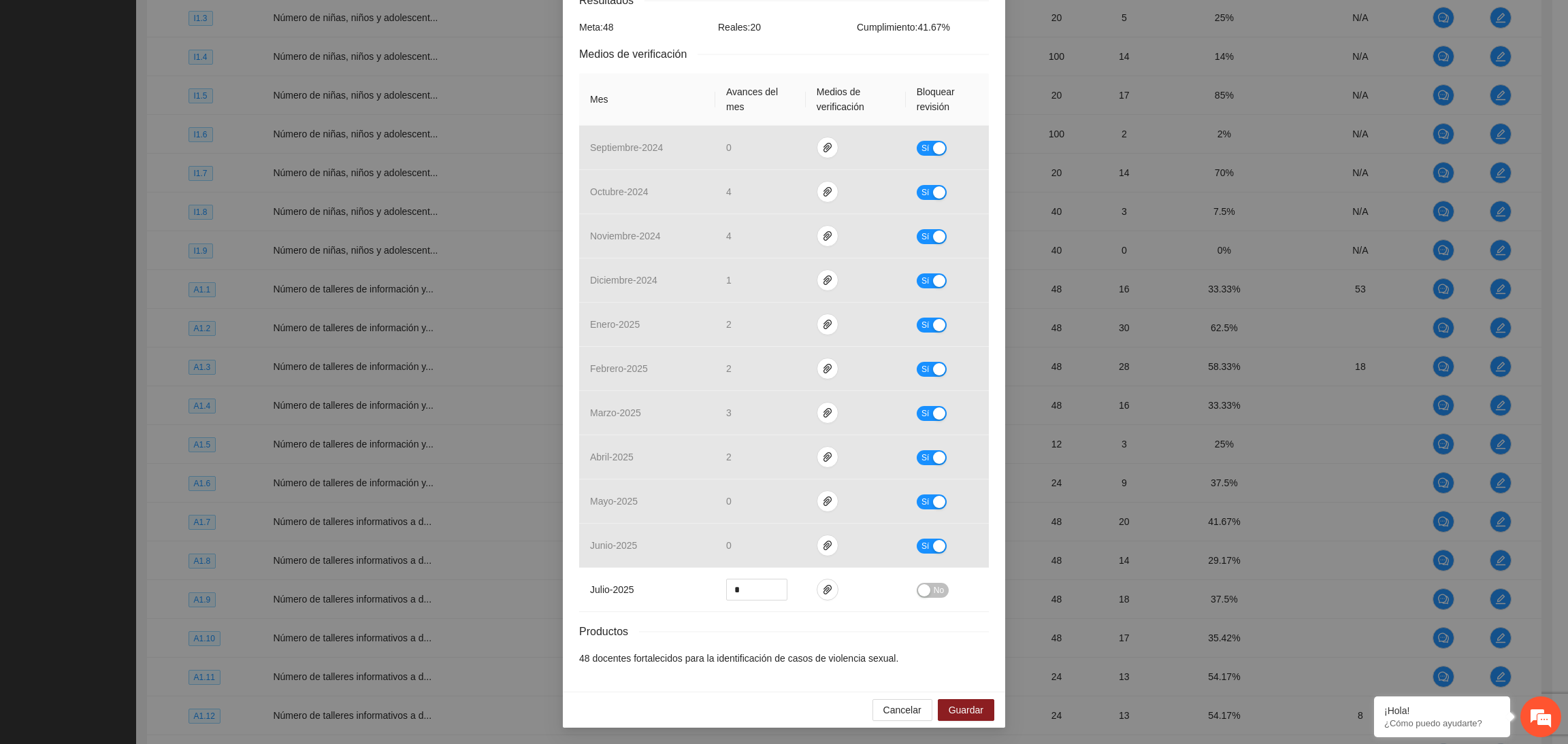
click at [791, 633] on div "Productos" at bounding box center [784, 631] width 410 height 17
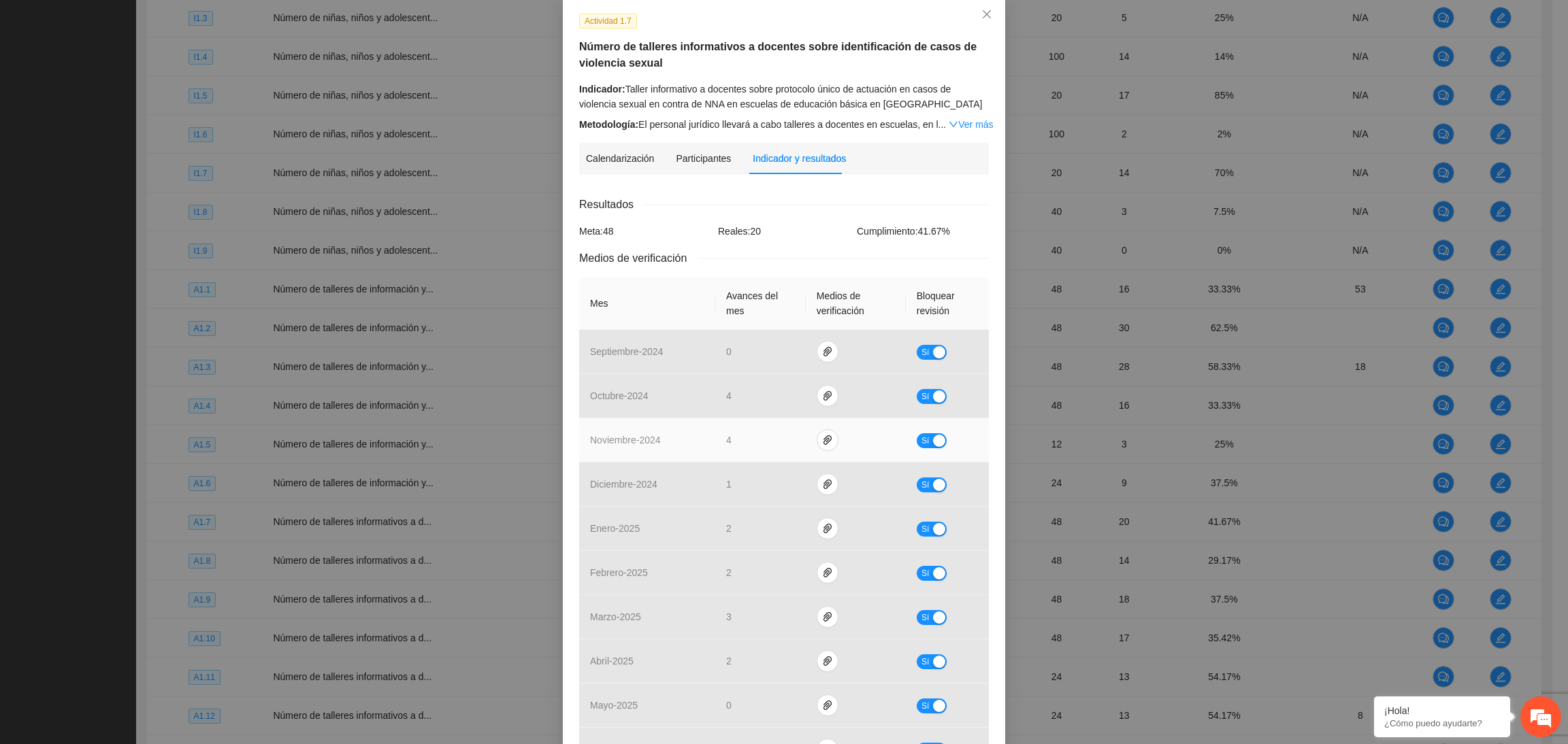
scroll to position [0, 0]
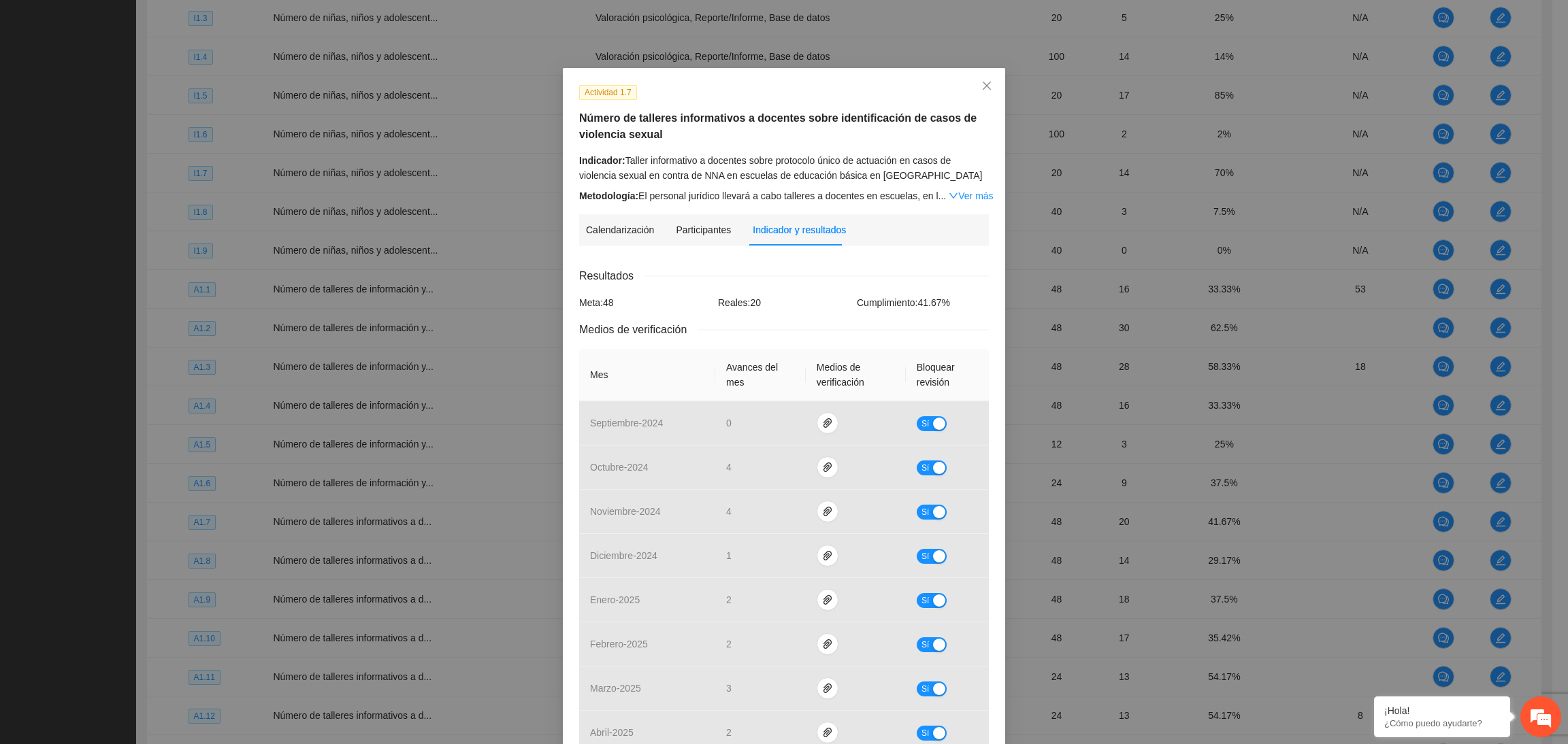
click at [869, 93] on div "Actividad 1.7" at bounding box center [784, 92] width 420 height 15
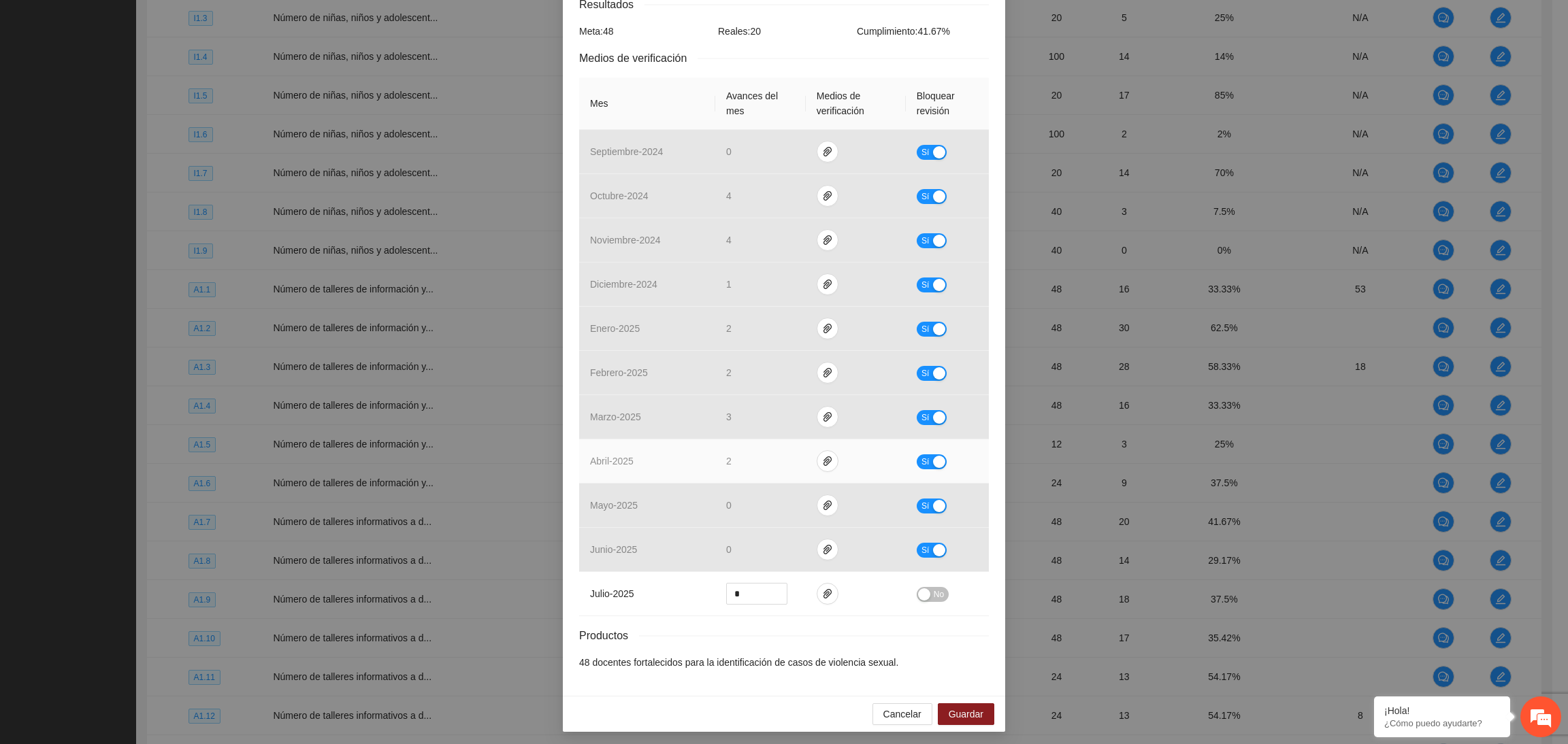
scroll to position [277, 0]
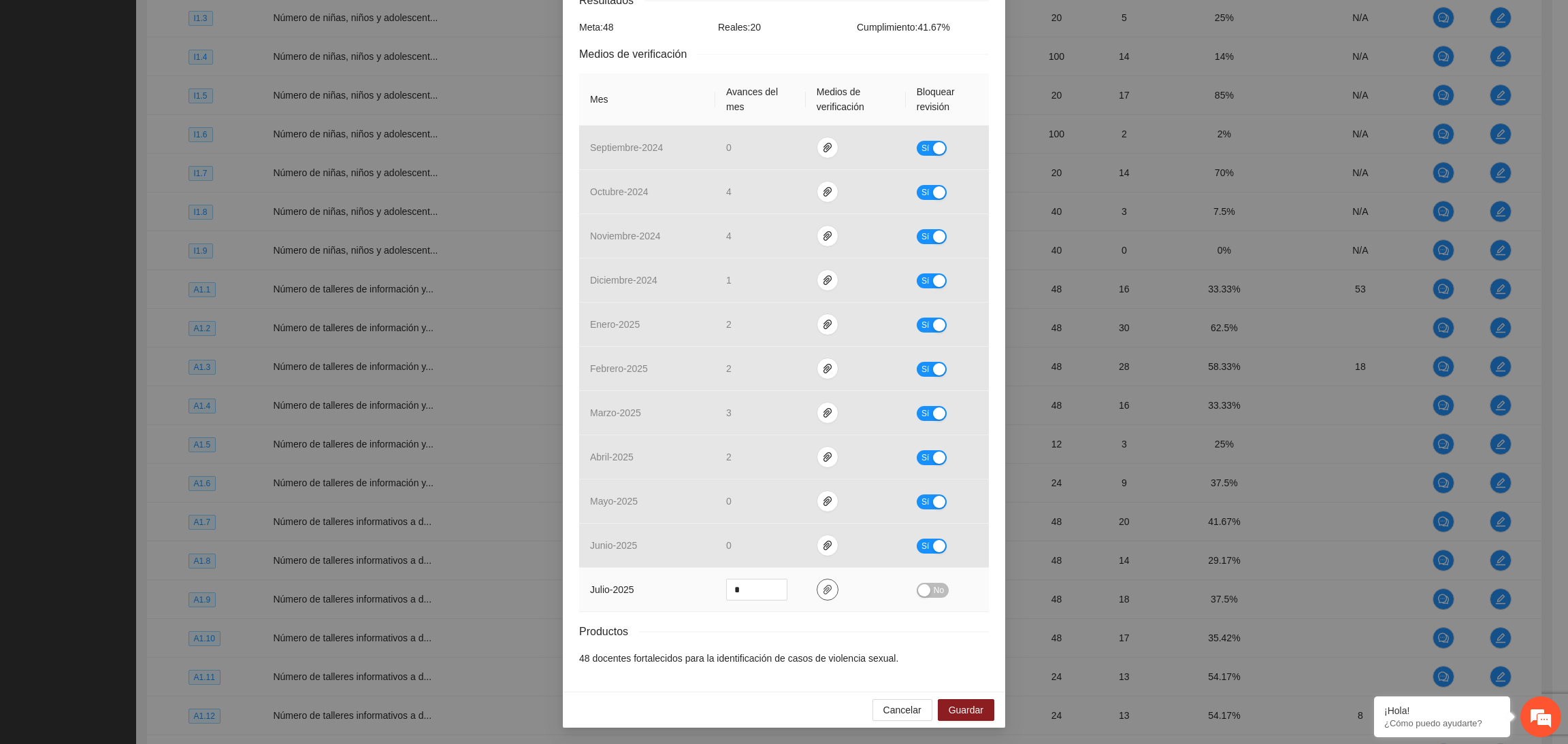
click at [822, 591] on icon "paper-clip" at bounding box center [827, 589] width 11 height 11
click at [922, 592] on button "No" at bounding box center [933, 590] width 32 height 15
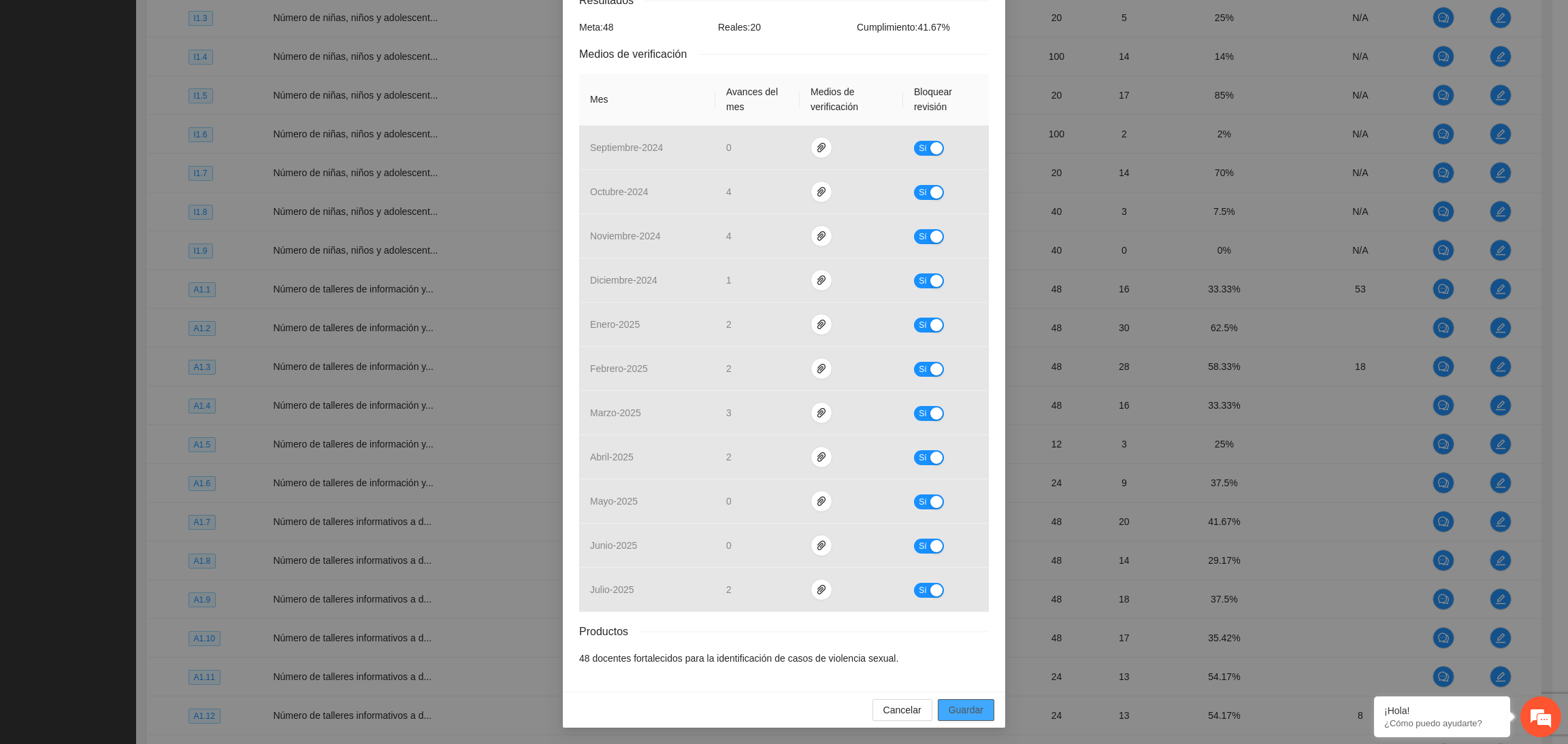
click at [971, 709] on span "Guardar" at bounding box center [965, 710] width 35 height 15
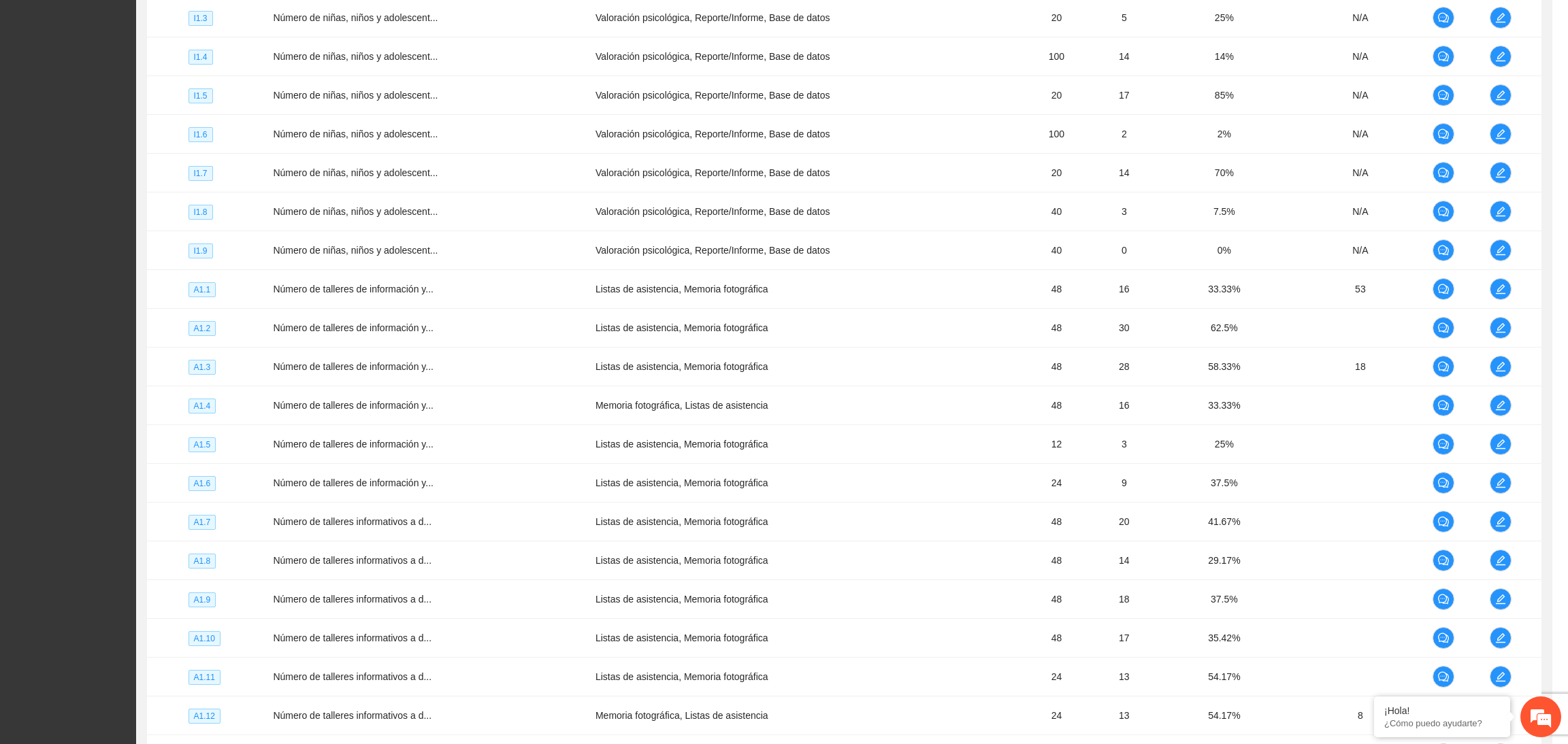
scroll to position [209, 0]
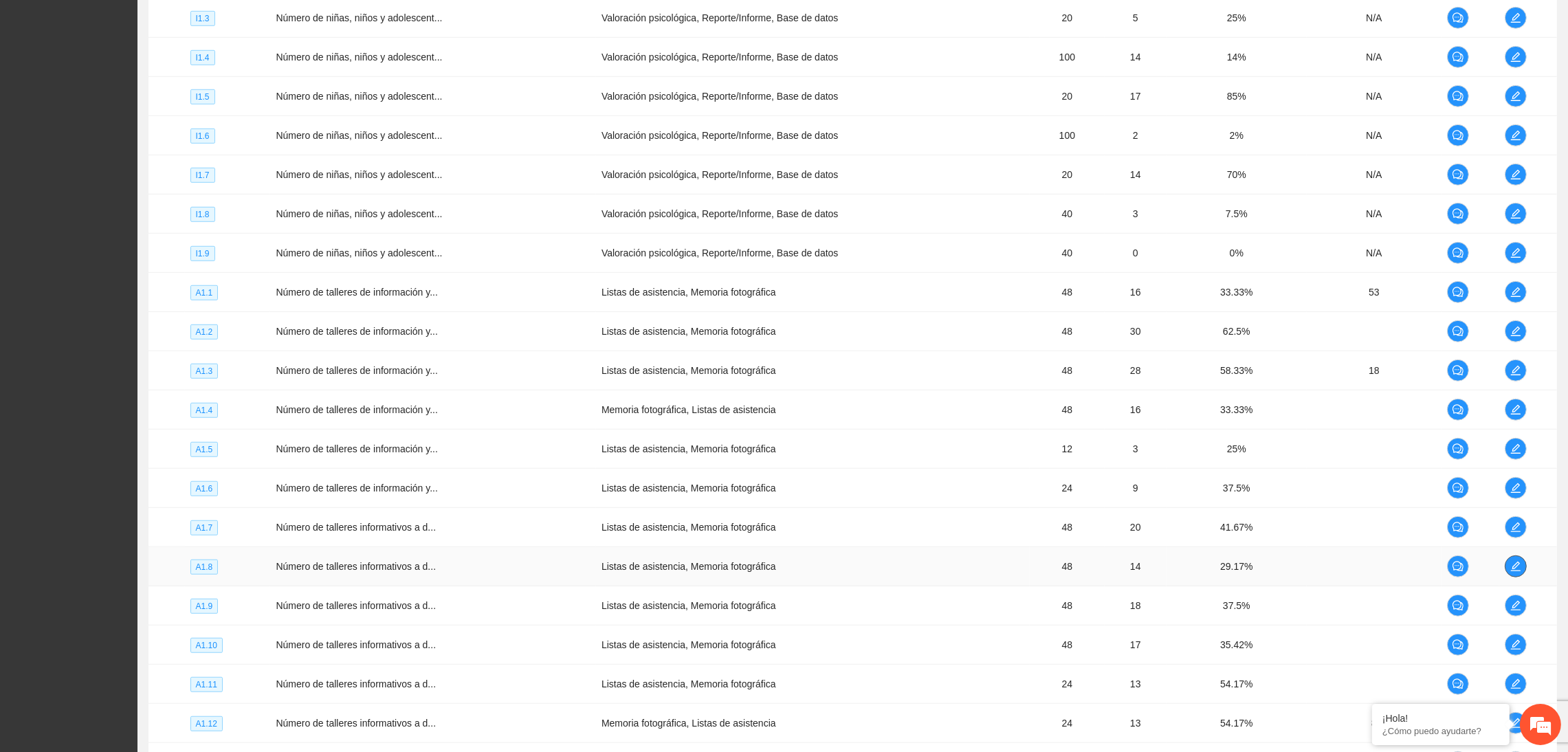
click at [1302, 567] on icon "edit" at bounding box center [1516, 566] width 9 height 9
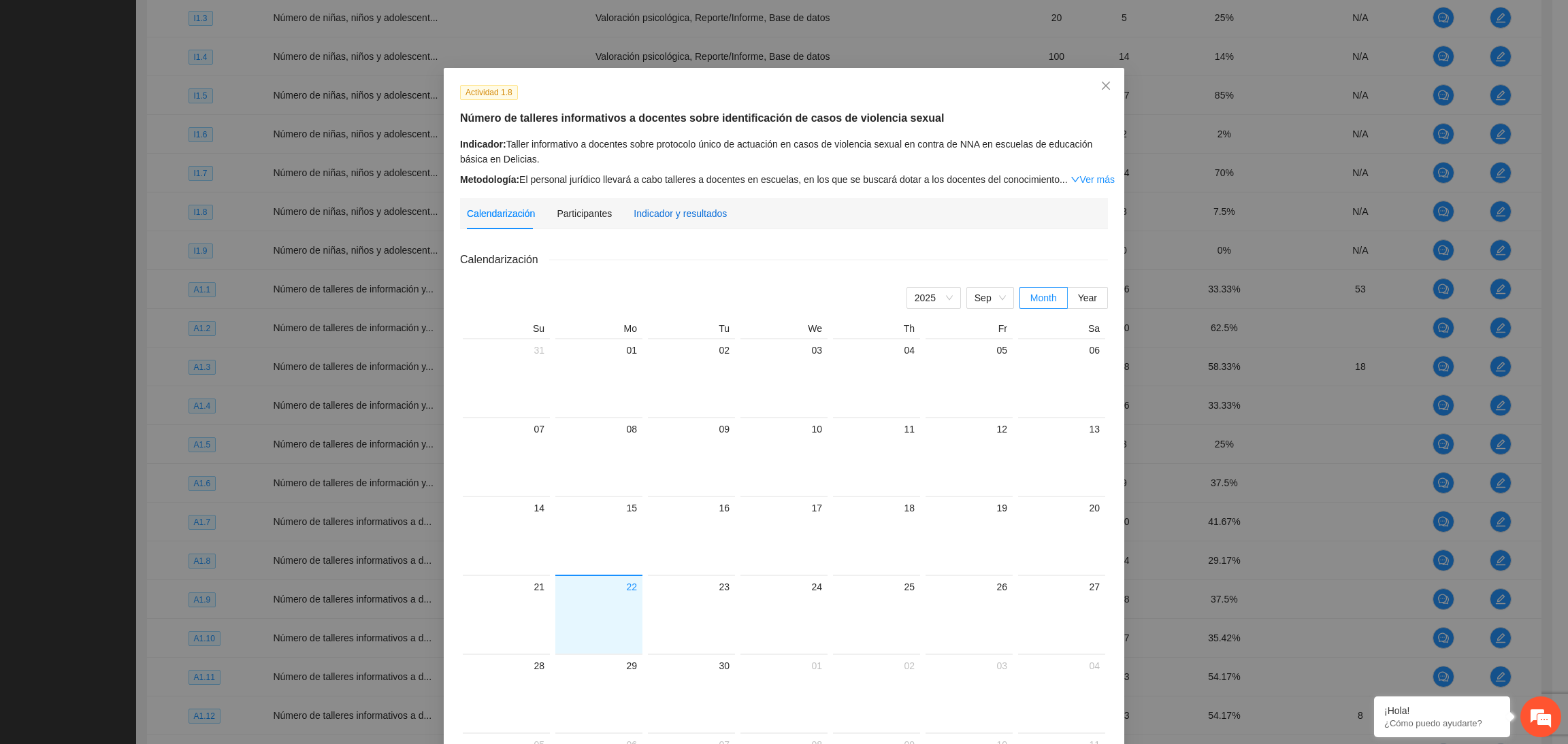
click at [638, 213] on div "Indicador y resultados" at bounding box center [680, 214] width 93 height 15
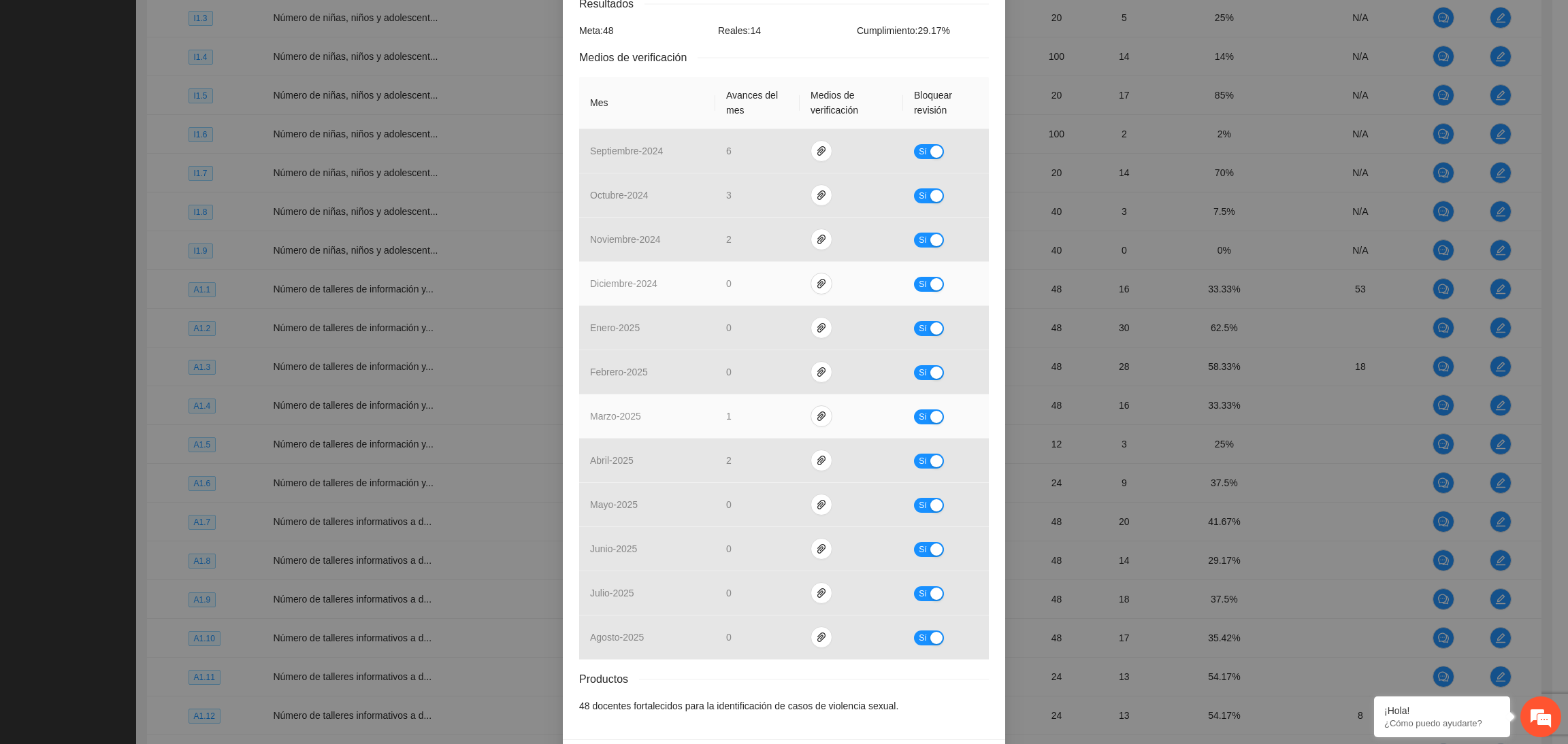
scroll to position [321, 0]
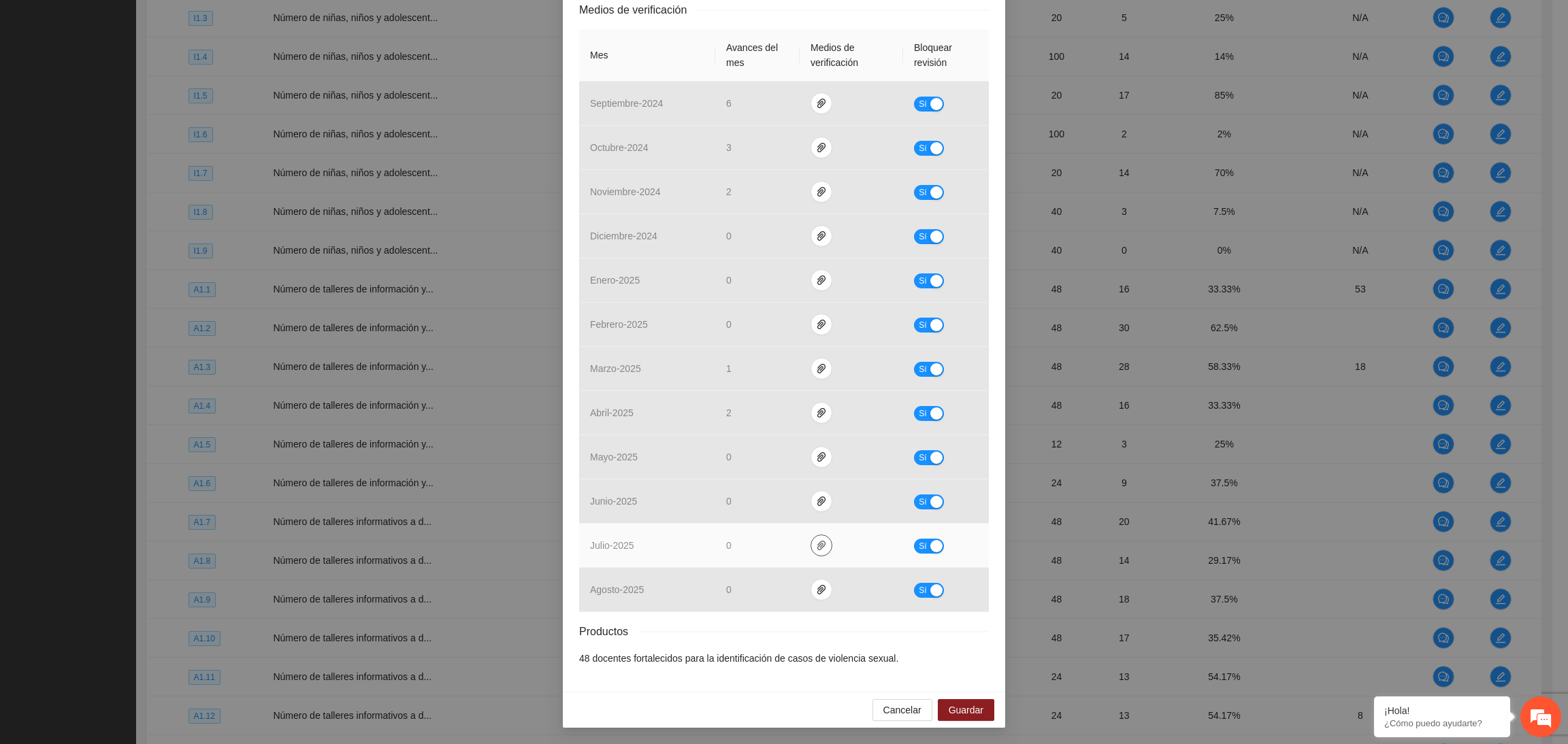
drag, startPoint x: 811, startPoint y: 540, endPoint x: 807, endPoint y: 548, distance: 8.9
click at [816, 544] on icon "paper-clip" at bounding box center [821, 545] width 11 height 11
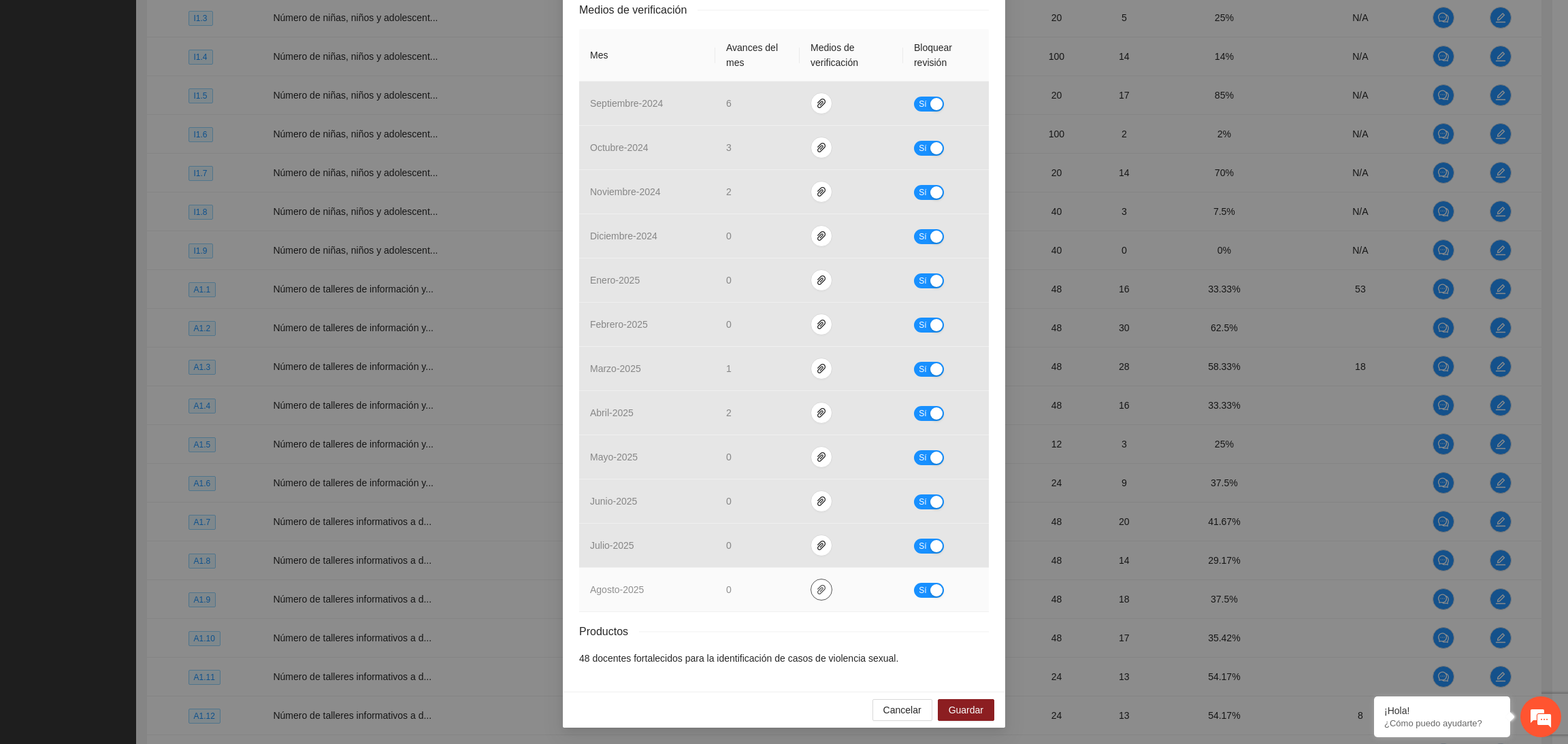
click at [816, 584] on icon "paper-clip" at bounding box center [821, 589] width 11 height 11
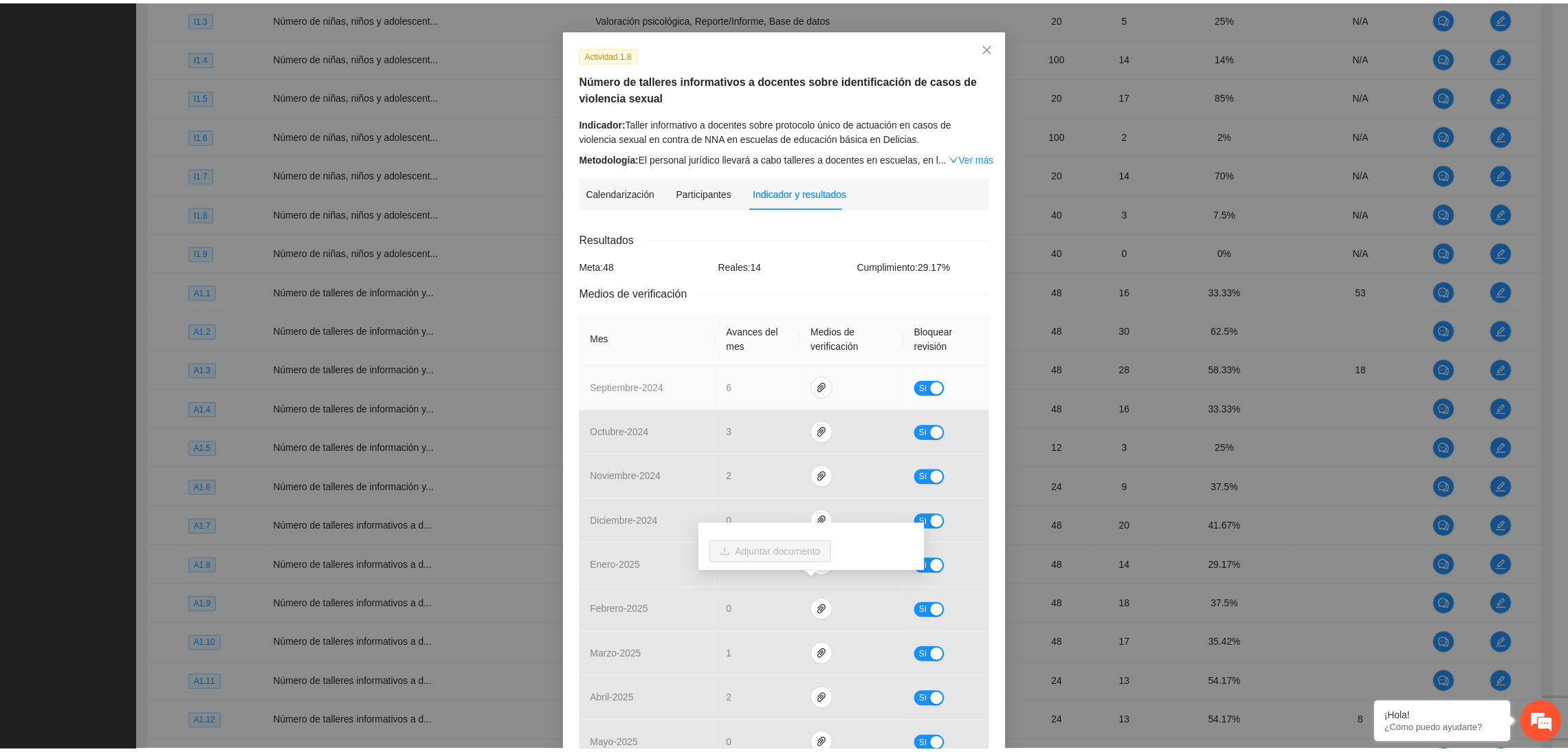
scroll to position [0, 0]
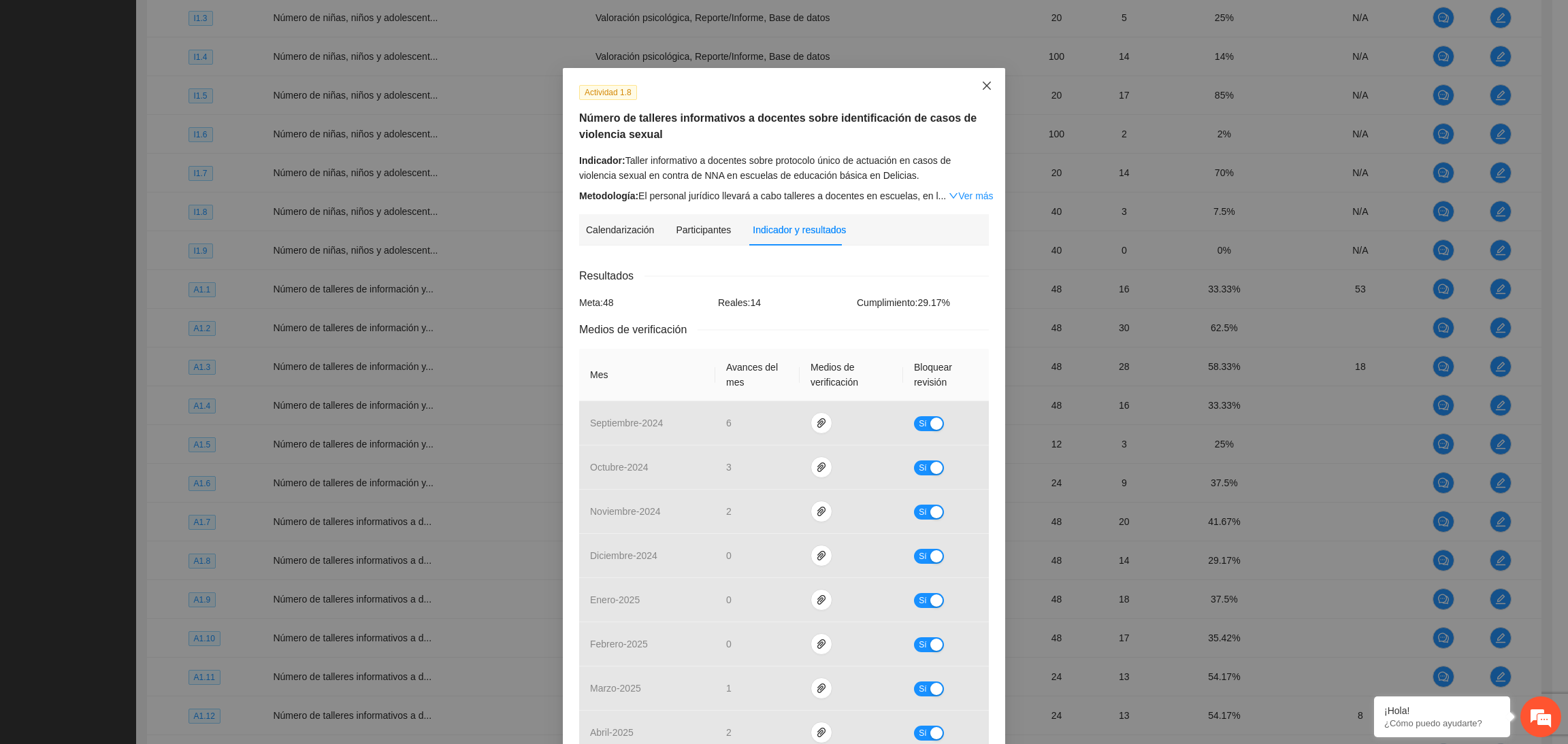
click at [968, 78] on span "Close" at bounding box center [986, 86] width 37 height 37
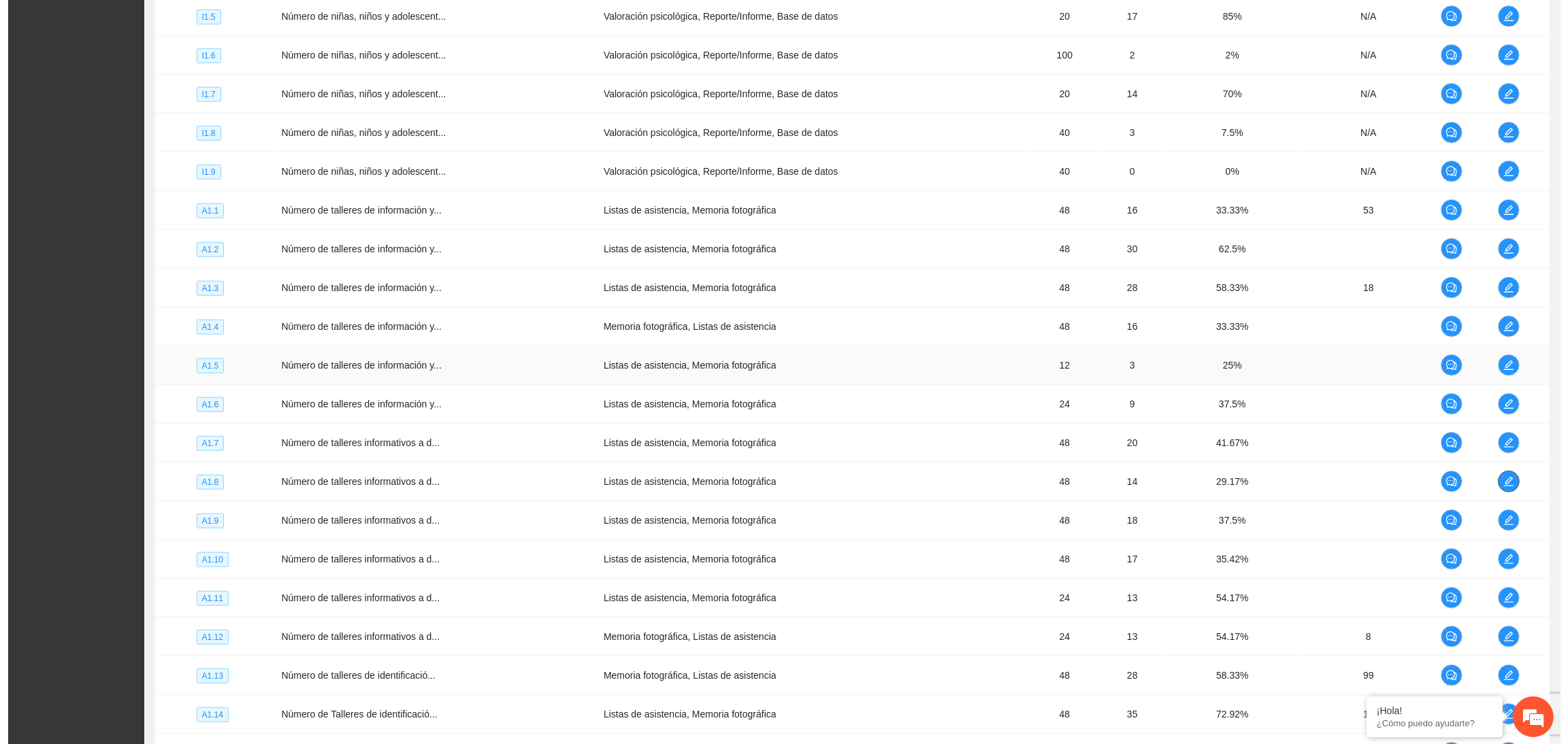
scroll to position [1880, 0]
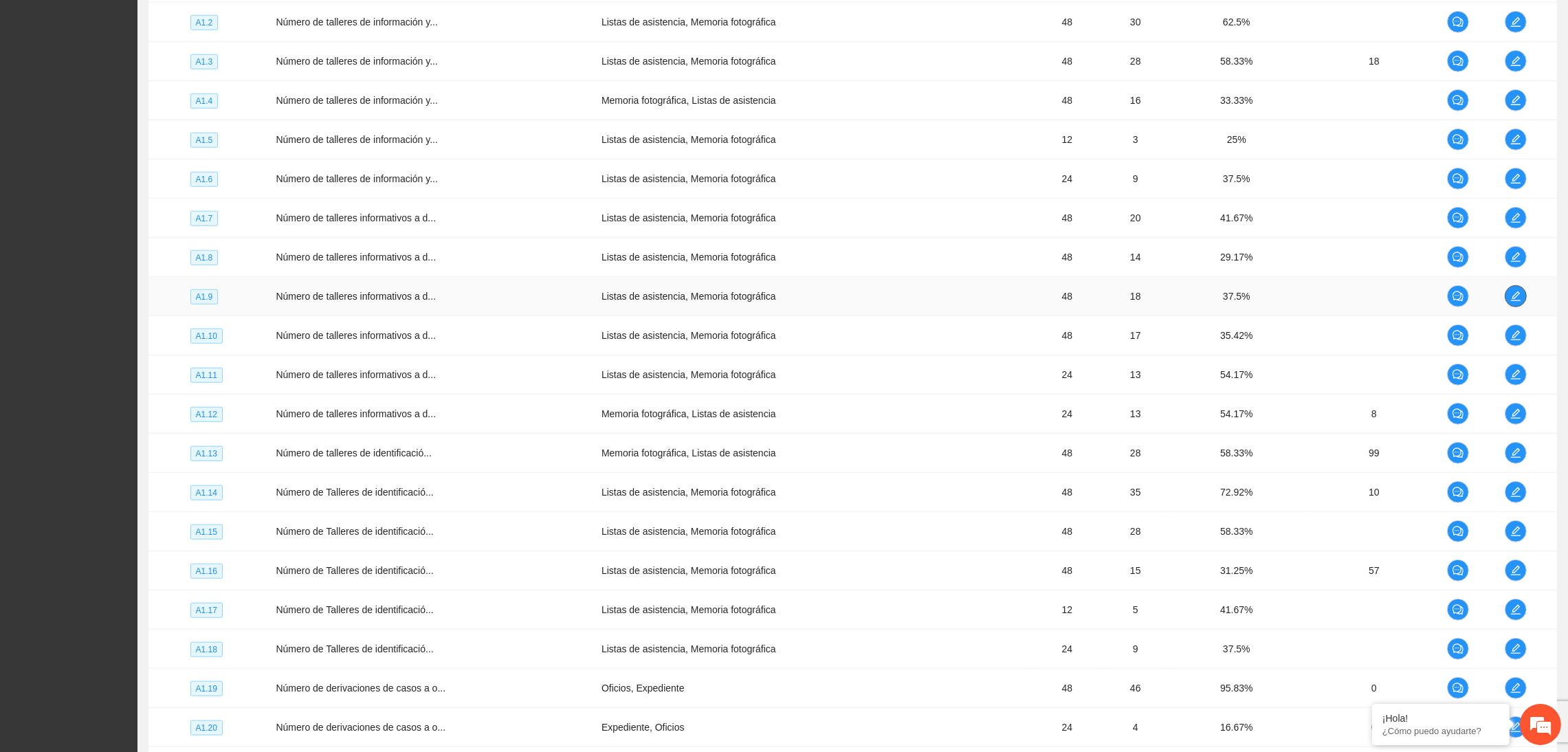
click at [1302, 298] on icon "edit" at bounding box center [1516, 296] width 11 height 11
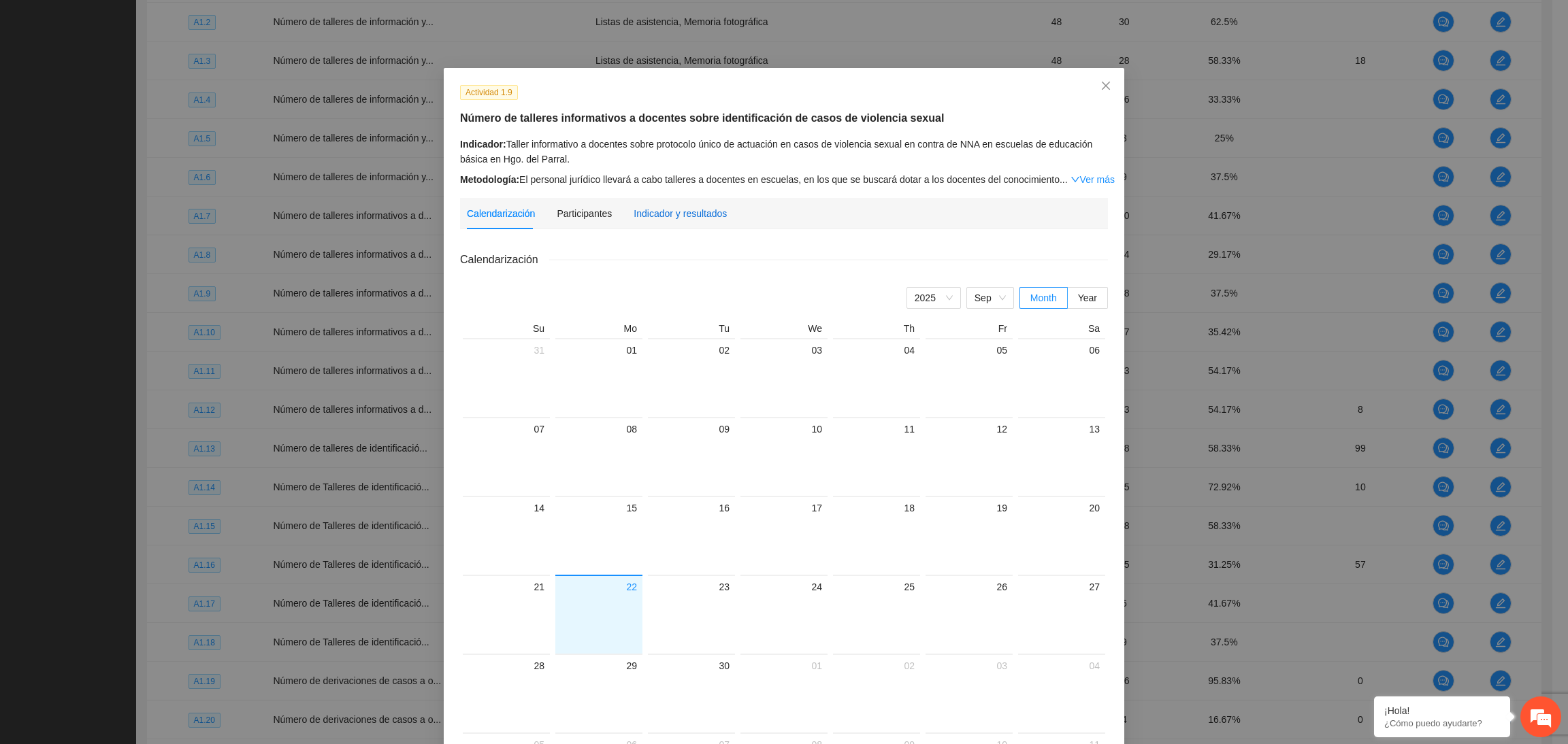
click at [664, 217] on div "Indicador y resultados" at bounding box center [680, 214] width 93 height 15
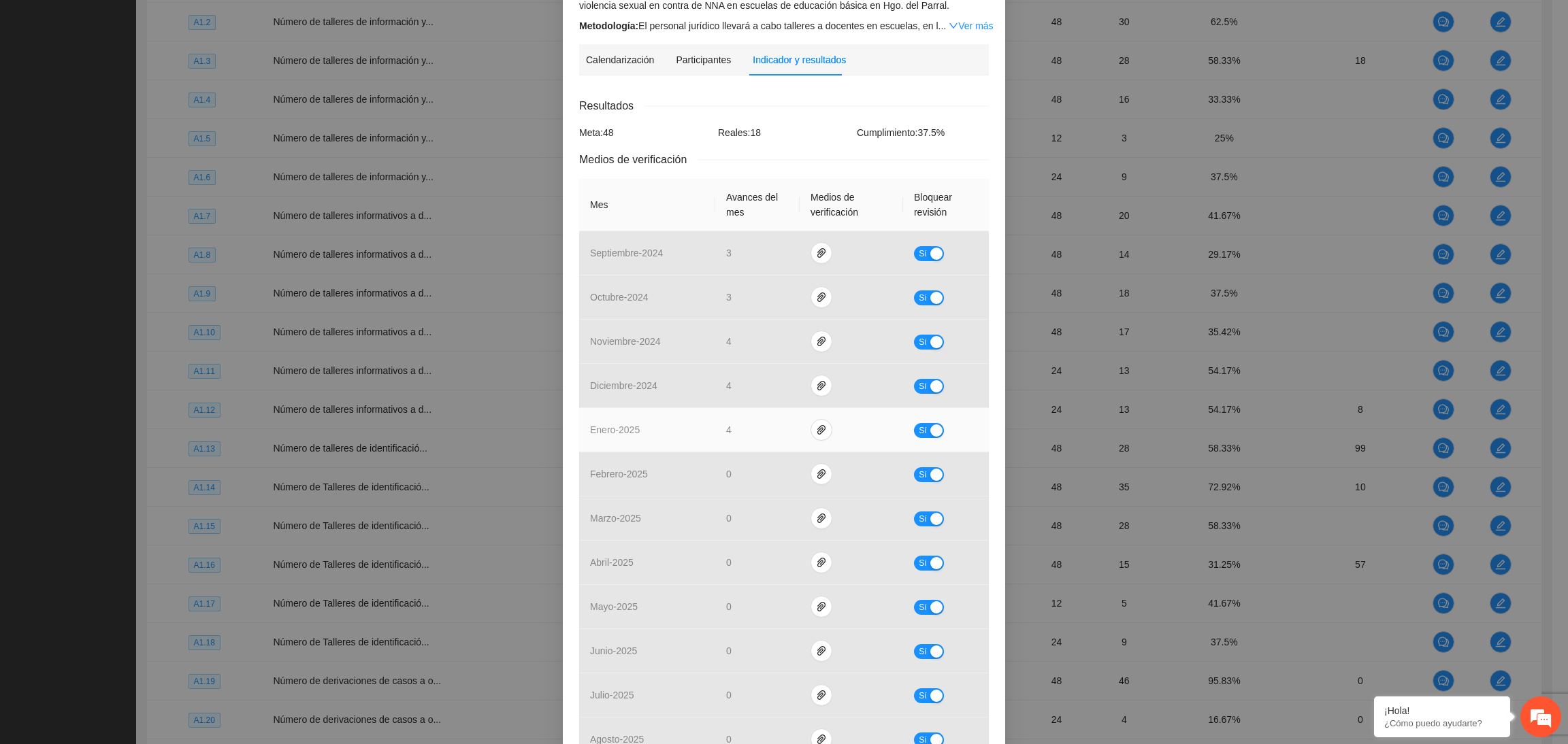
scroll to position [0, 0]
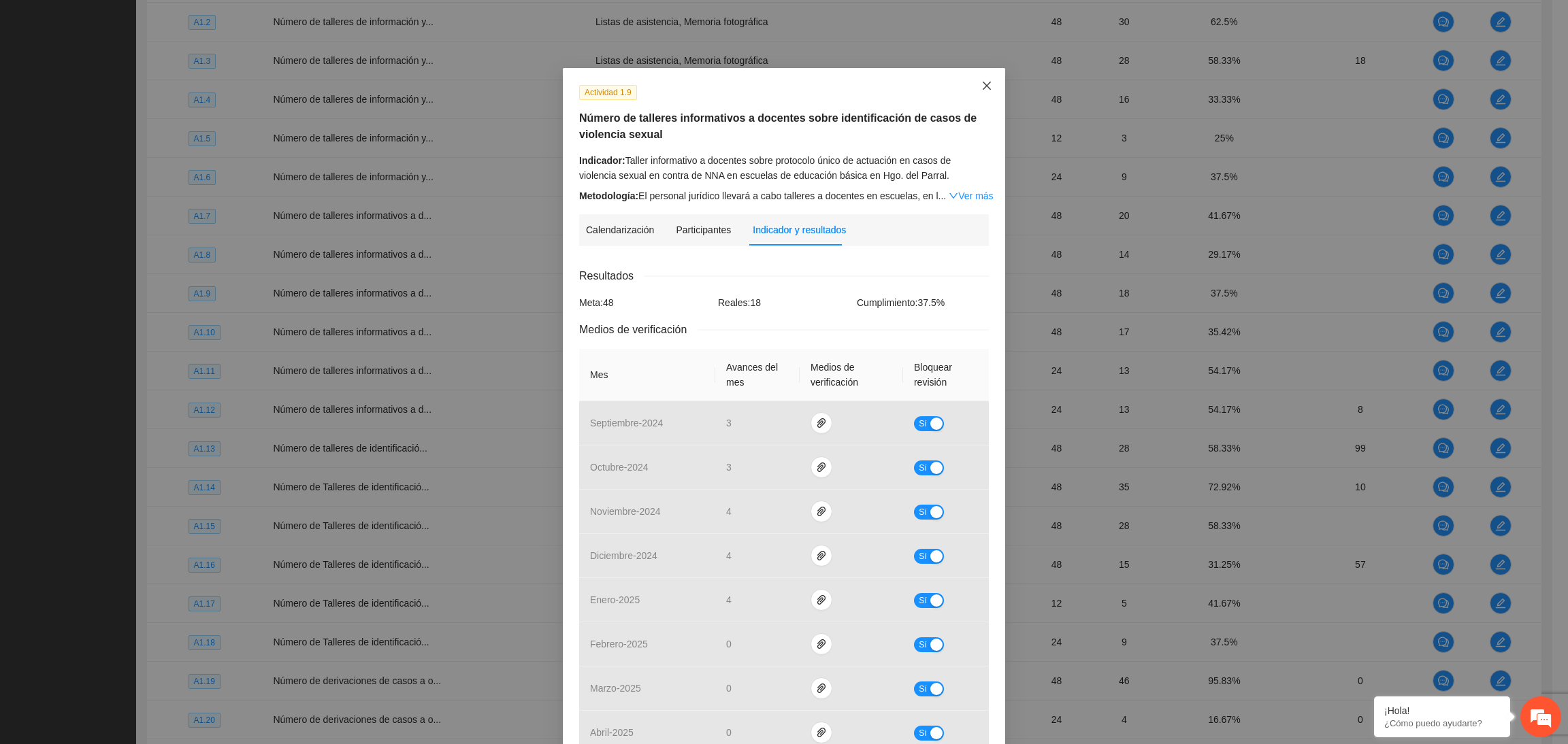
click at [968, 91] on span "Close" at bounding box center [986, 86] width 37 height 37
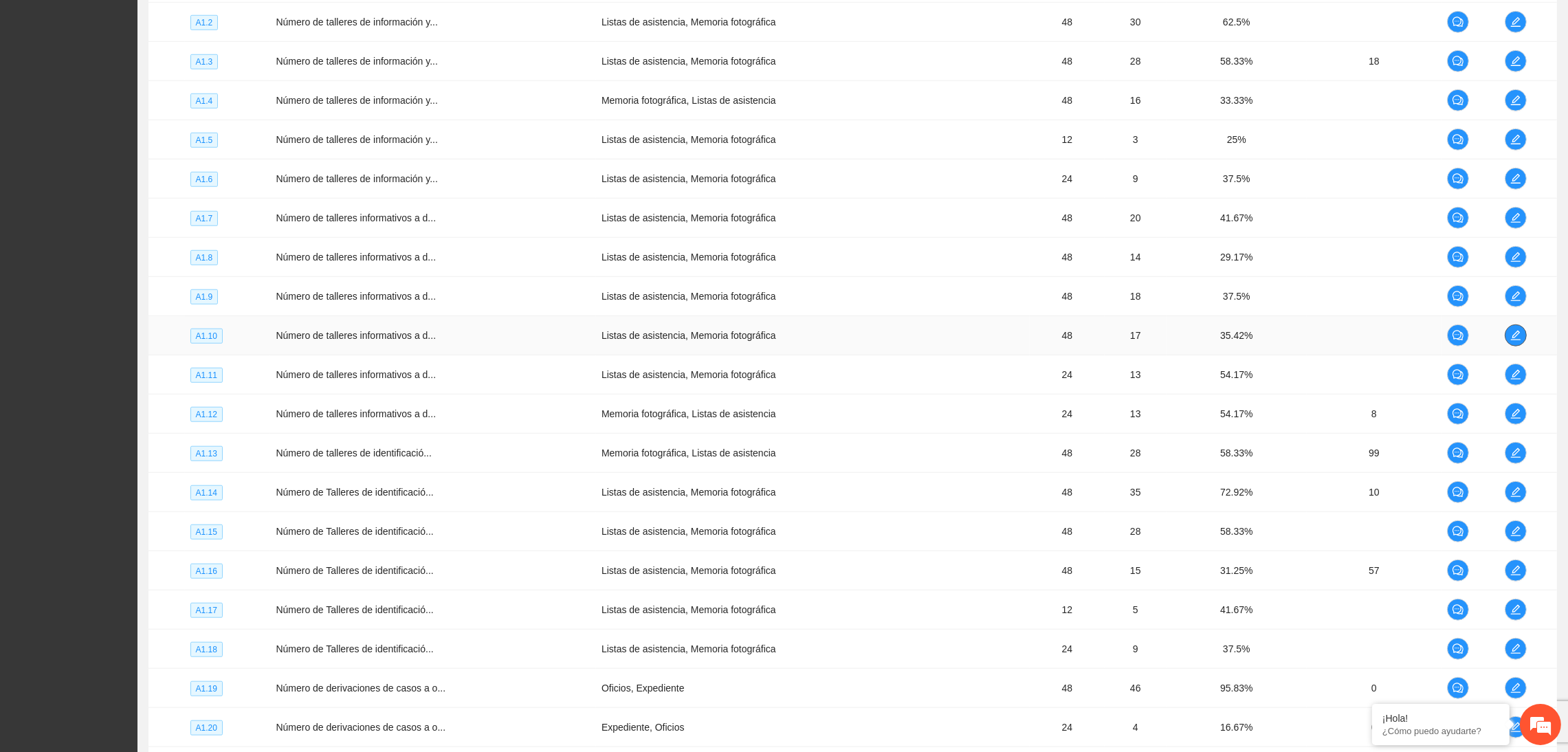
click at [1302, 338] on icon "edit" at bounding box center [1516, 335] width 11 height 11
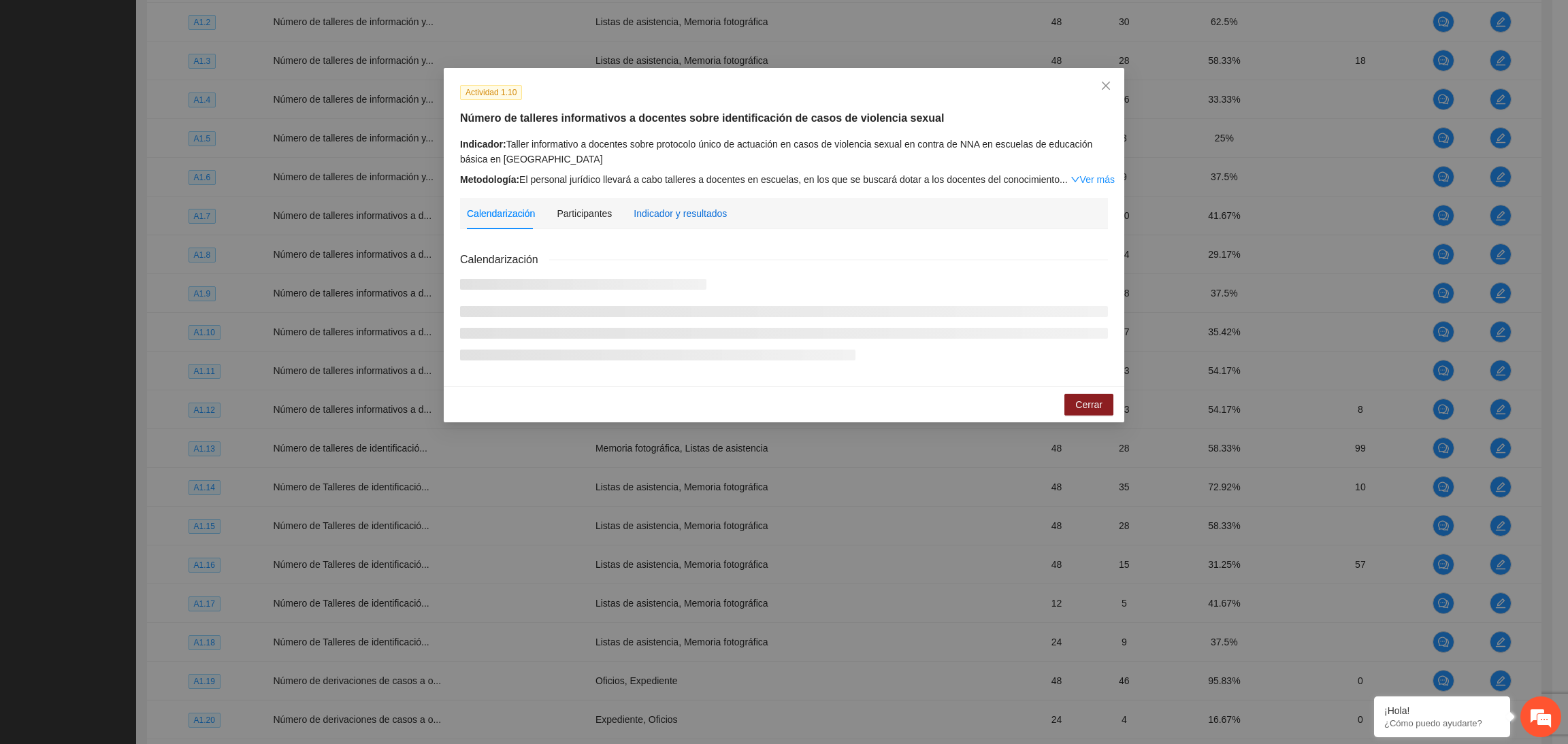
click at [697, 216] on div "Indicador y resultados" at bounding box center [680, 214] width 93 height 15
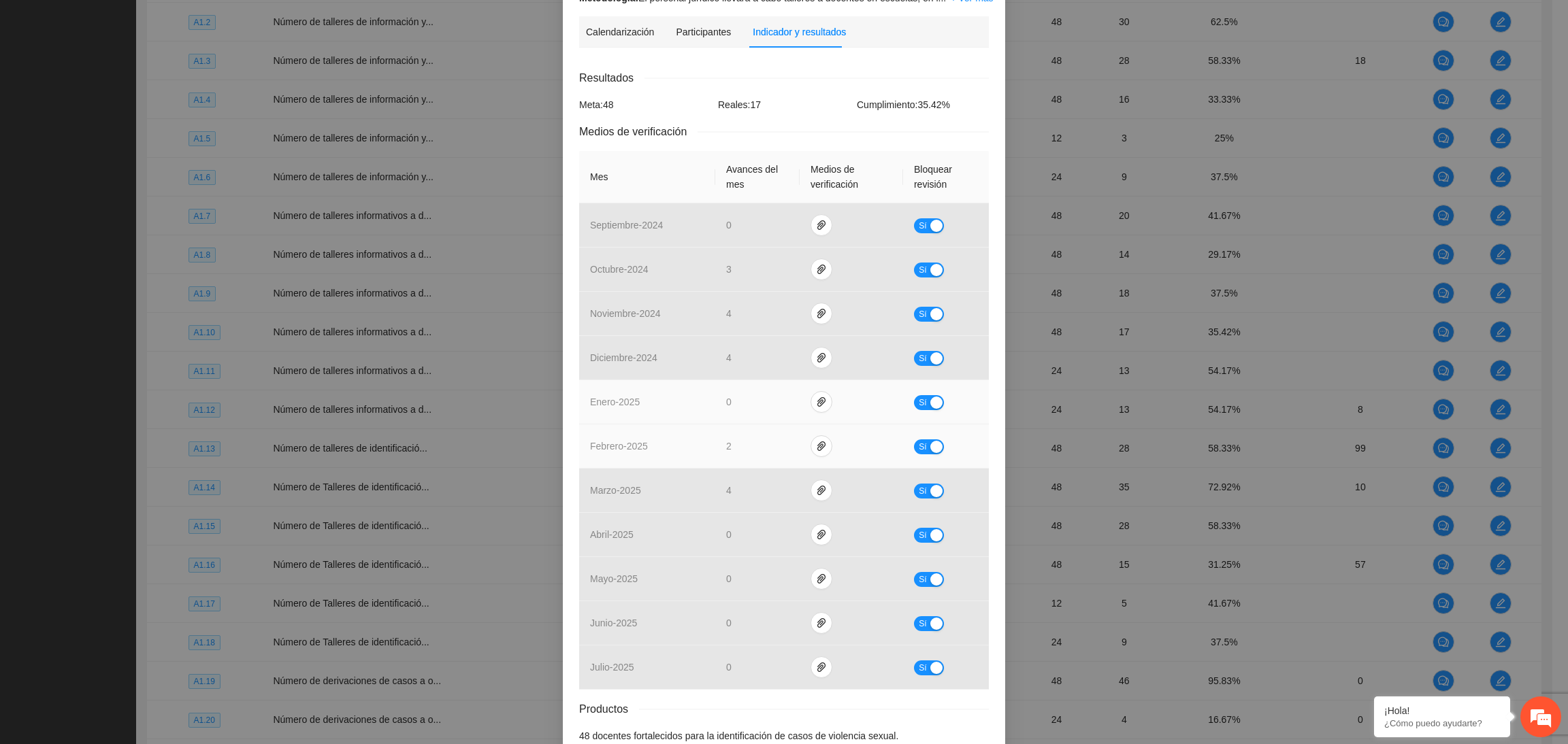
scroll to position [277, 0]
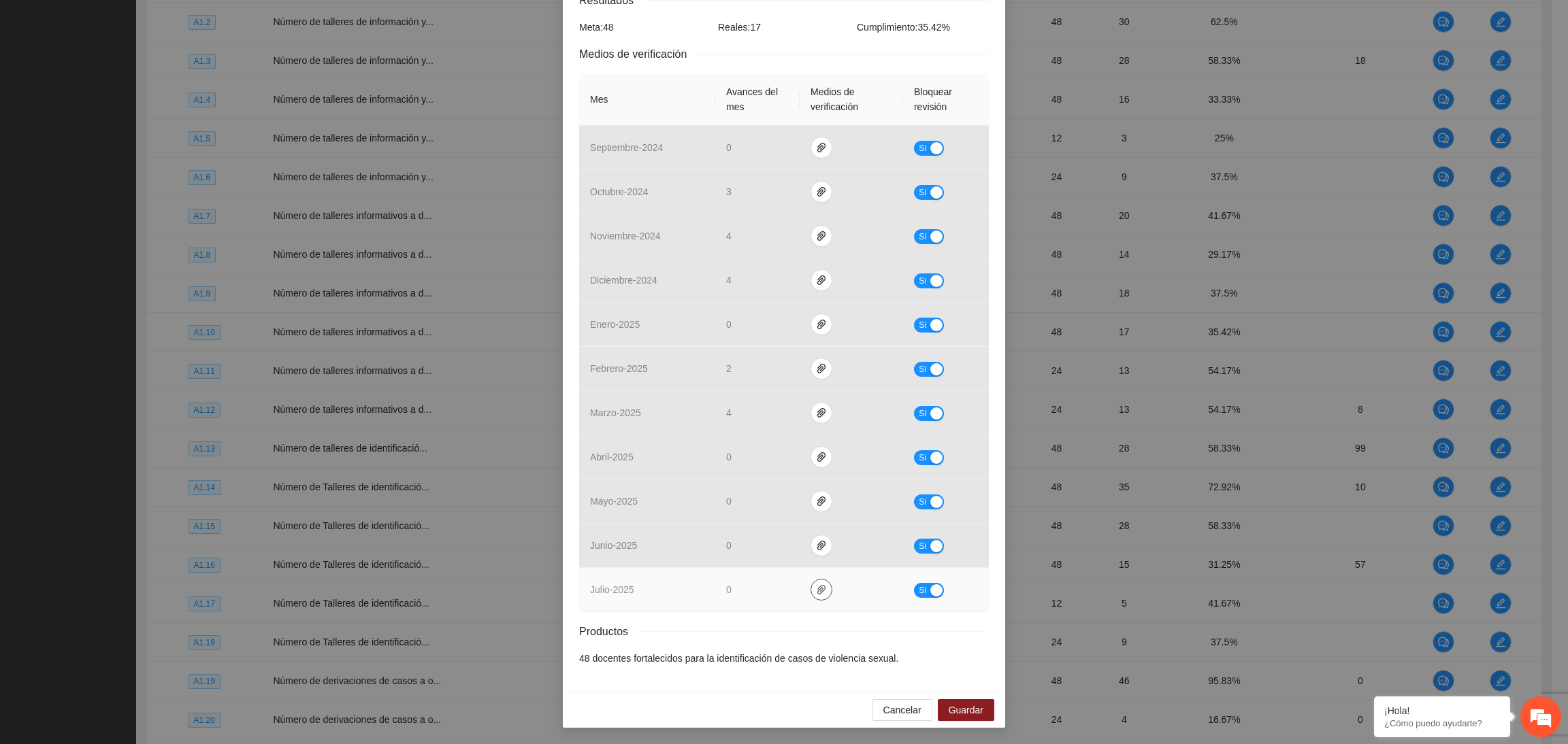
click at [816, 585] on icon "paper-clip" at bounding box center [821, 589] width 11 height 11
click at [818, 585] on icon "paper-clip" at bounding box center [822, 589] width 8 height 9
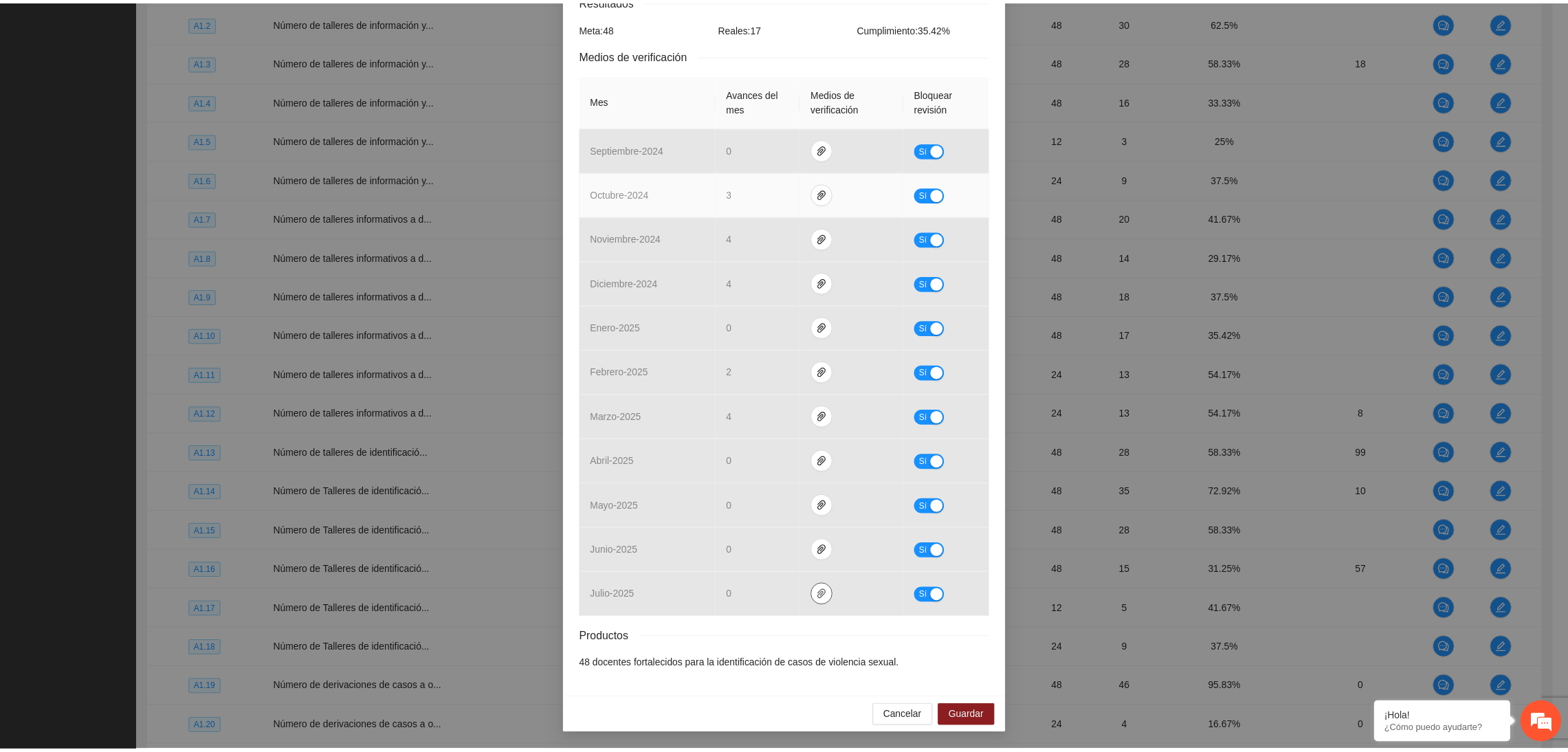
scroll to position [0, 0]
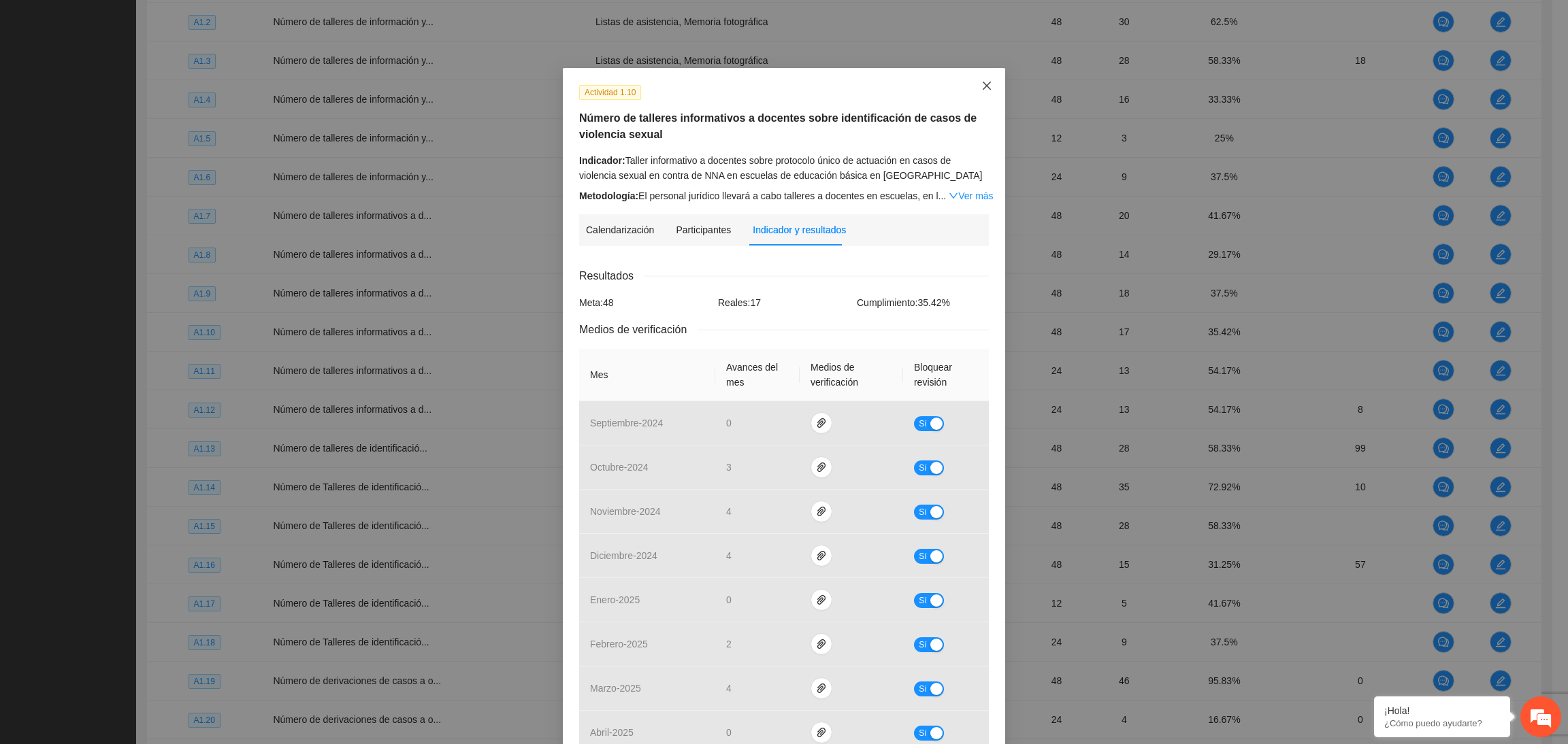
click at [982, 91] on icon "close" at bounding box center [987, 85] width 11 height 11
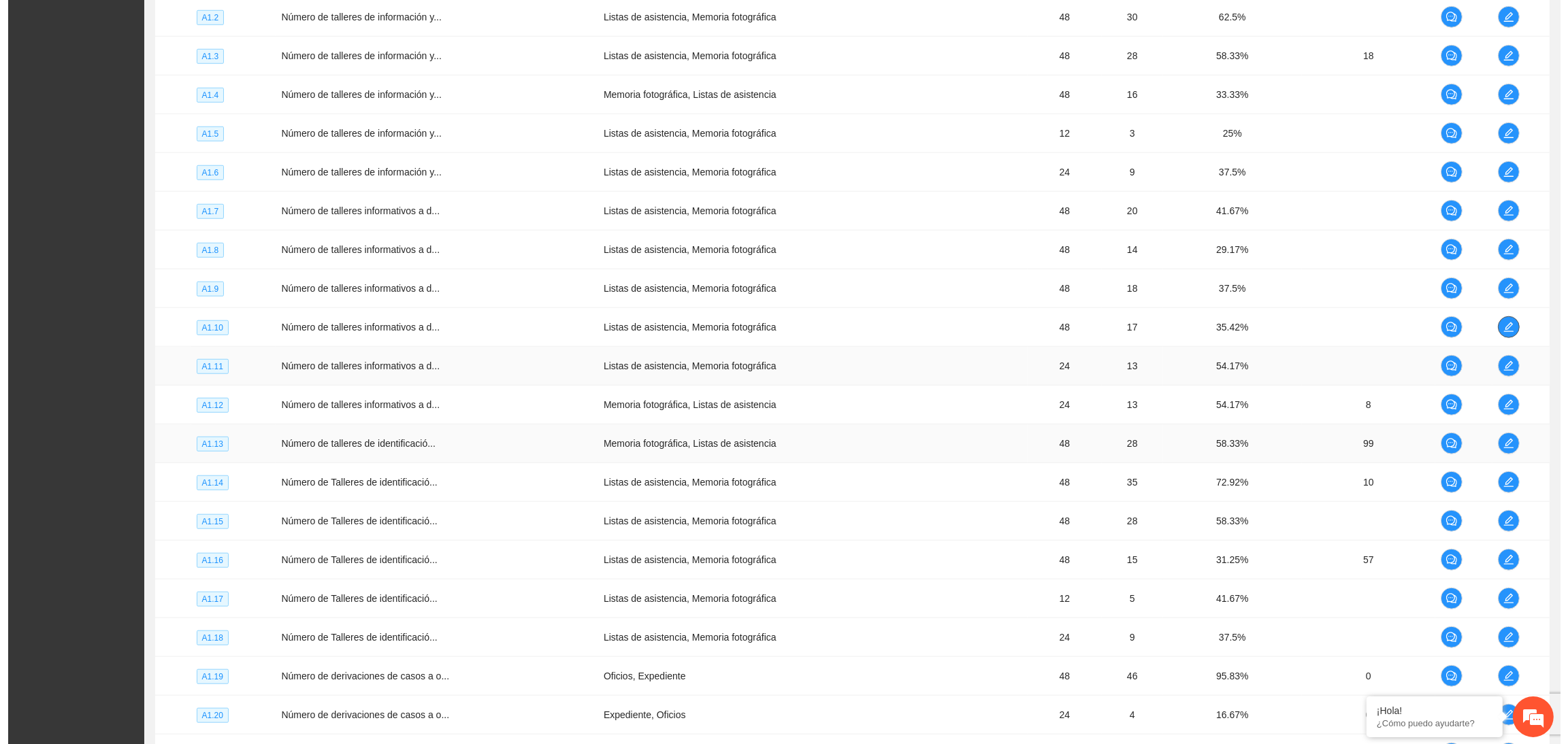
scroll to position [1880, 0]
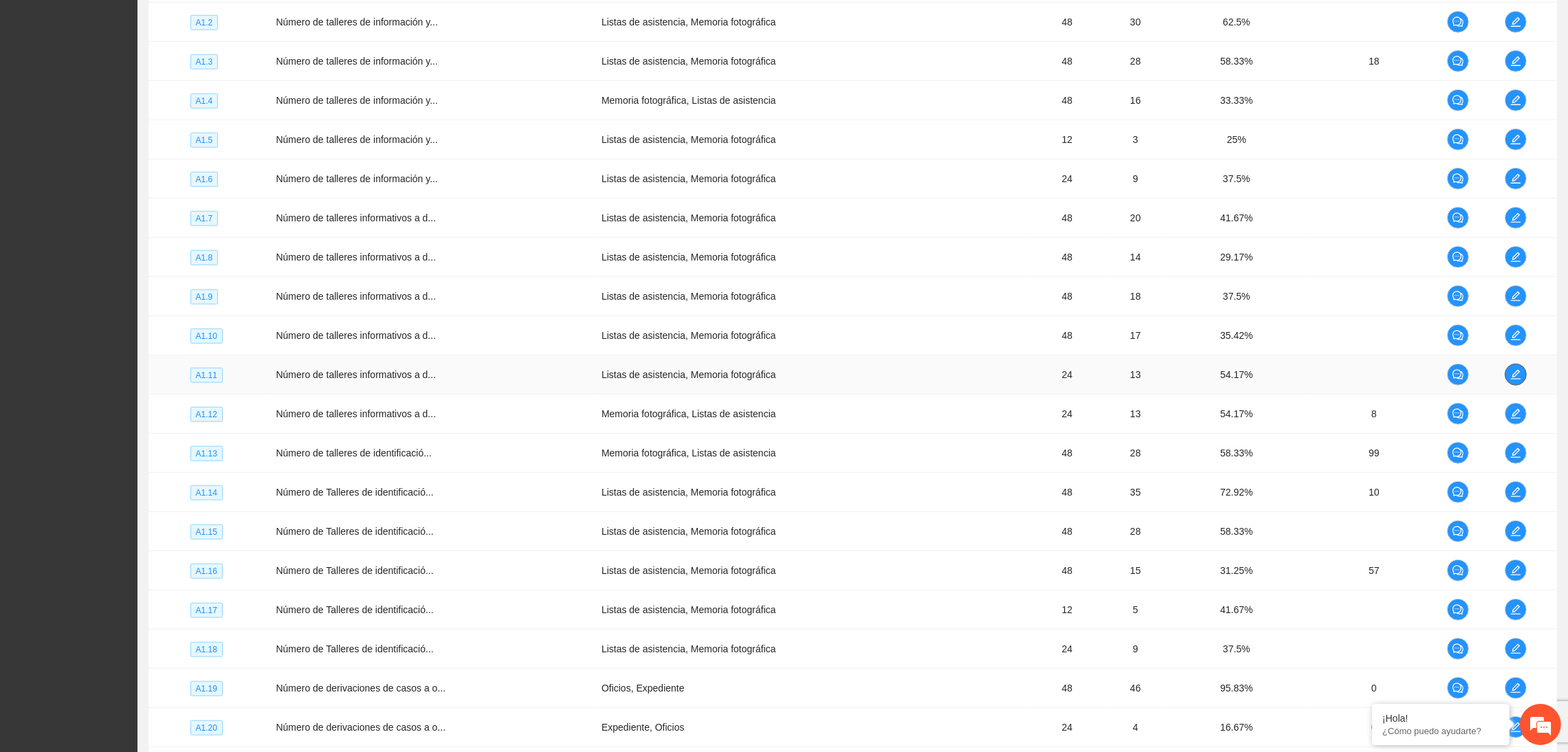
click at [1302, 380] on icon "edit" at bounding box center [1516, 374] width 11 height 11
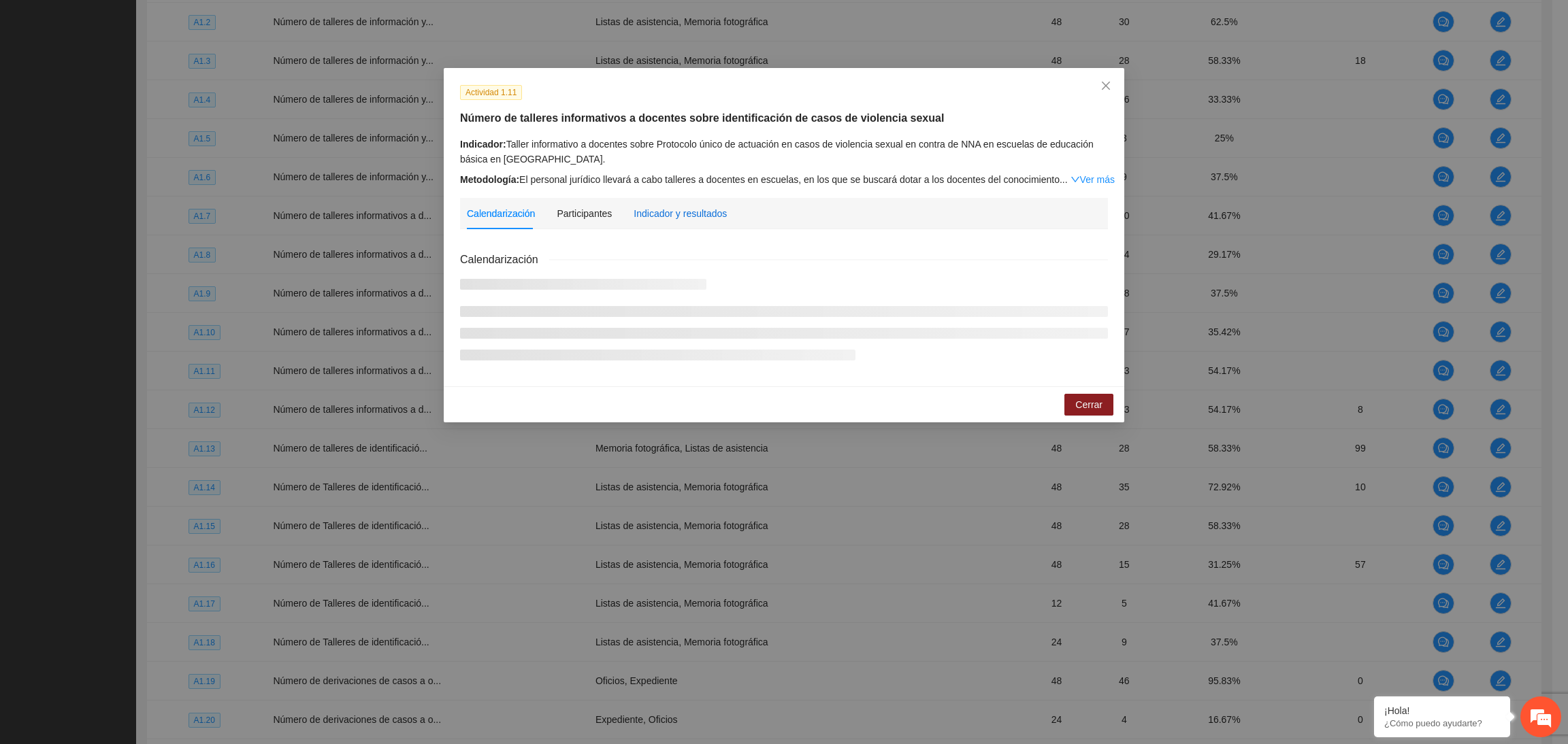
click at [684, 218] on div "Indicador y resultados" at bounding box center [680, 214] width 93 height 15
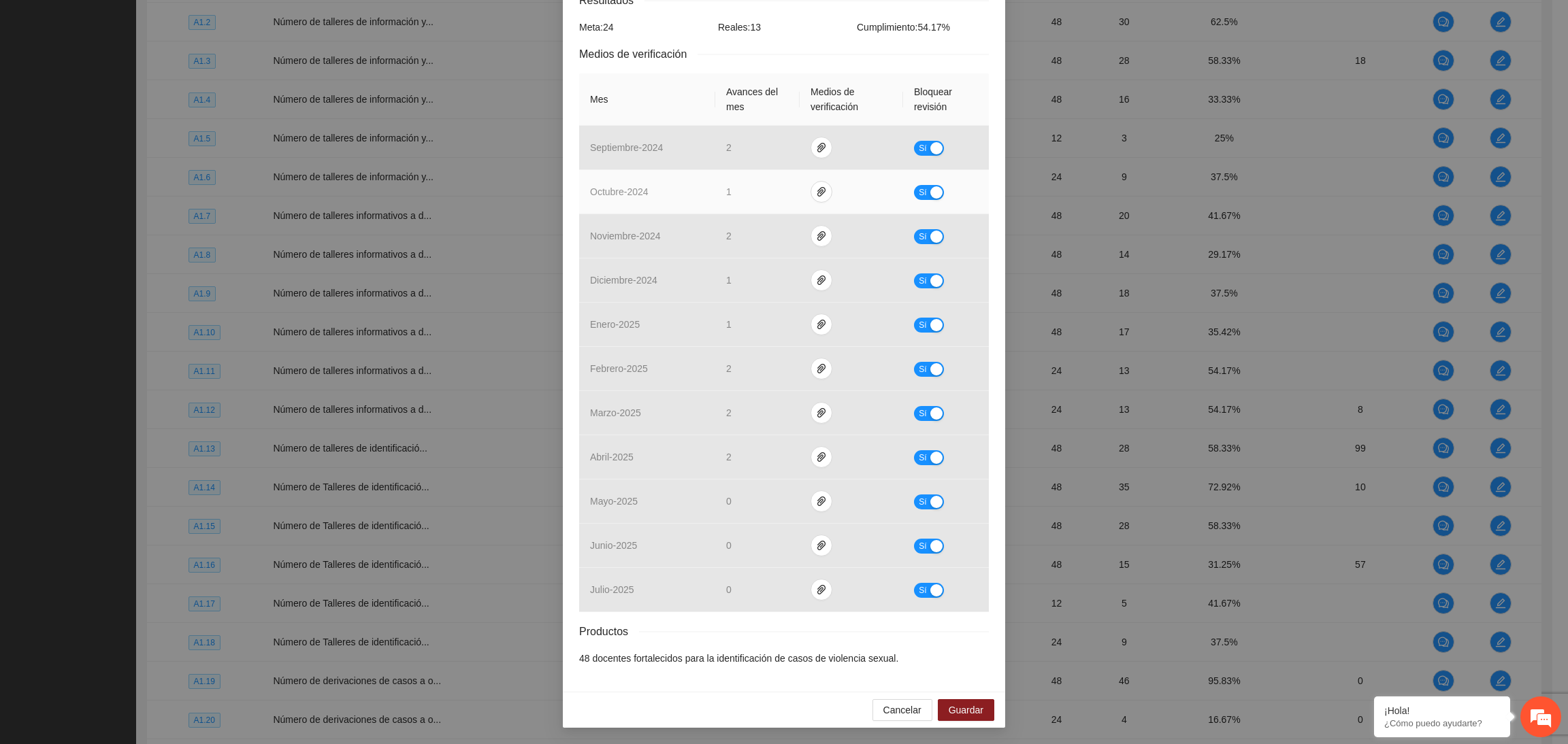
scroll to position [0, 0]
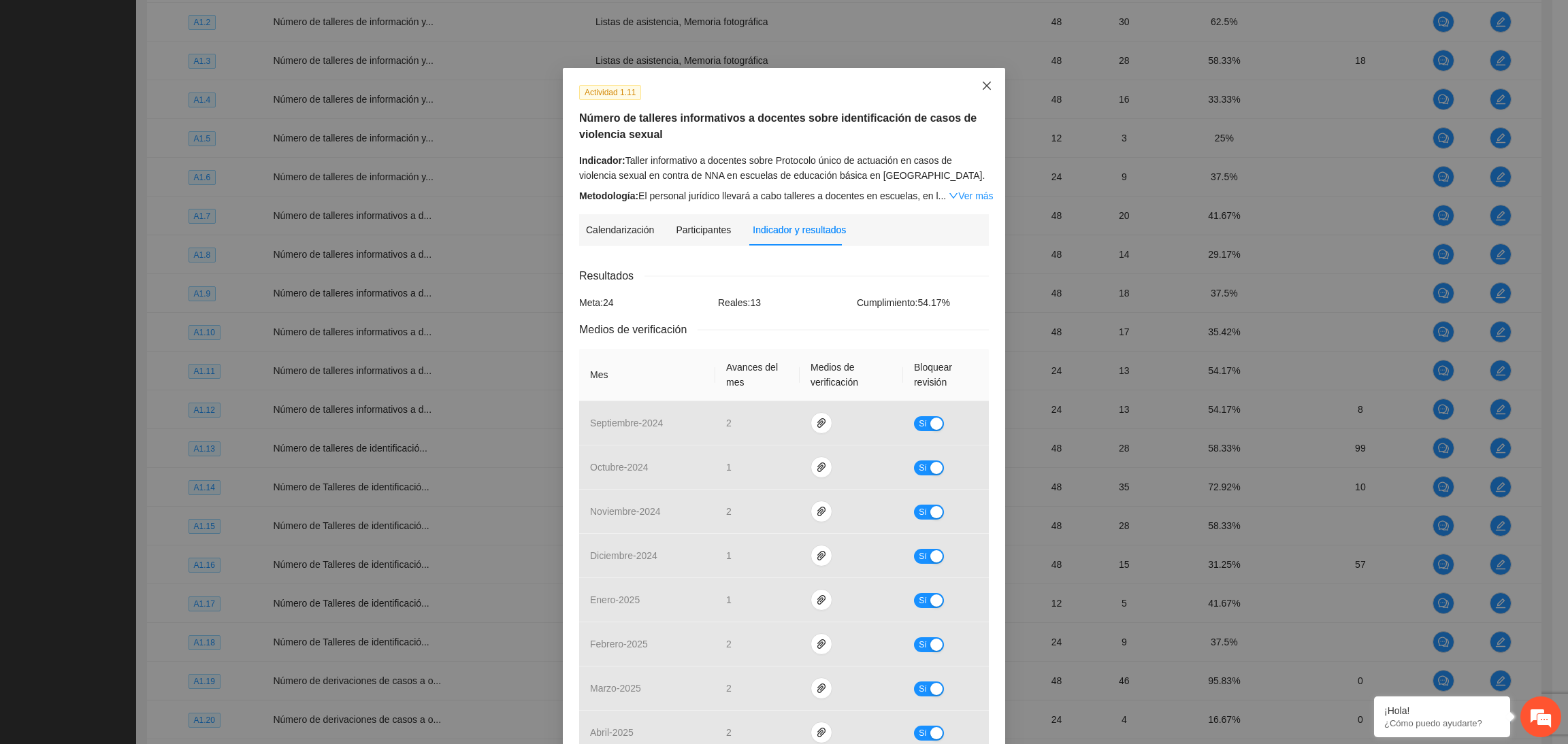
click at [982, 82] on icon "close" at bounding box center [987, 85] width 11 height 11
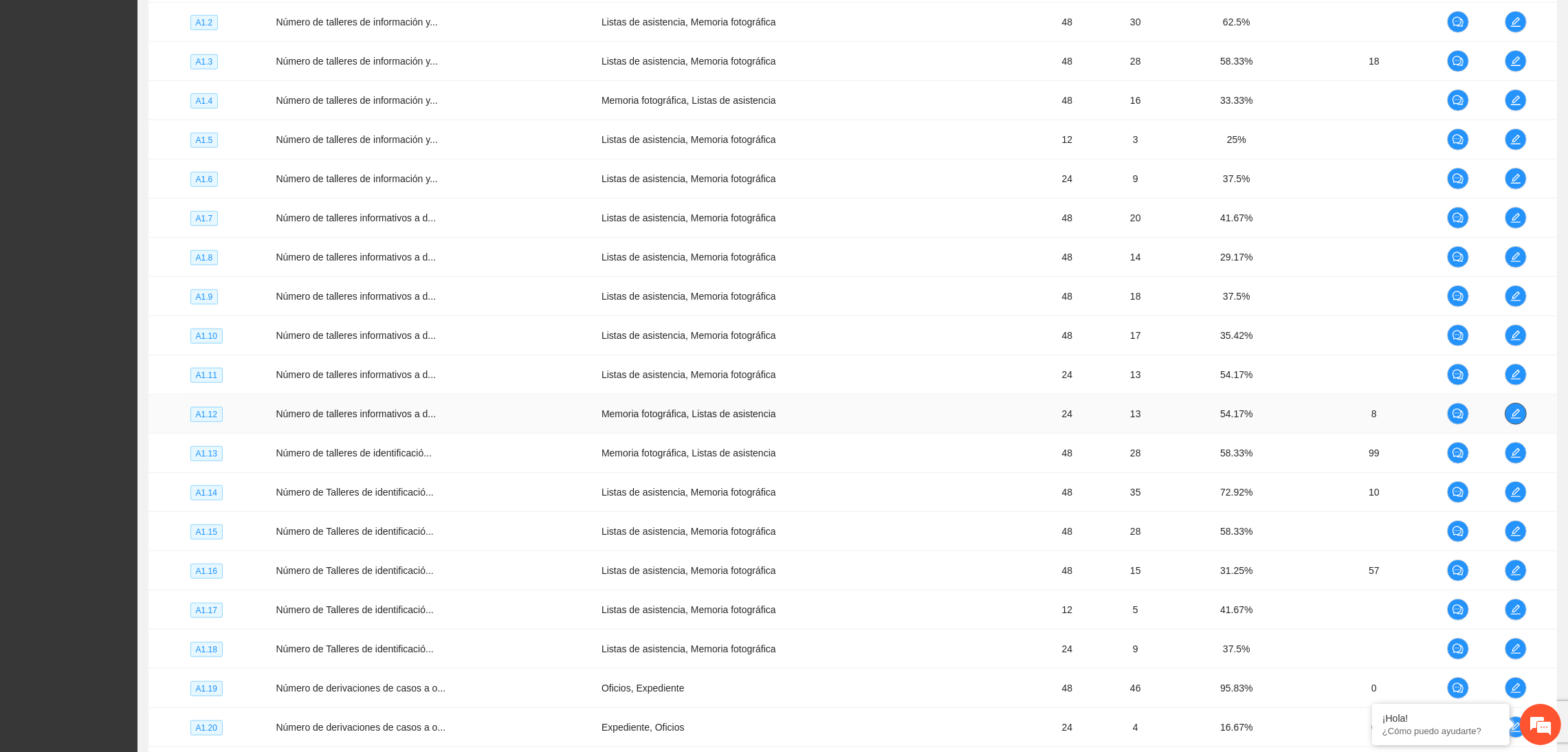
click at [1302, 415] on icon "edit" at bounding box center [1516, 414] width 11 height 11
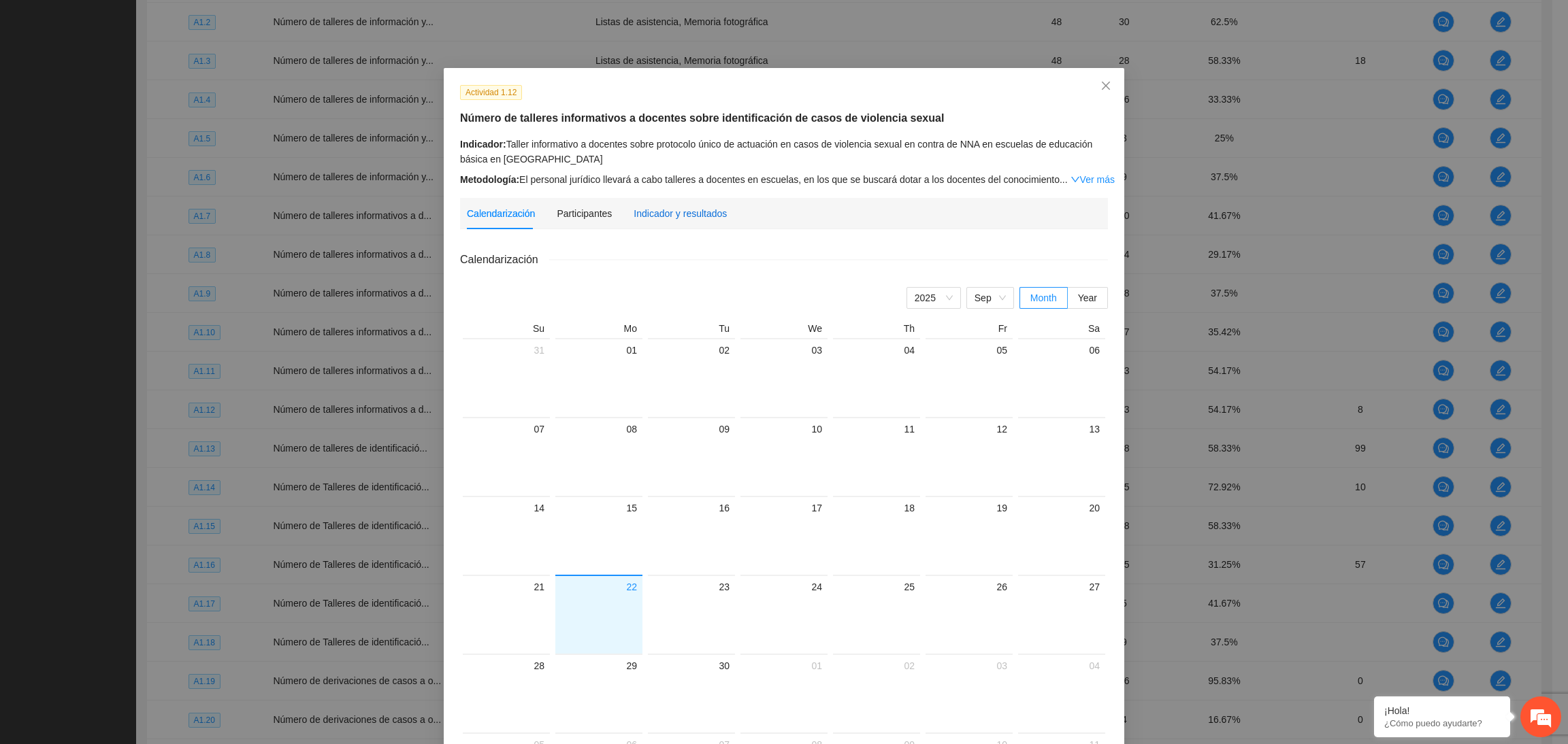
click at [701, 220] on div "Indicador y resultados" at bounding box center [680, 214] width 93 height 15
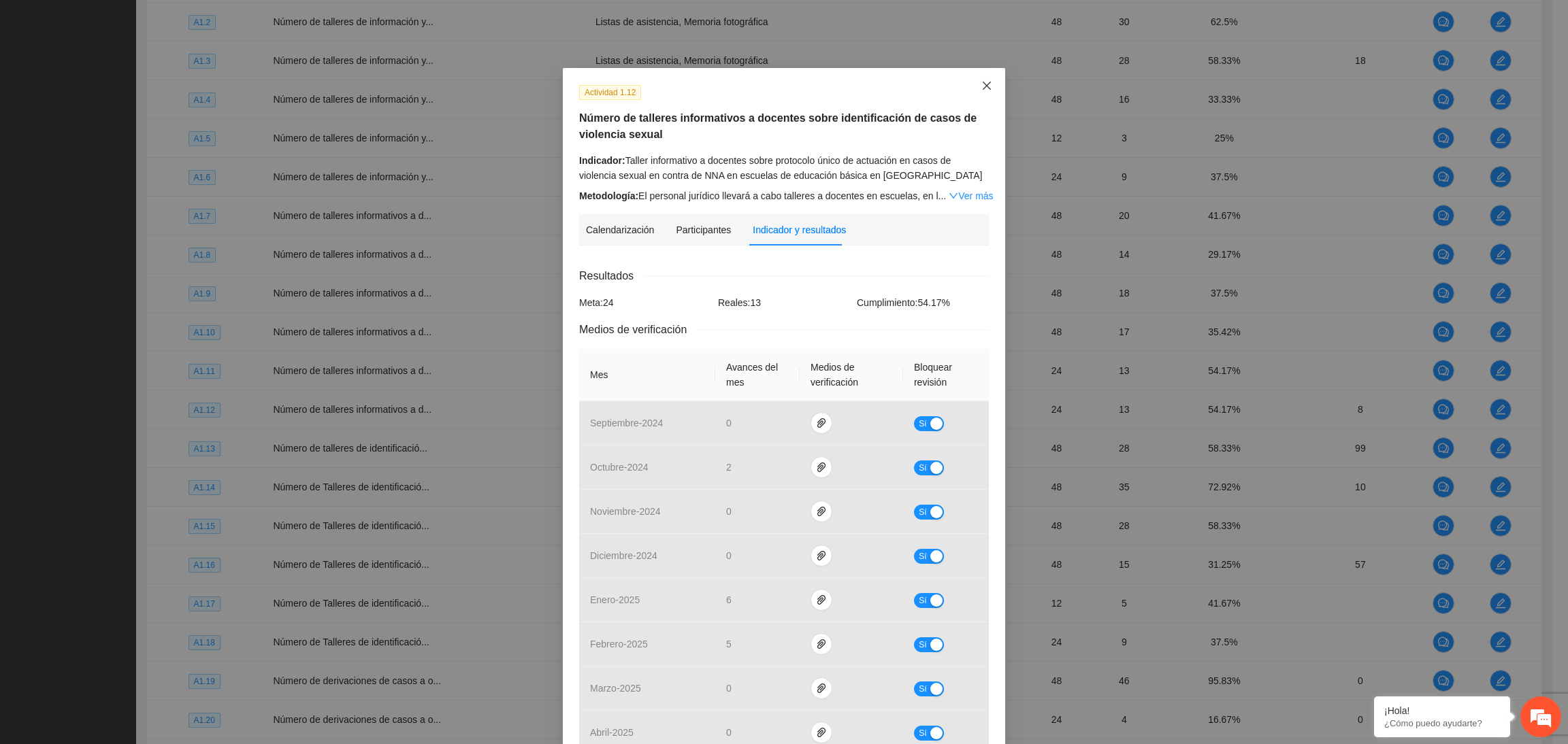
click at [971, 83] on span "Close" at bounding box center [986, 86] width 37 height 37
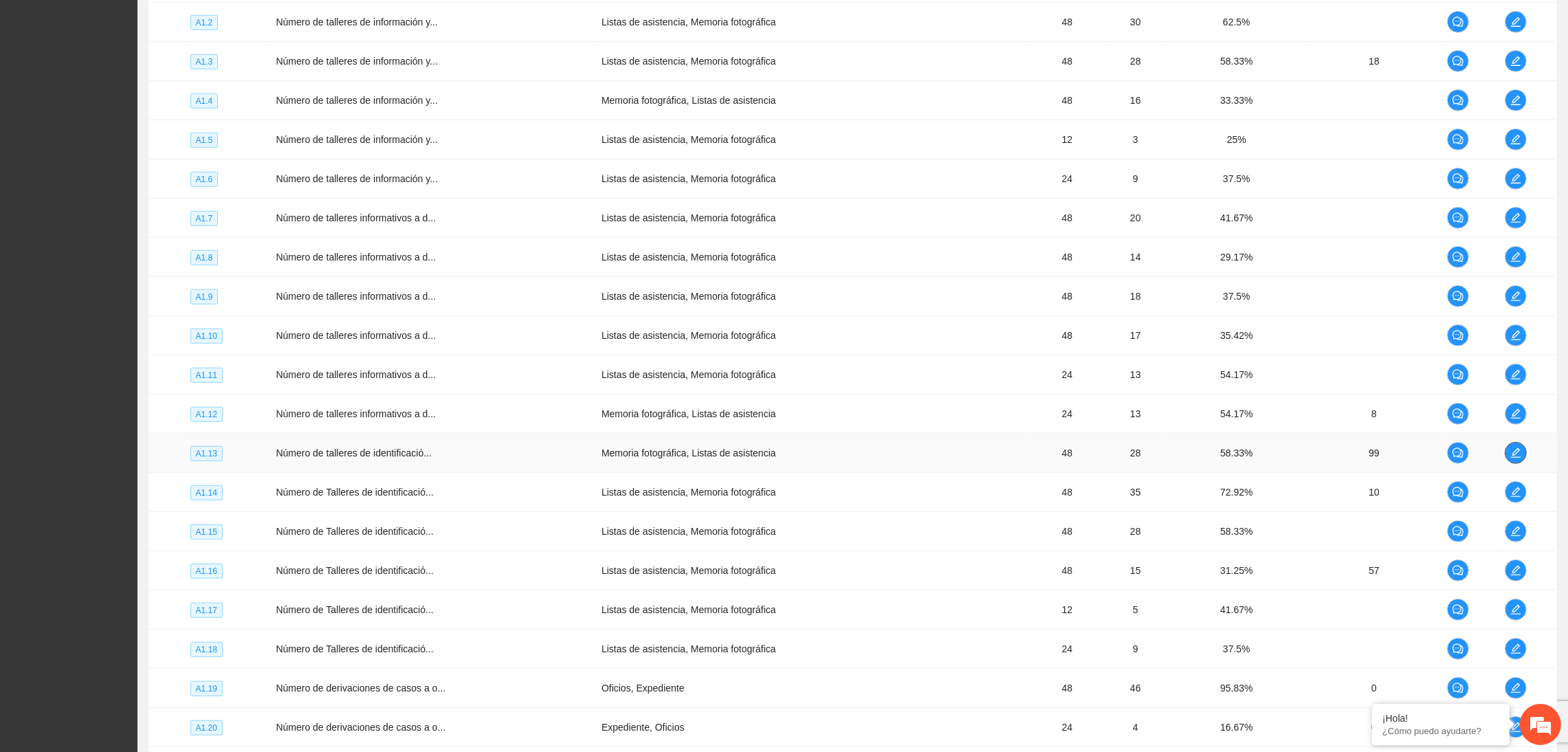
click at [1302, 453] on icon "edit" at bounding box center [1516, 452] width 11 height 11
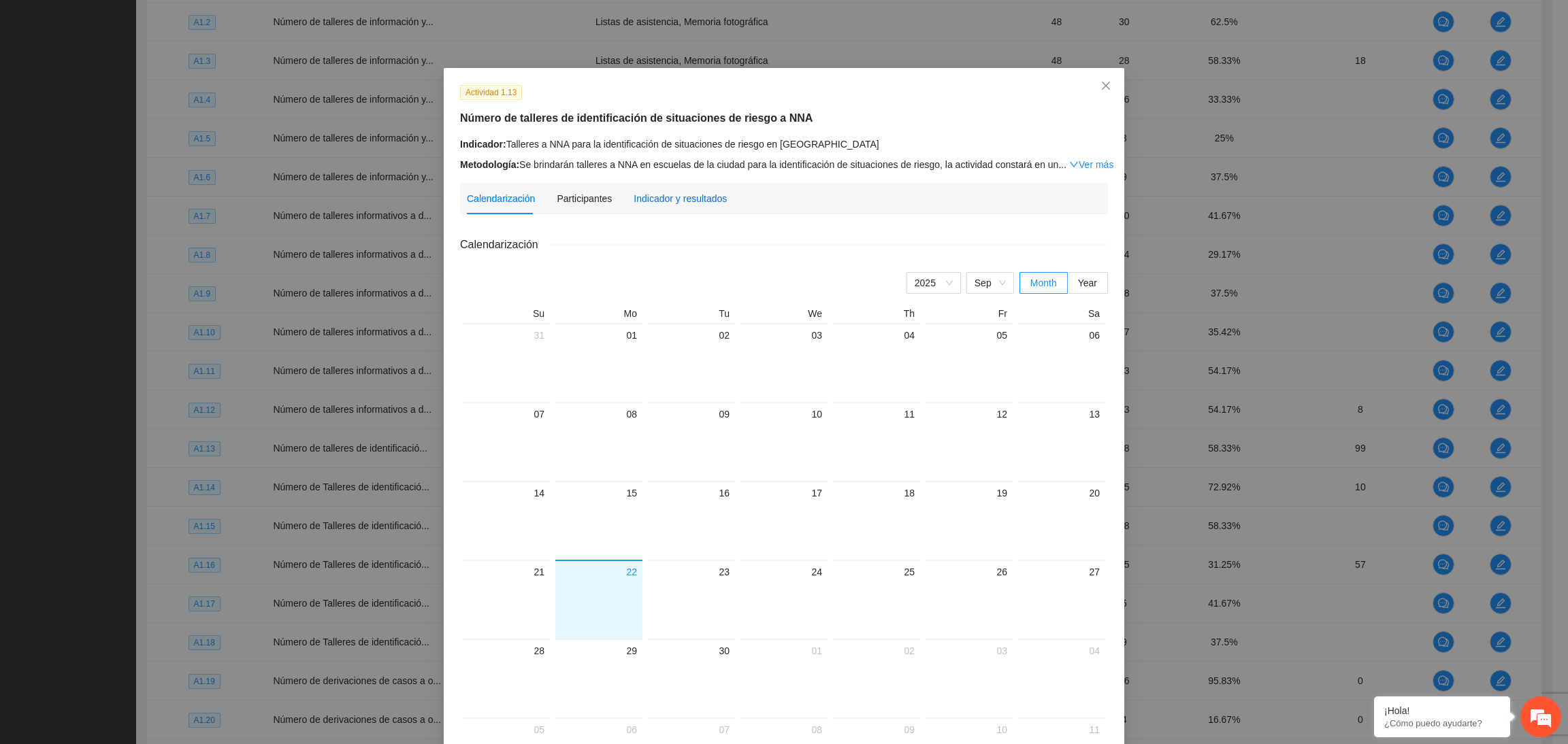
click at [637, 193] on div "Indicador y resultados" at bounding box center [680, 199] width 93 height 15
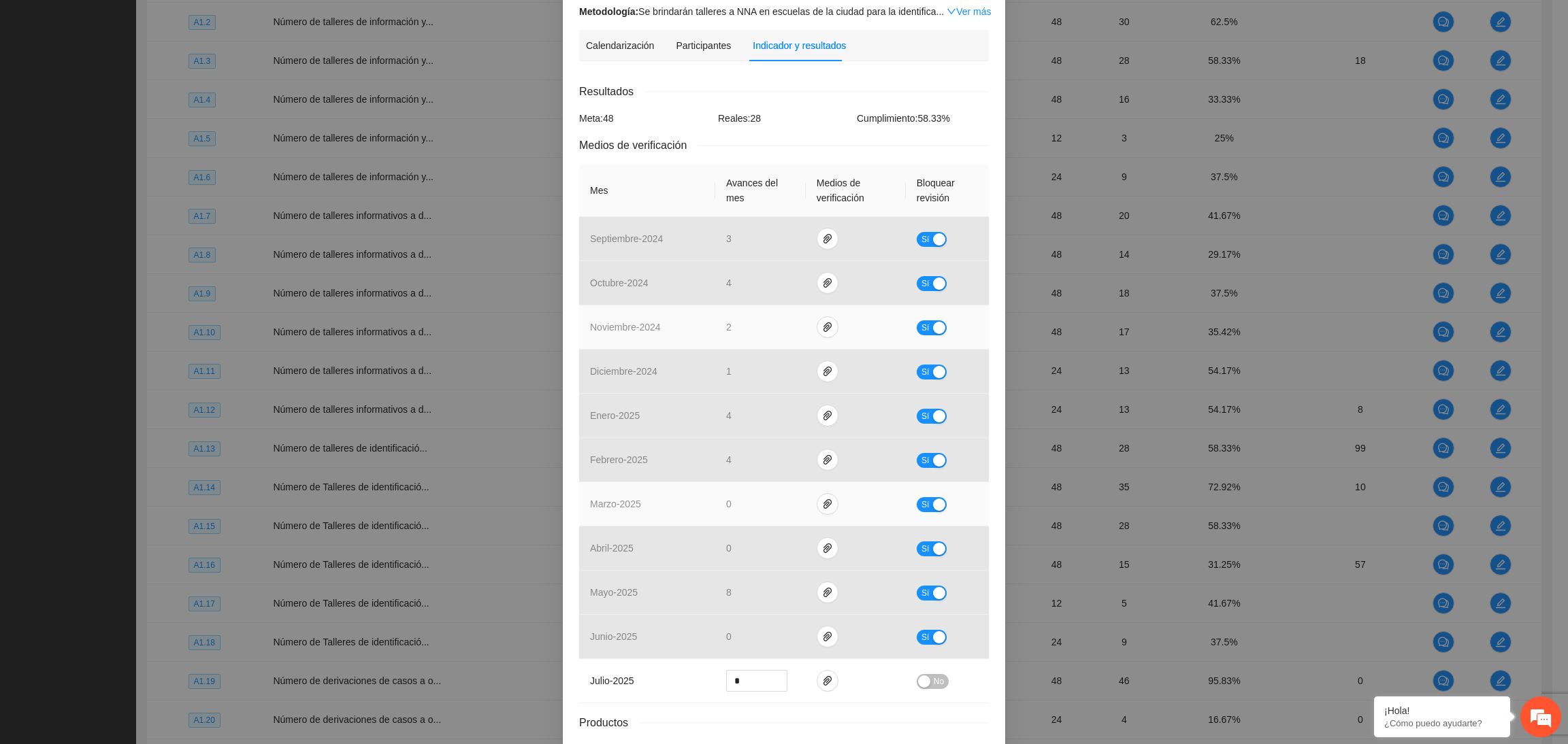
scroll to position [246, 0]
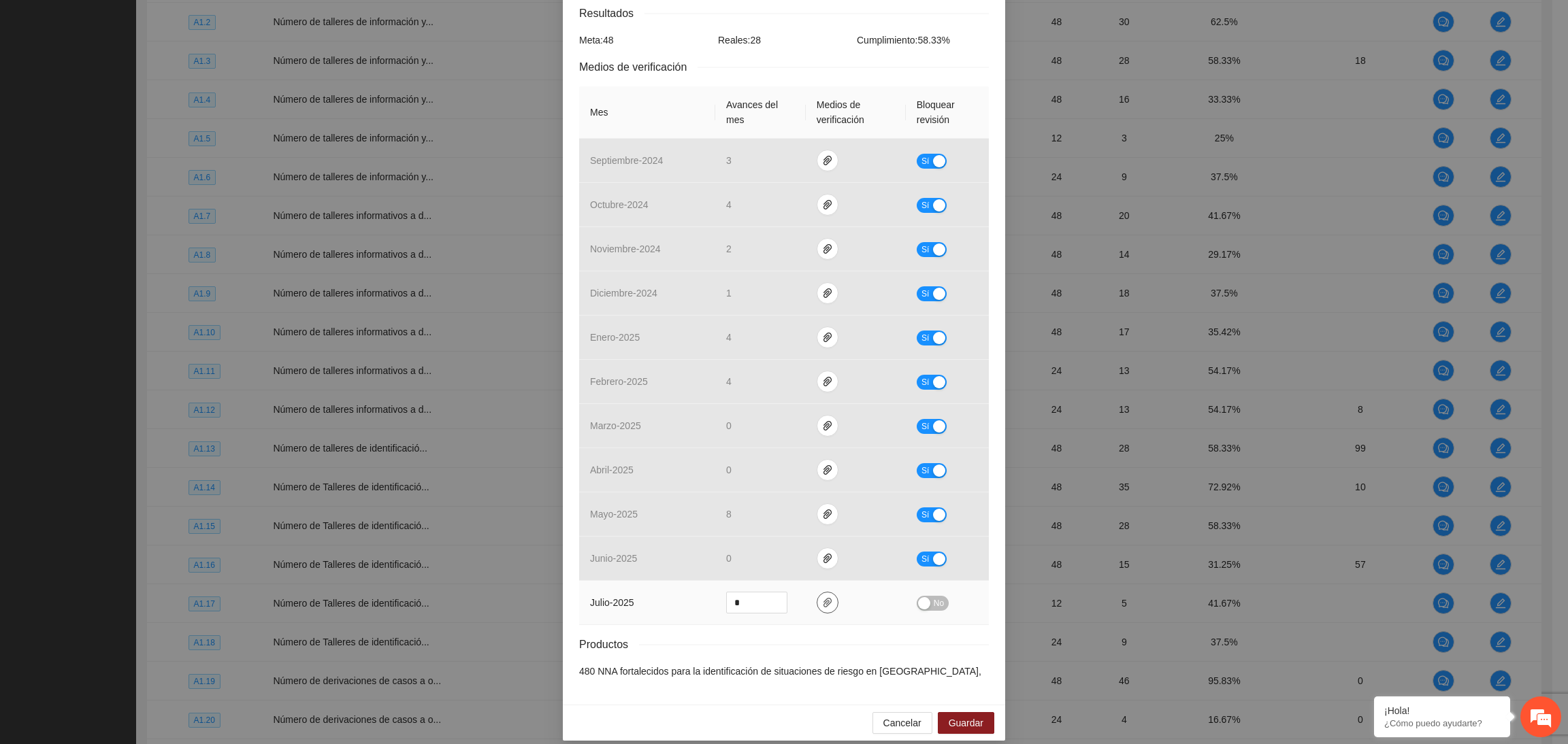
click at [824, 597] on span "paper-clip" at bounding box center [828, 602] width 20 height 11
click at [770, 543] on link "A1.13 AGO.zip" at bounding box center [815, 550] width 178 height 15
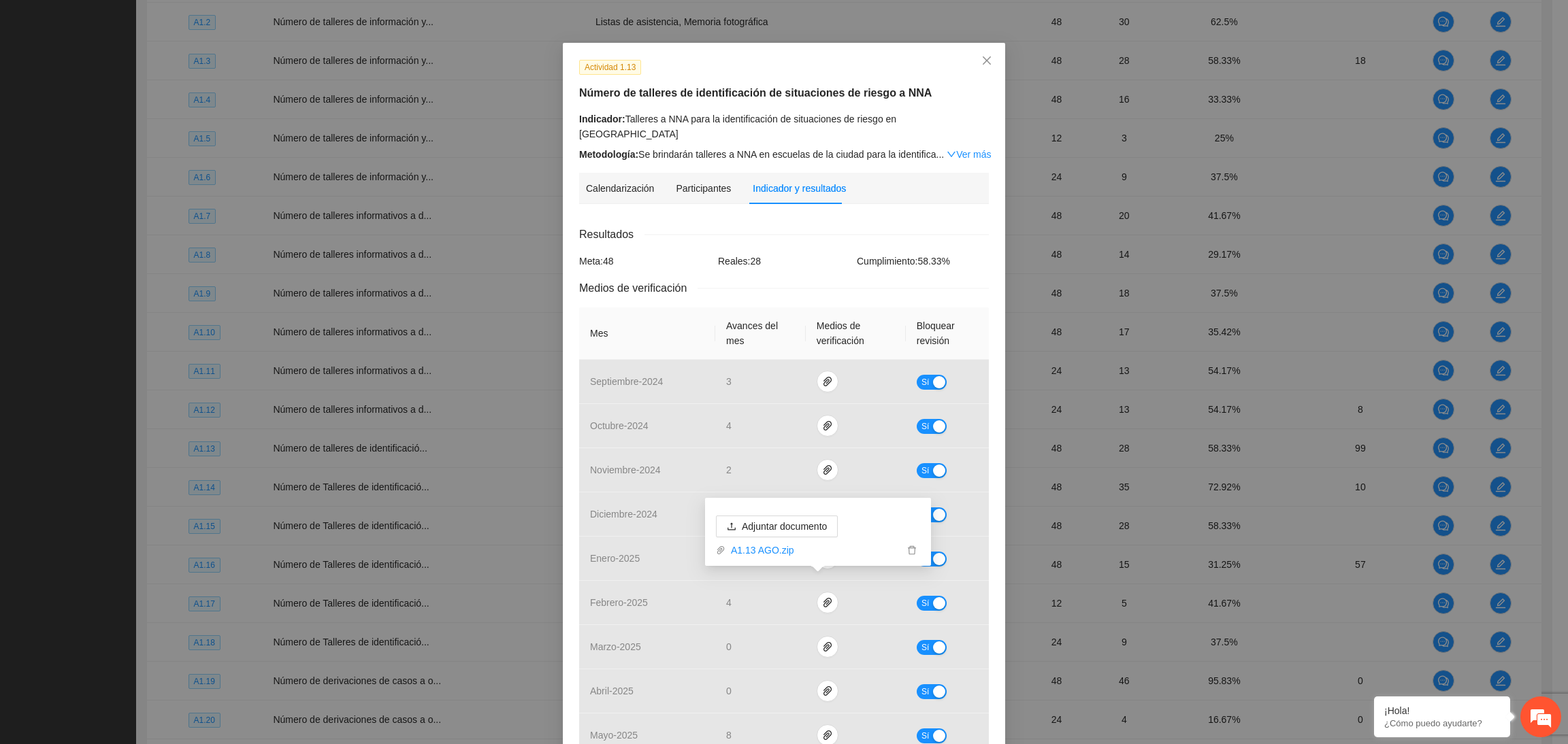
scroll to position [0, 0]
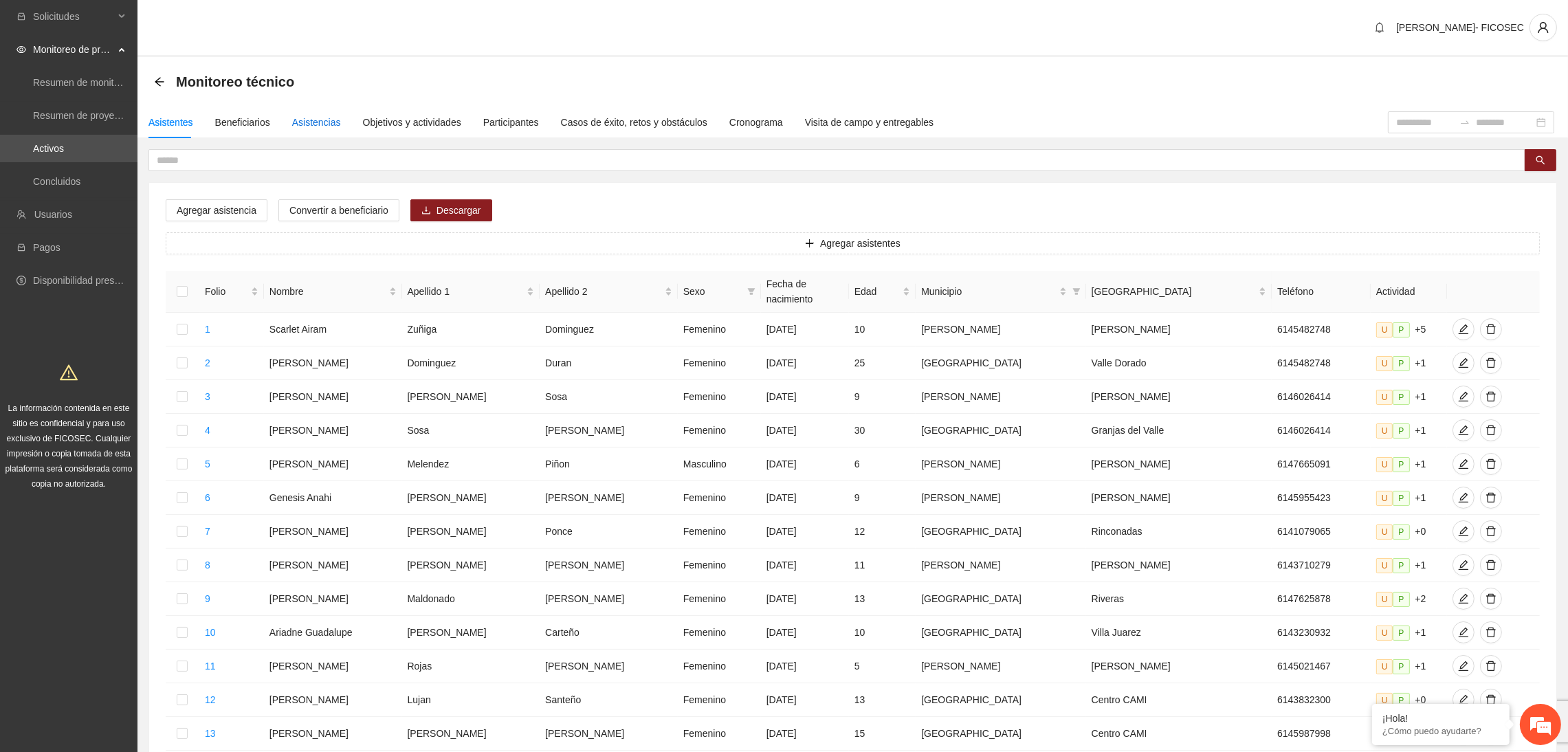
click at [292, 126] on div "Asistencias" at bounding box center [316, 123] width 49 height 15
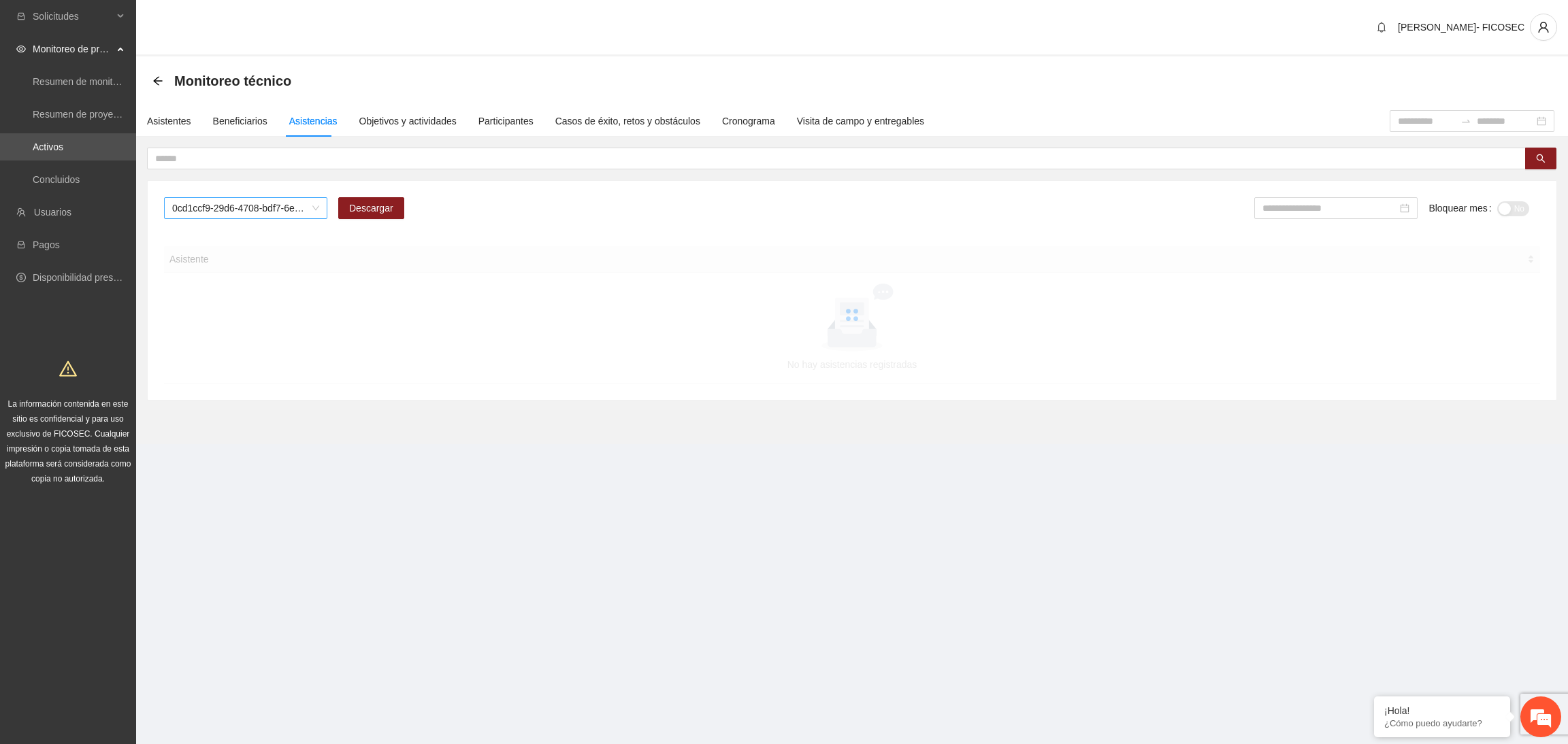
click at [242, 203] on span "0cd1ccf9-29d6-4708-bdf7-6e91457c8cf1" at bounding box center [246, 208] width 147 height 20
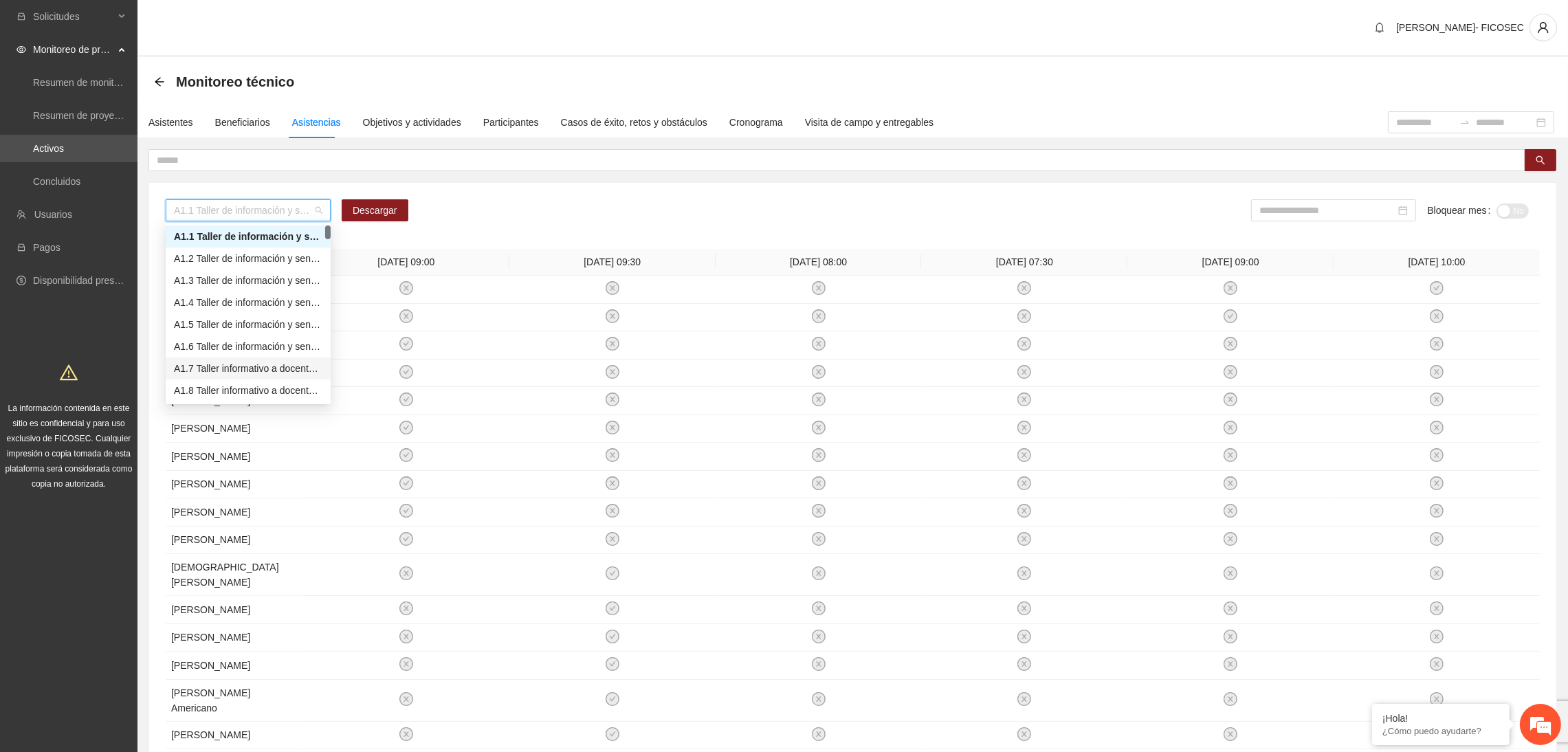
click at [230, 371] on div "A1.7 Taller informativo a docentes sobre protocolo único de actuación en casos …" at bounding box center [248, 368] width 149 height 15
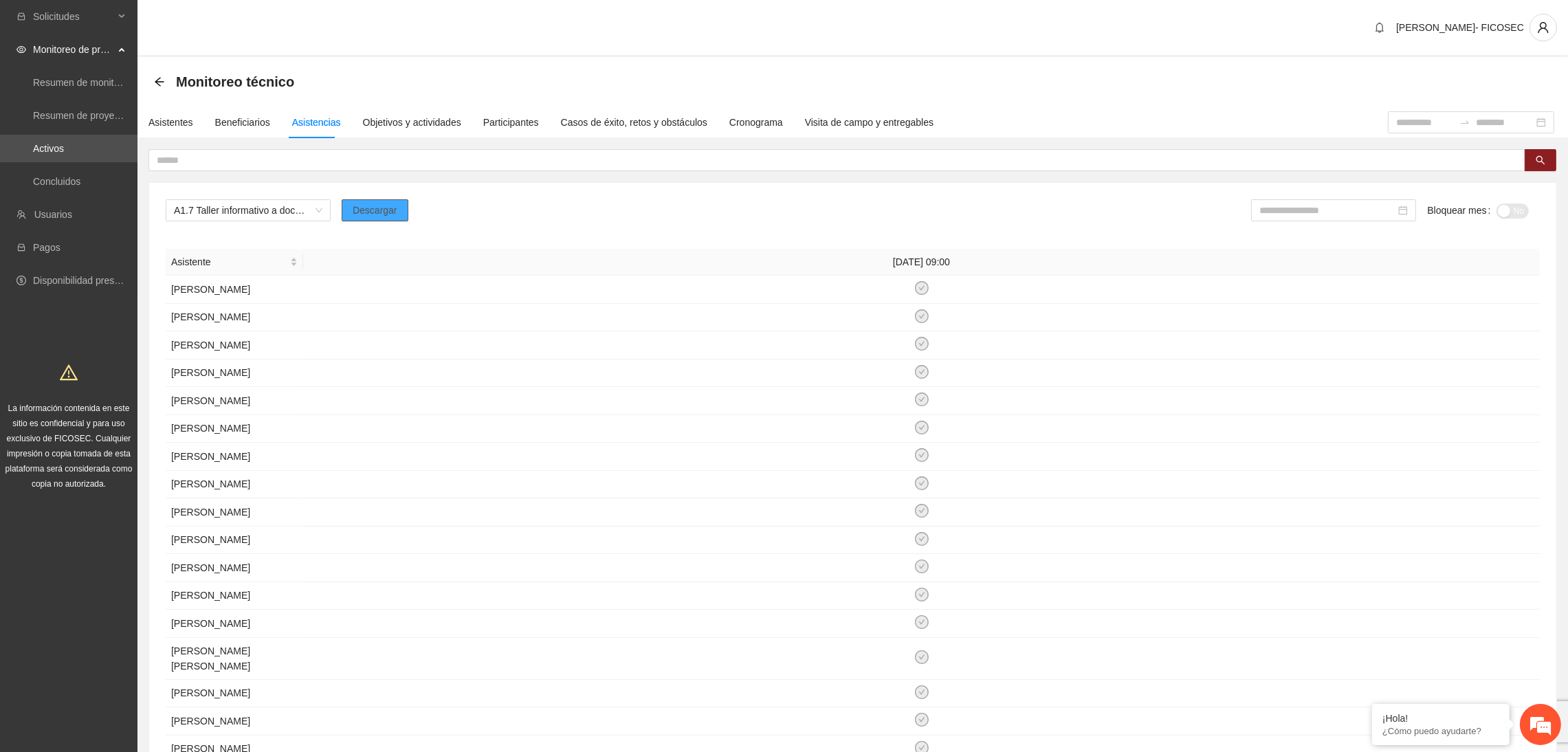
click at [371, 212] on span "Descargar" at bounding box center [375, 210] width 45 height 15
click at [1342, 219] on div at bounding box center [1334, 210] width 165 height 22
click at [1297, 361] on div "[DATE]" at bounding box center [1288, 365] width 41 height 16
click at [1510, 212] on span "Sí" at bounding box center [1508, 211] width 9 height 15
click at [1358, 208] on input "*******" at bounding box center [1328, 210] width 137 height 15
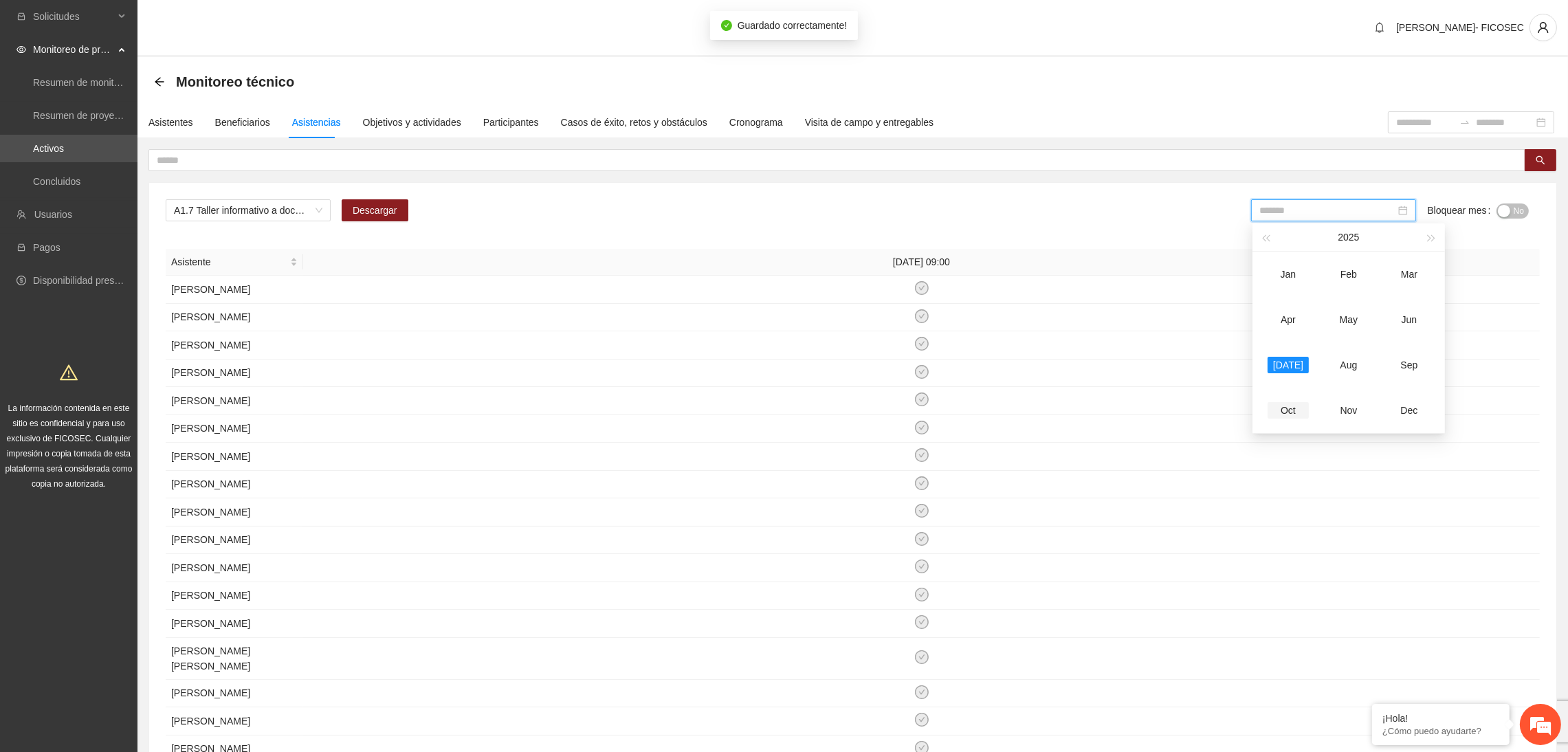
click at [1295, 414] on div "Oct" at bounding box center [1288, 409] width 41 height 16
type input "*******"
click at [918, 282] on icon "check-circle" at bounding box center [922, 288] width 14 height 14
click at [925, 287] on icon "check-circle" at bounding box center [921, 288] width 12 height 12
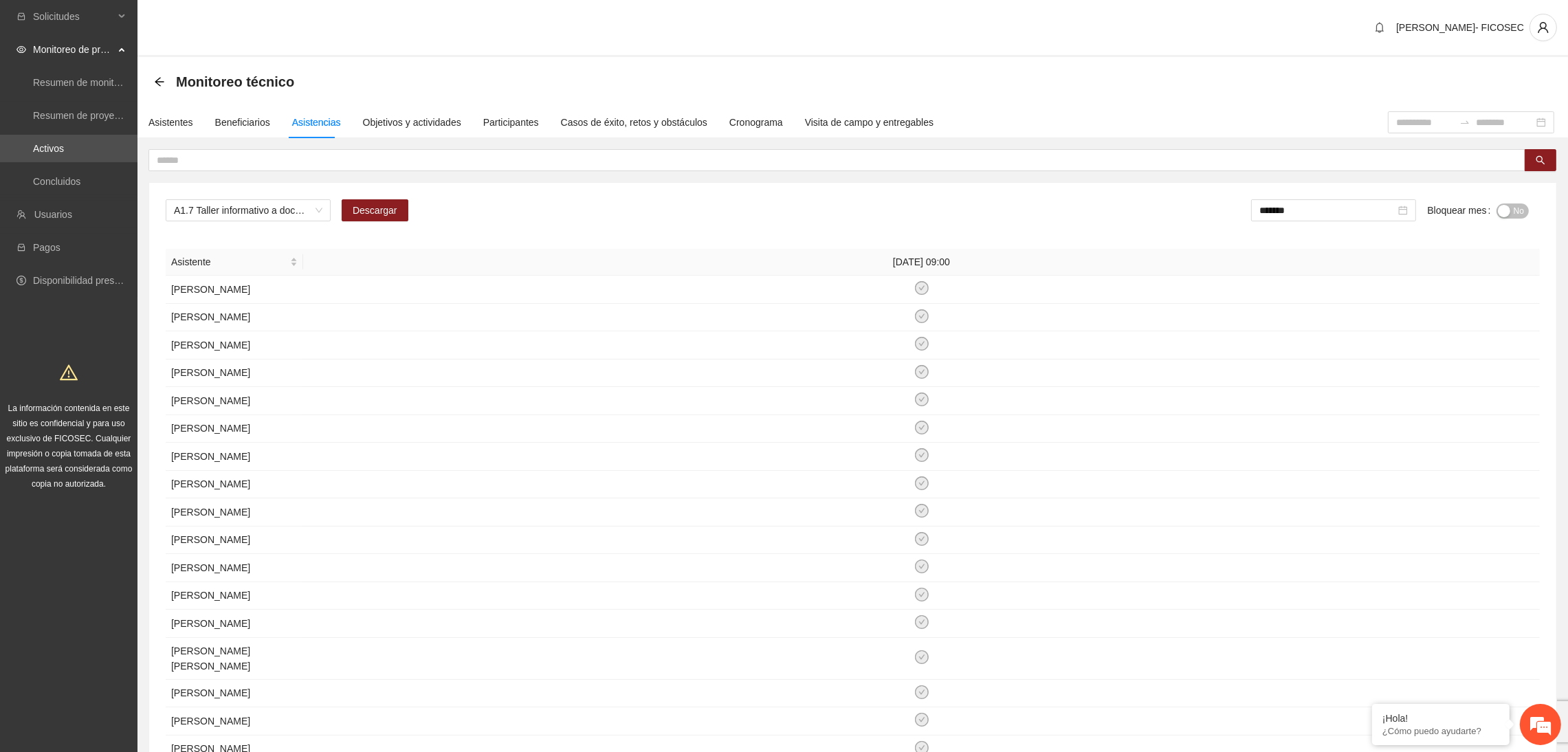
click at [1509, 215] on button "No" at bounding box center [1513, 211] width 33 height 15
click at [1517, 212] on div "button" at bounding box center [1522, 211] width 12 height 12
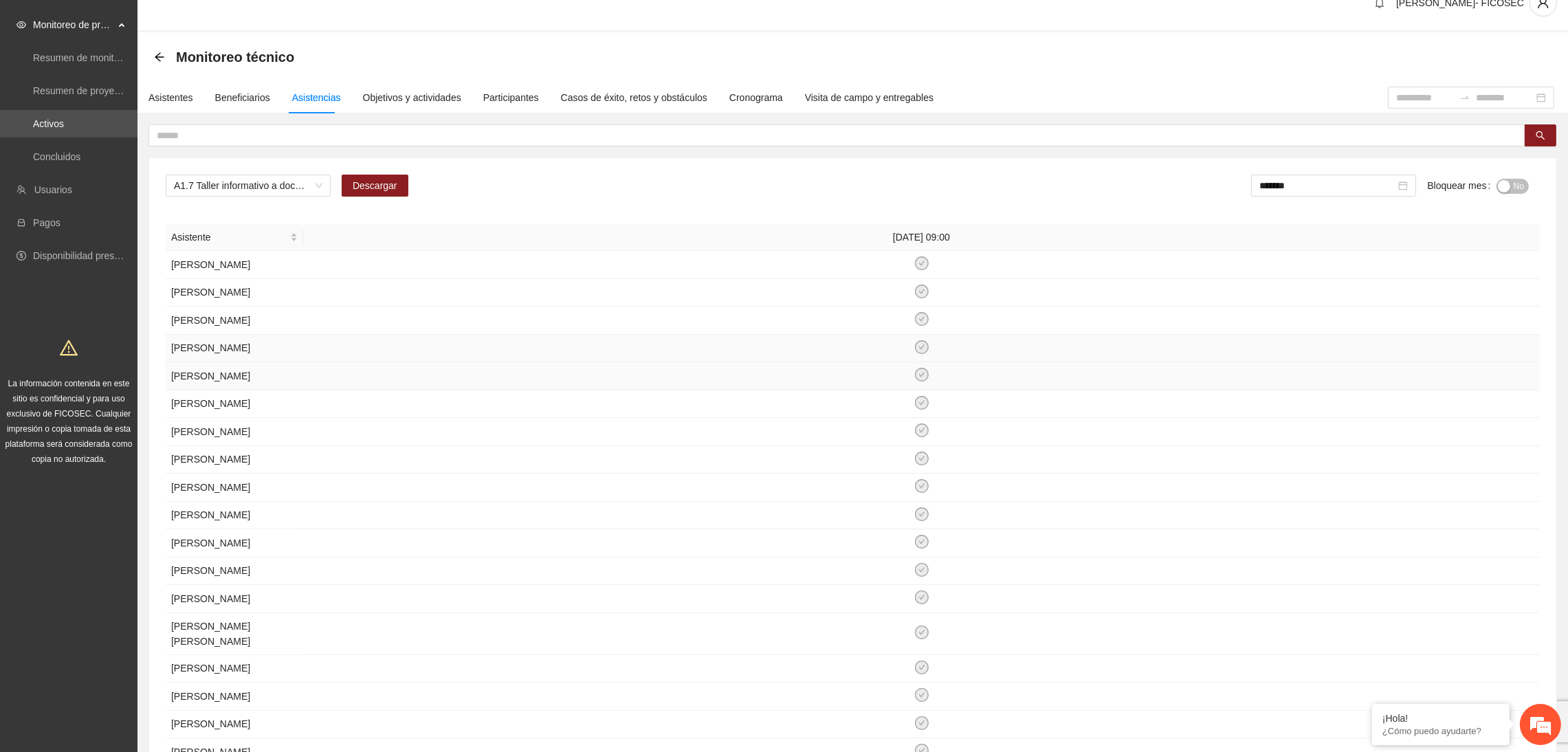
scroll to position [103, 0]
